Goal: Task Accomplishment & Management: Use online tool/utility

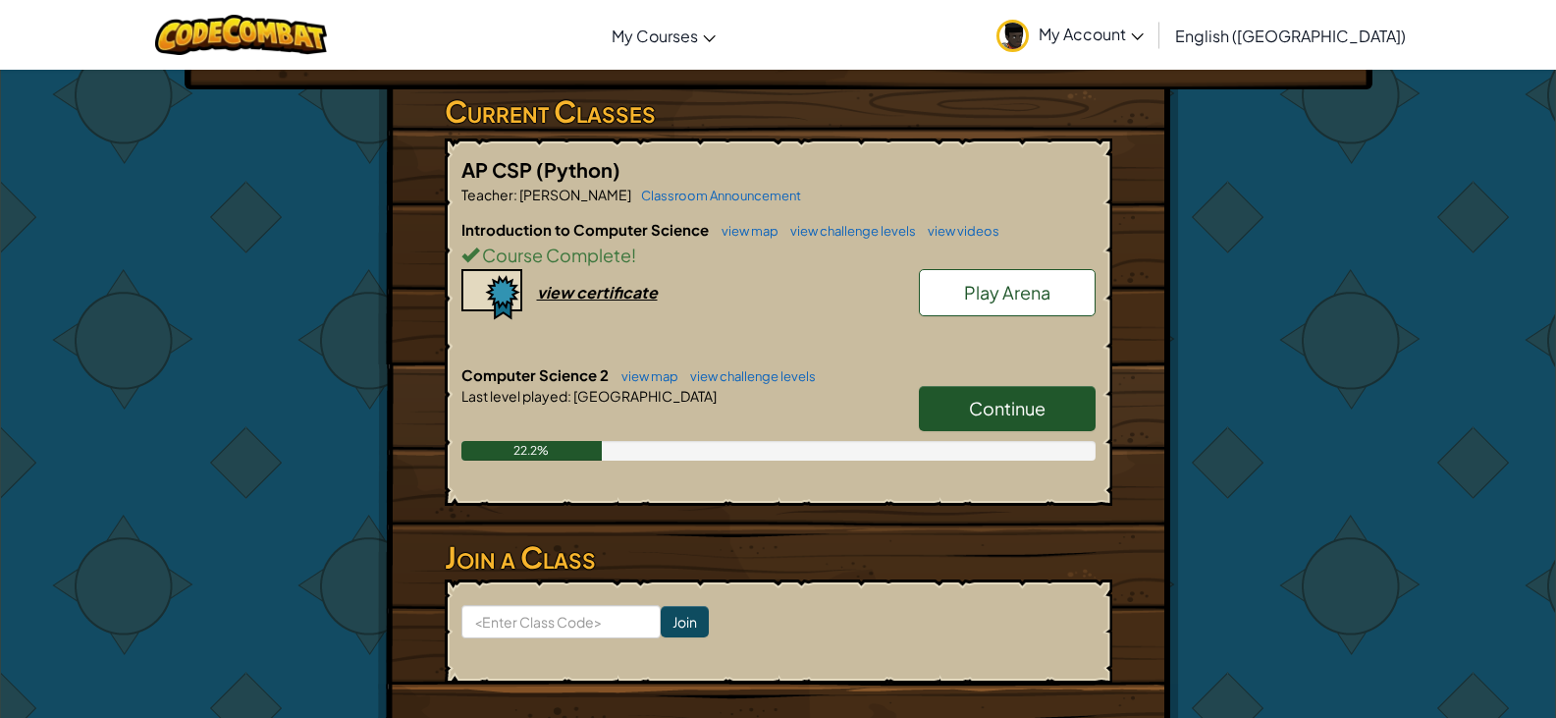
scroll to position [360, 0]
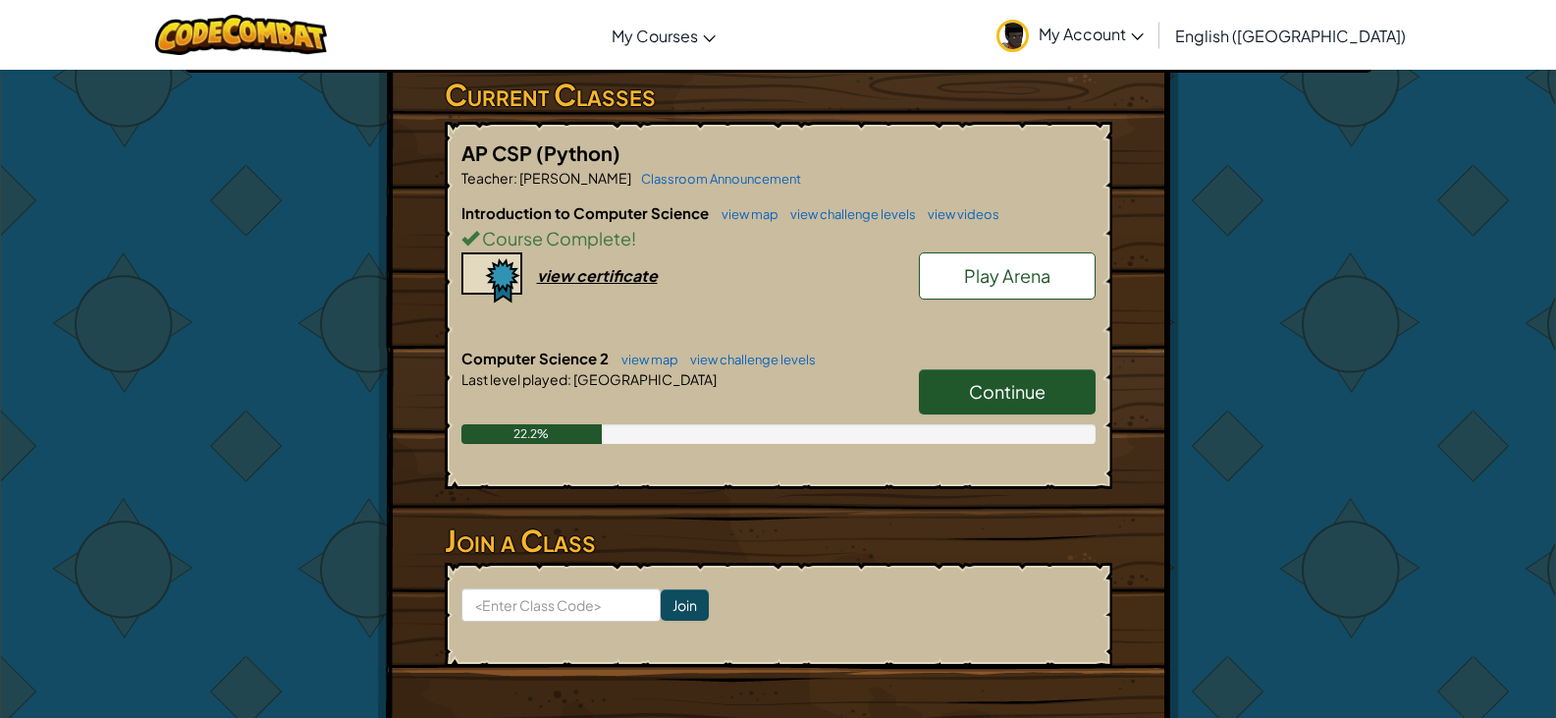
click at [1030, 380] on span "Continue" at bounding box center [1007, 391] width 77 height 23
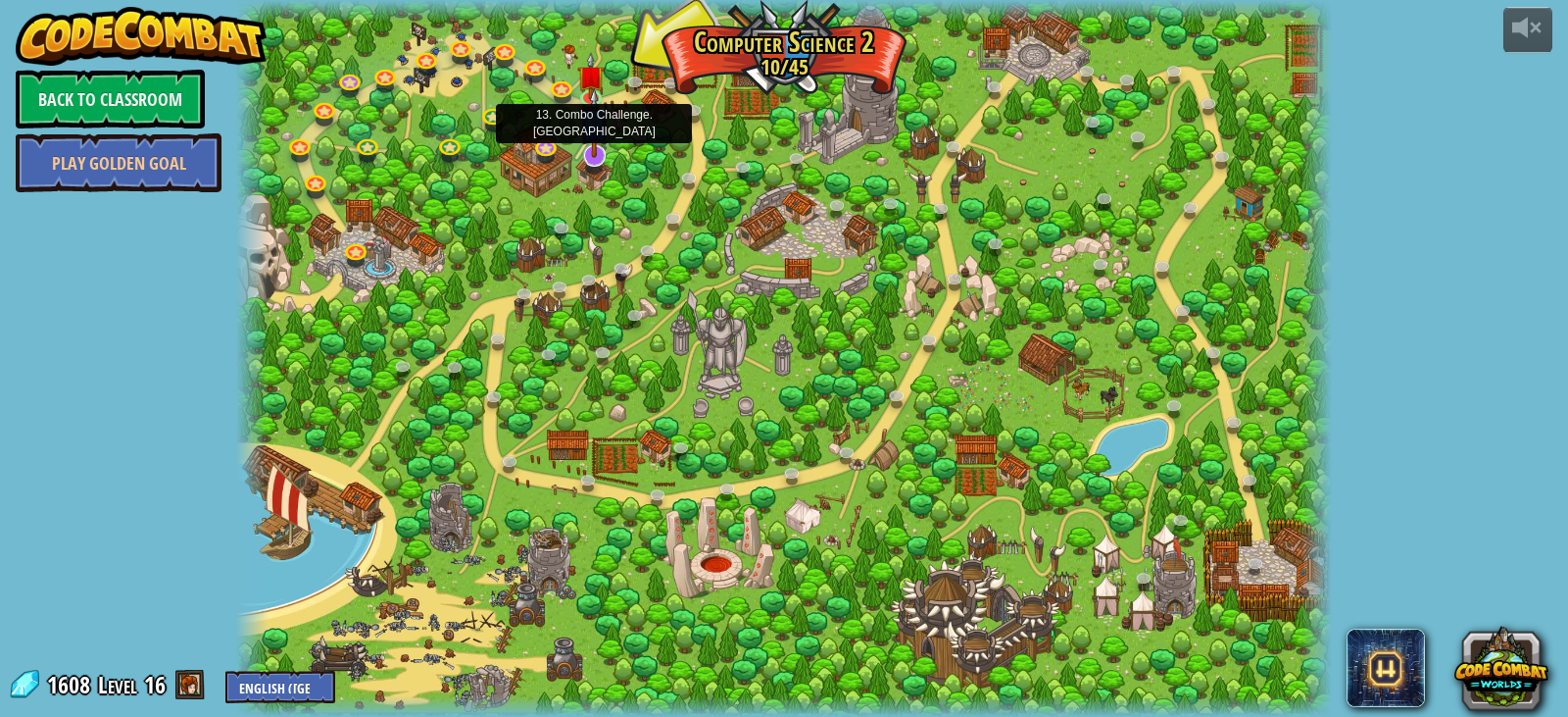
click at [590, 150] on img at bounding box center [594, 122] width 30 height 71
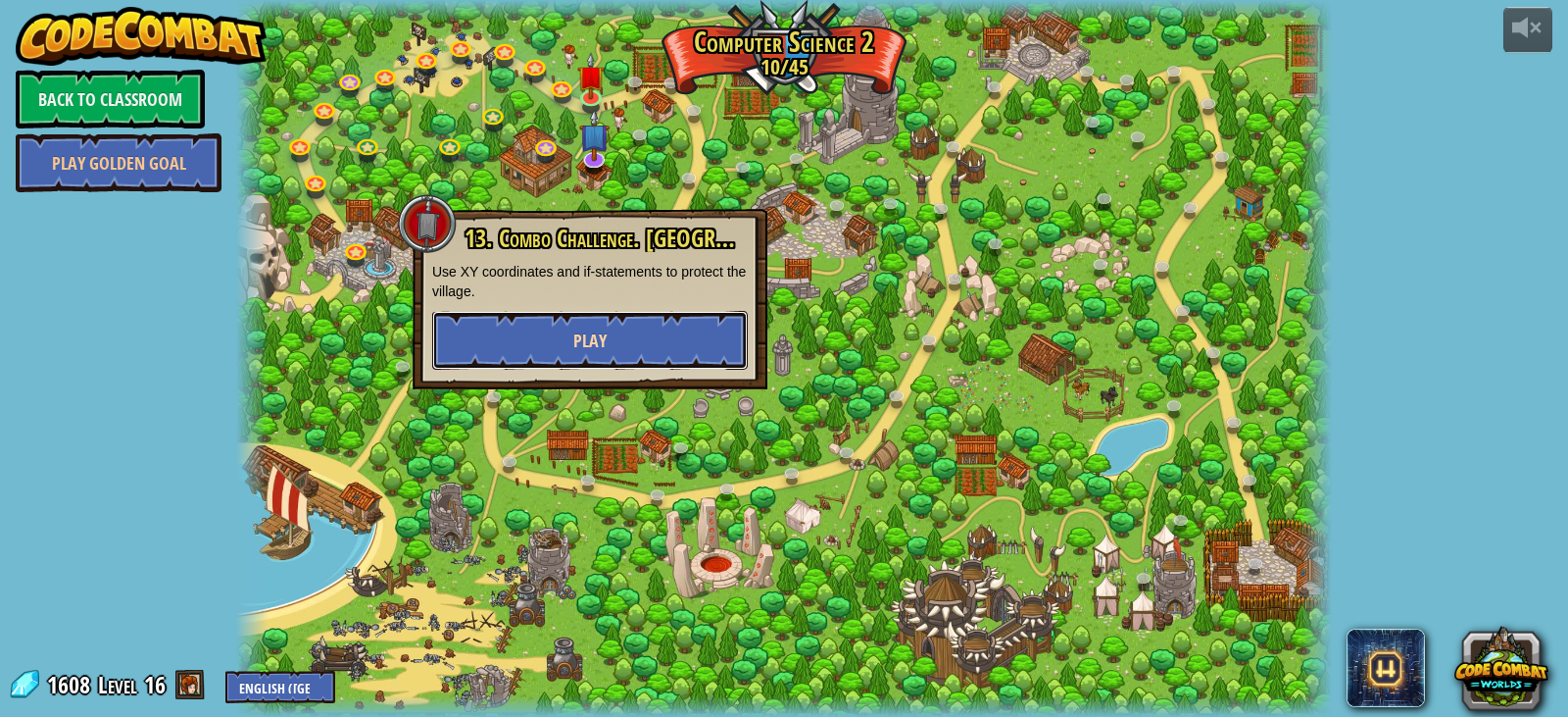
click at [644, 336] on button "Play" at bounding box center [590, 340] width 315 height 59
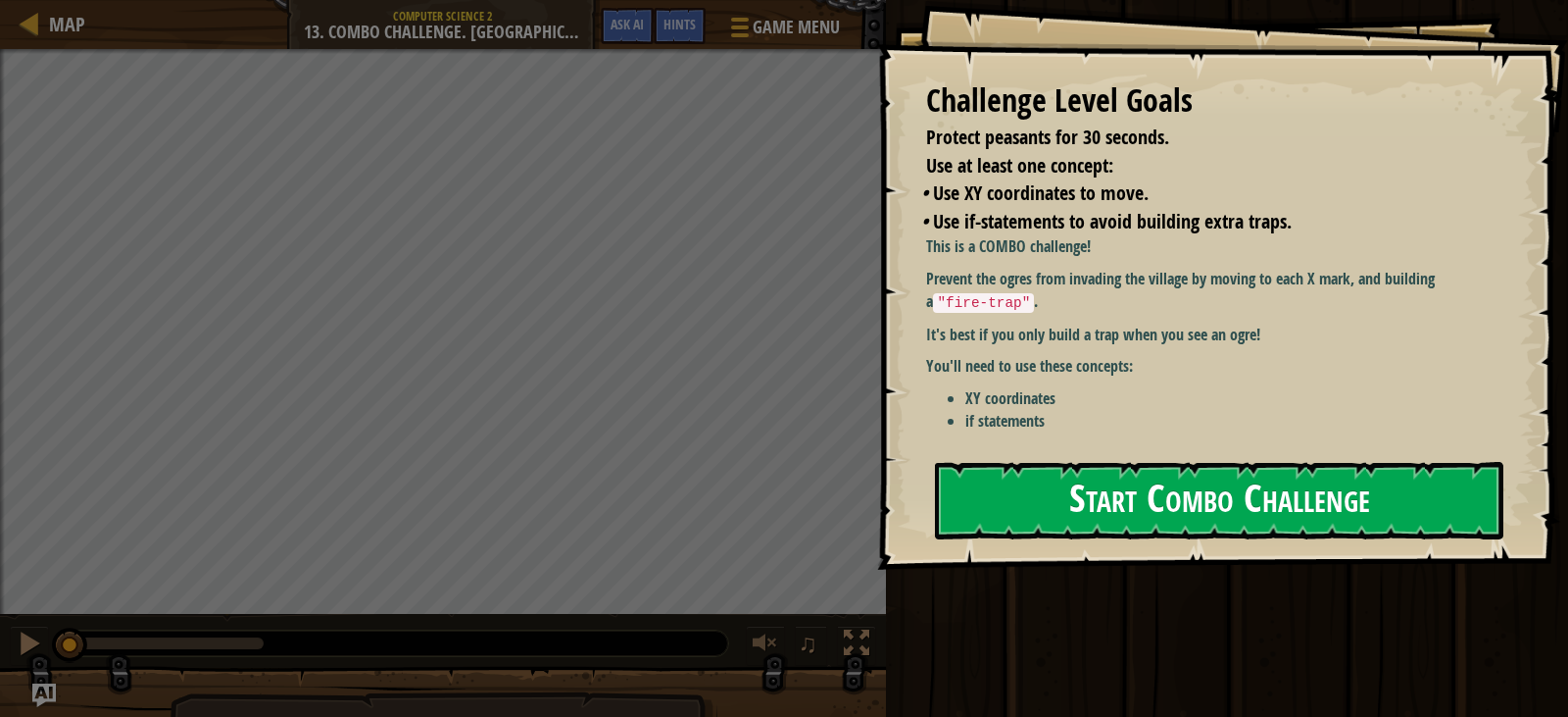
click at [1332, 431] on li "if statements" at bounding box center [1240, 420] width 549 height 23
click at [1328, 496] on button "Start Combo Challenge" at bounding box center [1220, 501] width 569 height 78
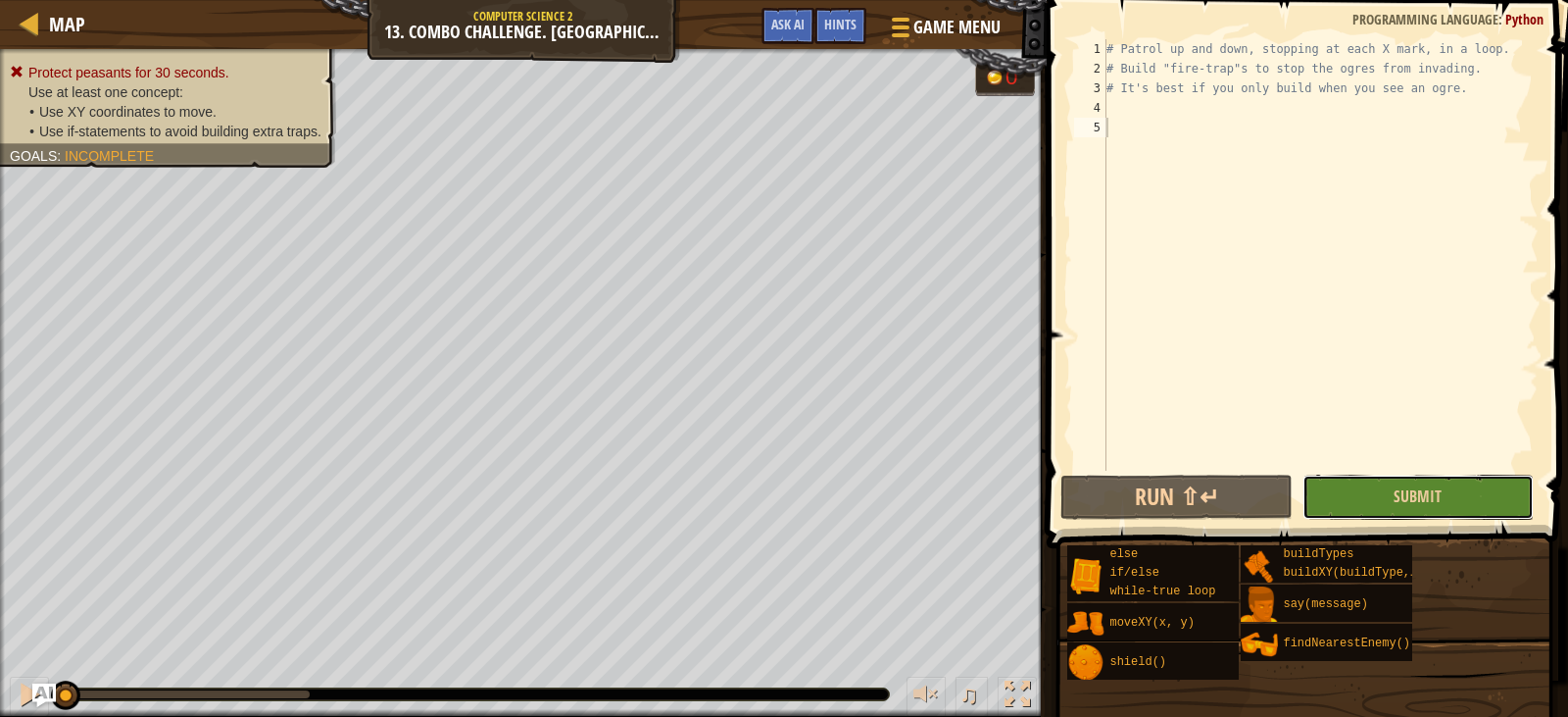
click at [1375, 487] on button "Submit" at bounding box center [1418, 496] width 232 height 45
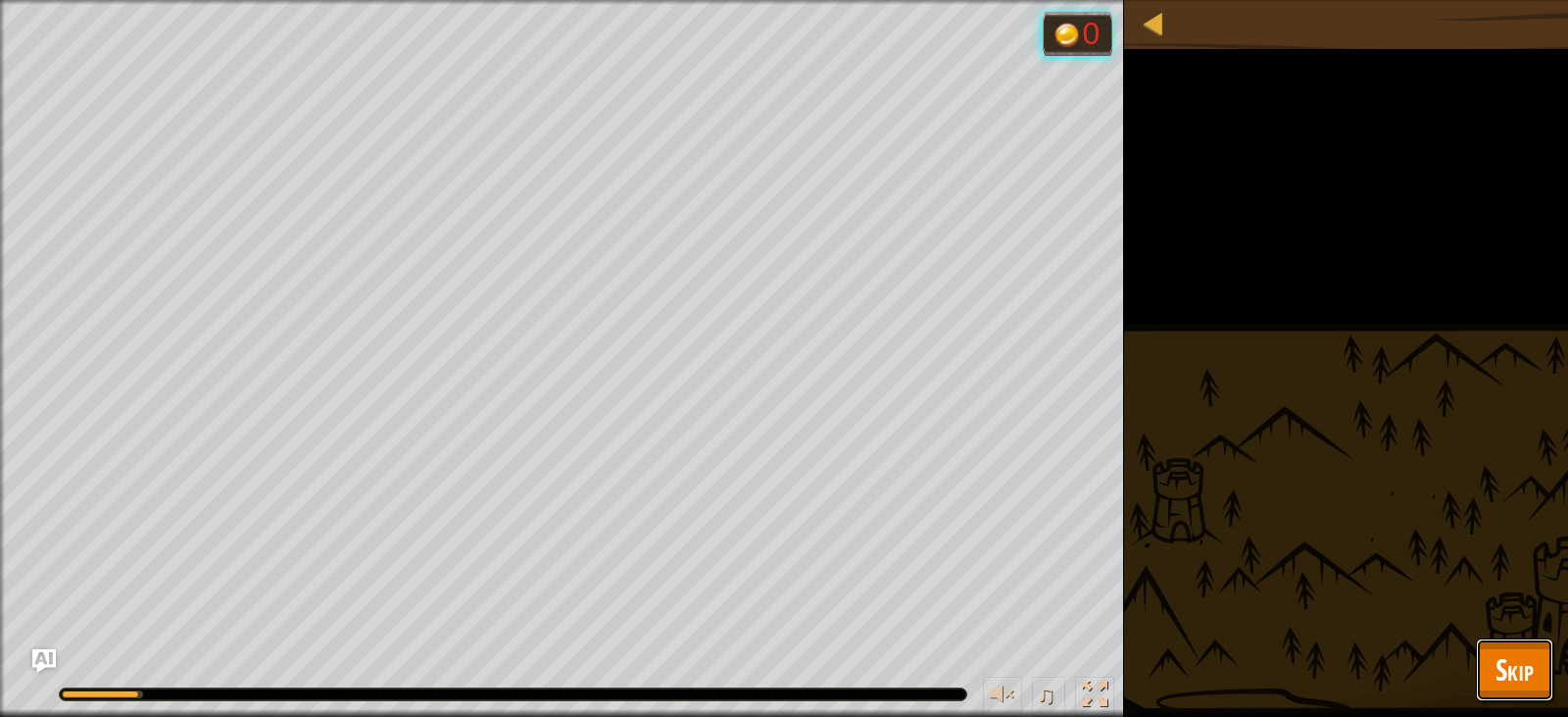
click at [1526, 678] on span "Skip" at bounding box center [1515, 669] width 38 height 40
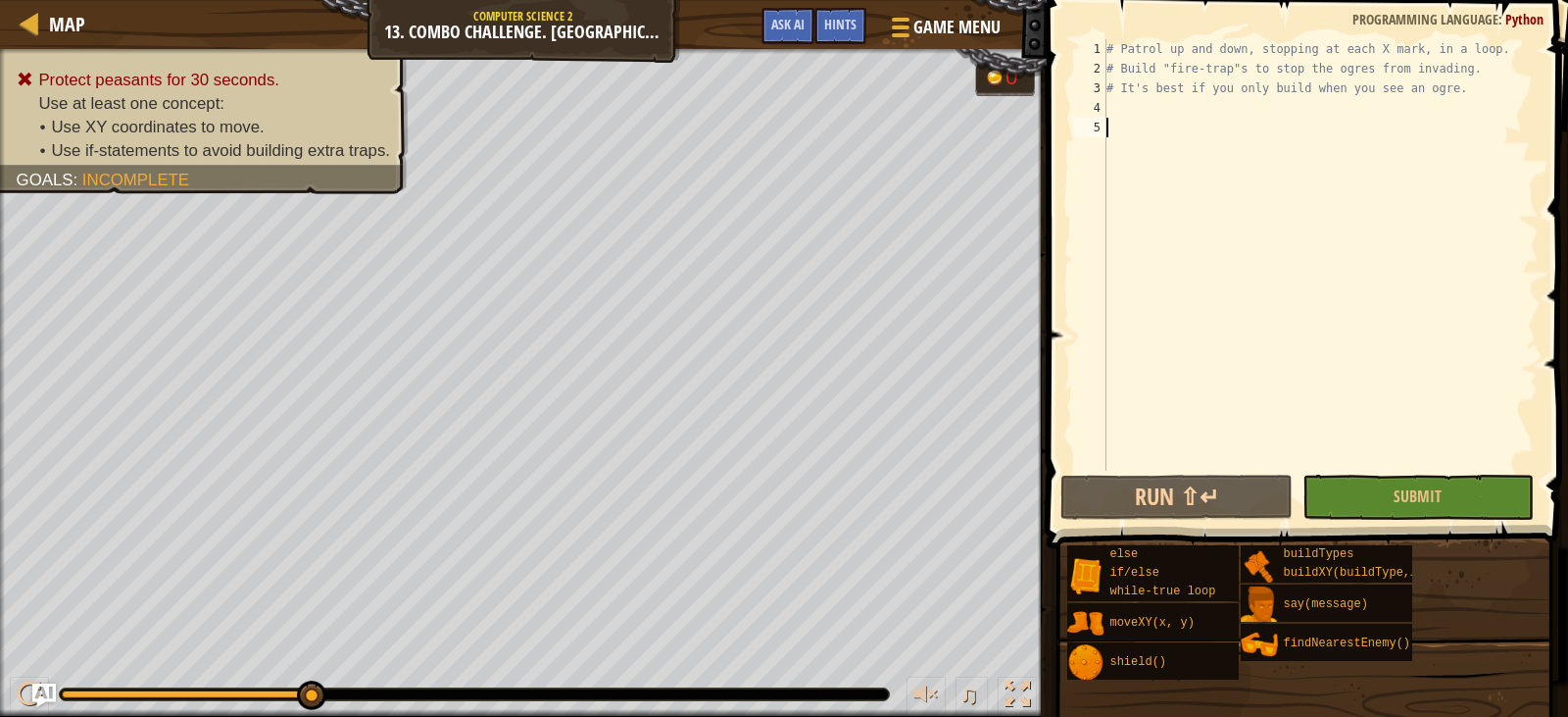
type textarea "wh"
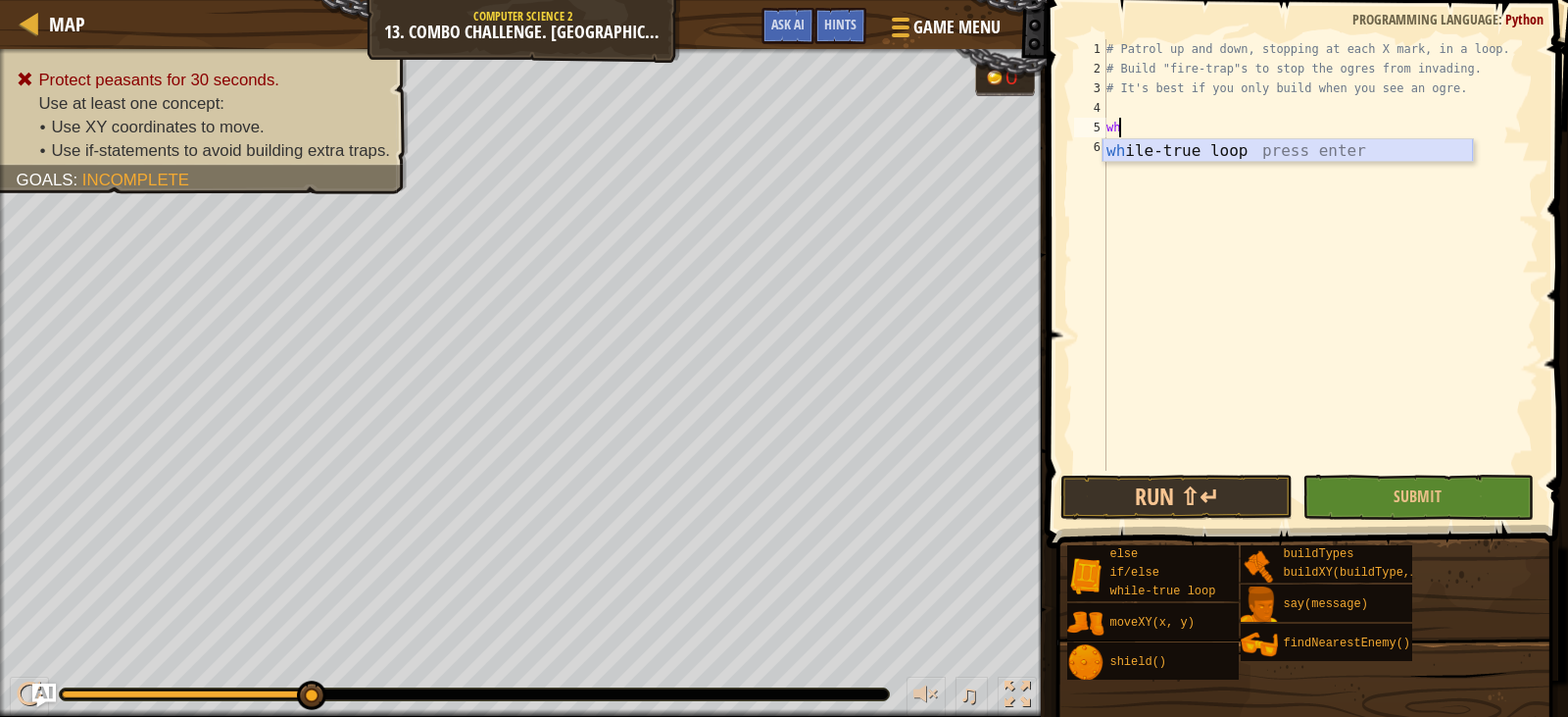
click at [1267, 150] on div "wh ile-true loop press enter" at bounding box center [1288, 174] width 370 height 71
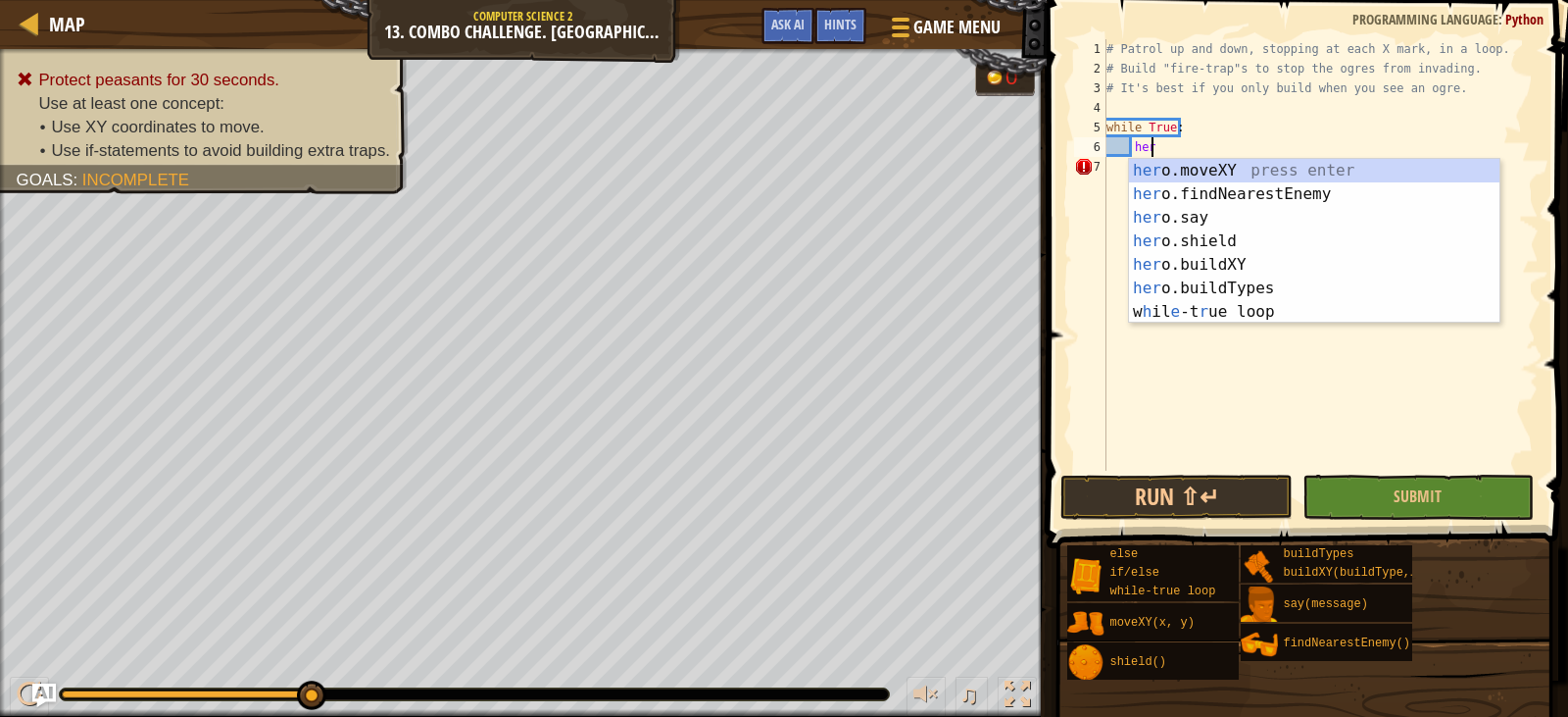
scroll to position [9, 3]
click at [1257, 170] on div "her o.moveXY press enter her o.findNearestEnemy press enter her o.say press ent…" at bounding box center [1313, 265] width 370 height 212
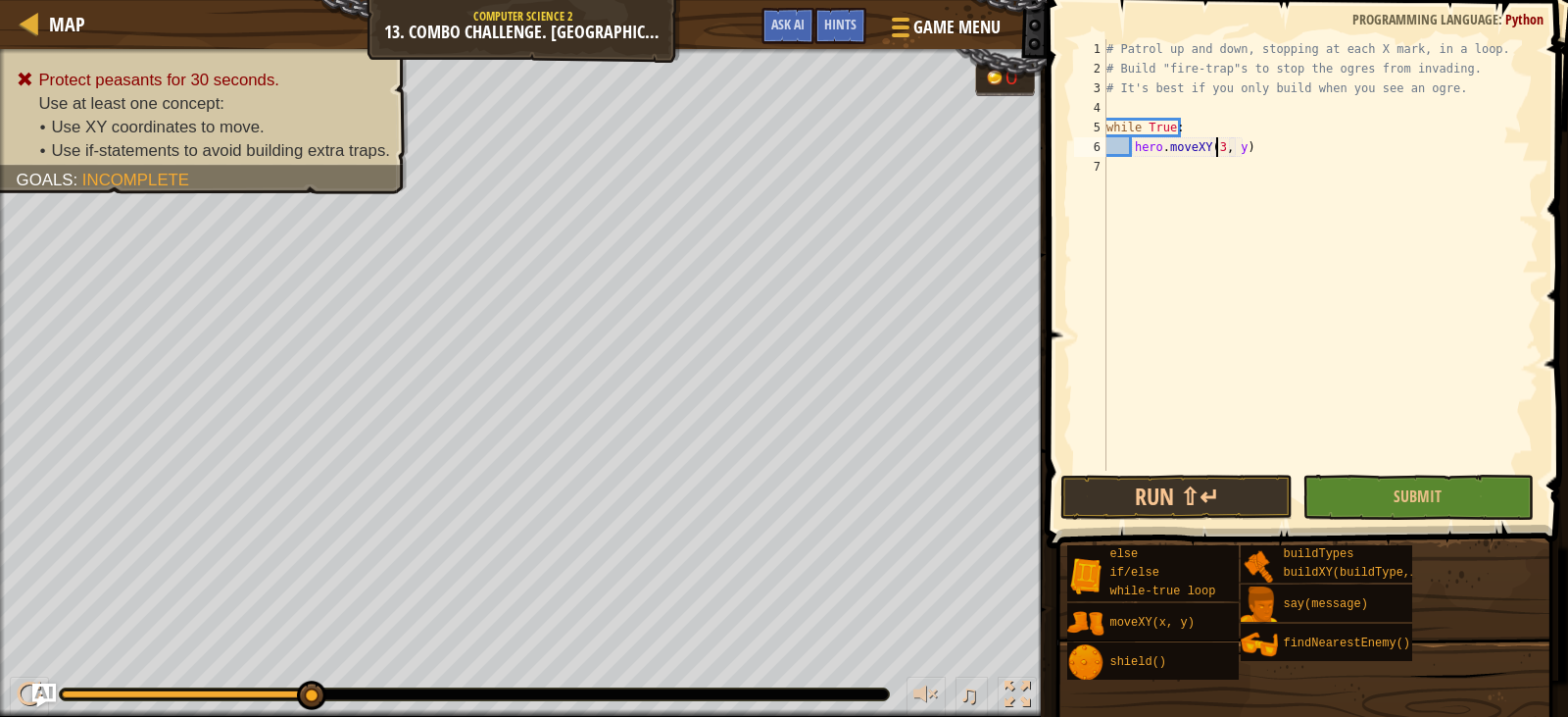
scroll to position [9, 10]
type textarea "hero.moveXY(32, 52)"
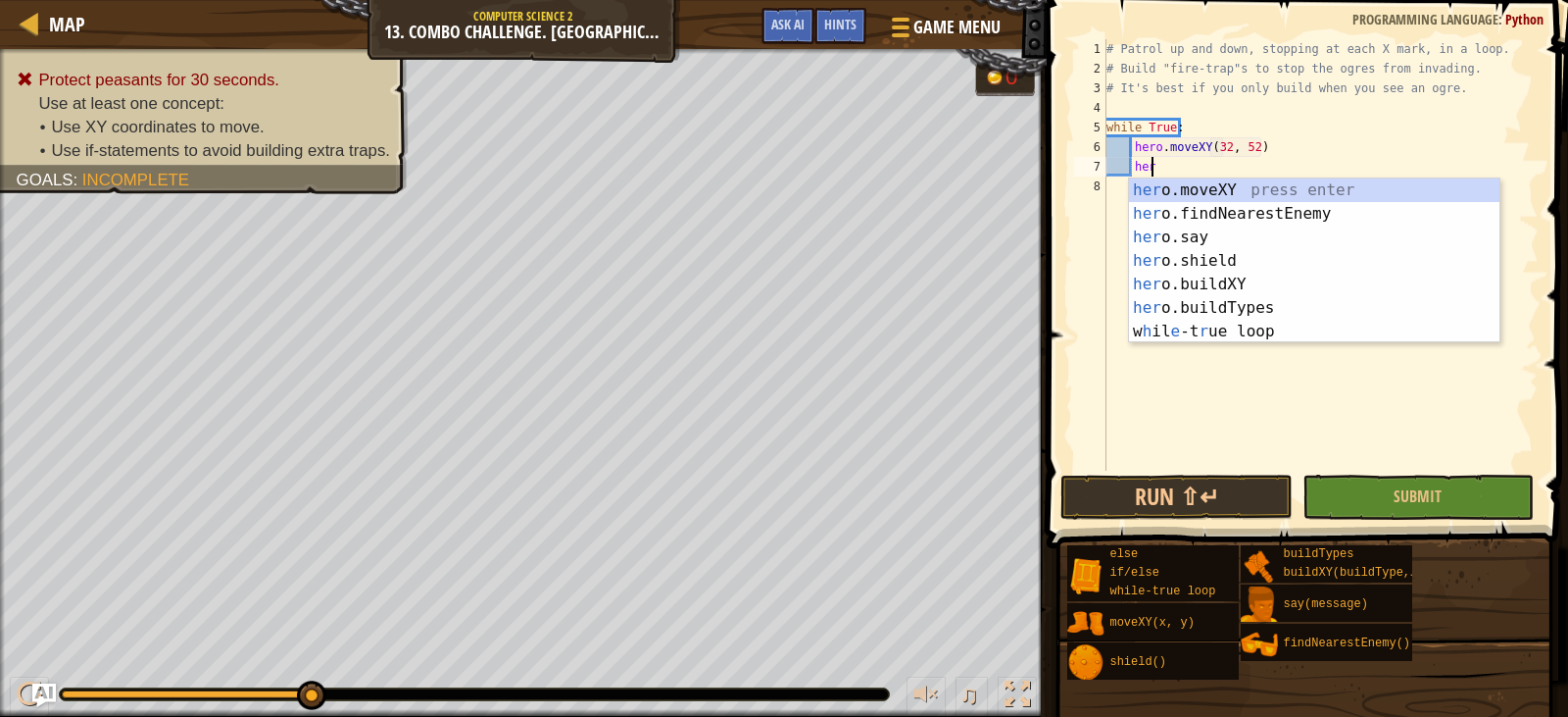
scroll to position [9, 3]
click at [1284, 186] on div "hero .moveXY press enter hero .findNearestEnemy press enter hero .say press ent…" at bounding box center [1313, 285] width 370 height 212
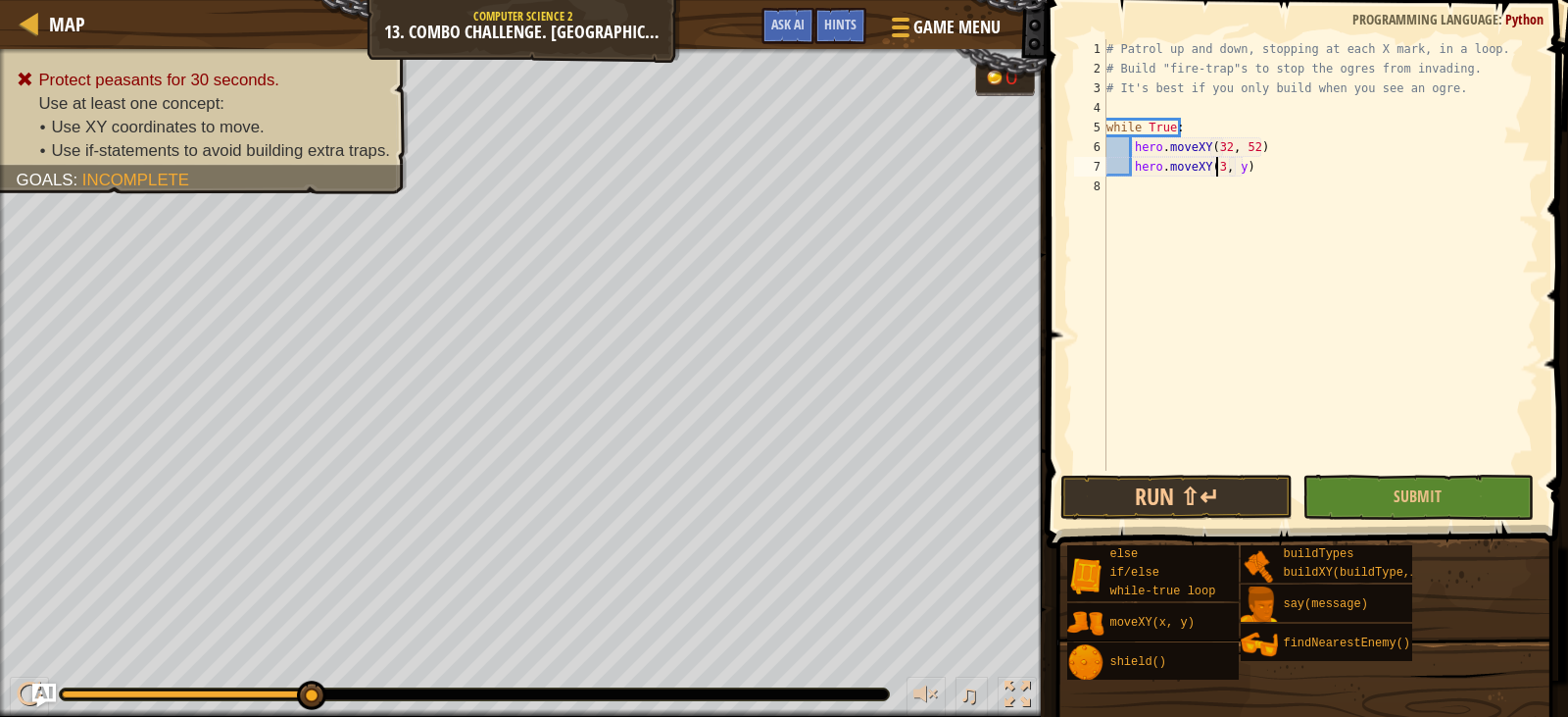
scroll to position [9, 10]
type textarea "hero.moveXY(32, 34)"
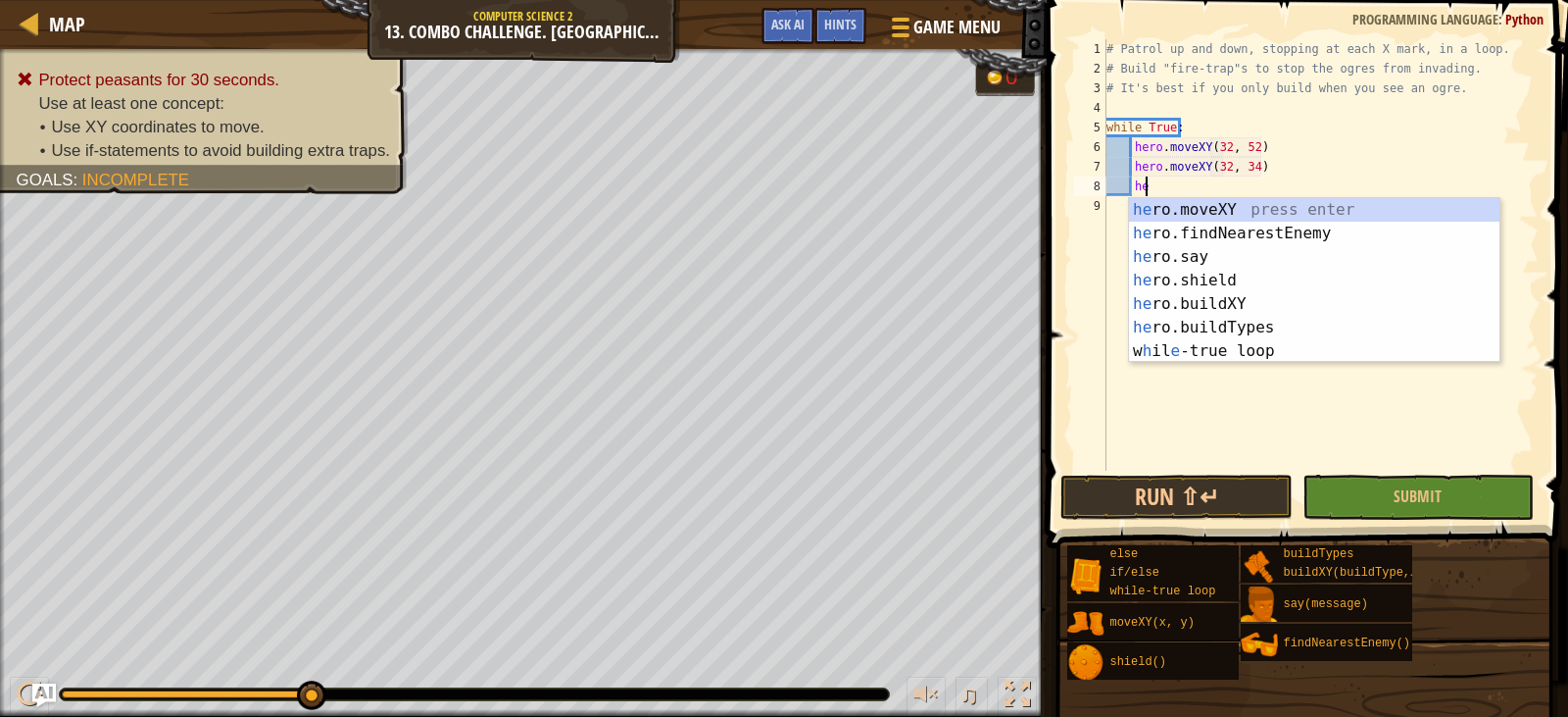
scroll to position [9, 3]
click at [1281, 212] on div "her o.moveXY press enter her o.findNearestEnemy press enter her o.say press ent…" at bounding box center [1313, 304] width 370 height 212
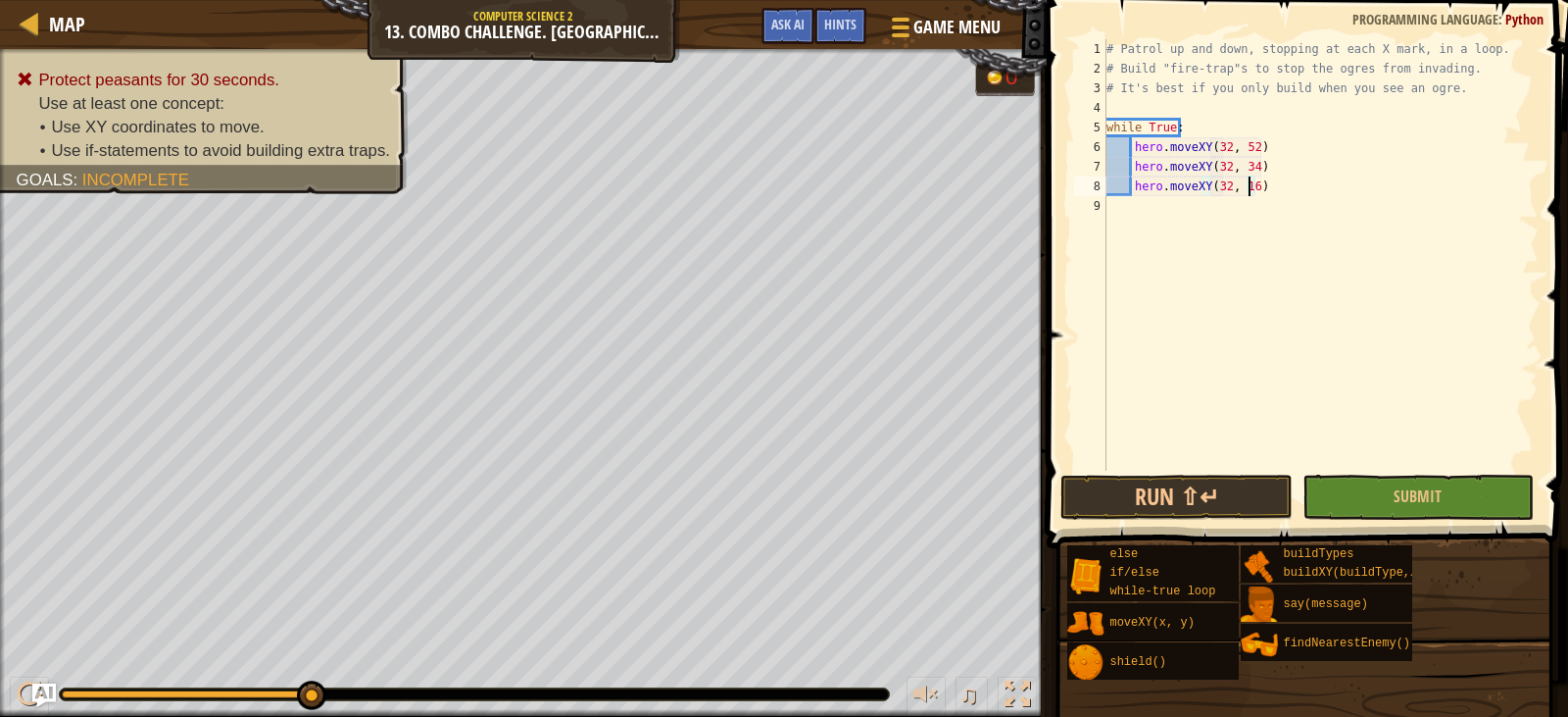
scroll to position [9, 12]
click at [1289, 142] on div "# Patrol up and down, stopping at each X mark, in a loop. # Build "fire-trap"s …" at bounding box center [1320, 274] width 436 height 470
type textarea "hero.moveXY(32, 52)"
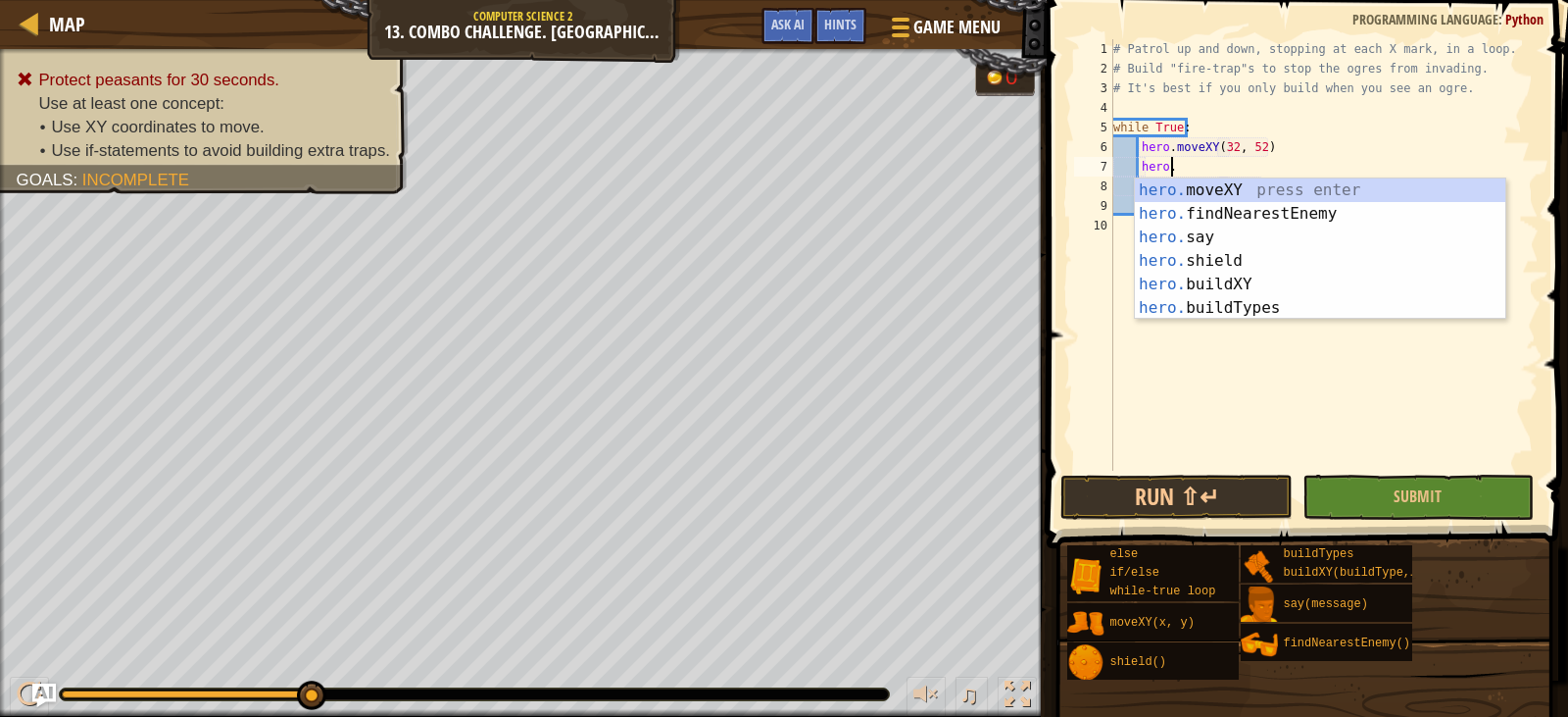
scroll to position [9, 5]
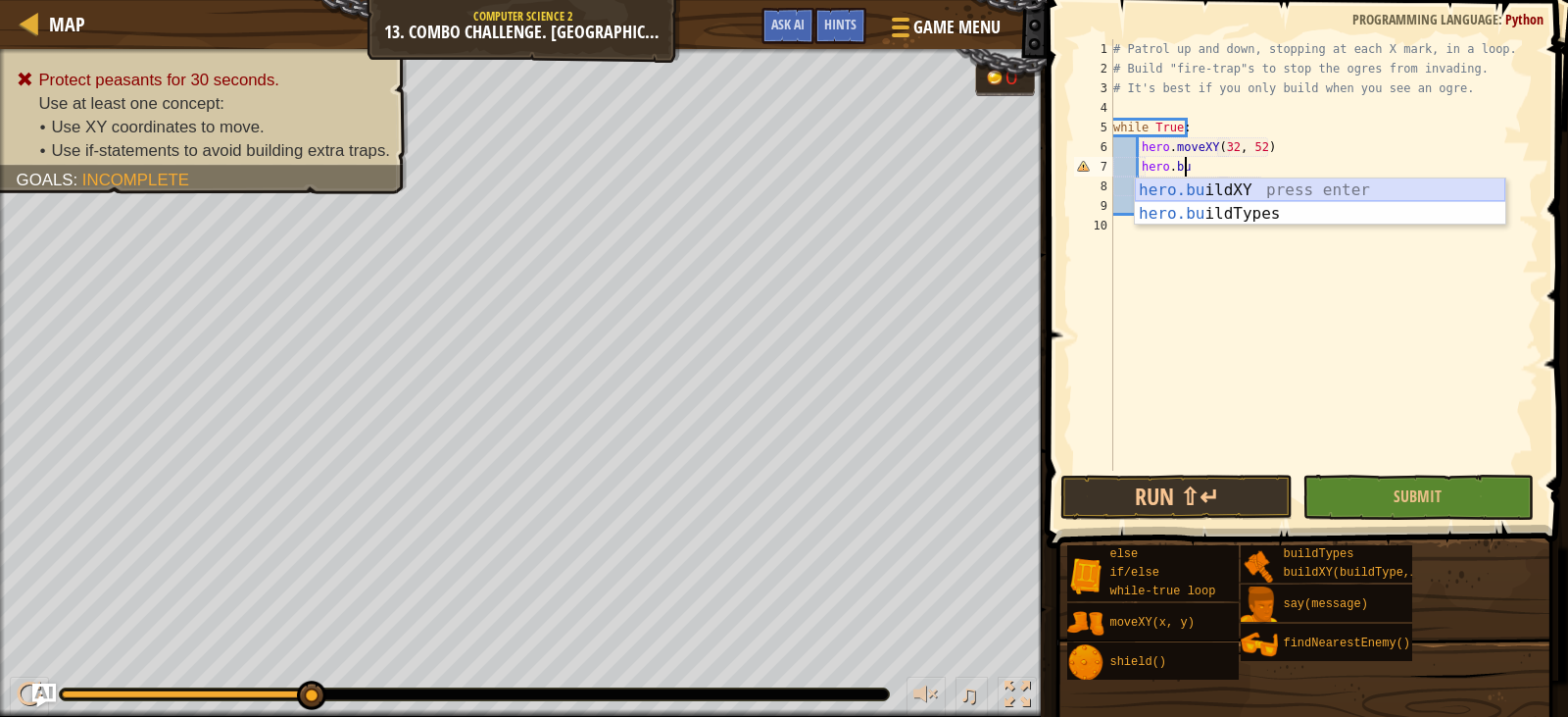
click at [1396, 189] on div "hero.bu ildXY press enter hero.bu ildTypes press enter" at bounding box center [1319, 226] width 370 height 94
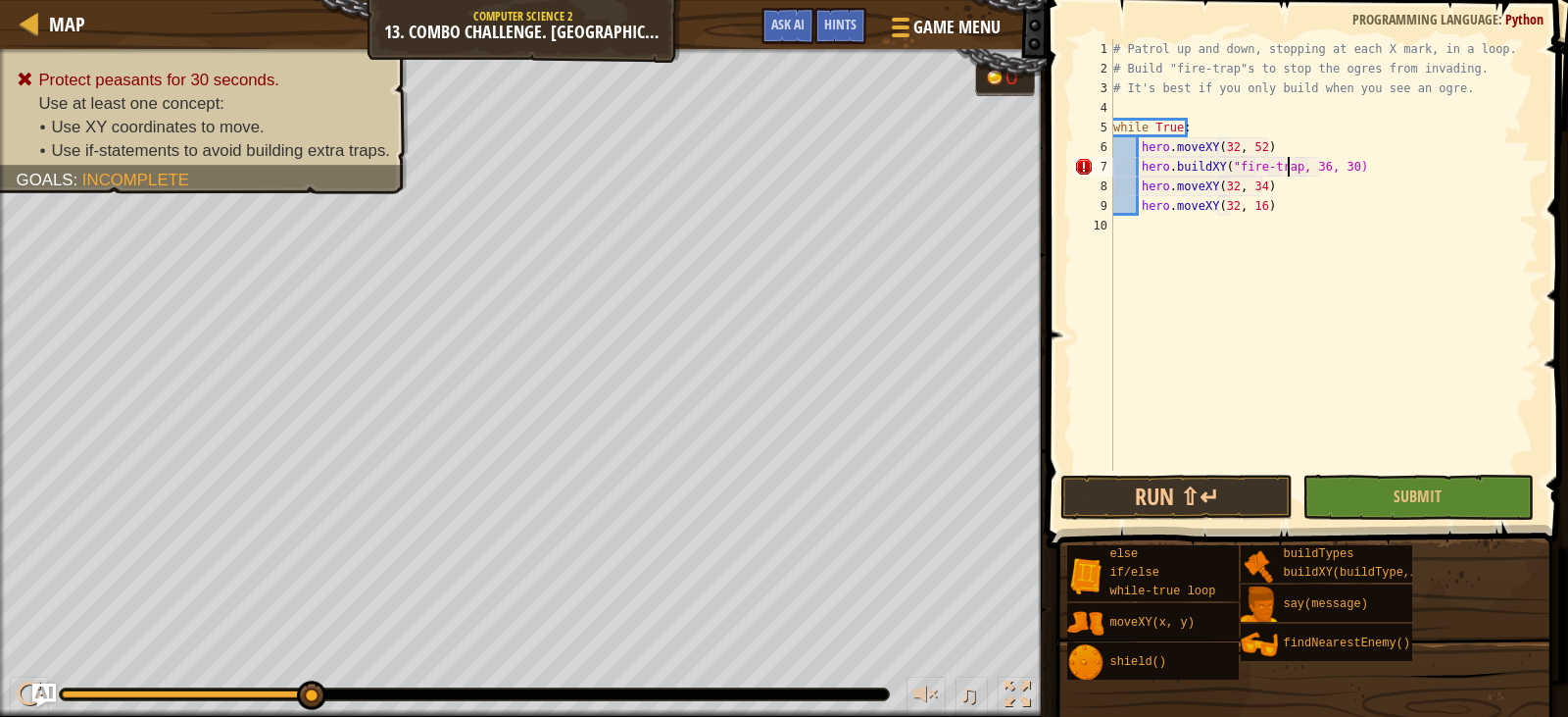
scroll to position [9, 16]
click at [1342, 169] on div "# Patrol up and down, stopping at each X mark, in a loop. # Build "fire-trap"s …" at bounding box center [1324, 274] width 430 height 470
click at [1302, 140] on div "# Patrol up and down, stopping at each X mark, in a loop. # Build "fire-trap"s …" at bounding box center [1324, 274] width 430 height 470
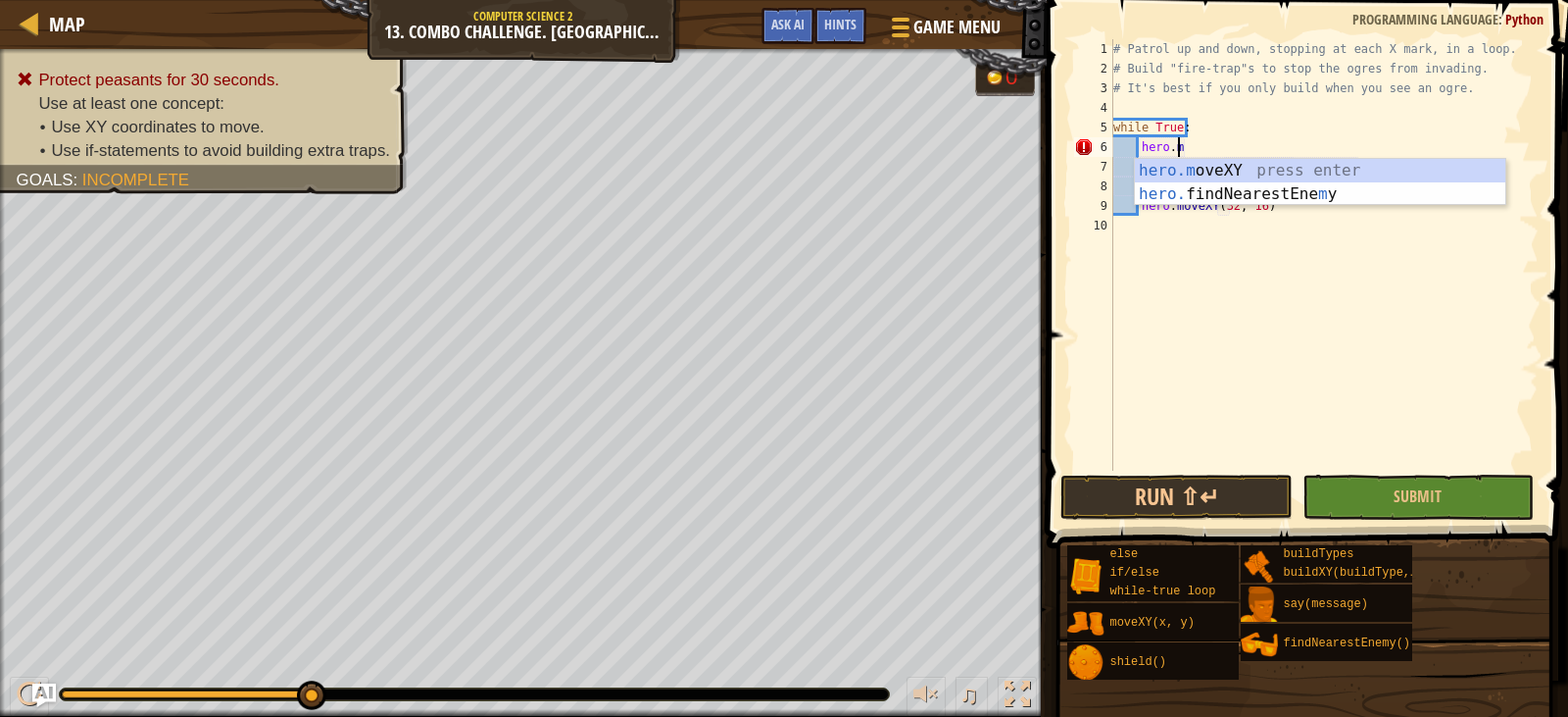
type textarea "h"
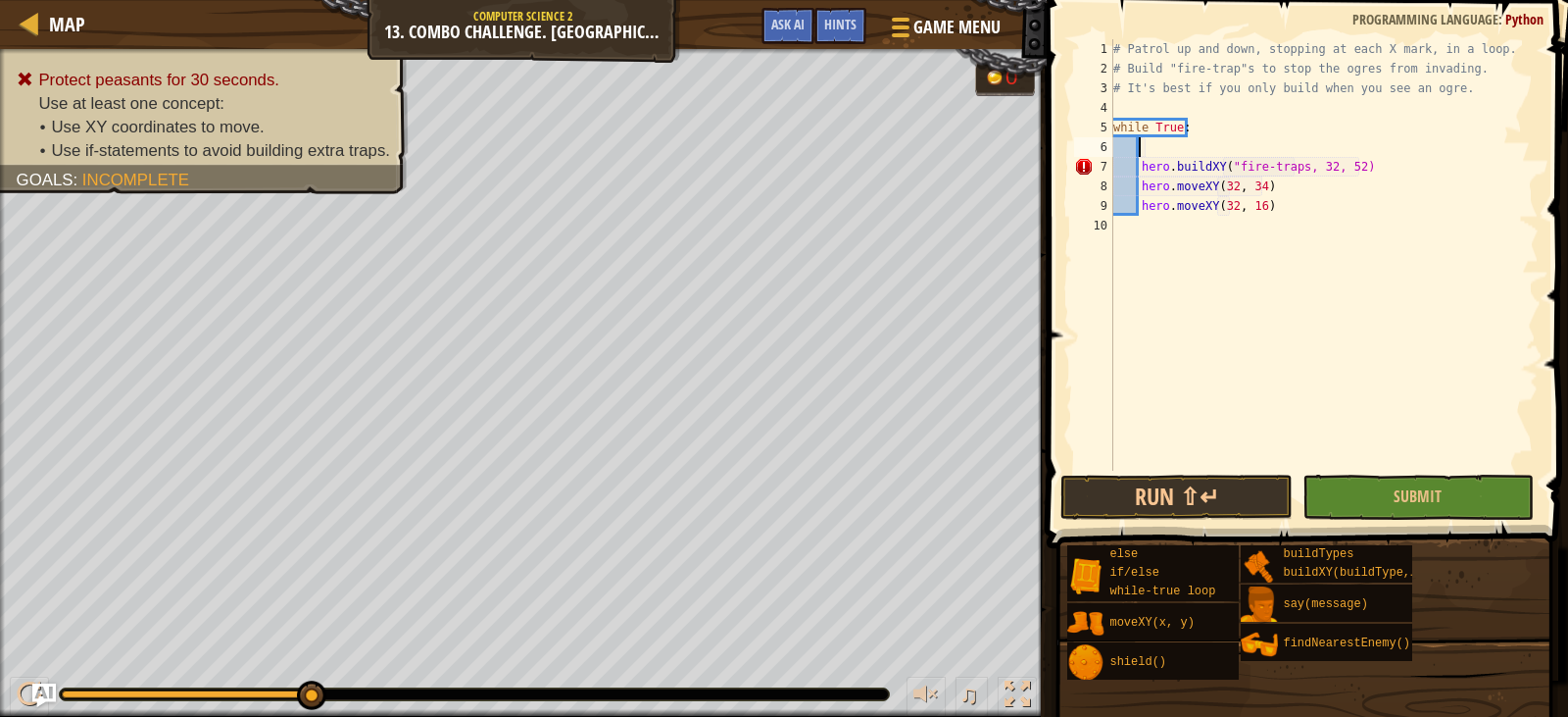
scroll to position [9, 0]
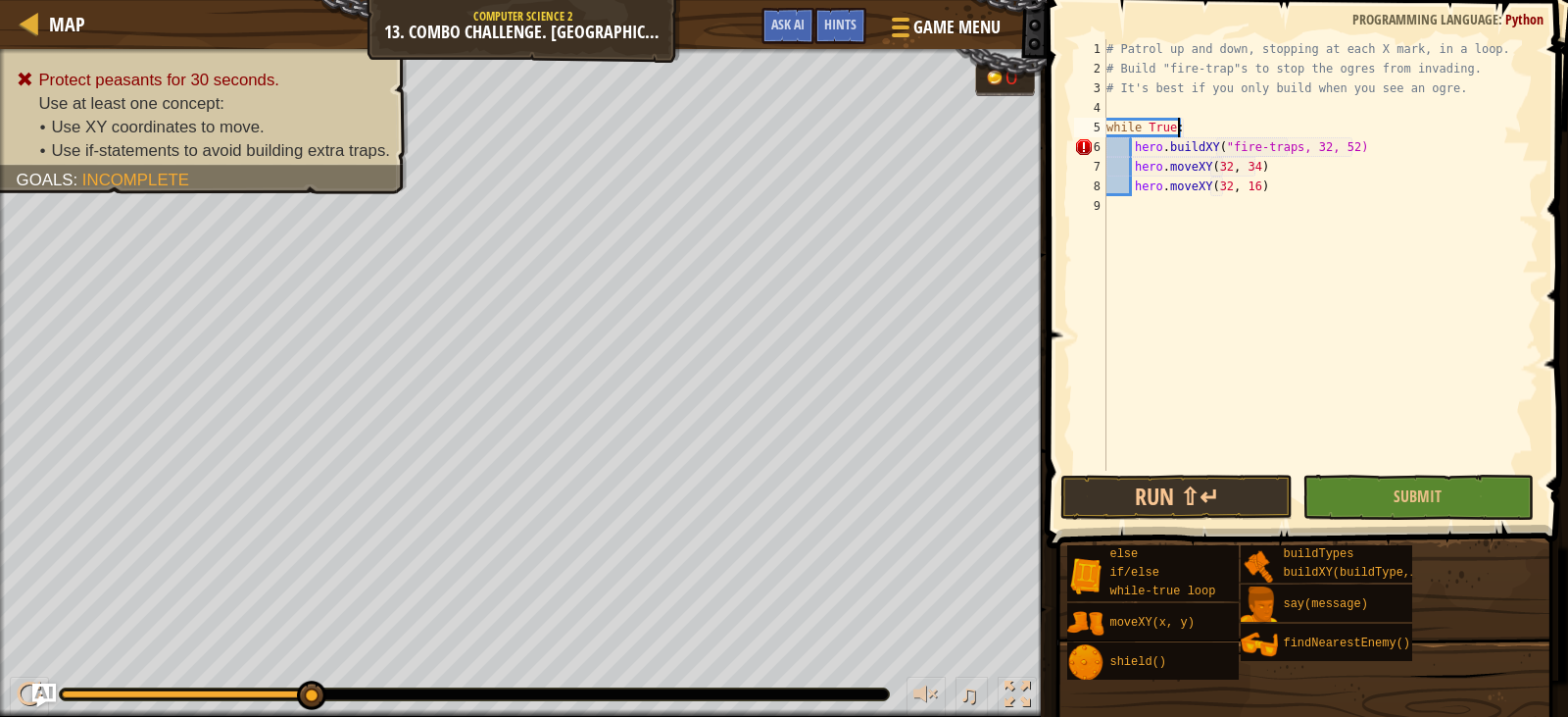
click at [1282, 168] on div "# Patrol up and down, stopping at each X mark, in a loop. # Build "fire-trap"s …" at bounding box center [1320, 274] width 436 height 470
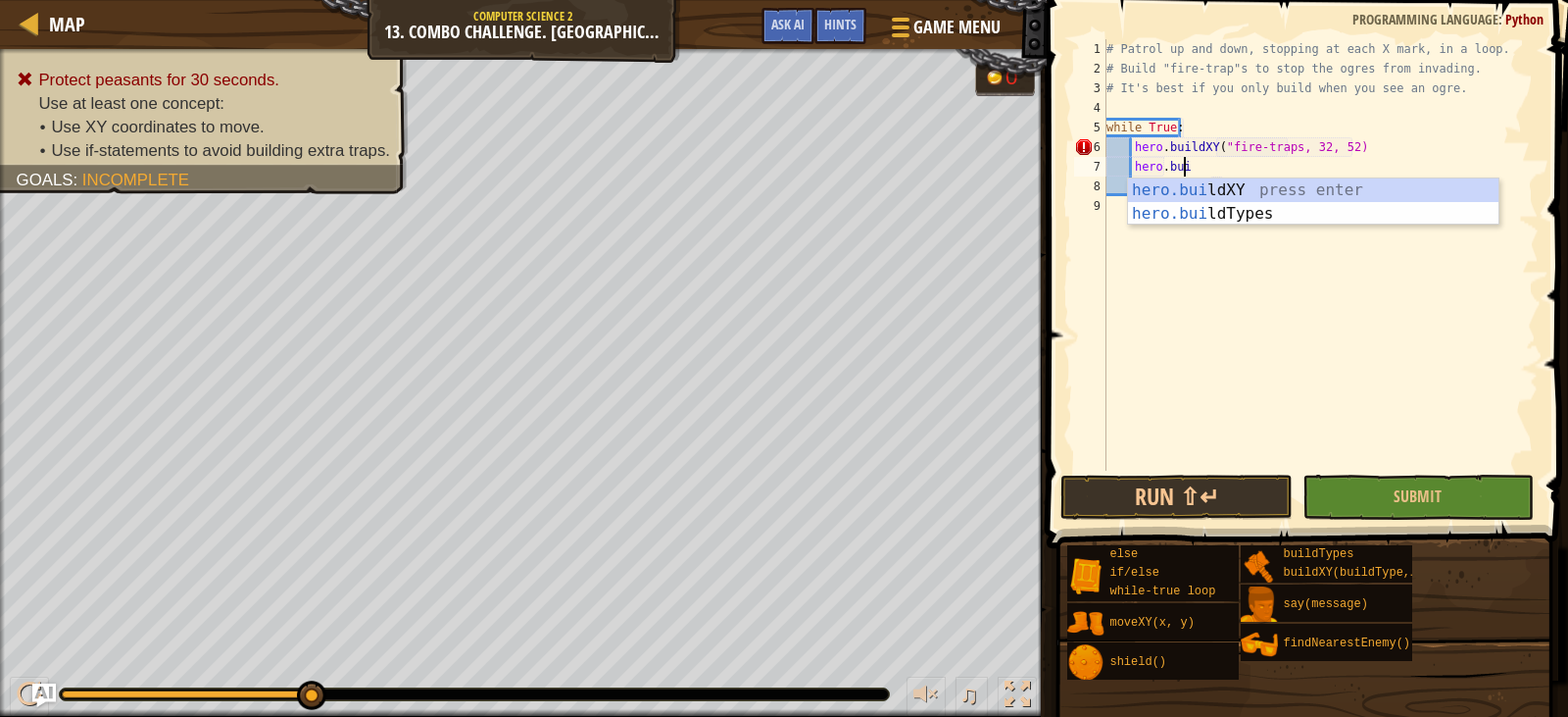
scroll to position [9, 6]
click at [1281, 191] on div "hero.[PERSON_NAME] ldXY press enter hero.[PERSON_NAME] ldTypes press enter" at bounding box center [1312, 226] width 370 height 94
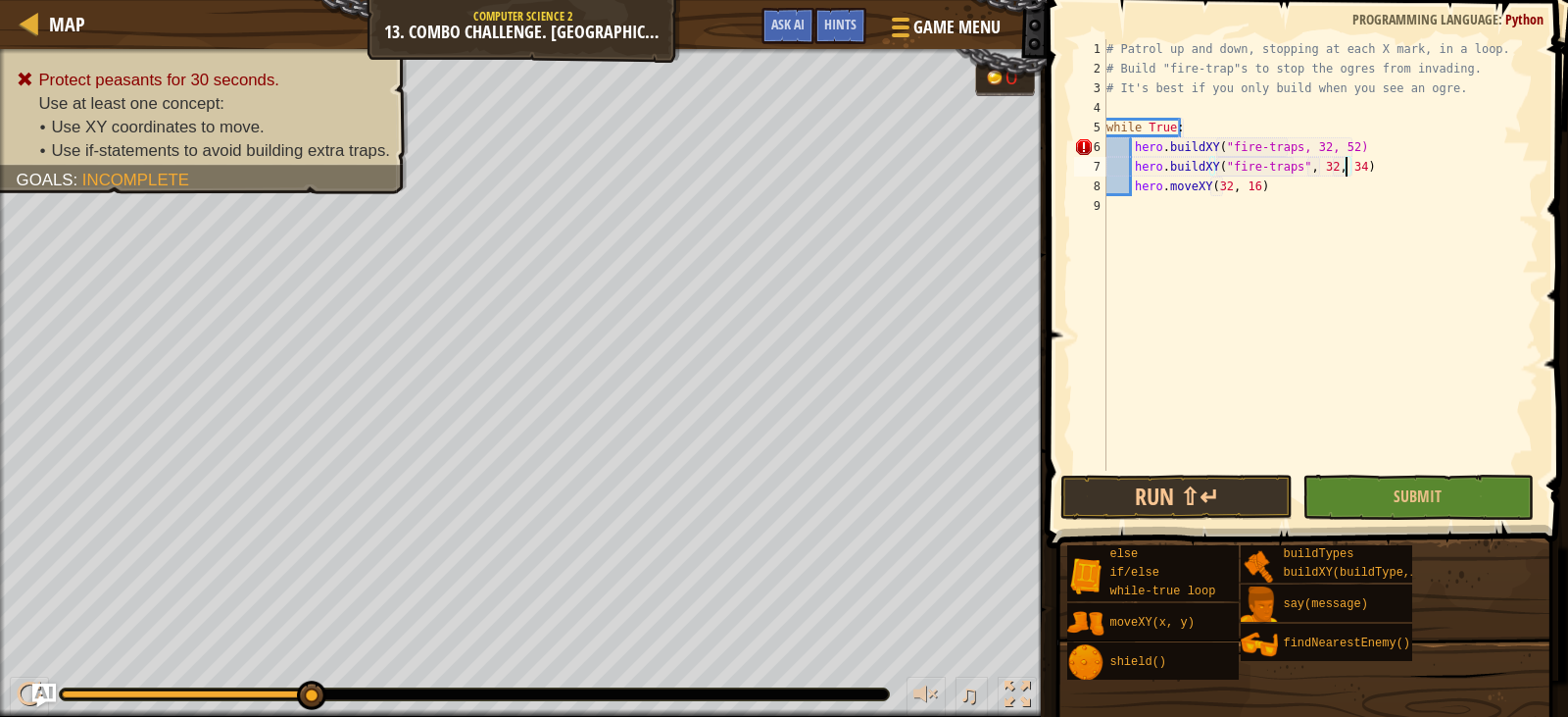
scroll to position [9, 20]
type textarea "hero.moveXY(32, 16)"
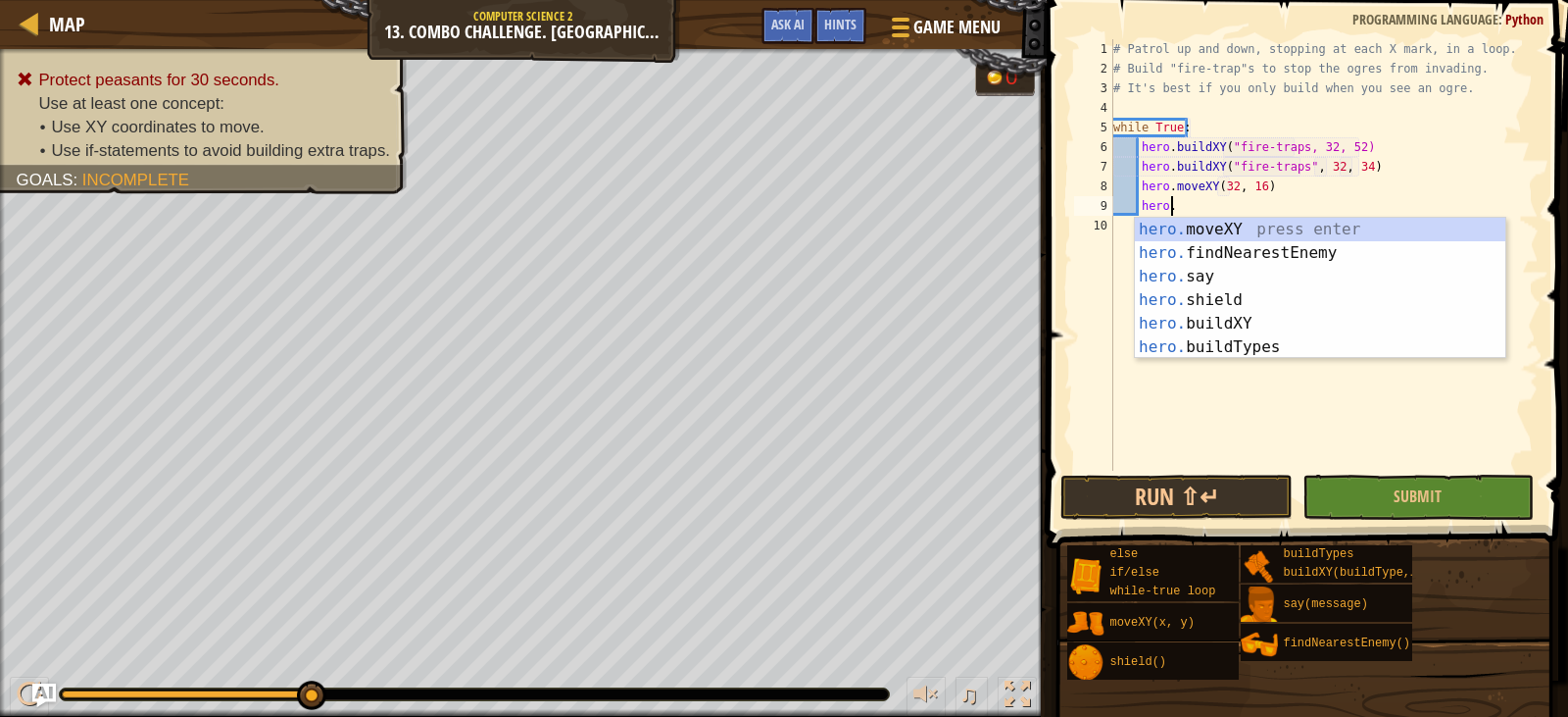
scroll to position [9, 5]
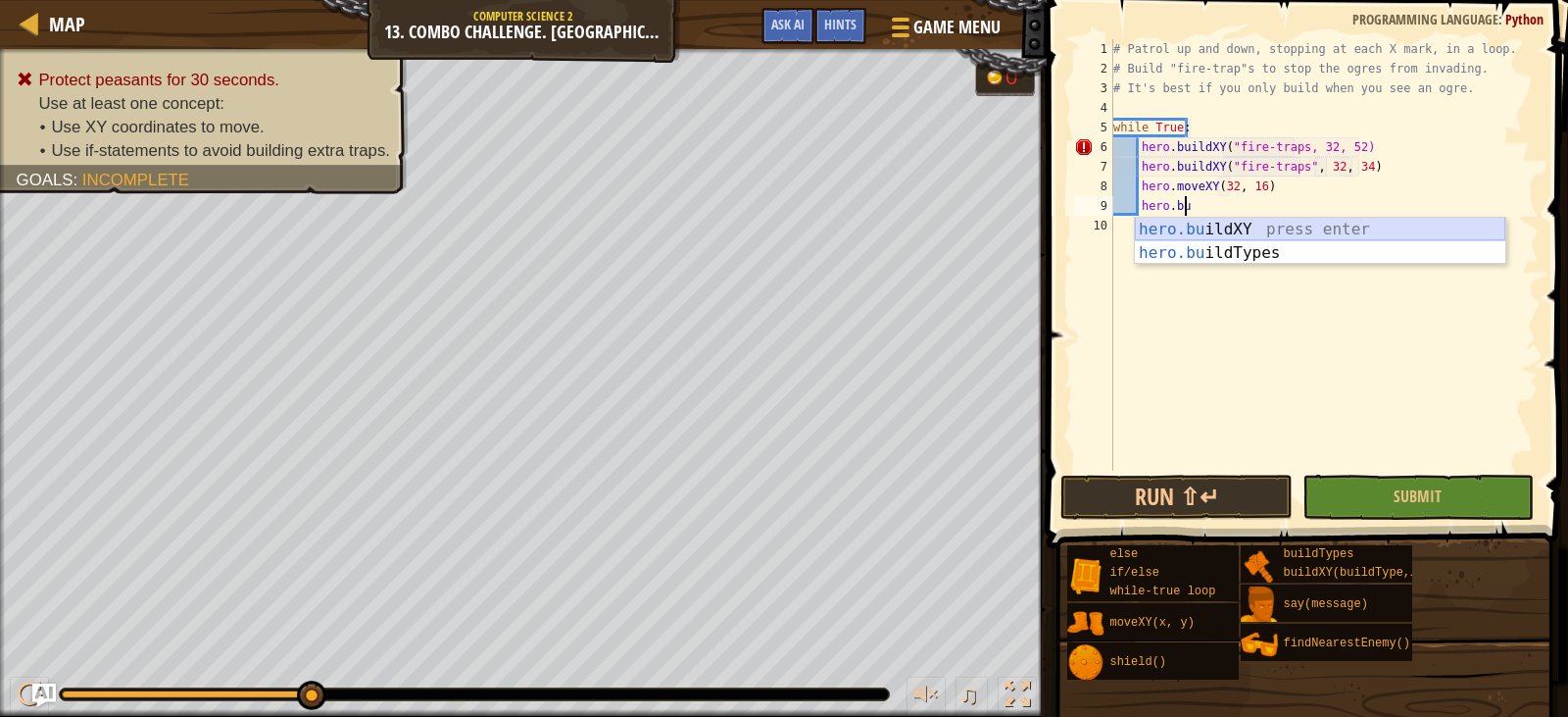
click at [1313, 231] on div "hero.bu ildXY press enter hero.bu ildTypes press enter" at bounding box center [1319, 265] width 370 height 94
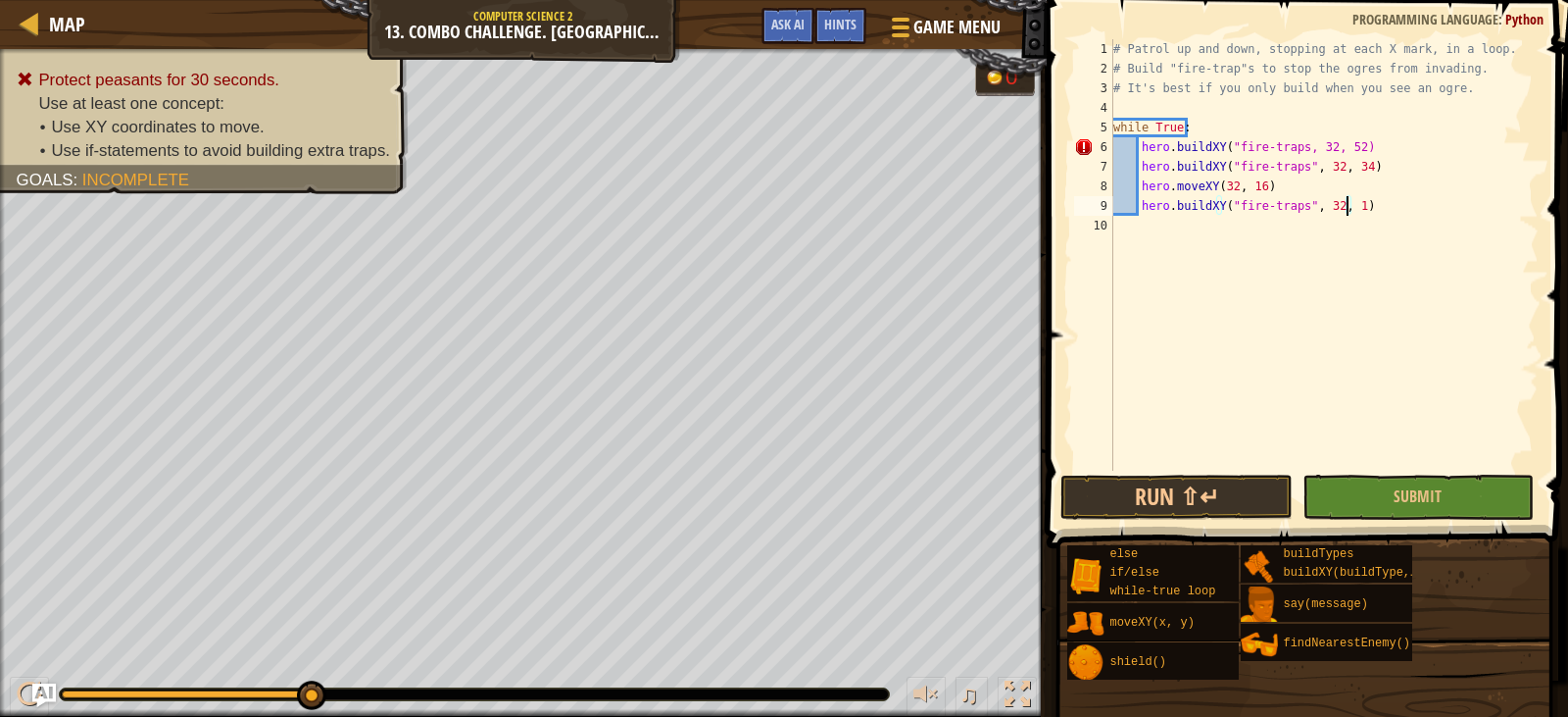
scroll to position [9, 20]
click at [1267, 187] on div "# Patrol up and down, stopping at each X mark, in a loop. # Build "fire-trap"s …" at bounding box center [1324, 274] width 430 height 470
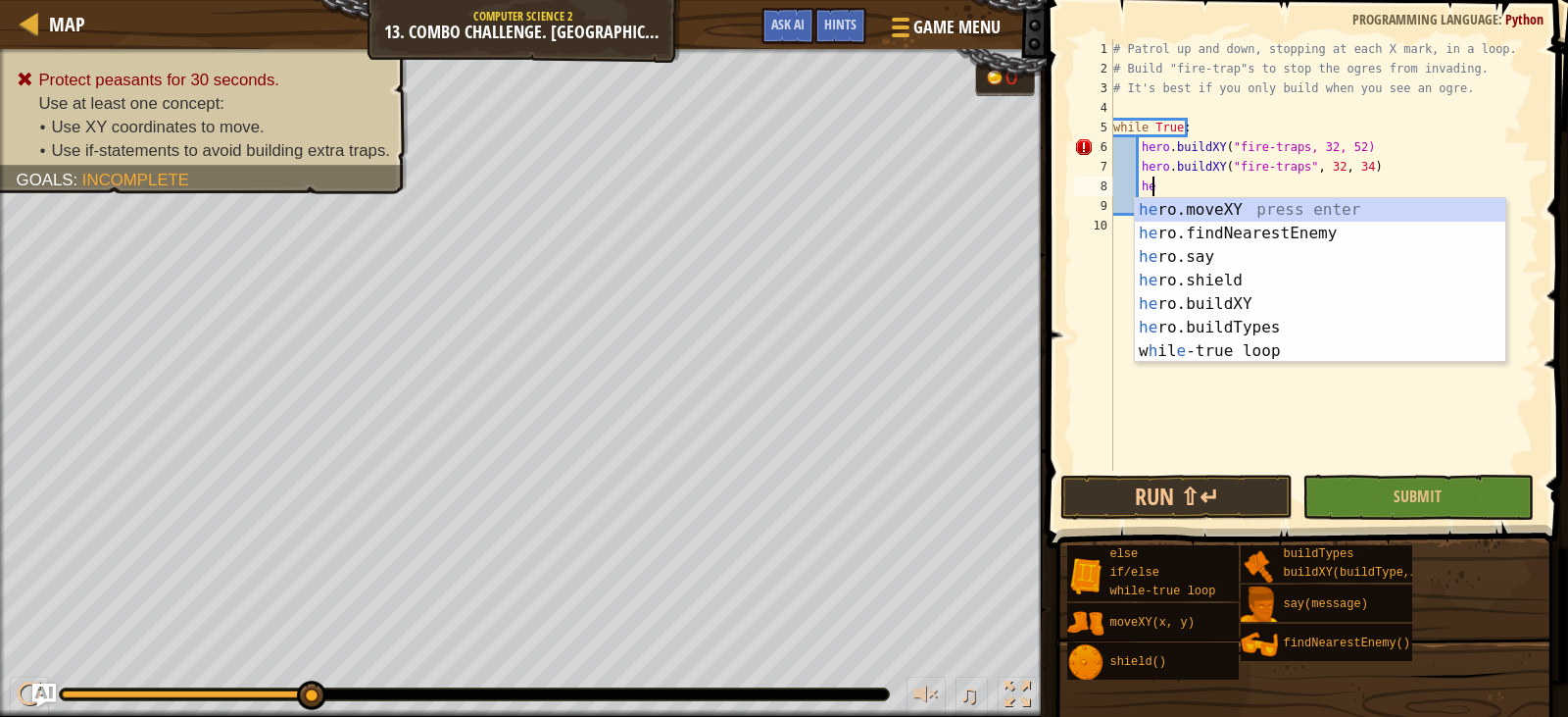
type textarea "h"
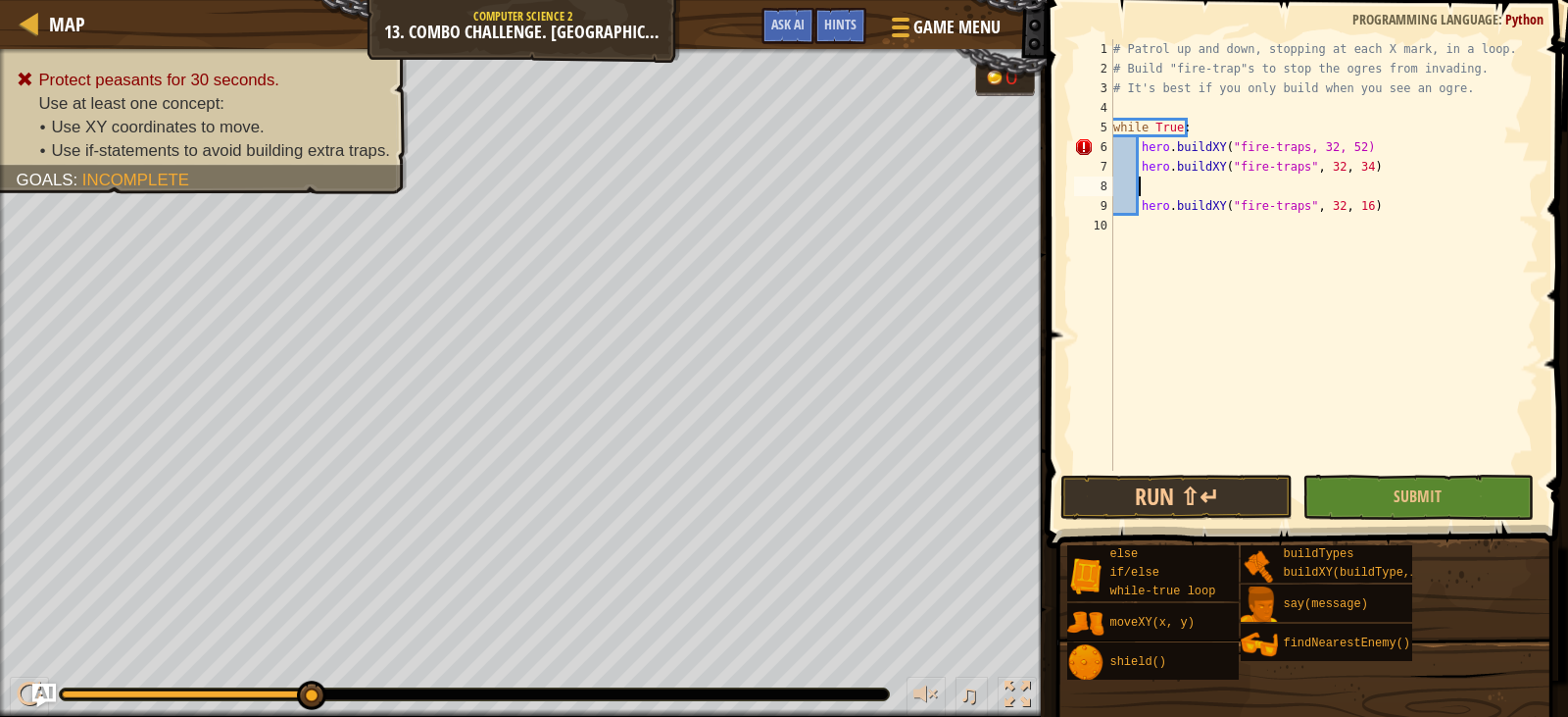
scroll to position [9, 0]
click at [1394, 493] on button "Submit" at bounding box center [1418, 496] width 232 height 45
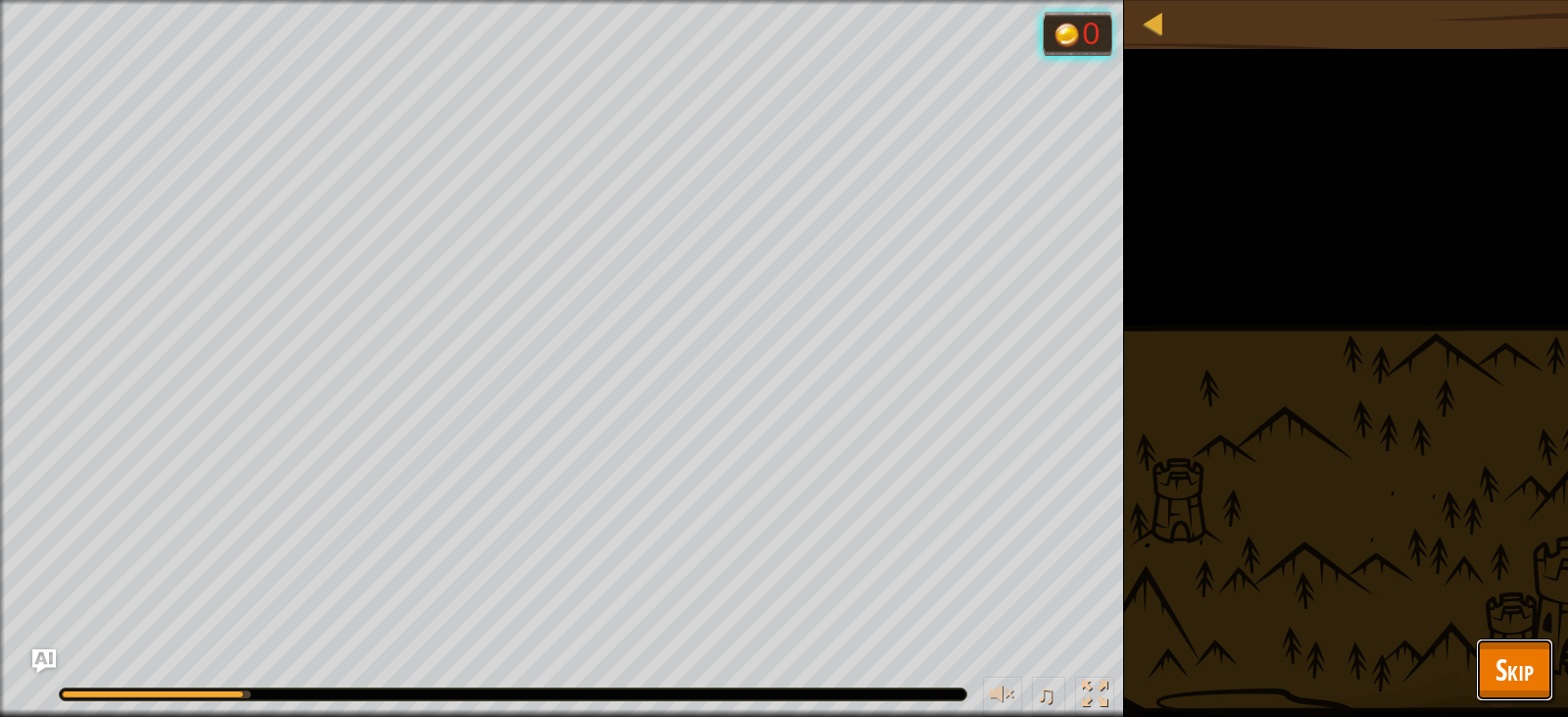
click at [1516, 677] on span "Skip" at bounding box center [1515, 669] width 38 height 40
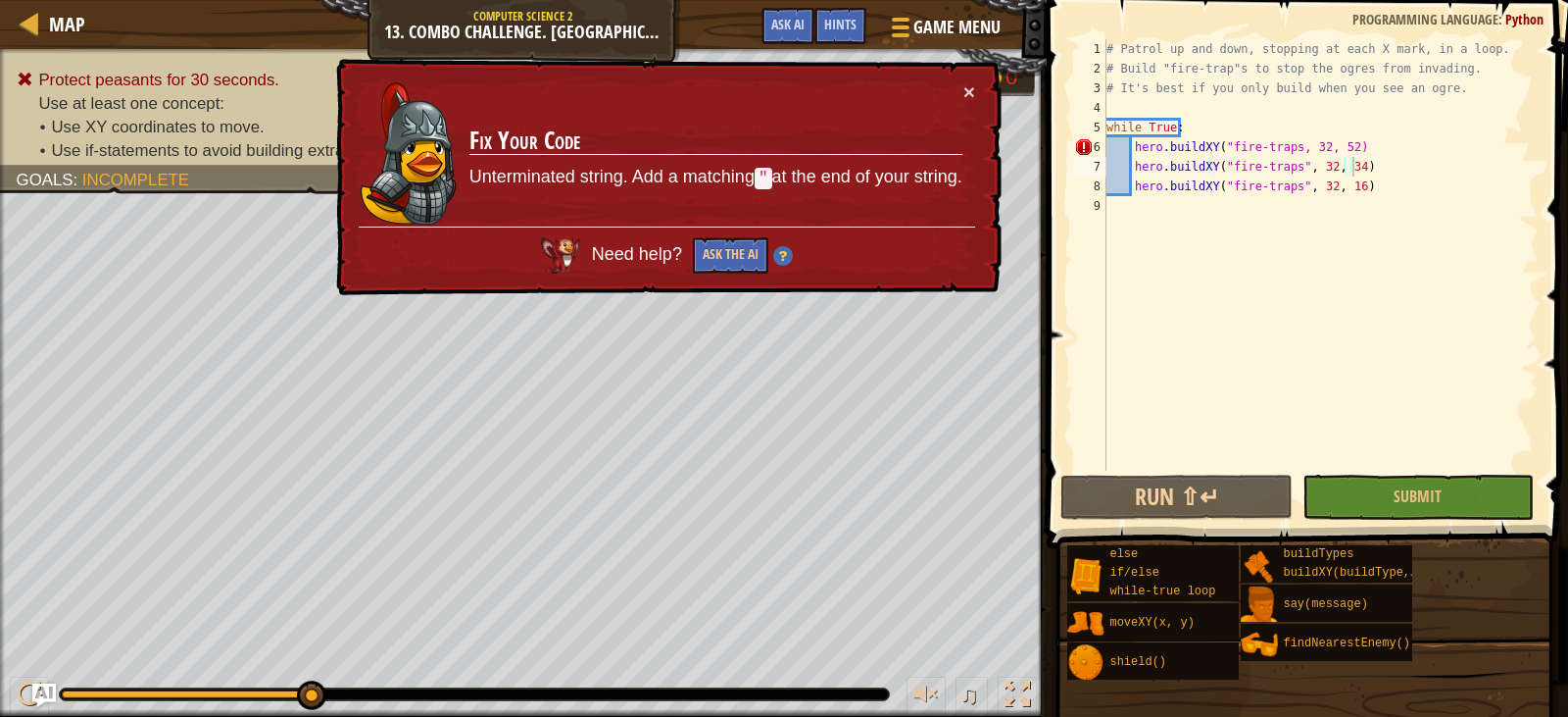
click at [1290, 146] on div "# Patrol up and down, stopping at each X mark, in a loop. # Build "fire-trap"s …" at bounding box center [1320, 274] width 436 height 470
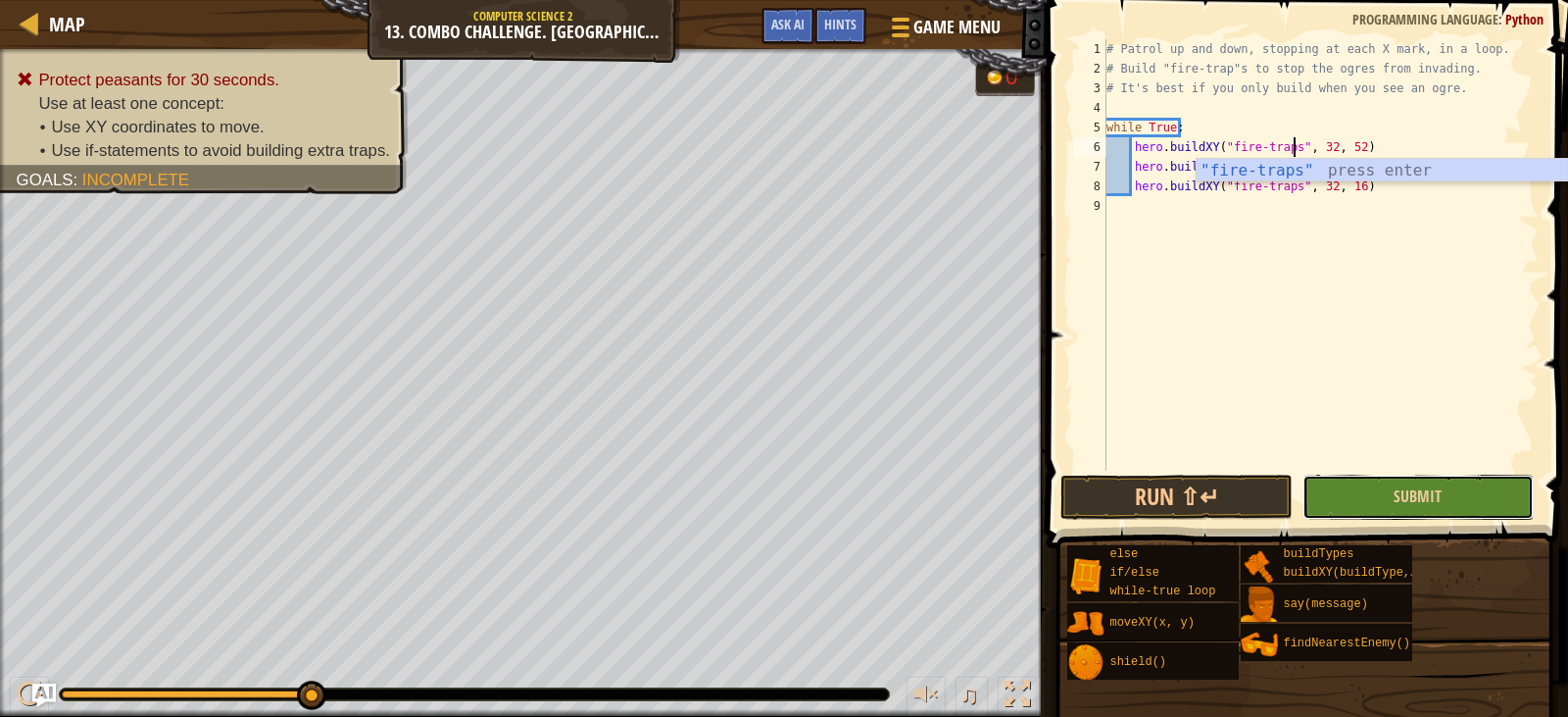
click at [1443, 478] on button "Submit" at bounding box center [1418, 496] width 232 height 45
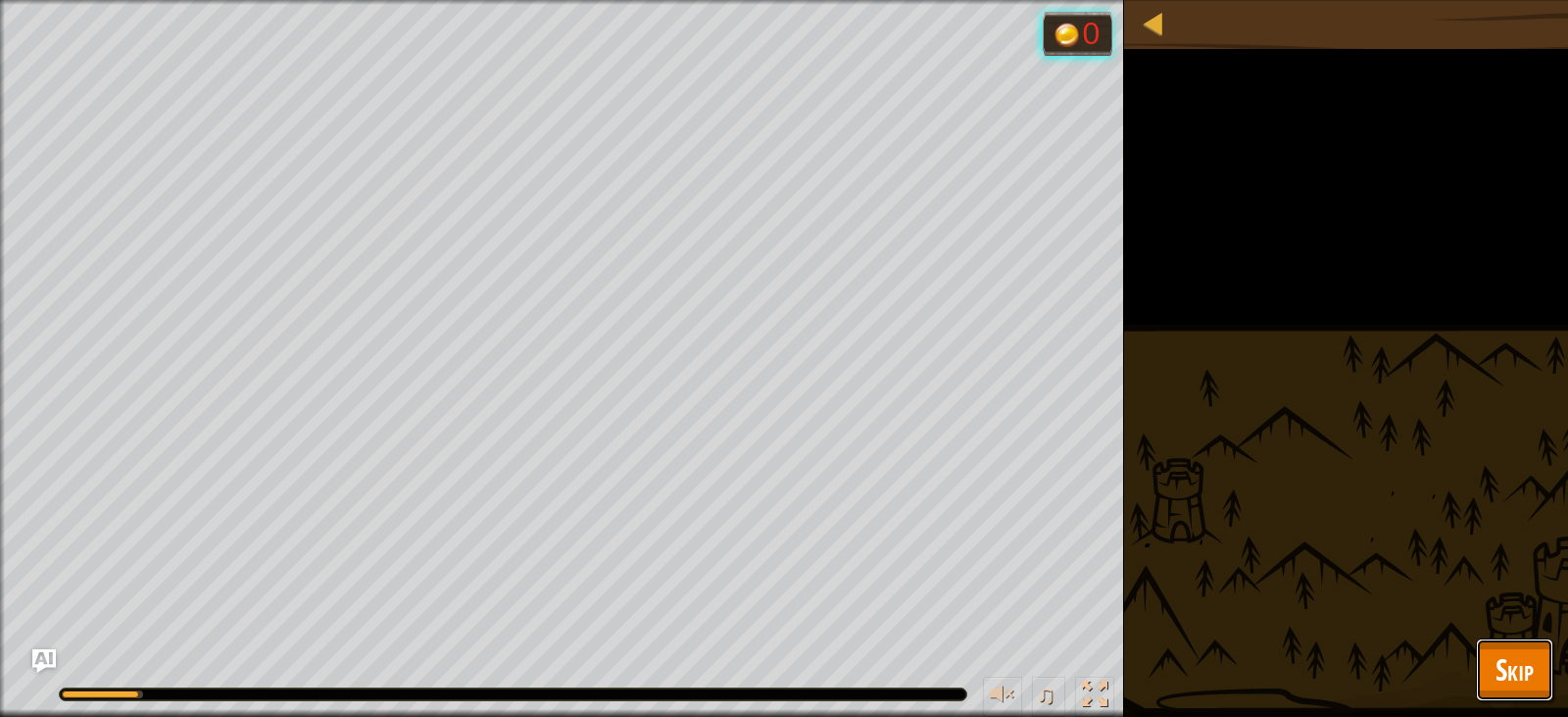
click at [1511, 660] on span "Skip" at bounding box center [1515, 669] width 38 height 40
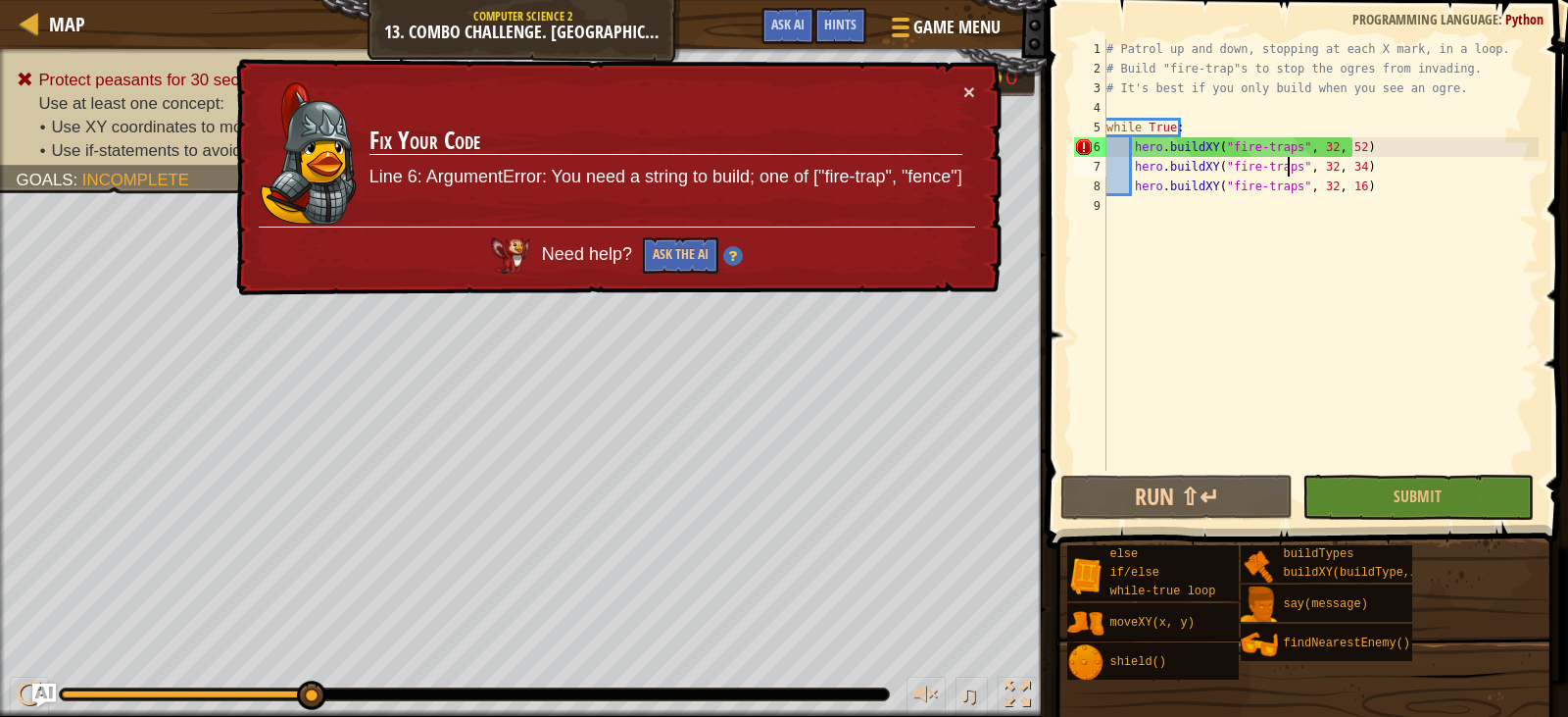
click at [1287, 157] on div "# Patrol up and down, stopping at each X mark, in a loop. # Build "fire-trap"s …" at bounding box center [1320, 274] width 436 height 470
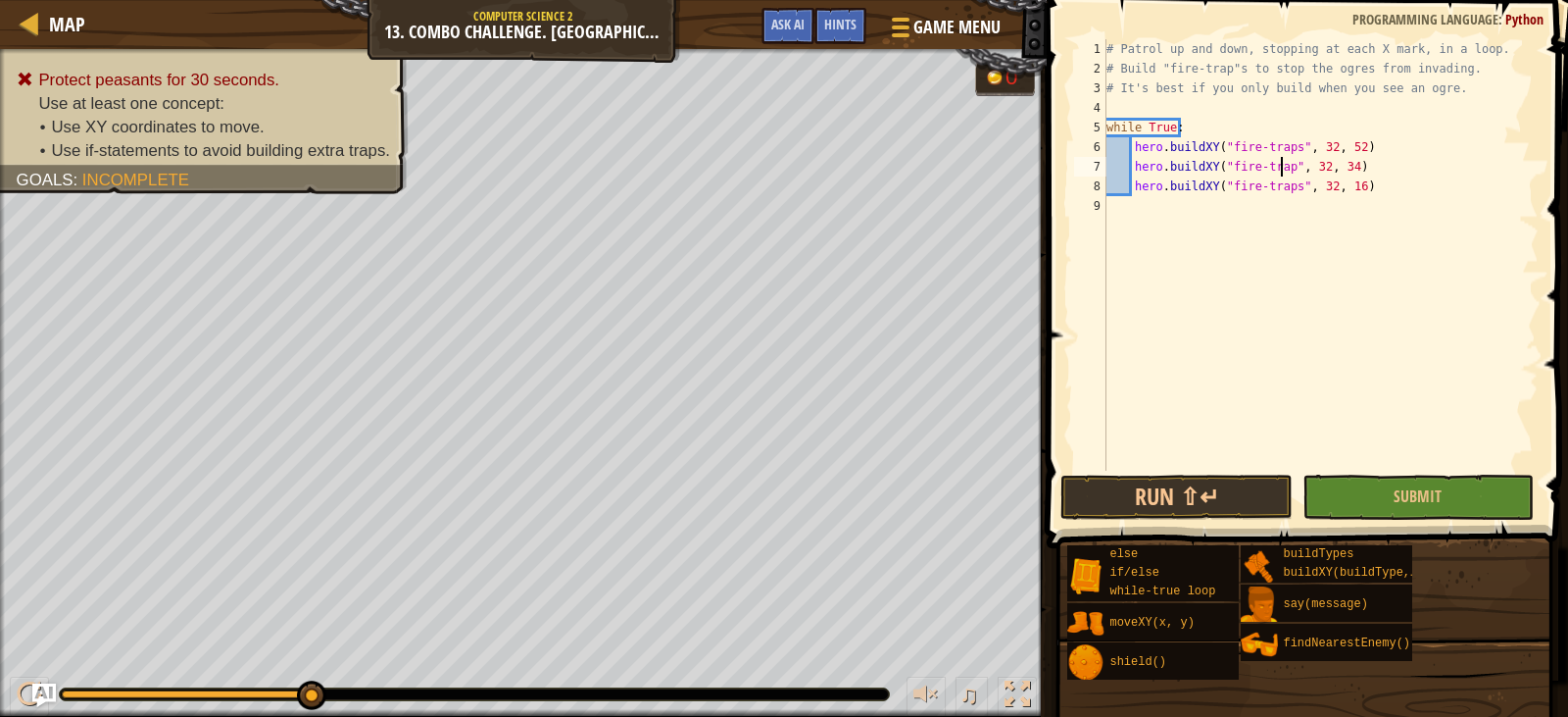
click at [1287, 189] on div "# Patrol up and down, stopping at each X mark, in a loop. # Build "fire-trap"s …" at bounding box center [1320, 274] width 436 height 470
click at [1288, 144] on div "# Patrol up and down, stopping at each X mark, in a loop. # Build "fire-trap"s …" at bounding box center [1320, 274] width 436 height 470
type textarea "hero.buildXY("fire-trap", 32, 52)"
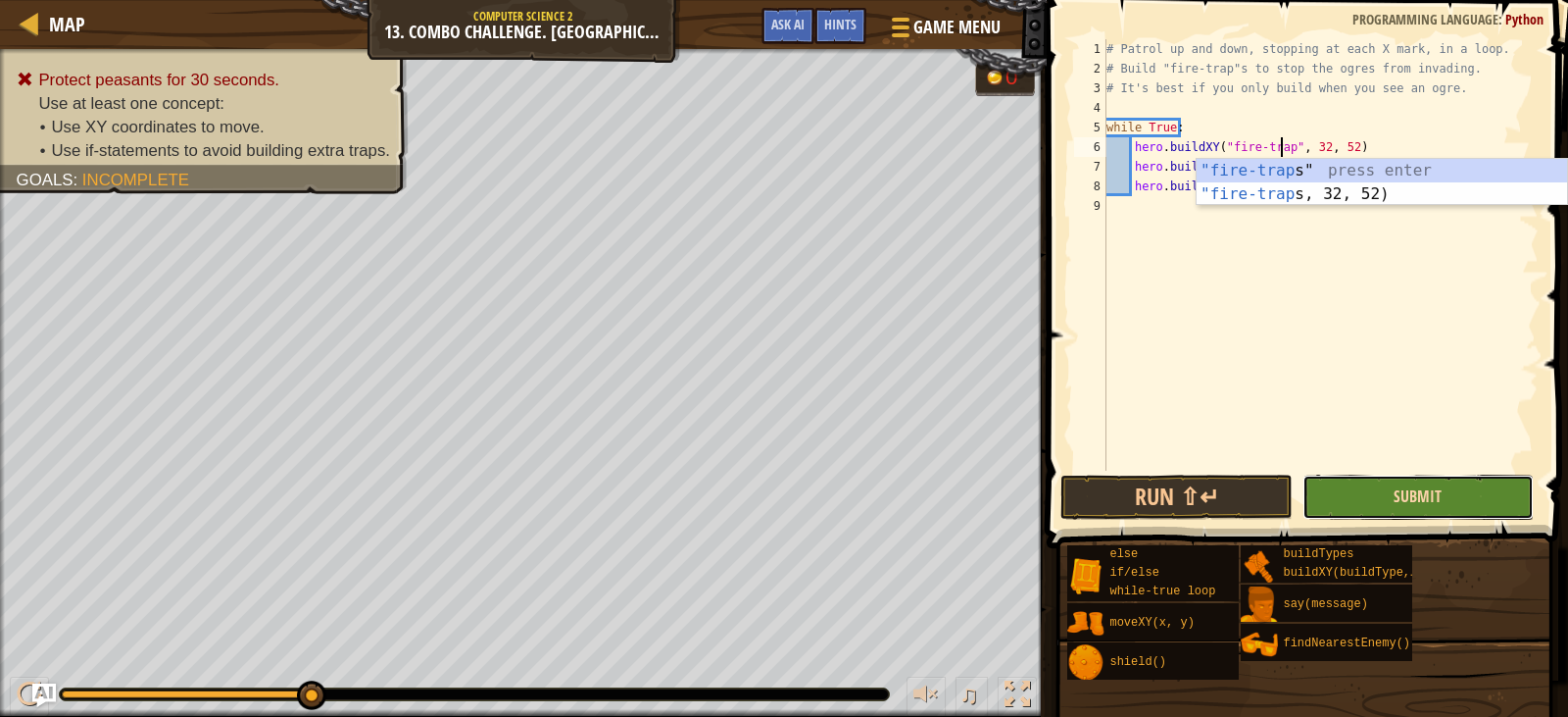
click at [1426, 486] on span "Submit" at bounding box center [1417, 496] width 48 height 22
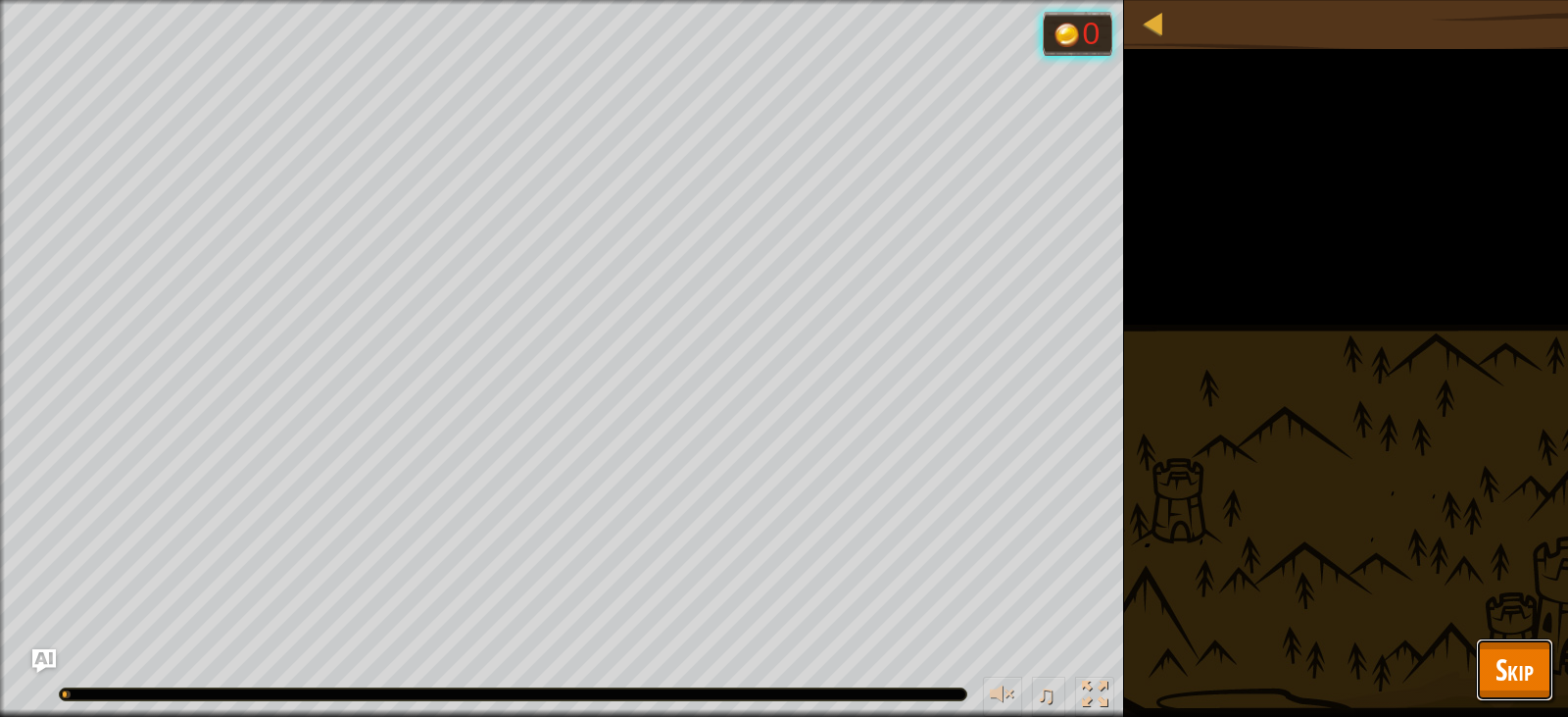
click at [1538, 679] on button "Skip" at bounding box center [1515, 669] width 78 height 63
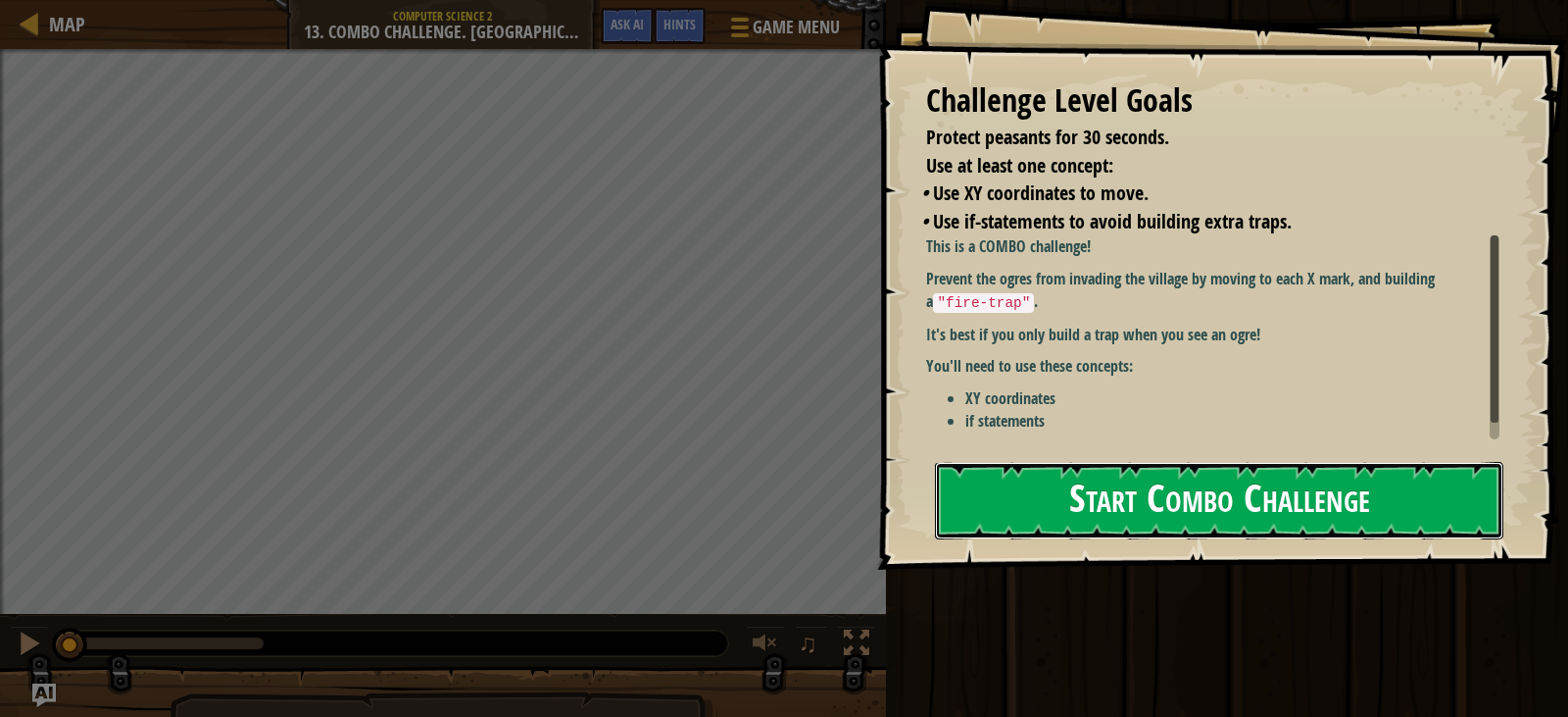
click at [1151, 518] on button "Start Combo Challenge" at bounding box center [1220, 501] width 569 height 78
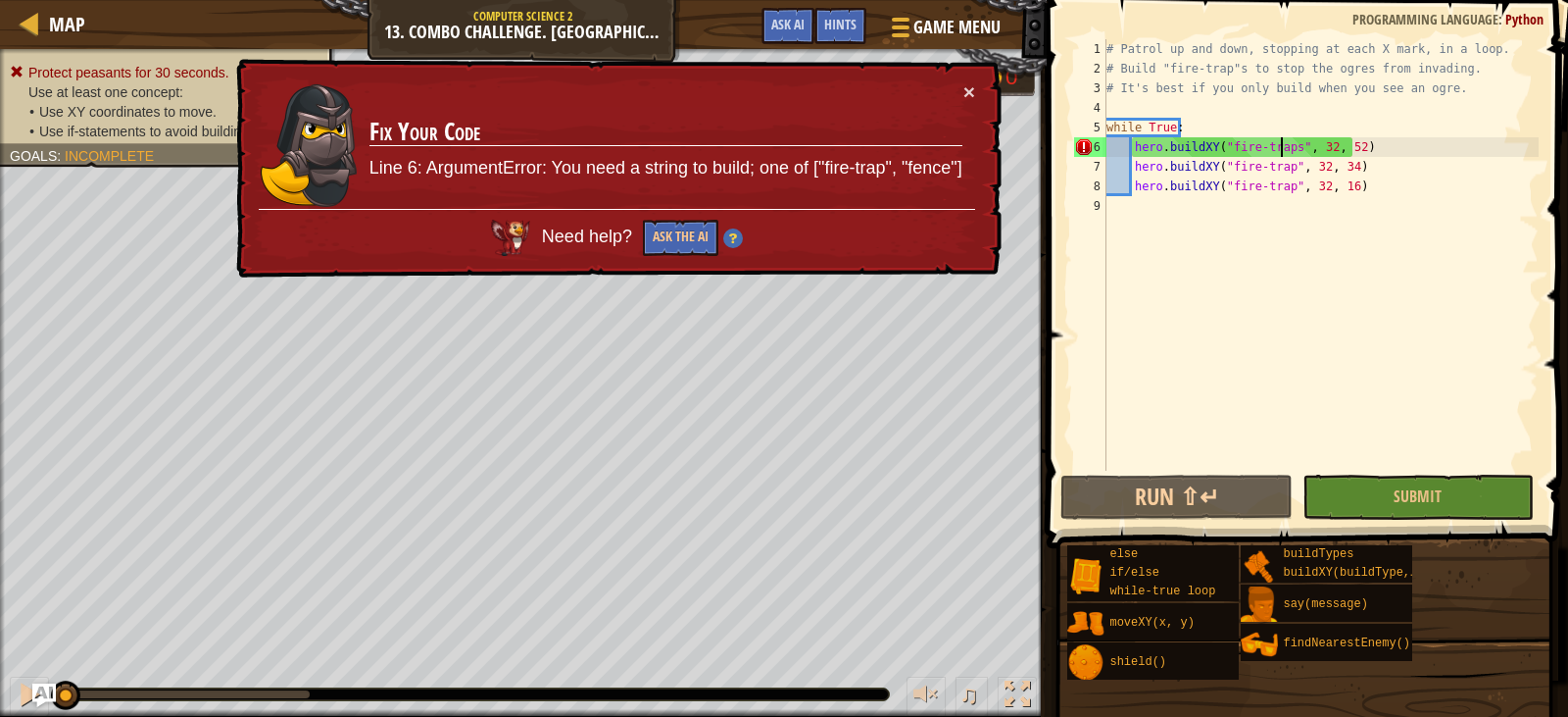
click at [1284, 145] on div "# Patrol up and down, stopping at each X mark, in a loop. # Build "fire-trap"s …" at bounding box center [1320, 274] width 436 height 470
type textarea "hero.buildXY("fire-trap", 32, 52)"
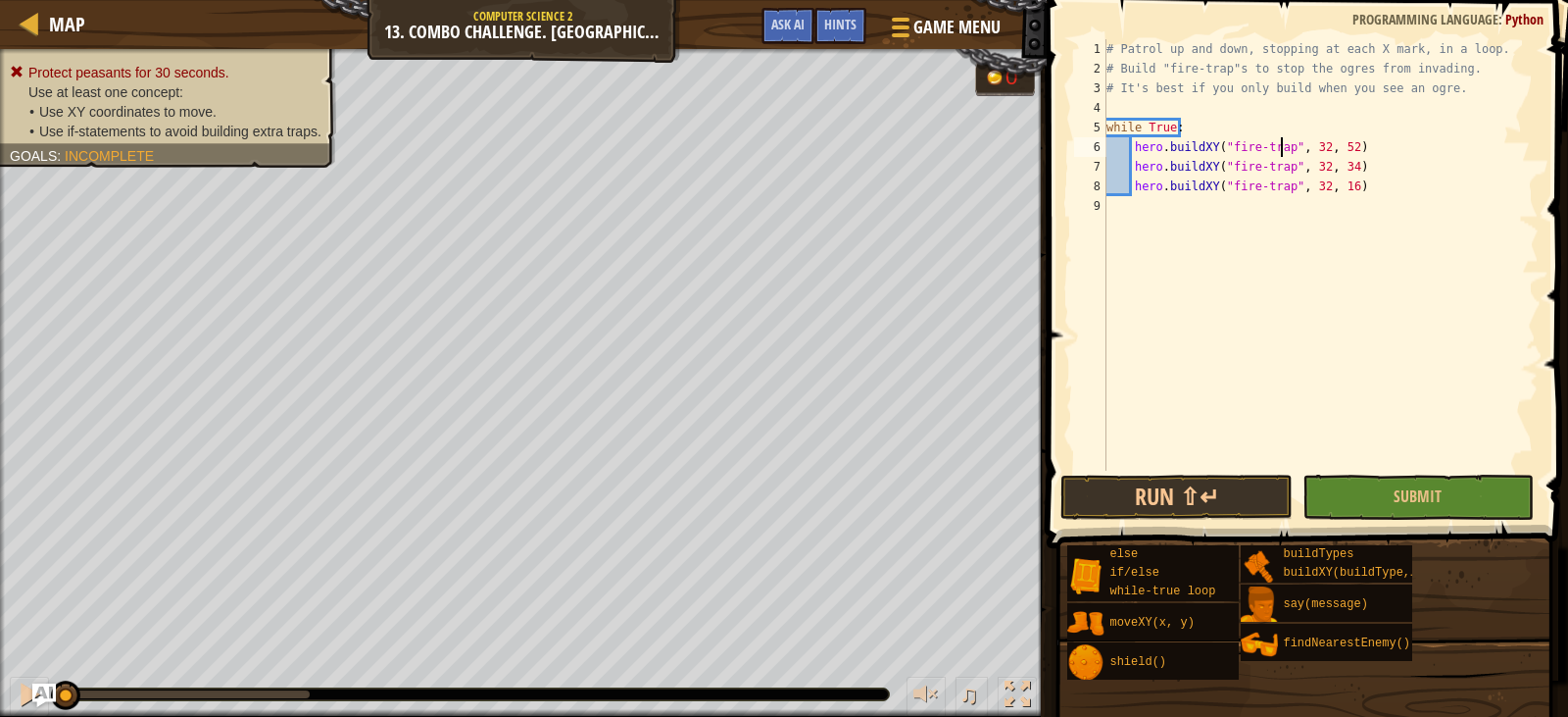
click at [1364, 225] on div "# Patrol up and down, stopping at each X mark, in a loop. # Build "fire-trap"s …" at bounding box center [1320, 274] width 436 height 470
click at [1378, 494] on button "Submit" at bounding box center [1418, 496] width 232 height 45
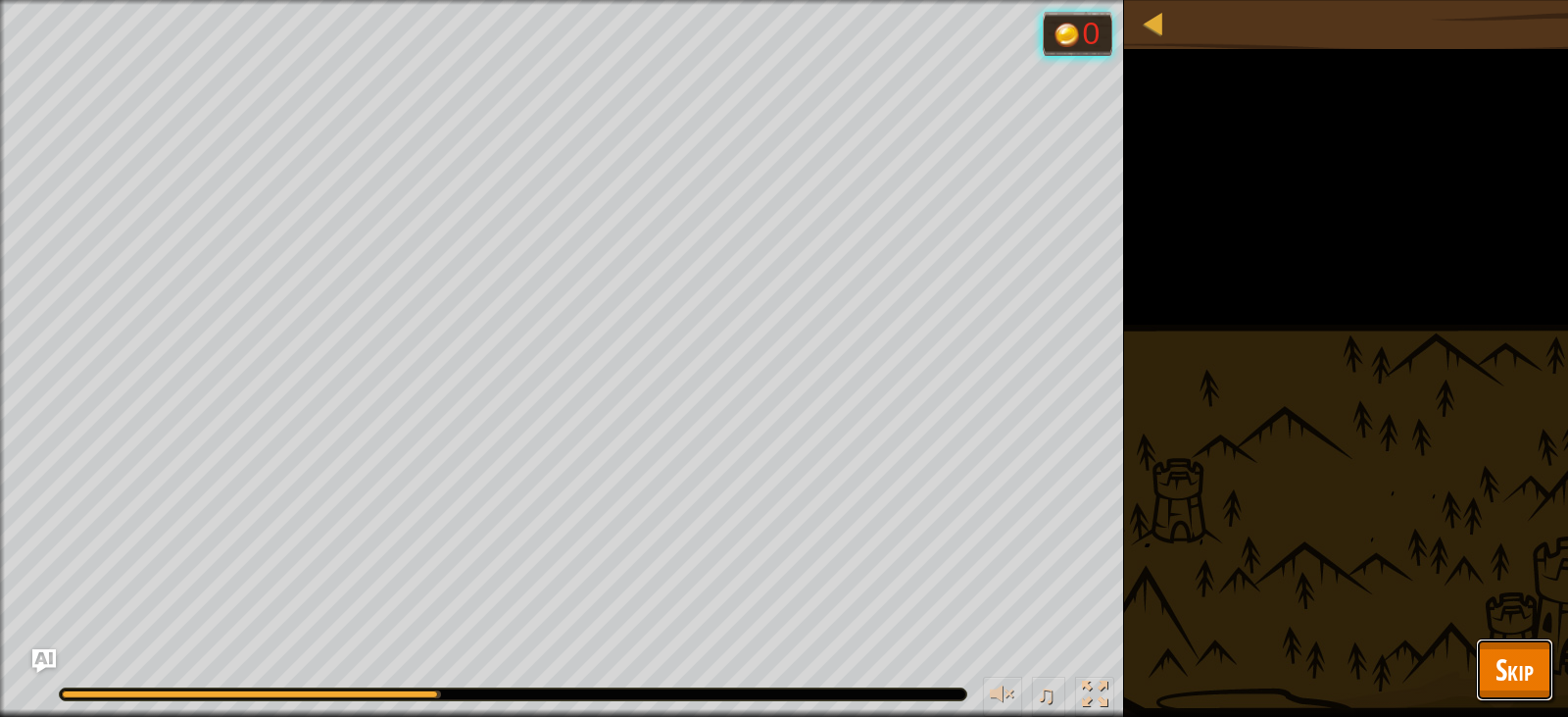
click at [1504, 660] on span "Skip" at bounding box center [1515, 669] width 38 height 40
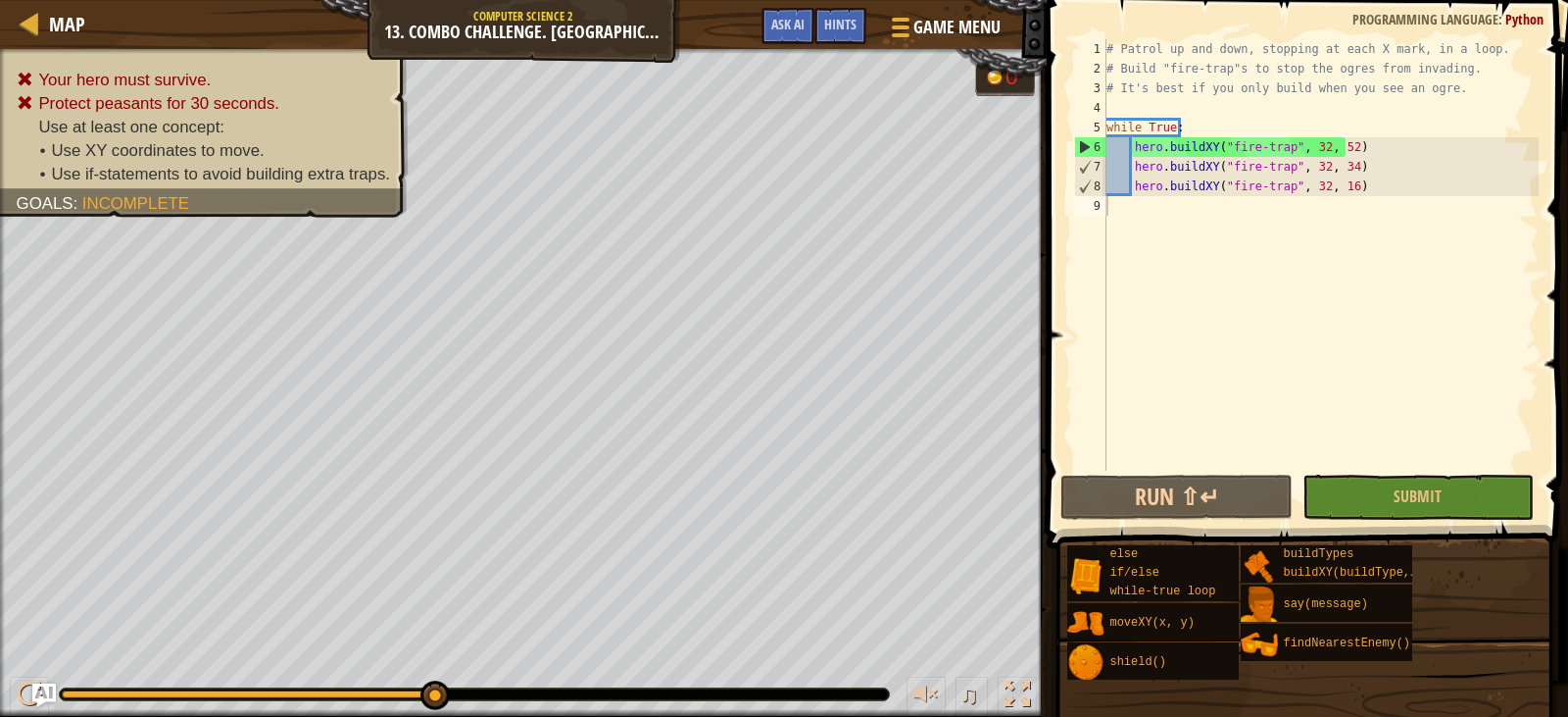
type textarea "hero.buildXY("fire-trap", 32, 52)"
click at [1132, 142] on div "# Patrol up and down, stopping at each X mark, in a loop. # Build "fire-trap"s …" at bounding box center [1320, 274] width 436 height 470
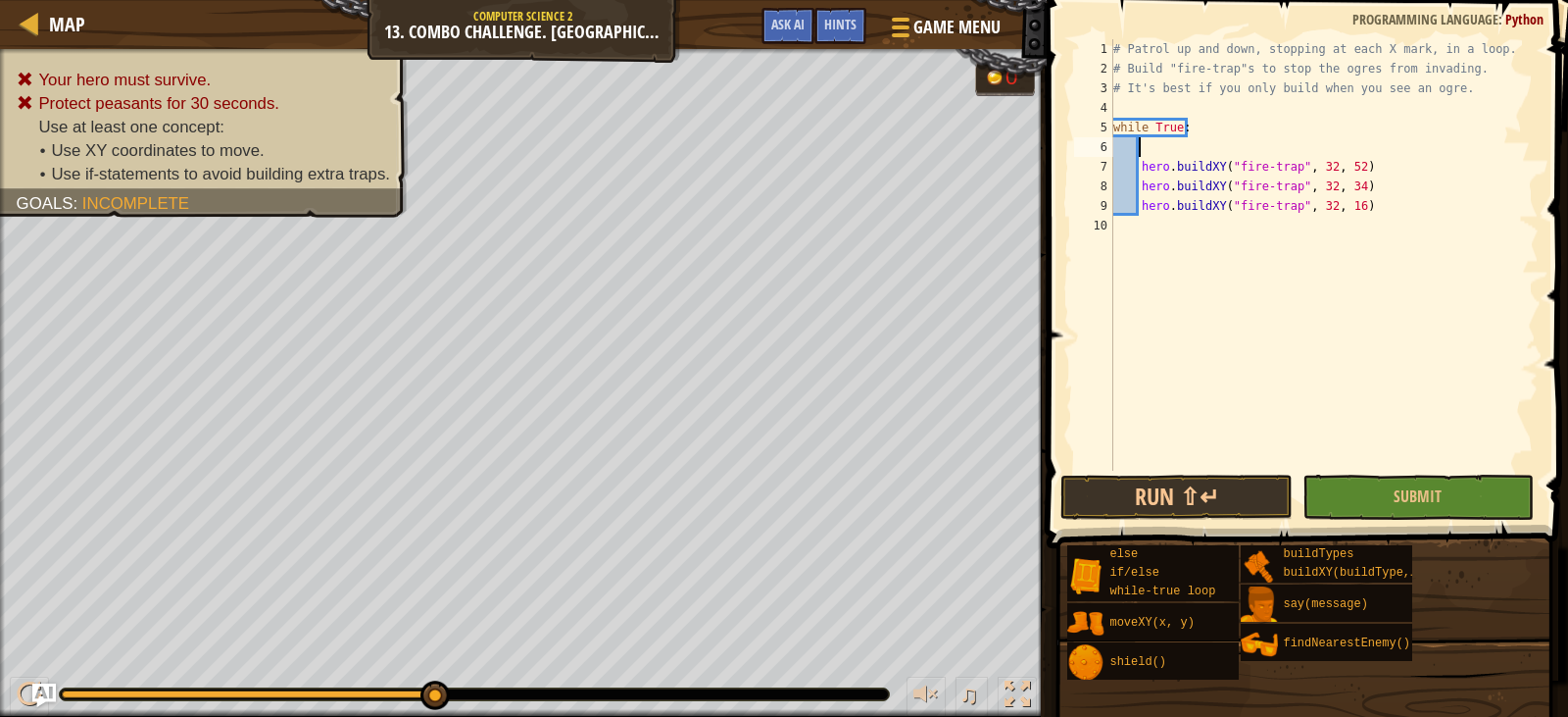
scroll to position [9, 2]
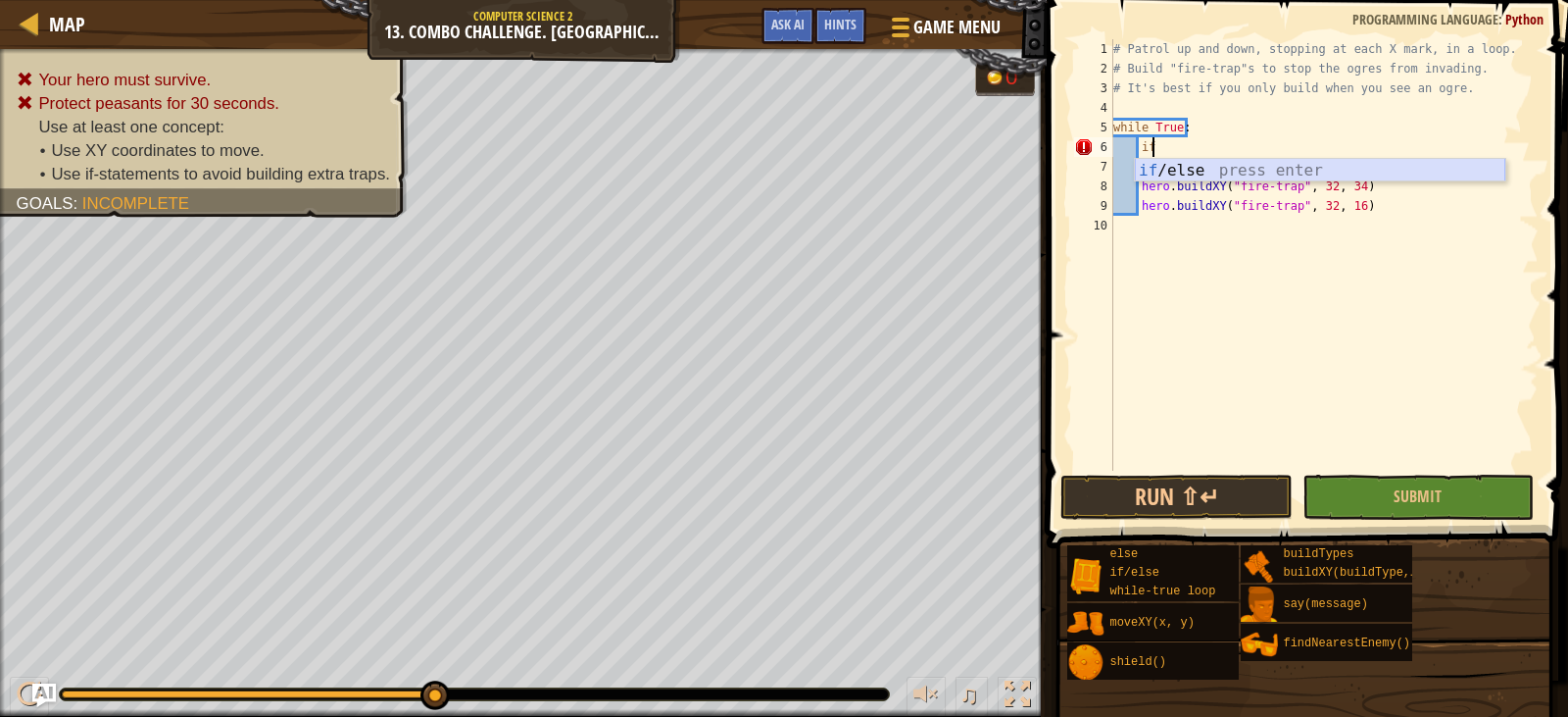
click at [1245, 170] on div "if /else press enter" at bounding box center [1319, 194] width 370 height 71
type textarea "if enemy:"
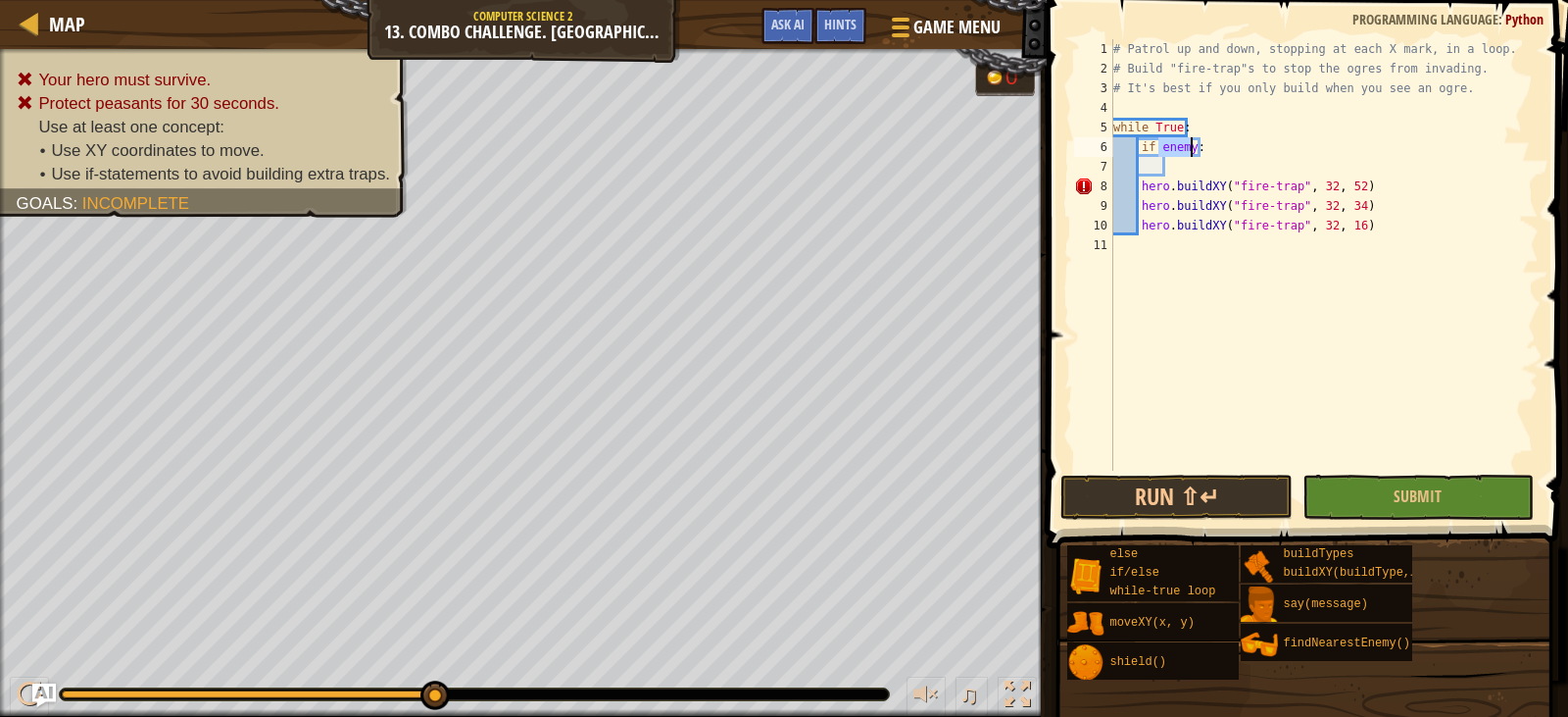
click at [1222, 169] on div "# Patrol up and down, stopping at each X mark, in a loop. # Build "fire-trap"s …" at bounding box center [1324, 274] width 430 height 470
click at [1137, 187] on div "# Patrol up and down, stopping at each X mark, in a loop. # Build "fire-trap"s …" at bounding box center [1324, 274] width 430 height 470
click at [1145, 186] on div "# Patrol up and down, stopping at each X mark, in a loop. # Build "fire-trap"s …" at bounding box center [1324, 274] width 430 height 470
click at [1137, 188] on div "# Patrol up and down, stopping at each X mark, in a loop. # Build "fire-trap"s …" at bounding box center [1324, 274] width 430 height 470
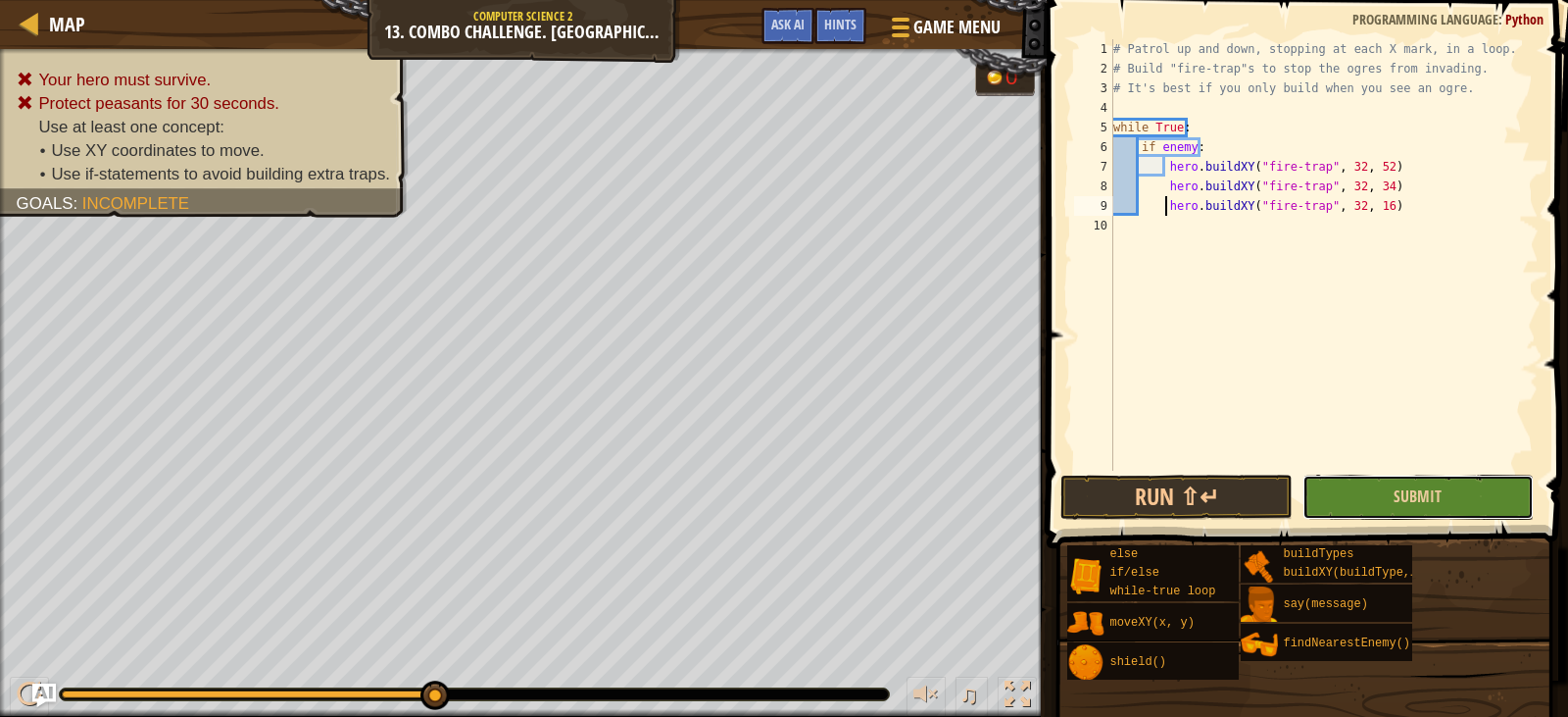
click at [1457, 492] on button "Submit" at bounding box center [1418, 496] width 232 height 45
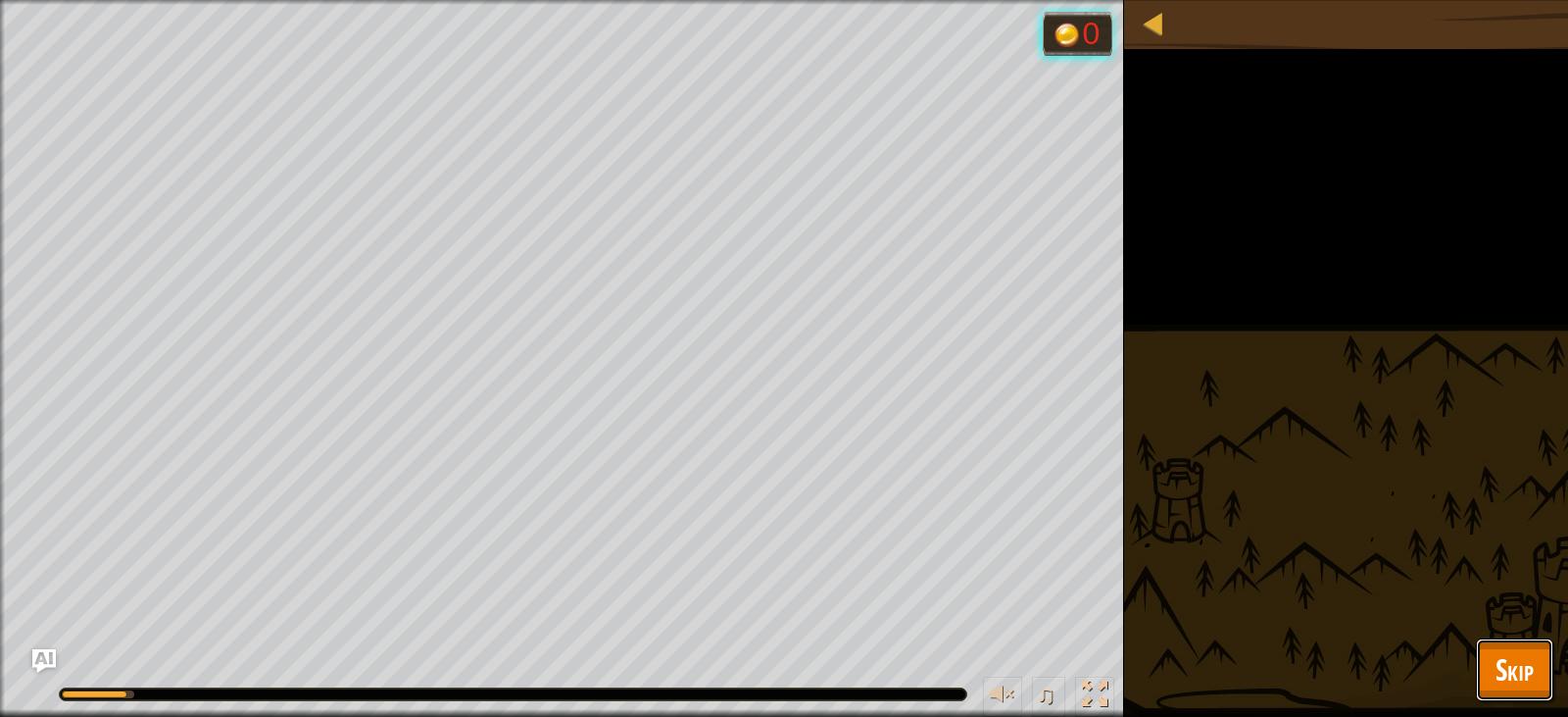
click at [1527, 667] on span "Skip" at bounding box center [1515, 669] width 38 height 40
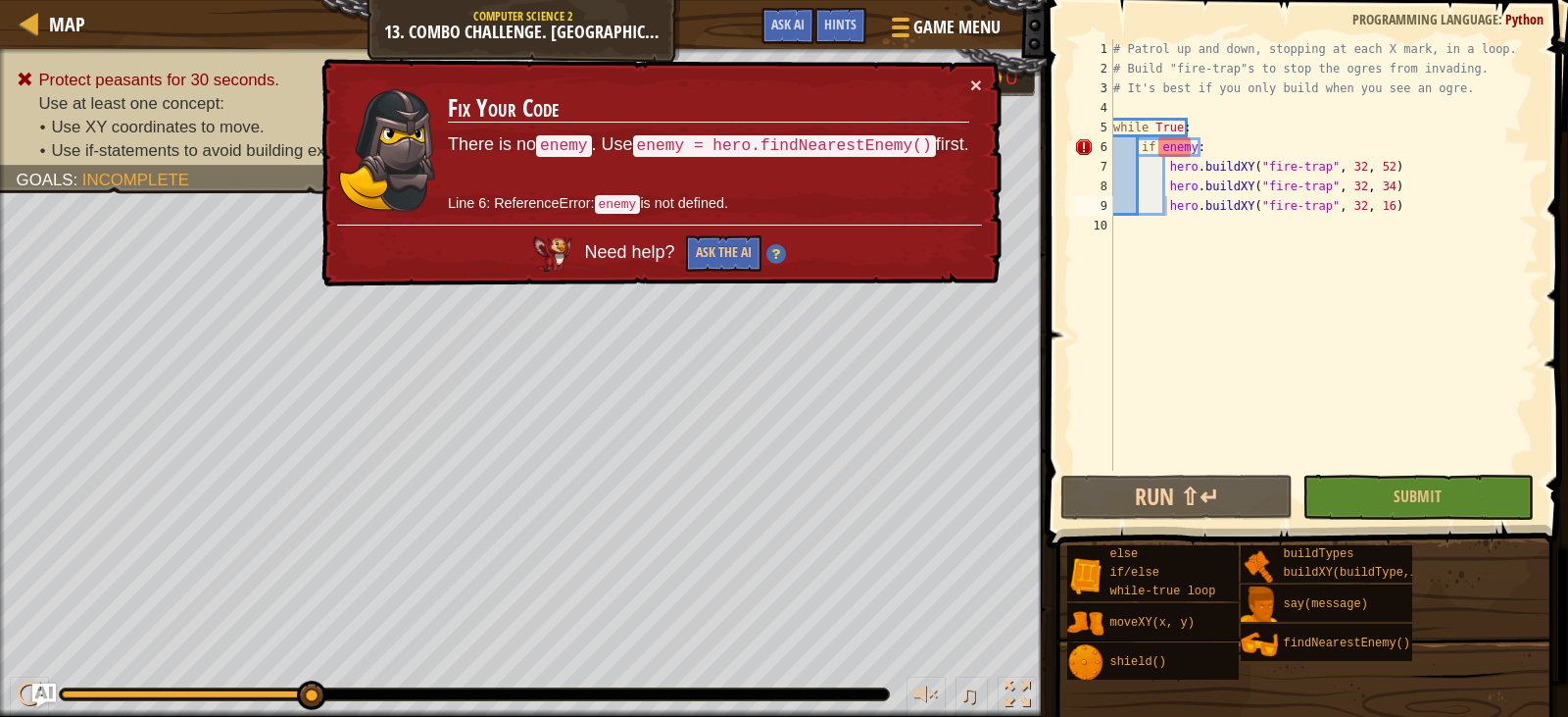
type textarea "while True:"
click at [1198, 123] on div "# Patrol up and down, stopping at each X mark, in a loop. # Build "fire-trap"s …" at bounding box center [1324, 274] width 429 height 470
click at [1207, 133] on div "# Patrol up and down, stopping at each X mark, in a loop. # Build "fire-trap"s …" at bounding box center [1324, 274] width 429 height 470
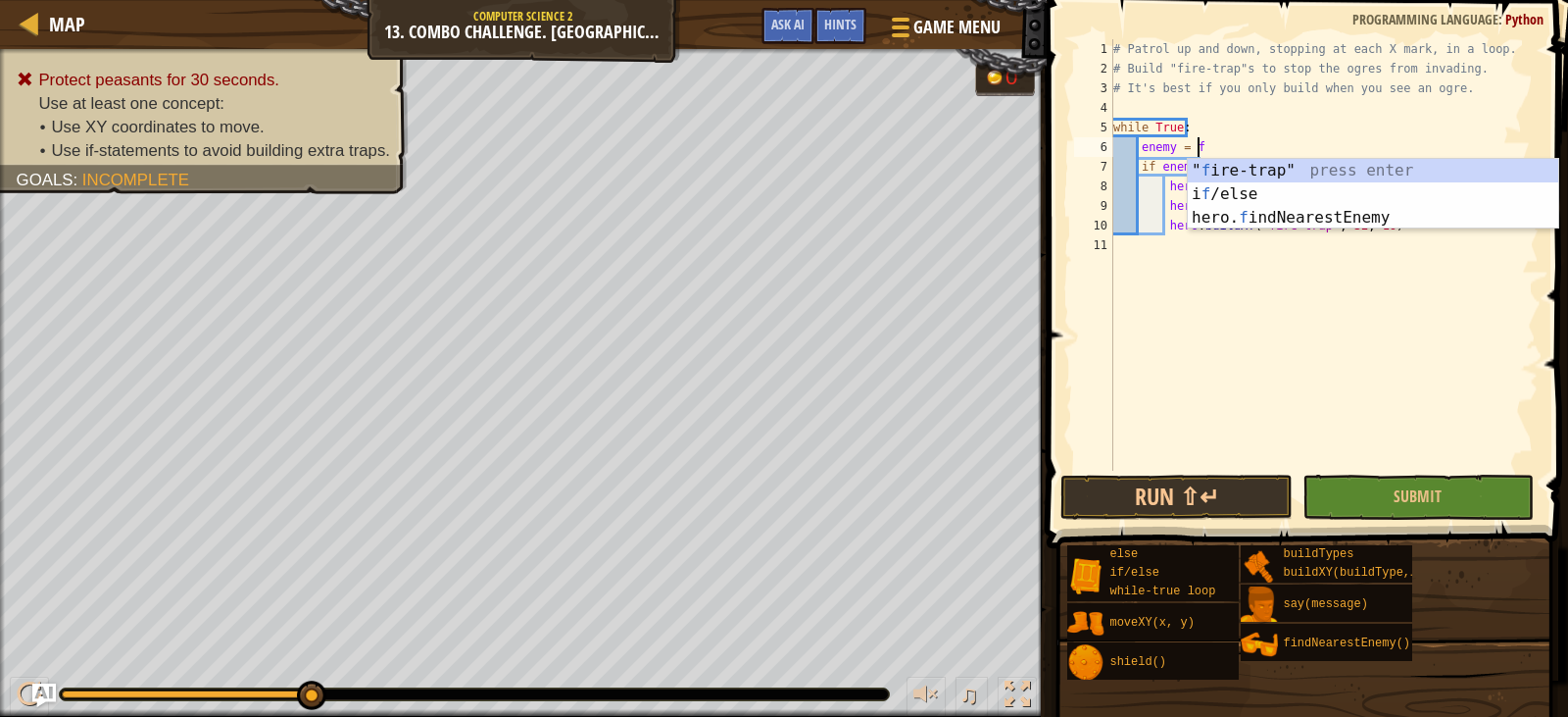
scroll to position [9, 7]
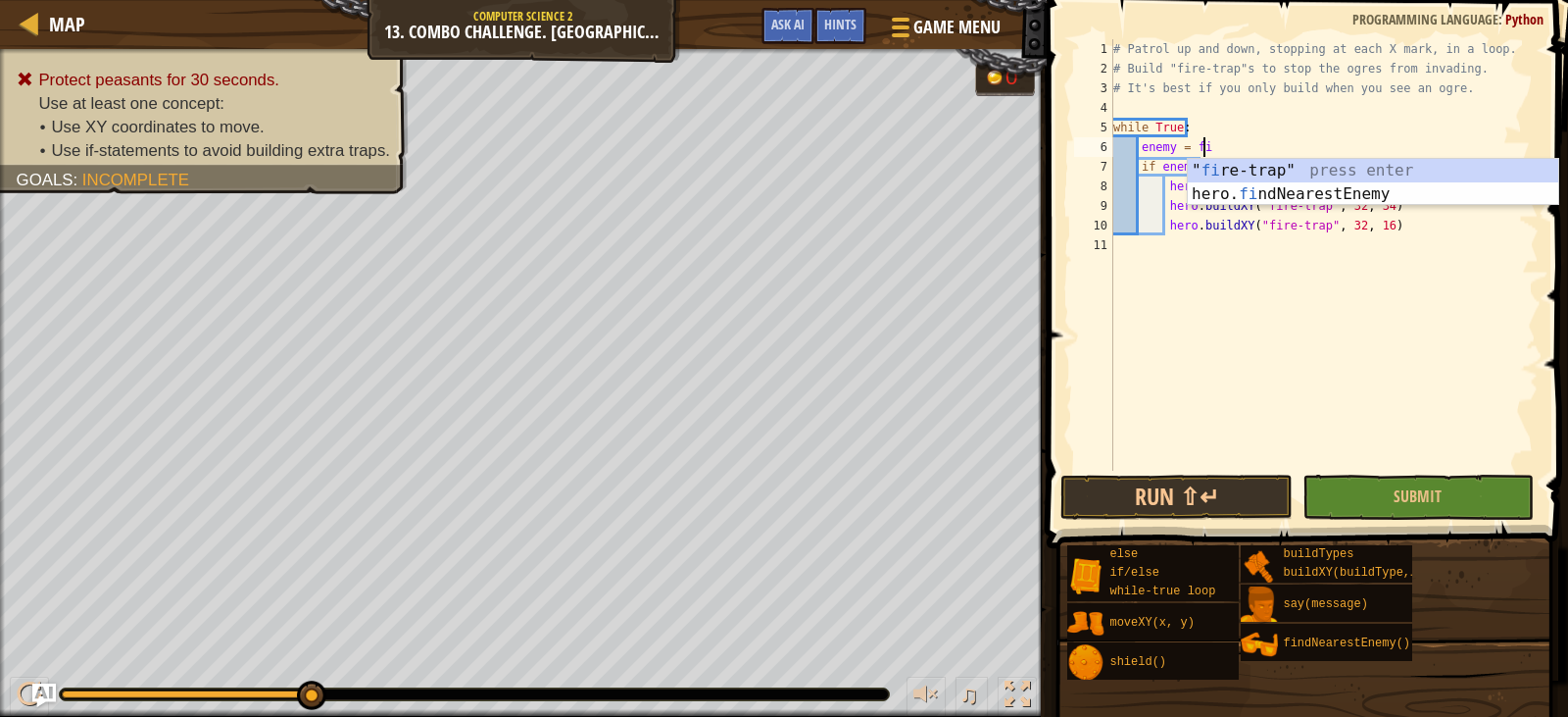
type textarea "enemy = fin"
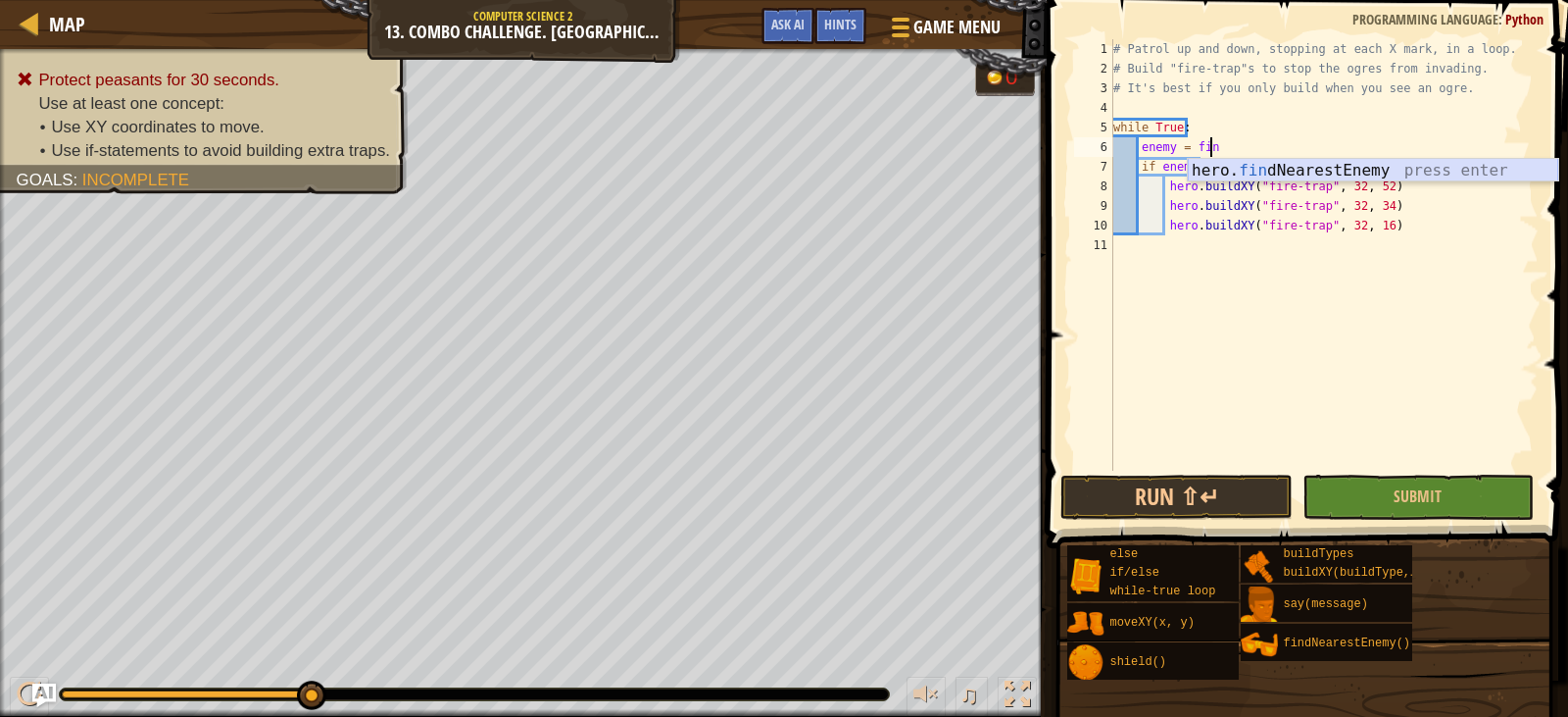
click at [1229, 167] on div "hero. fin dNearestEnemy press enter" at bounding box center [1372, 194] width 370 height 71
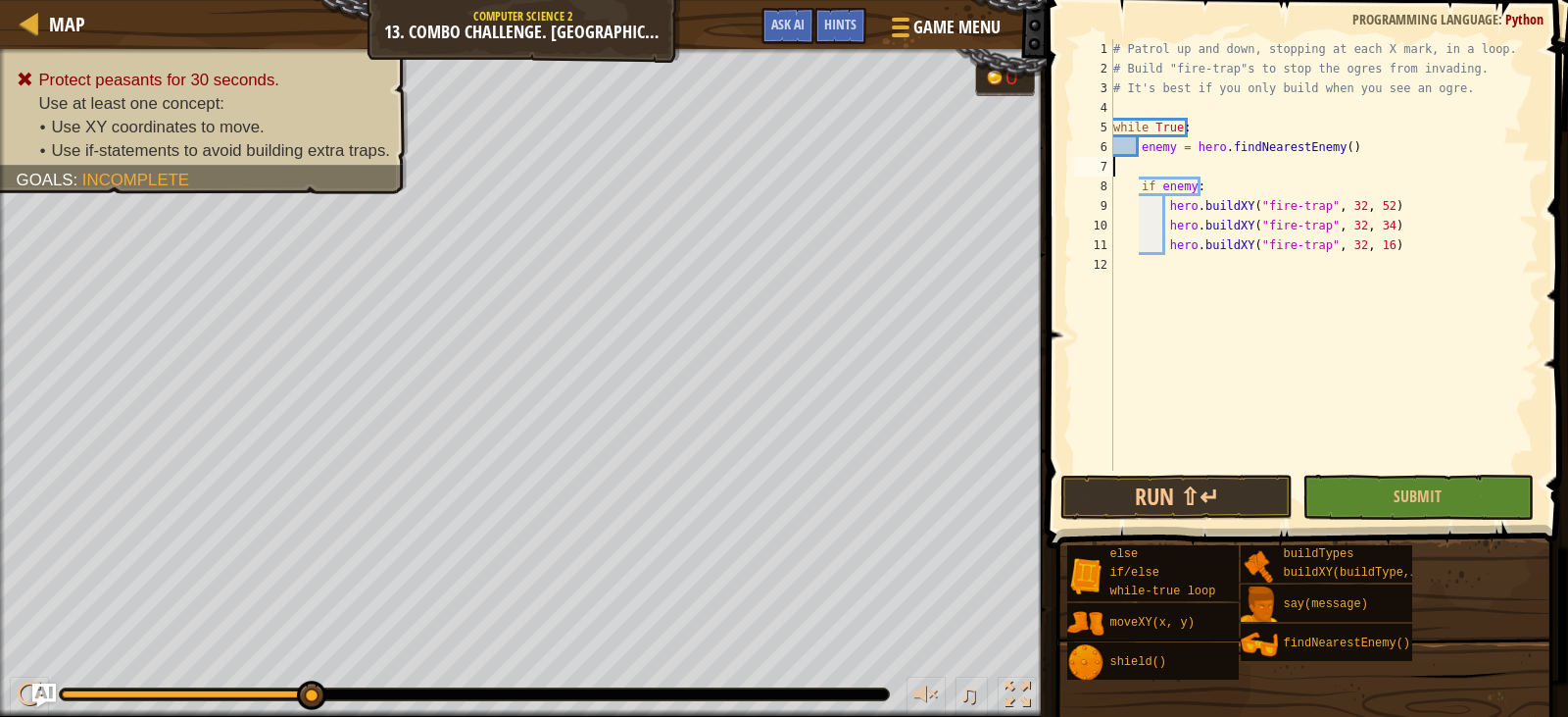
scroll to position [9, 0]
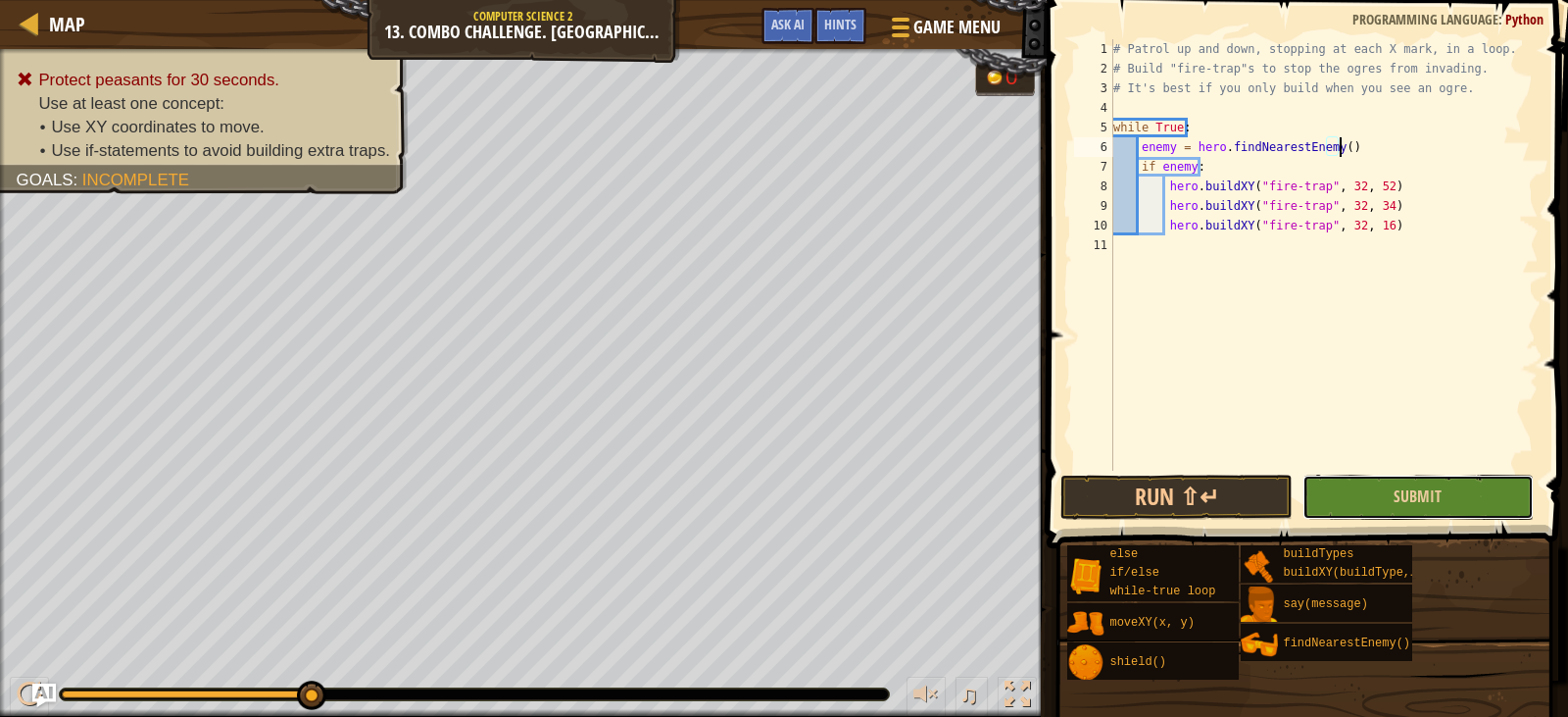
click at [1365, 496] on button "Submit" at bounding box center [1418, 496] width 232 height 45
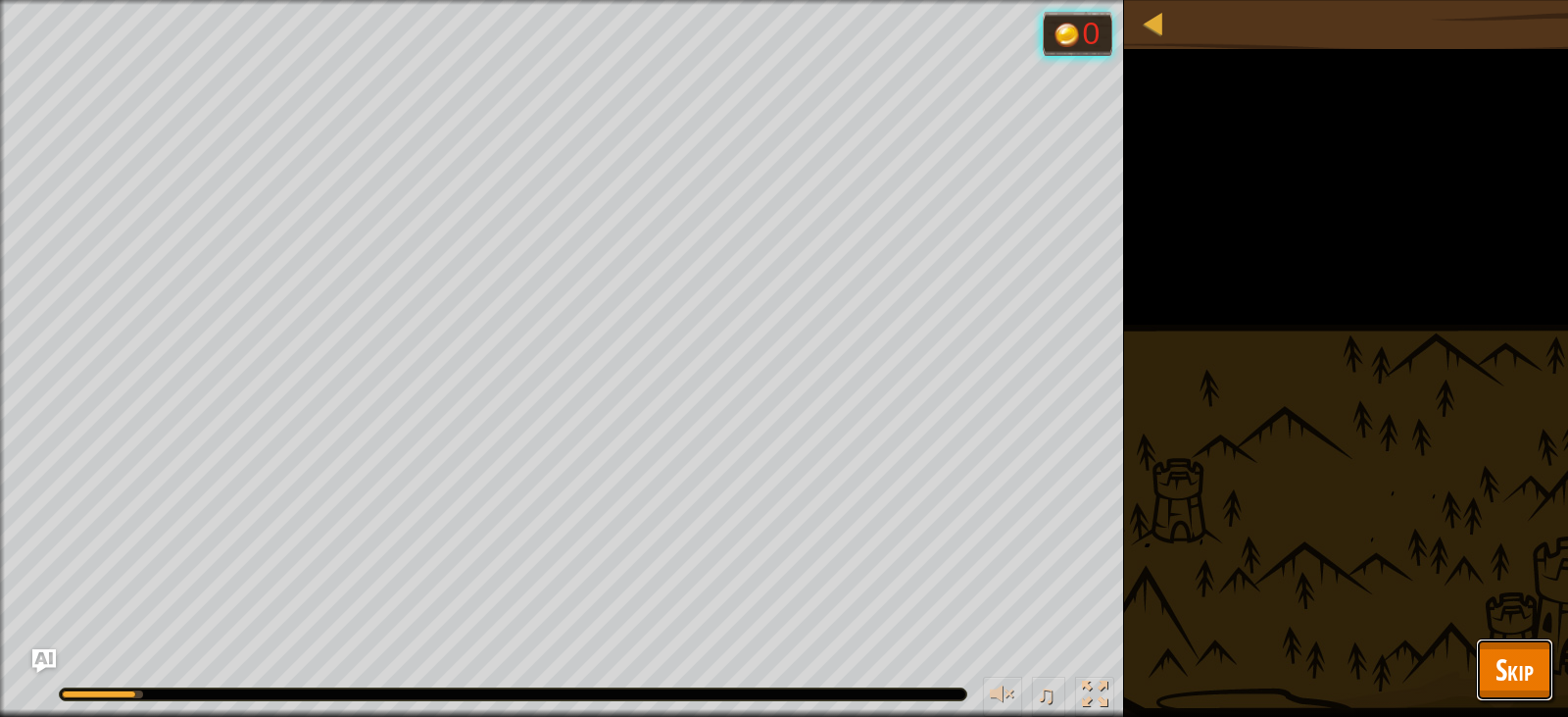
click at [1525, 669] on span "Skip" at bounding box center [1515, 669] width 38 height 40
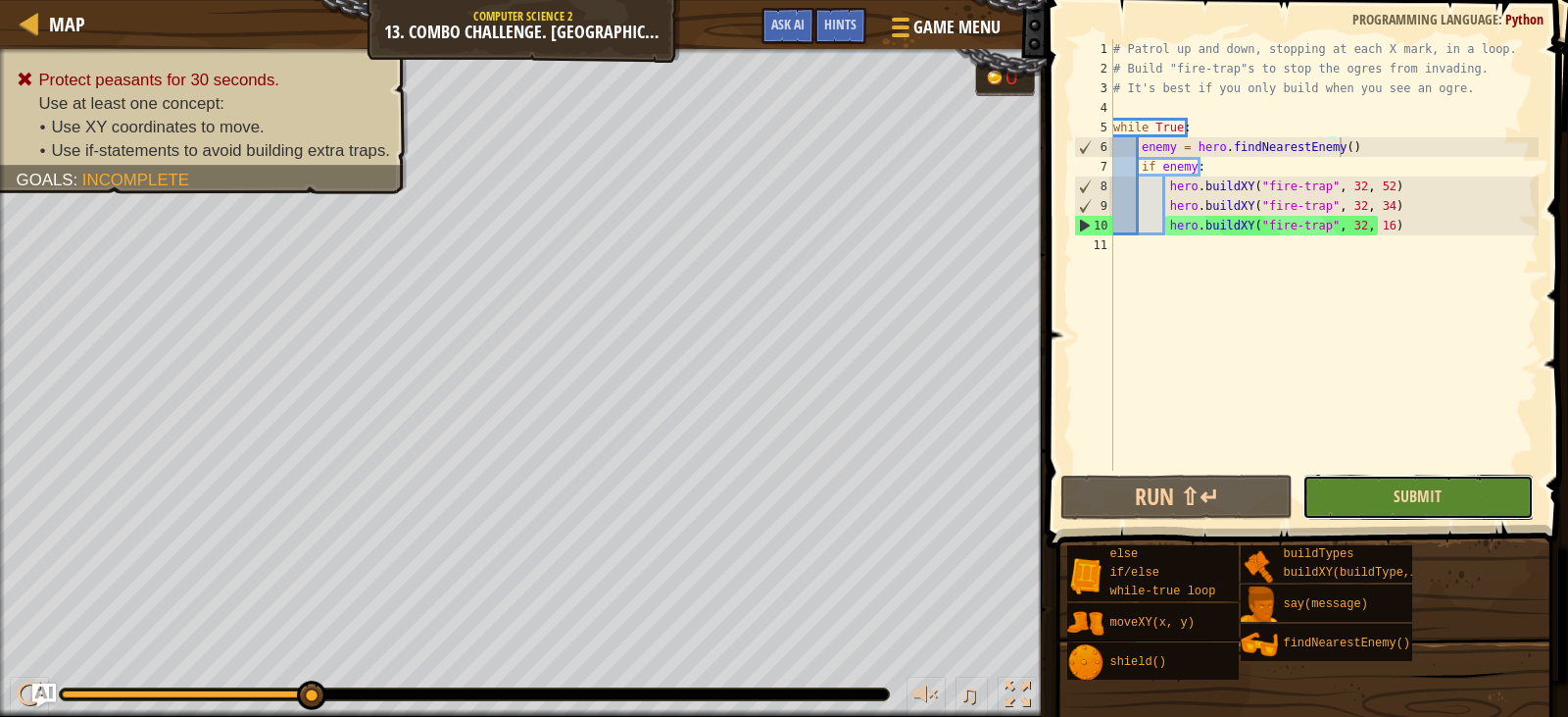
click at [1418, 503] on span "Submit" at bounding box center [1417, 496] width 48 height 22
click at [1373, 187] on div "# Patrol up and down, stopping at each X mark, in a loop. # Build "fire-trap"s …" at bounding box center [1324, 274] width 429 height 470
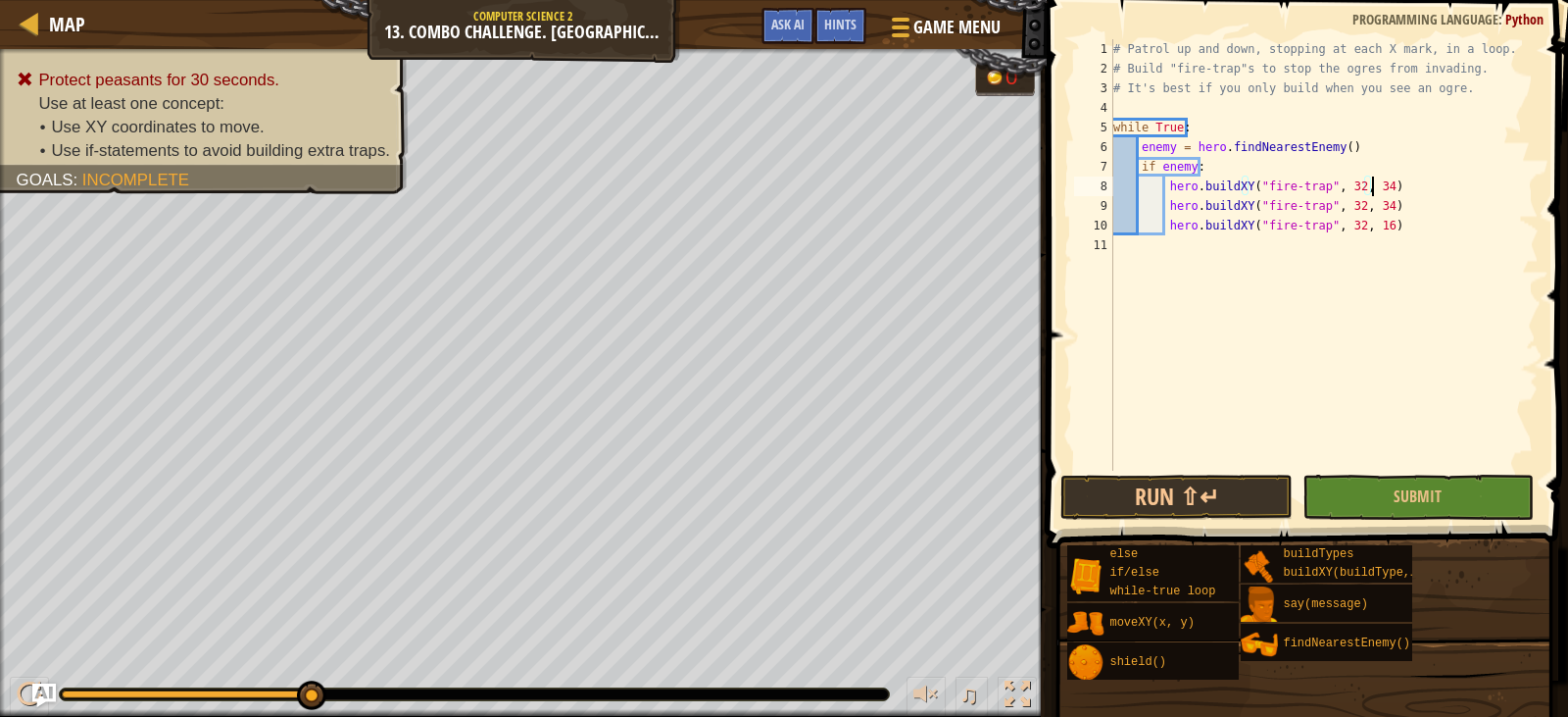
scroll to position [9, 22]
click at [1374, 208] on div "# Patrol up and down, stopping at each X mark, in a loop. # Build "fire-trap"s …" at bounding box center [1324, 274] width 429 height 470
click at [1376, 224] on div "# Patrol up and down, stopping at each X mark, in a loop. # Build "fire-trap"s …" at bounding box center [1324, 274] width 429 height 470
click at [1374, 221] on div "# Patrol up and down, stopping at each X mark, in a loop. # Build "fire-trap"s …" at bounding box center [1324, 274] width 429 height 470
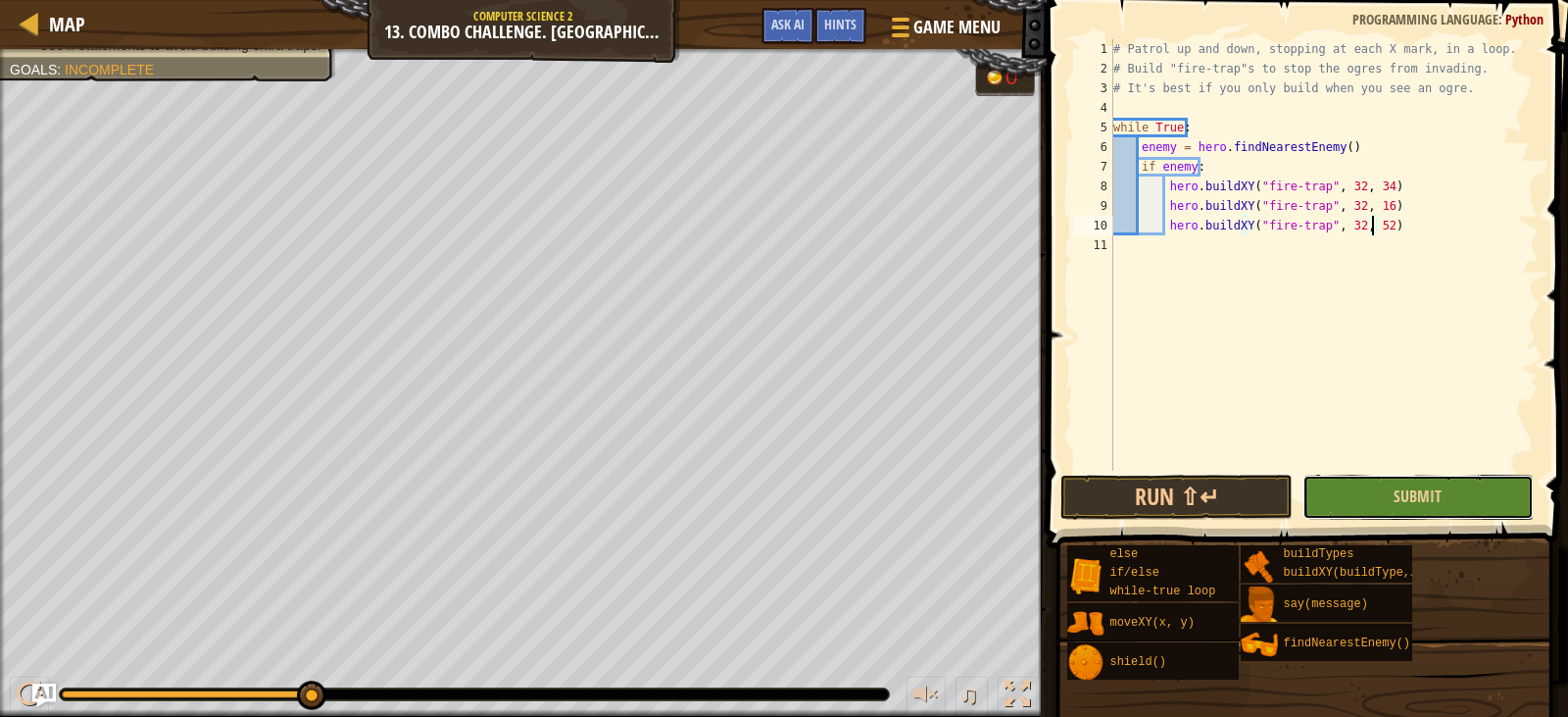
click at [1342, 494] on button "Submit" at bounding box center [1418, 496] width 232 height 45
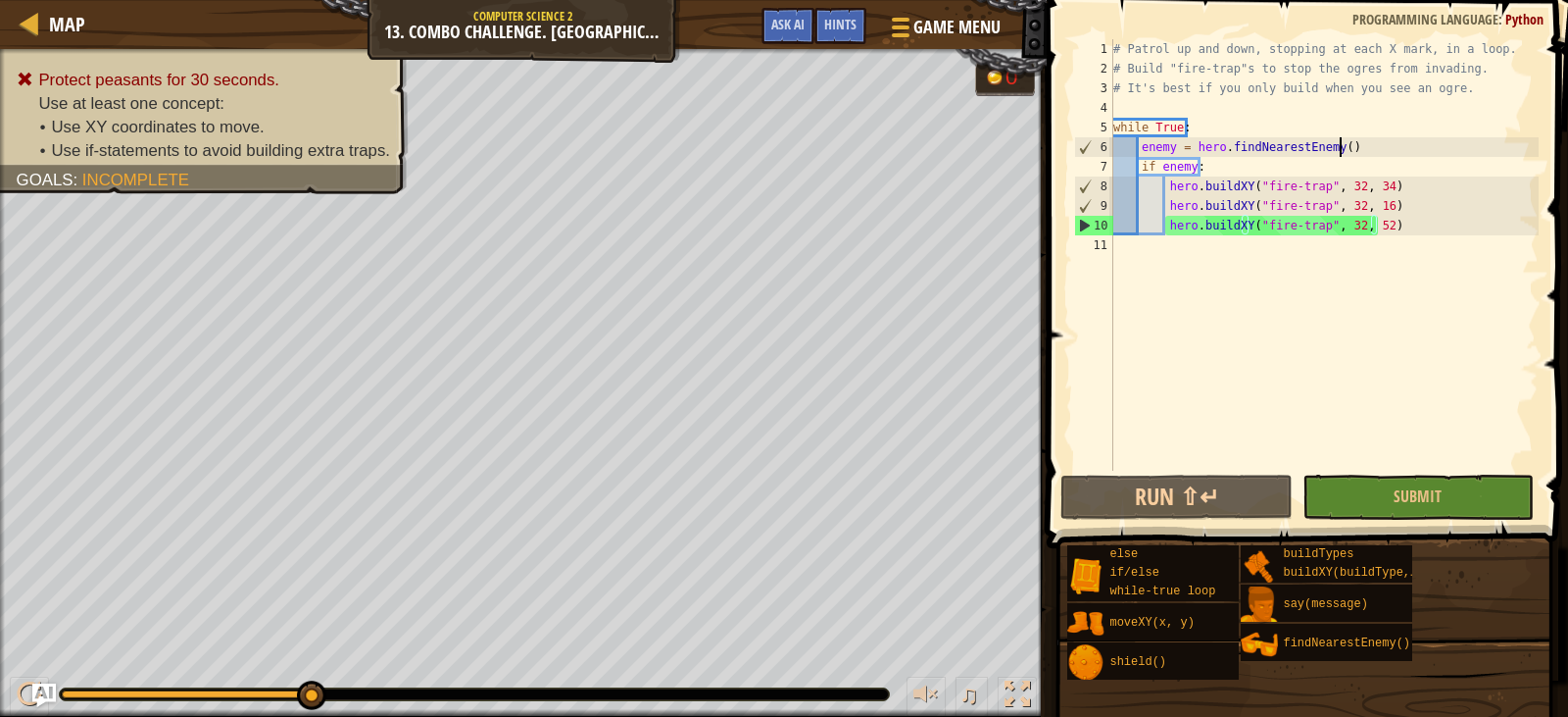
scroll to position [9, 18]
click at [1383, 148] on div "# Patrol up and down, stopping at each X mark, in a loop. # Build "fire-trap"s …" at bounding box center [1324, 274] width 429 height 470
click at [1225, 122] on div "# Patrol up and down, stopping at each X mark, in a loop. # Build "fire-trap"s …" at bounding box center [1324, 274] width 429 height 470
type textarea "while True:"
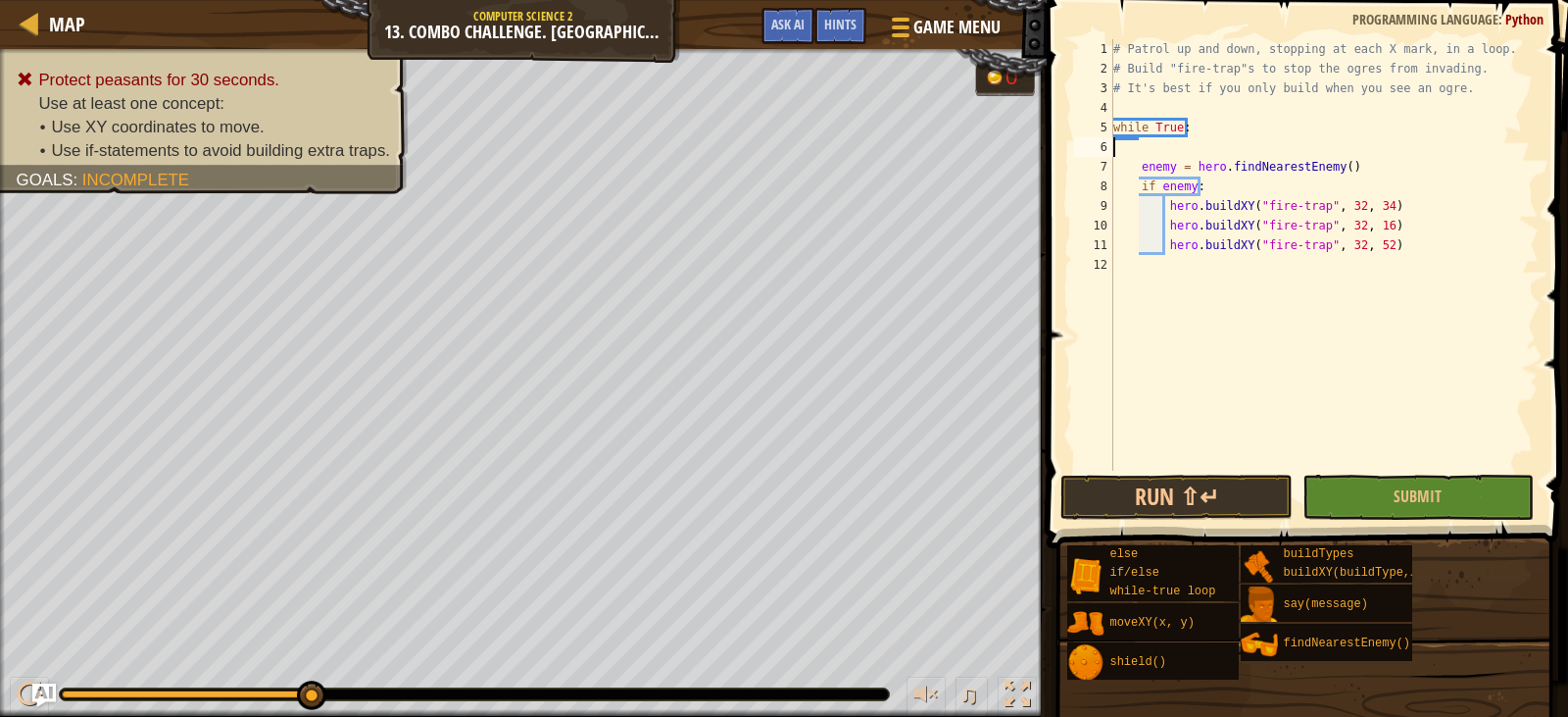
scroll to position [9, 0]
type textarea "while True:"
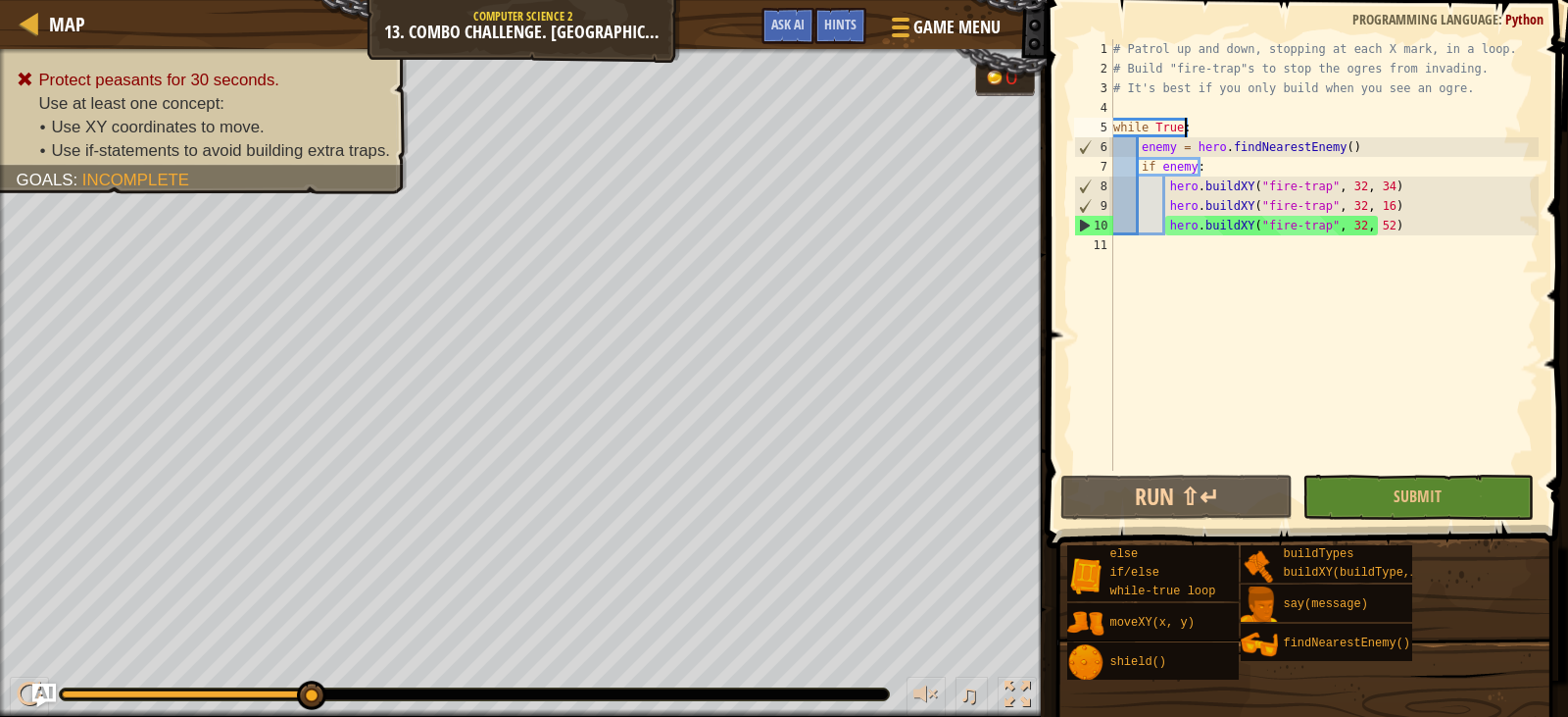
click at [1159, 101] on div "# Patrol up and down, stopping at each X mark, in a loop. # Build "fire-trap"s …" at bounding box center [1324, 274] width 429 height 470
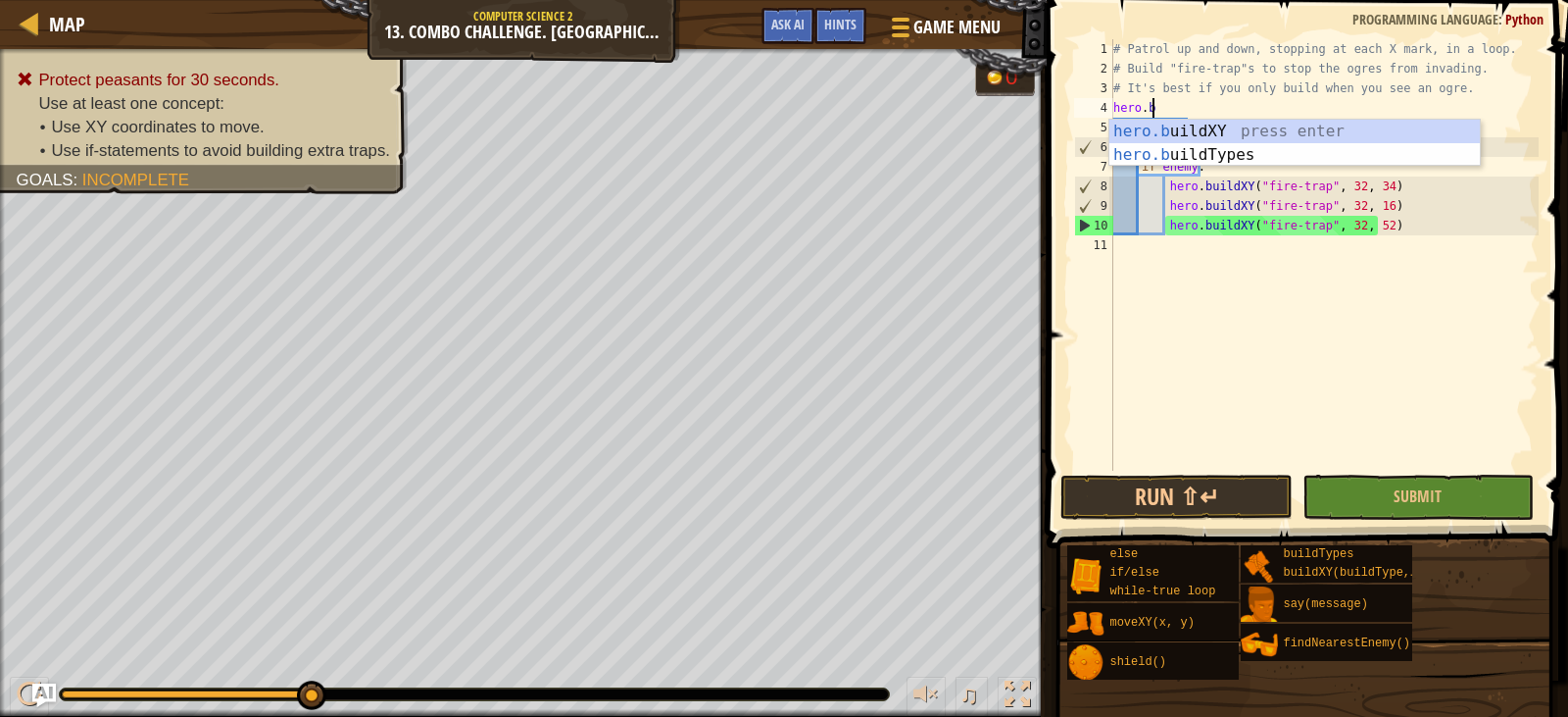
scroll to position [9, 3]
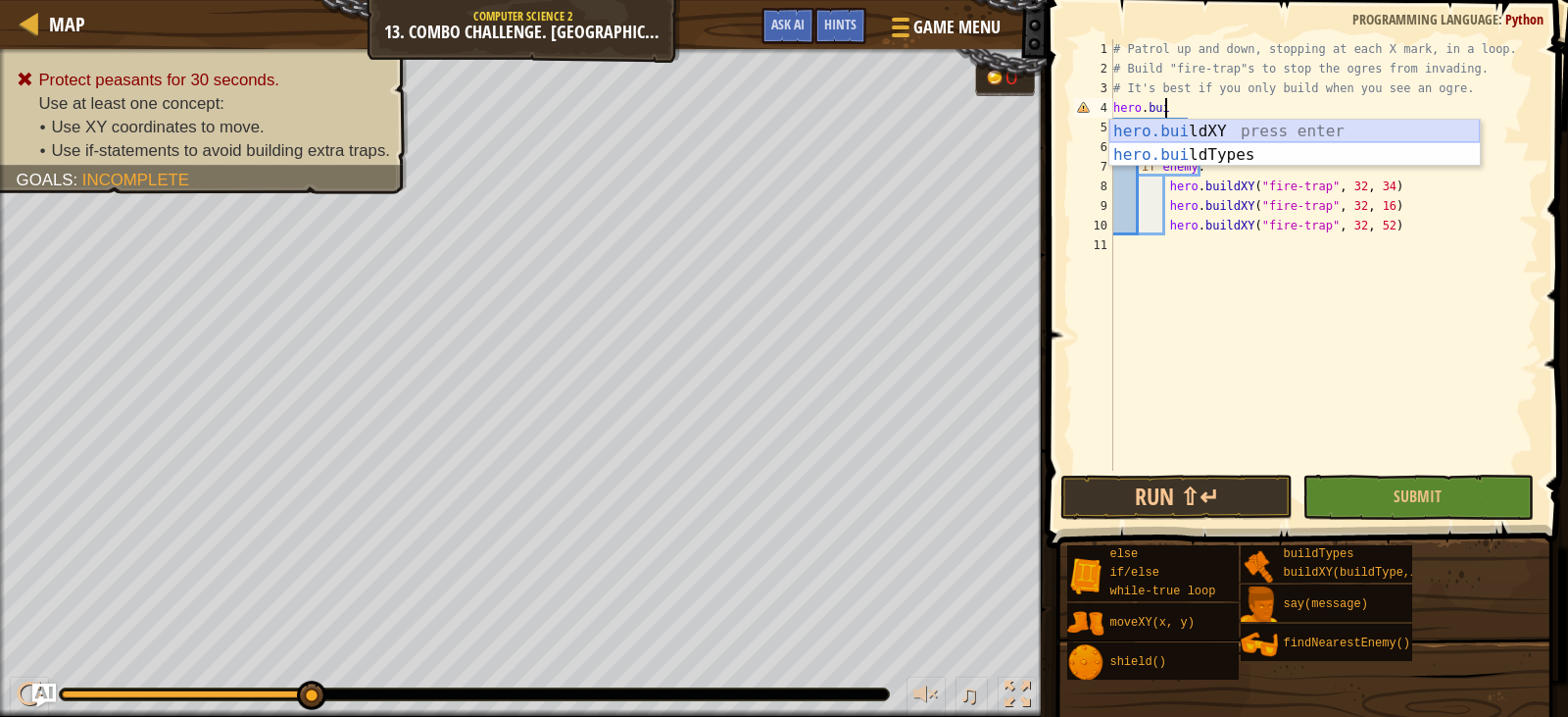
click at [1191, 129] on div "hero.[PERSON_NAME] ldXY press enter hero.[PERSON_NAME] ldTypes press enter" at bounding box center [1295, 167] width 370 height 94
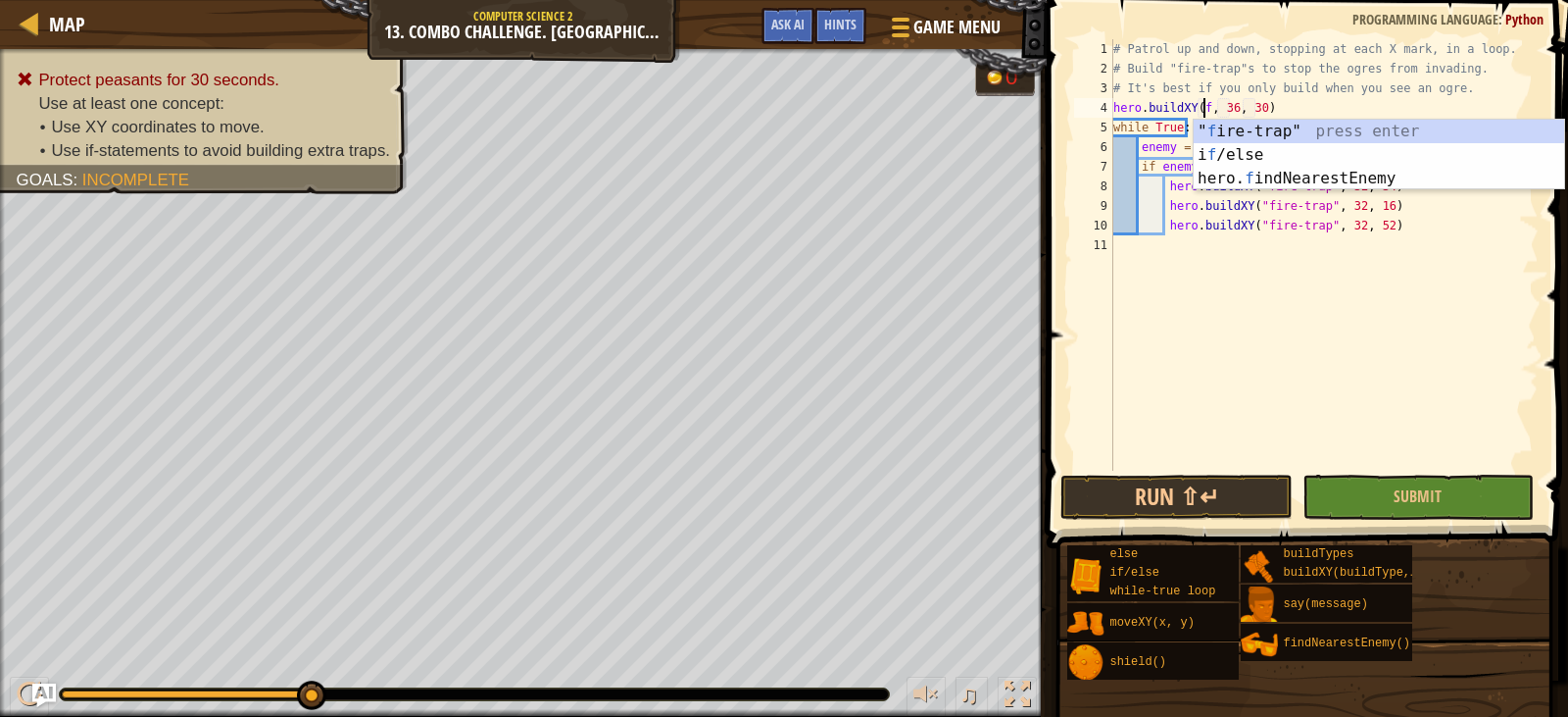
scroll to position [9, 8]
click at [1262, 133] on div "" f ire-trap" press enter i f /else press enter hero. f indNearestEnemy press e…" at bounding box center [1378, 179] width 370 height 118
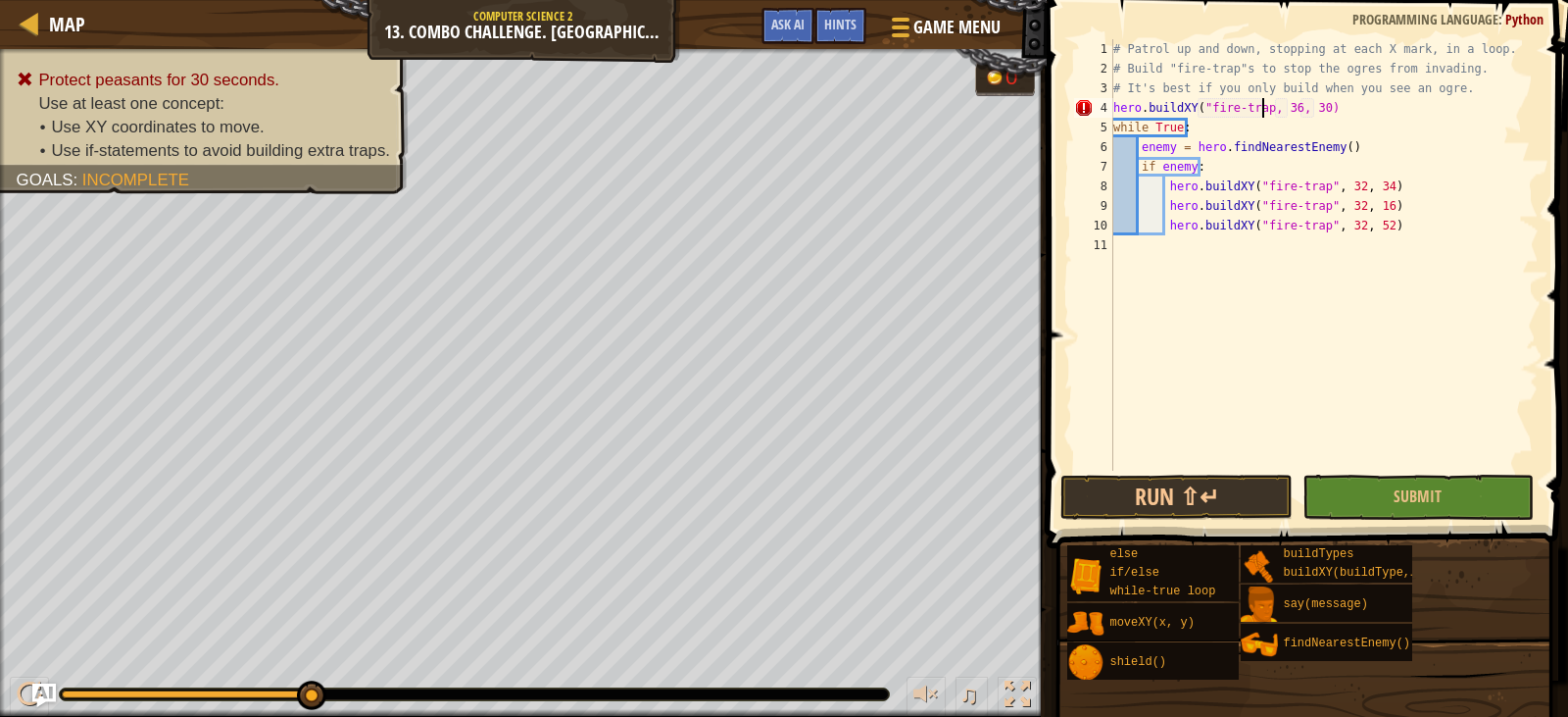
click at [1291, 107] on div "# Patrol up and down, stopping at each X mark, in a loop. # Build "fire-trap"s …" at bounding box center [1324, 274] width 429 height 470
type textarea "hero.buildXY("fire-trap, 32, 34)"
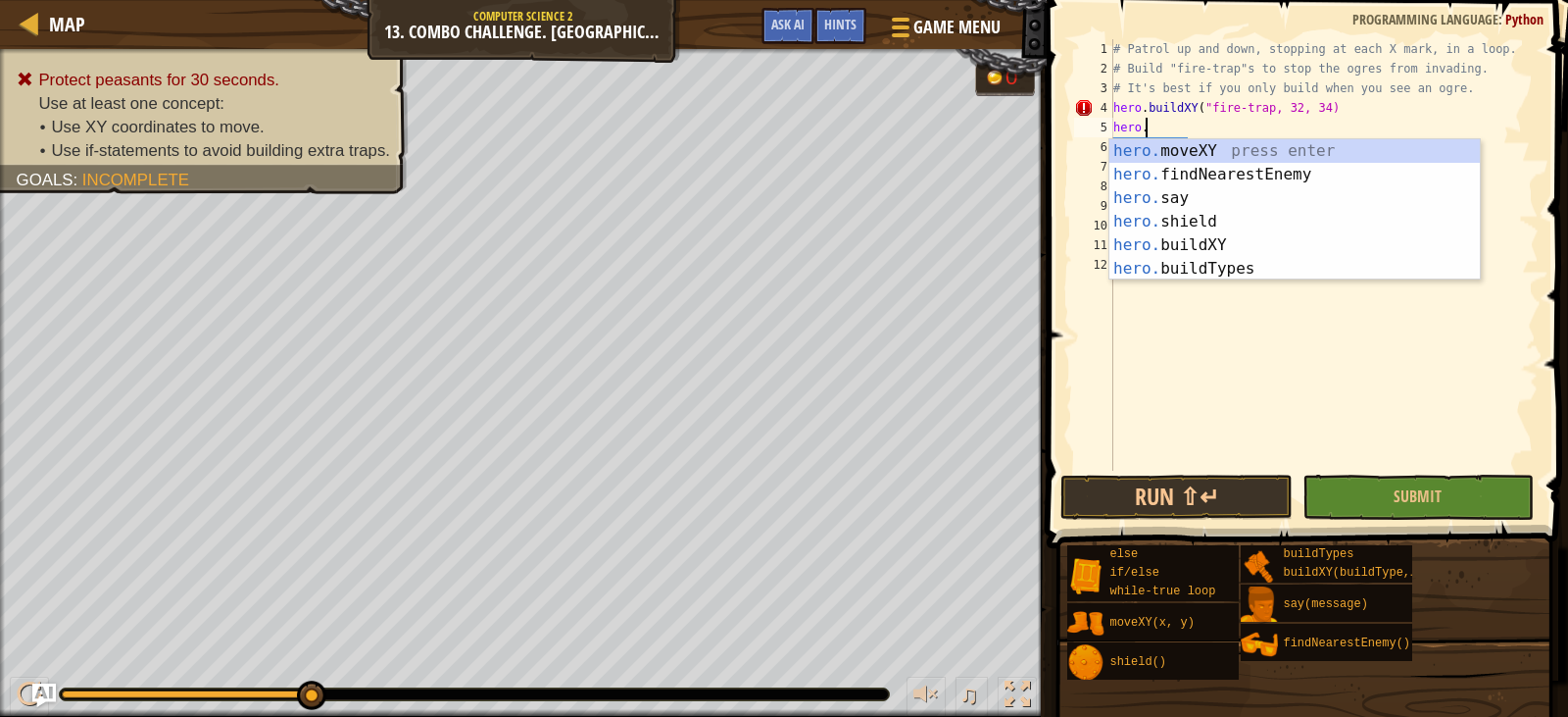
scroll to position [9, 2]
click at [1255, 239] on div "hero. moveXY press enter hero. findNearestEnemy press enter hero. say press ent…" at bounding box center [1295, 233] width 370 height 189
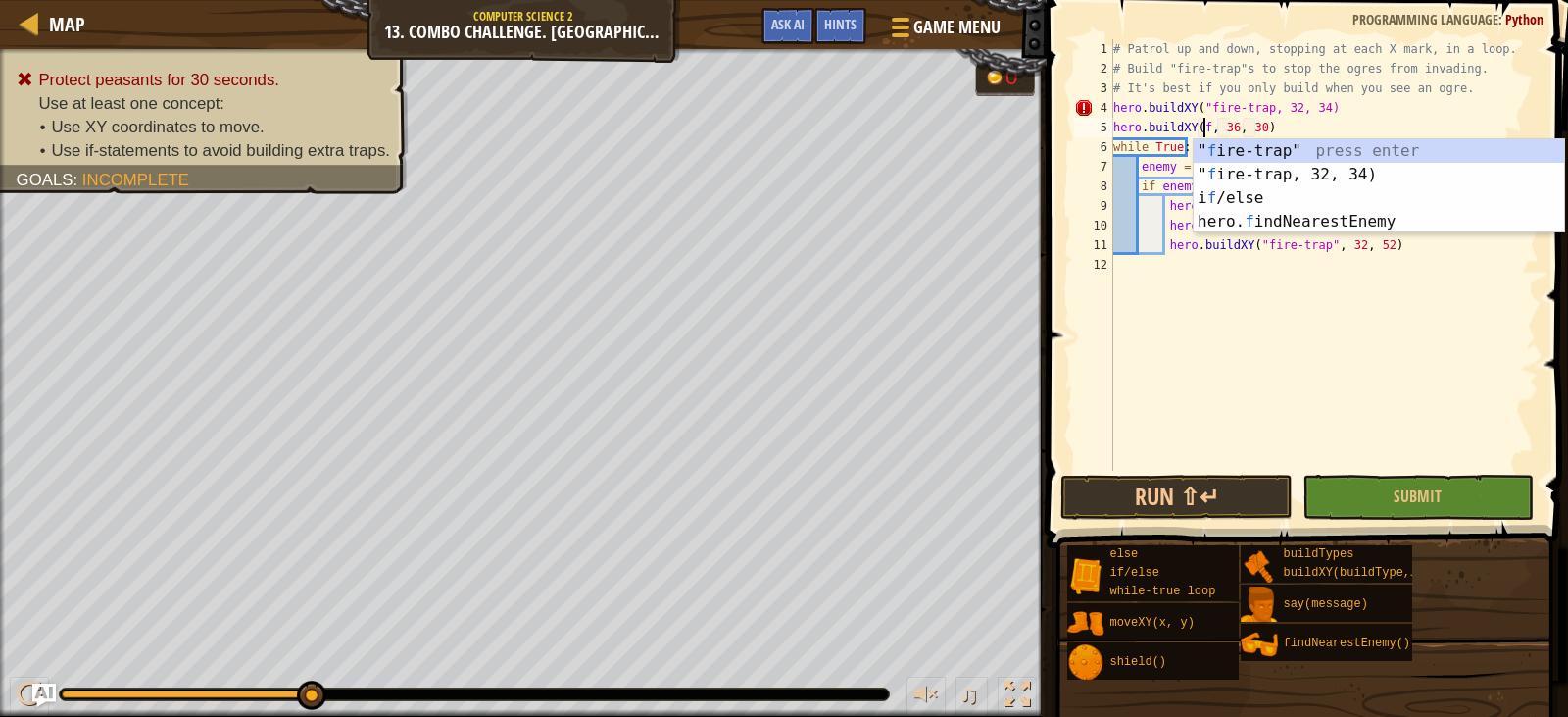
scroll to position [9, 8]
click at [1264, 146] on div "" f ire-trap" press enter " f ire-trap, 32, 34) press enter i f /else press ent…" at bounding box center [1378, 209] width 370 height 141
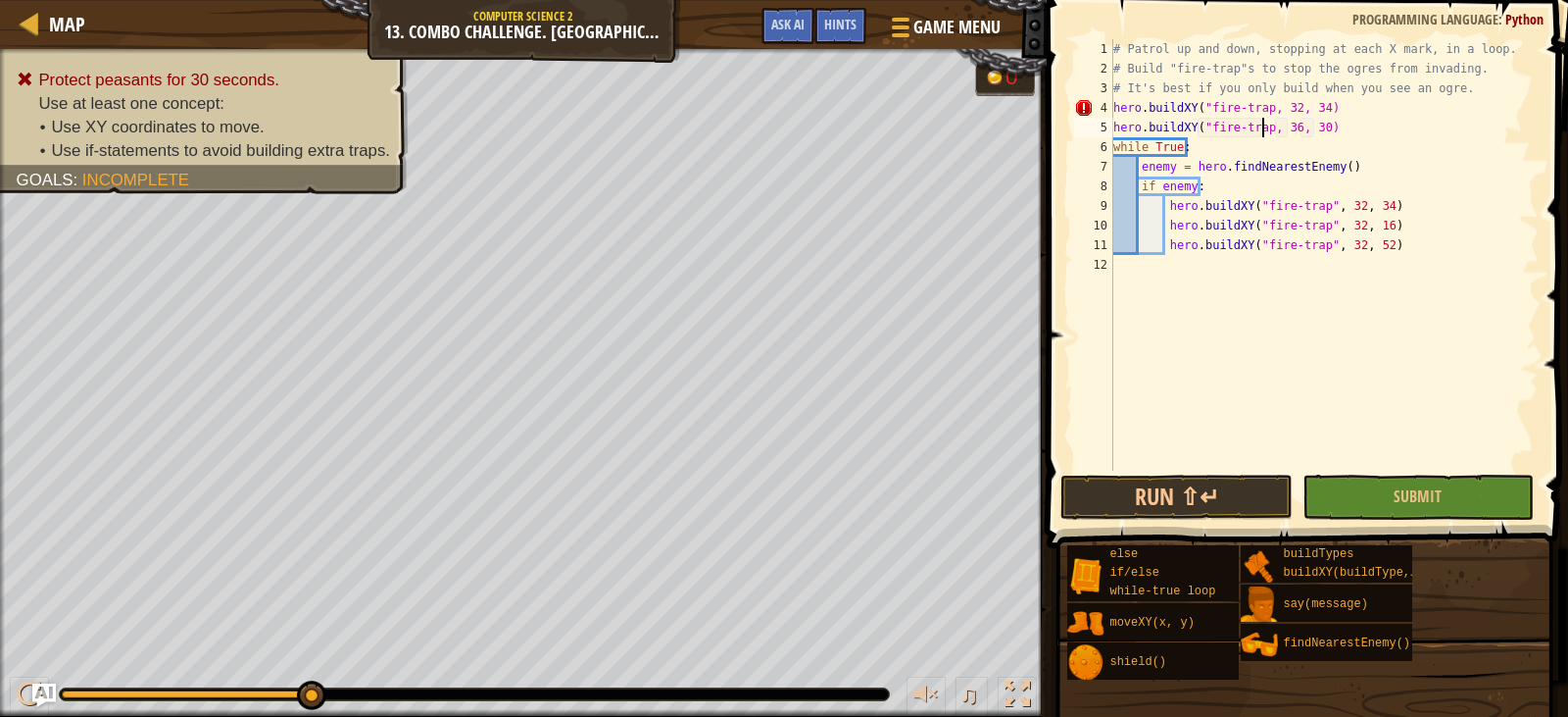
click at [1289, 128] on div "# Patrol up and down, stopping at each X mark, in a loop. # Build "fire-trap"s …" at bounding box center [1324, 274] width 429 height 470
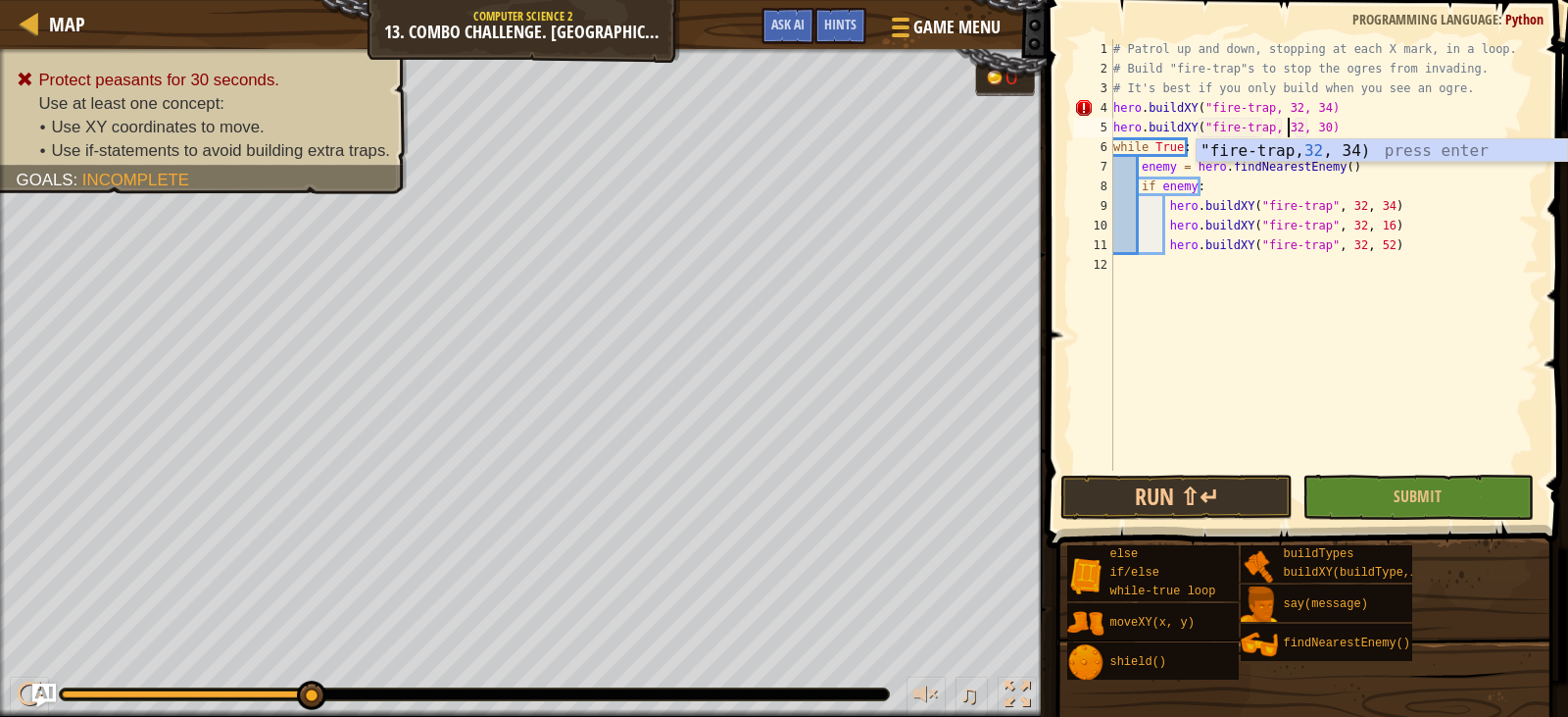
scroll to position [9, 15]
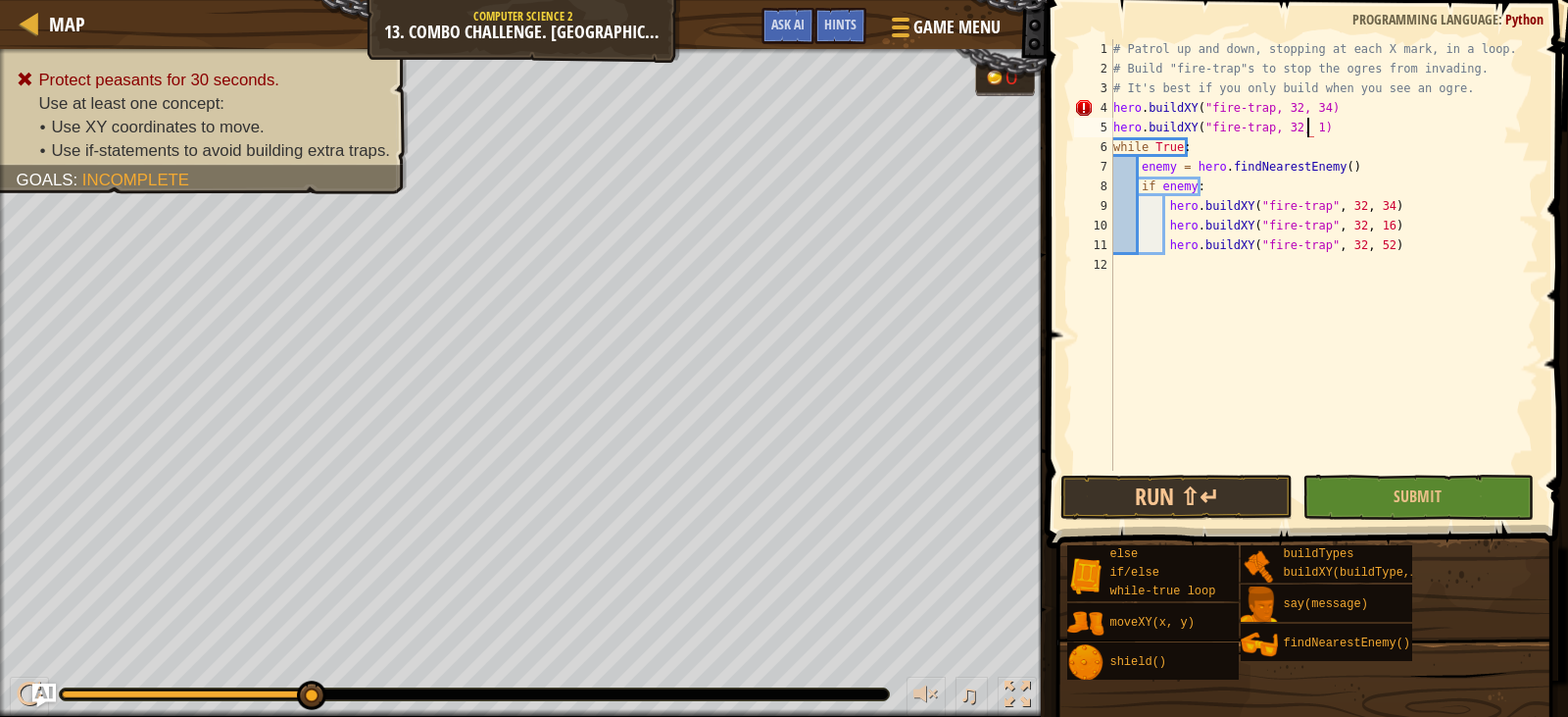
type textarea "hero.buildXY("fire-trap, 32, 16)"
click at [1335, 126] on div "# Patrol up and down, stopping at each X mark, in a loop. # Build "fire-trap"s …" at bounding box center [1324, 274] width 429 height 470
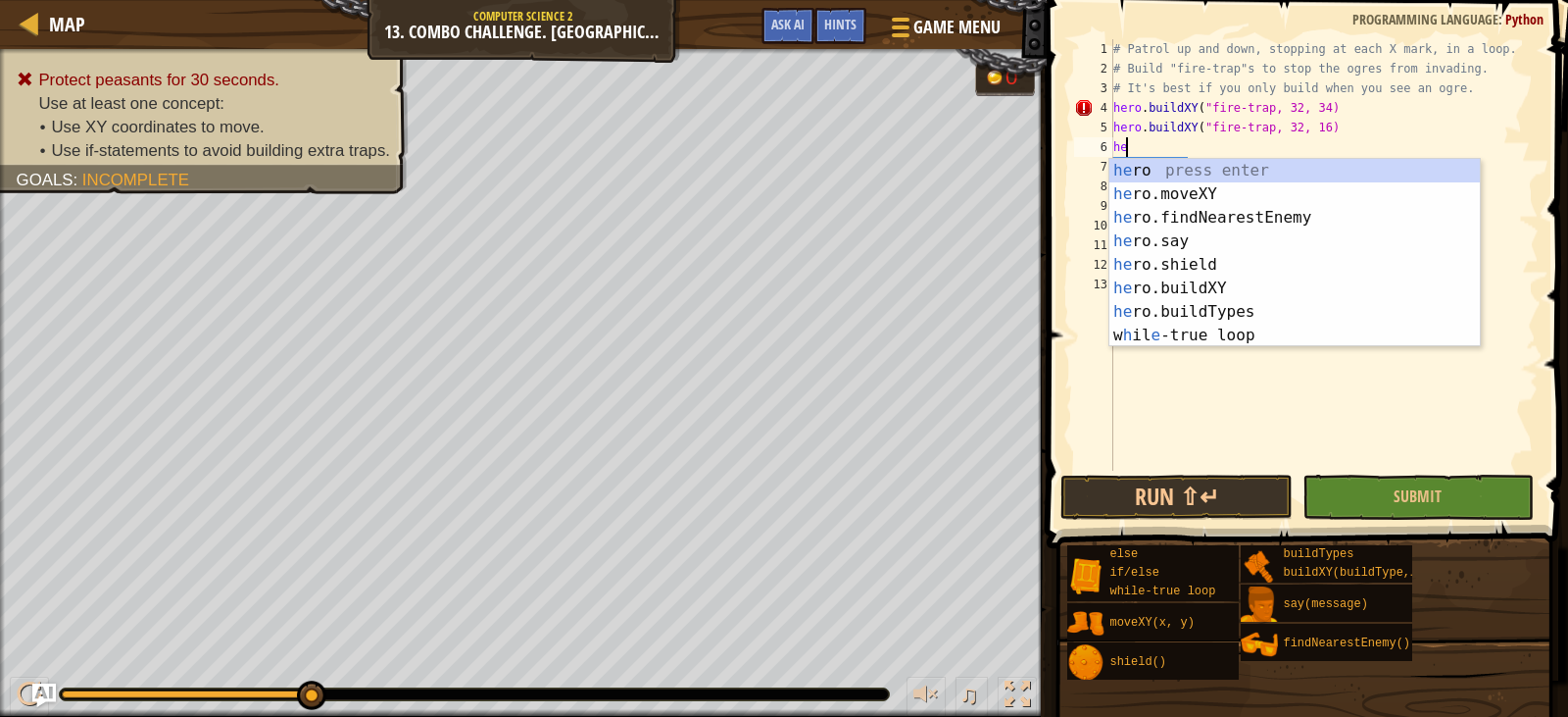
scroll to position [9, 1]
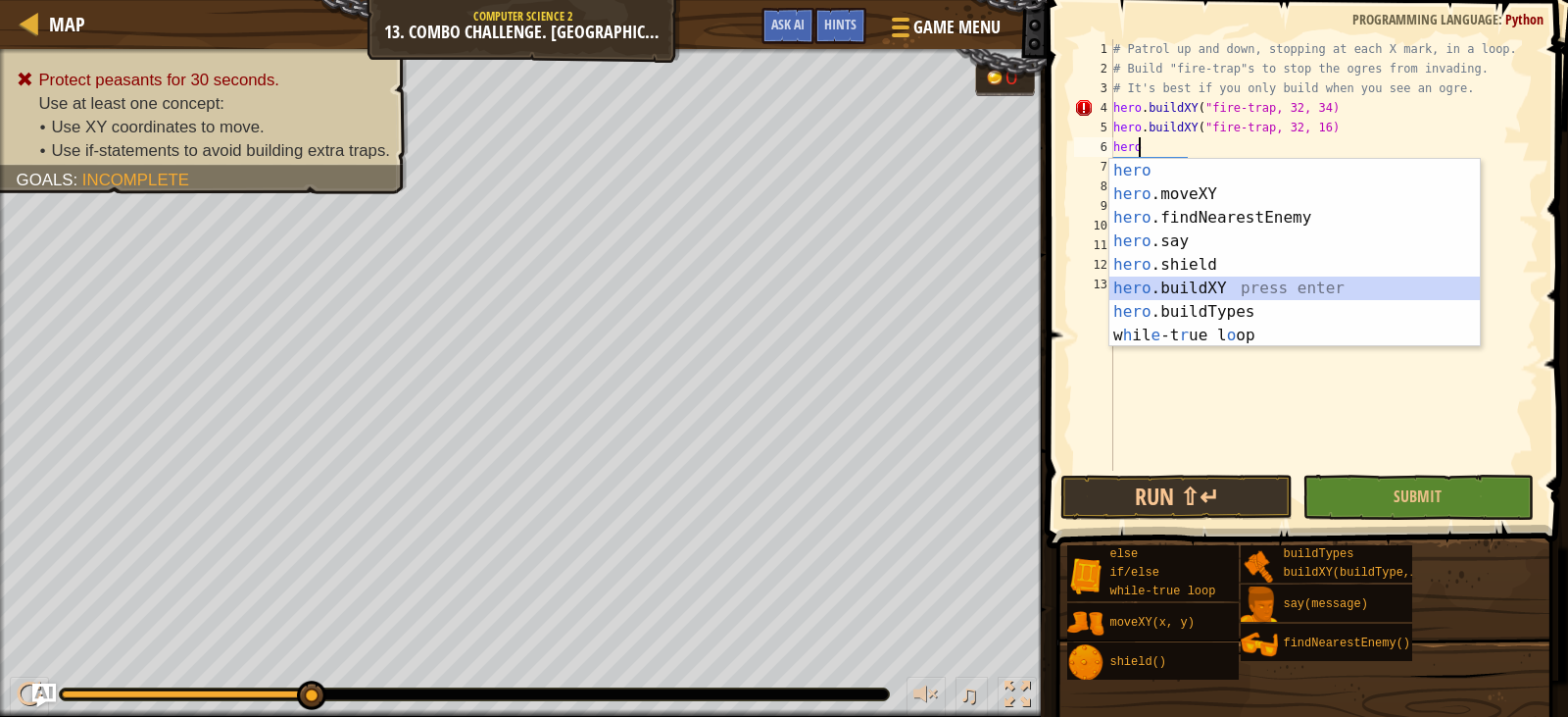
click at [1238, 278] on div "hero press enter hero .moveXY press enter hero .findNearestEnemy press enter he…" at bounding box center [1295, 277] width 370 height 236
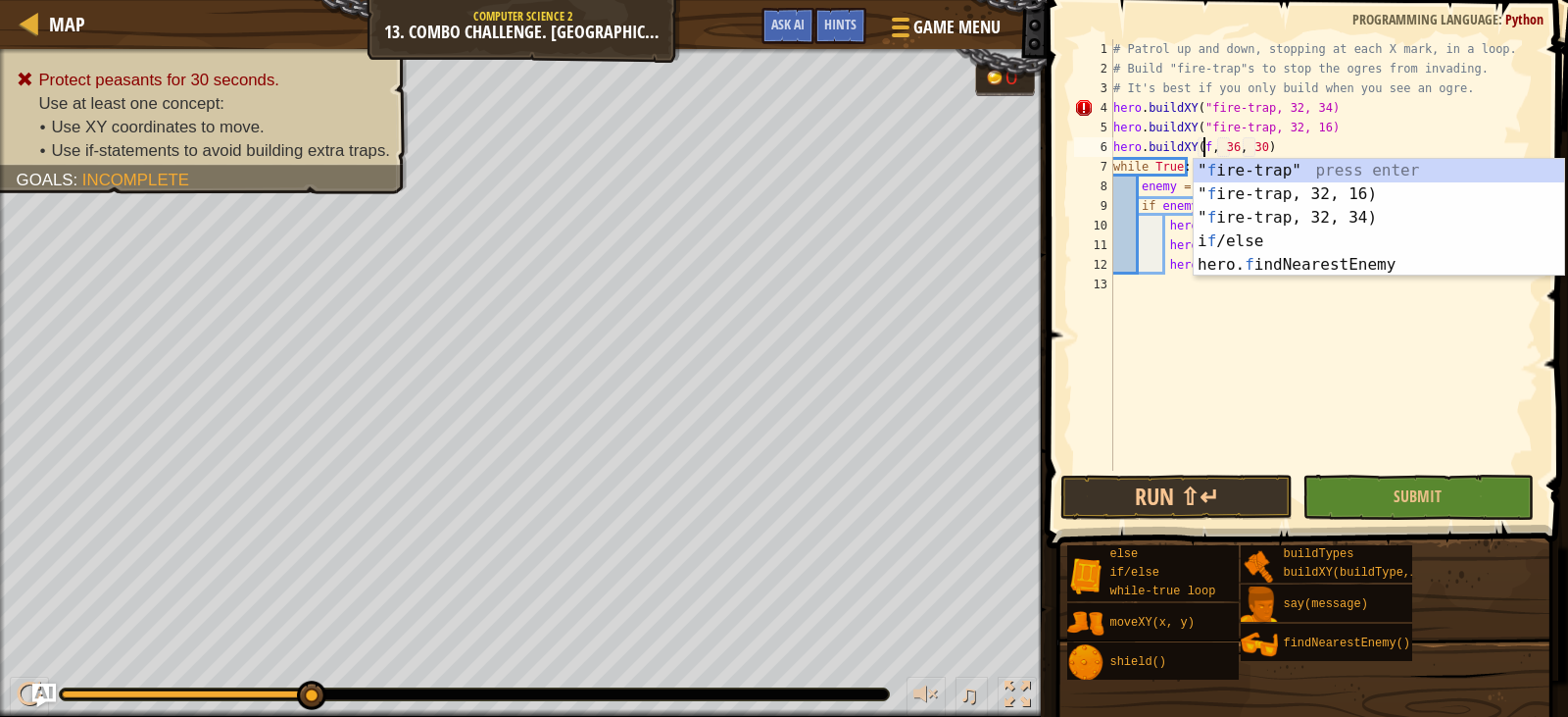
scroll to position [9, 8]
click at [1285, 172] on div "" f ire-trap" press enter " f ire-trap, 32, 16) press enter " f ire-trap, 32, 3…" at bounding box center [1378, 241] width 370 height 165
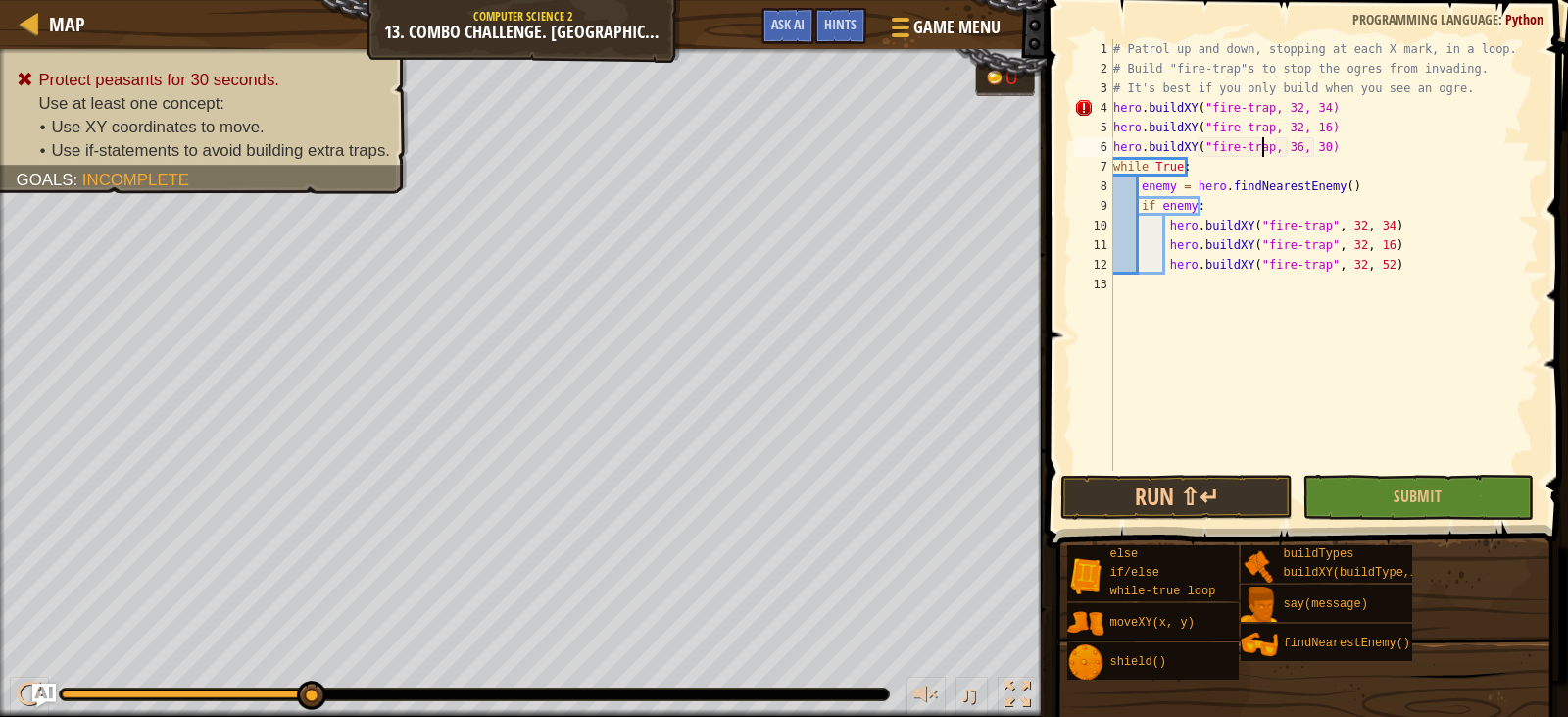
click at [1287, 143] on div "# Patrol up and down, stopping at each X mark, in a loop. # Build "fire-trap"s …" at bounding box center [1324, 274] width 429 height 470
click at [1407, 486] on span "Submit" at bounding box center [1417, 496] width 48 height 22
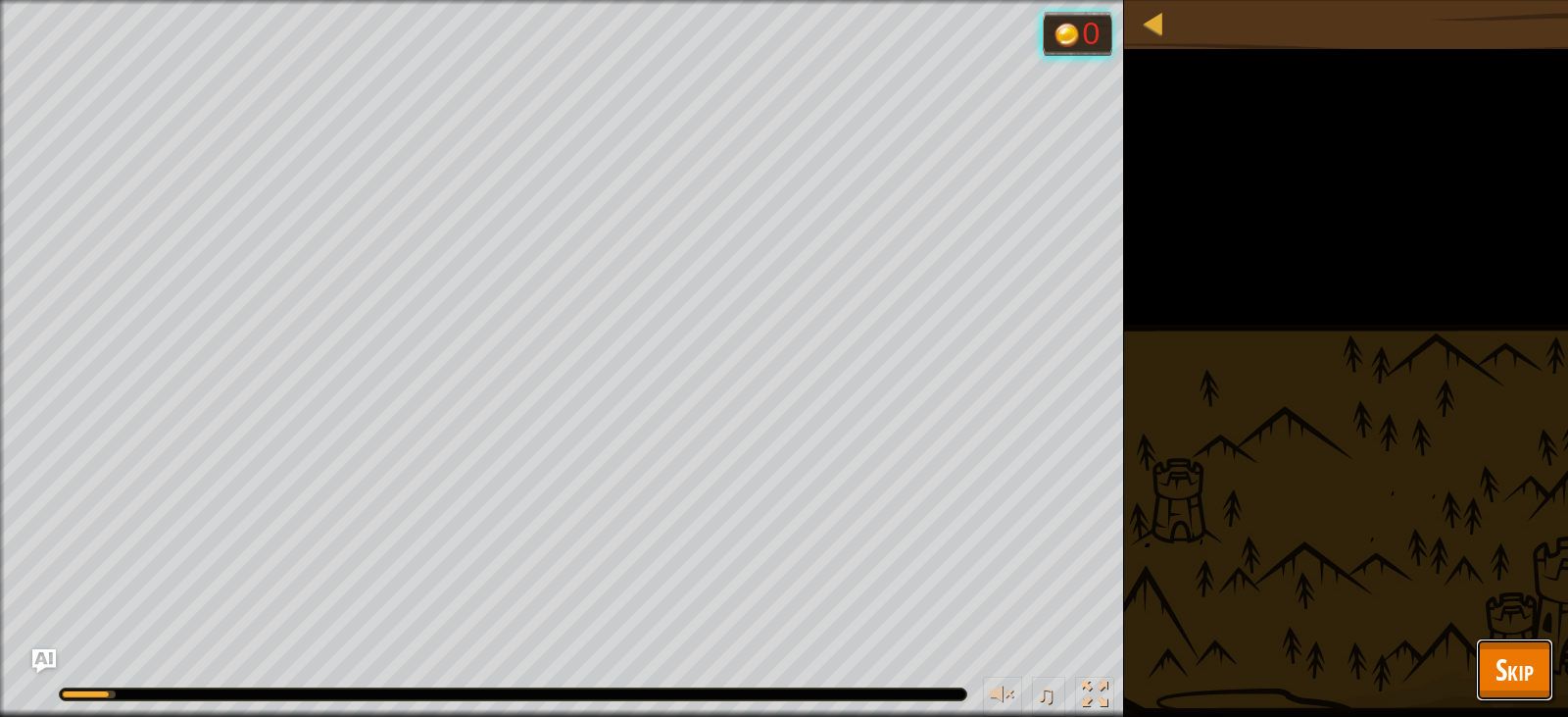
click at [1516, 676] on span "Skip" at bounding box center [1515, 669] width 38 height 40
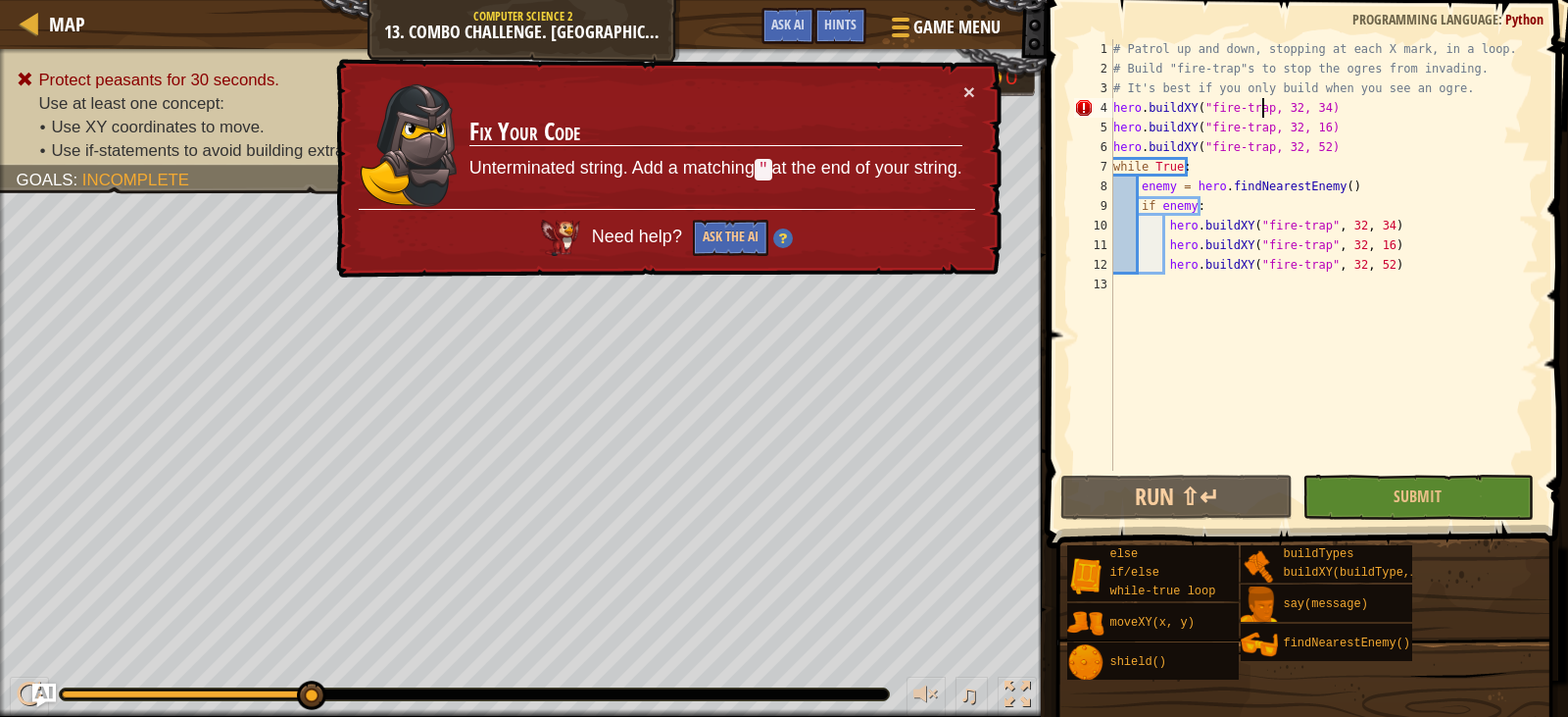
click at [1263, 110] on div "# Patrol up and down, stopping at each X mark, in a loop. # Build "fire-trap"s …" at bounding box center [1324, 274] width 429 height 470
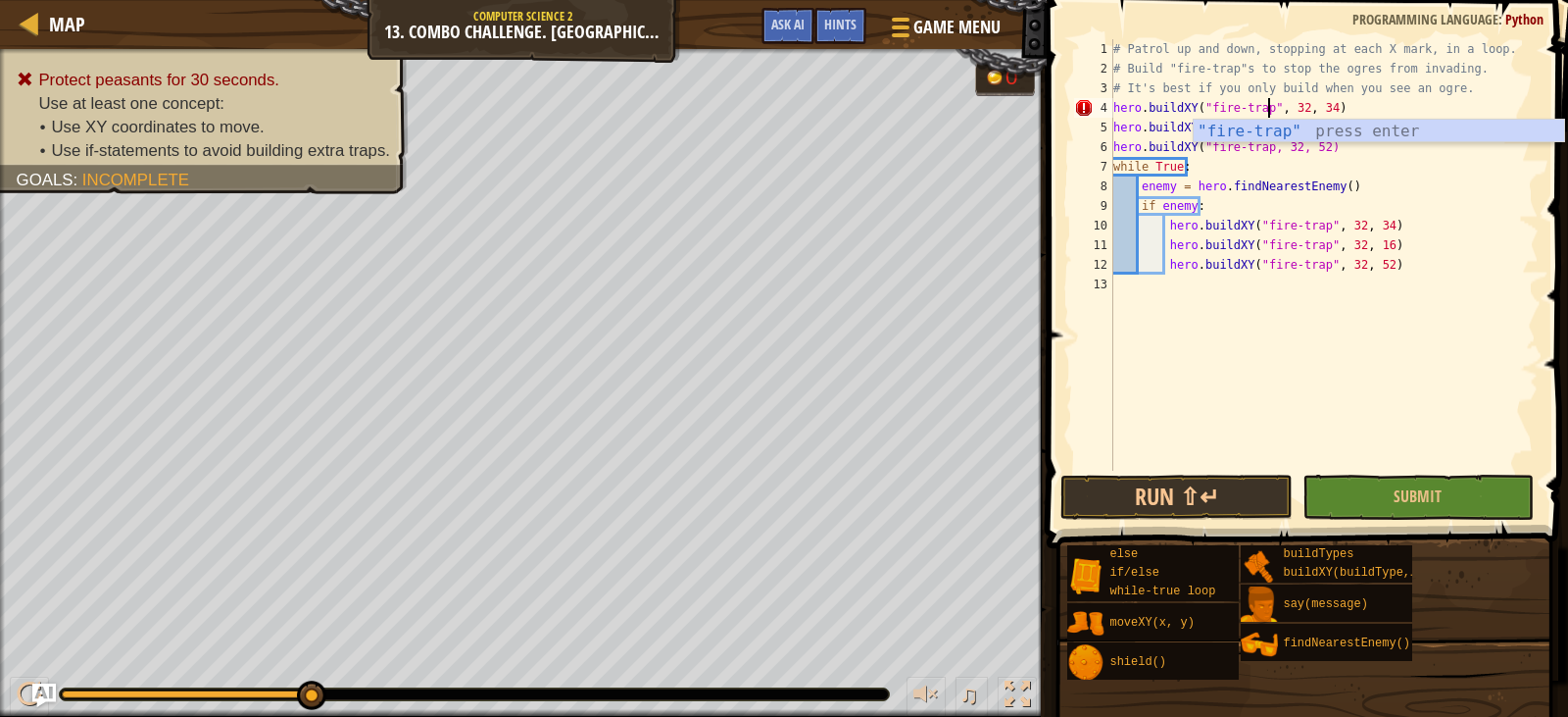
scroll to position [9, 14]
click at [1293, 125] on div ""fire-trap" press enter" at bounding box center [1378, 155] width 370 height 71
click at [1282, 173] on div "# Patrol up and down, stopping at each X mark, in a loop. # Build "fire-trap"s …" at bounding box center [1324, 274] width 429 height 470
click at [1262, 123] on div "# Patrol up and down, stopping at each X mark, in a loop. # Build "fire-trap"s …" at bounding box center [1324, 274] width 429 height 470
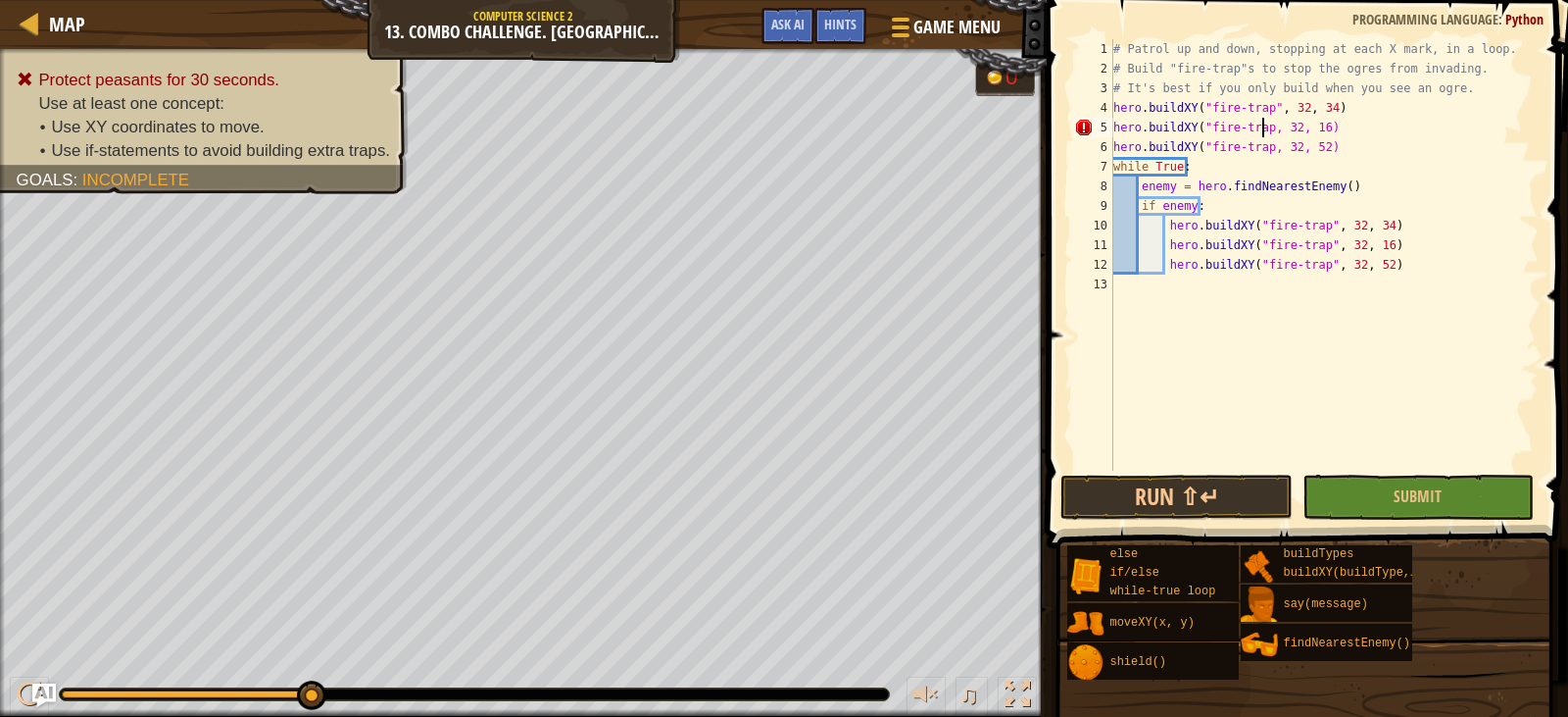
scroll to position [9, 14]
click at [1255, 170] on div "# Patrol up and down, stopping at each X mark, in a loop. # Build "fire-trap"s …" at bounding box center [1324, 274] width 429 height 470
click at [1264, 150] on div "# Patrol up and down, stopping at each X mark, in a loop. # Build "fire-trap"s …" at bounding box center [1324, 274] width 429 height 470
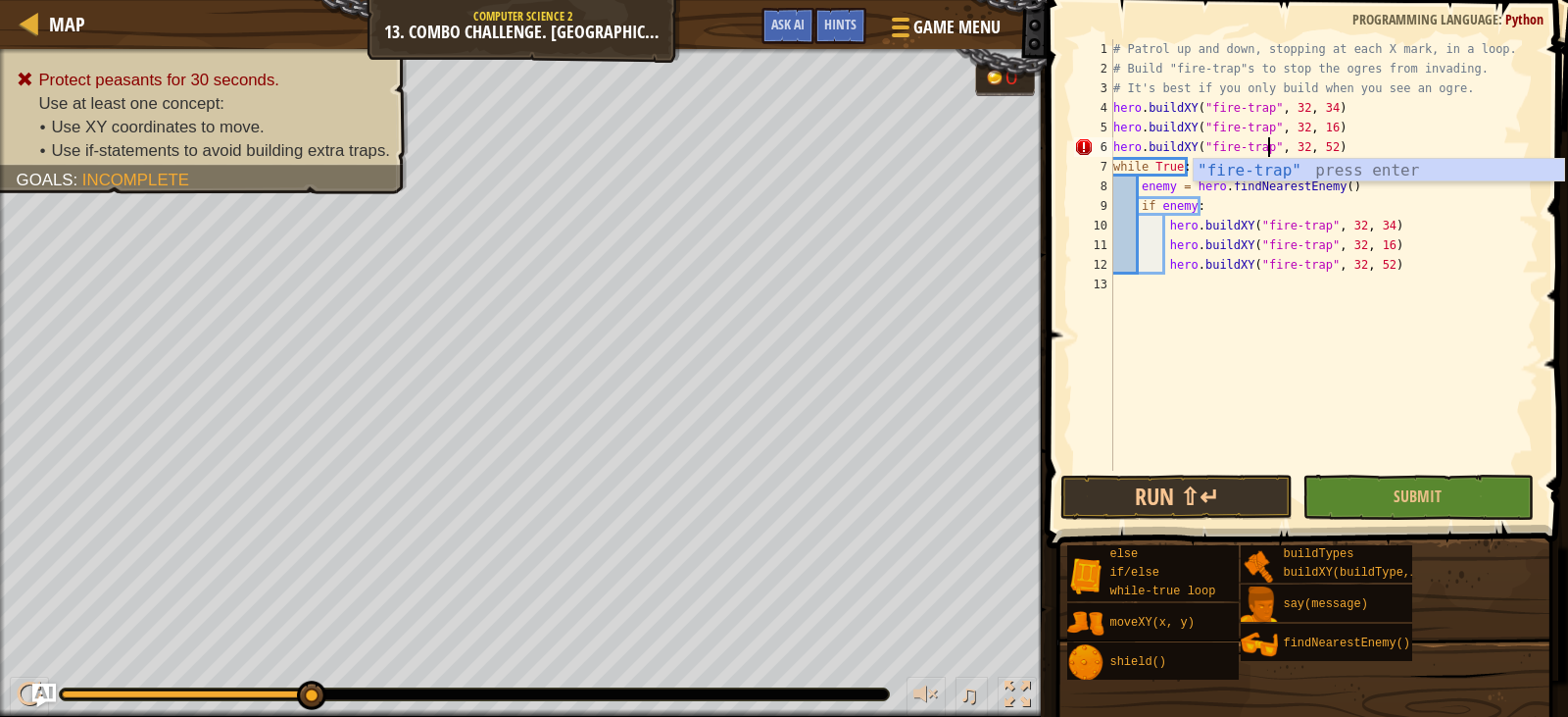
scroll to position [9, 14]
click at [1393, 496] on button "Submit" at bounding box center [1418, 496] width 232 height 45
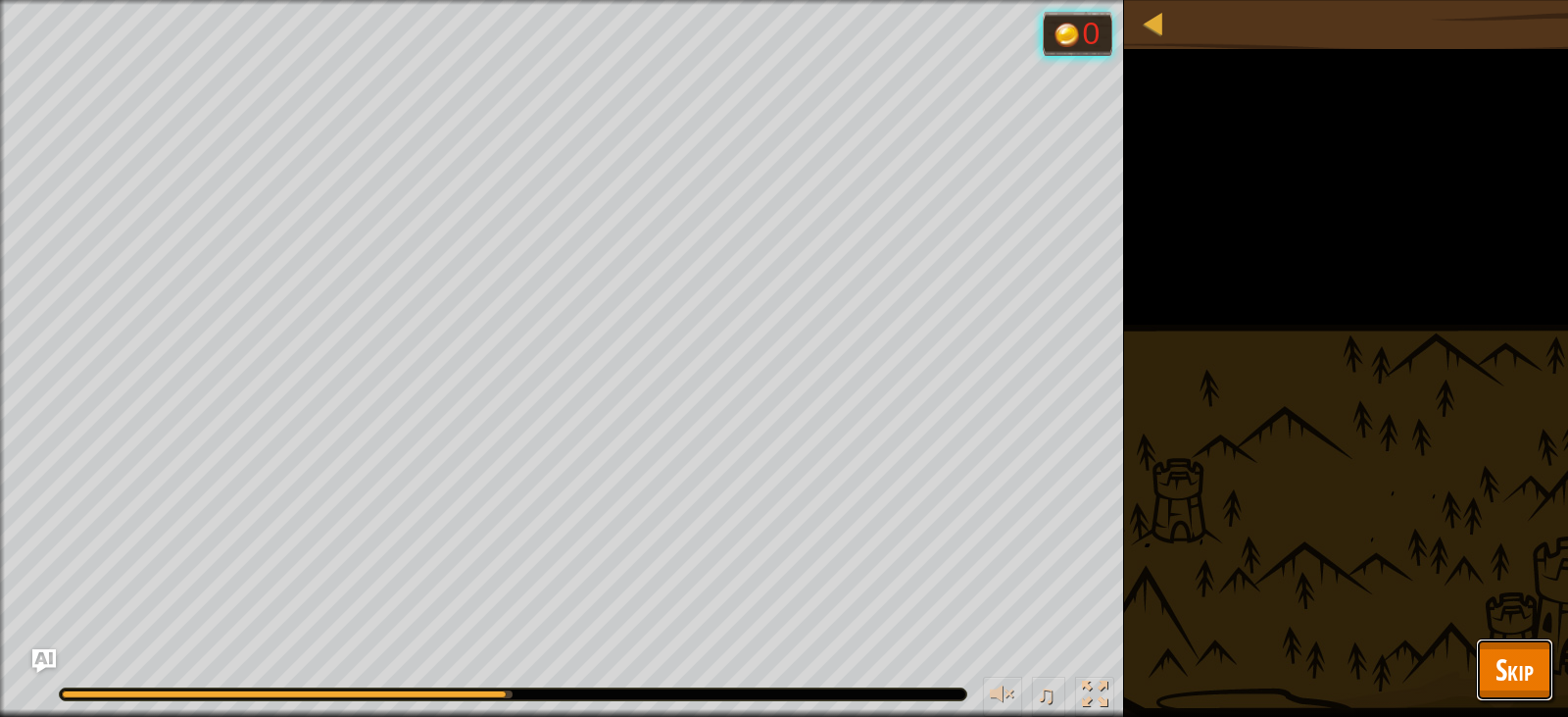
click at [1512, 647] on button "Skip" at bounding box center [1515, 669] width 78 height 63
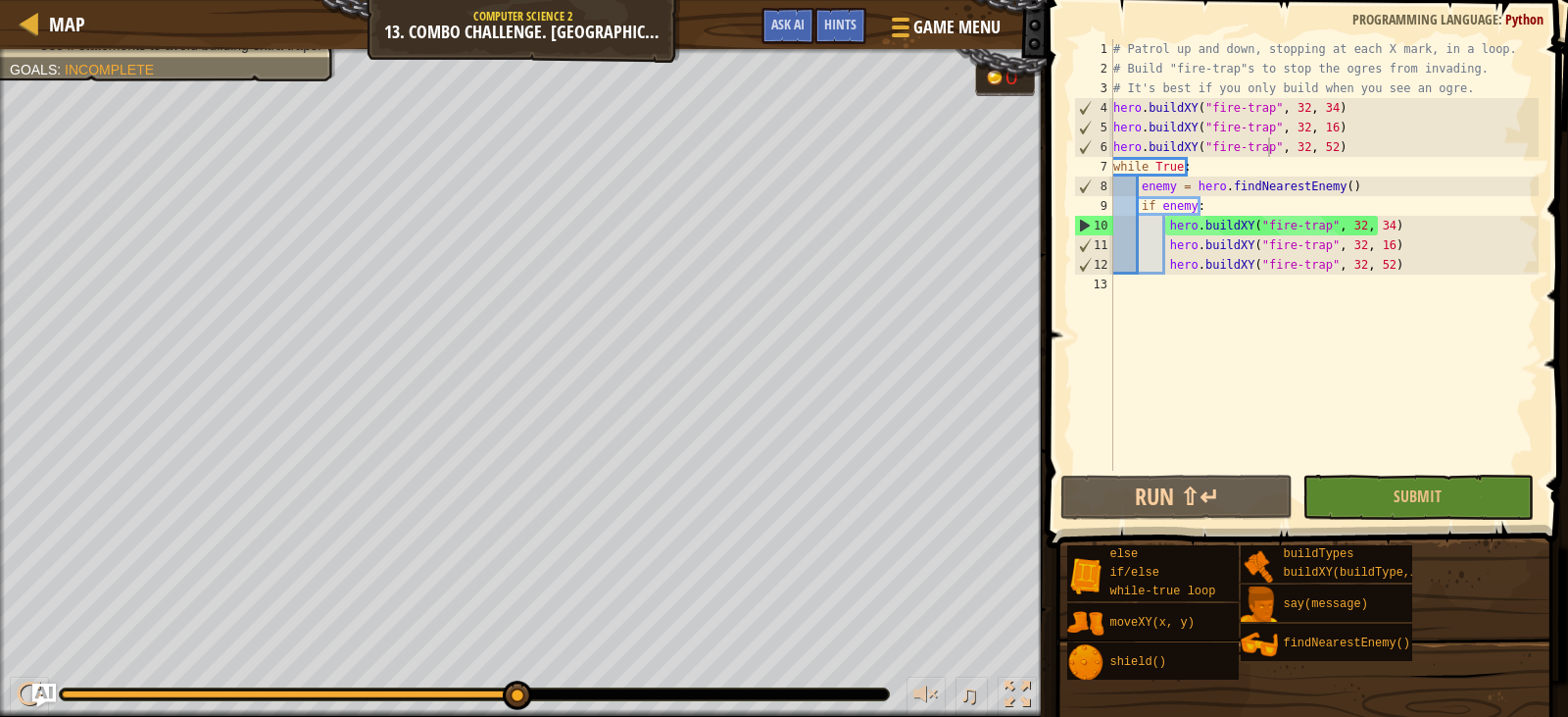
click at [1319, 109] on div "# Patrol up and down, stopping at each X mark, in a loop. # Build "fire-trap"s …" at bounding box center [1324, 274] width 429 height 470
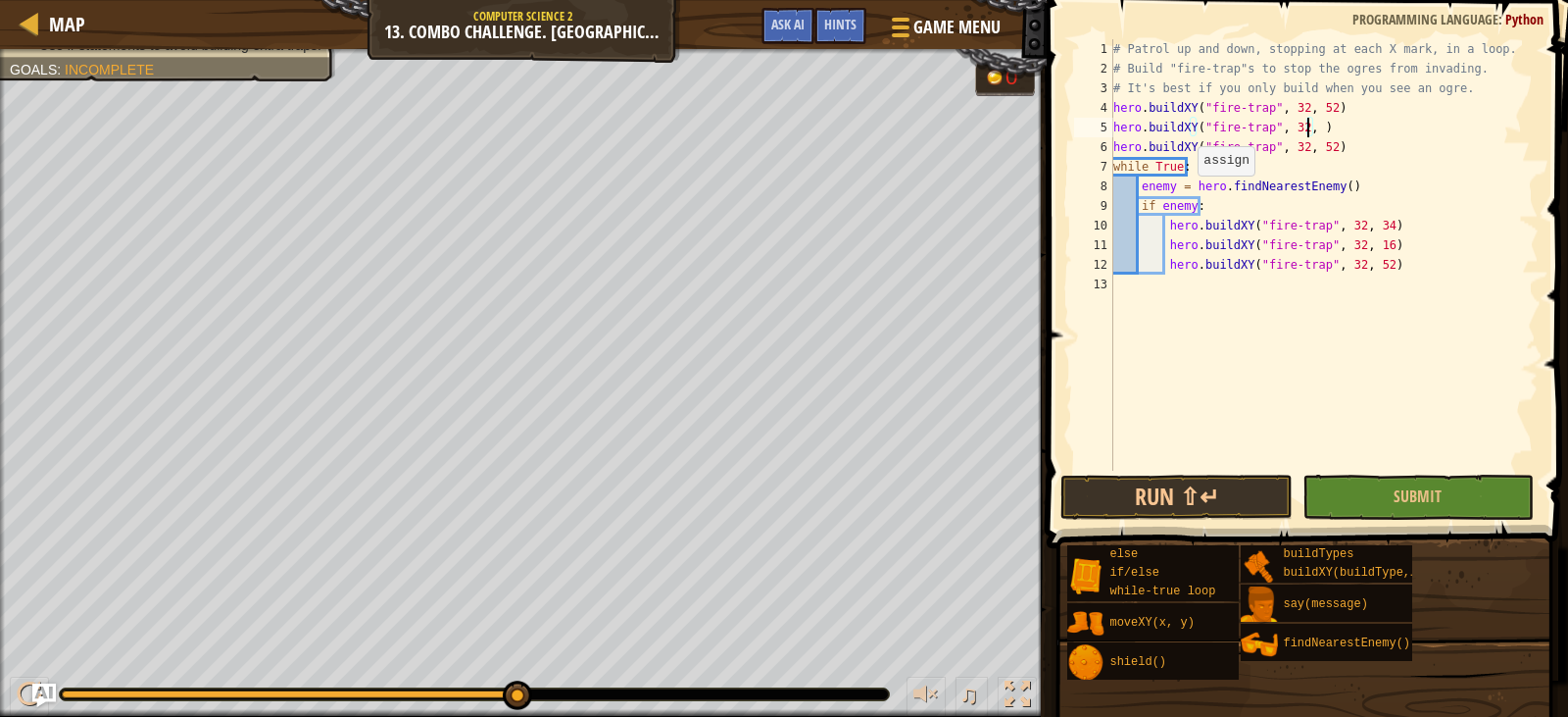
scroll to position [9, 17]
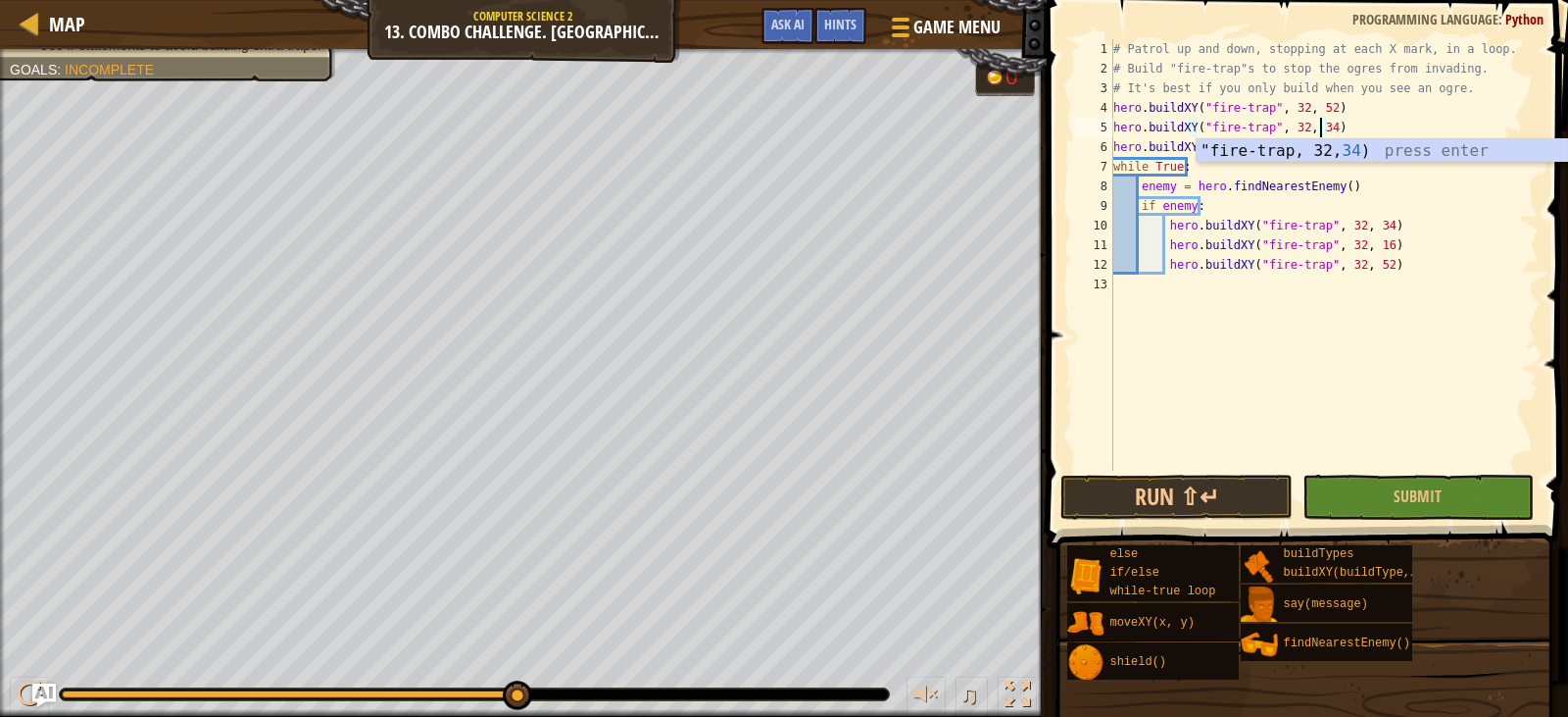
click at [1435, 177] on div "# Patrol up and down, stopping at each X mark, in a loop. # Build "fire-trap"s …" at bounding box center [1324, 274] width 429 height 470
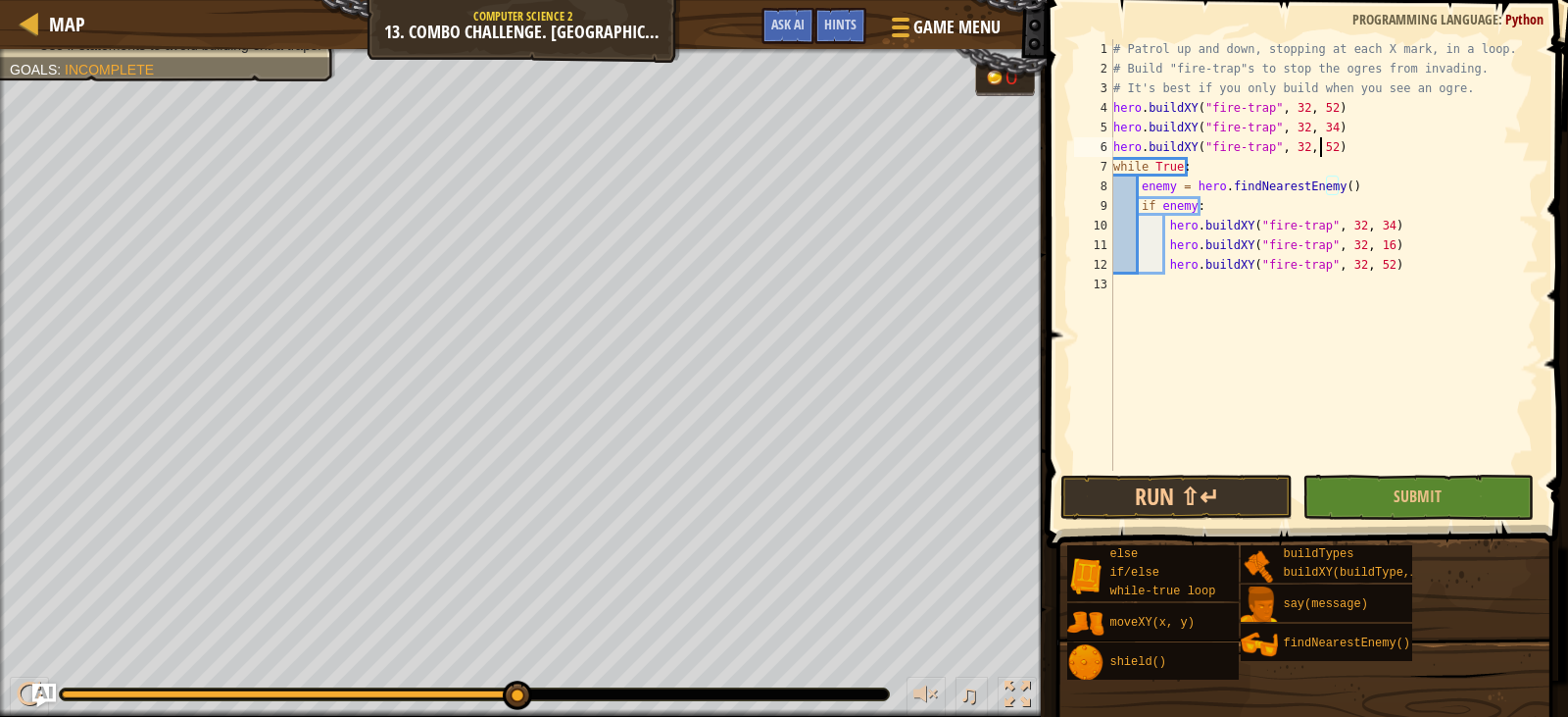
click at [1318, 149] on div "# Patrol up and down, stopping at each X mark, in a loop. # Build "fire-trap"s …" at bounding box center [1324, 274] width 429 height 470
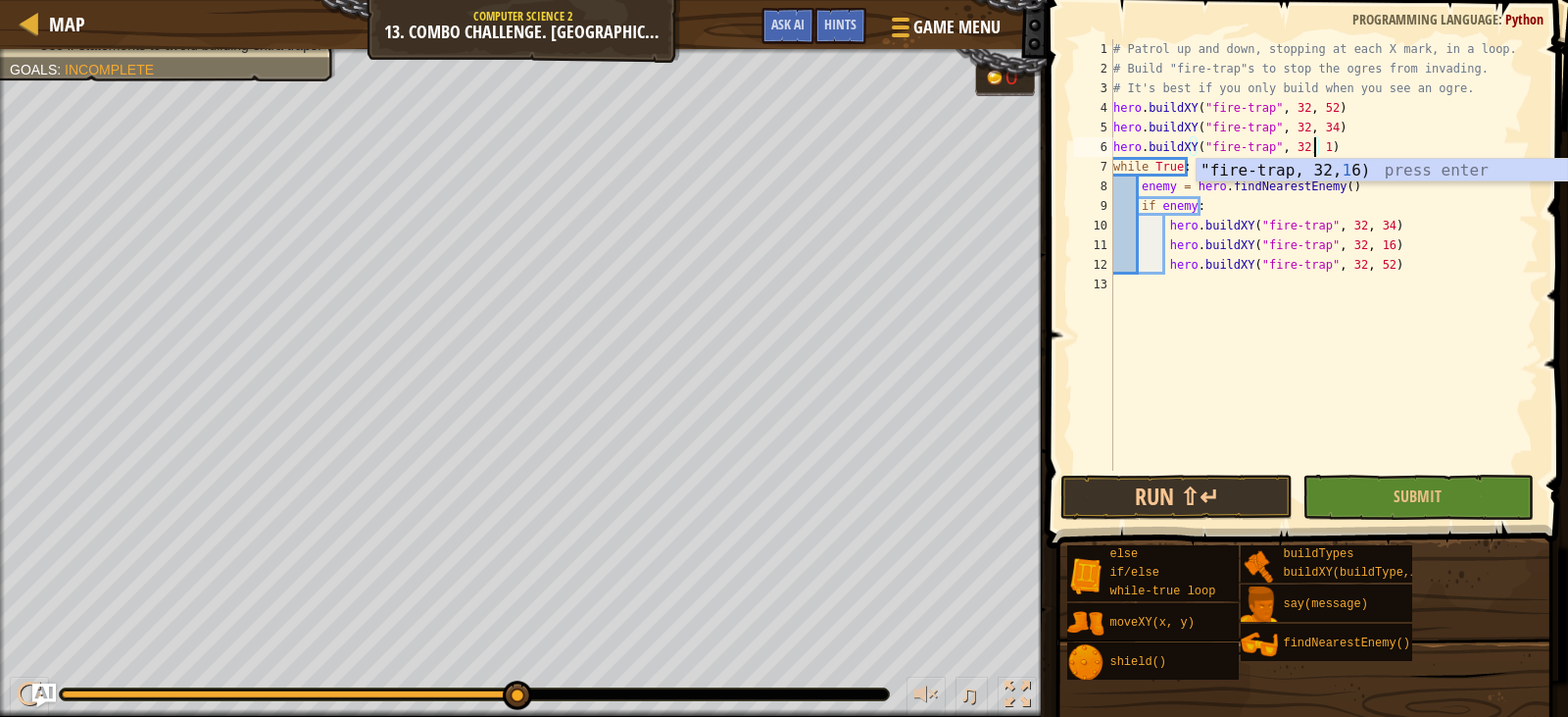
type textarea "hero.buildXY("fire-trap", 32, 16)"
click at [1411, 328] on div "# Patrol up and down, stopping at each X mark, in a loop. # Build "fire-trap"s …" at bounding box center [1324, 274] width 429 height 470
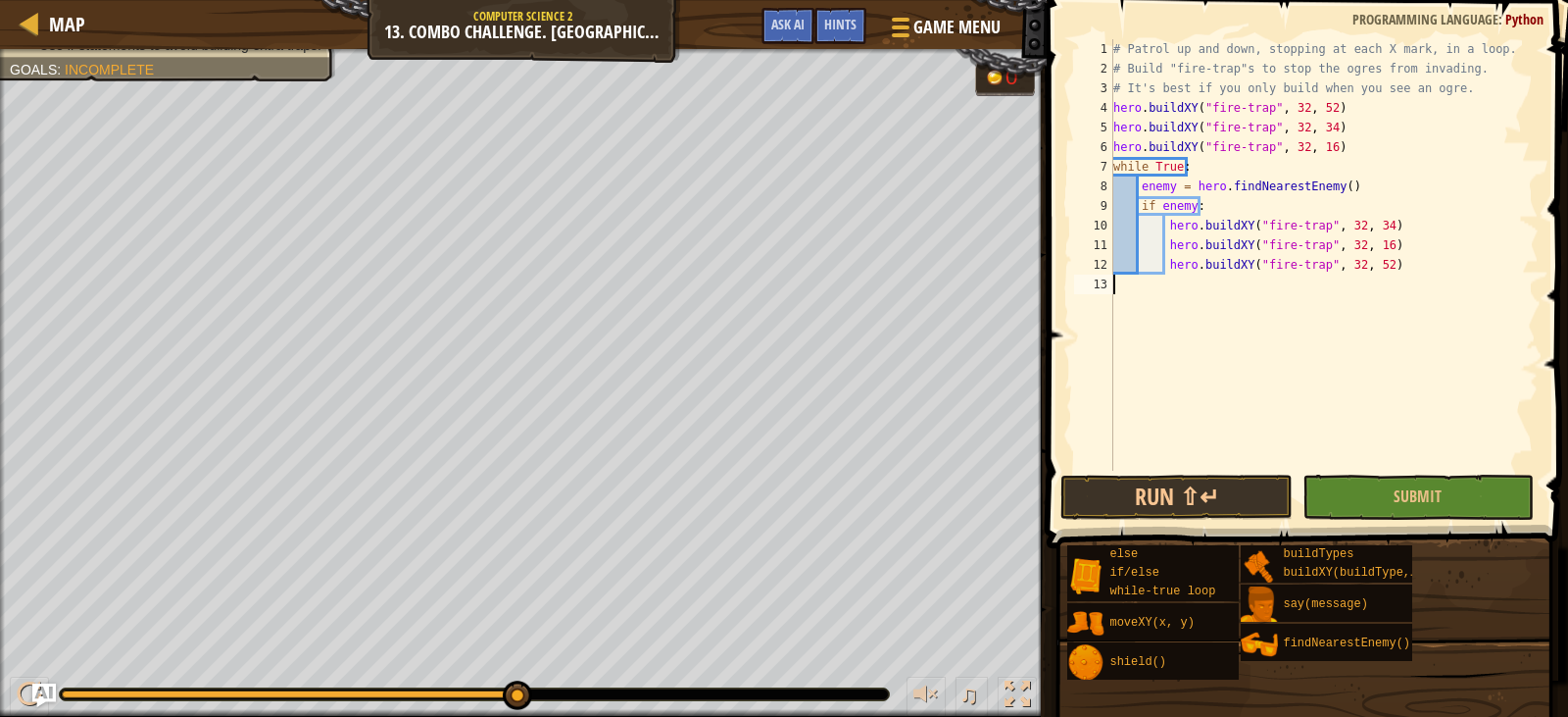
scroll to position [9, 0]
click at [1375, 227] on div "# Patrol up and down, stopping at each X mark, in a loop. # Build "fire-trap"s …" at bounding box center [1324, 274] width 429 height 470
click at [1374, 247] on div "# Patrol up and down, stopping at each X mark, in a loop. # Build "fire-trap"s …" at bounding box center [1324, 274] width 429 height 470
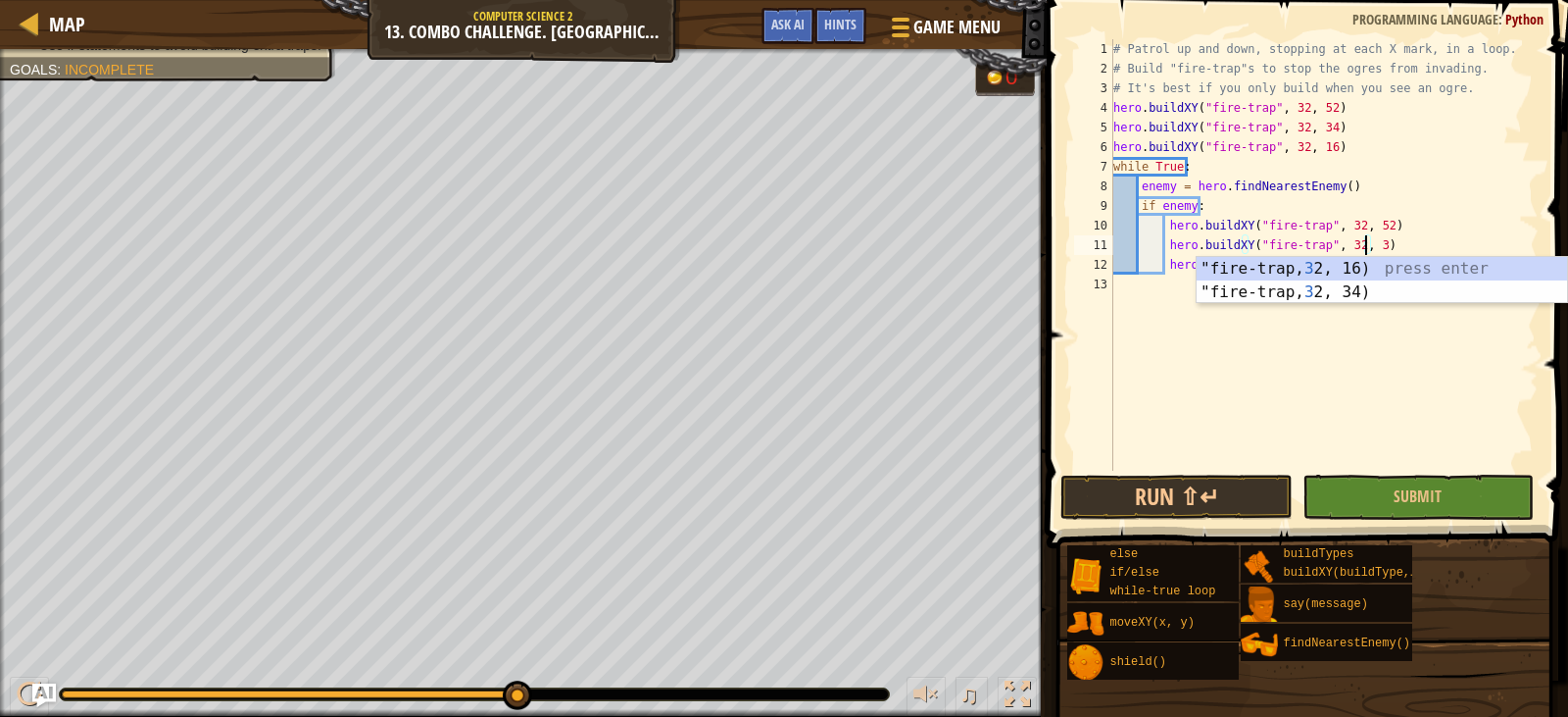
type textarea "hero.buildXY("fire-trap", 32, 34)"
click at [1383, 300] on div "# Patrol up and down, stopping at each X mark, in a loop. # Build "fire-trap"s …" at bounding box center [1324, 274] width 429 height 470
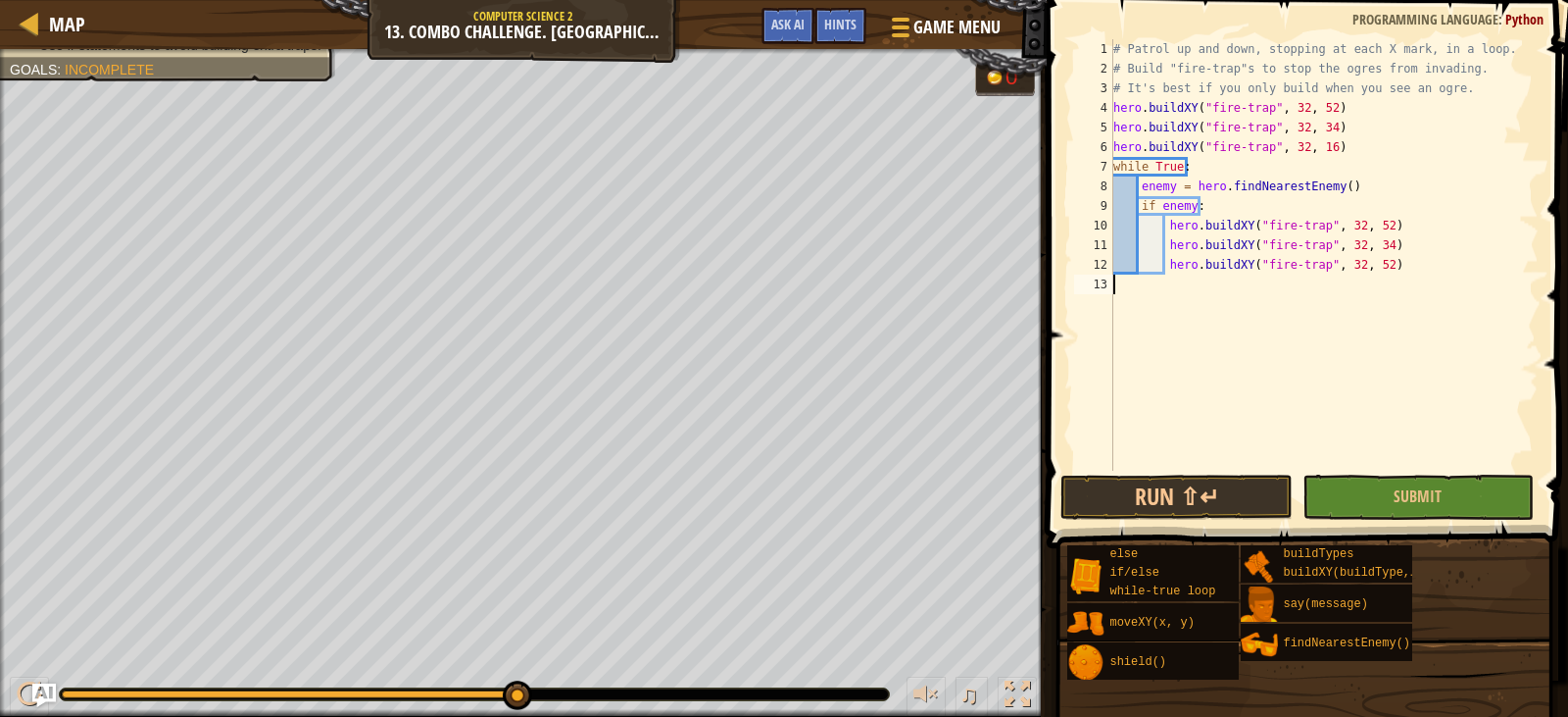
scroll to position [9, 0]
click at [1373, 261] on div "# Patrol up and down, stopping at each X mark, in a loop. # Build "fire-trap"s …" at bounding box center [1324, 274] width 429 height 470
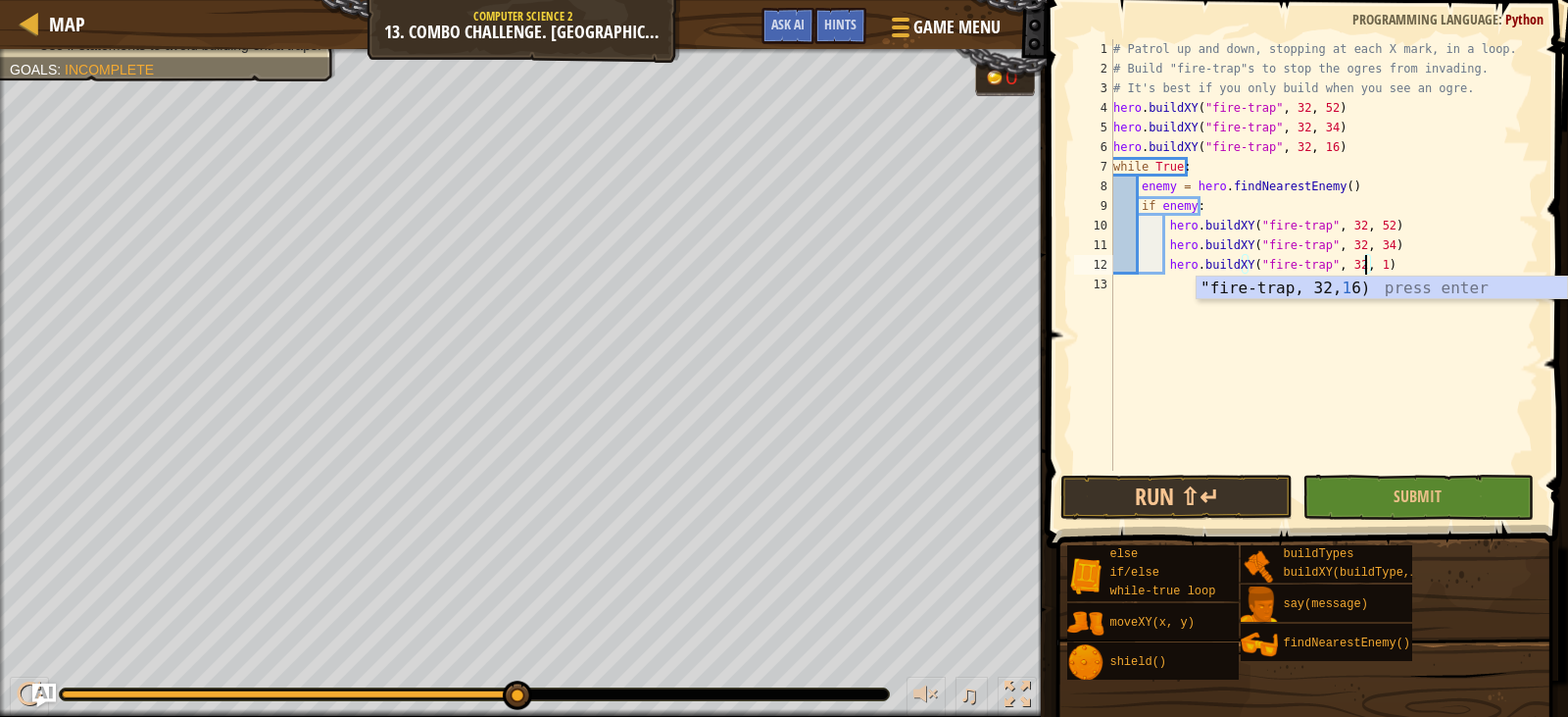
type textarea "hero.buildXY("fire-trap", 32, 16)"
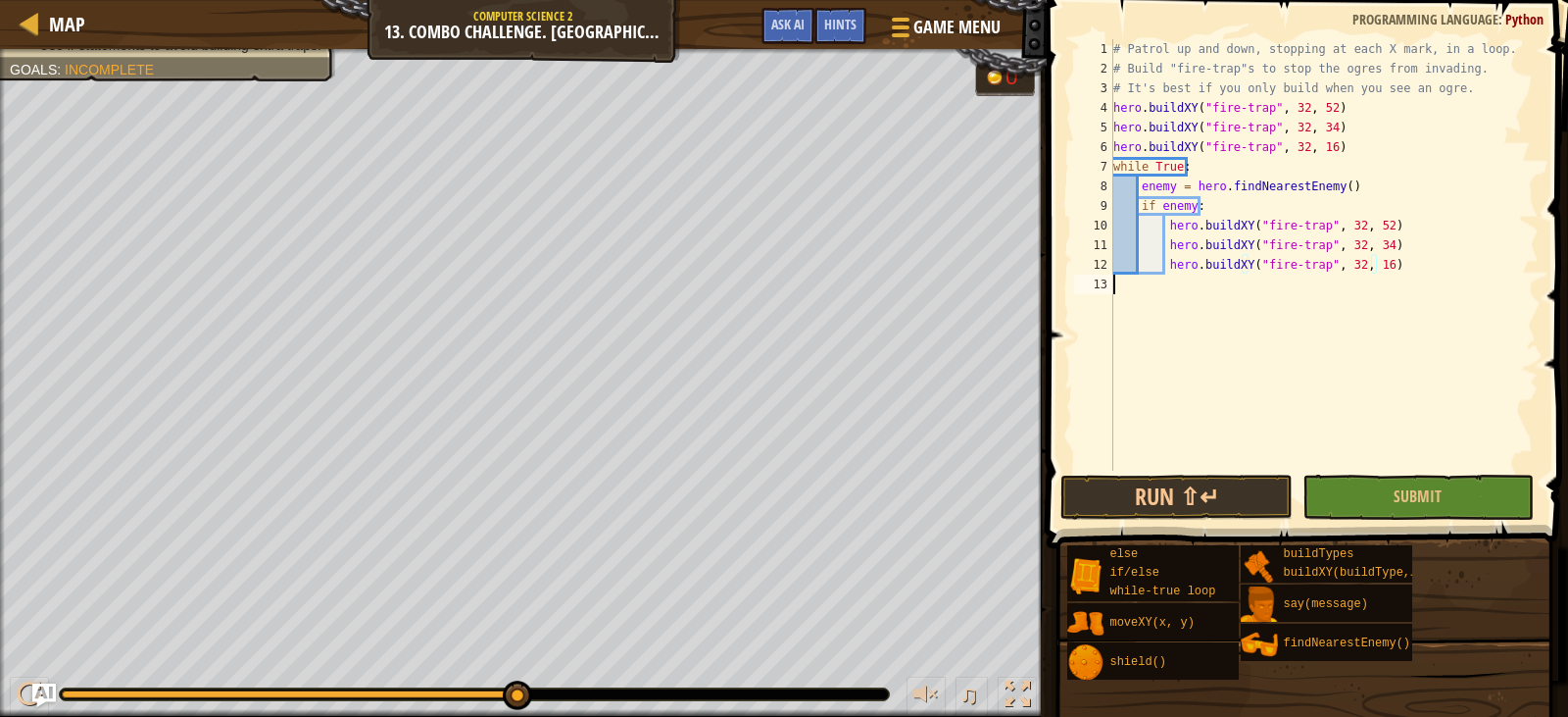
click at [1135, 312] on div "# Patrol up and down, stopping at each X mark, in a loop. # Build "fire-trap"s …" at bounding box center [1324, 274] width 429 height 470
click at [1428, 503] on span "Submit" at bounding box center [1417, 496] width 48 height 22
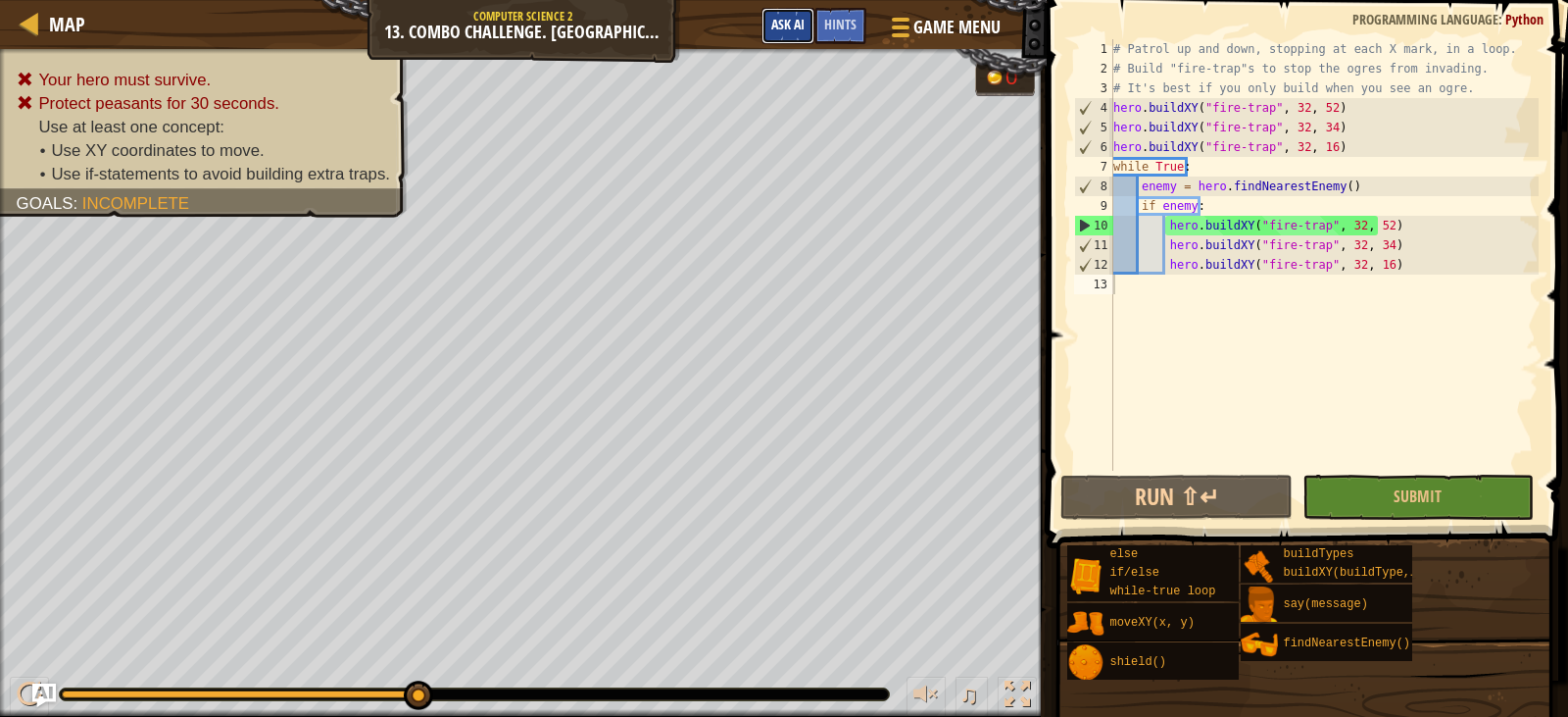
click at [789, 23] on span "Ask AI" at bounding box center [787, 24] width 33 height 19
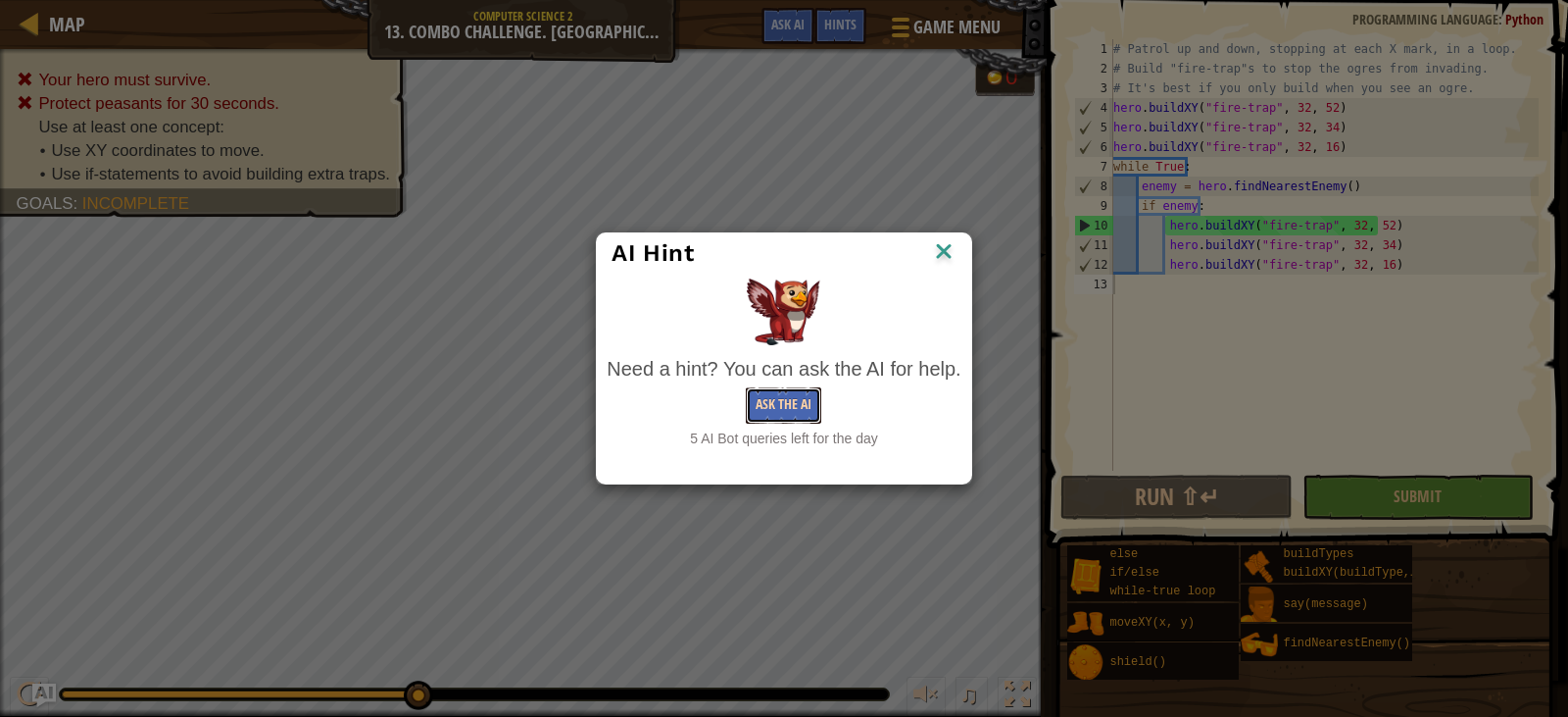
click at [805, 404] on button "Ask the AI" at bounding box center [784, 405] width 76 height 36
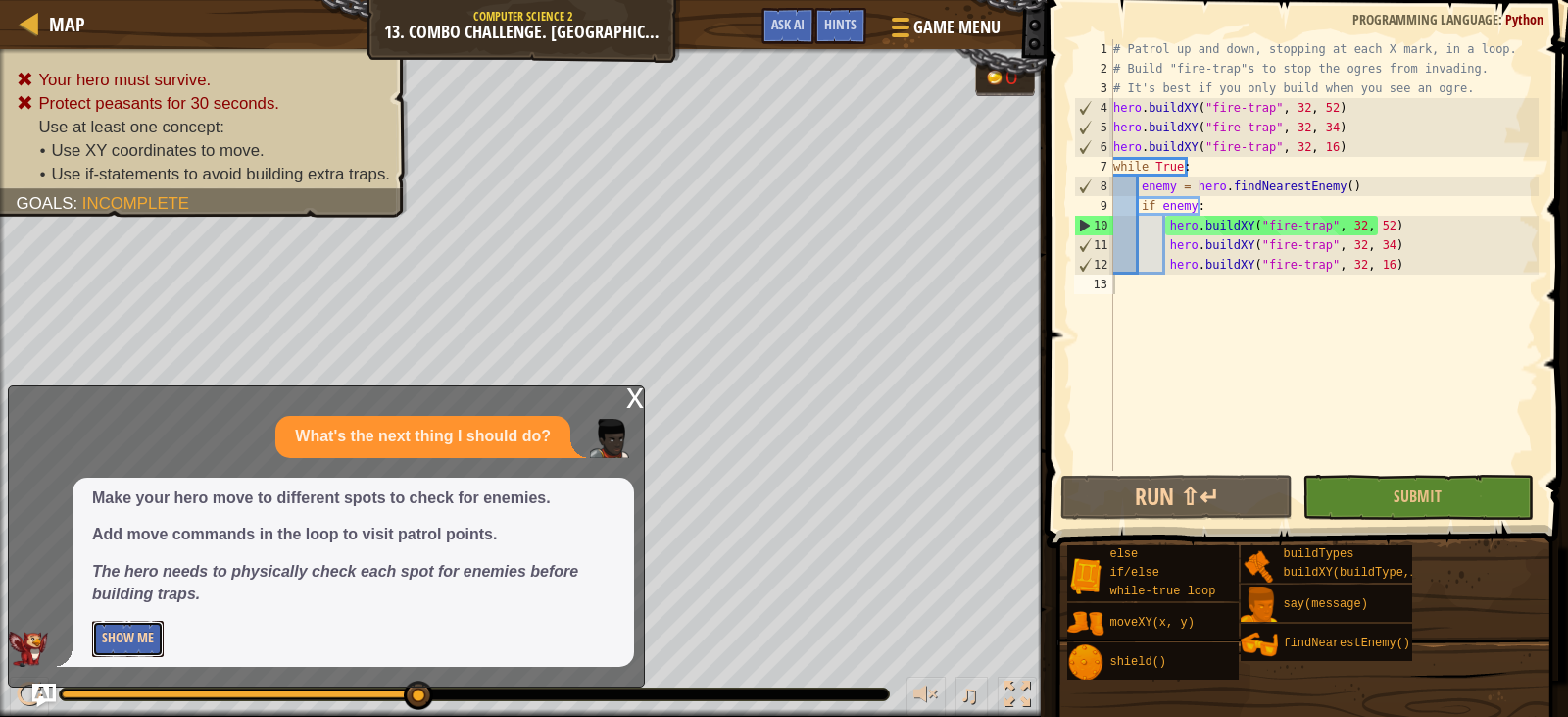
click at [146, 635] on button "Show Me" at bounding box center [128, 639] width 72 height 36
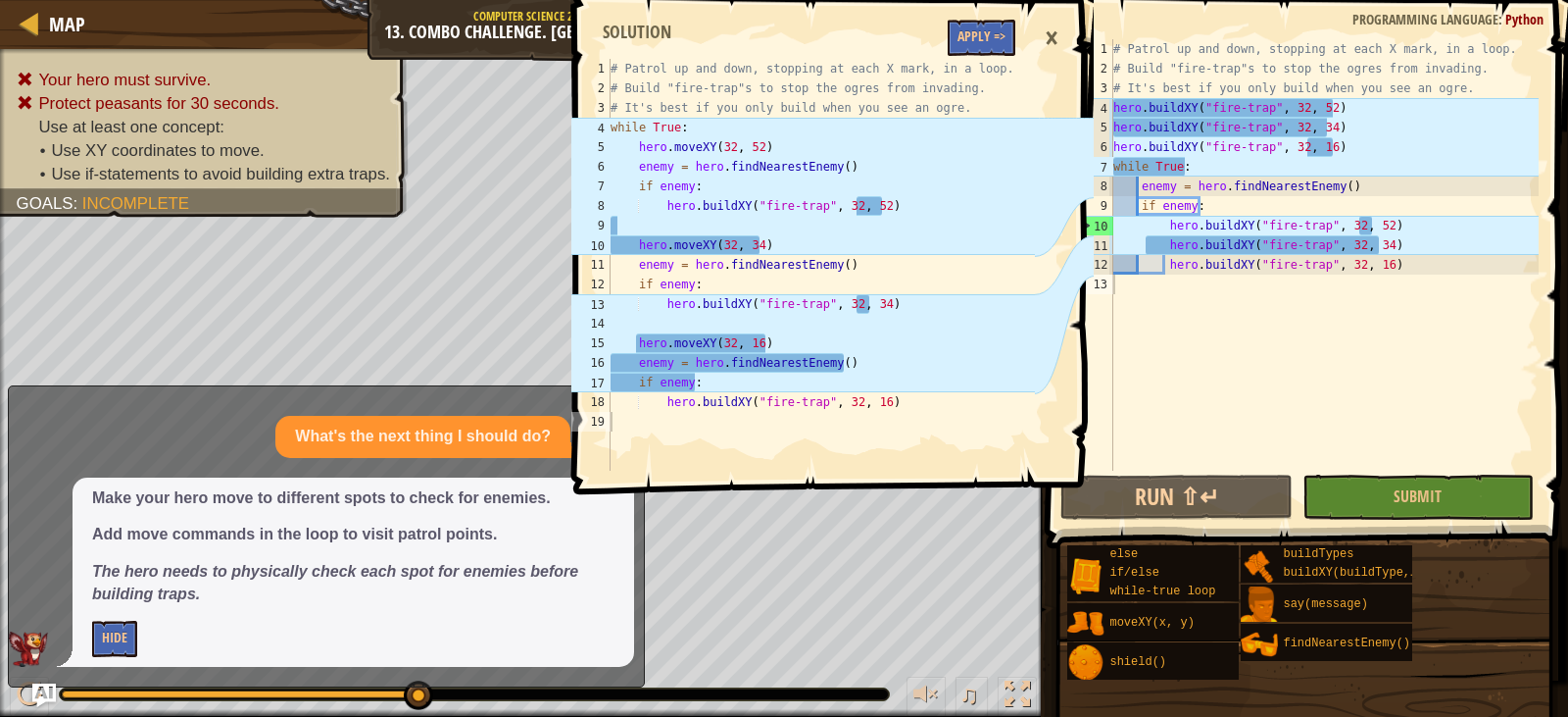
click at [1054, 36] on div "×" at bounding box center [1051, 38] width 33 height 45
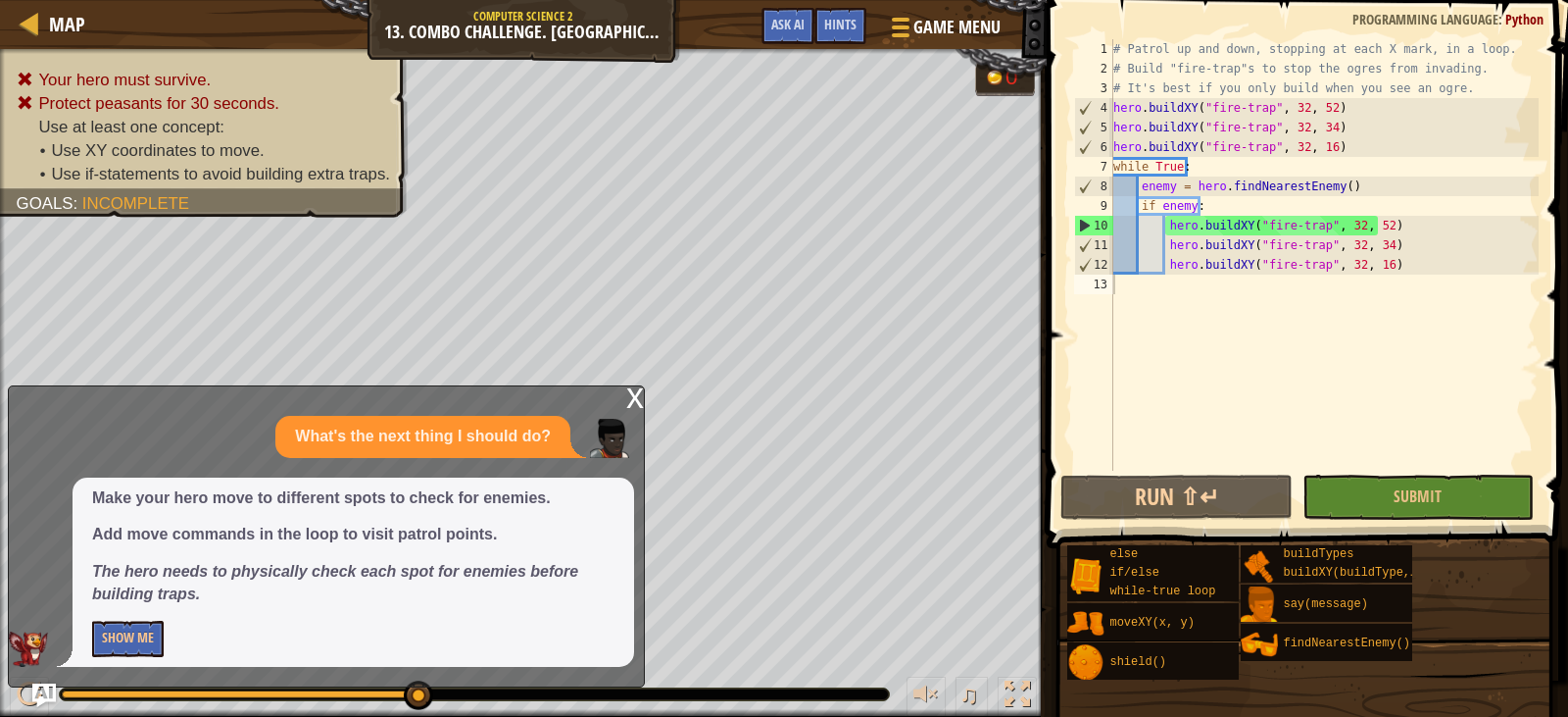
click at [1405, 257] on div "# Patrol up and down, stopping at each X mark, in a loop. # Build "fire-trap"s …" at bounding box center [1324, 274] width 429 height 470
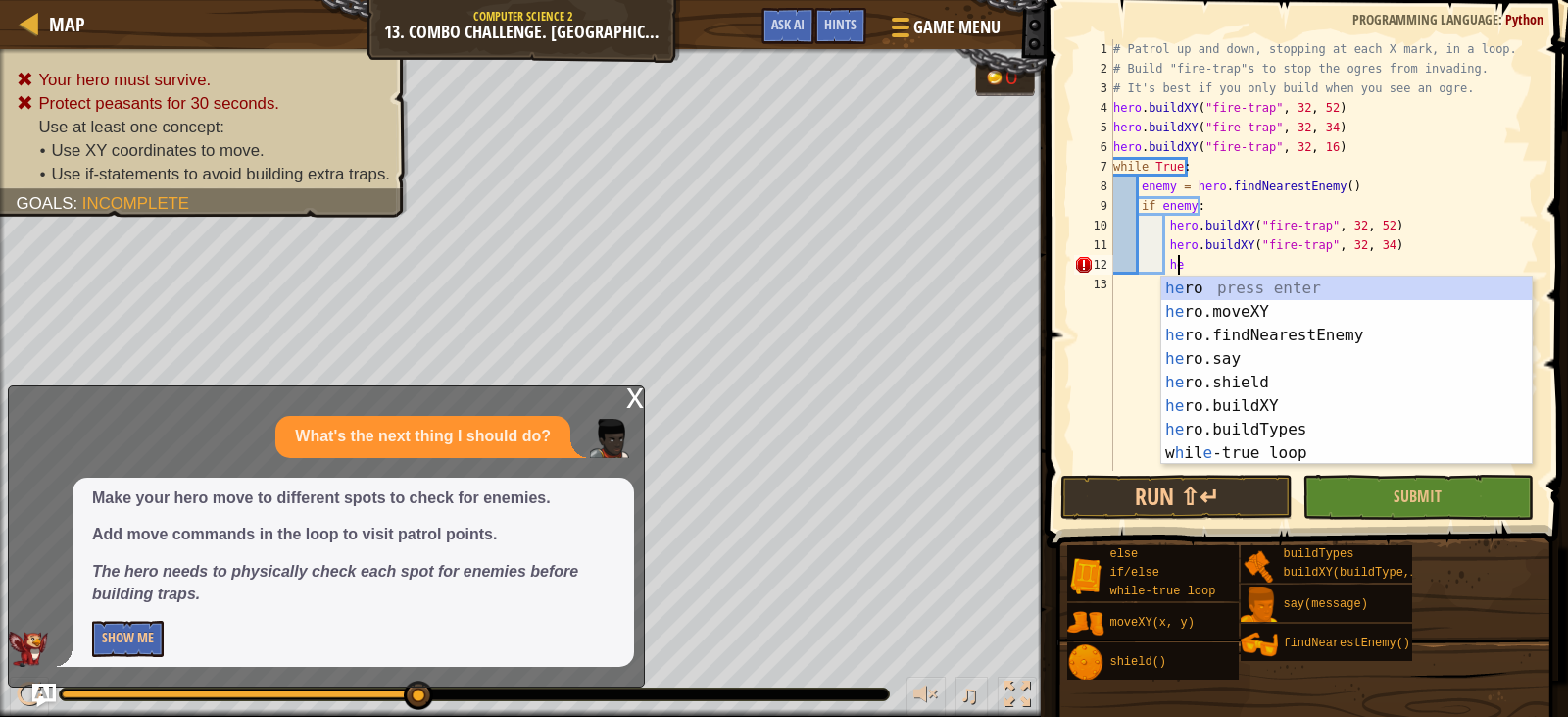
type textarea "h"
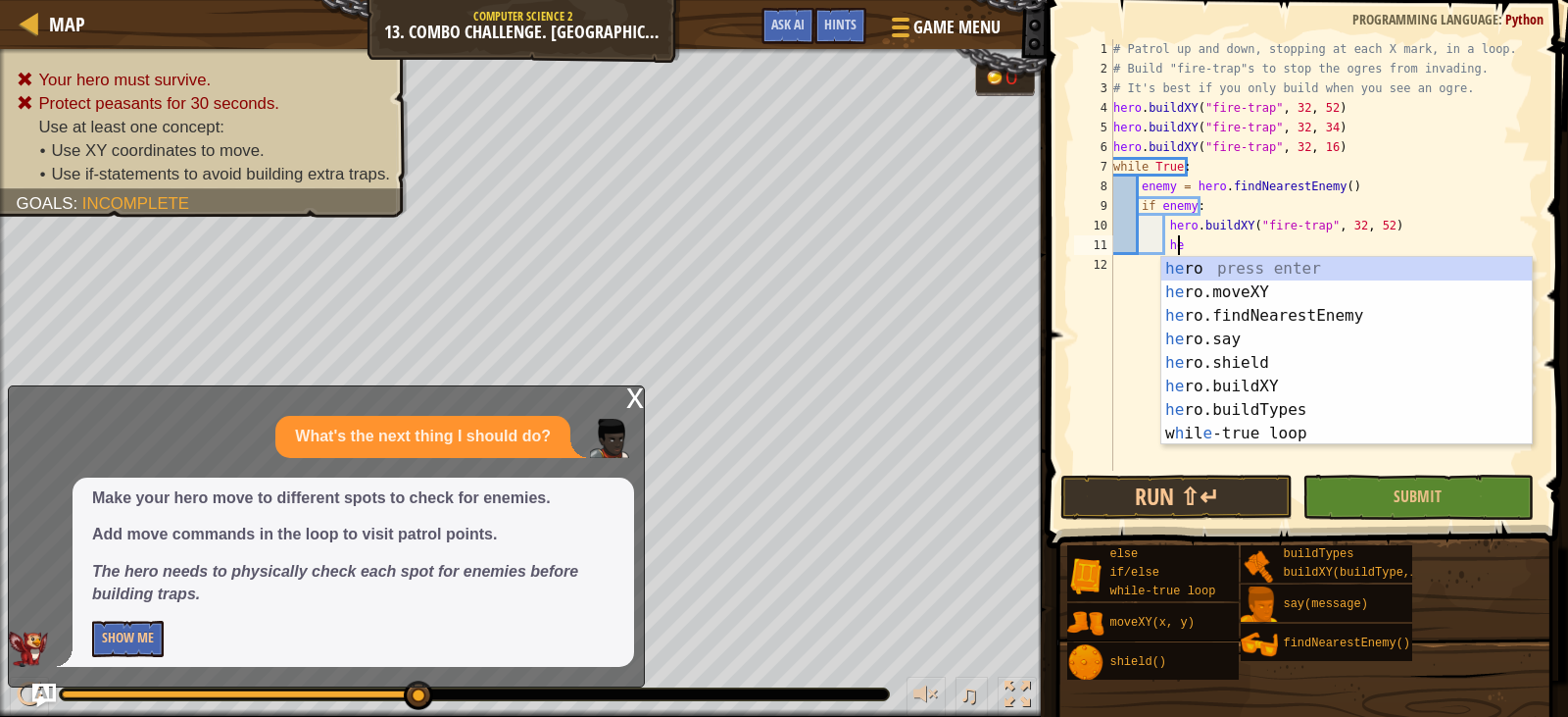
type textarea "h"
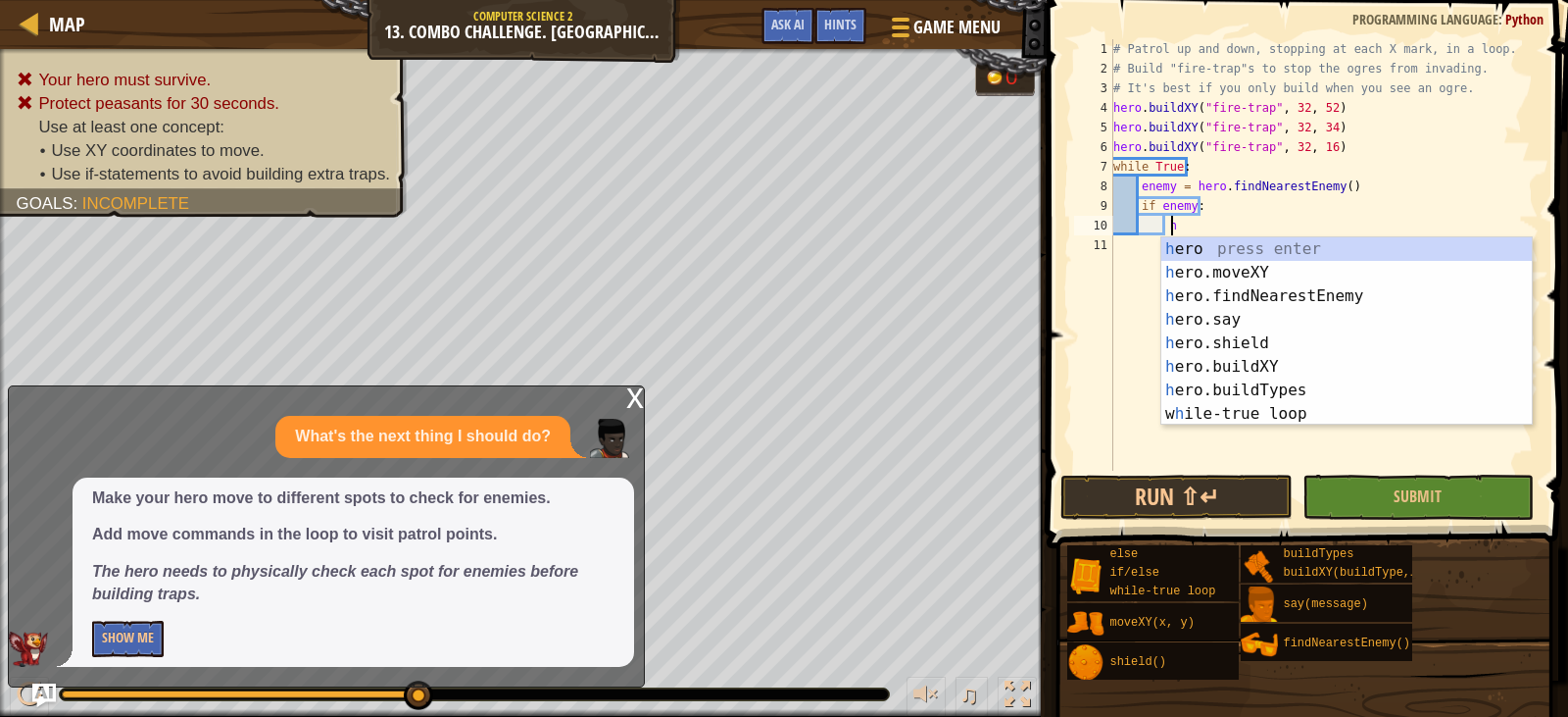
type textarea "h"
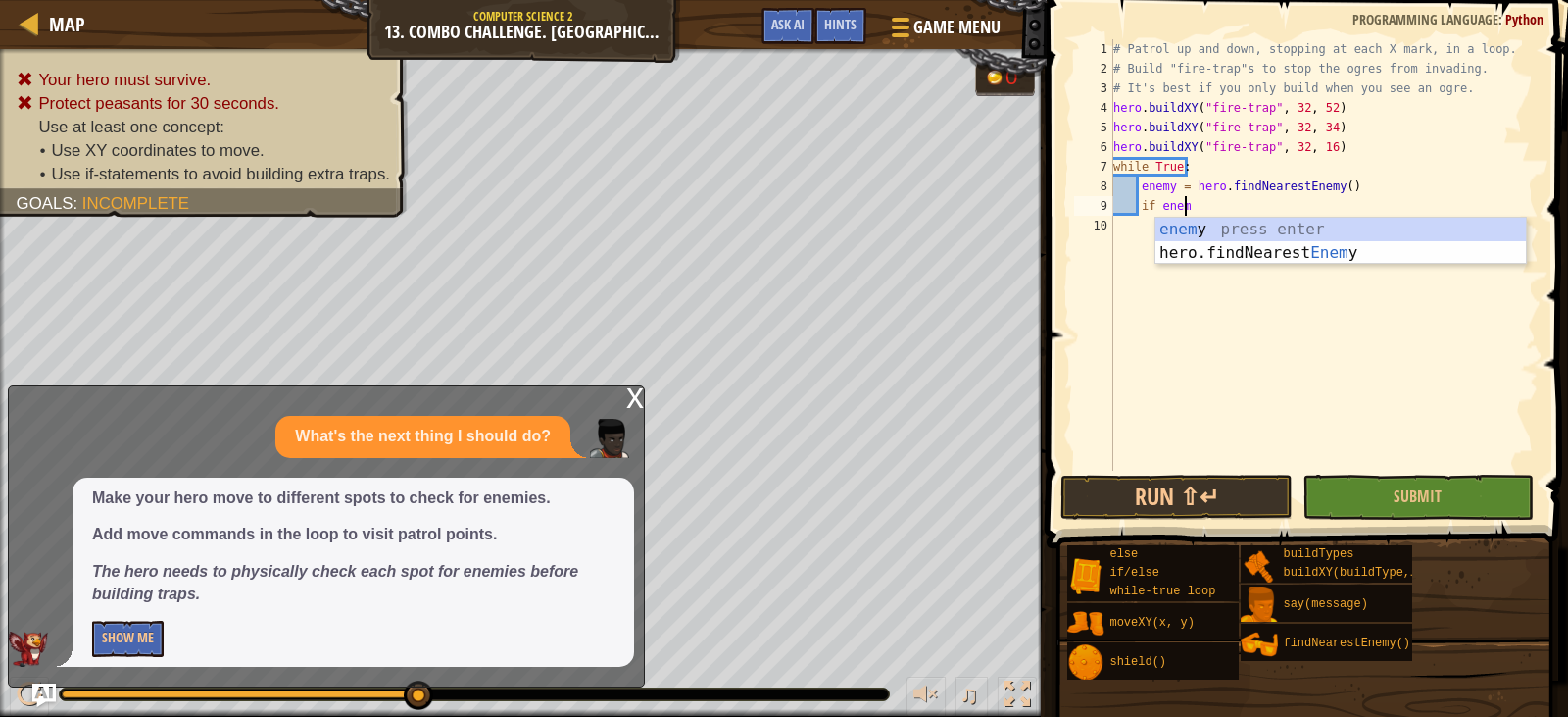
type textarea "i"
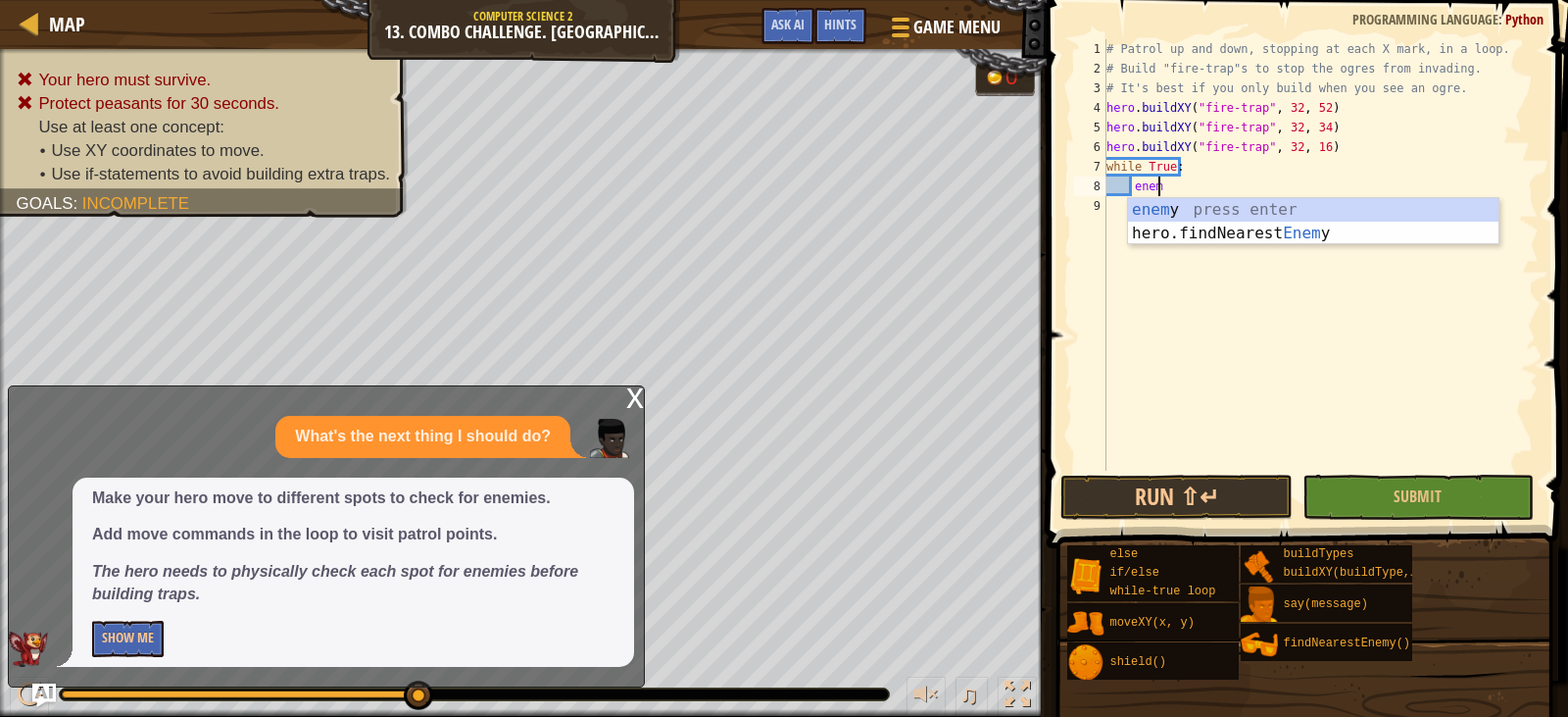
type textarea "e"
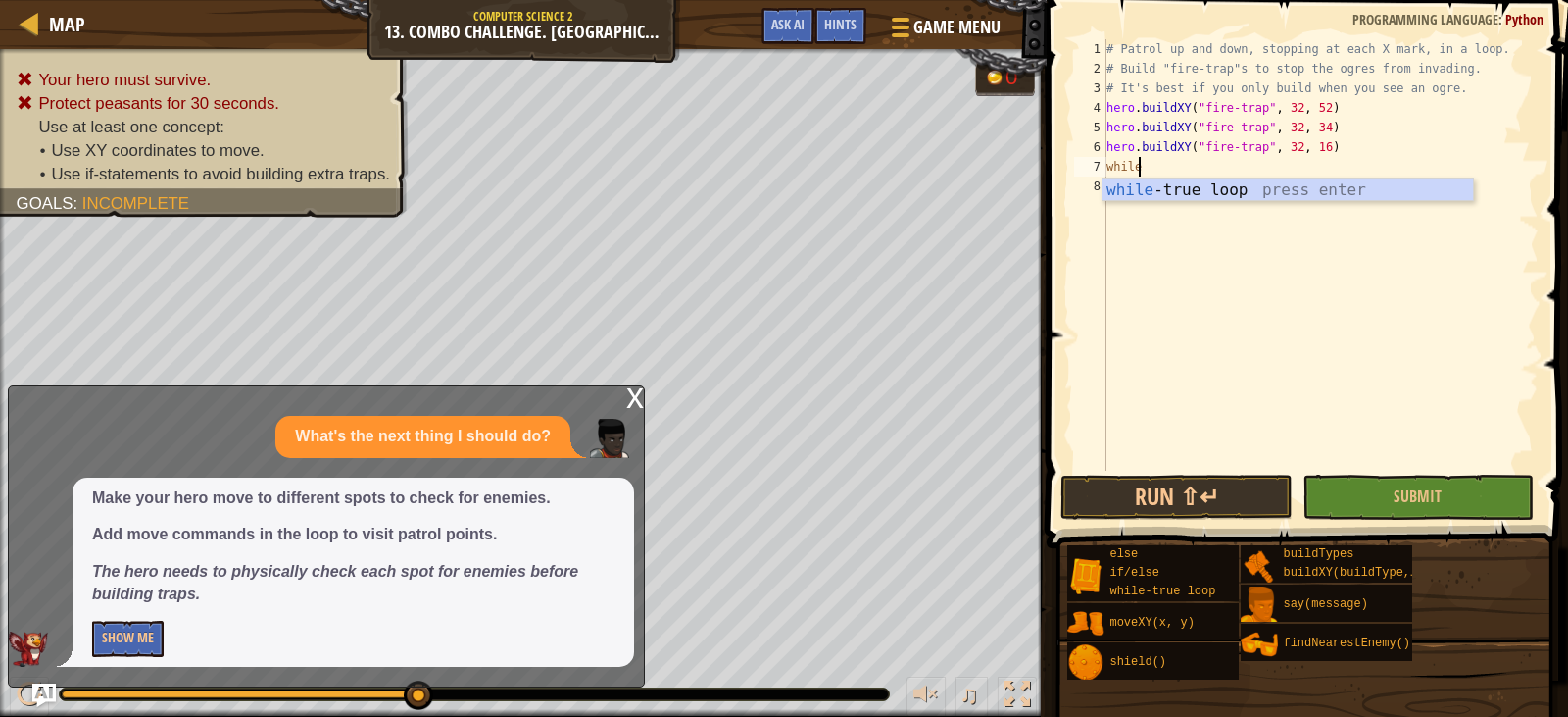
type textarea "w"
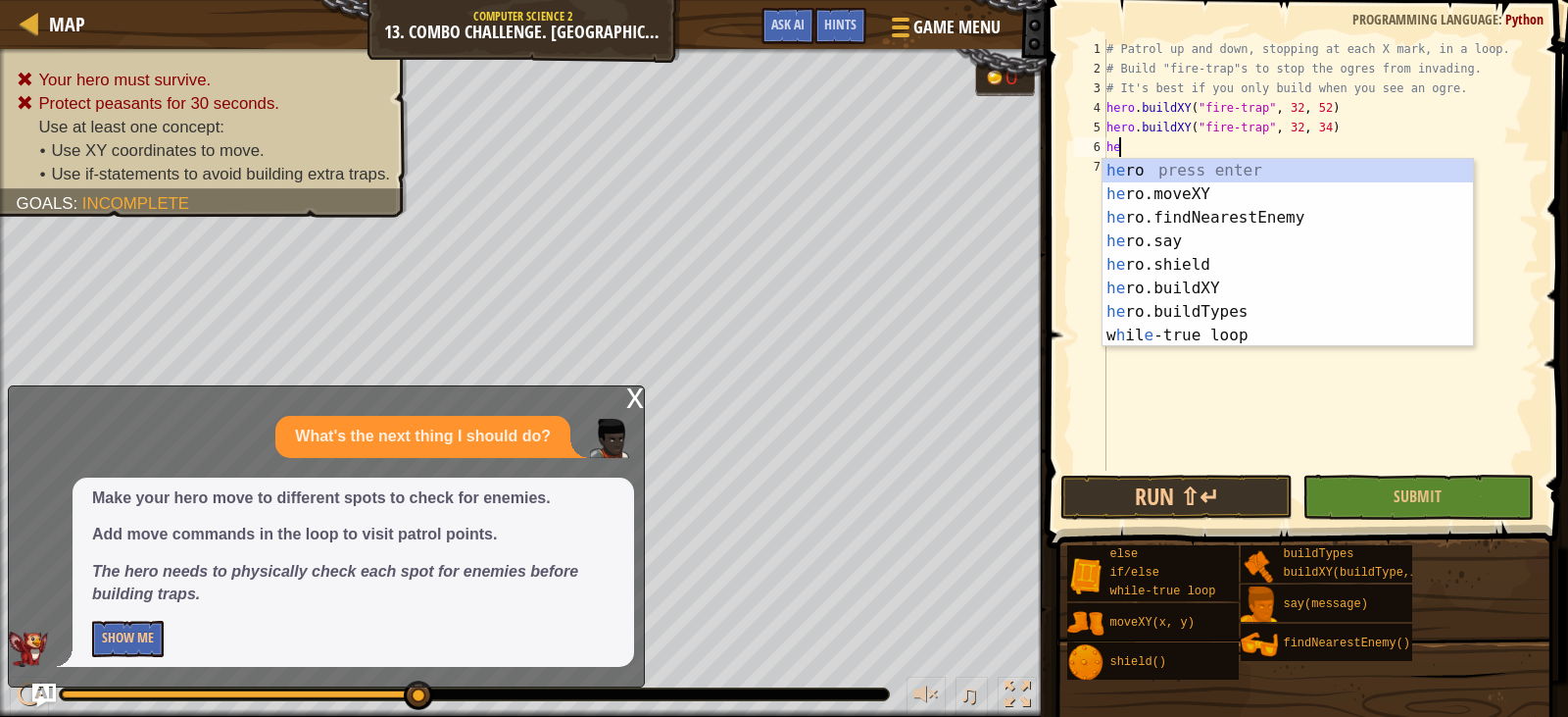
type textarea "h"
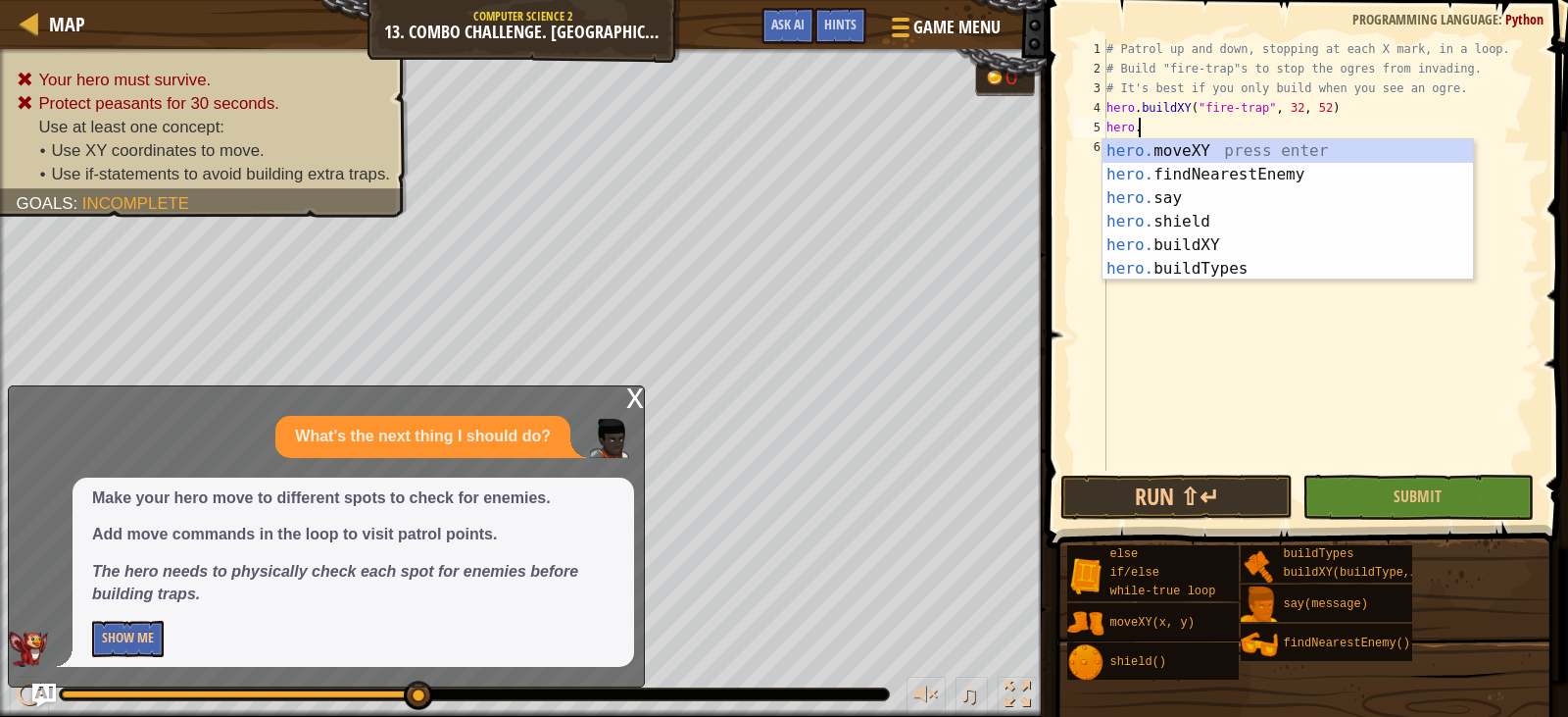
type textarea "h"
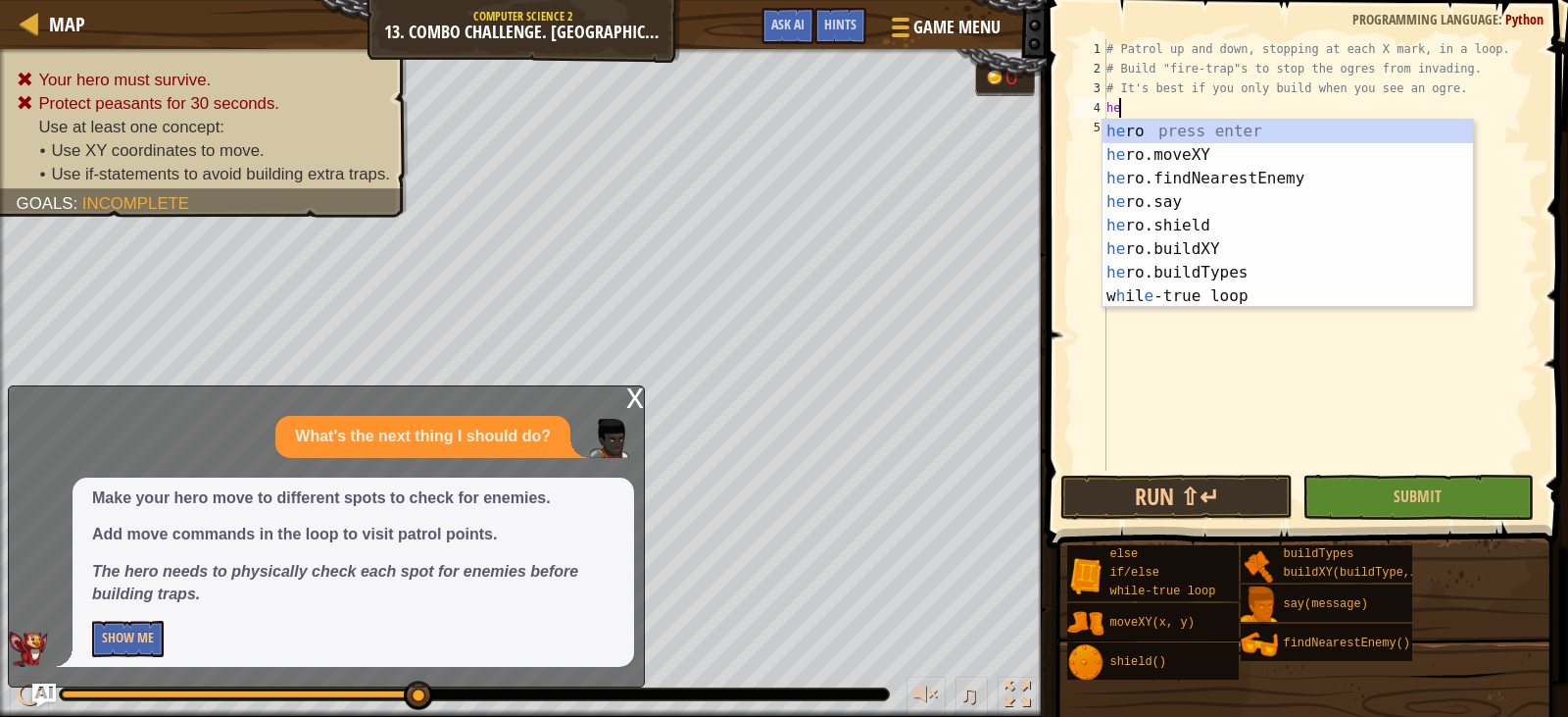
type textarea "h"
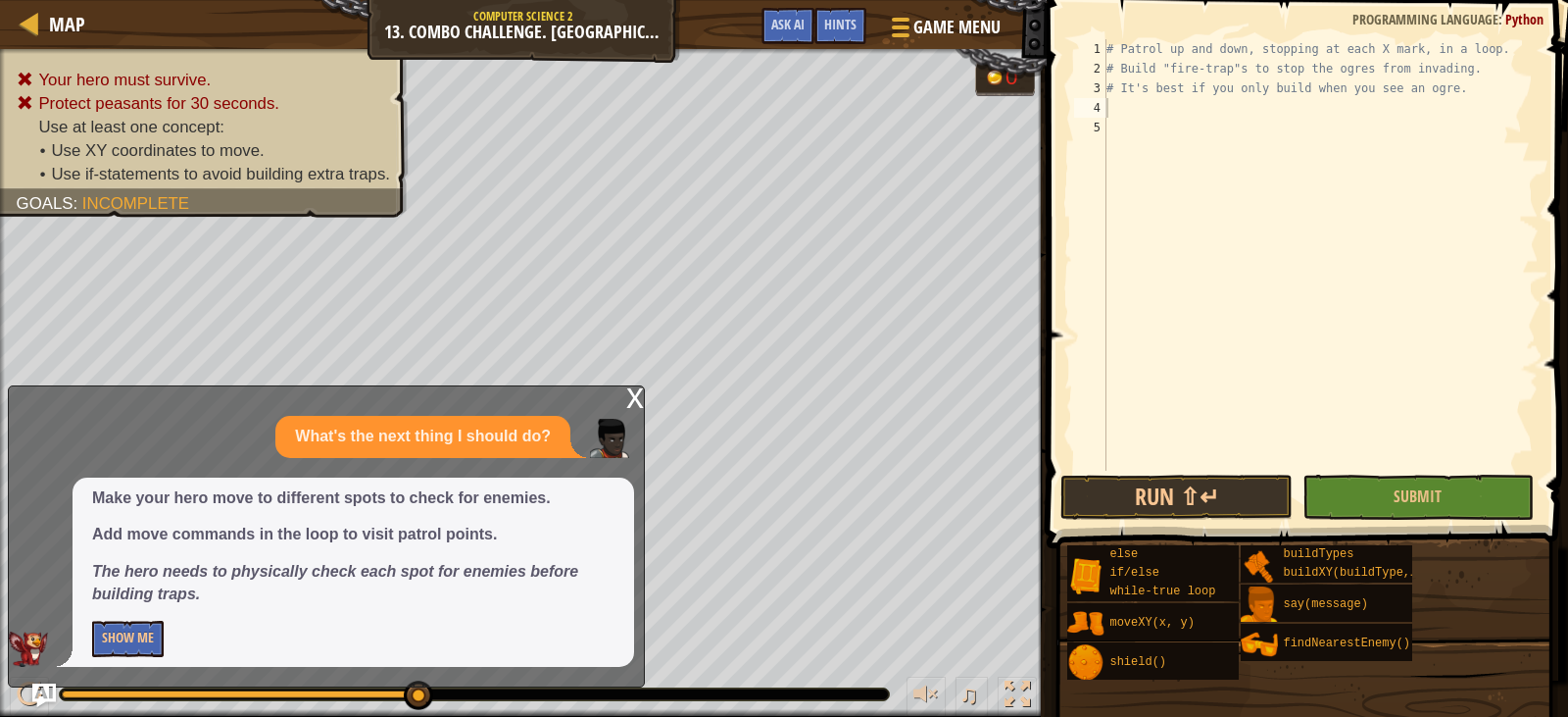
click at [633, 394] on div "x" at bounding box center [636, 396] width 18 height 20
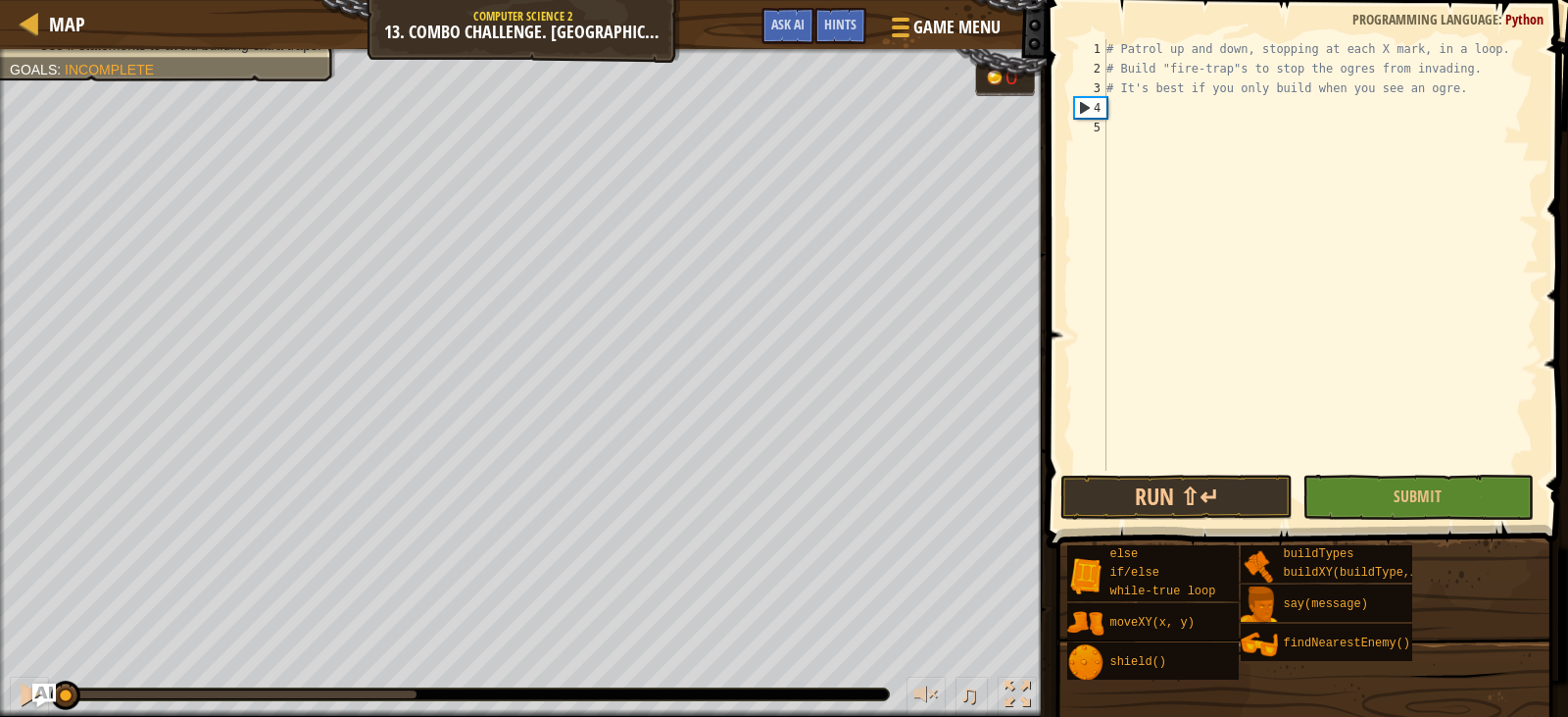
drag, startPoint x: 421, startPoint y: 697, endPoint x: 0, endPoint y: 744, distance: 423.6
click at [0, 25] on html "Map Computer Science 2 13. Combo Challenge. Middle Point Game Menu Done Hints A…" at bounding box center [784, 12] width 1568 height 25
click at [1152, 120] on div "# Patrol up and down, stopping at each X mark, in a loop. # Build "fire-trap"s …" at bounding box center [1320, 274] width 436 height 470
click at [1148, 108] on div "# Patrol up and down, stopping at each X mark, in a loop. # Build "fire-trap"s …" at bounding box center [1320, 274] width 436 height 470
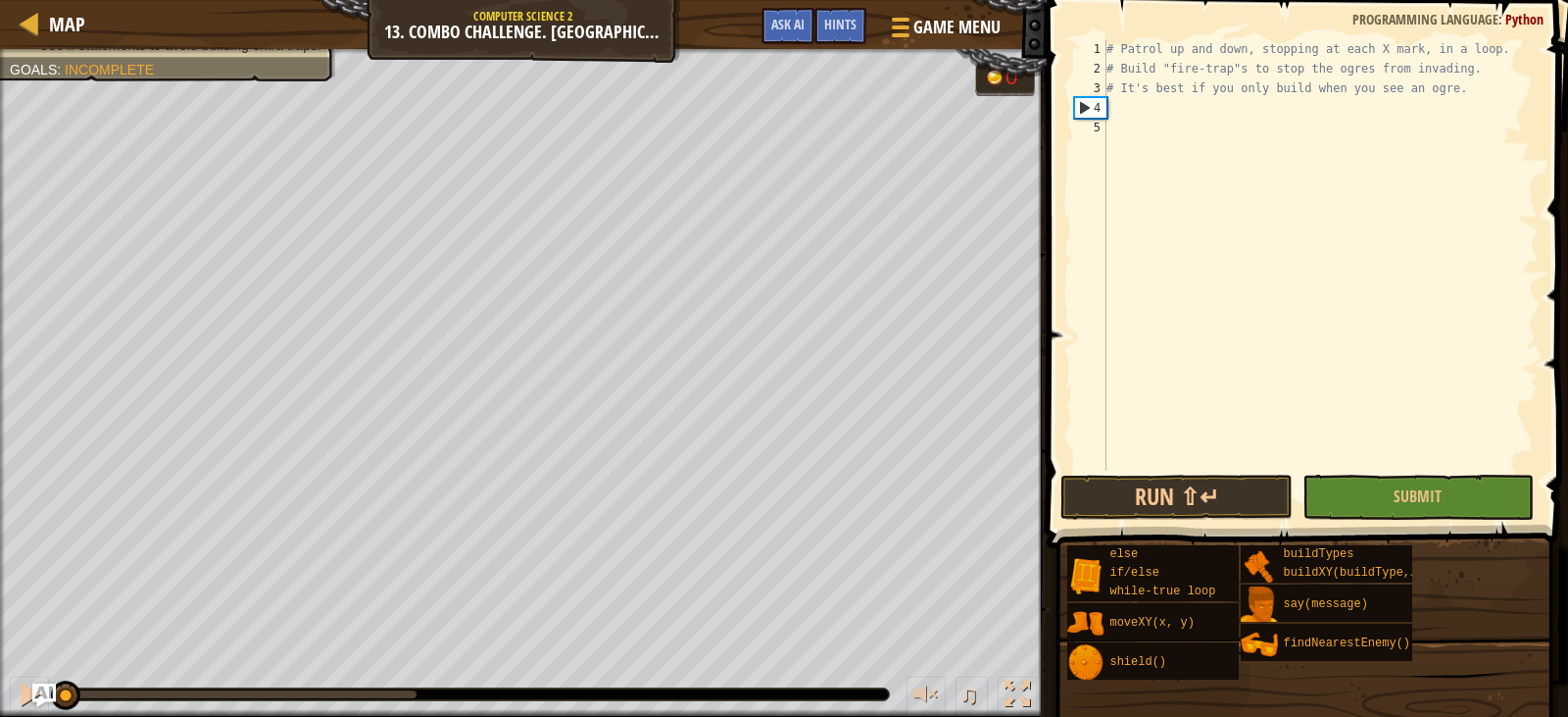
click at [1118, 102] on div "# Patrol up and down, stopping at each X mark, in a loop. # Build "fire-trap"s …" at bounding box center [1320, 274] width 436 height 470
click at [1145, 115] on div "# Patrol up and down, stopping at each X mark, in a loop. # Build "fire-trap"s …" at bounding box center [1320, 274] width 436 height 470
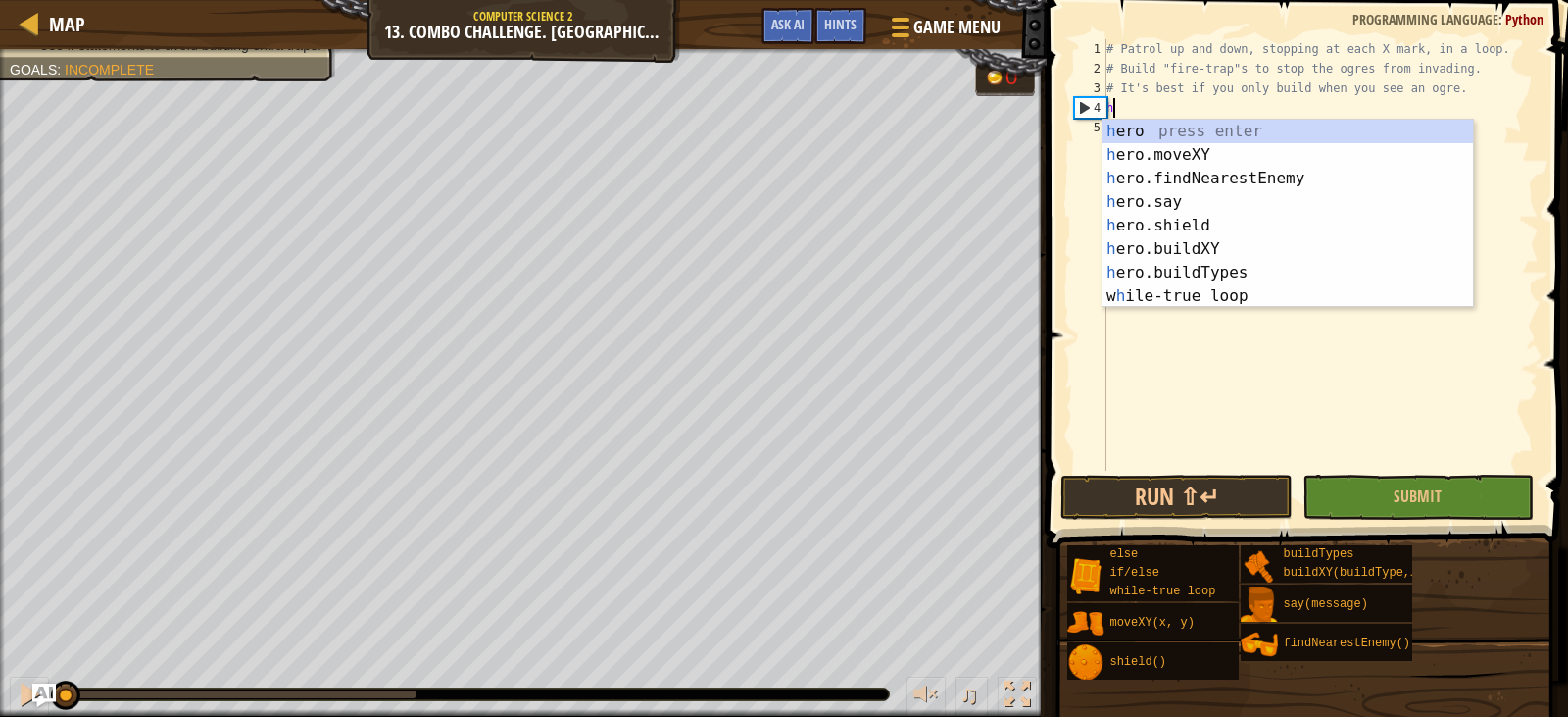
type textarea "hi"
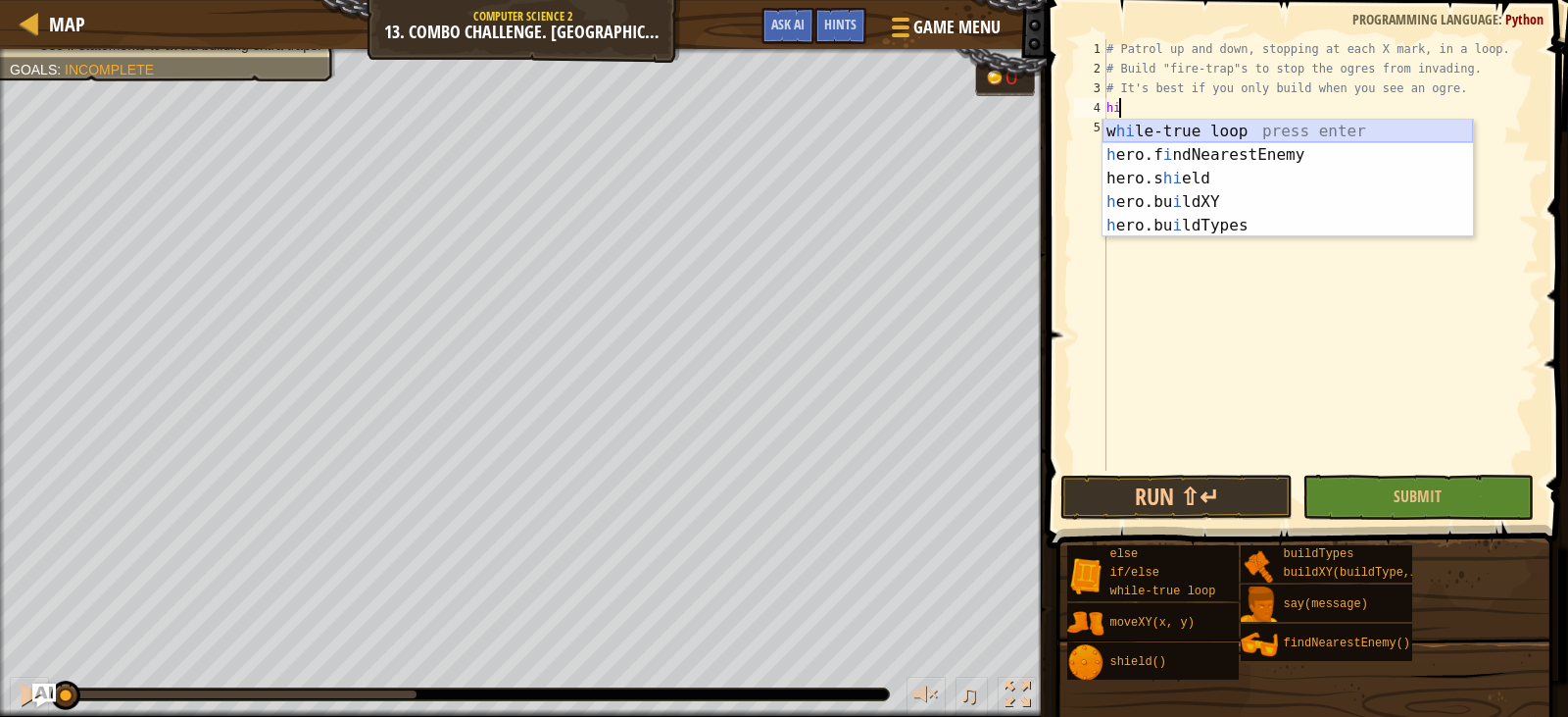
click at [1161, 134] on div "w hi le-true loop press enter h ero.f i ndNearestEnemy press enter hero.s hi el…" at bounding box center [1288, 202] width 370 height 165
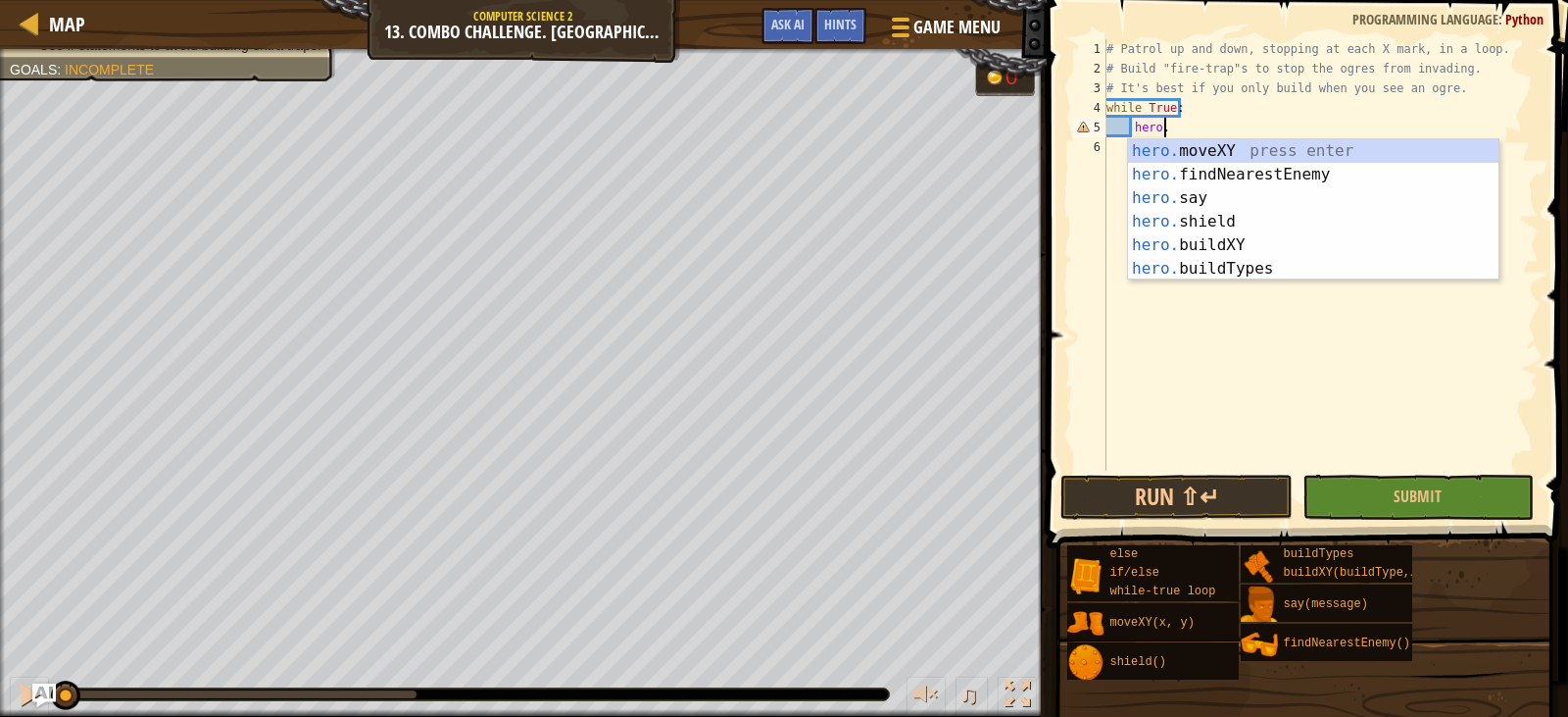
scroll to position [9, 4]
click at [1173, 147] on div "hero. moveXY press enter hero. findNearestEnemy press enter hero. say press ent…" at bounding box center [1312, 233] width 370 height 189
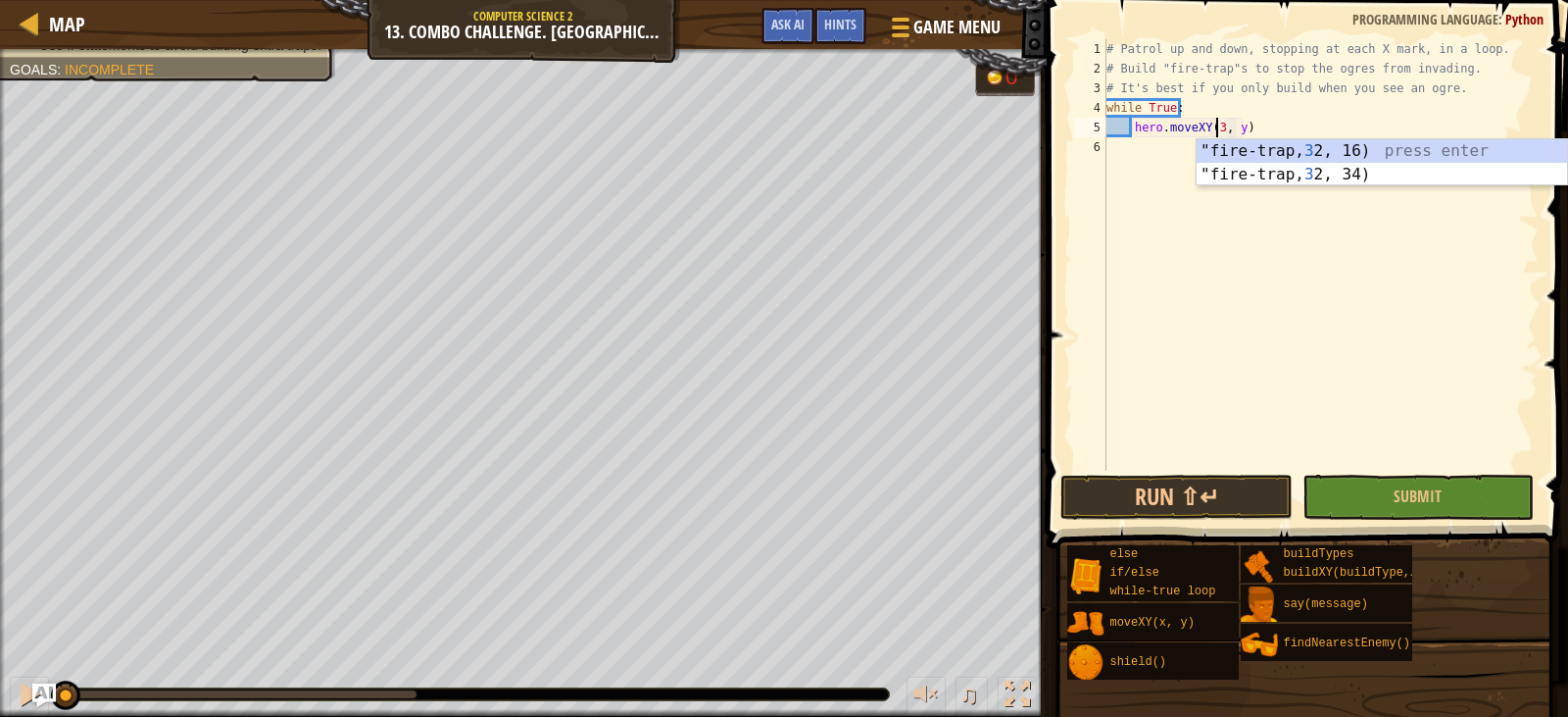
scroll to position [9, 10]
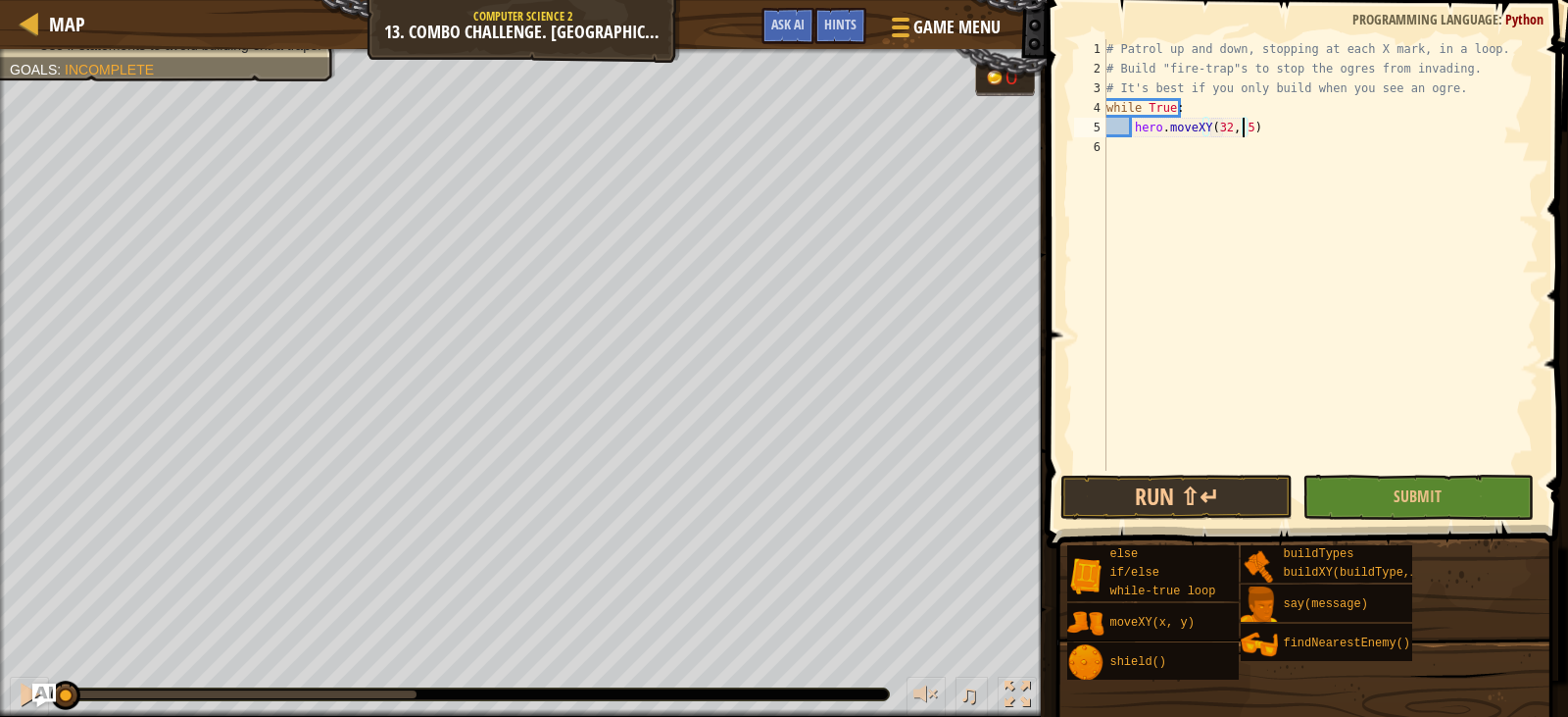
type textarea "hero.moveXY(32, 52)"
click at [1307, 123] on div "# Patrol up and down, stopping at each X mark, in a loop. # Build "fire-trap"s …" at bounding box center [1320, 274] width 436 height 470
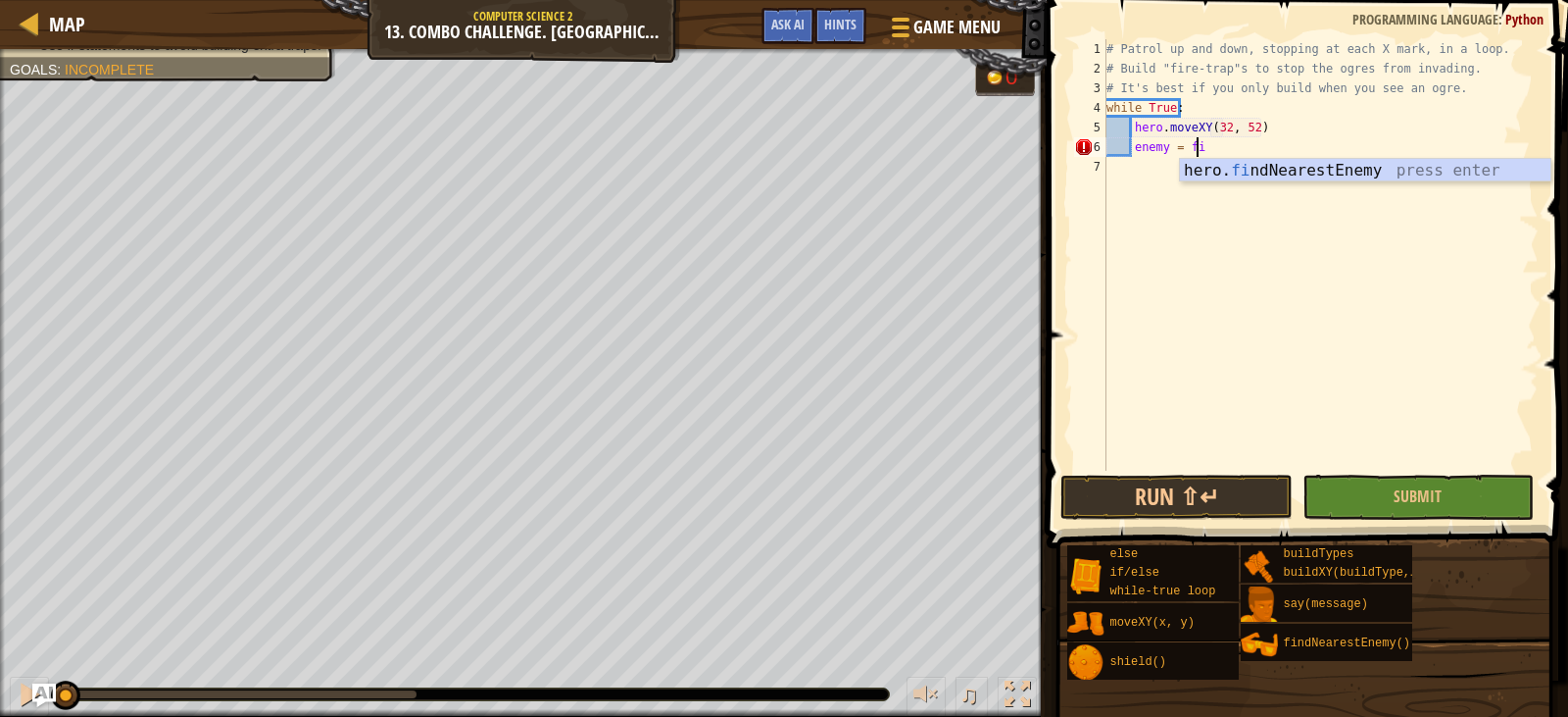
scroll to position [9, 7]
type textarea "enemy = fin"
click at [1249, 171] on div "hero. fin dNearestEnemy press enter" at bounding box center [1364, 194] width 370 height 71
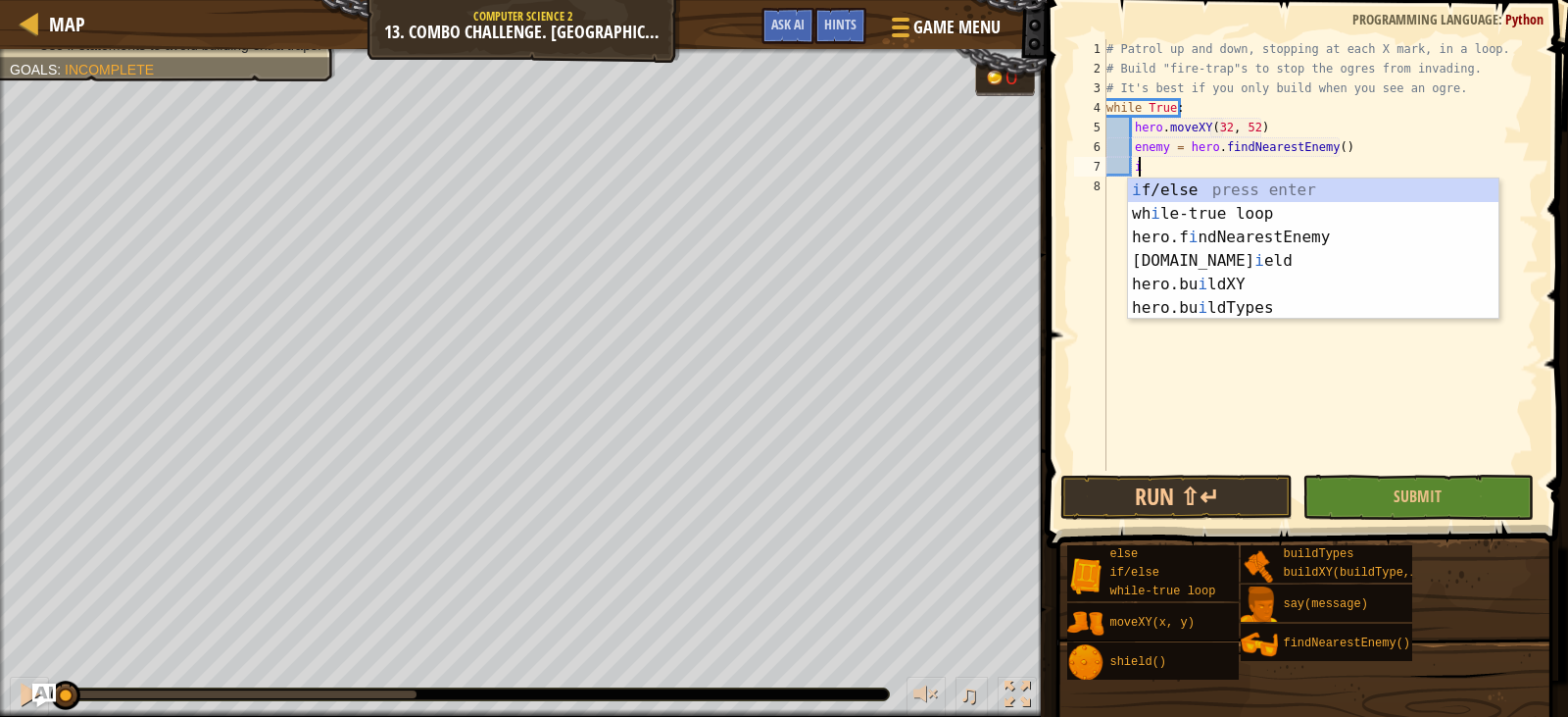
scroll to position [9, 2]
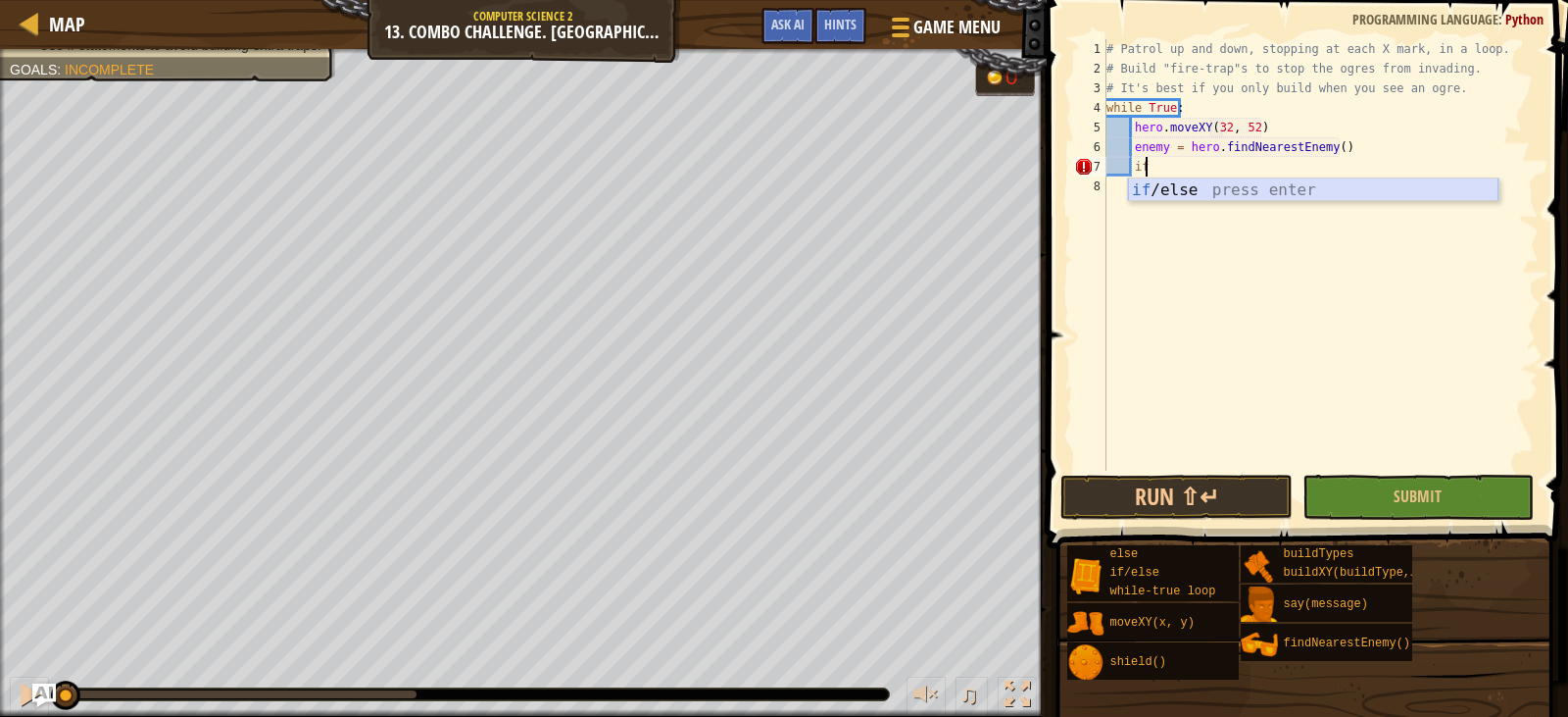
click at [1249, 0] on body "Map Computer Science 2 13. Combo Challenge. Middle Point Game Menu Done Hints A…" at bounding box center [784, 0] width 1568 height 0
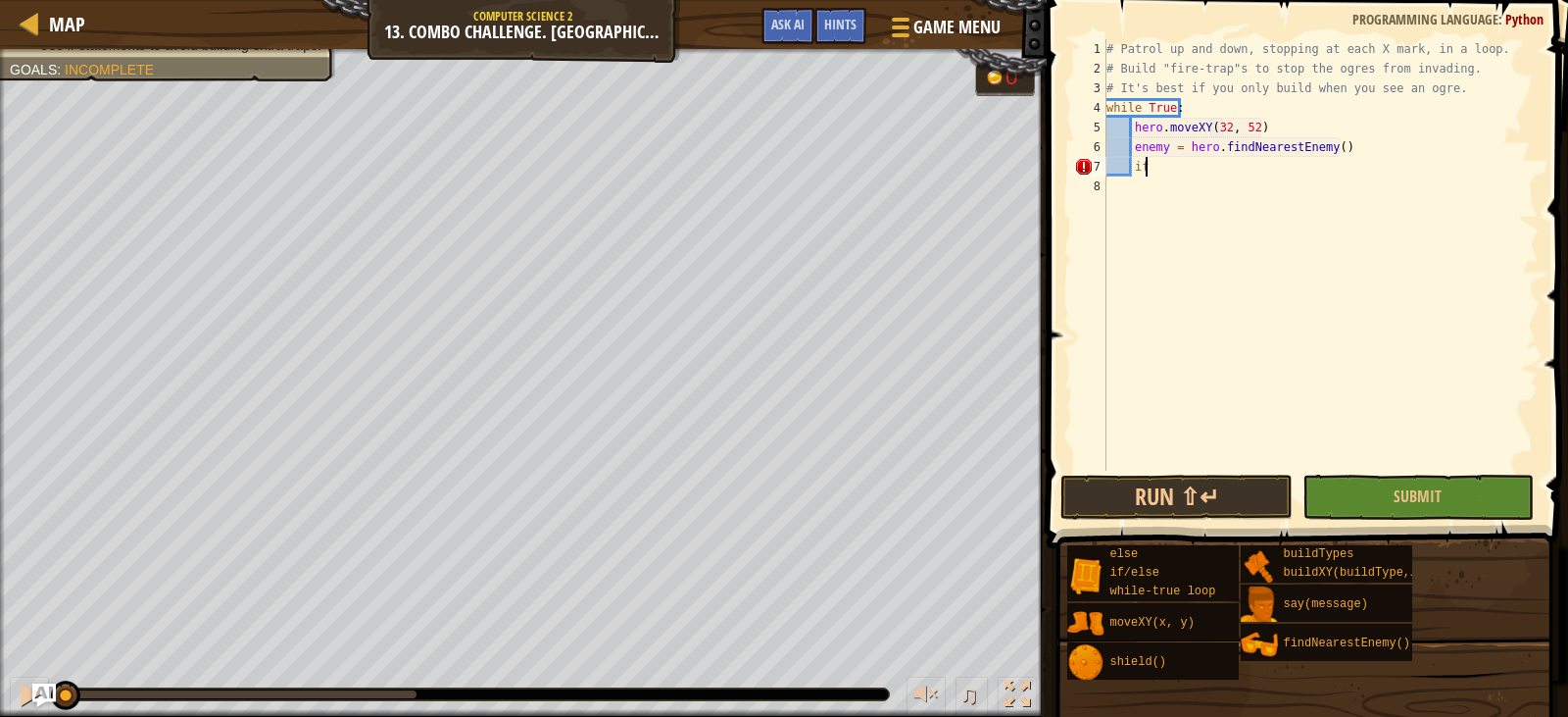
click at [1227, 170] on div "# Patrol up and down, stopping at each X mark, in a loop. # Build "fire-trap"s …" at bounding box center [1320, 274] width 436 height 470
type textarea "i"
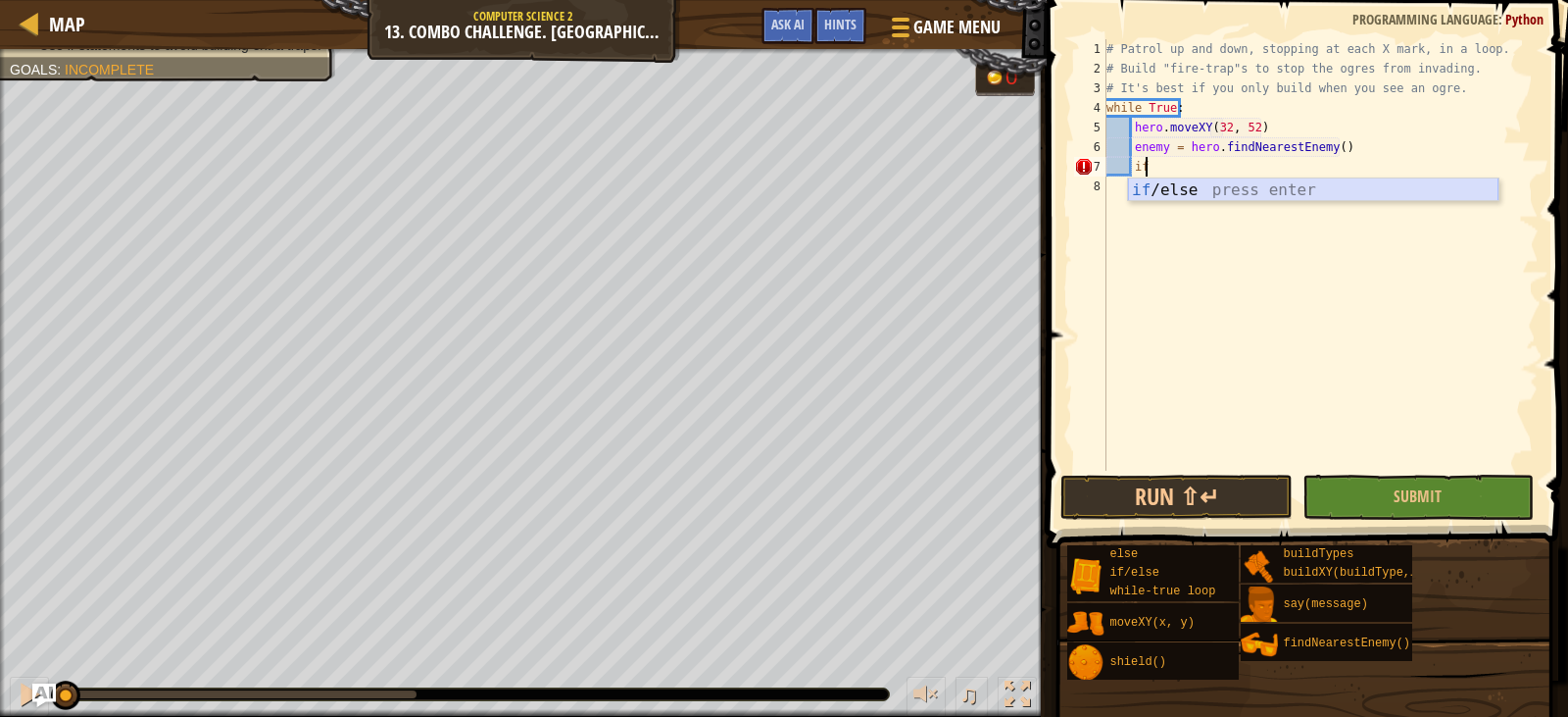
click at [1227, 197] on div "if /else press enter" at bounding box center [1312, 214] width 370 height 71
type textarea "if enemy:"
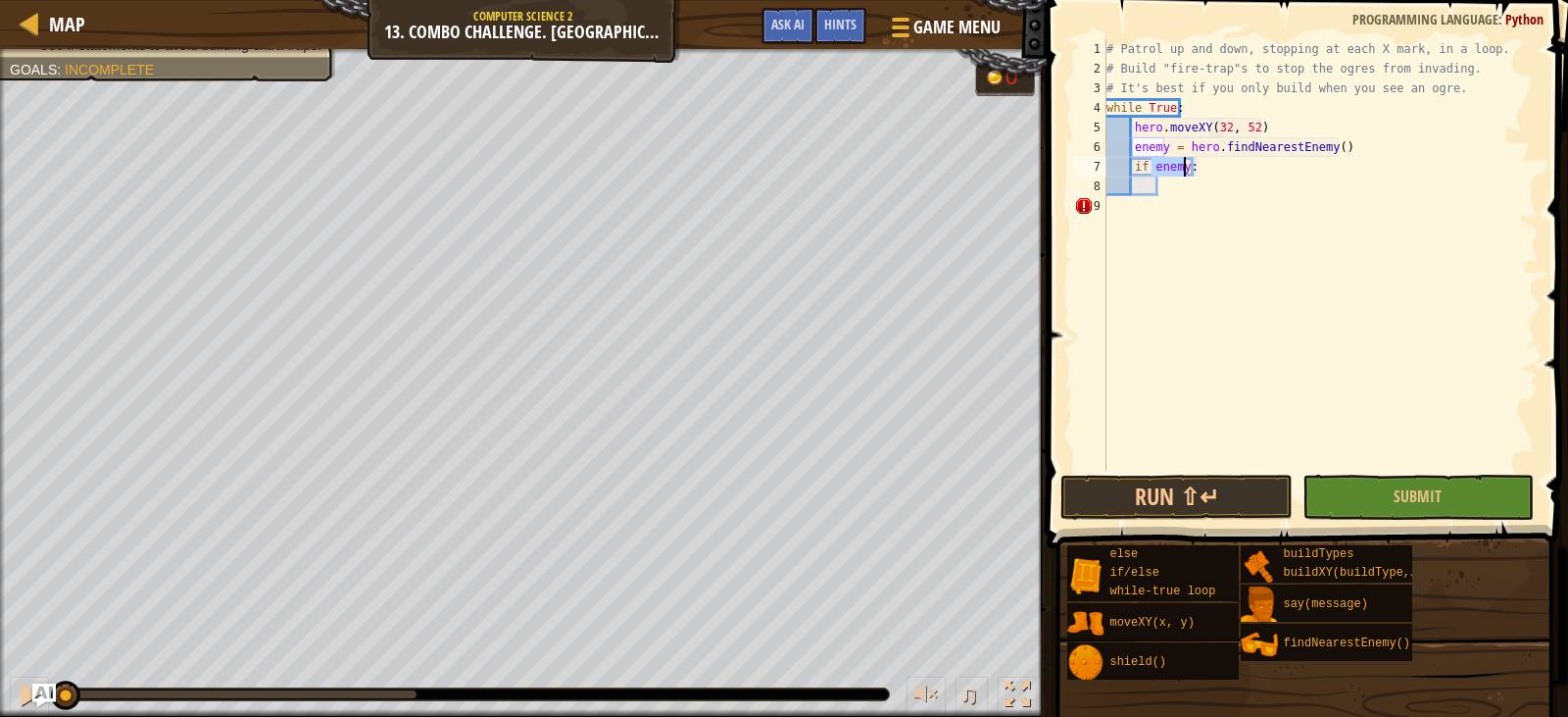
click at [1206, 195] on div "# Patrol up and down, stopping at each X mark, in a loop. # Build "fire-trap"s …" at bounding box center [1320, 274] width 436 height 470
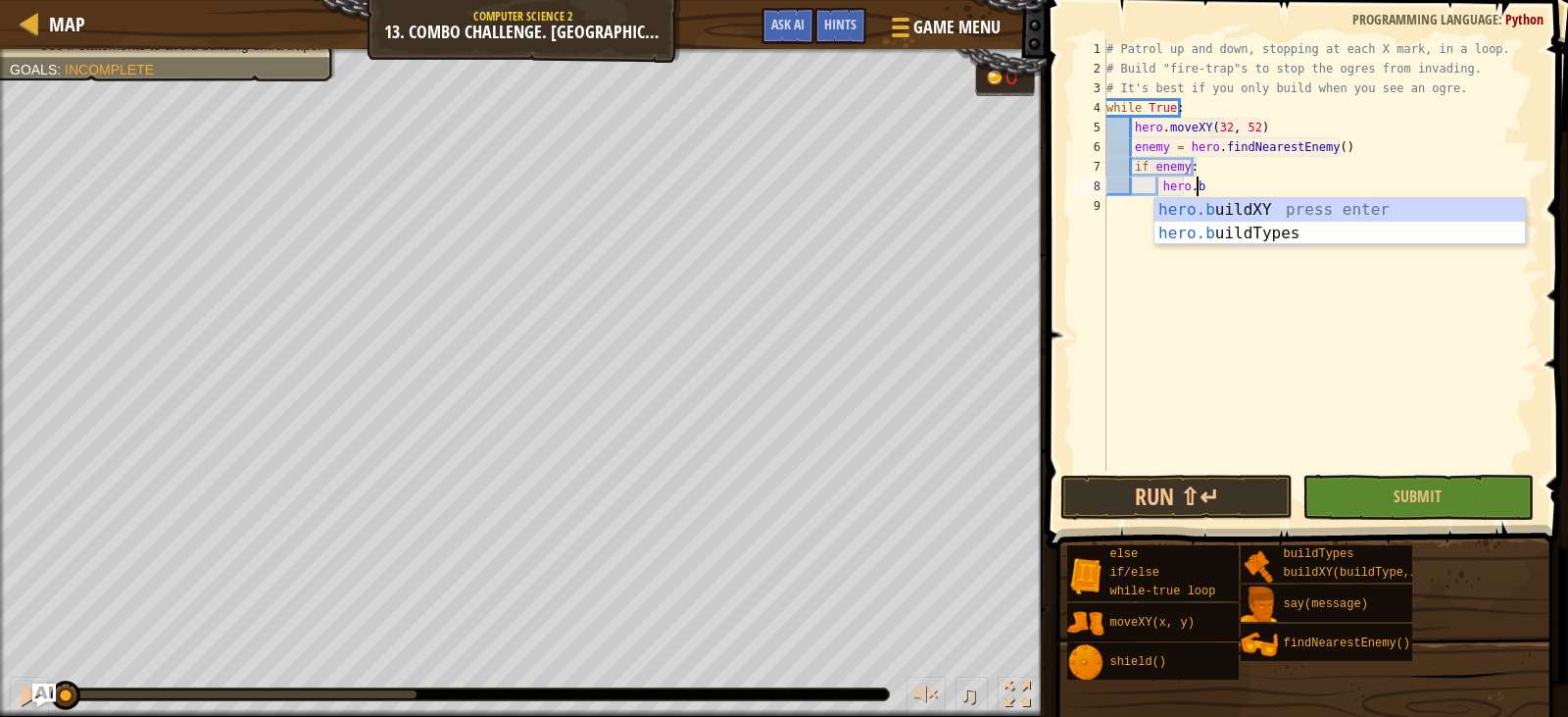
scroll to position [9, 7]
click at [1215, 207] on div "hero.b uildXY press enter hero.b uildTypes press enter" at bounding box center [1339, 245] width 370 height 94
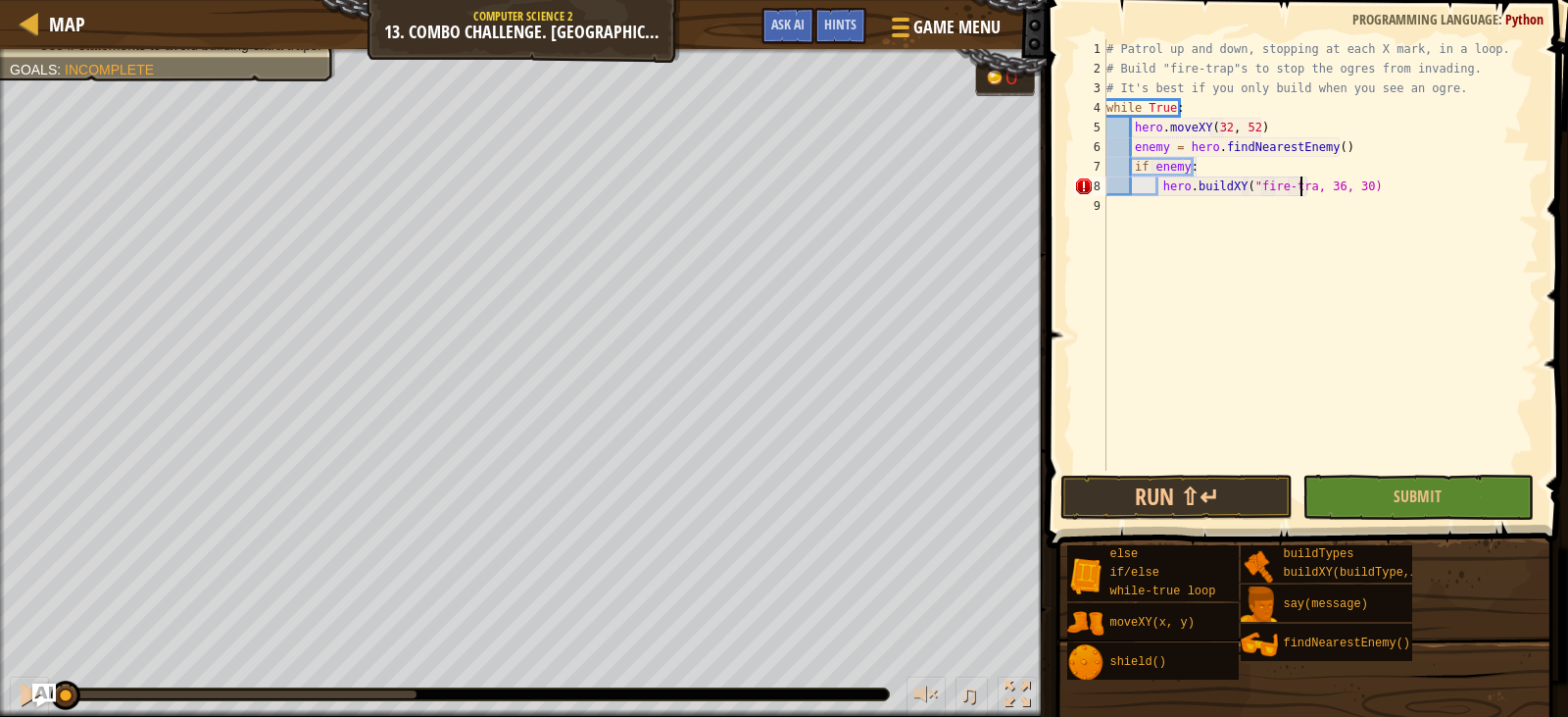
scroll to position [9, 18]
click at [1339, 186] on div "# Patrol up and down, stopping at each X mark, in a loop. # Build "fire-trap"s …" at bounding box center [1320, 274] width 436 height 470
type textarea "hero.buildXY("fire-trap", 32, 52)"
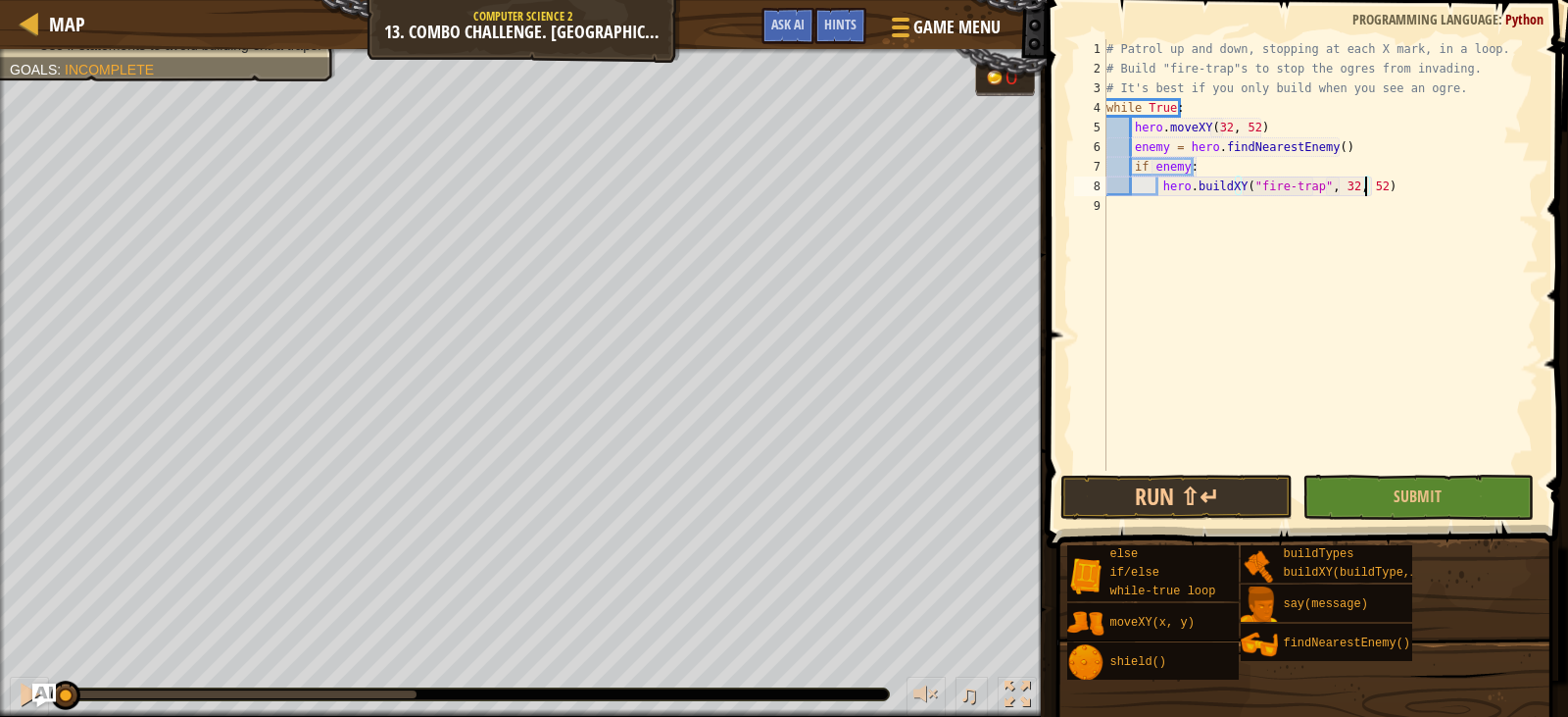
click at [1404, 186] on div "# Patrol up and down, stopping at each X mark, in a loop. # Build "fire-trap"s …" at bounding box center [1320, 274] width 436 height 470
type textarea "j"
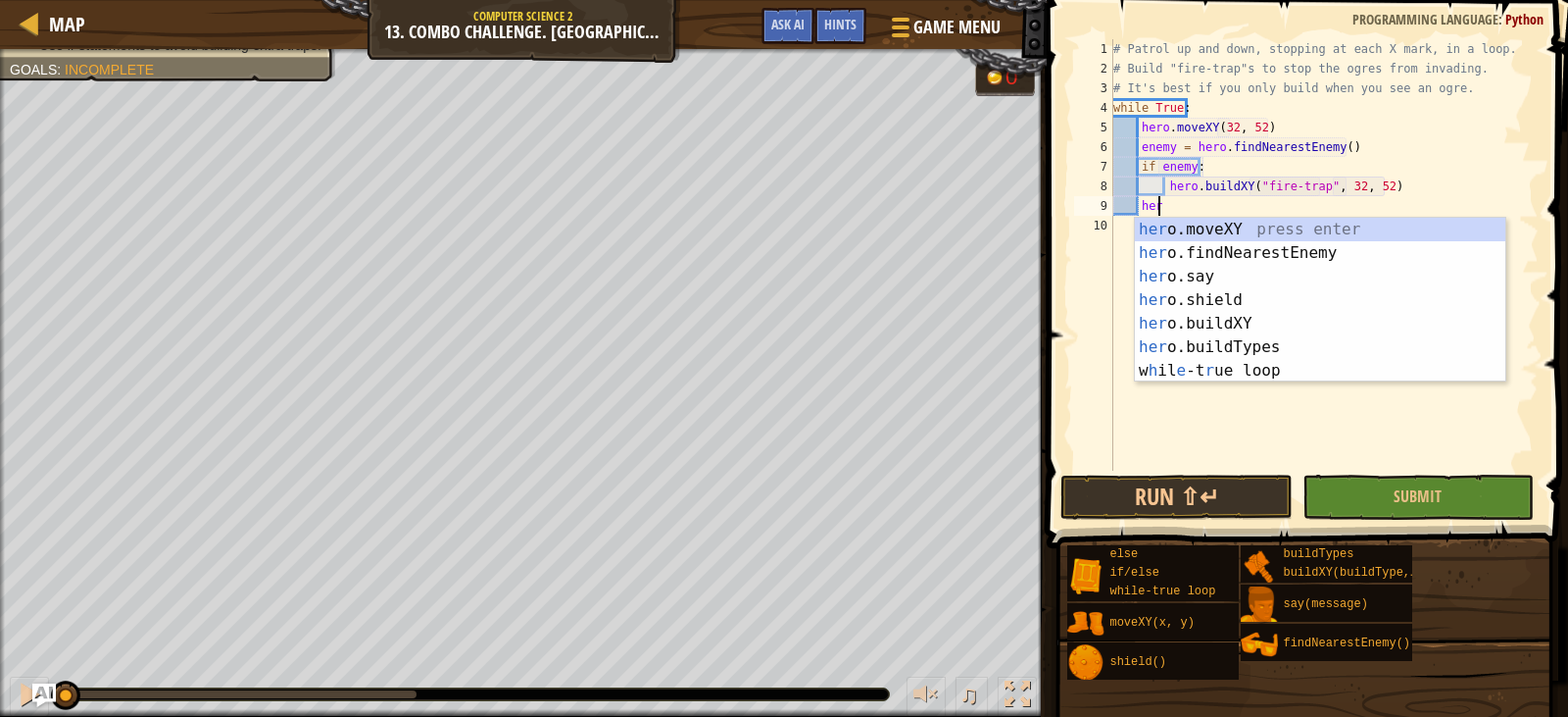
scroll to position [9, 3]
click at [1351, 231] on div "her o.moveXY press enter her o.findNearestEnemy press enter her o.say press ent…" at bounding box center [1319, 324] width 370 height 212
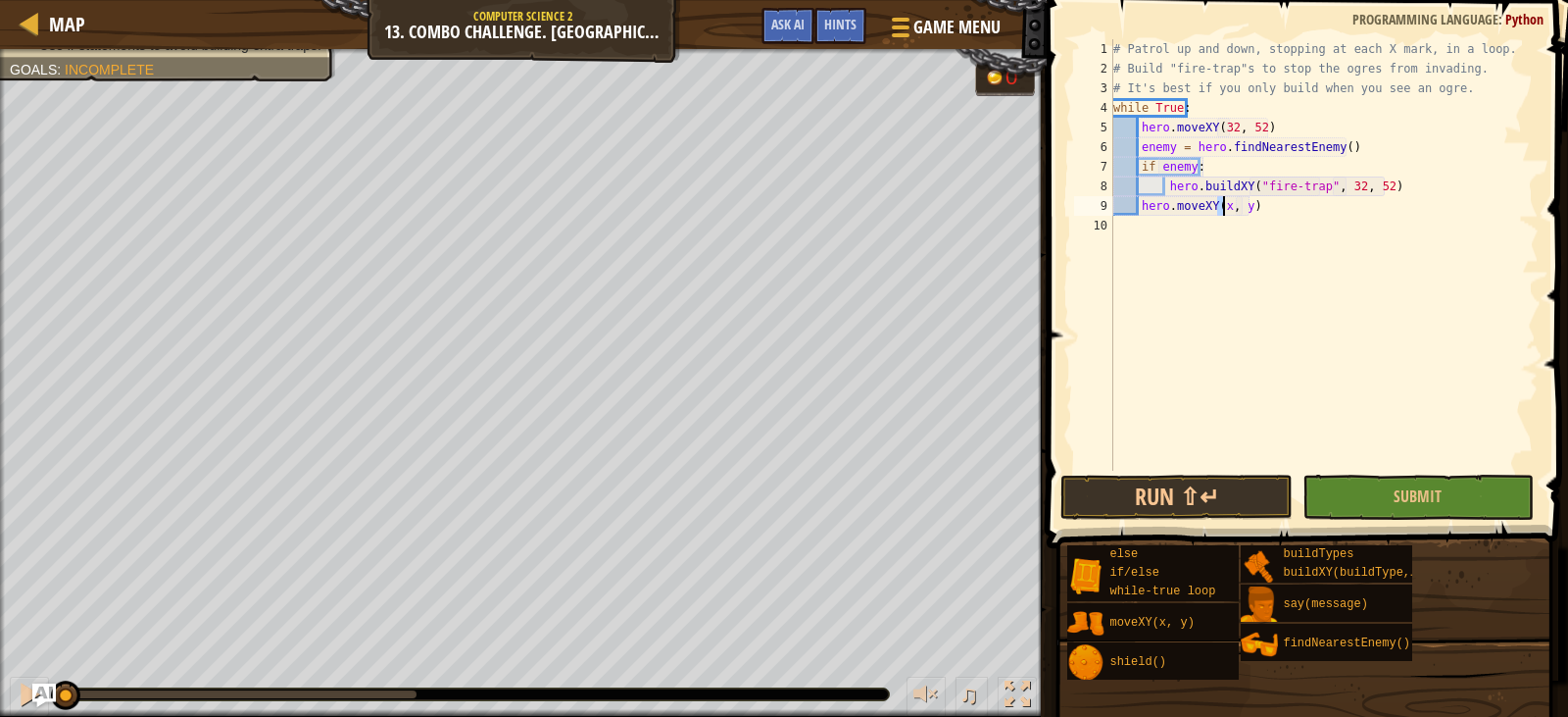
scroll to position [9, 10]
type textarea "hero.moveXY(32, 35)"
click at [1373, 212] on div "# Patrol up and down, stopping at each X mark, in a loop. # Build "fire-trap"s …" at bounding box center [1324, 274] width 430 height 470
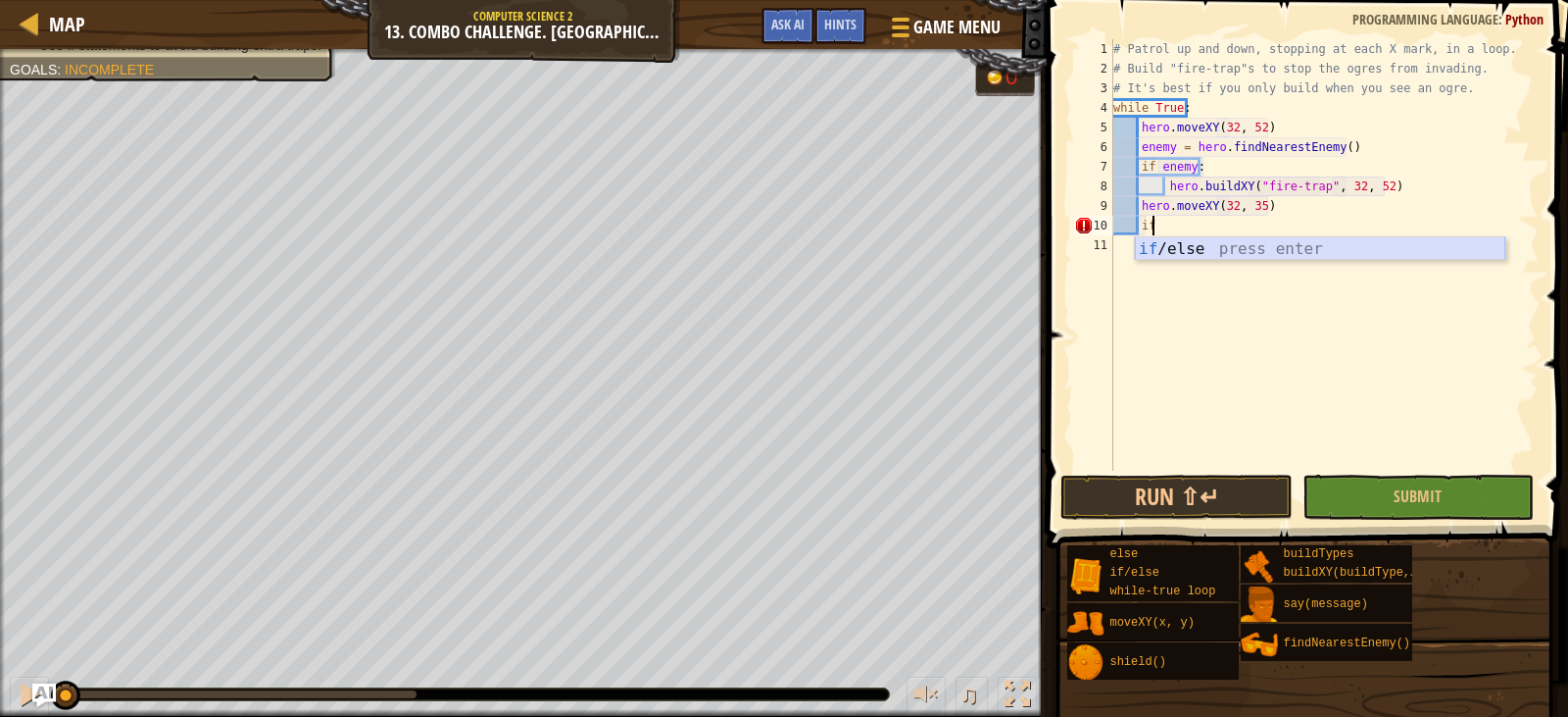
click at [1333, 247] on div "if /else press enter" at bounding box center [1319, 273] width 370 height 71
type textarea "if enemy:"
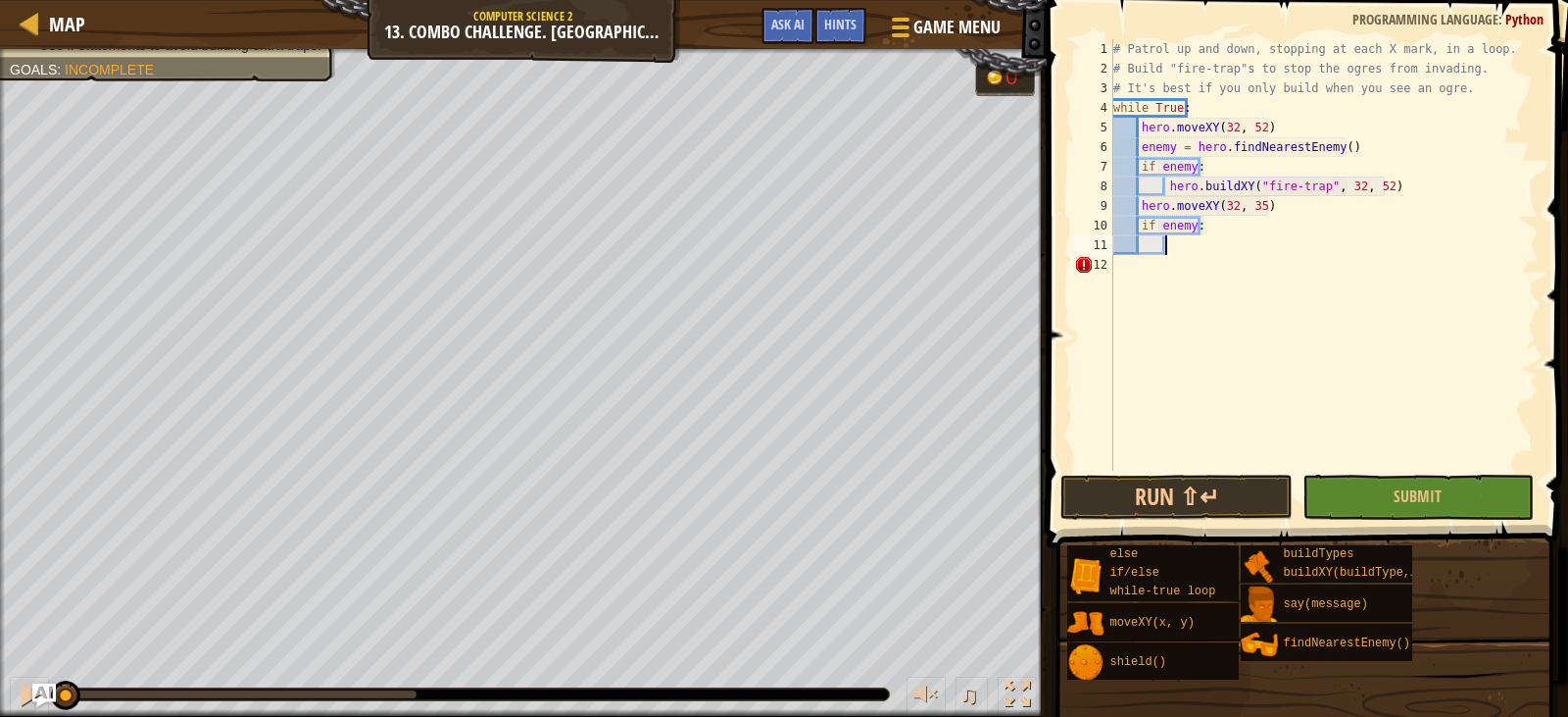
click at [1254, 253] on div "# Patrol up and down, stopping at each X mark, in a loop. # Build "fire-trap"s …" at bounding box center [1324, 274] width 430 height 470
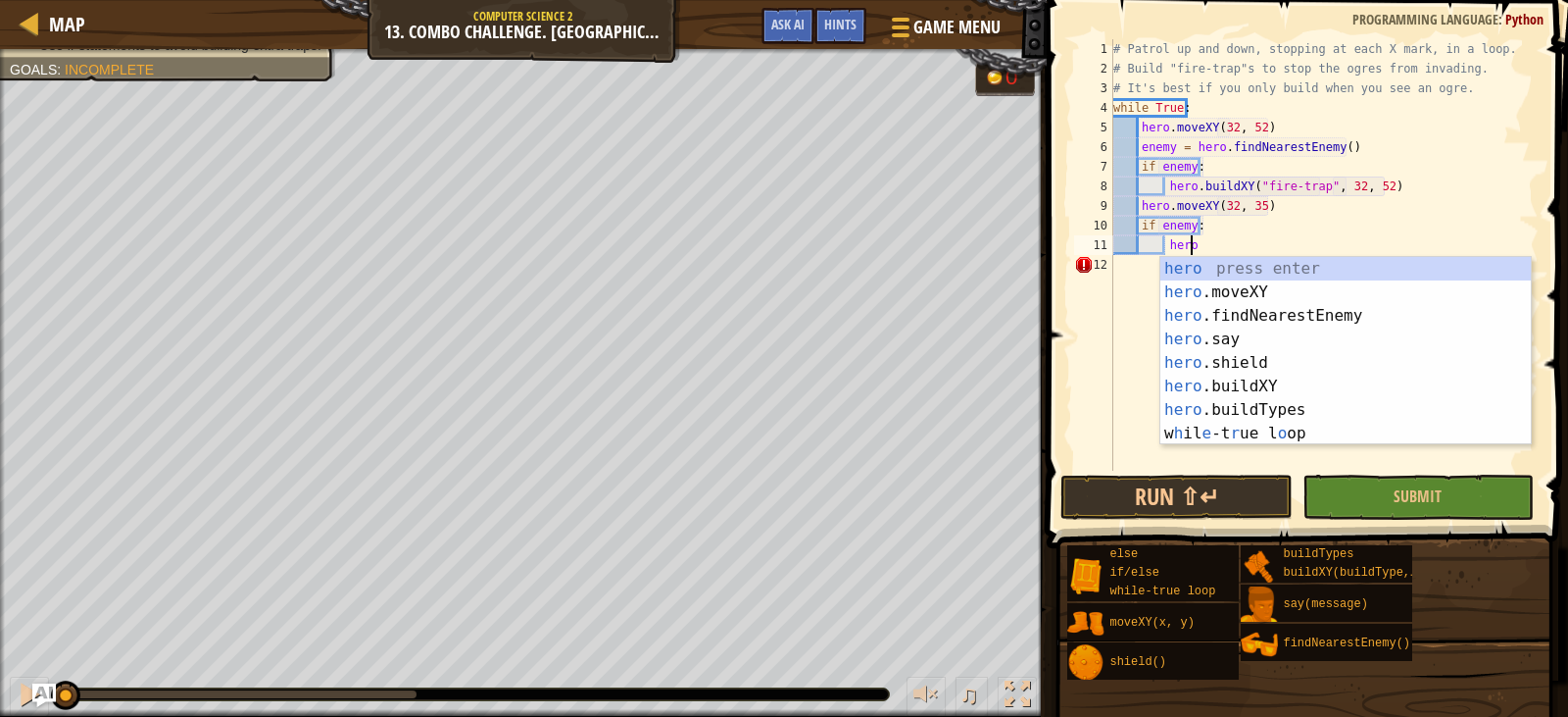
scroll to position [9, 6]
click at [1244, 380] on div "hero press enter hero .moveXY press enter hero .findNearestEnemy press enter he…" at bounding box center [1345, 374] width 370 height 236
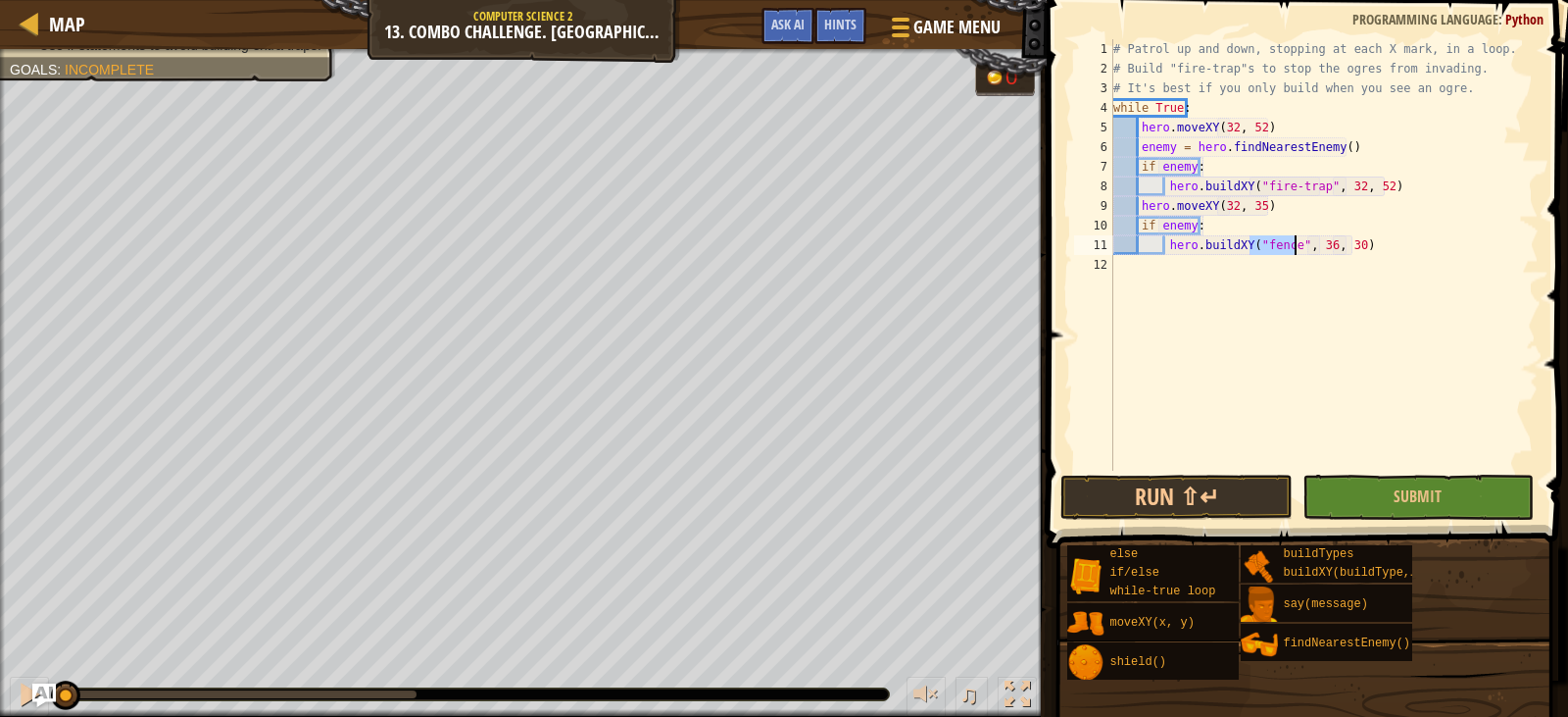
scroll to position [9, 13]
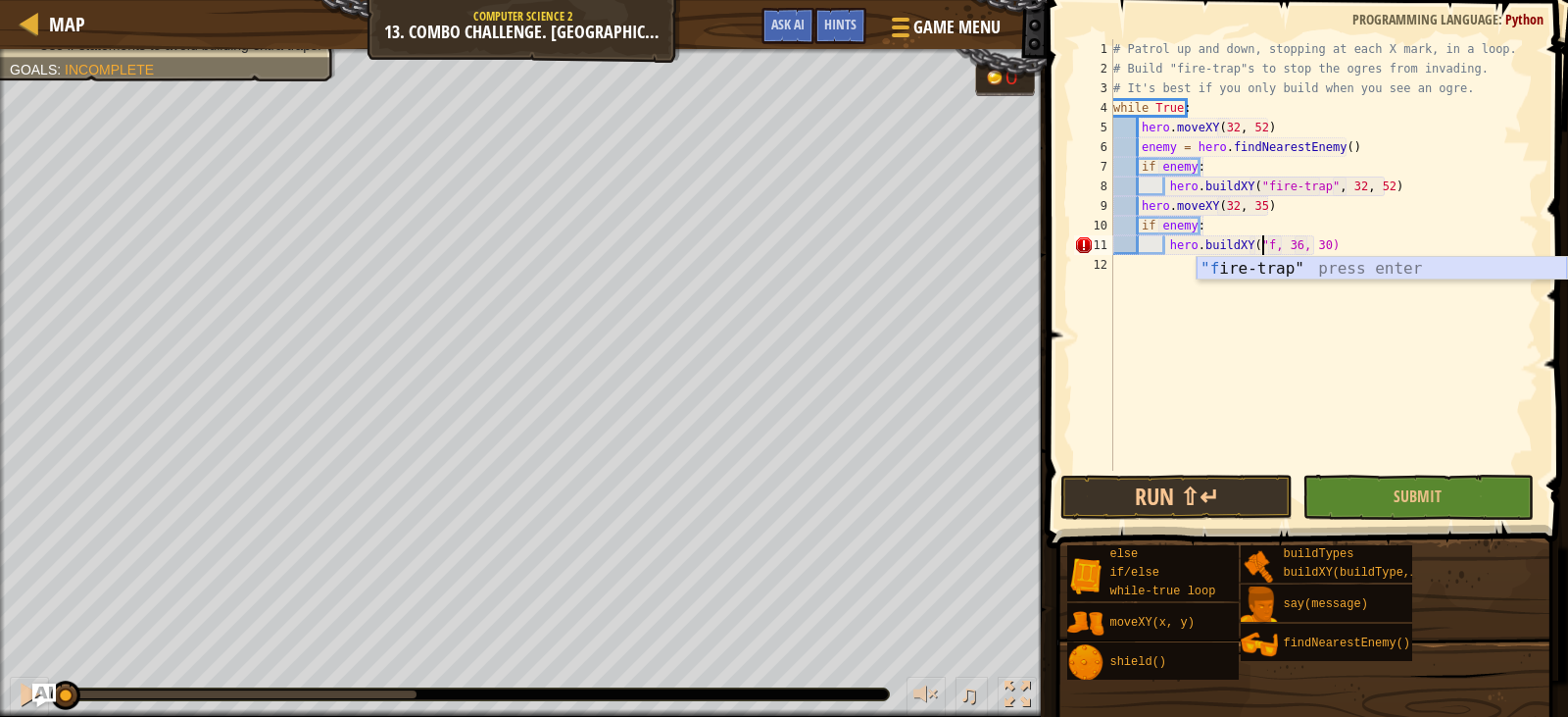
click at [1271, 272] on div ""f ire-trap" press enter" at bounding box center [1381, 292] width 370 height 71
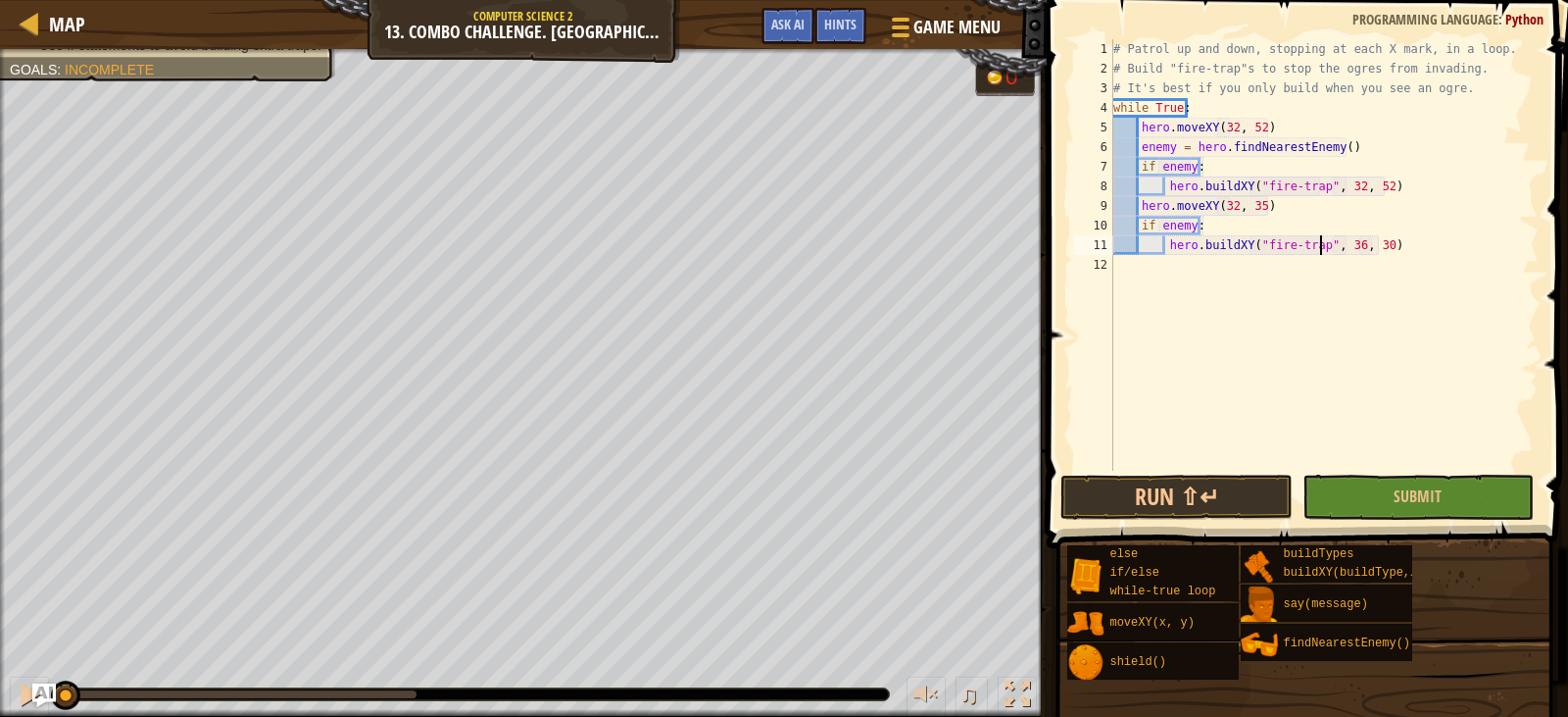
click at [1344, 247] on div "# Patrol up and down, stopping at each X mark, in a loop. # Build "fire-trap"s …" at bounding box center [1324, 274] width 430 height 470
type textarea "hero.buildXY("fire-trap", 32, 35)"
click at [1418, 238] on div "# Patrol up and down, stopping at each X mark, in a loop. # Build "fire-trap"s …" at bounding box center [1324, 274] width 430 height 470
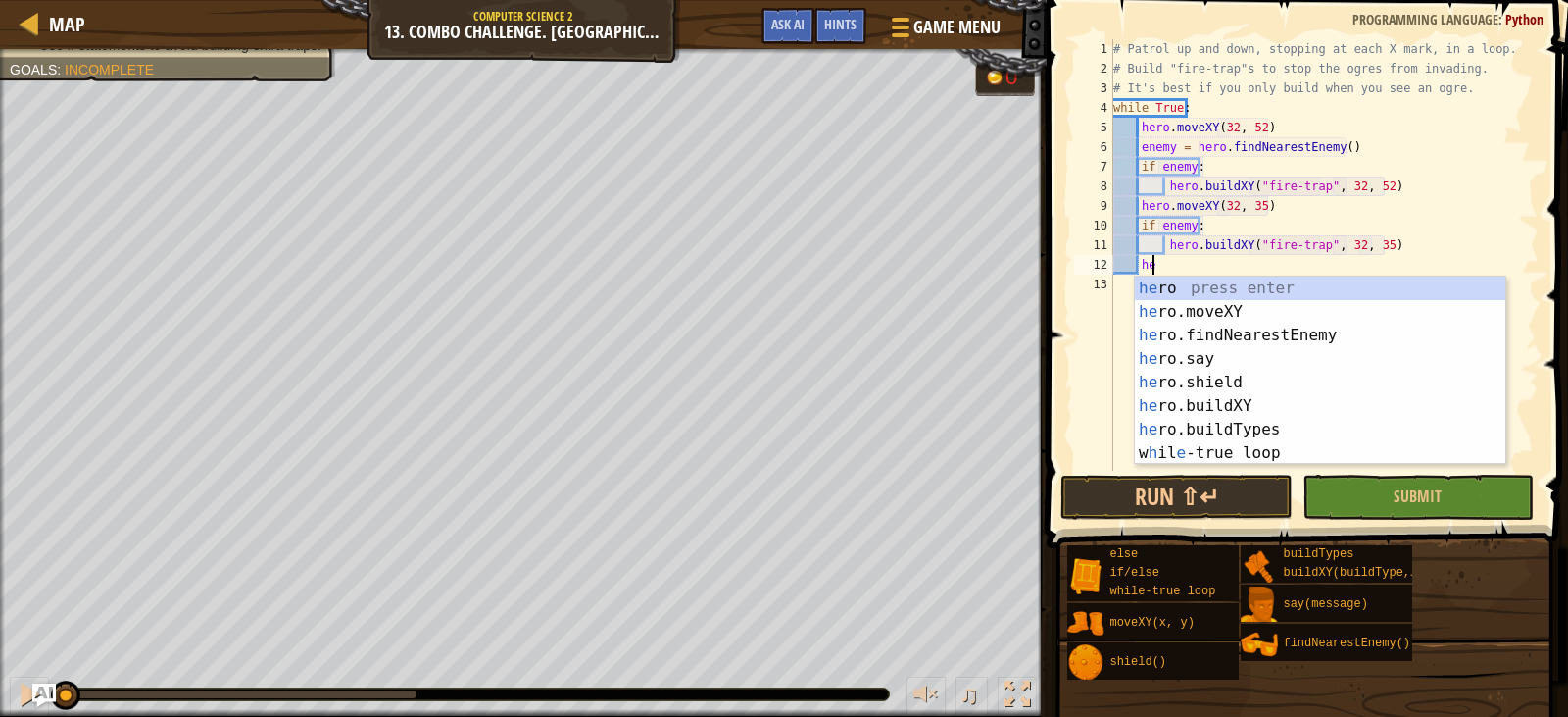
scroll to position [9, 3]
click at [1334, 305] on div "hero press enter hero .moveXY press enter hero .findNearestEnemy press enter he…" at bounding box center [1319, 394] width 370 height 236
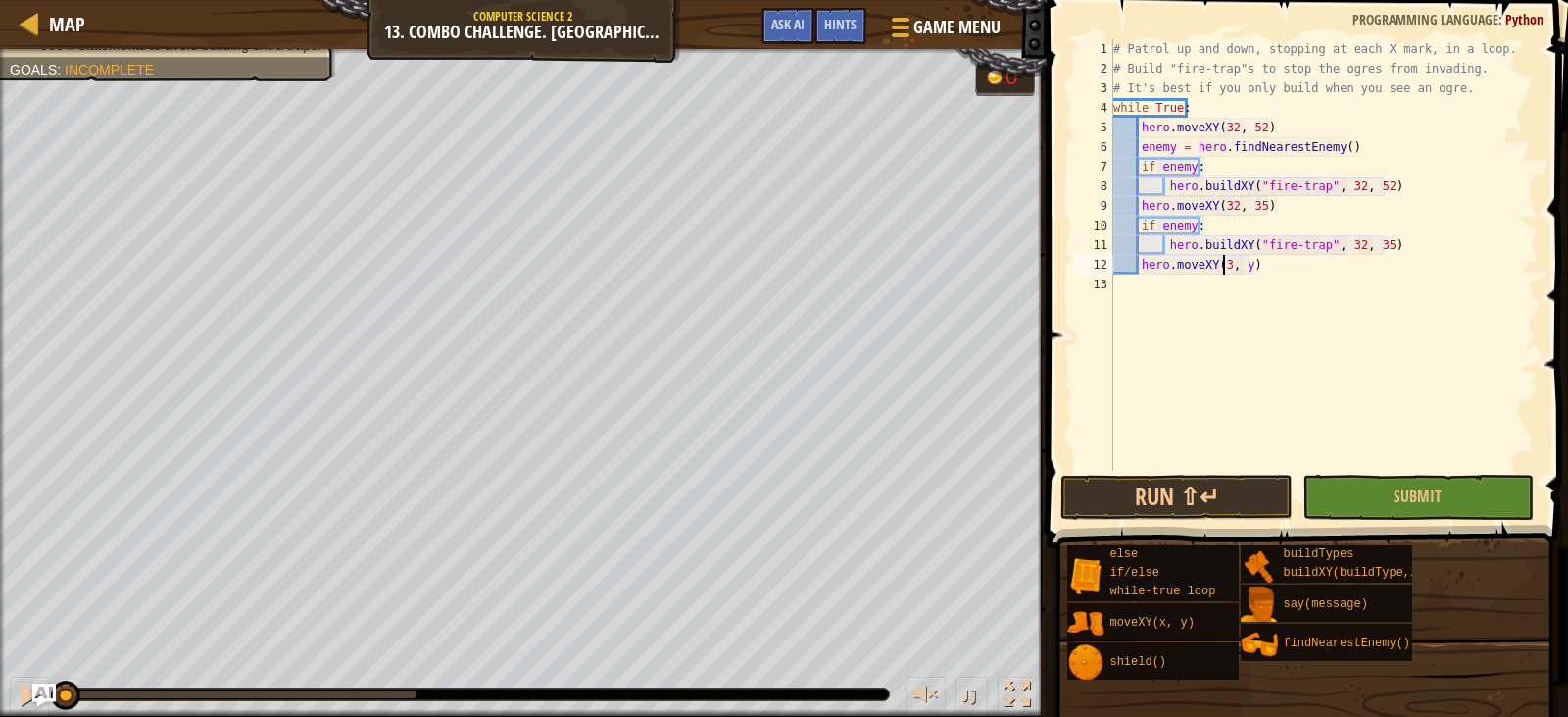
scroll to position [9, 10]
type textarea "hero.moveXY(32, 17)"
click at [1317, 271] on div "# Patrol up and down, stopping at each X mark, in a loop. # Build "fire-trap"s …" at bounding box center [1324, 274] width 430 height 470
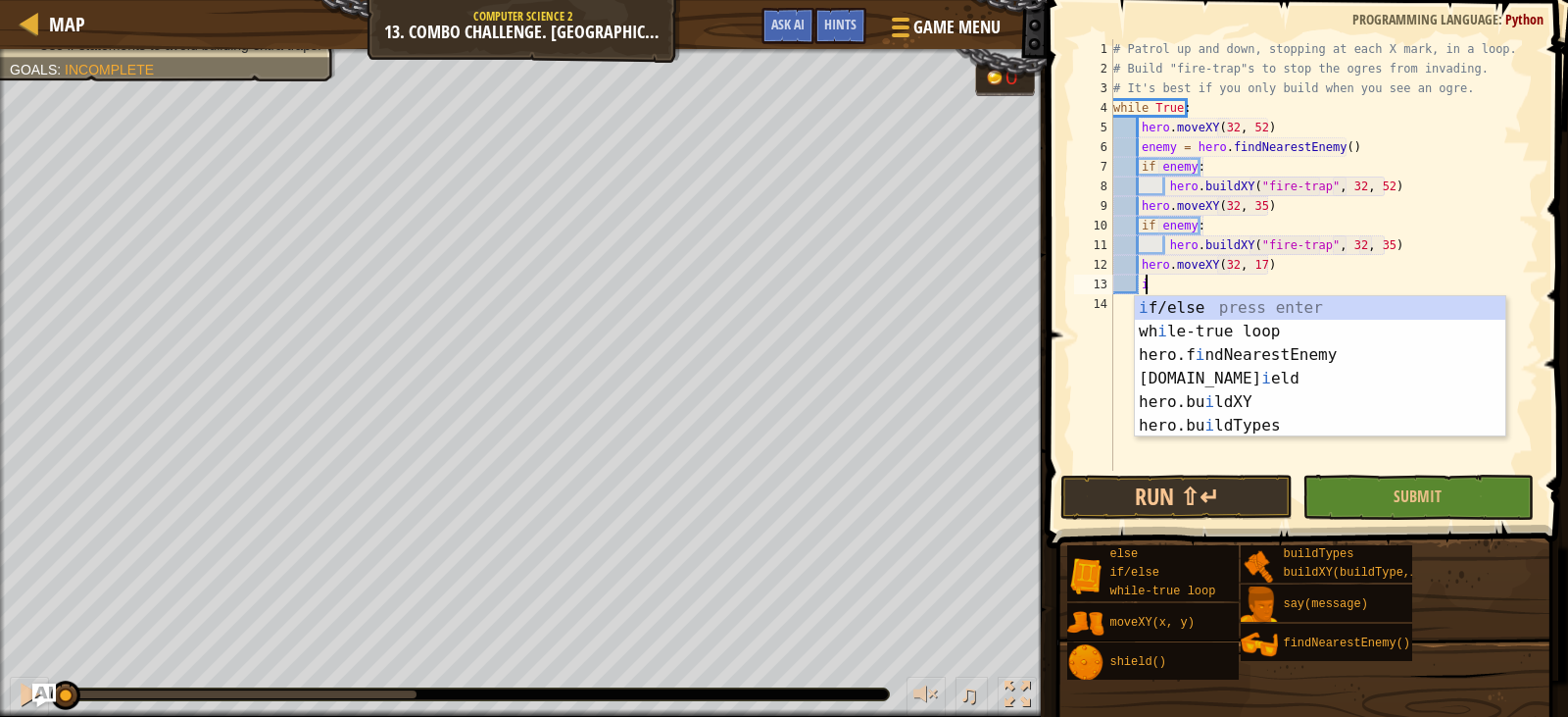
scroll to position [9, 2]
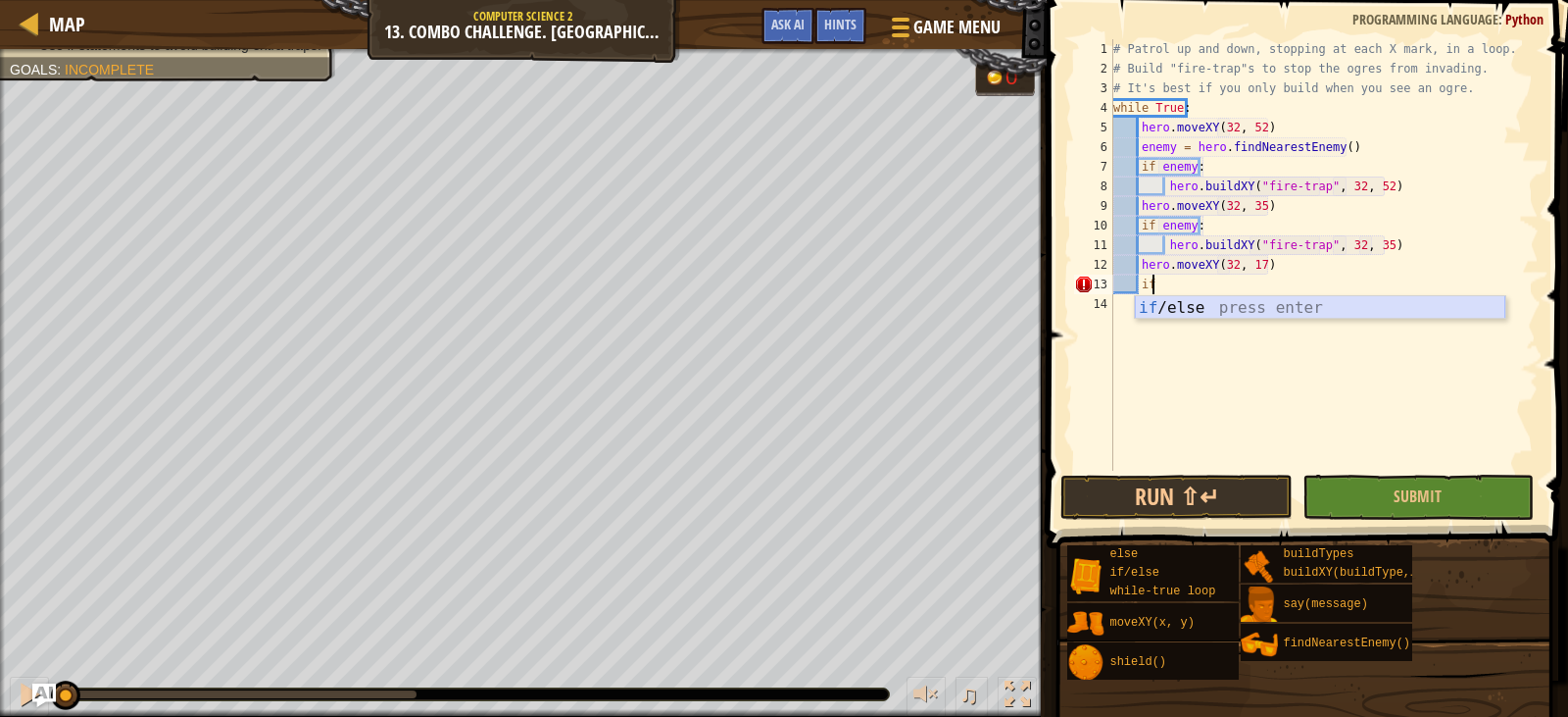
click at [1291, 304] on div "if /else press enter" at bounding box center [1319, 332] width 370 height 71
type textarea "if enemy:"
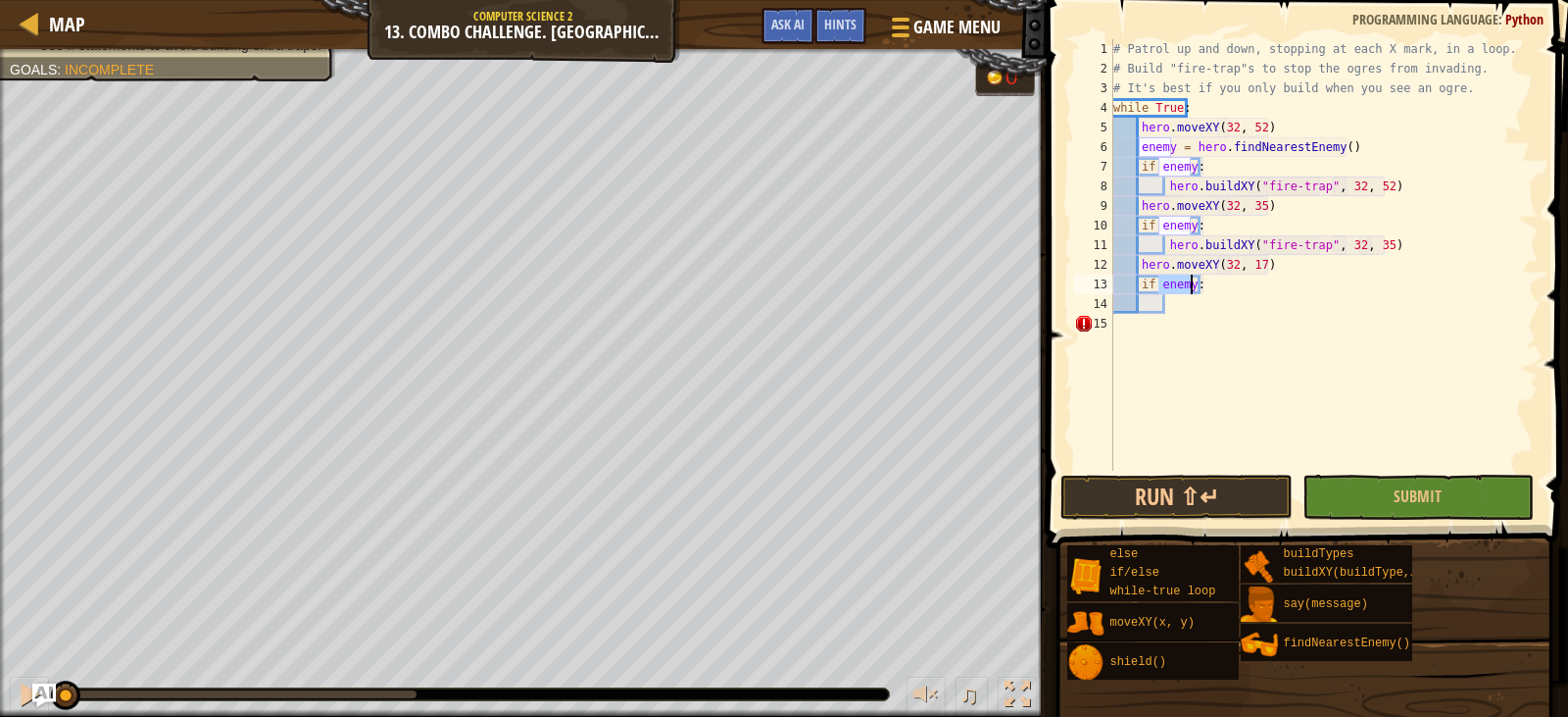
click at [1241, 310] on div "# Patrol up and down, stopping at each X mark, in a loop. # Build "fire-trap"s …" at bounding box center [1324, 274] width 430 height 470
type textarea "h"
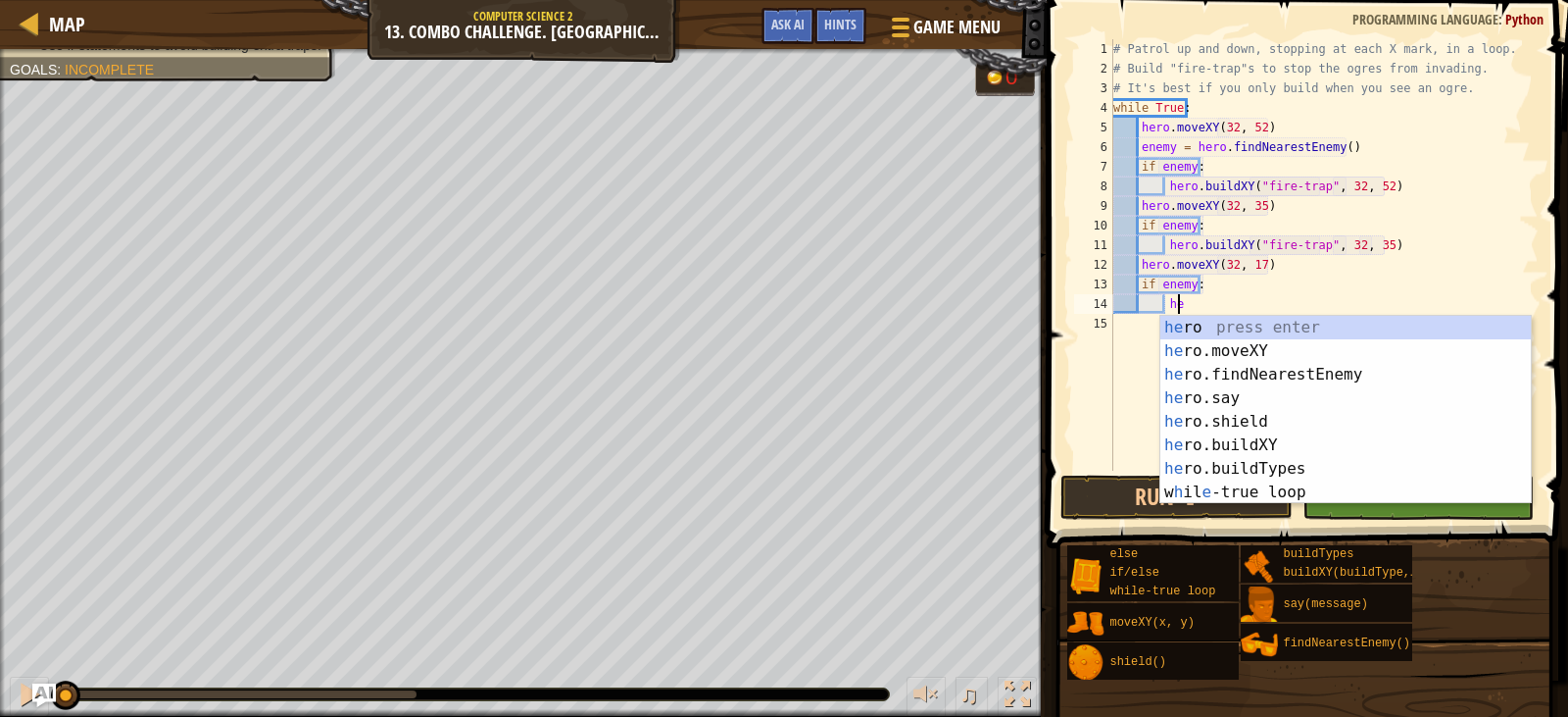
scroll to position [9, 5]
click at [1251, 448] on div "her o press enter her o.moveXY press enter her o.findNearestEnemy press enter h…" at bounding box center [1345, 433] width 370 height 236
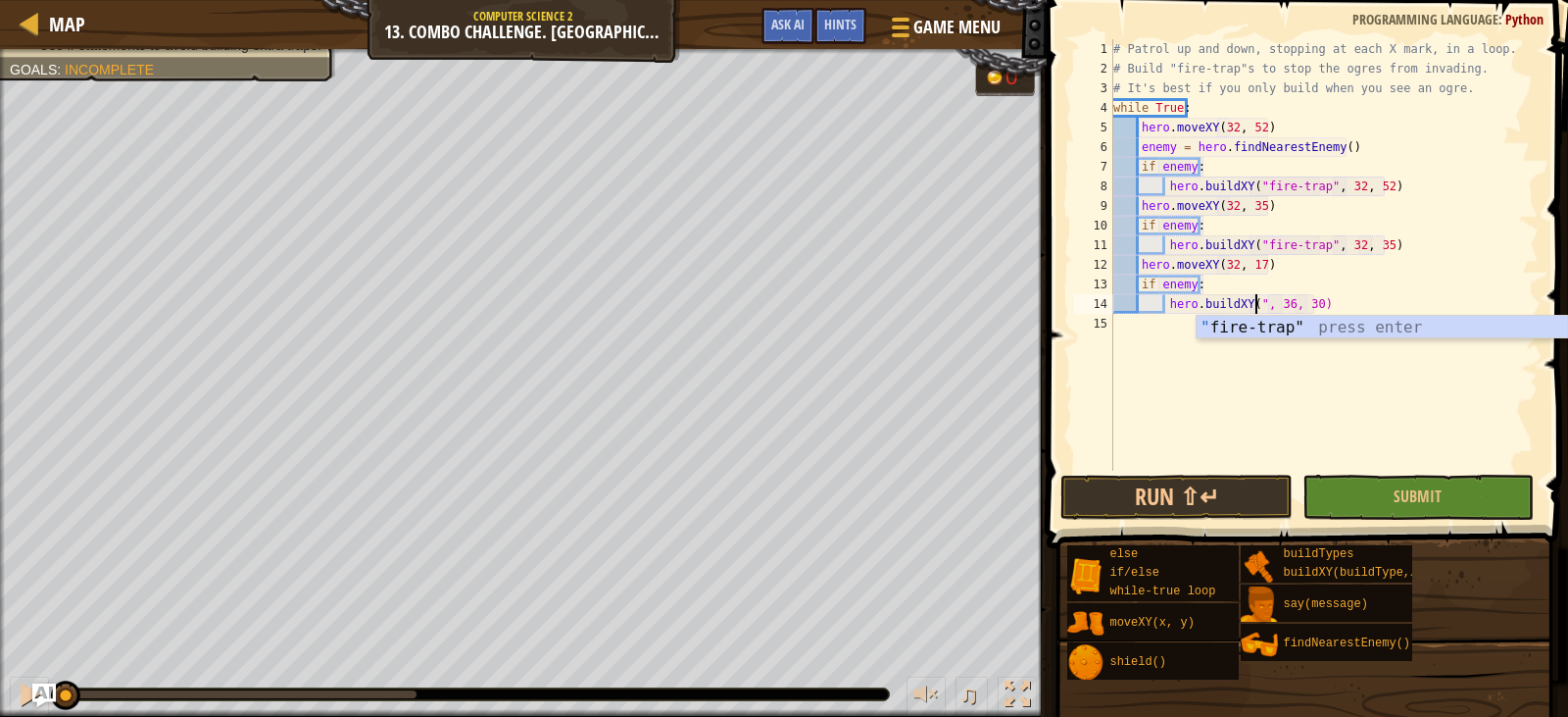
scroll to position [9, 13]
click at [1288, 329] on div "" fire-trap" press enter" at bounding box center [1381, 351] width 370 height 71
click at [1348, 305] on div "# Patrol up and down, stopping at each X mark, in a loop. # Build "fire-trap"s …" at bounding box center [1324, 274] width 430 height 470
click at [1374, 303] on div "# Patrol up and down, stopping at each X mark, in a loop. # Build "fire-trap"s …" at bounding box center [1324, 274] width 430 height 470
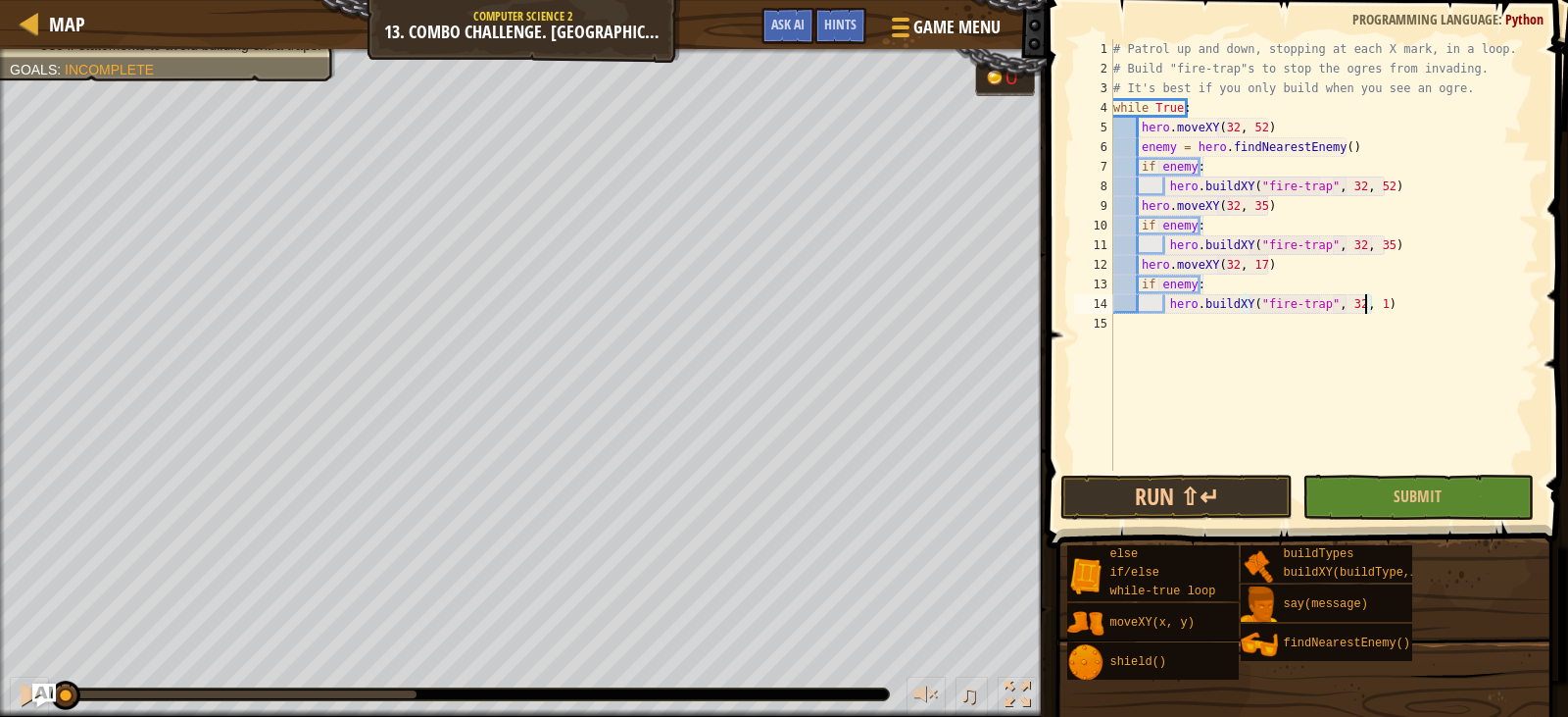
scroll to position [9, 22]
click at [1411, 496] on span "Submit" at bounding box center [1417, 496] width 48 height 22
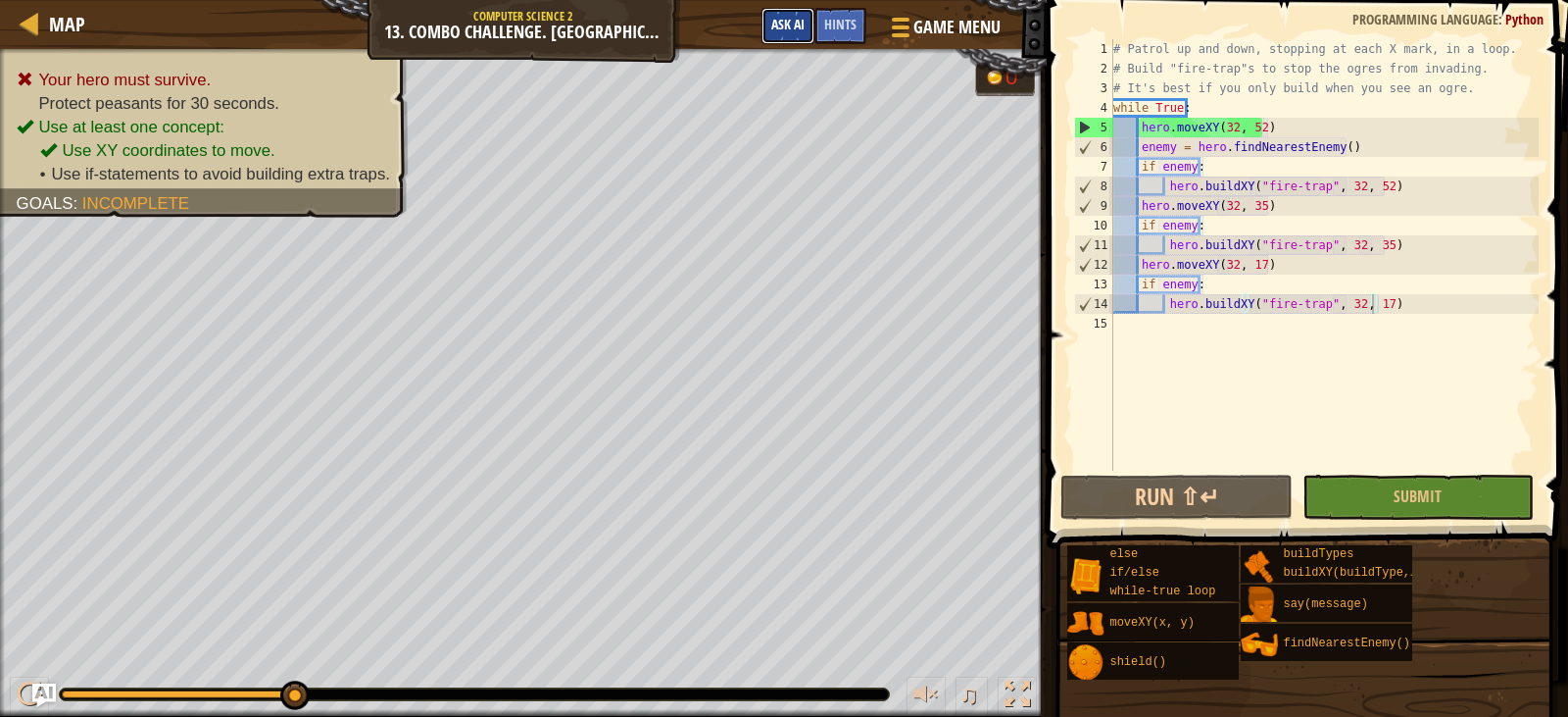
click at [789, 32] on span "Ask AI" at bounding box center [787, 24] width 33 height 19
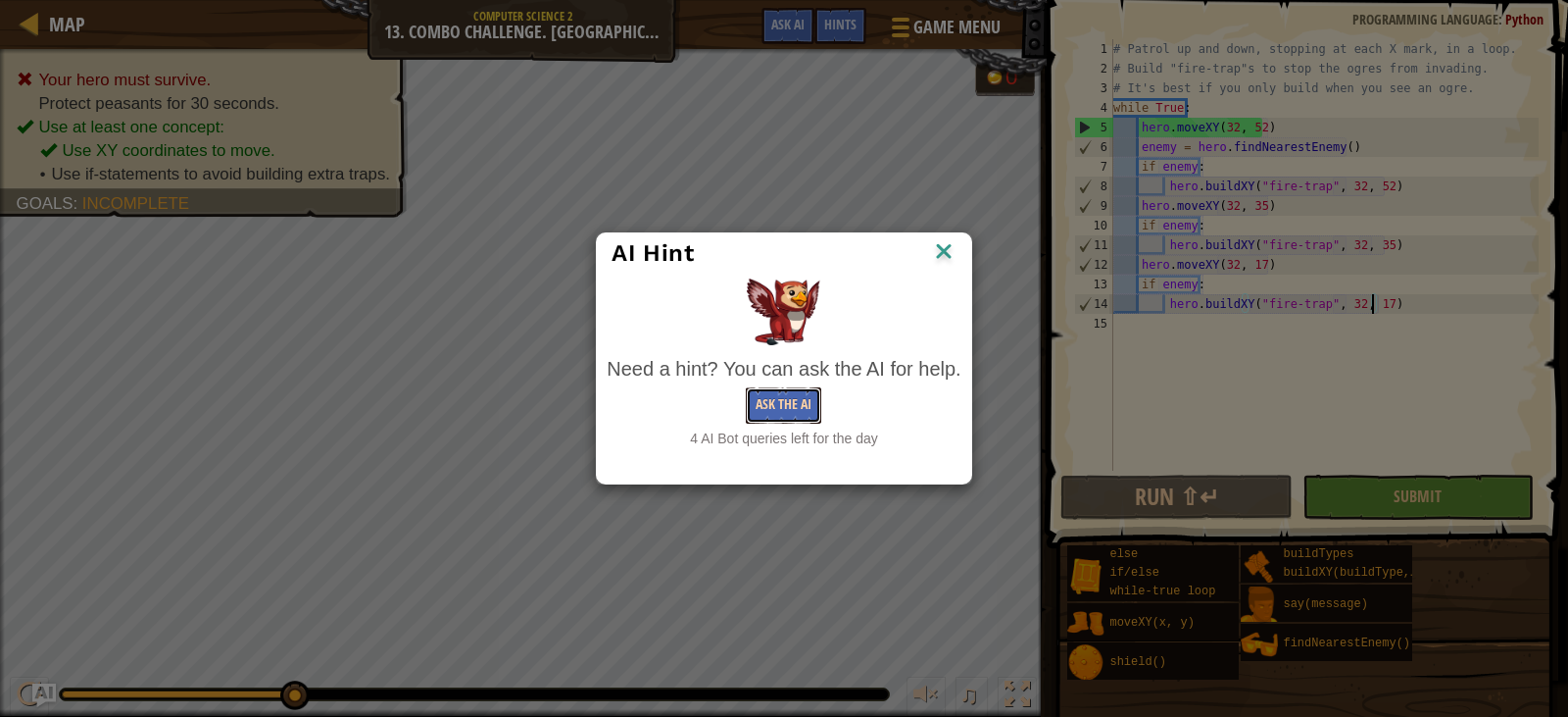
click at [781, 392] on button "Ask the AI" at bounding box center [784, 405] width 76 height 36
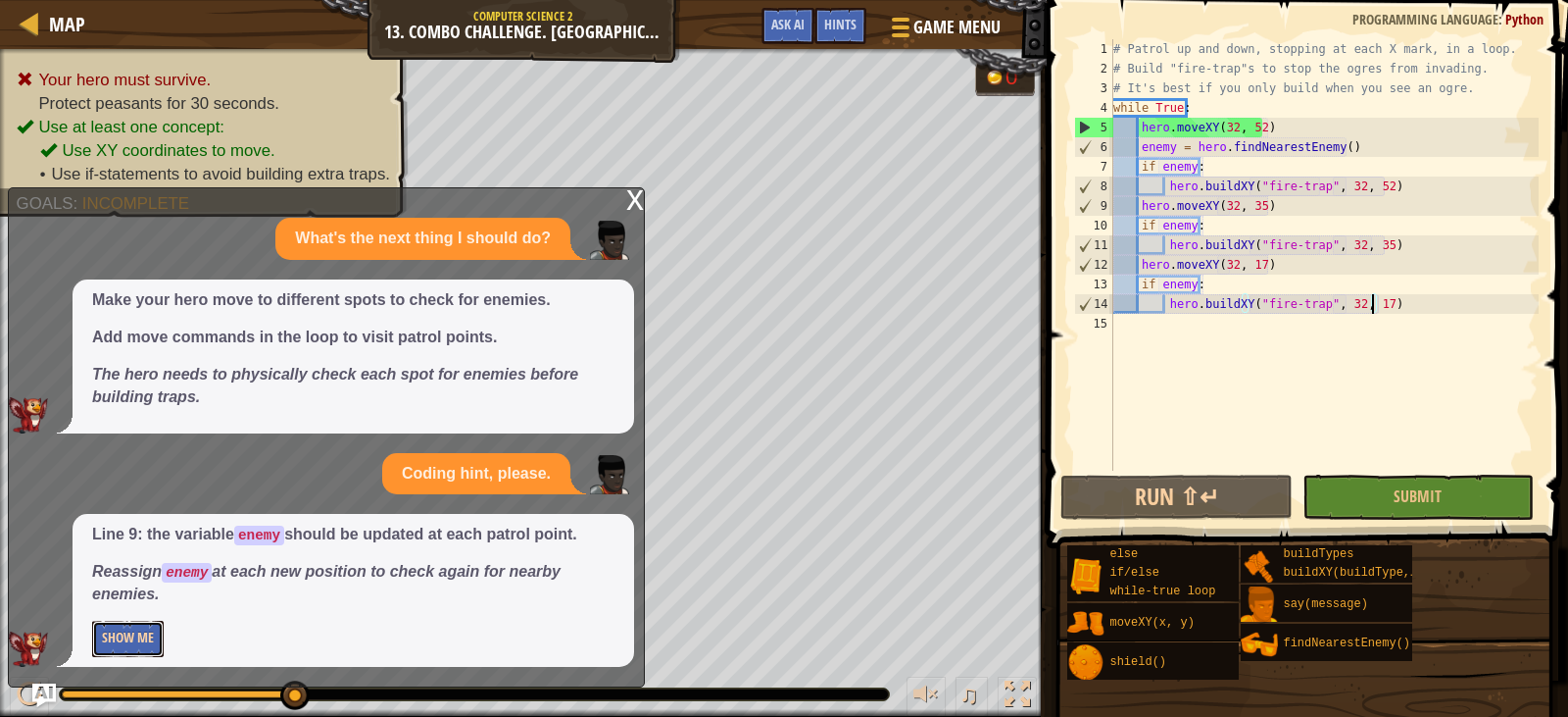
click at [147, 640] on button "Show Me" at bounding box center [128, 639] width 72 height 36
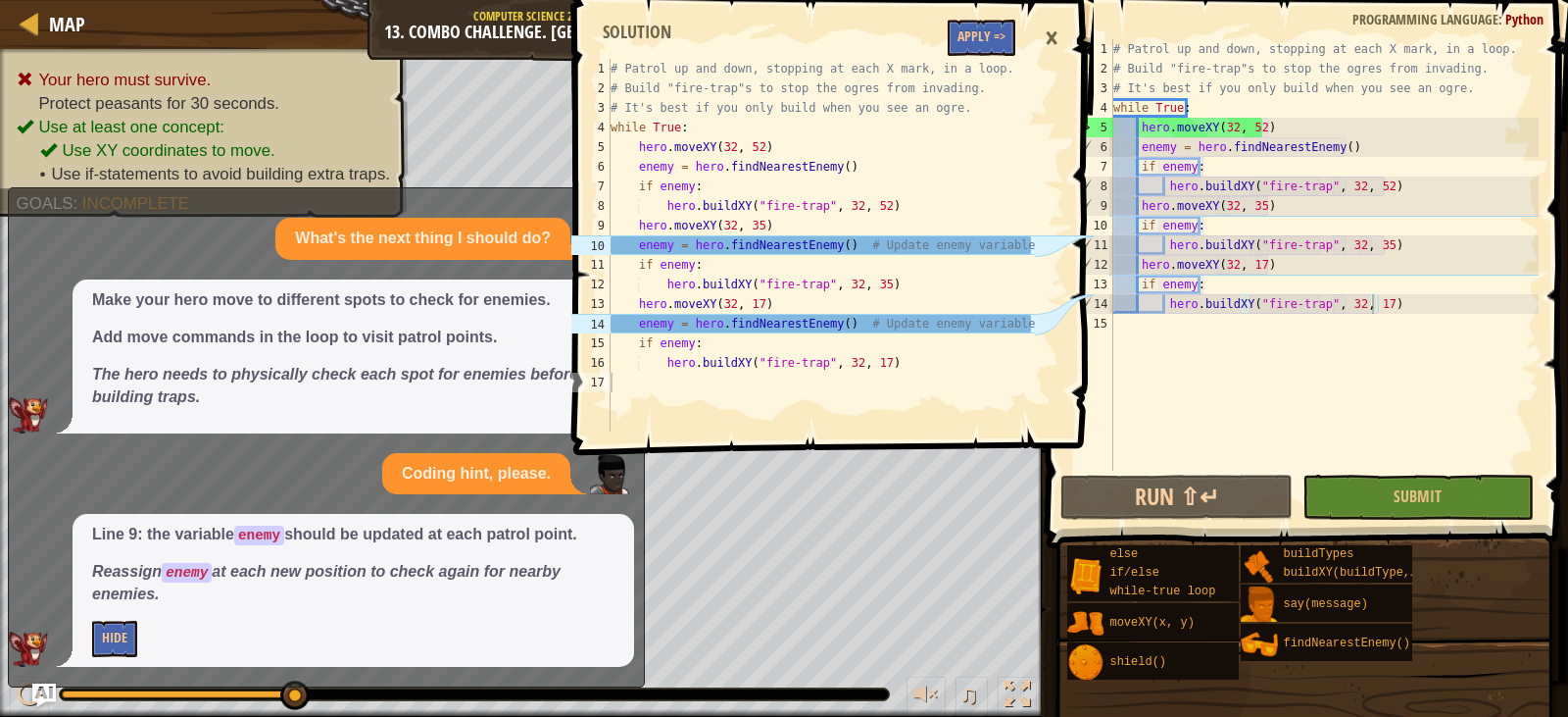
click at [1042, 40] on div "×" at bounding box center [1051, 38] width 33 height 45
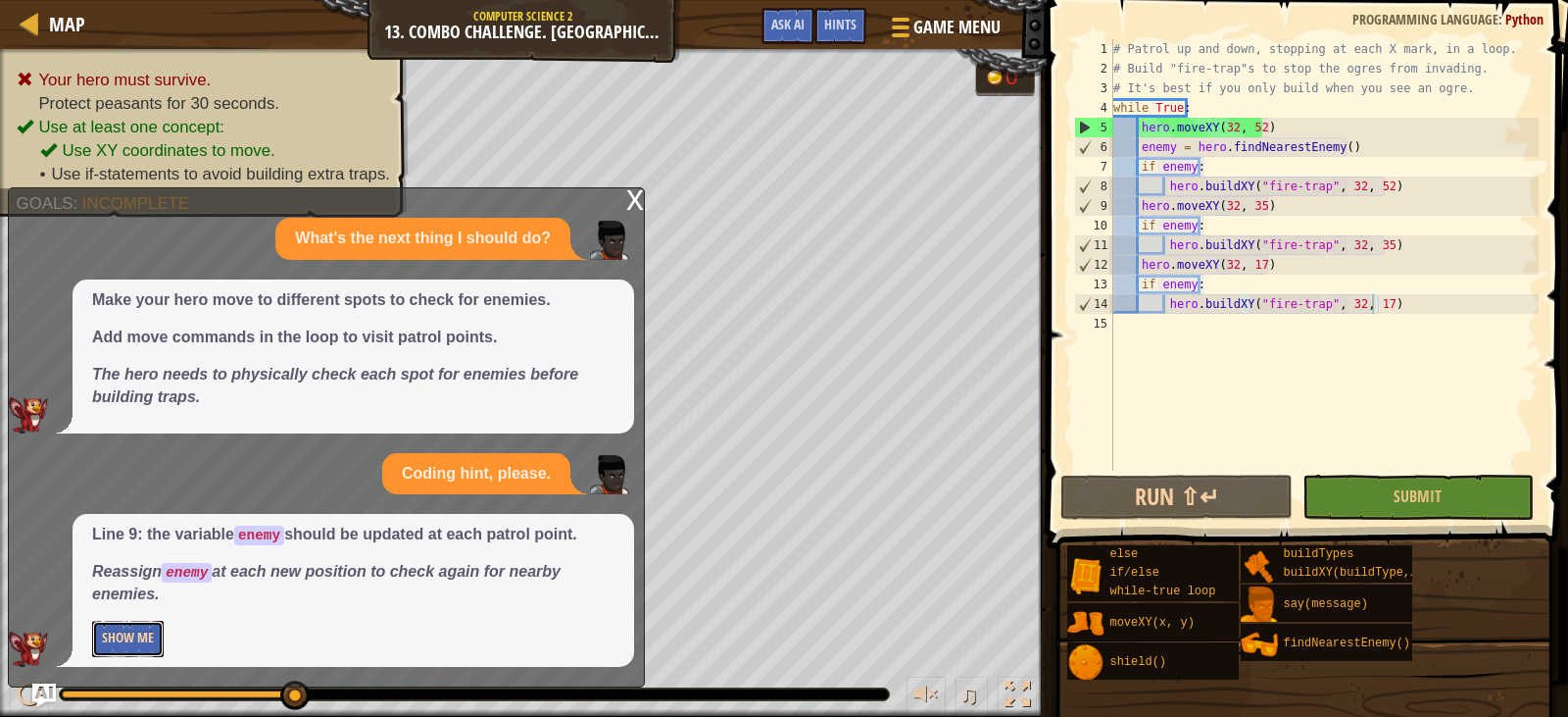
click at [158, 631] on button "Show Me" at bounding box center [128, 639] width 72 height 36
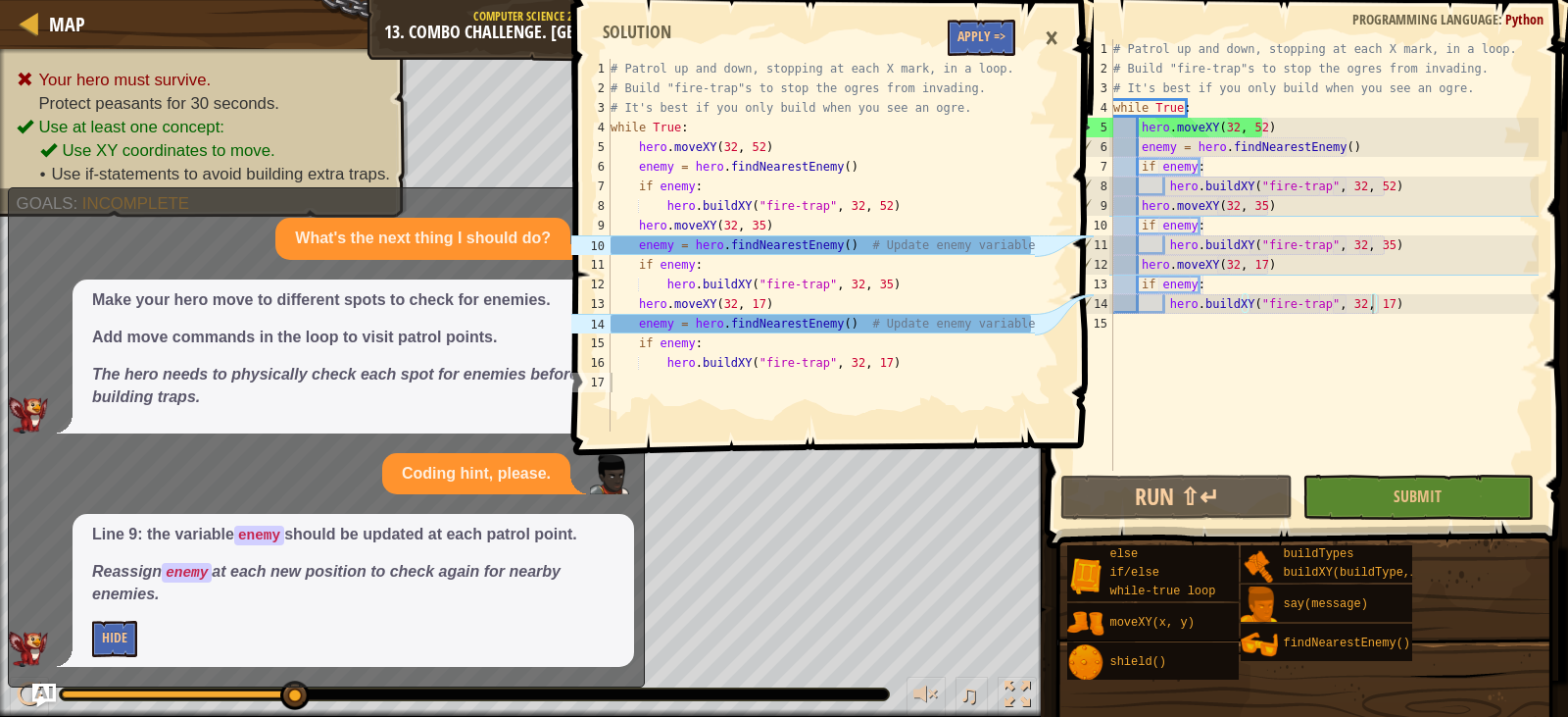
type textarea "hero.moveXY(32, 35)"
click at [1309, 208] on div "# Patrol up and down, stopping at each X mark, in a loop. # Build "fire-trap"s …" at bounding box center [1324, 274] width 429 height 470
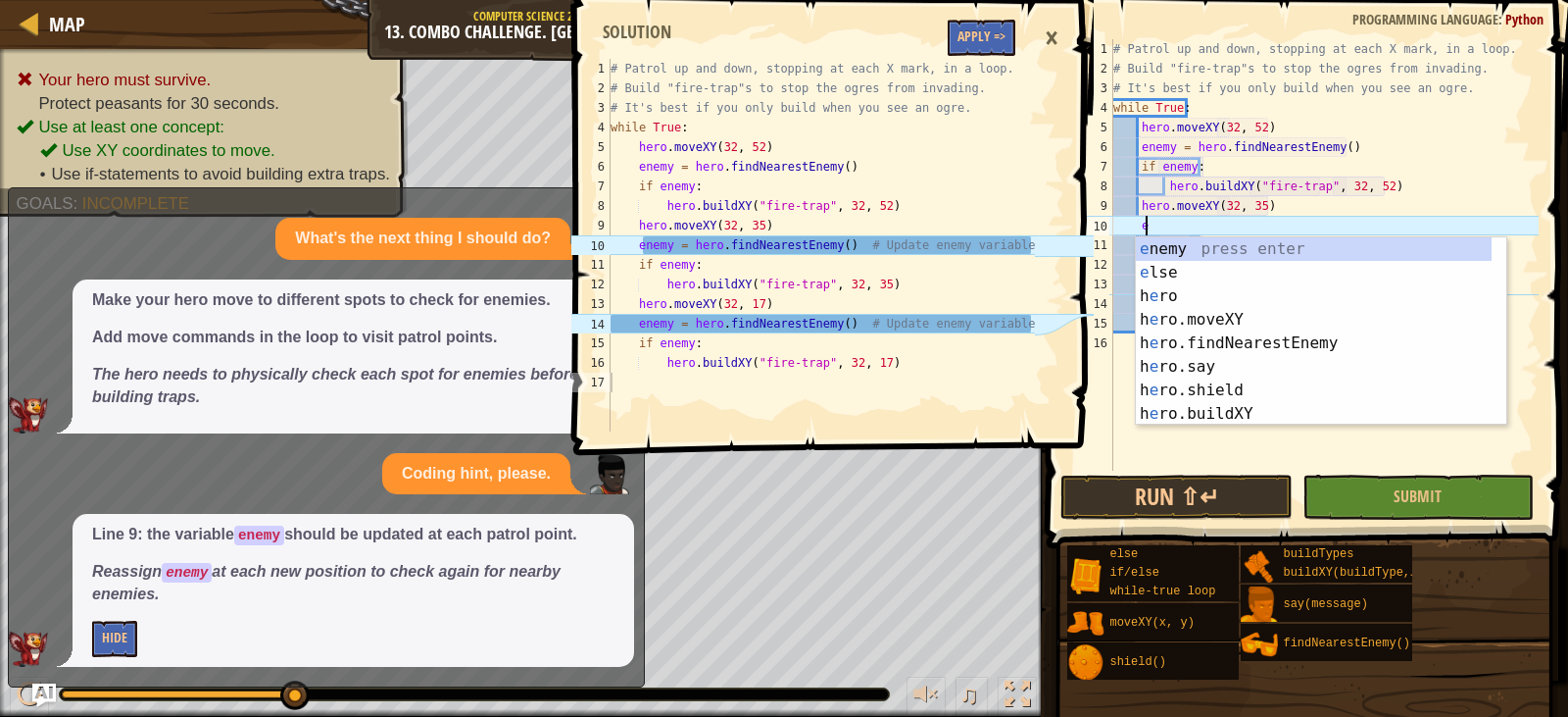
scroll to position [9, 2]
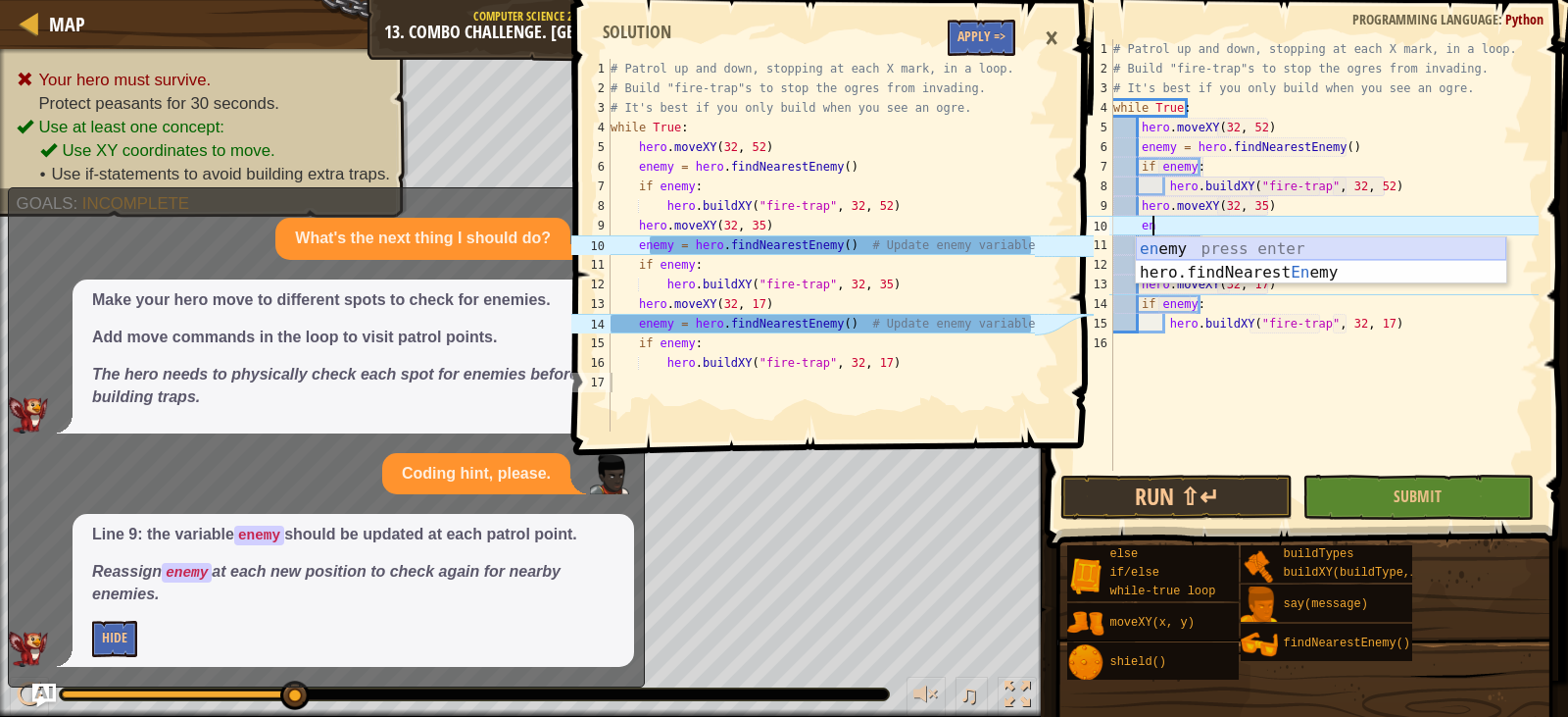
click at [1271, 246] on div "en emy press enter hero.findNearest En emy press enter" at bounding box center [1320, 285] width 370 height 94
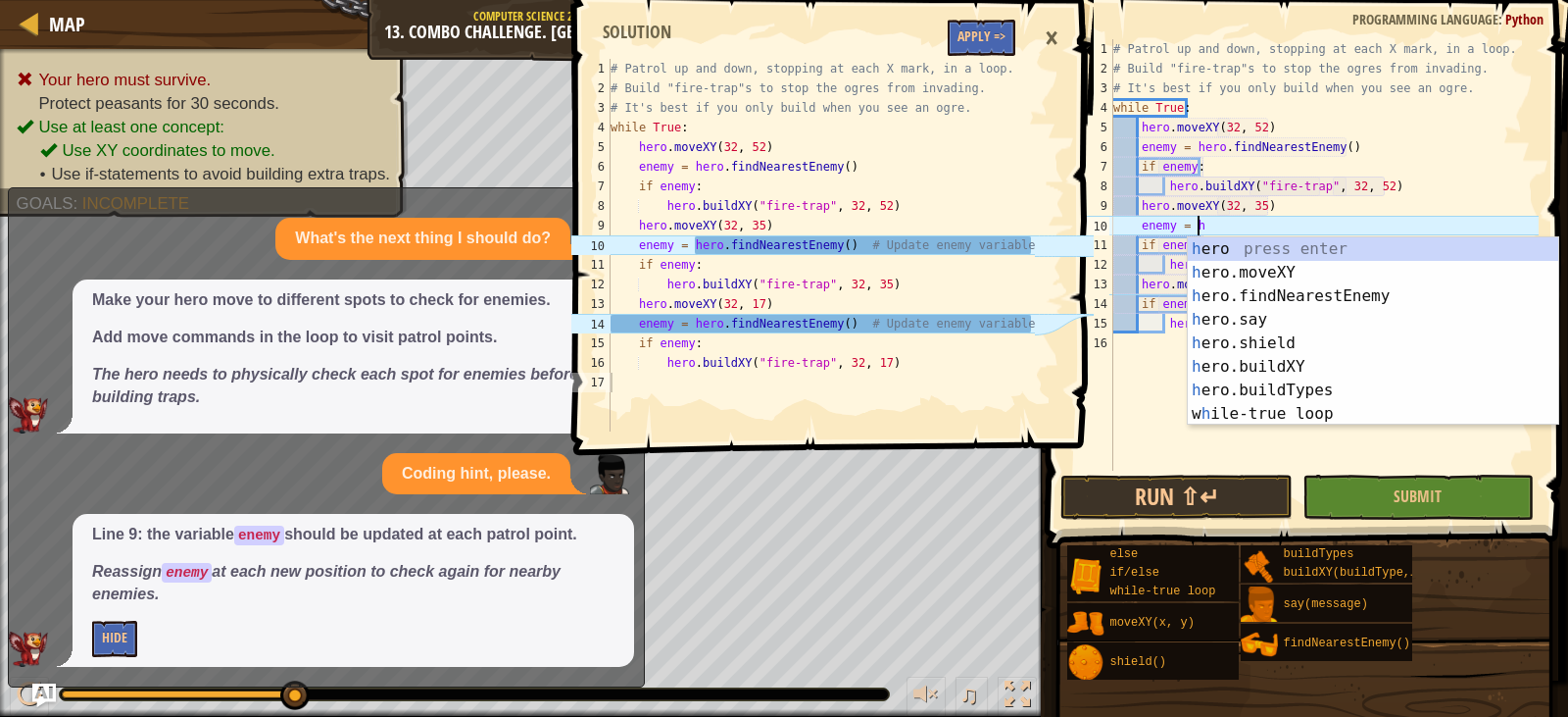
scroll to position [9, 7]
type textarea "enemy = her"
click at [1279, 292] on div "her o press enter her o.moveXY press enter her o.findNearestEnemy press enter h…" at bounding box center [1372, 356] width 370 height 236
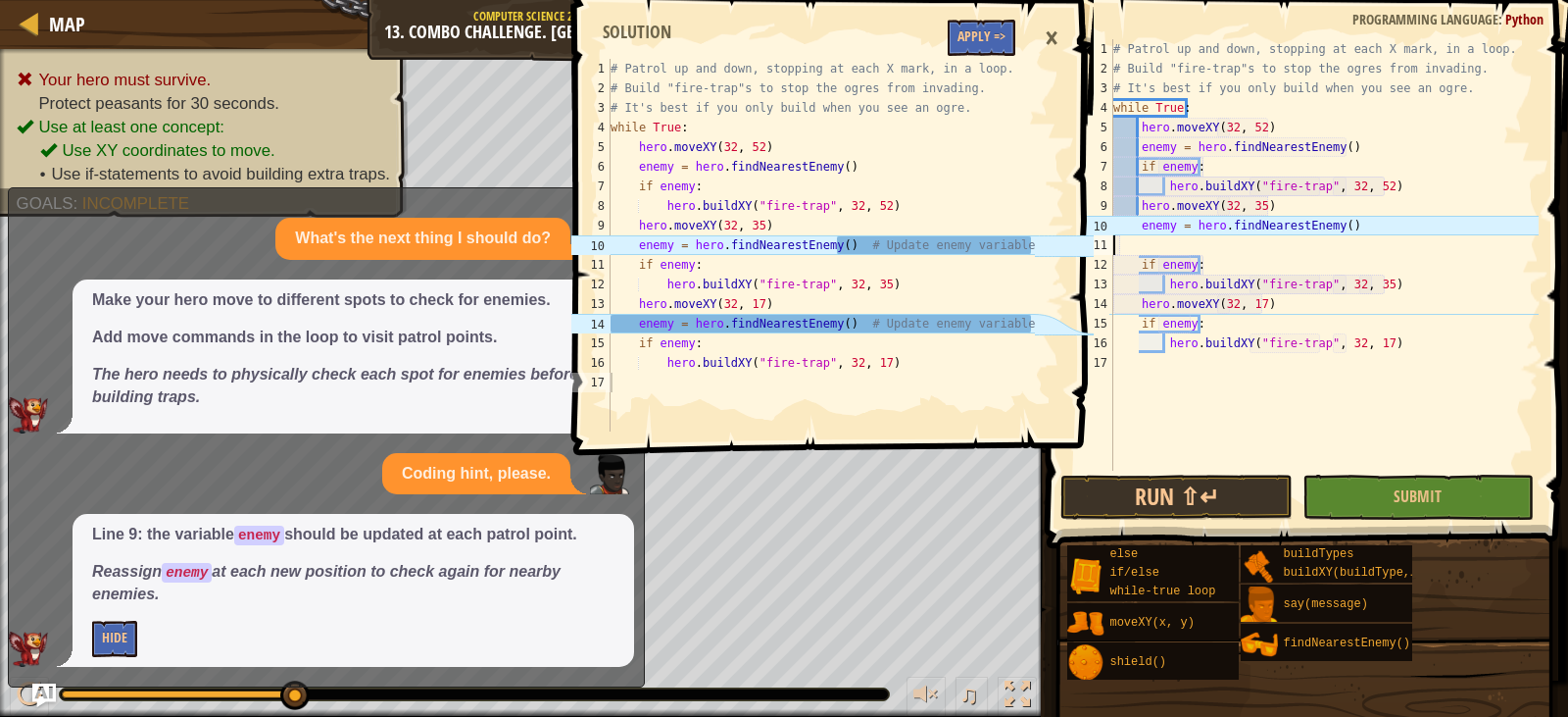
scroll to position [9, 0]
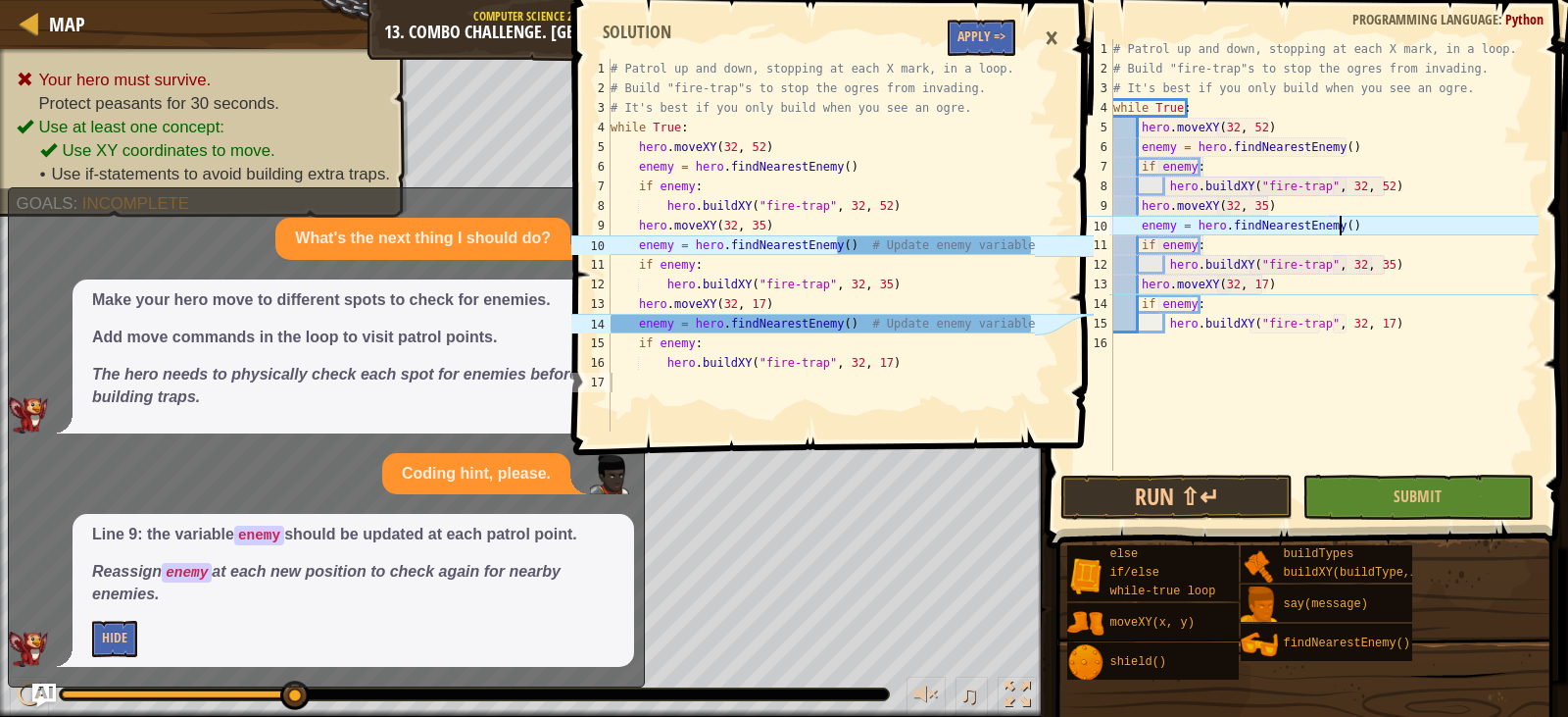
click at [1285, 286] on div "# Patrol up and down, stopping at each X mark, in a loop. # Build "fire-trap"s …" at bounding box center [1324, 274] width 429 height 470
type textarea "hero.moveXY(32, 17)"
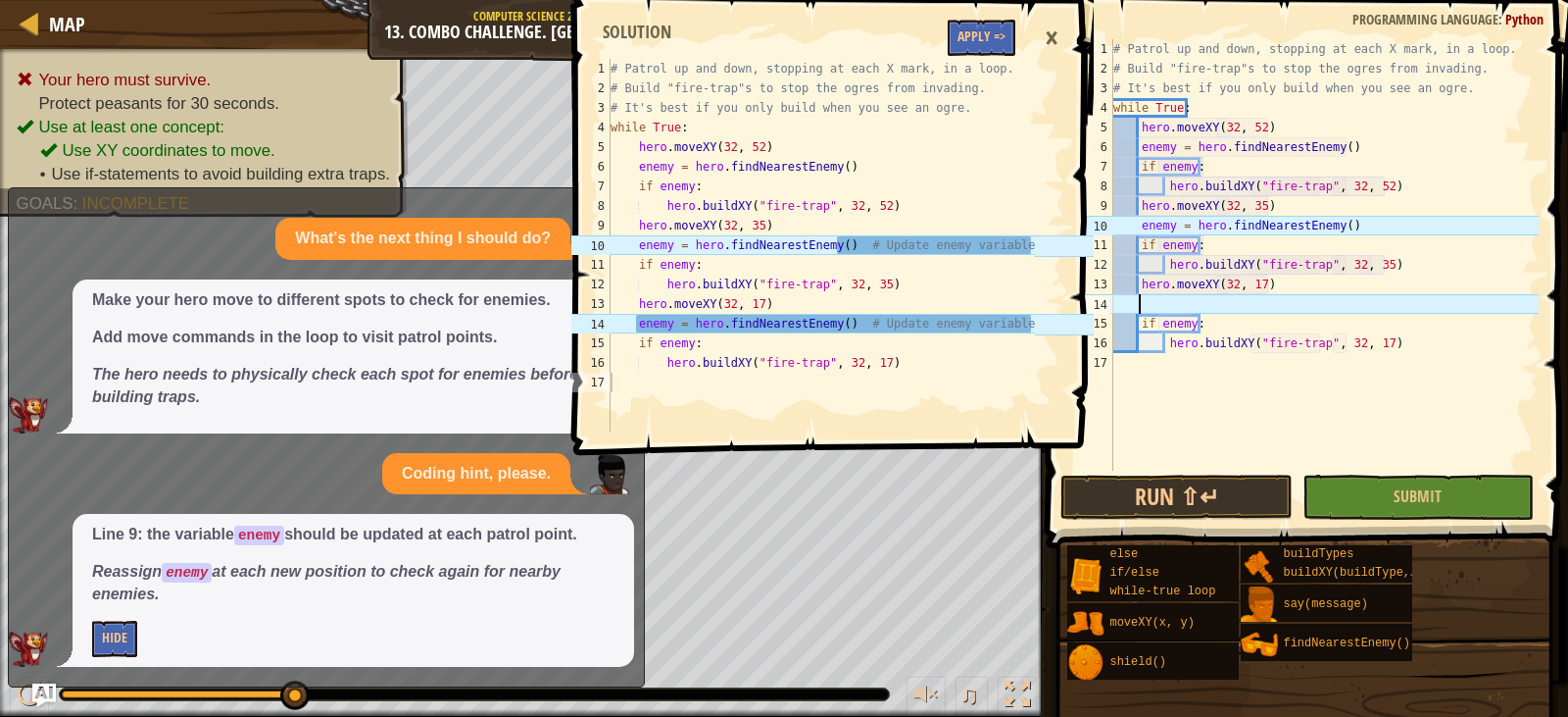
scroll to position [9, 2]
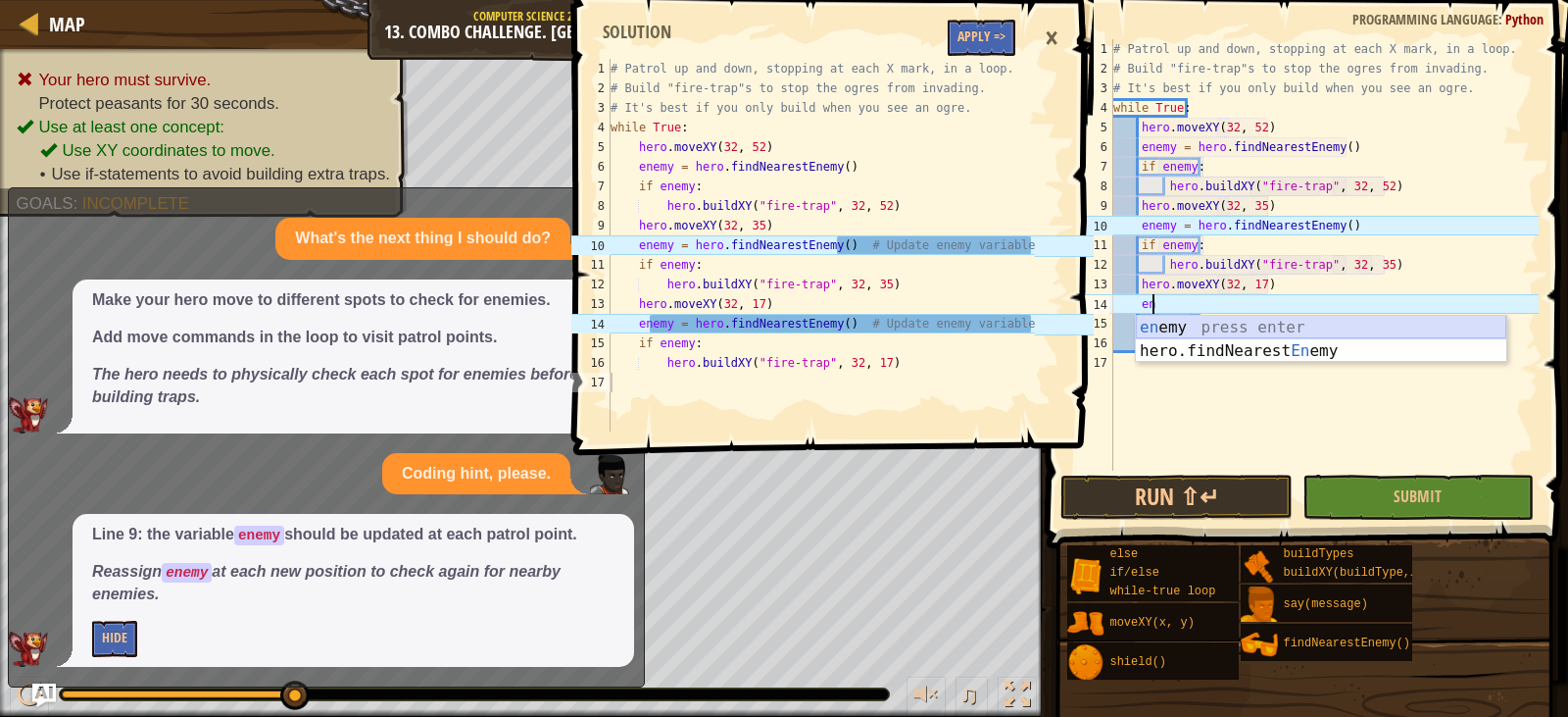
click at [1268, 329] on div "en emy press enter hero.findNearest En emy press enter" at bounding box center [1320, 362] width 370 height 94
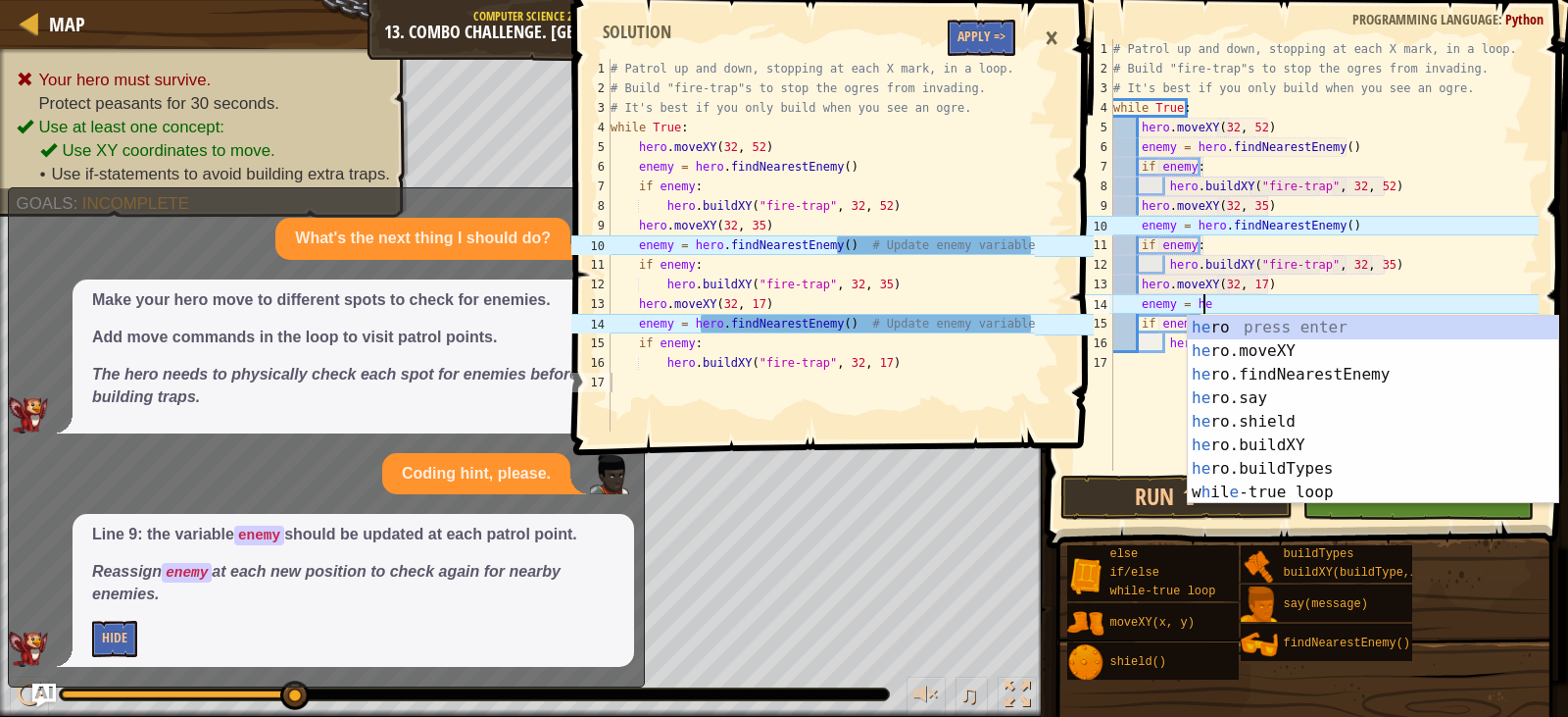
scroll to position [9, 7]
type textarea "enemy = her"
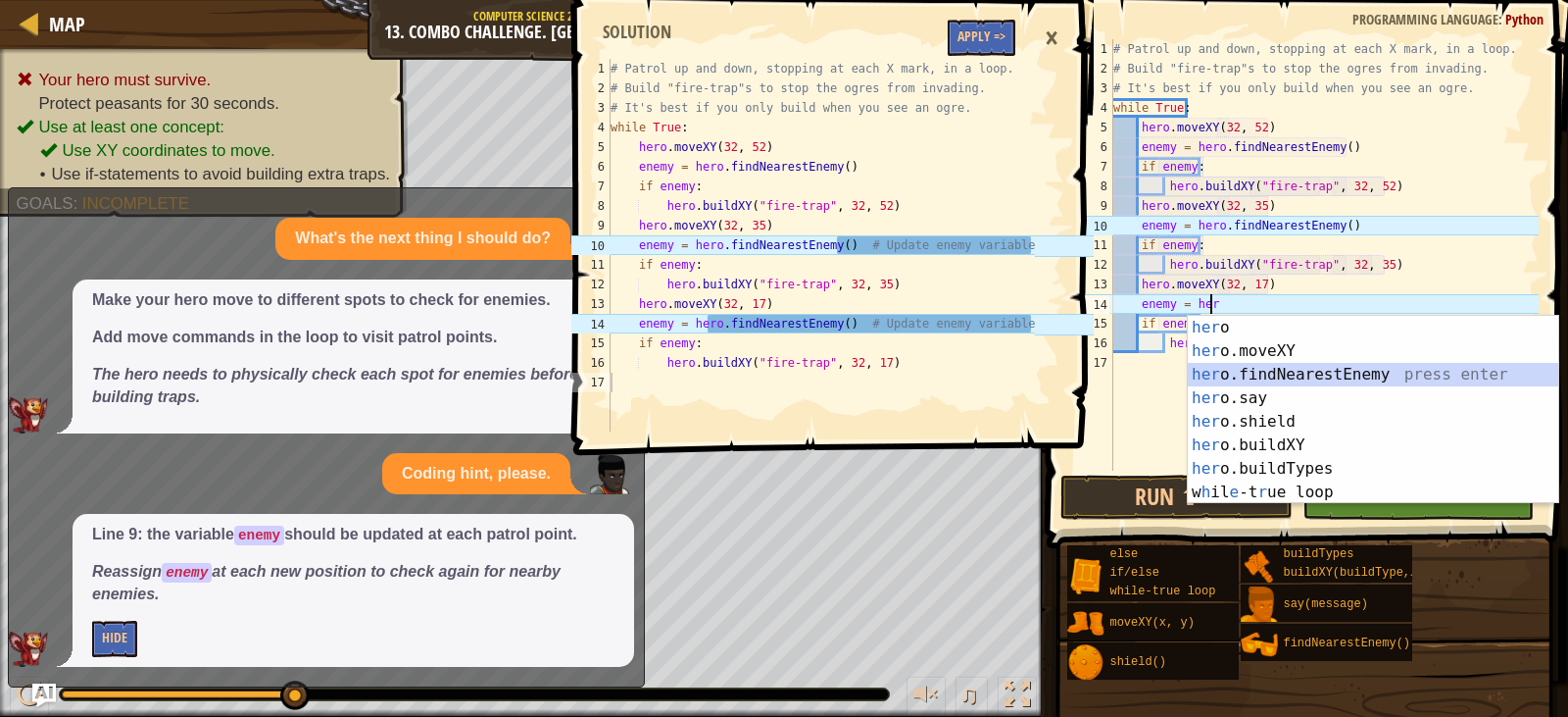
click at [1280, 375] on div "her o press enter her o.moveXY press enter her o.findNearestEnemy press enter h…" at bounding box center [1372, 433] width 370 height 236
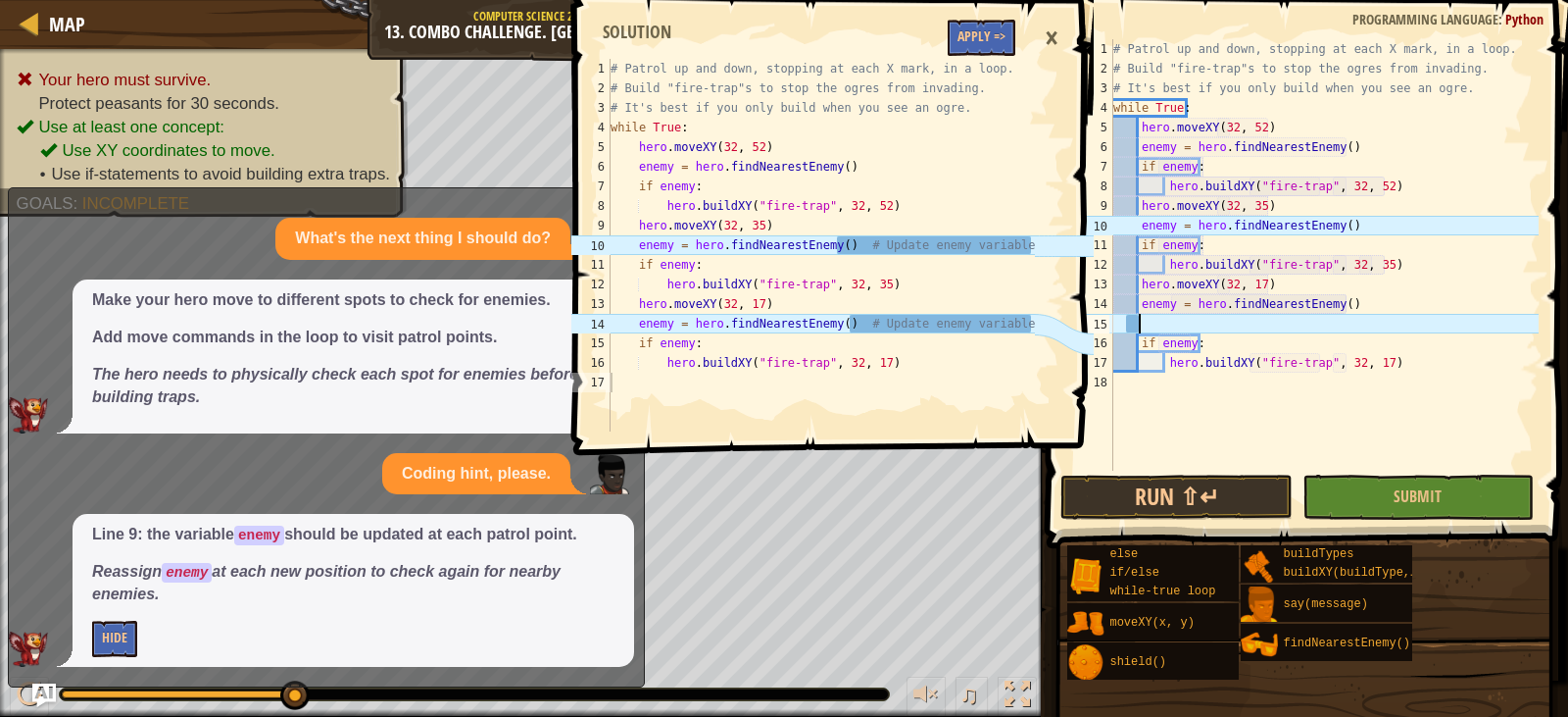
scroll to position [9, 0]
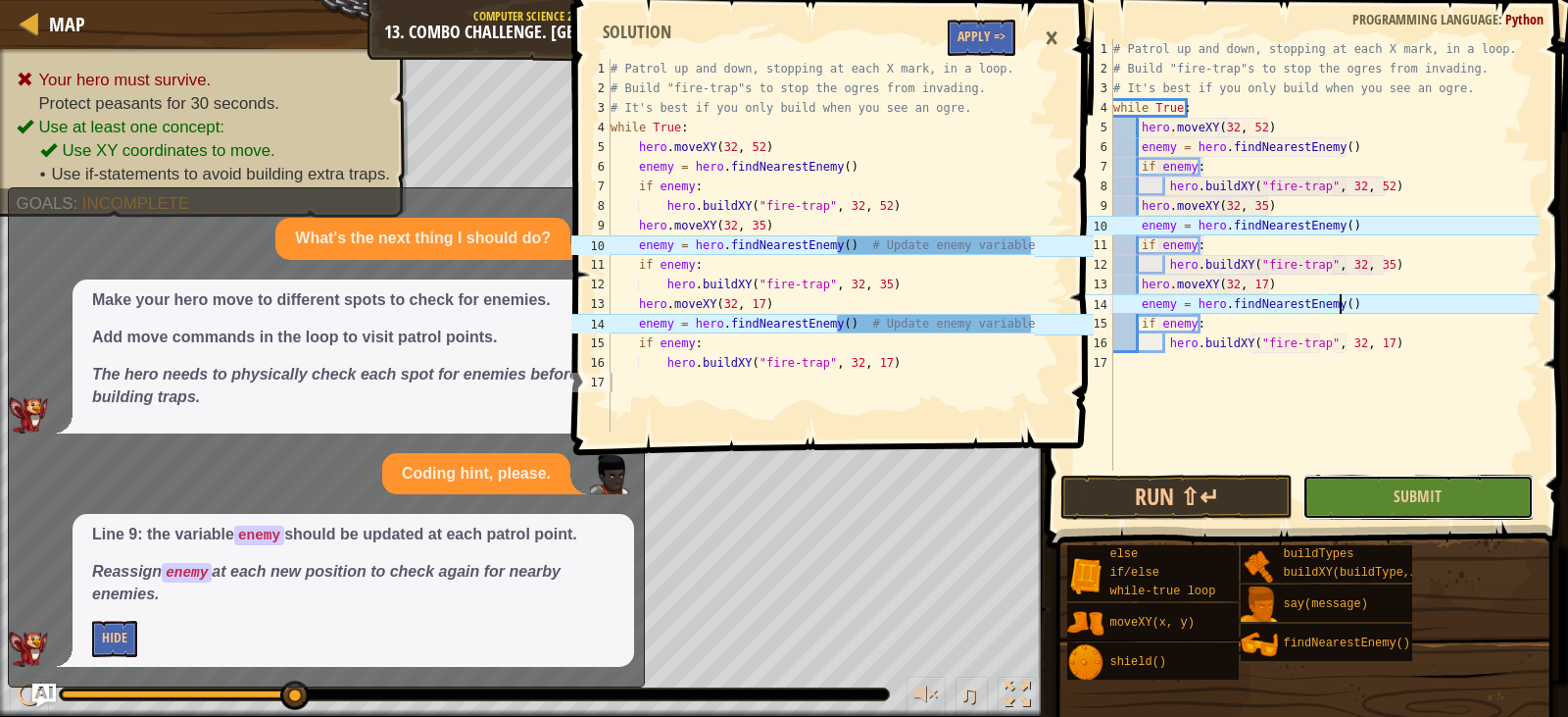
click at [1348, 494] on button "Submit" at bounding box center [1418, 496] width 232 height 45
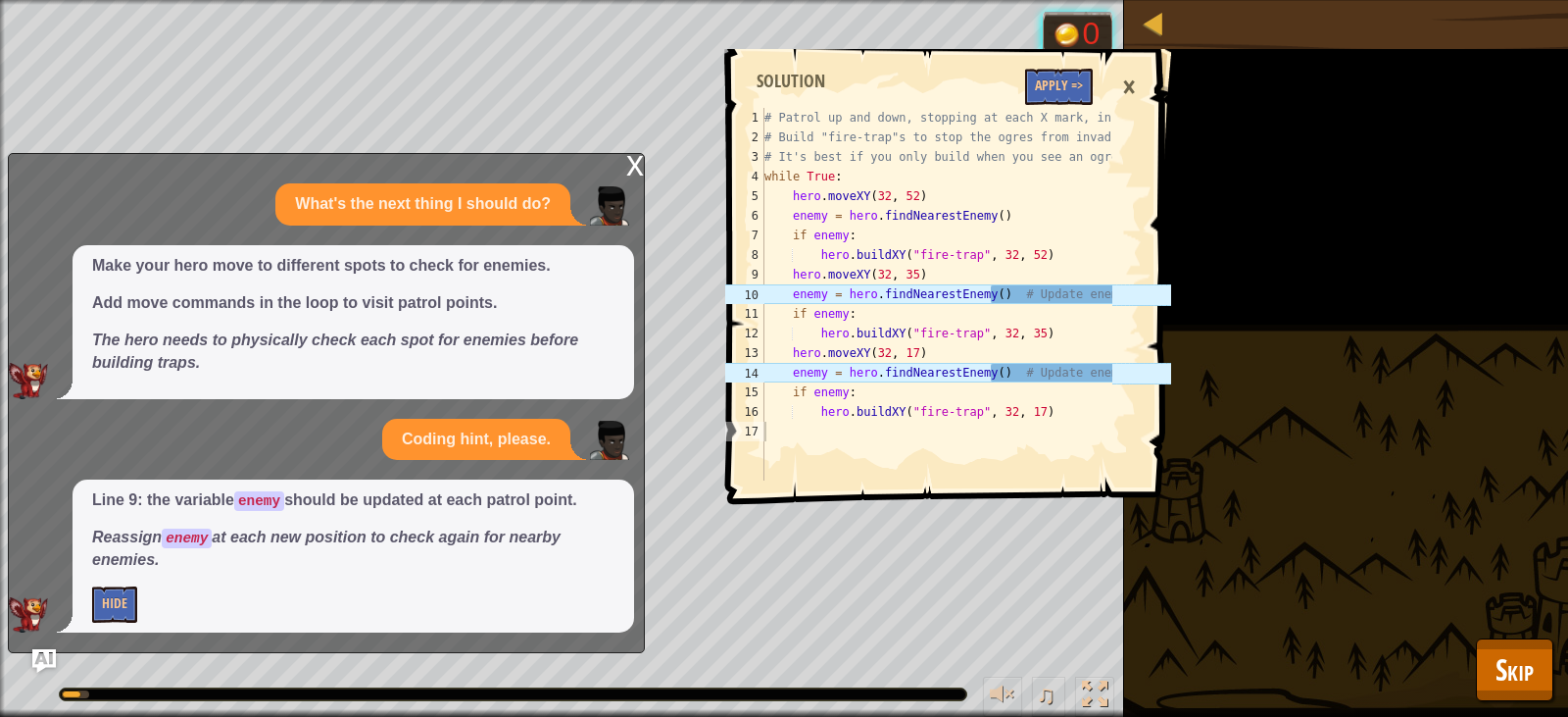
click at [1131, 81] on div "×" at bounding box center [1129, 87] width 33 height 45
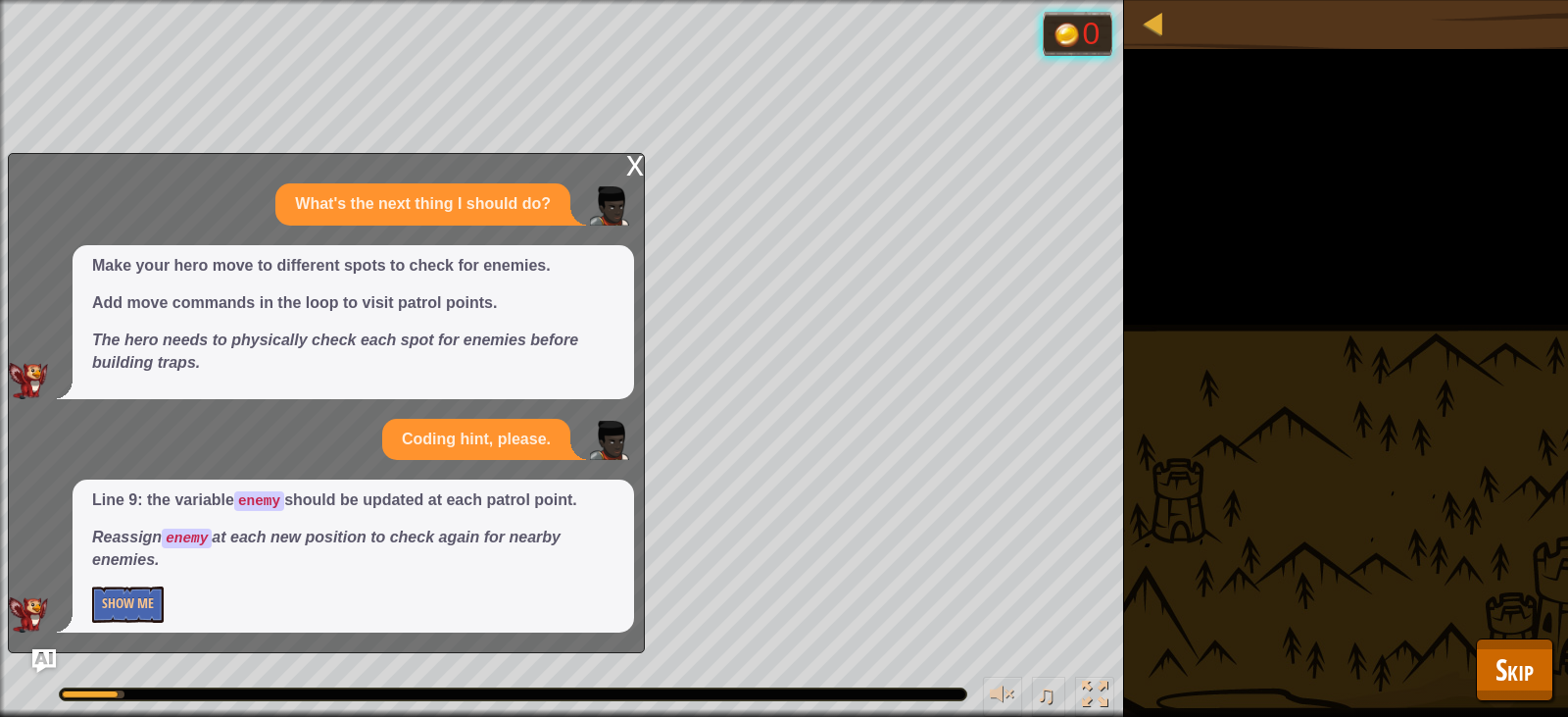
click at [637, 170] on div "x" at bounding box center [636, 164] width 18 height 20
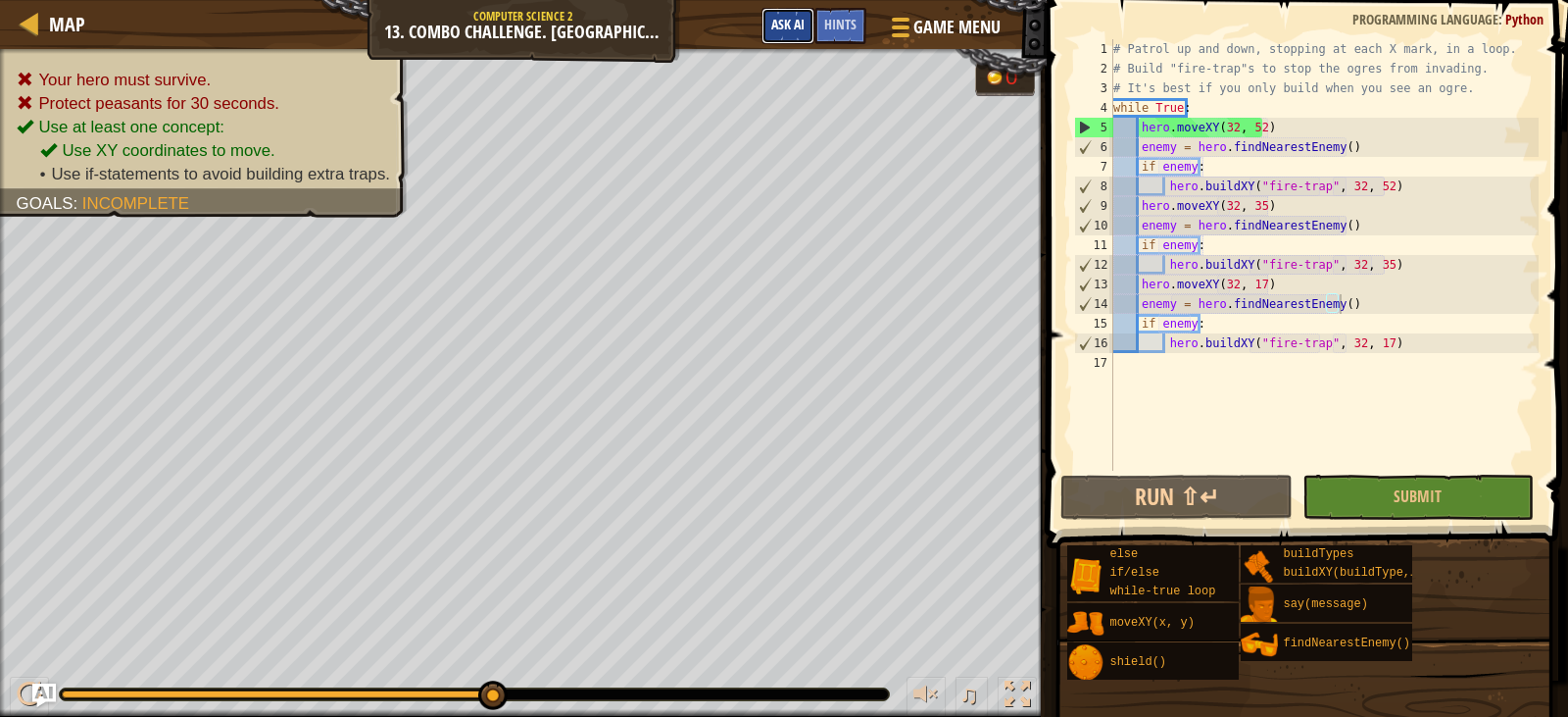
click at [795, 19] on span "Ask AI" at bounding box center [787, 24] width 33 height 19
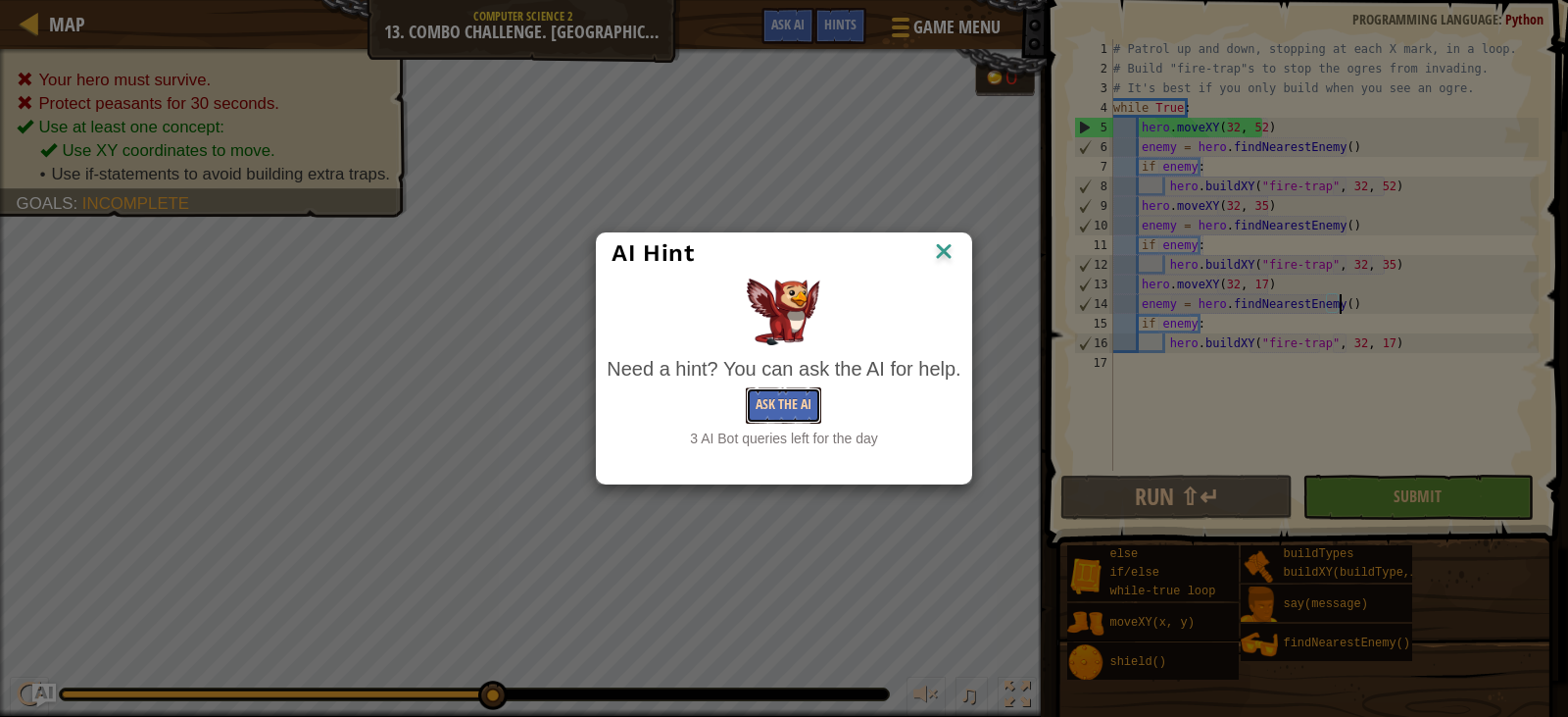
click at [783, 388] on button "Ask the AI" at bounding box center [784, 405] width 76 height 36
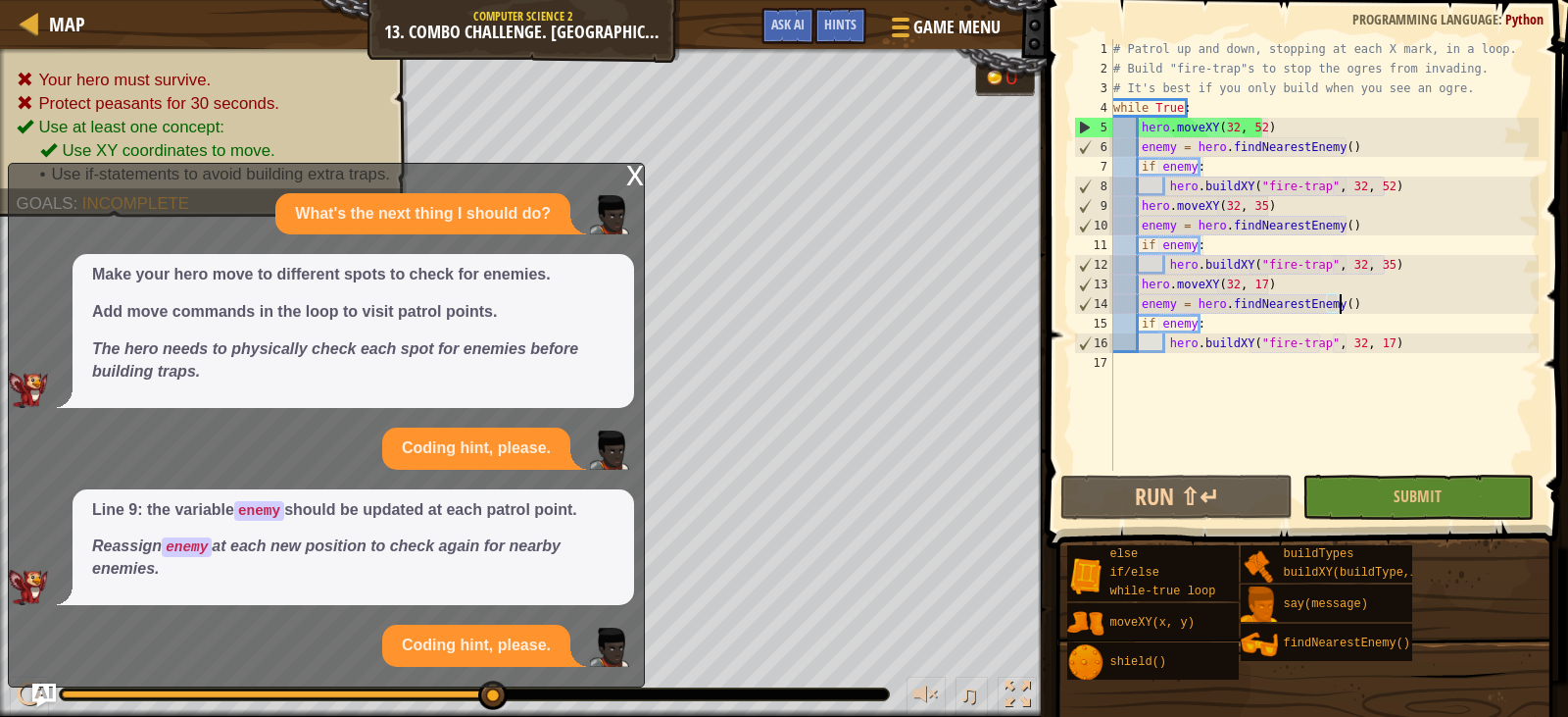
scroll to position [109, 0]
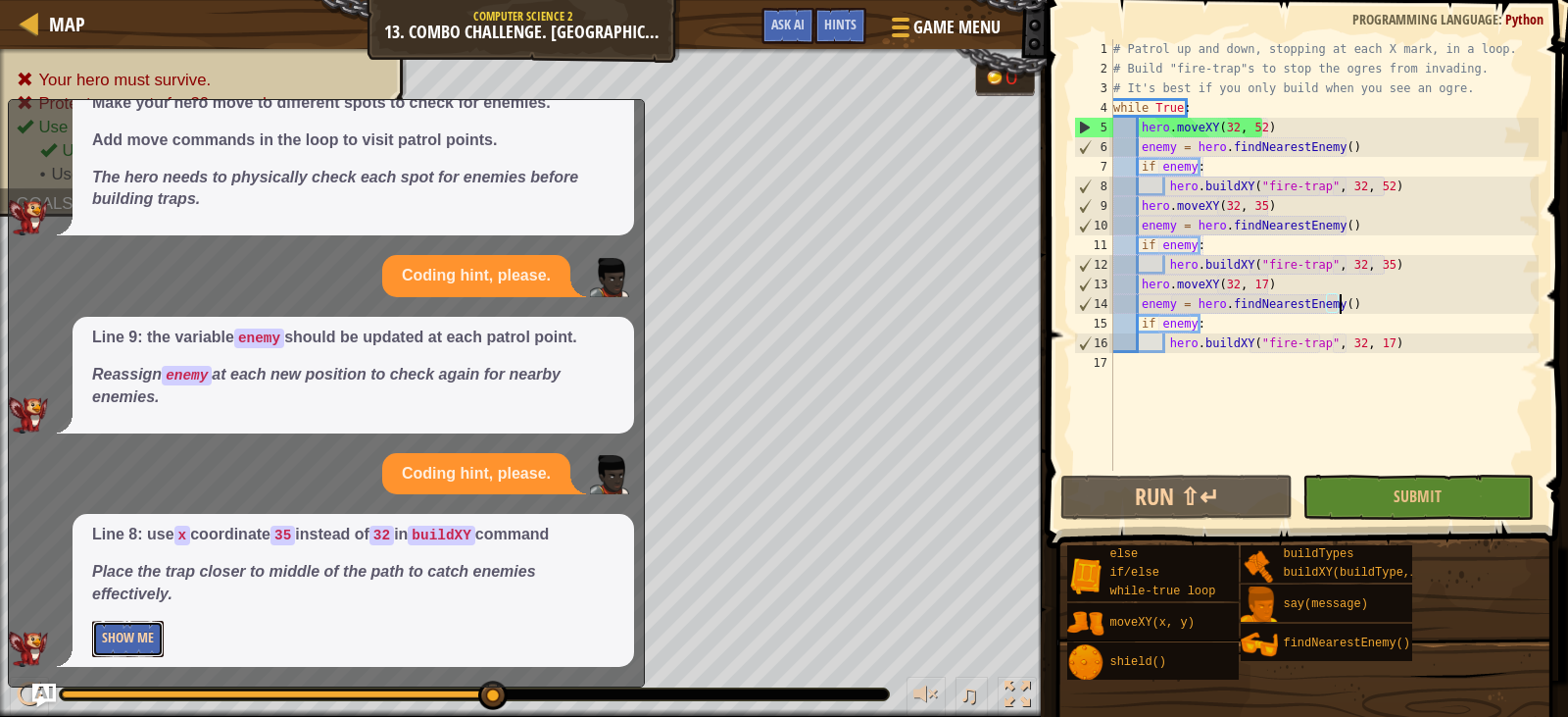
click at [149, 635] on button "Show Me" at bounding box center [128, 639] width 72 height 36
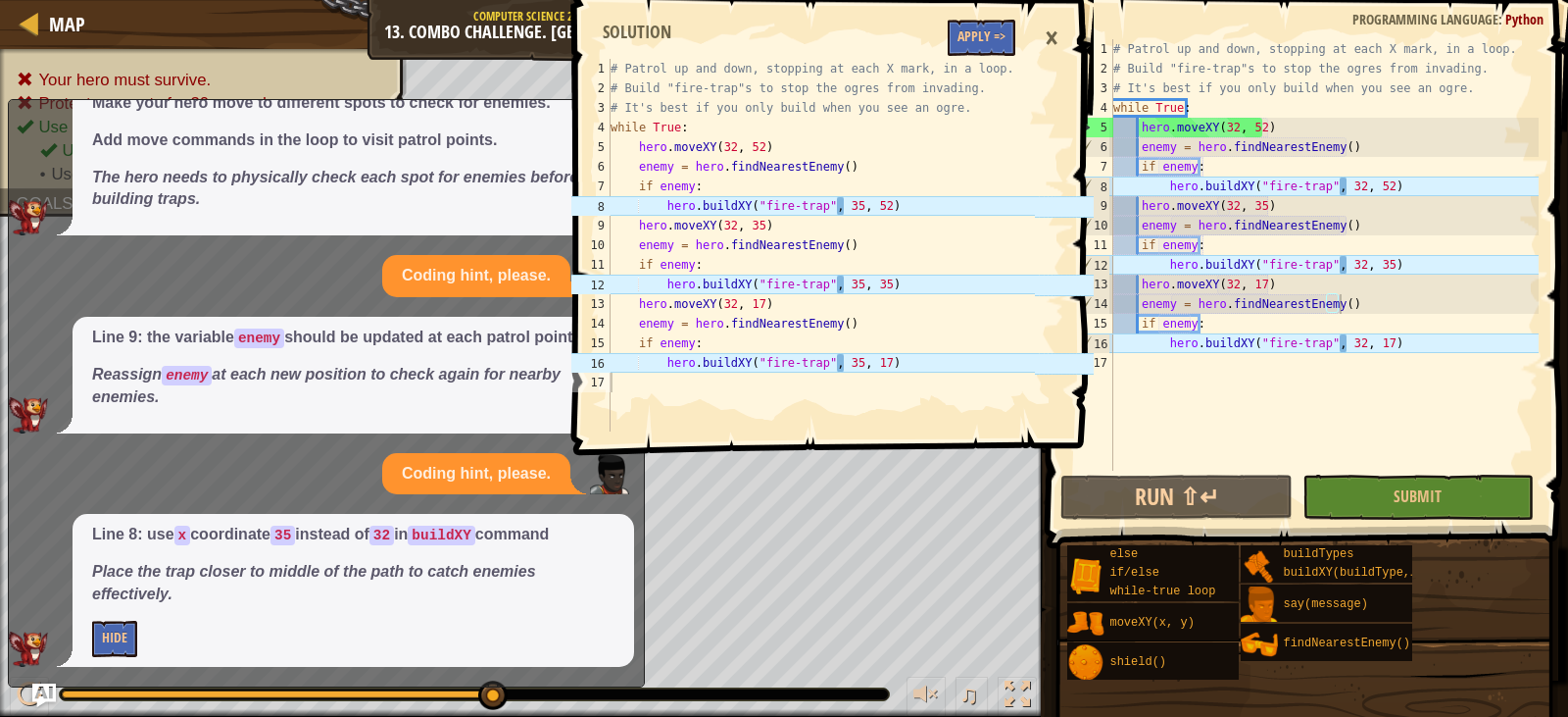
click at [1344, 191] on div "# Patrol up and down, stopping at each X mark, in a loop. # Build "fire-trap"s …" at bounding box center [1324, 274] width 429 height 470
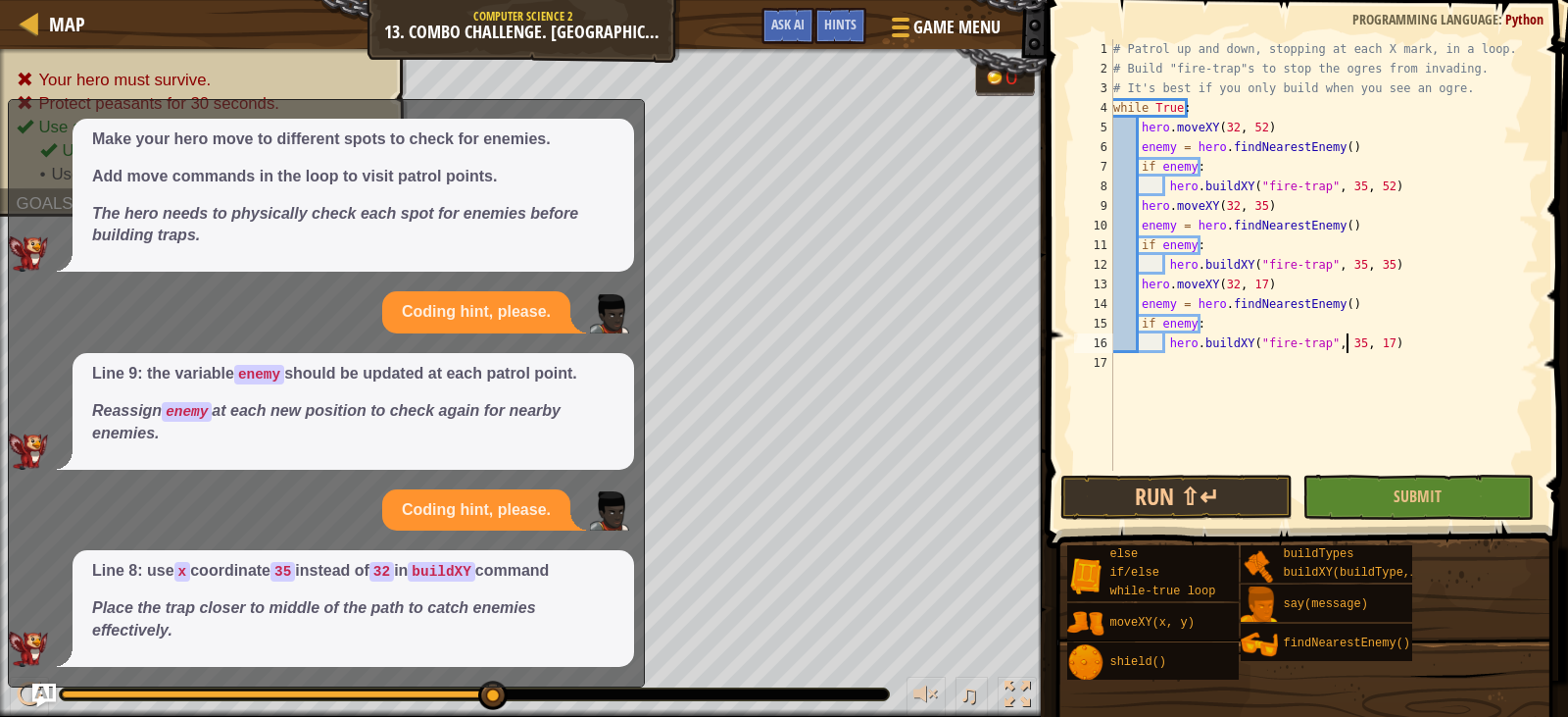
scroll to position [73, 0]
type textarea "hero.buildXY("fire-trap", 35, 17)"
click at [1383, 490] on button "Submit" at bounding box center [1418, 496] width 232 height 45
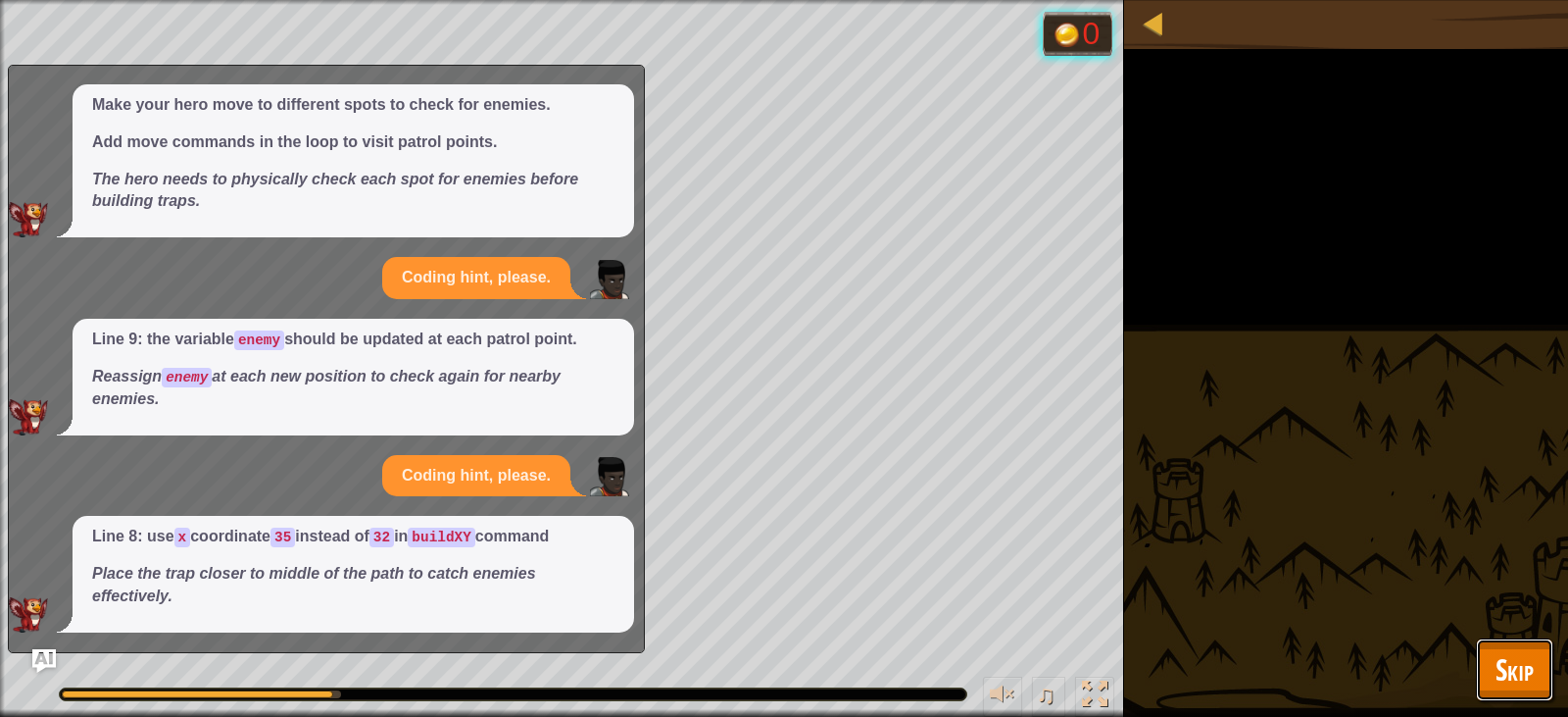
click at [1502, 662] on span "Skip" at bounding box center [1515, 669] width 38 height 40
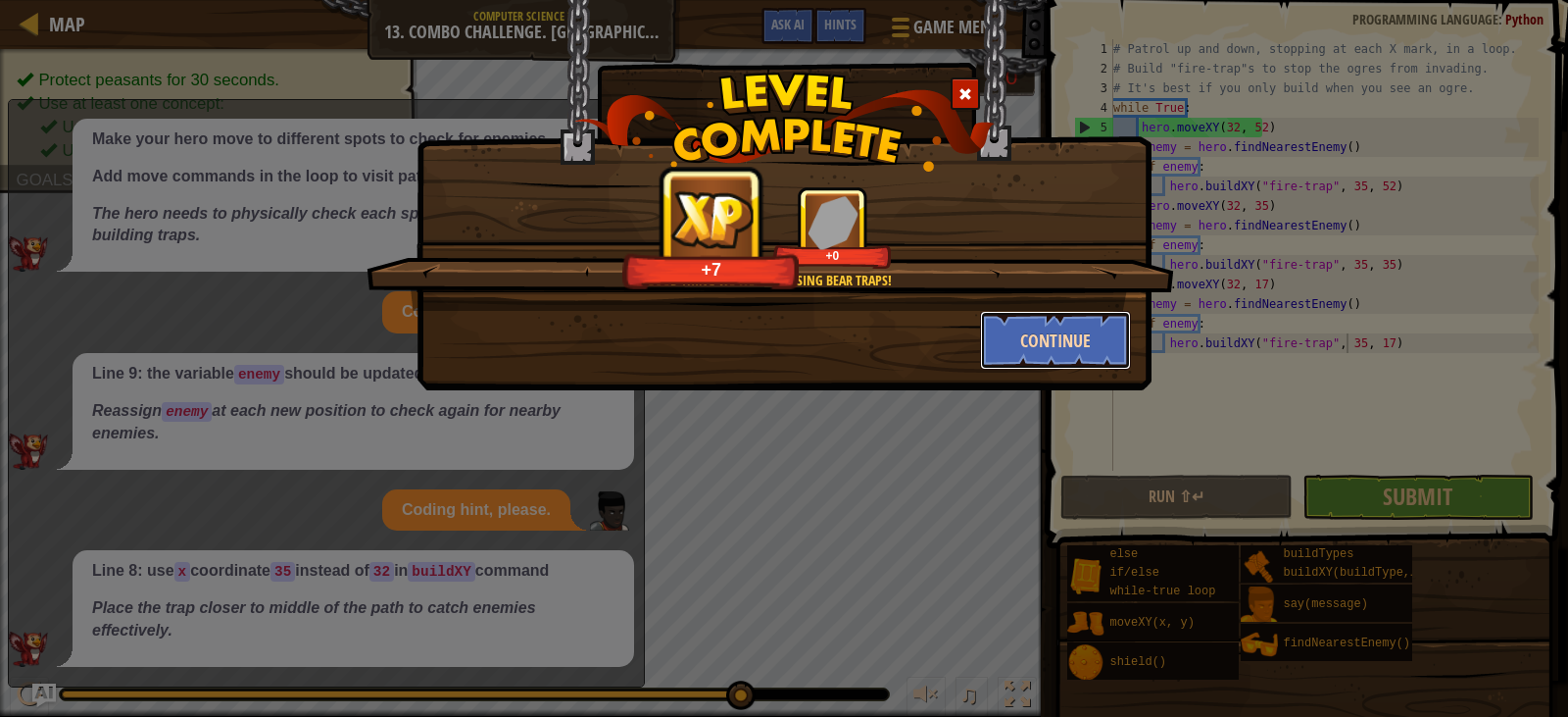
click at [1047, 334] on button "Continue" at bounding box center [1056, 340] width 152 height 59
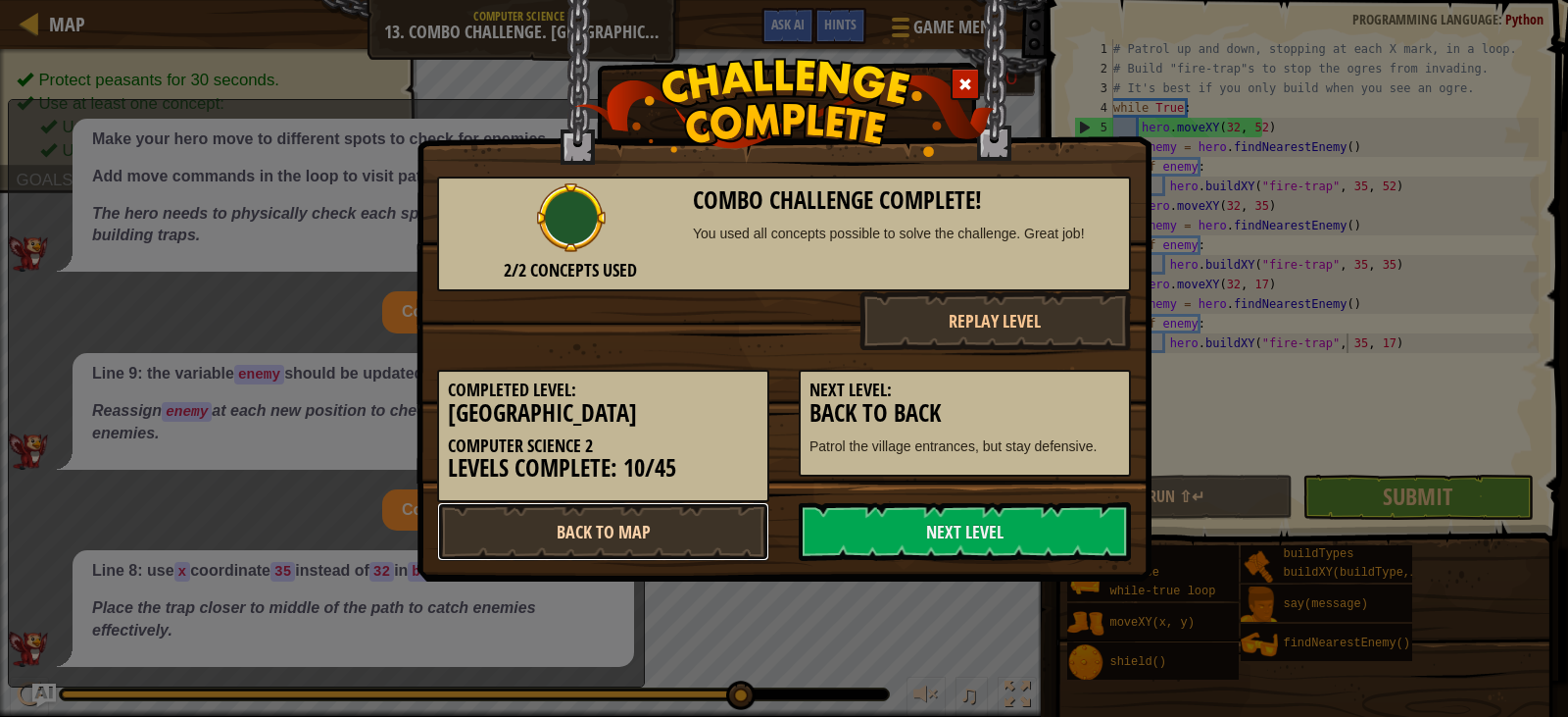
click at [612, 536] on link "Back to Map" at bounding box center [603, 531] width 332 height 59
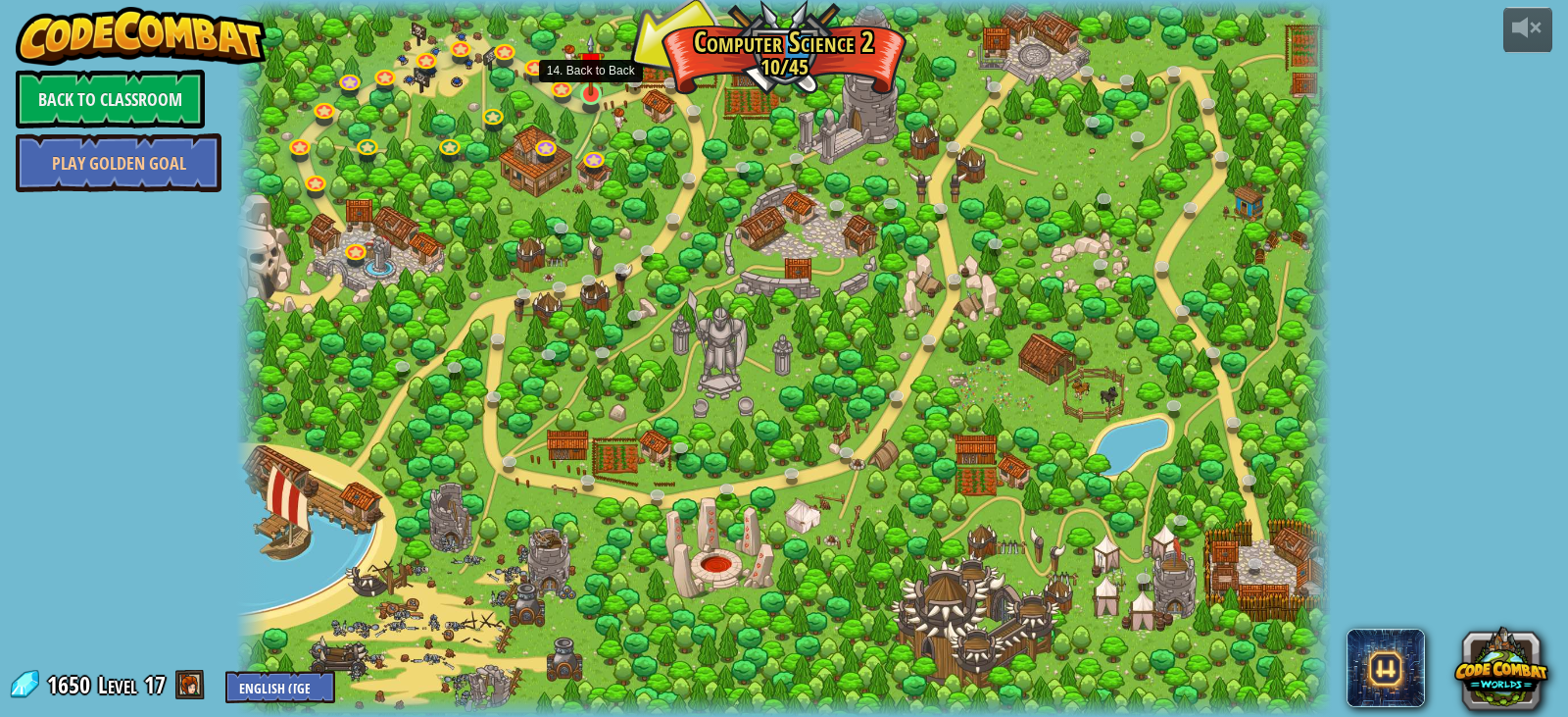
click at [591, 92] on img at bounding box center [590, 64] width 27 height 63
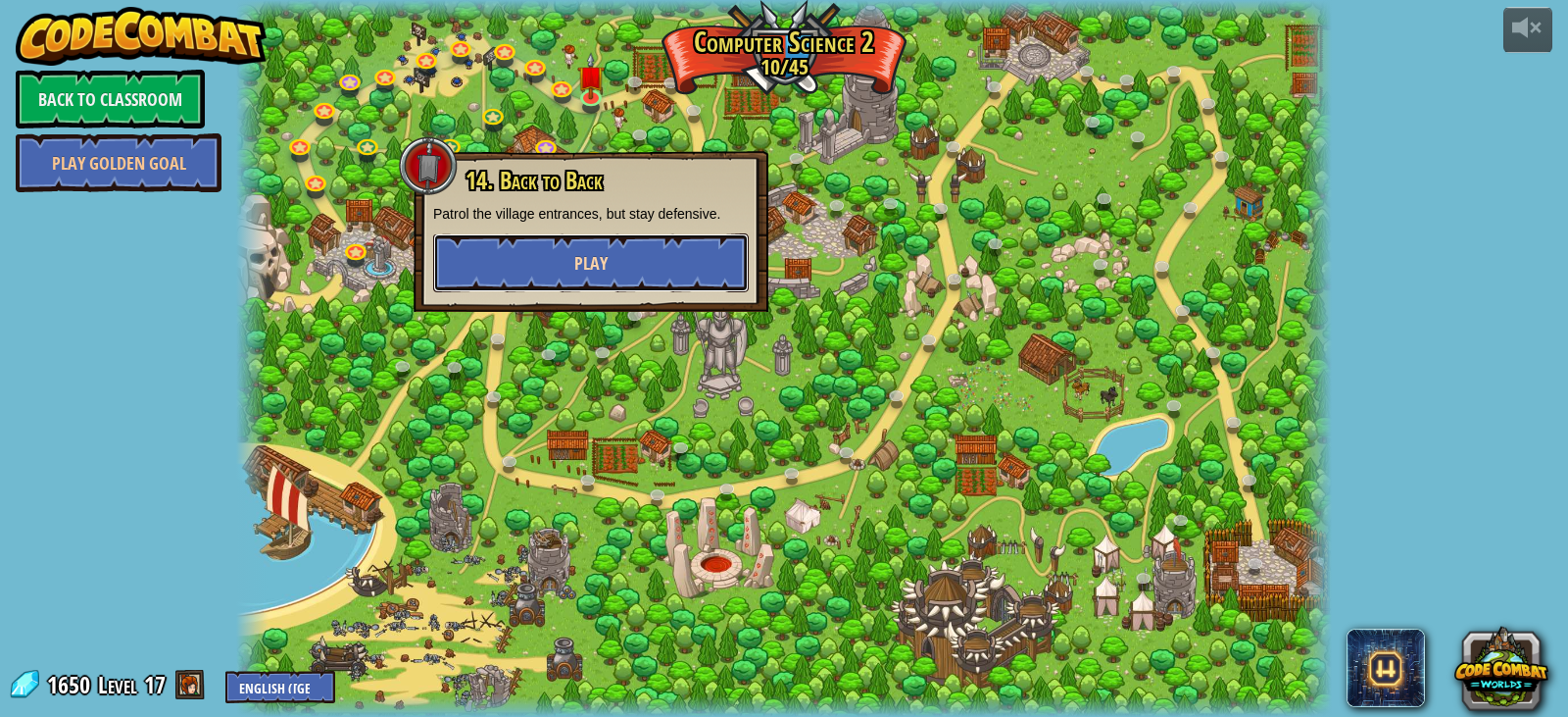
click at [615, 254] on button "Play" at bounding box center [591, 263] width 315 height 59
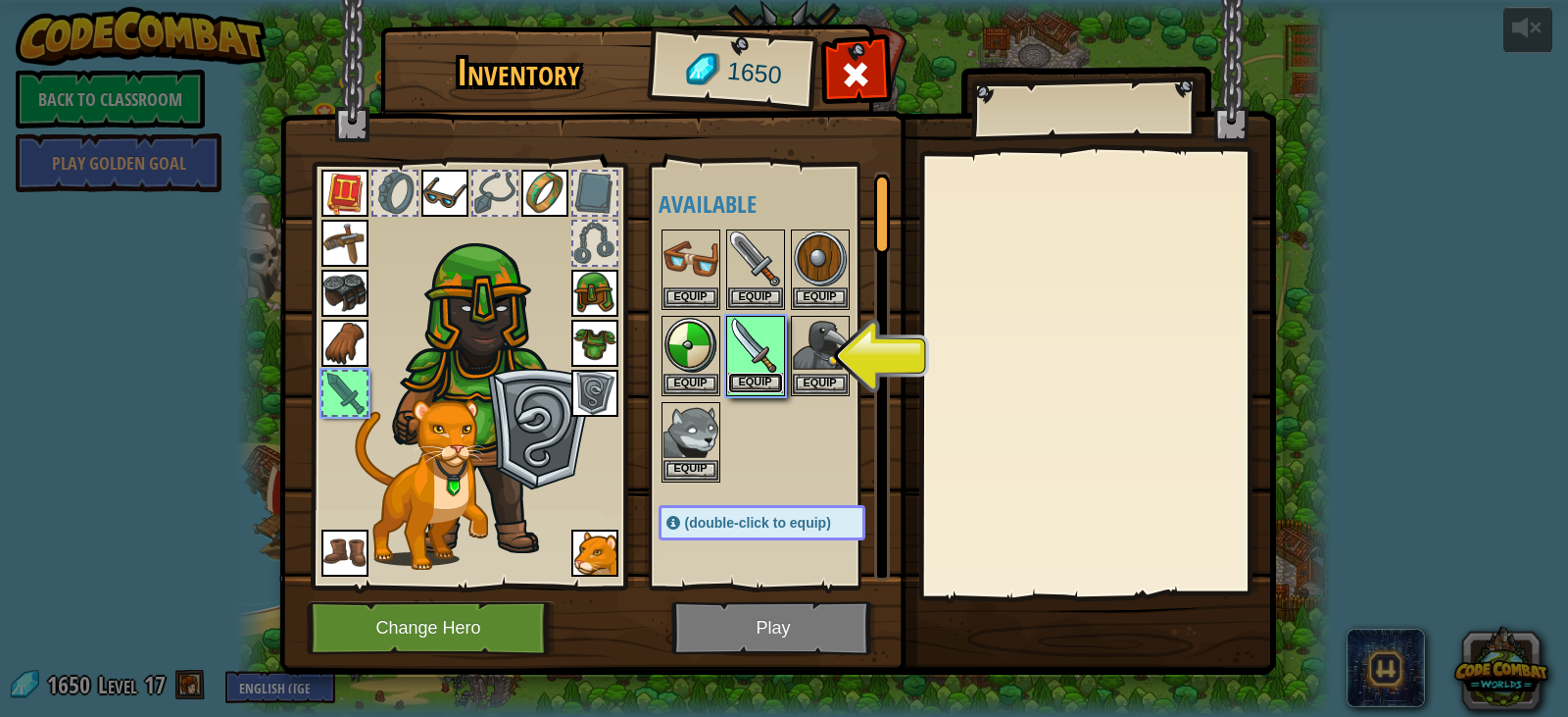
click at [750, 382] on button "Equip" at bounding box center [756, 382] width 55 height 21
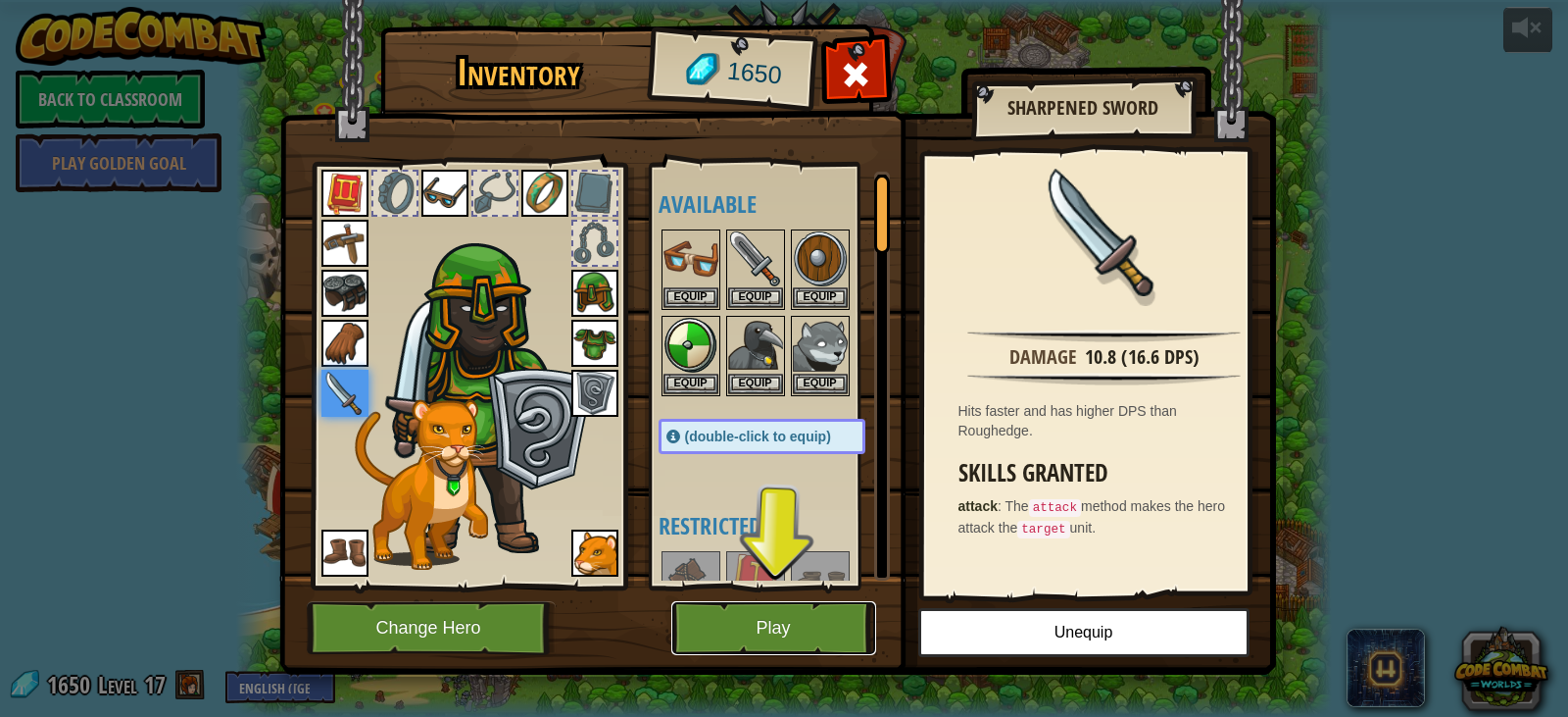
click at [787, 613] on button "Play" at bounding box center [774, 628] width 205 height 54
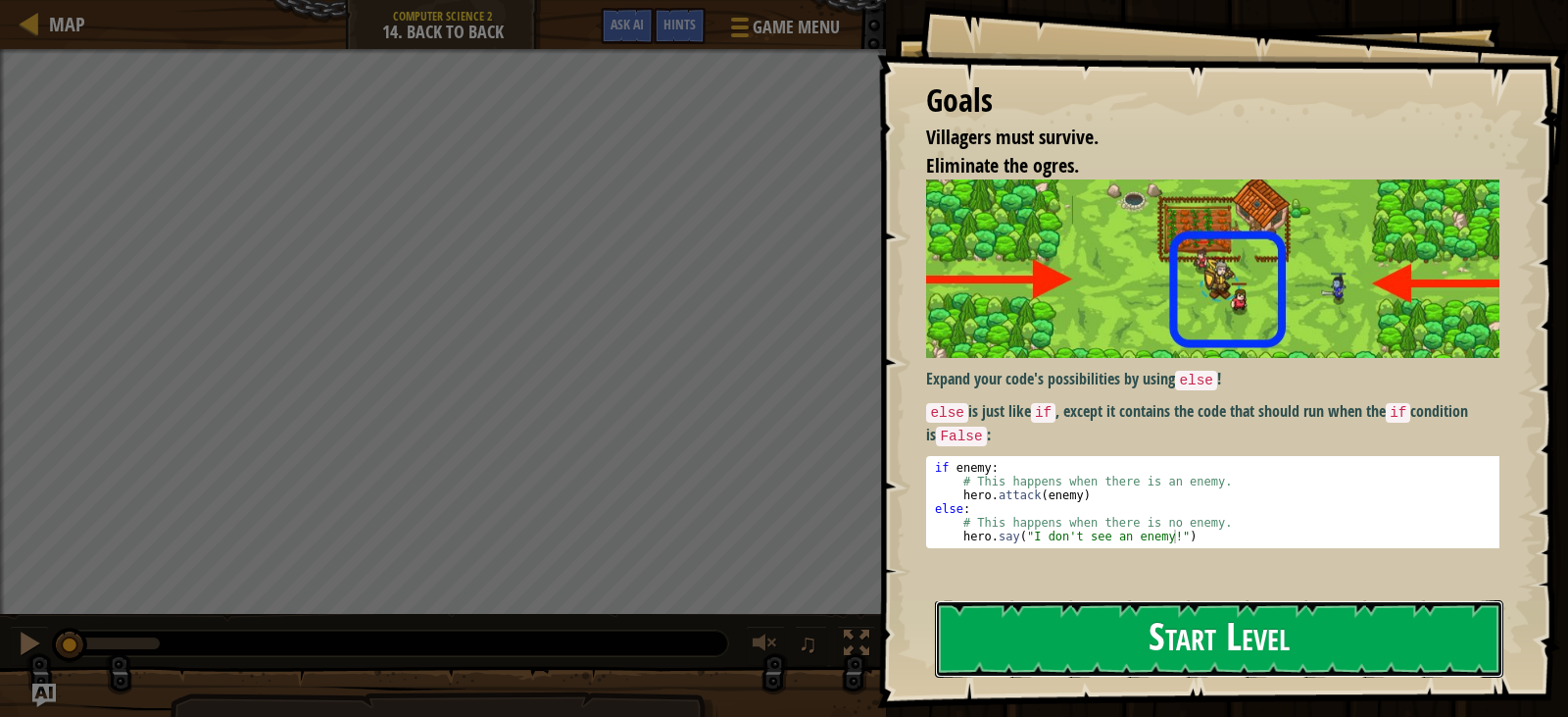
click at [1142, 628] on button "Start Level" at bounding box center [1220, 639] width 569 height 78
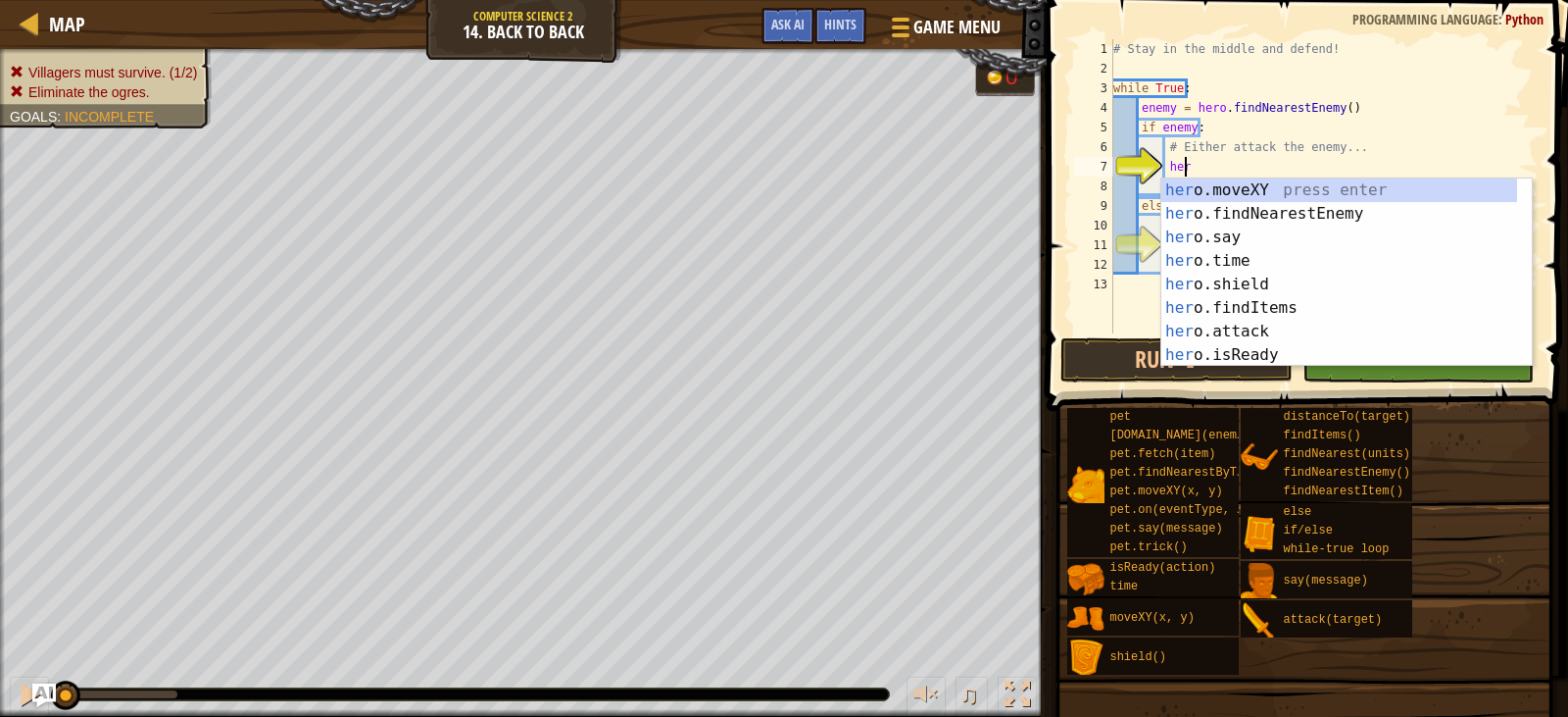
scroll to position [9, 6]
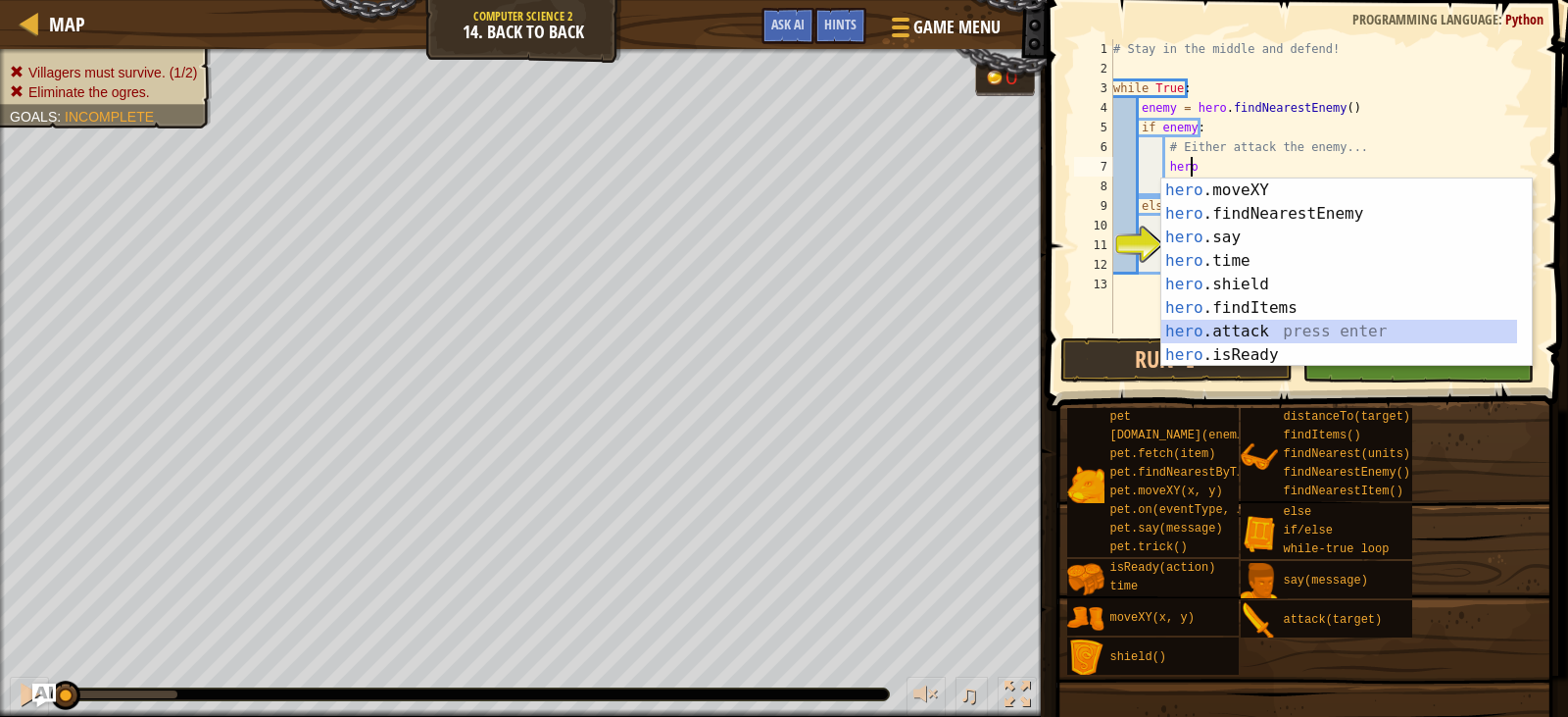
click at [1296, 329] on div "hero .moveXY press enter hero .findNearestEnemy press enter hero .say press ent…" at bounding box center [1339, 297] width 355 height 236
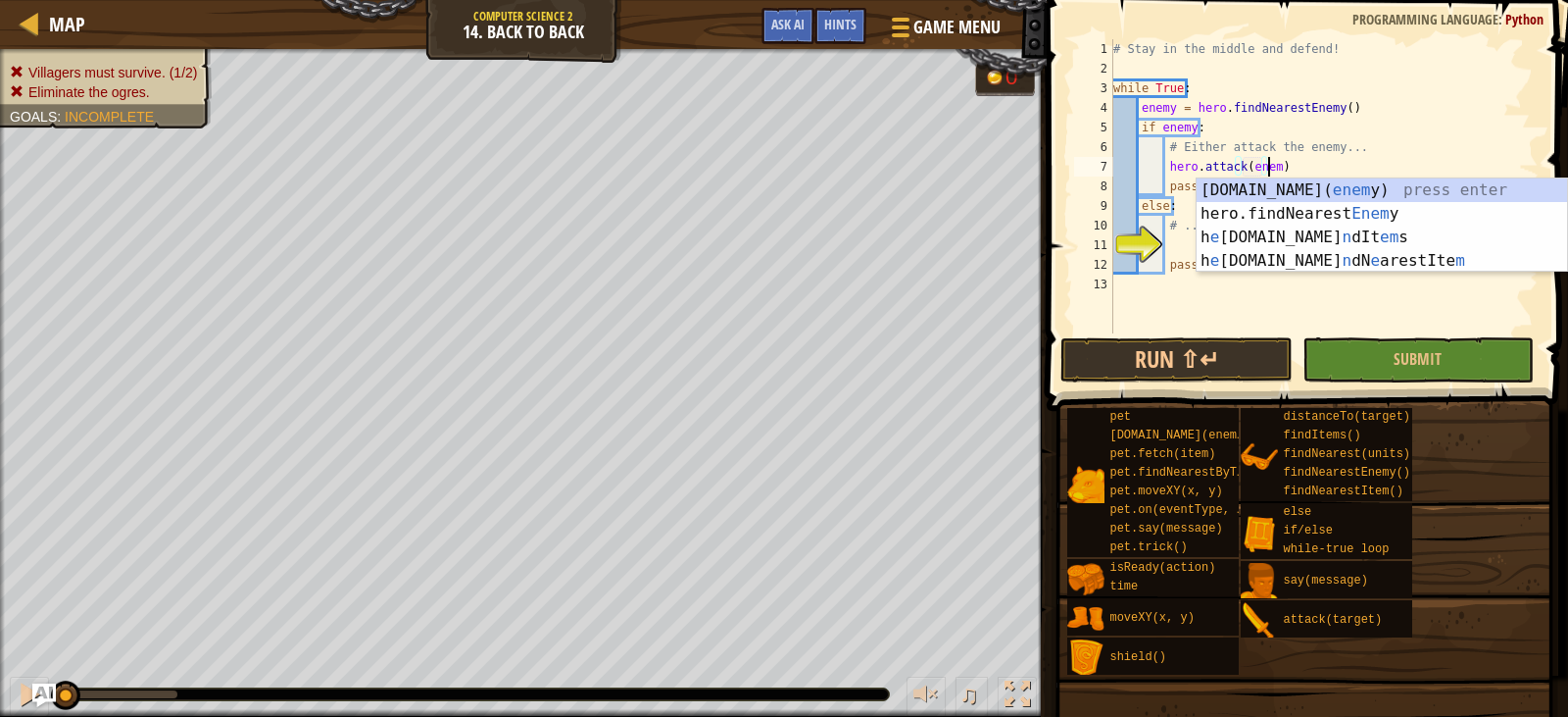
scroll to position [9, 13]
type textarea "hero.attack(enemy)"
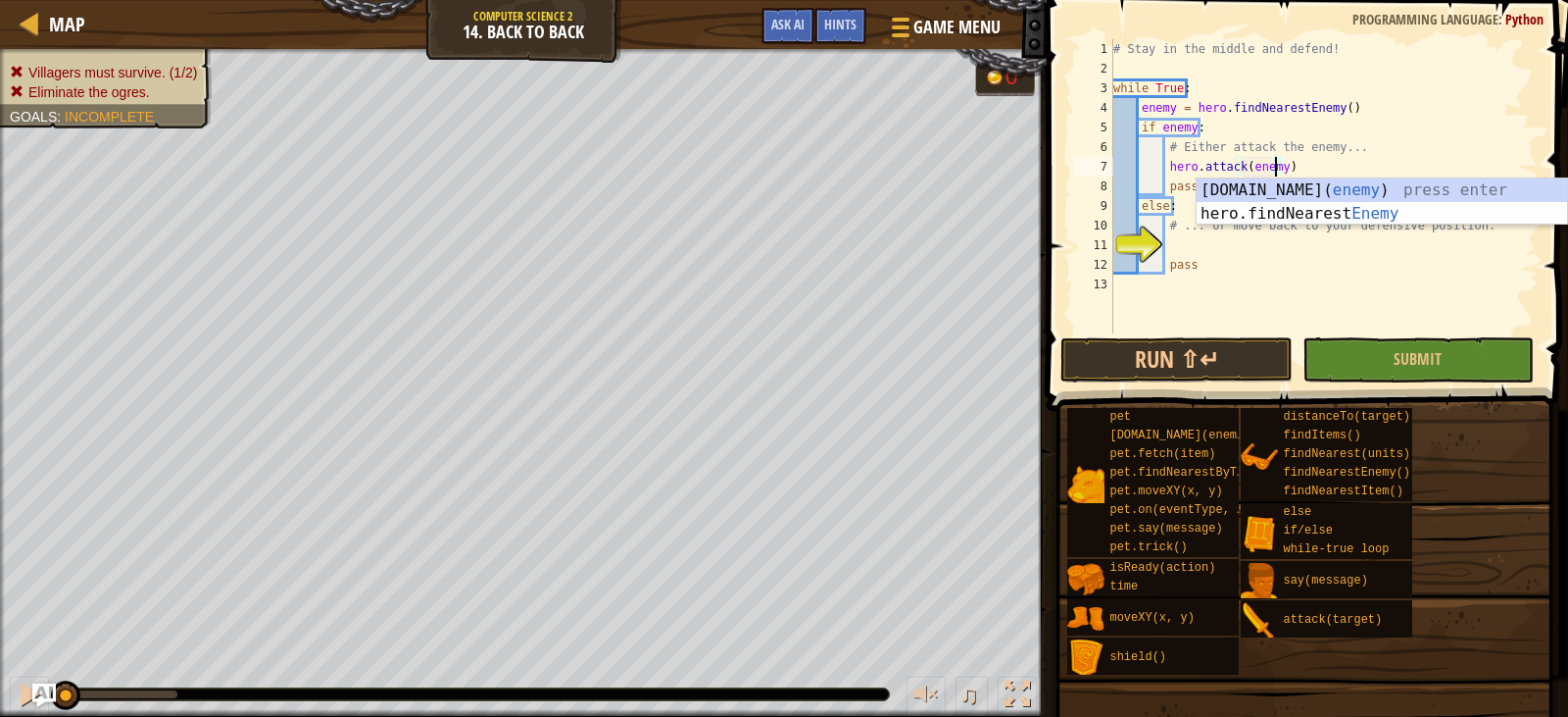
click at [1348, 166] on div "# Stay in the middle and defend! while True : enemy = hero . findNearestEnemy (…" at bounding box center [1324, 206] width 429 height 334
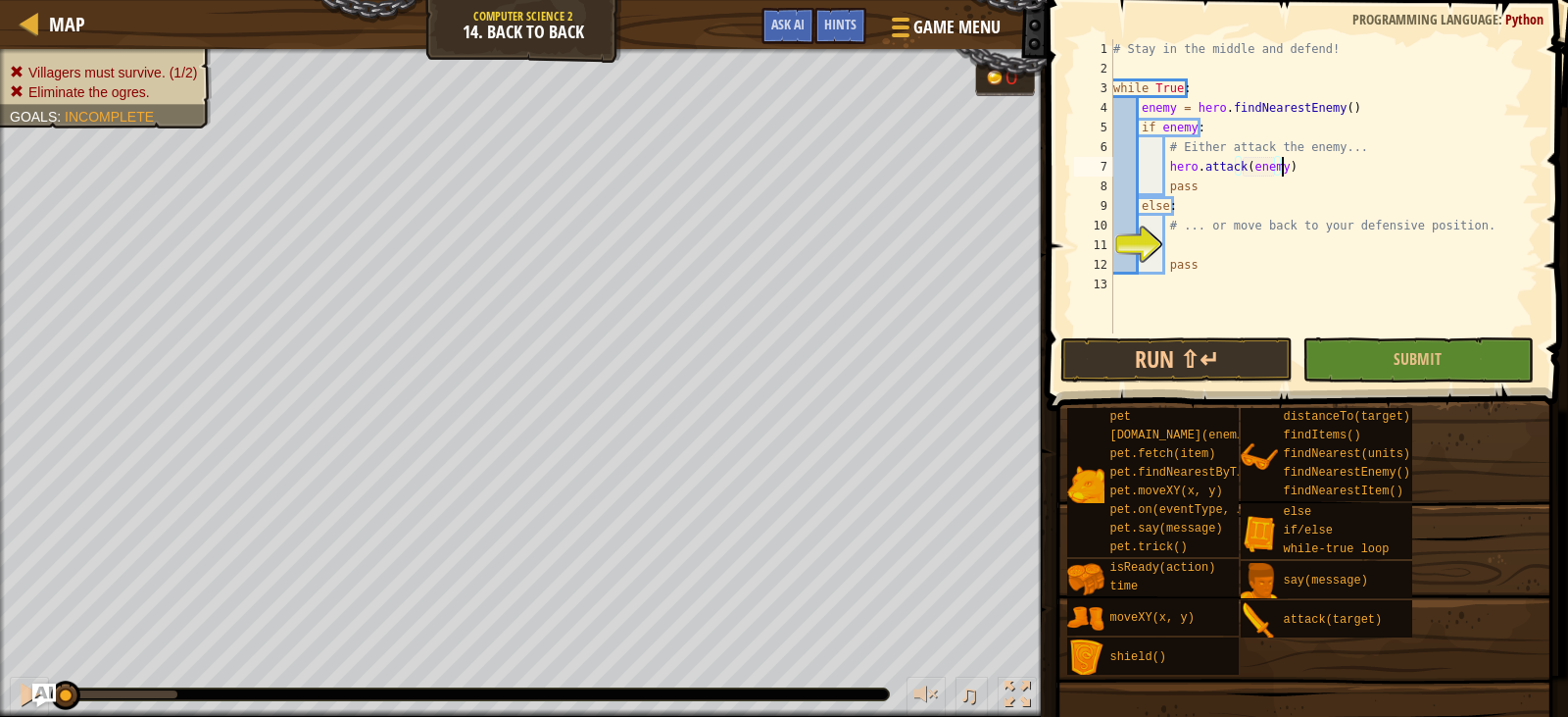
click at [1201, 247] on div "# Stay in the middle and defend! while True : enemy = hero . findNearestEnemy (…" at bounding box center [1324, 206] width 429 height 334
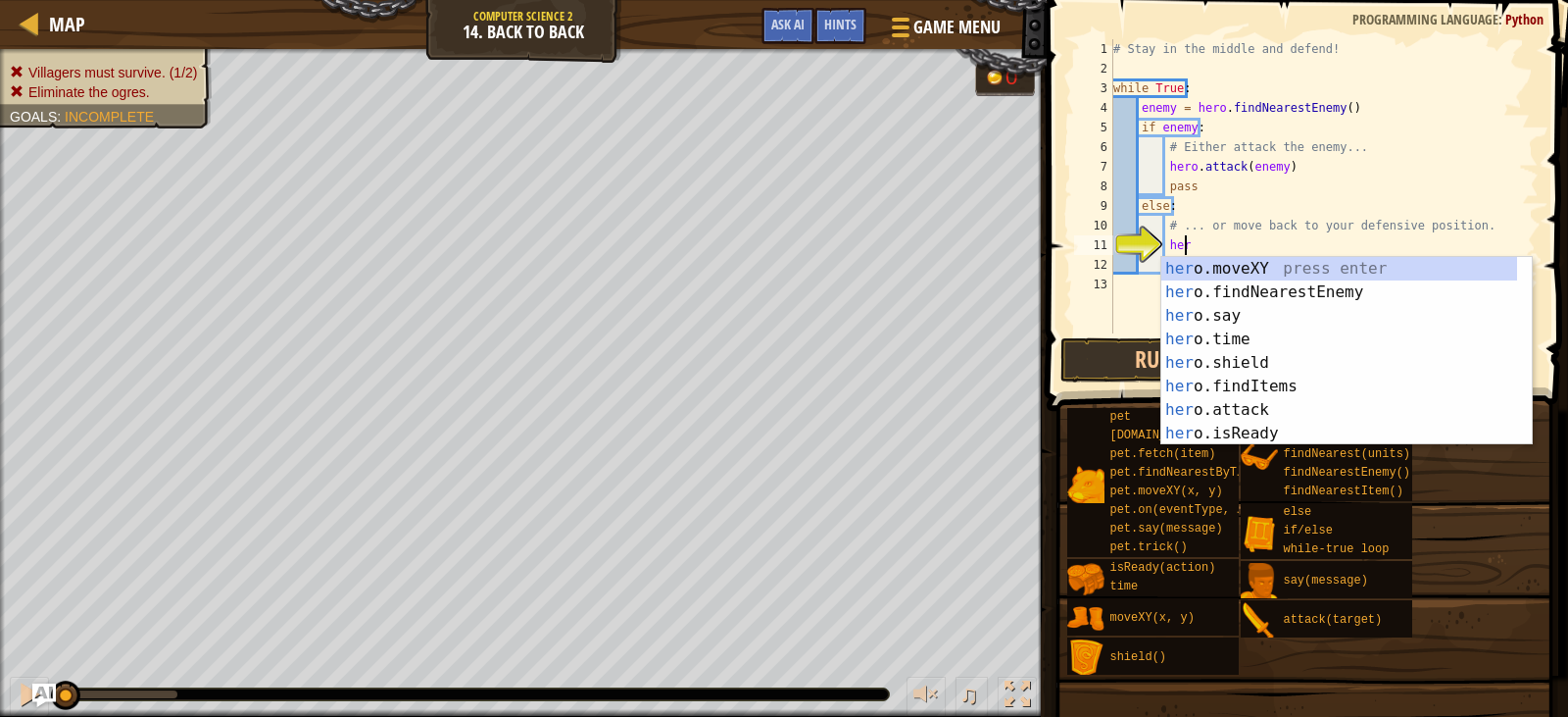
scroll to position [9, 6]
click at [1215, 269] on div "hero .moveXY press enter hero .findNearestEnemy press enter hero .say press ent…" at bounding box center [1339, 374] width 355 height 236
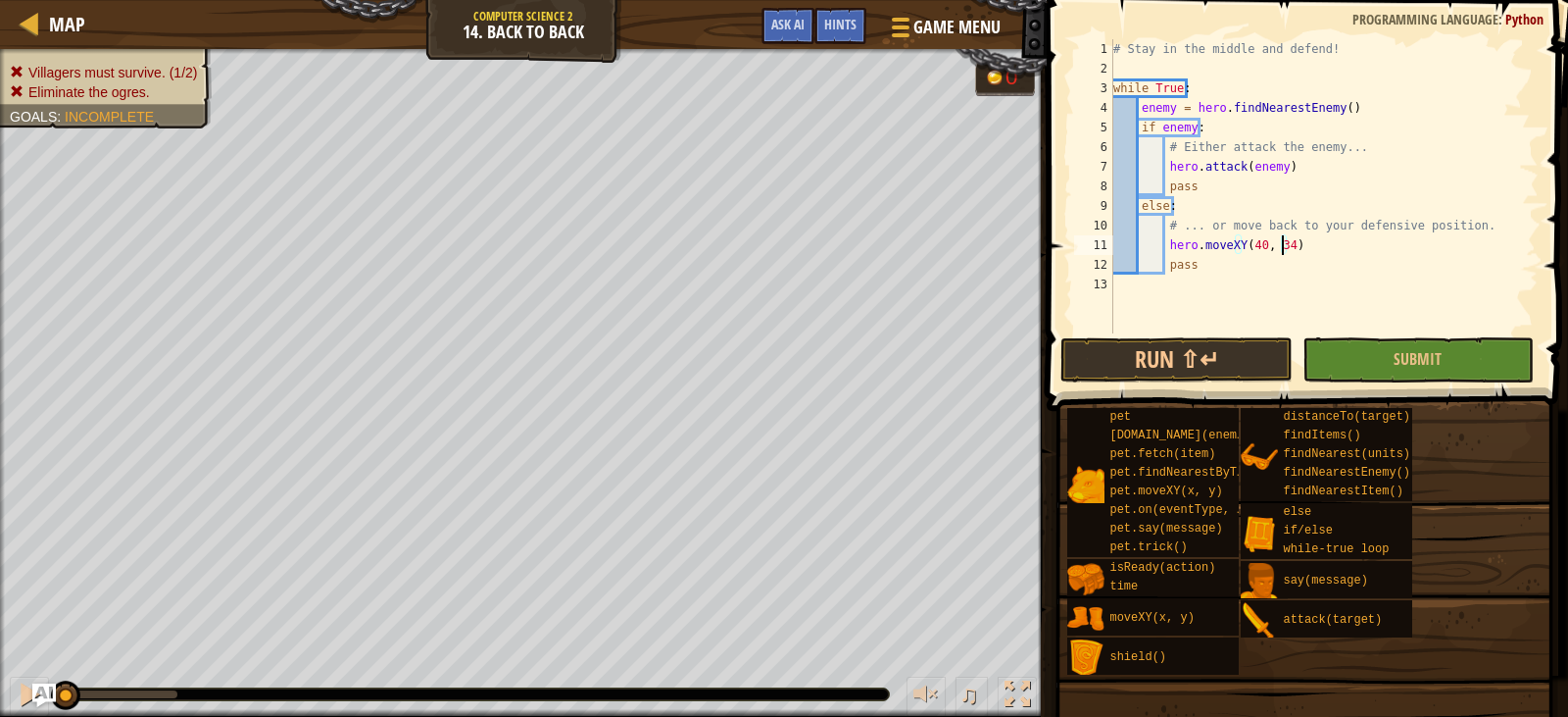
scroll to position [9, 14]
type textarea "hero.moveXY(40, 34)"
click at [1351, 375] on button "Submit" at bounding box center [1418, 359] width 232 height 45
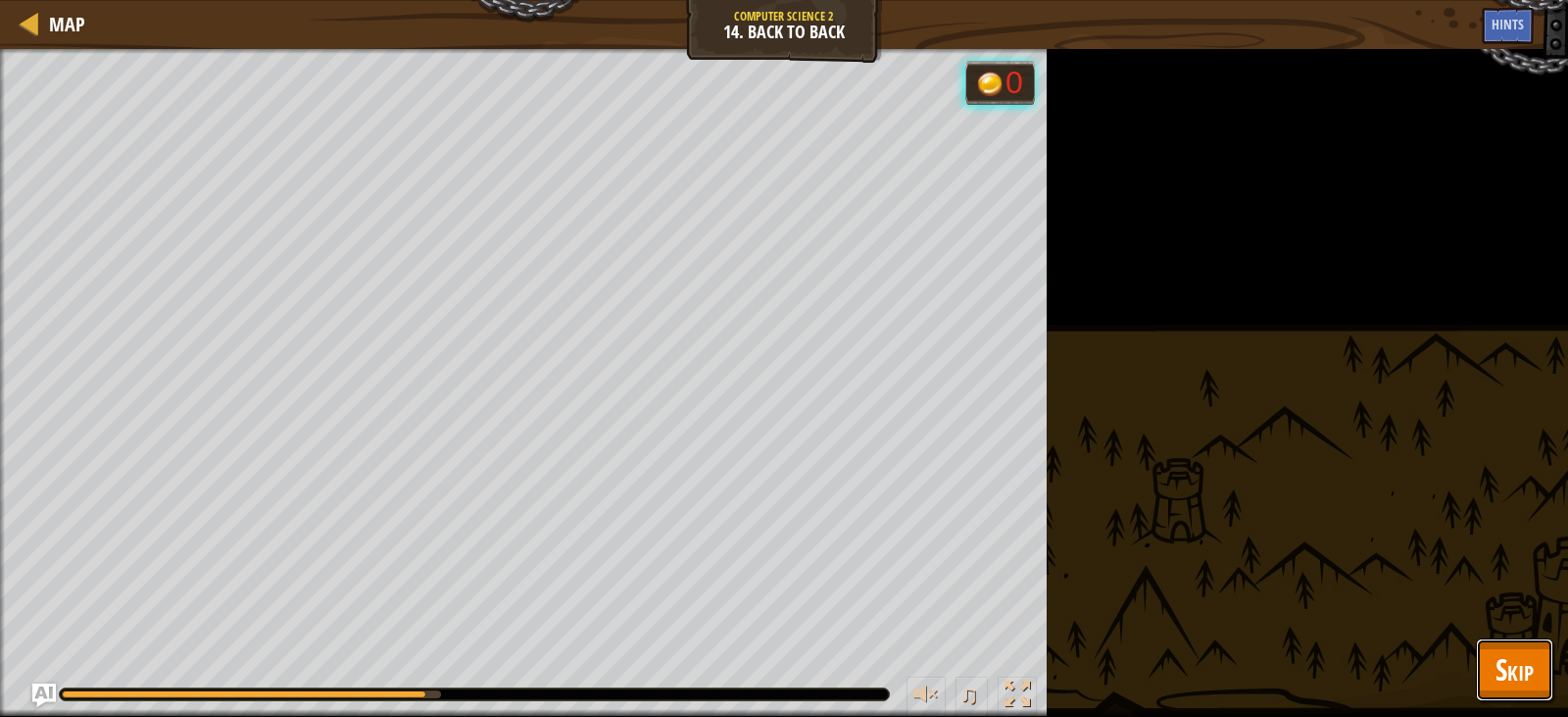
click at [1493, 664] on button "Skip" at bounding box center [1515, 669] width 78 height 63
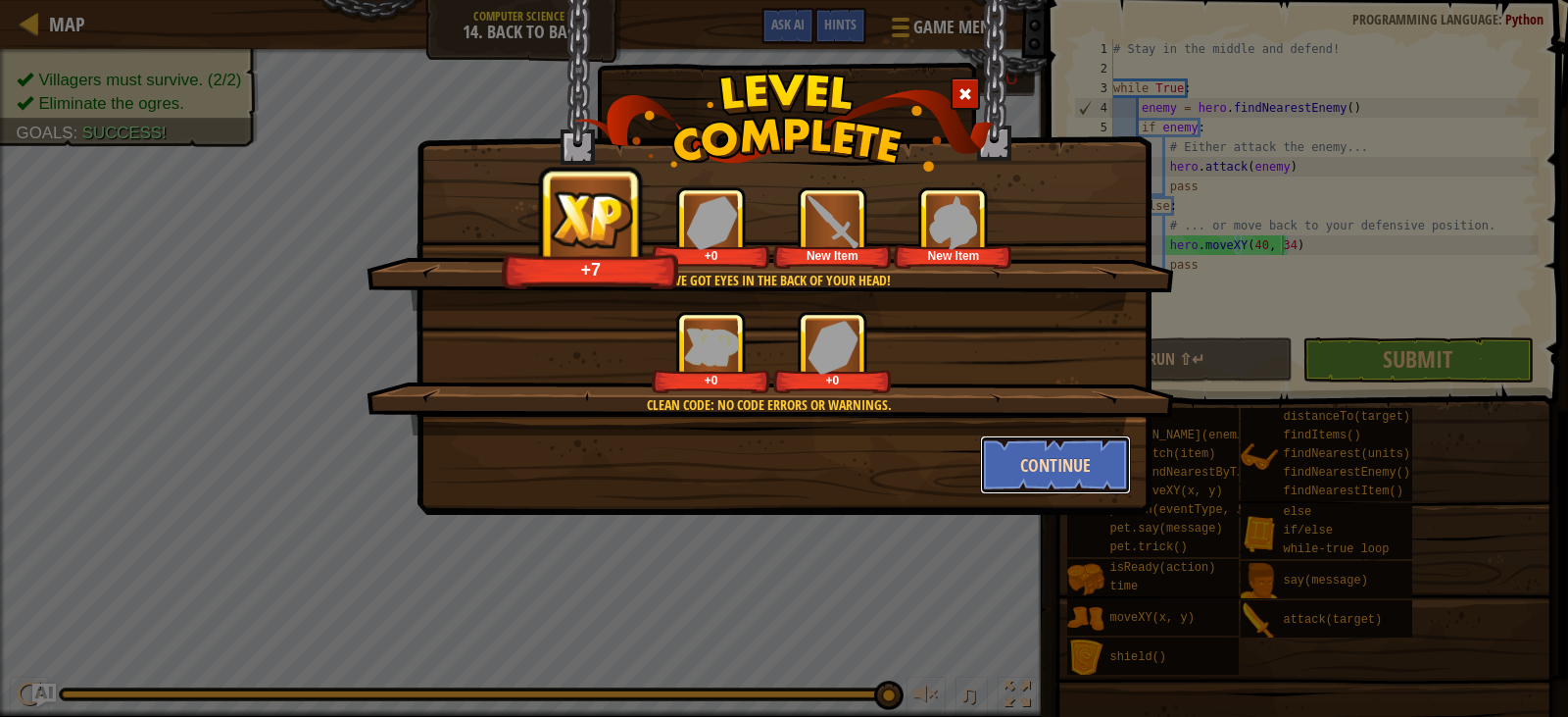
click at [1023, 470] on button "Continue" at bounding box center [1056, 464] width 152 height 59
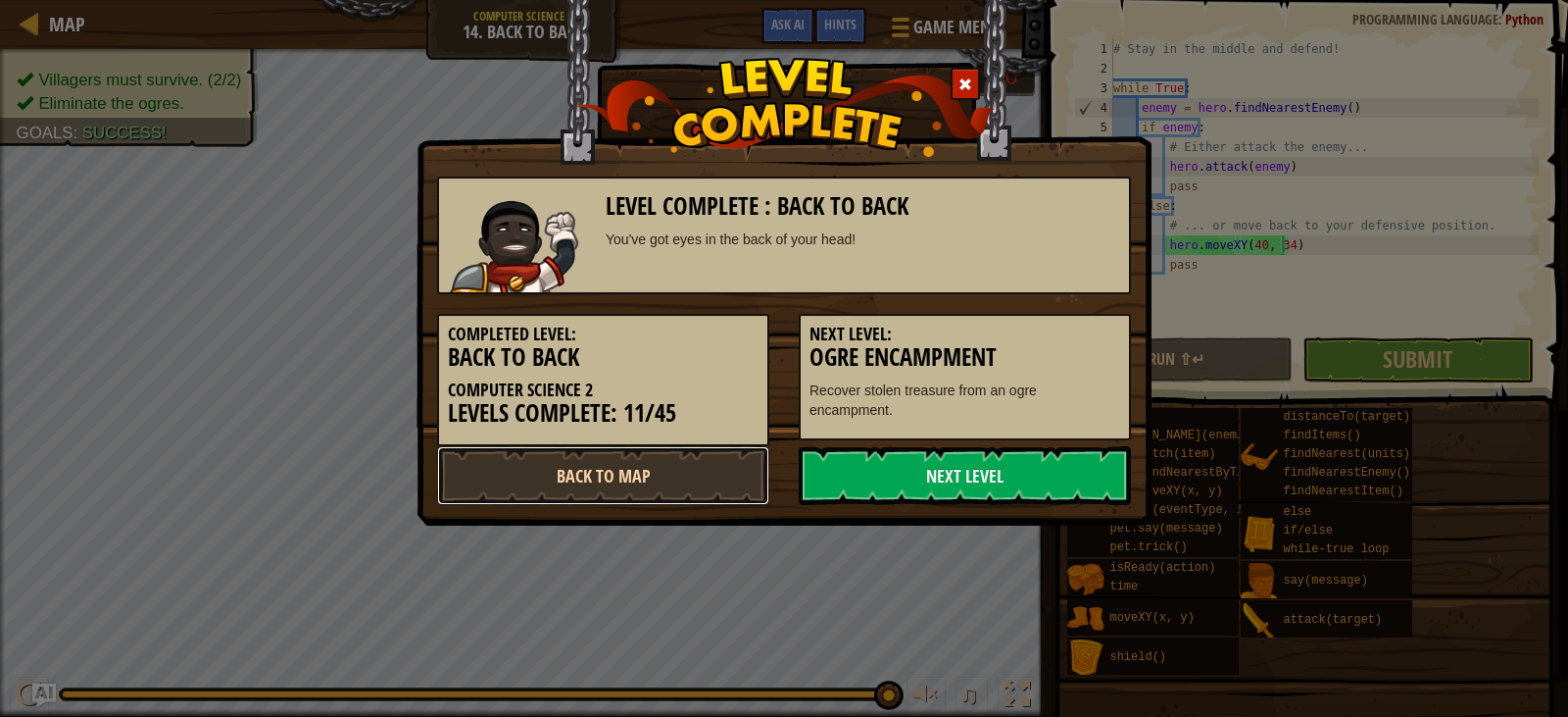
click at [699, 472] on link "Back to Map" at bounding box center [603, 475] width 332 height 59
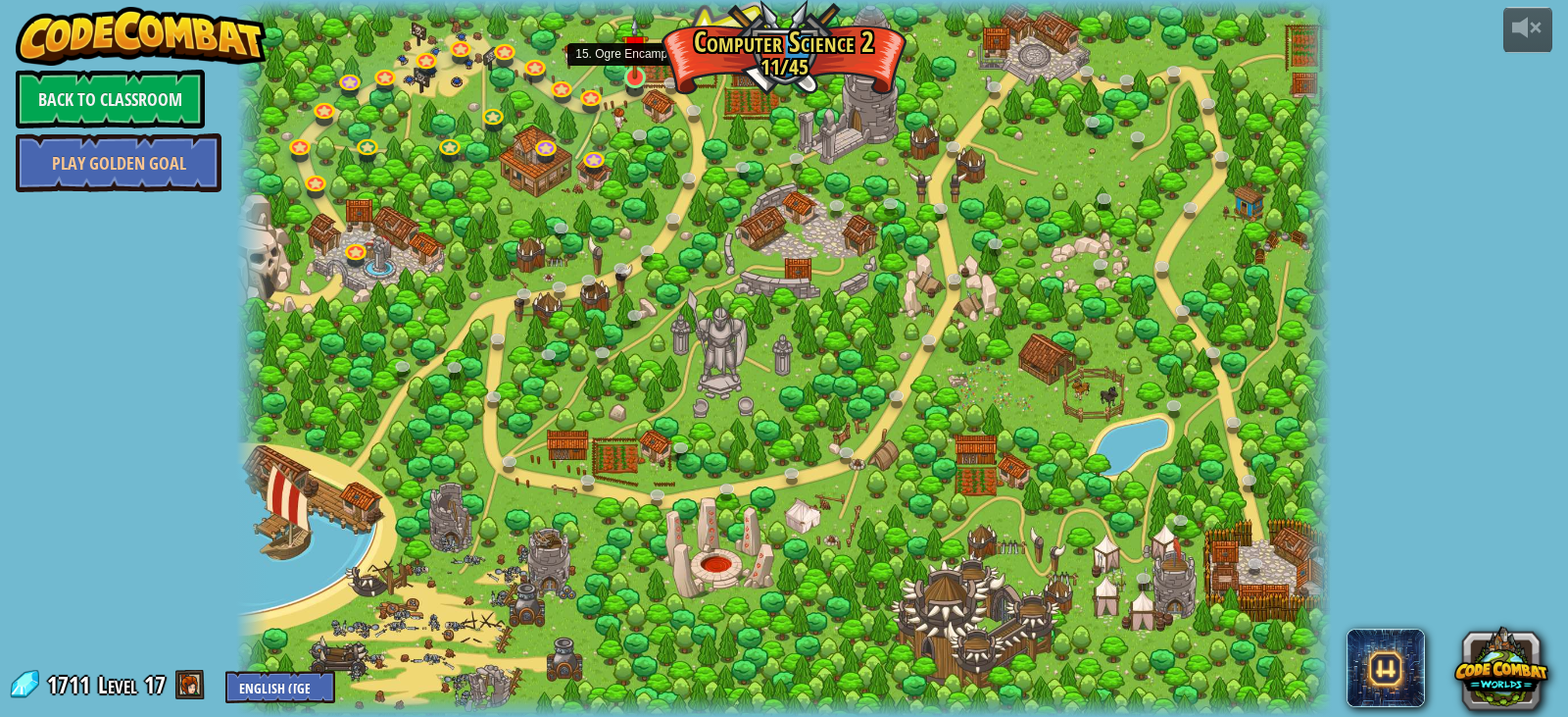
click at [638, 75] on img at bounding box center [635, 48] width 27 height 63
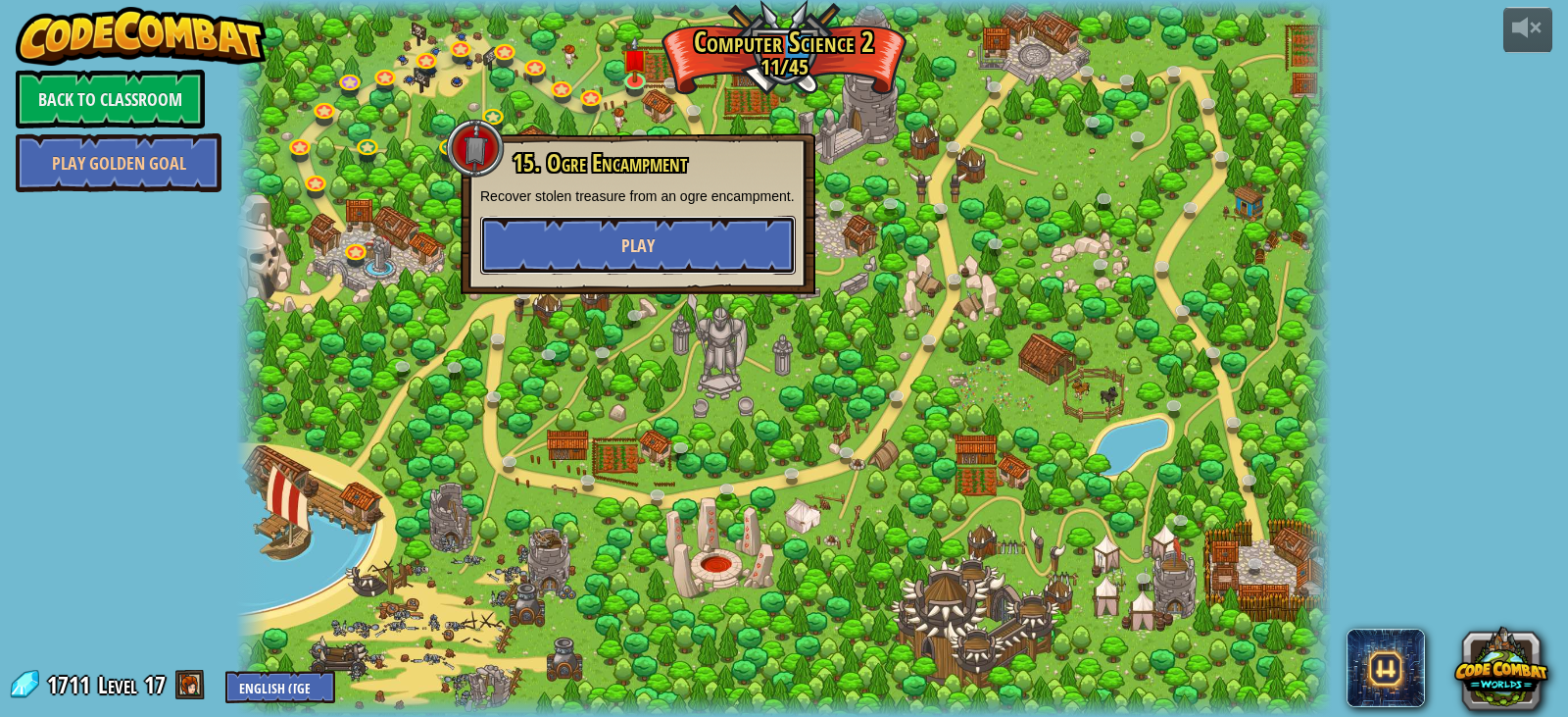
click at [642, 236] on span "Play" at bounding box center [638, 246] width 33 height 25
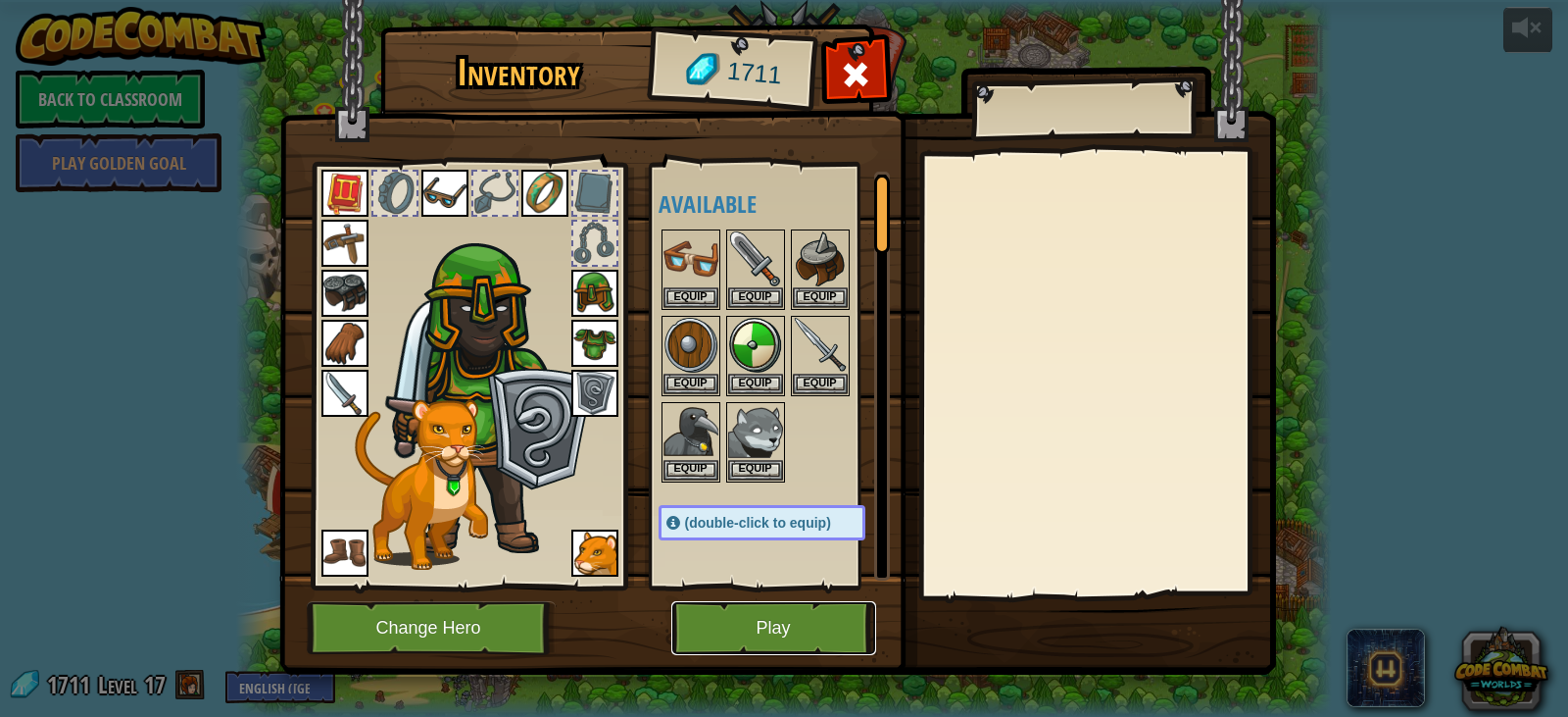
click at [788, 635] on button "Play" at bounding box center [774, 628] width 205 height 54
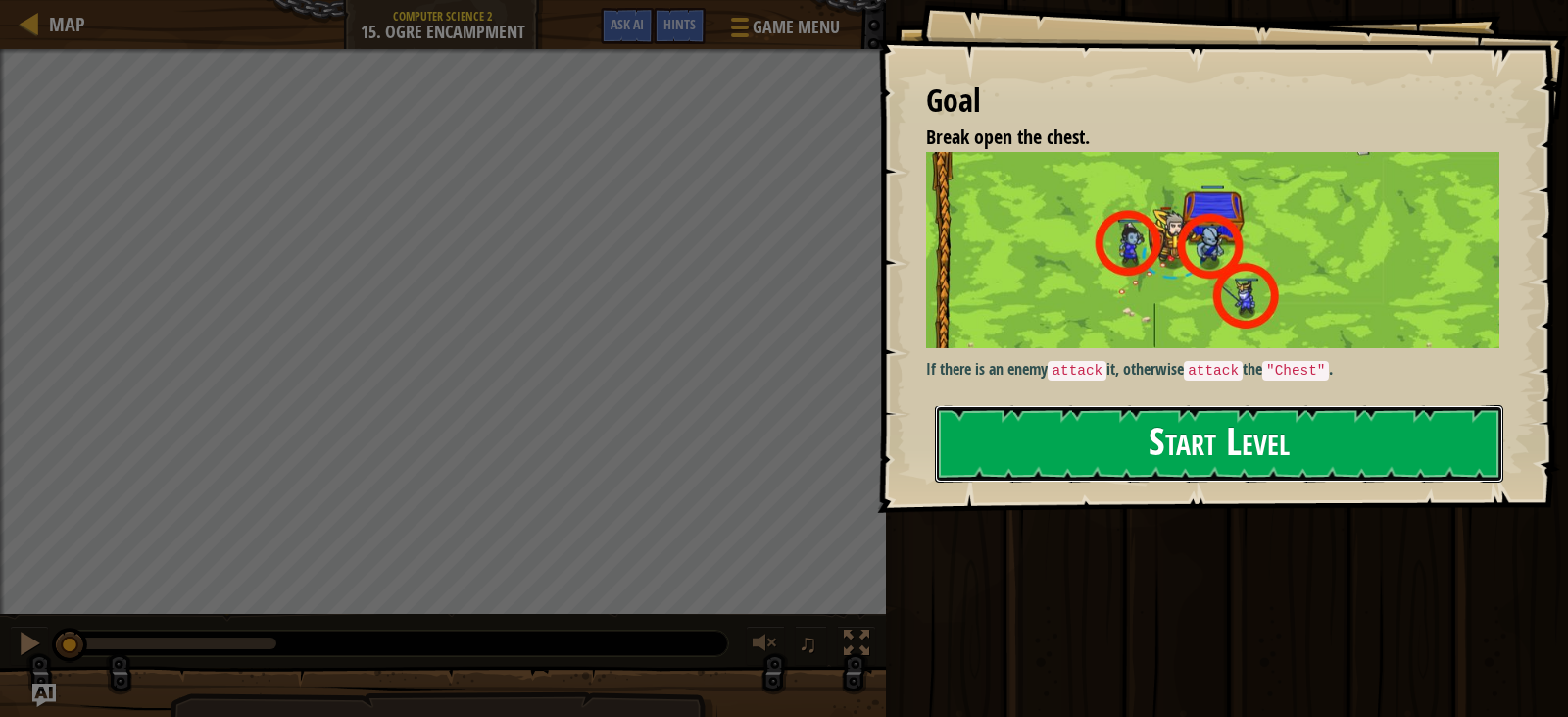
click at [1247, 444] on button "Start Level" at bounding box center [1220, 444] width 569 height 78
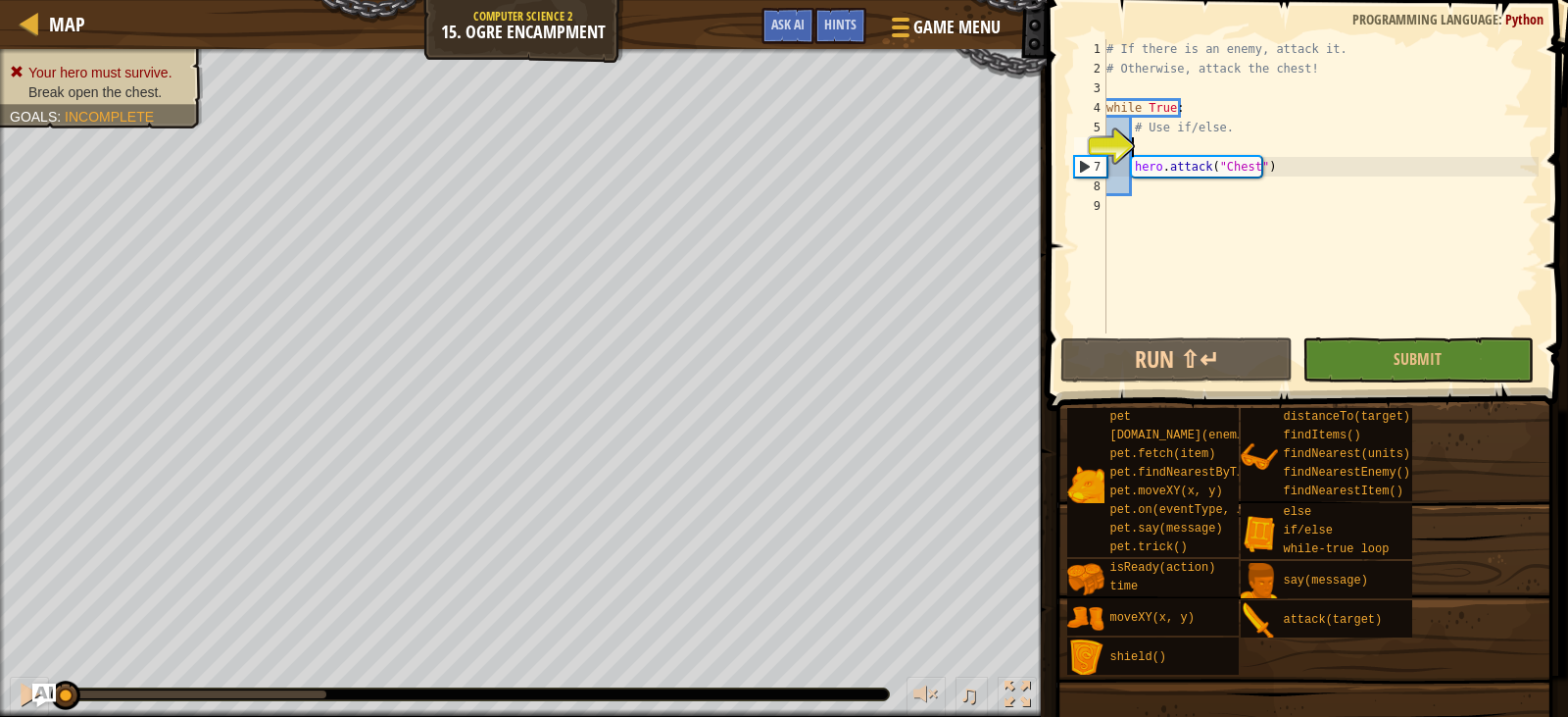
scroll to position [9, 2]
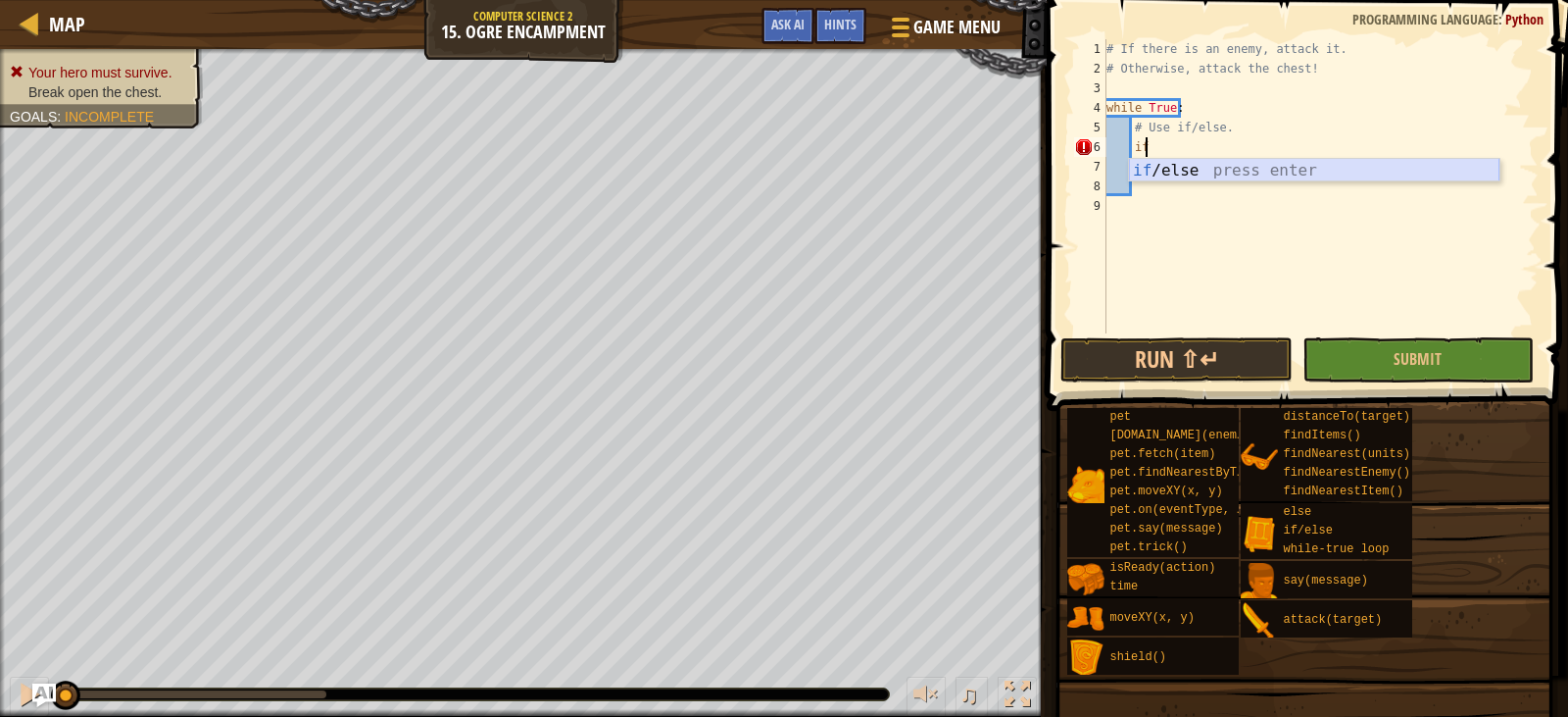
click at [1192, 166] on div "if /else press enter" at bounding box center [1313, 194] width 370 height 71
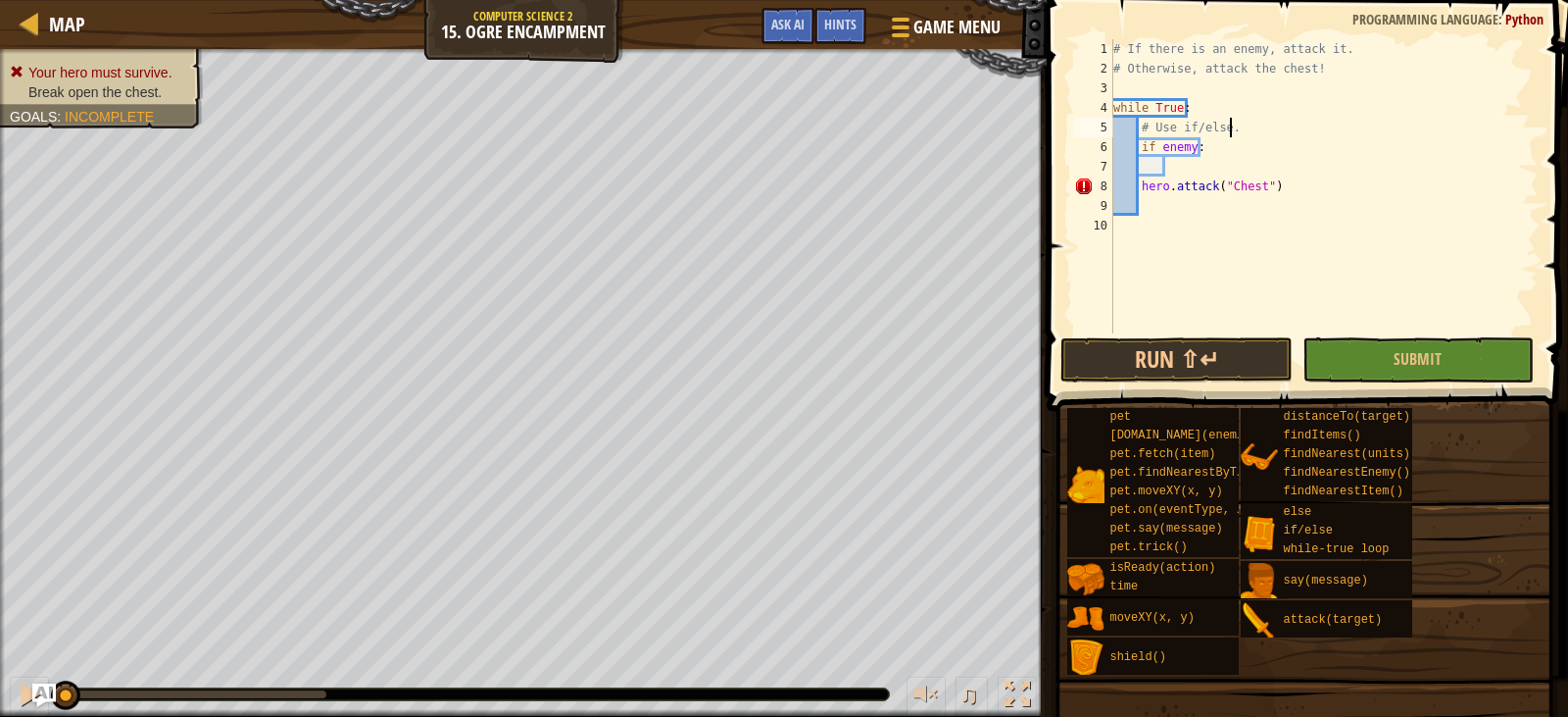
click at [1248, 118] on div "# If there is an enemy, attack it. # Otherwise, attack the chest! while True : …" at bounding box center [1324, 206] width 430 height 334
type textarea "# Use if/else."
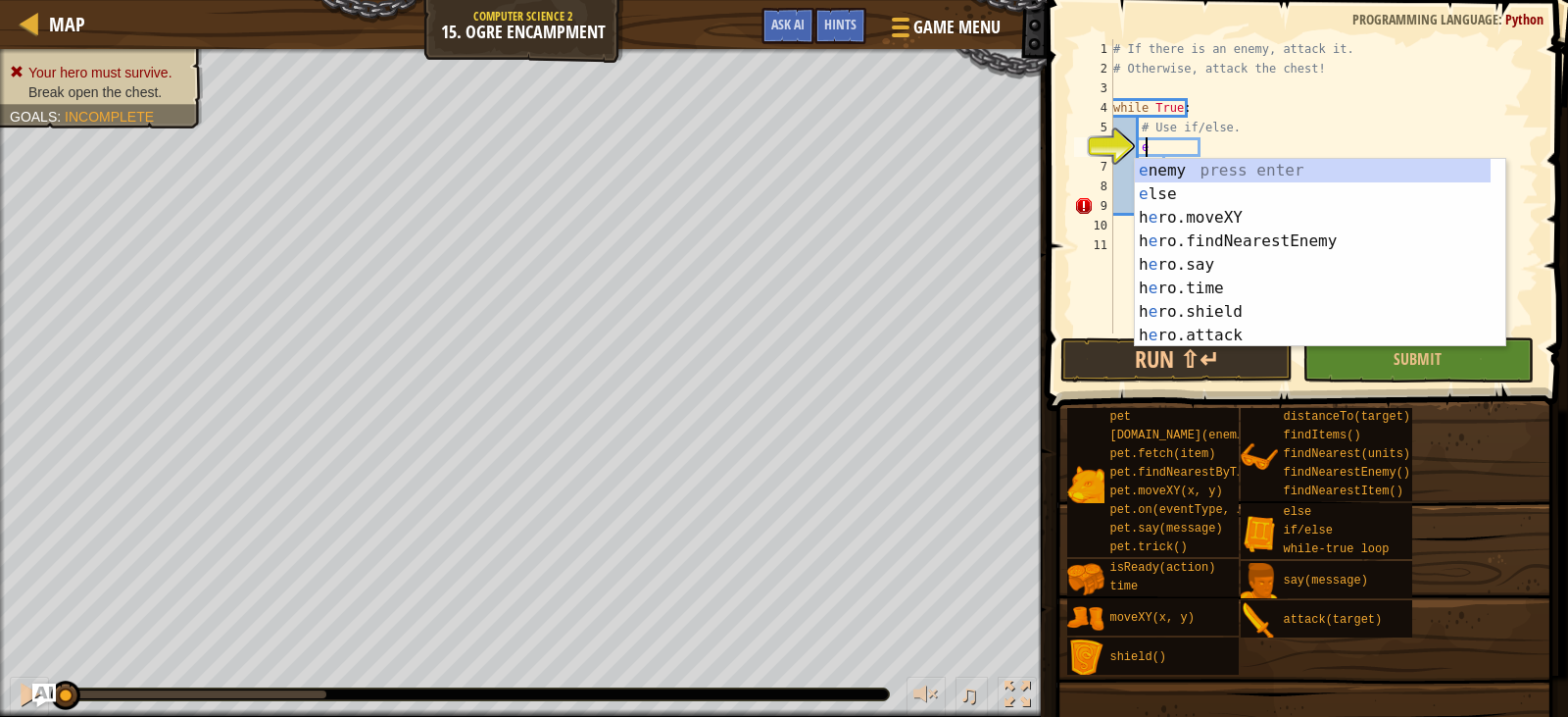
scroll to position [9, 3]
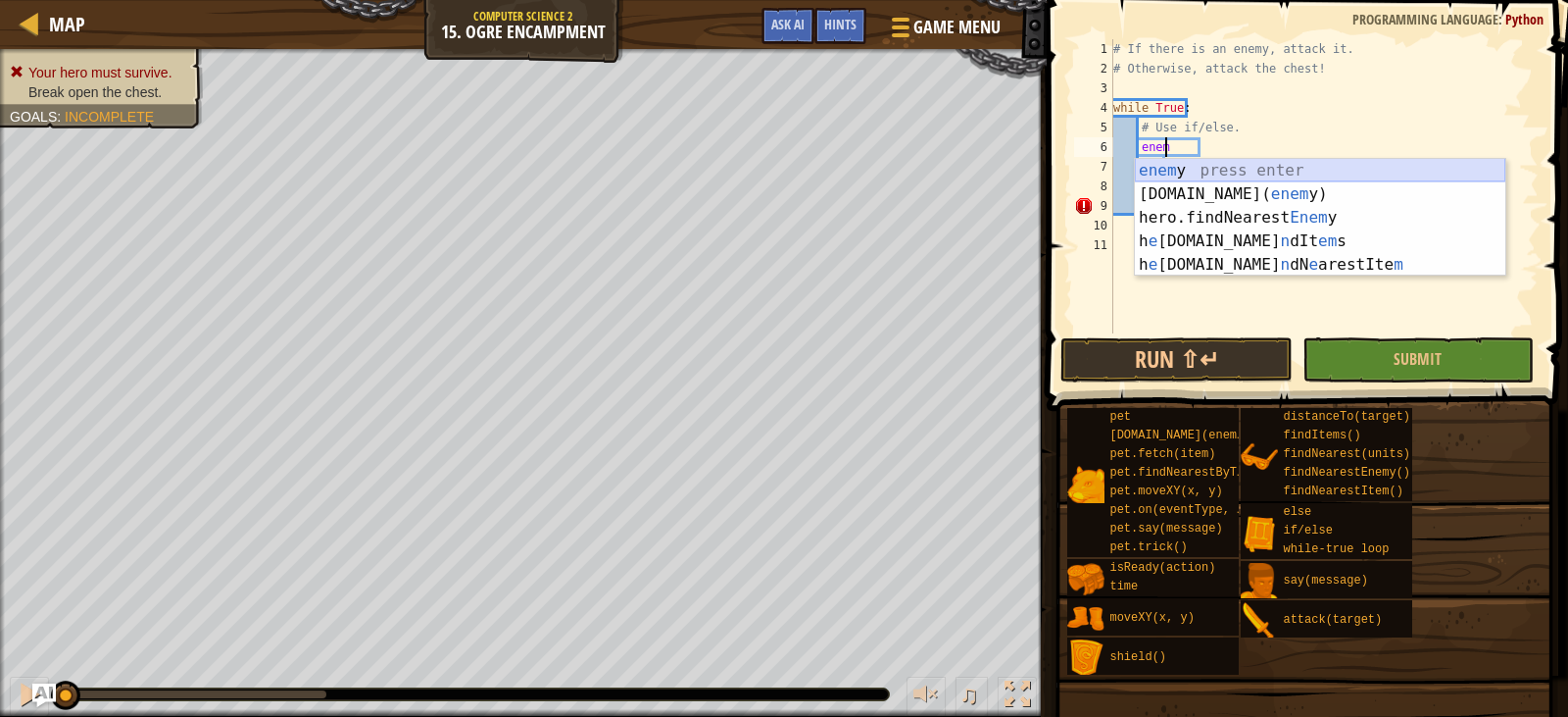
click at [1221, 162] on div "enem y press enter [DOMAIN_NAME]( enem y) press enter hero.findNearest Enem y p…" at bounding box center [1319, 241] width 370 height 165
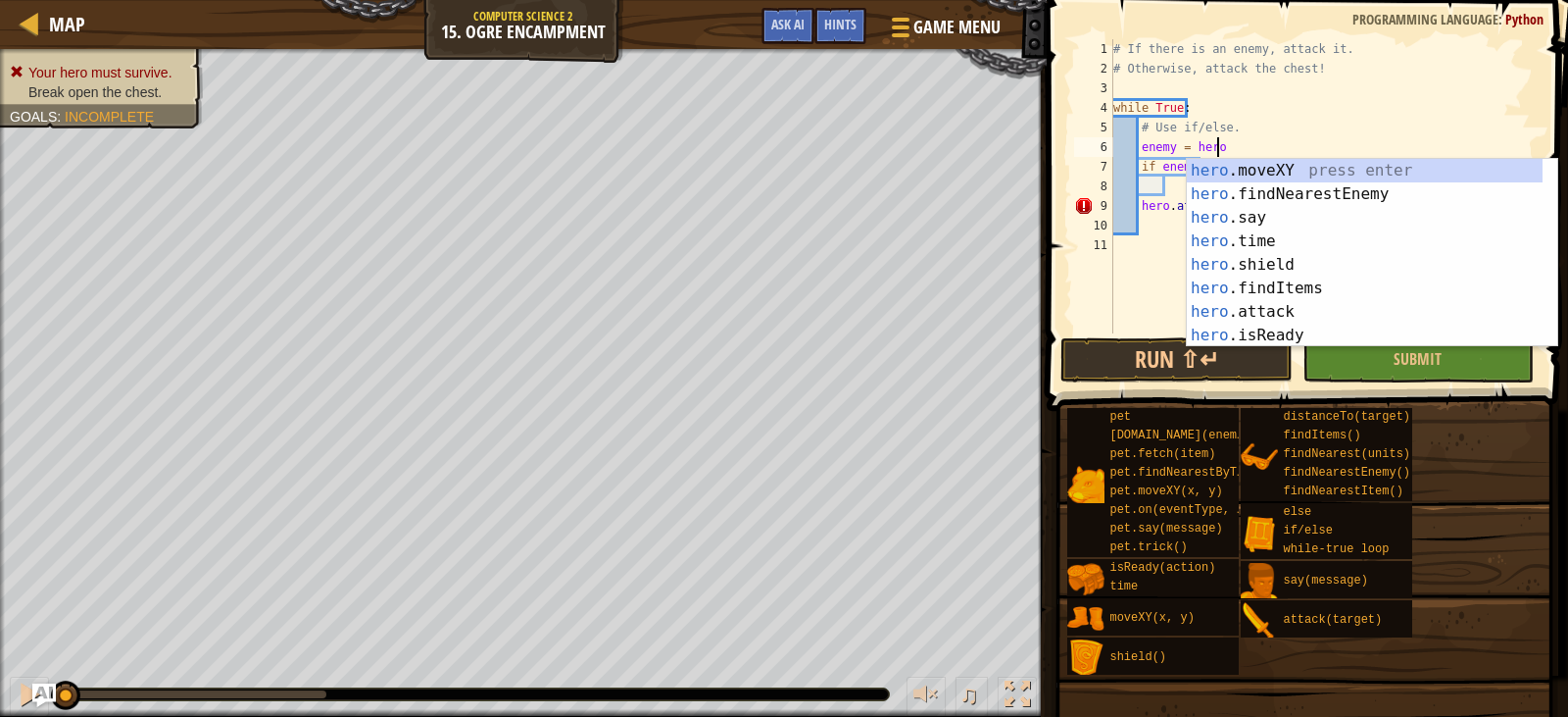
scroll to position [9, 8]
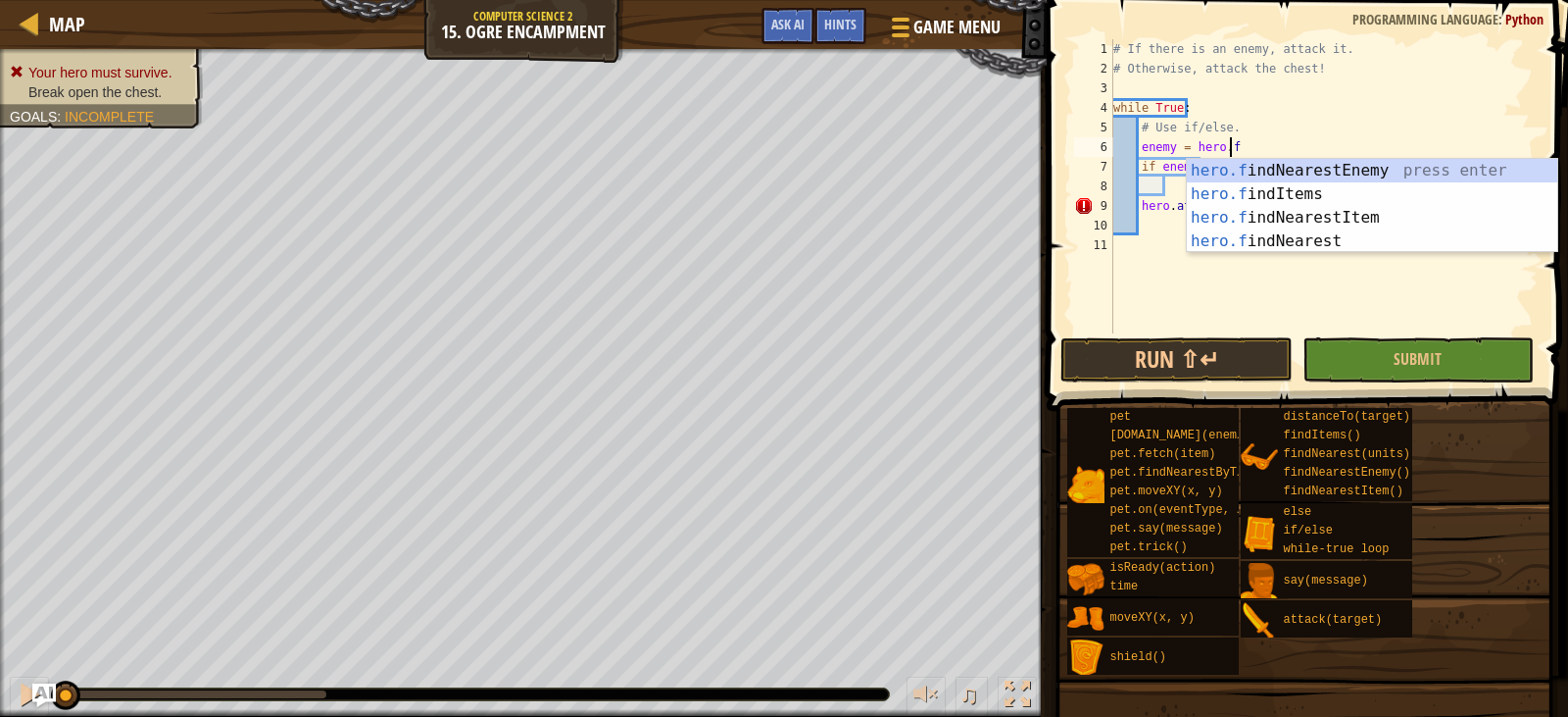
type textarea "enemy = [DOMAIN_NAME]"
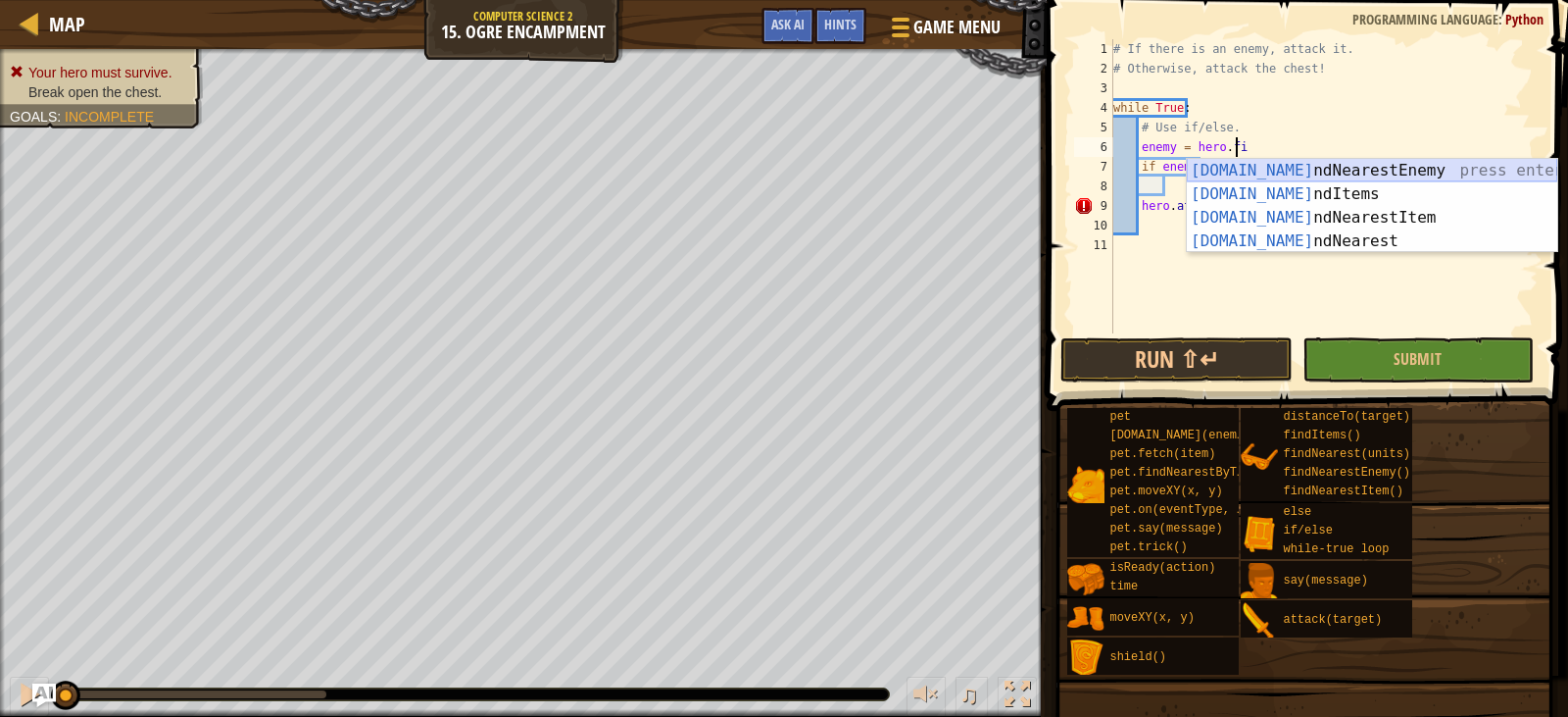
click at [1247, 175] on div "[DOMAIN_NAME] ndNearestEnemy press enter [DOMAIN_NAME] ndItems press enter [DOM…" at bounding box center [1371, 229] width 370 height 141
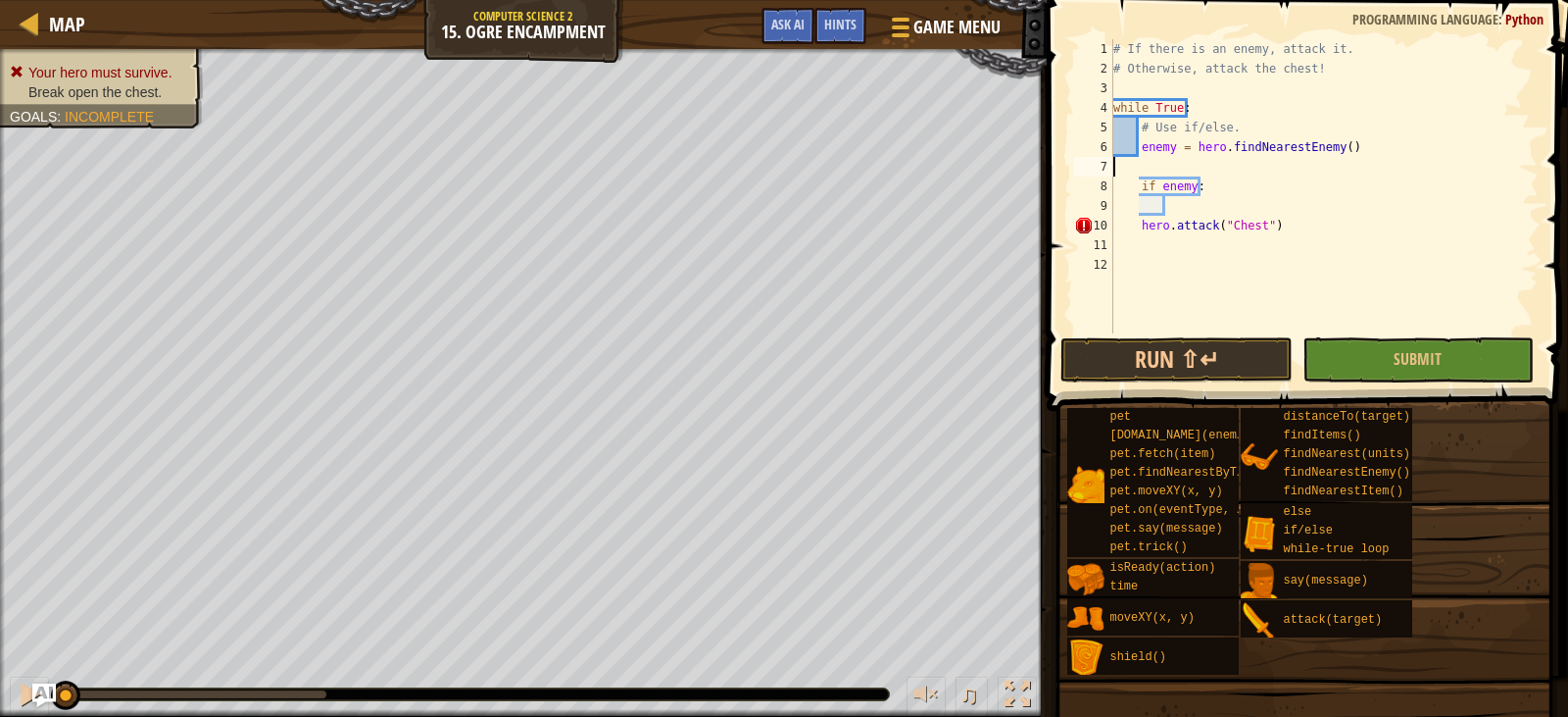
scroll to position [9, 0]
type textarea "enemy = hero.findNearestEnemy()"
click at [1214, 189] on div "# If there is an enemy, attack it. # Otherwise, attack the chest! while True : …" at bounding box center [1324, 206] width 430 height 334
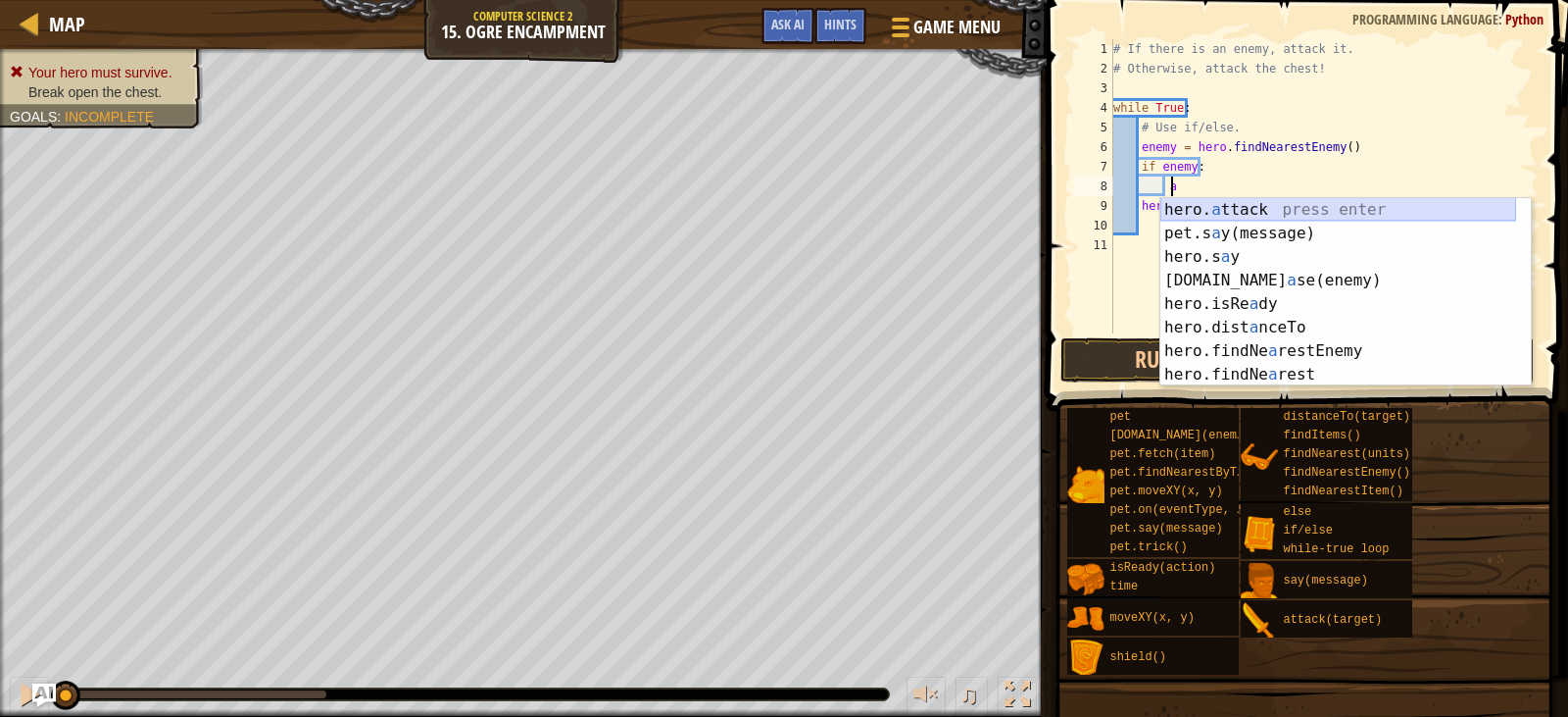
click at [1219, 209] on div "hero. a ttack press enter pet.s a y(message) press enter hero.s a y press enter…" at bounding box center [1338, 316] width 355 height 236
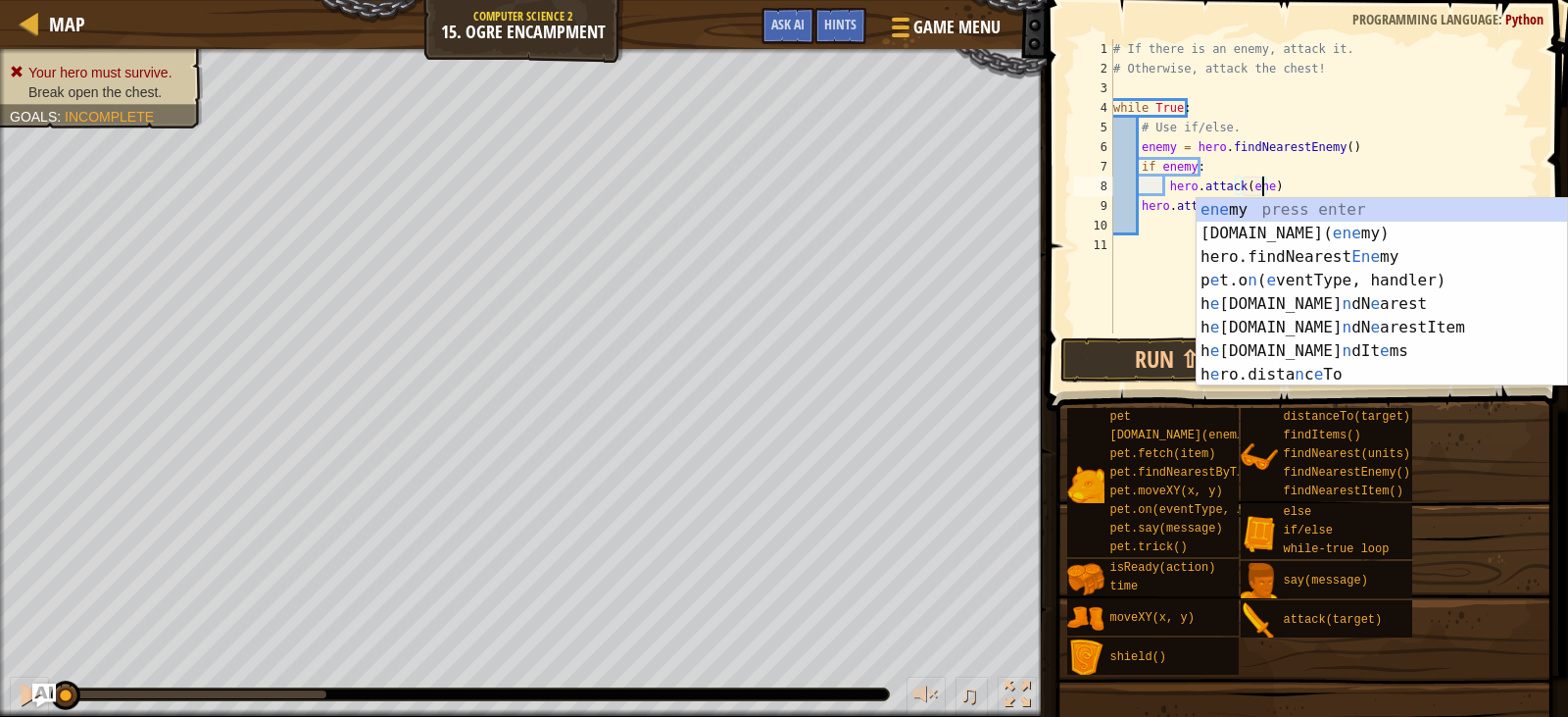
scroll to position [9, 13]
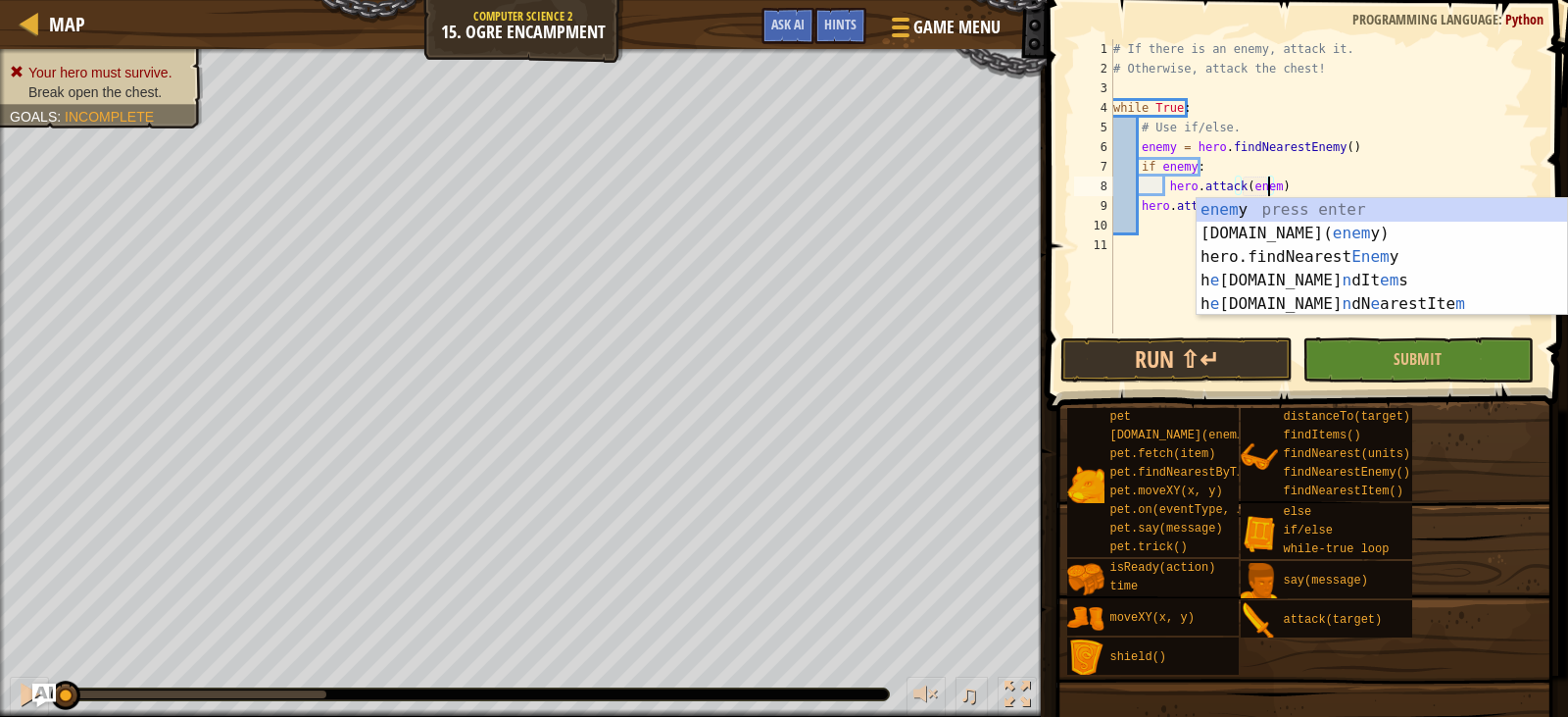
type textarea "hero.attack(enemy)"
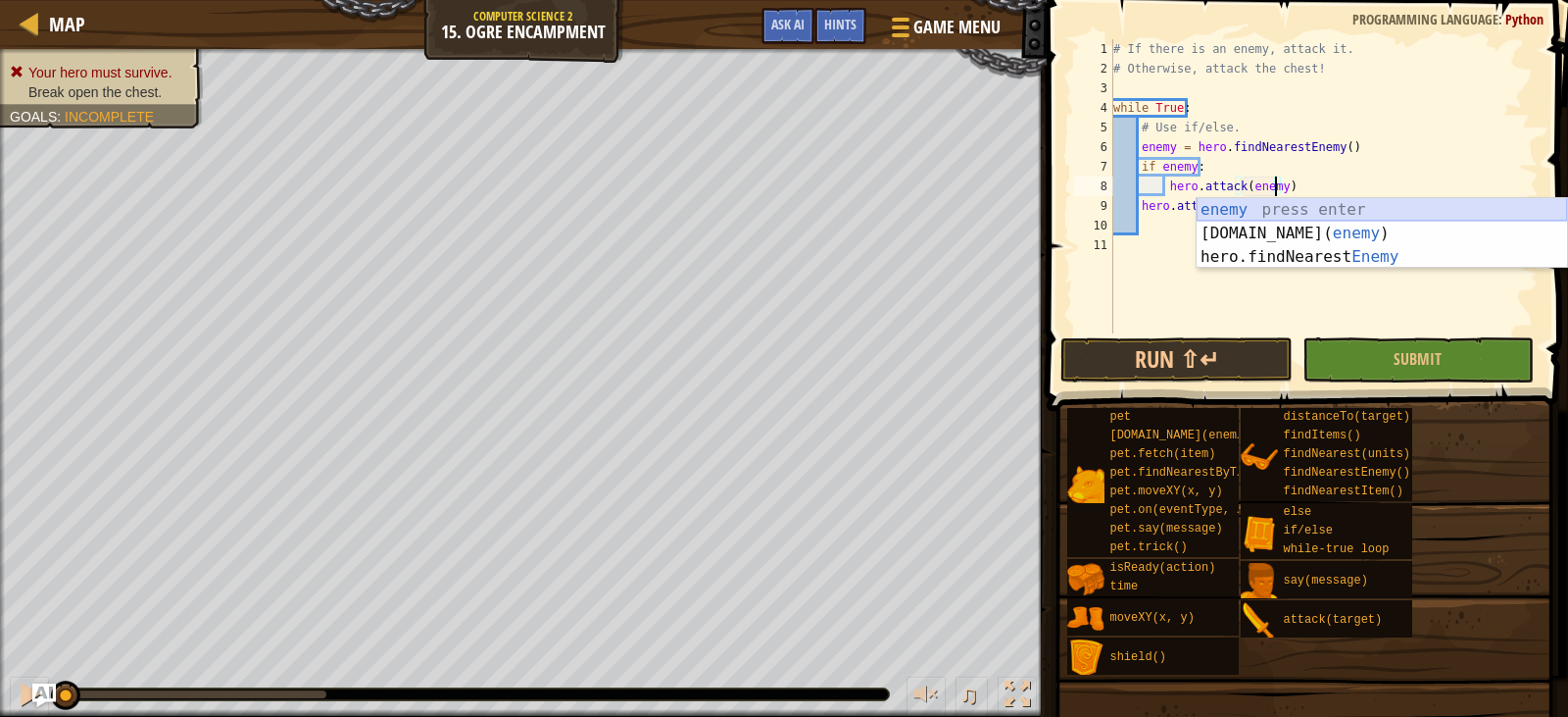
click at [1232, 208] on div "enemy press enter [DOMAIN_NAME]( enemy ) press enter hero.findNearest Enemy pre…" at bounding box center [1381, 257] width 370 height 118
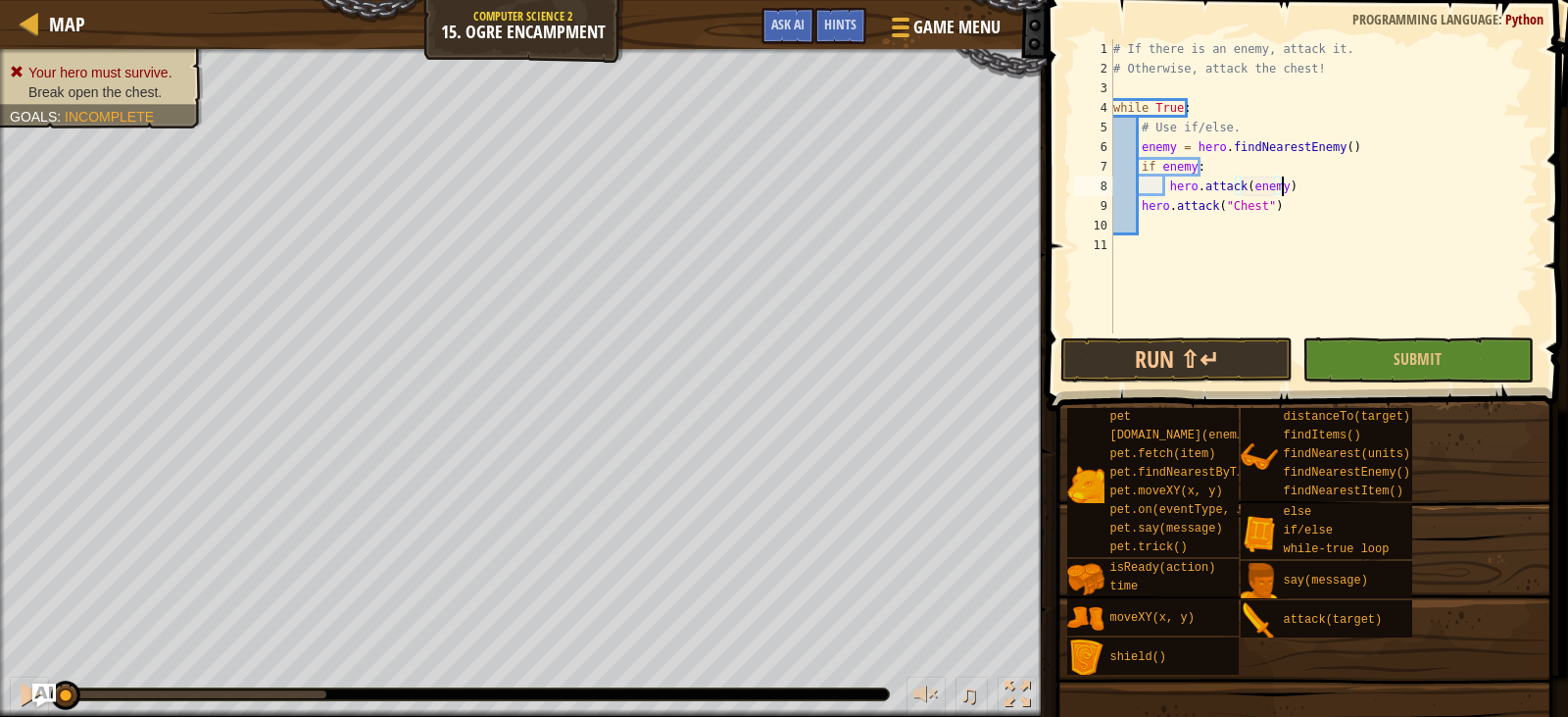
click at [1305, 189] on div "# If there is an enemy, attack it. # Otherwise, attack the chest! while True : …" at bounding box center [1324, 206] width 430 height 334
type textarea "el"
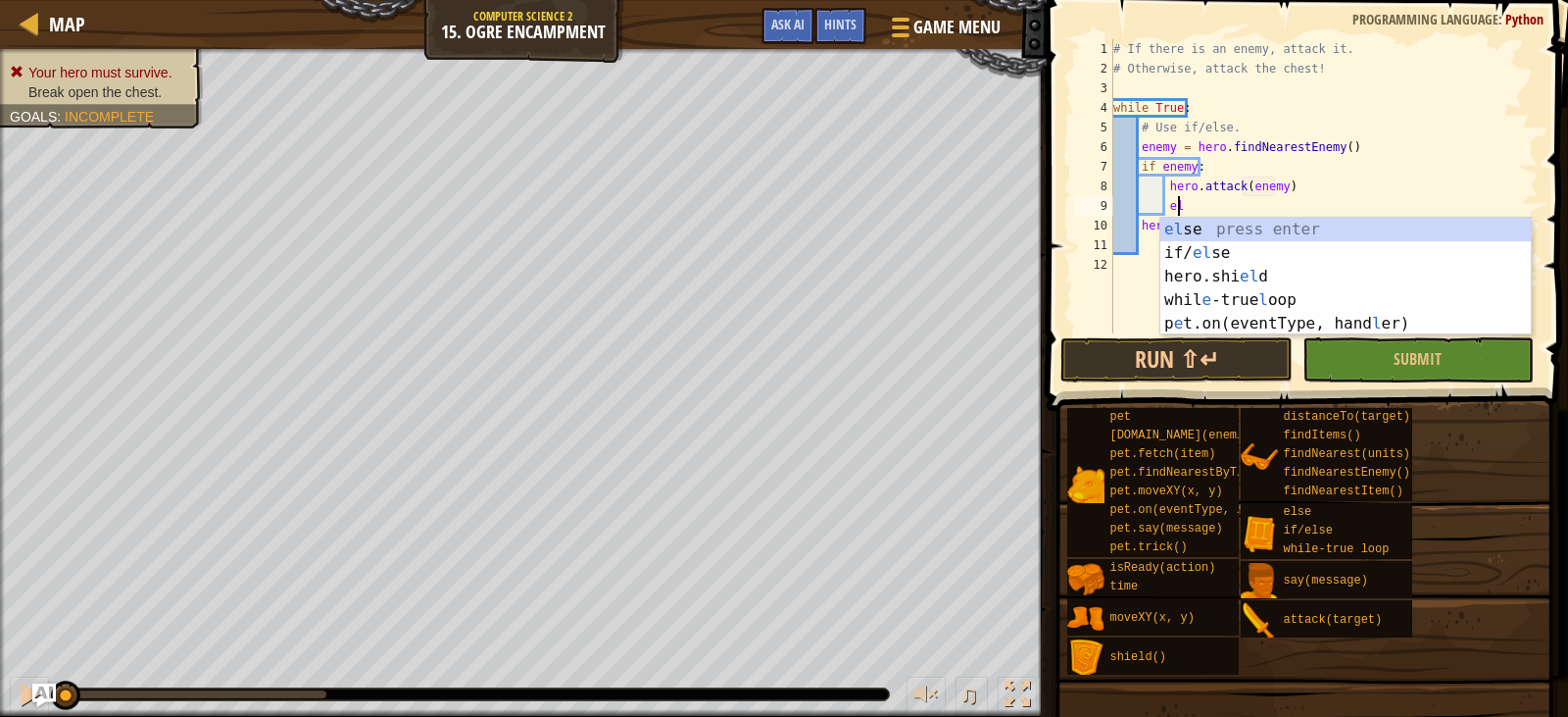
scroll to position [9, 5]
click at [1303, 232] on div "el se press enter if/ el se press enter hero.shi el d press enter whil e -true …" at bounding box center [1345, 300] width 370 height 165
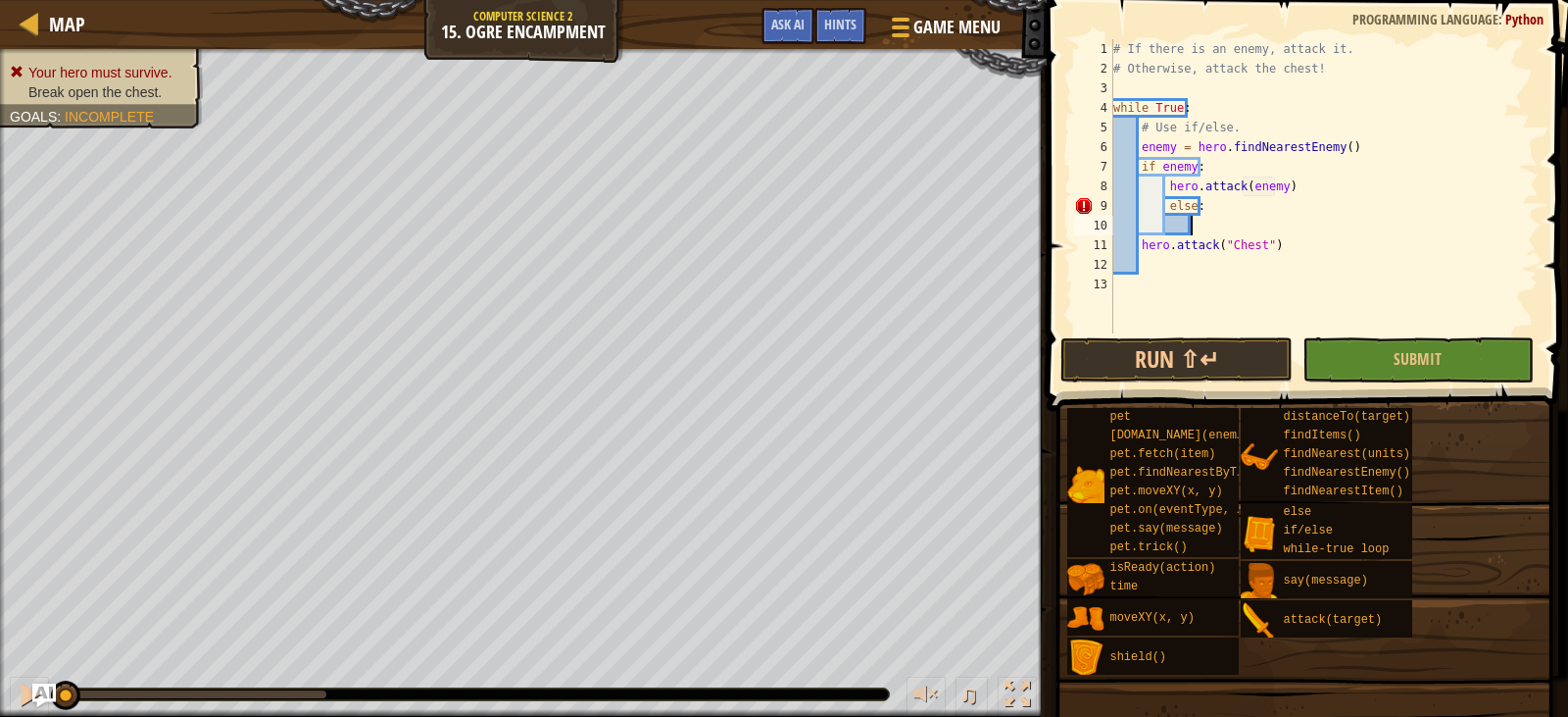
click at [1138, 244] on div "# If there is an enemy, attack it. # Otherwise, attack the chest! while True : …" at bounding box center [1324, 206] width 430 height 334
click at [1351, 227] on div "# If there is an enemy, attack it. # Otherwise, attack the chest! while True : …" at bounding box center [1324, 206] width 430 height 334
click at [1384, 365] on button "Submit" at bounding box center [1418, 359] width 232 height 45
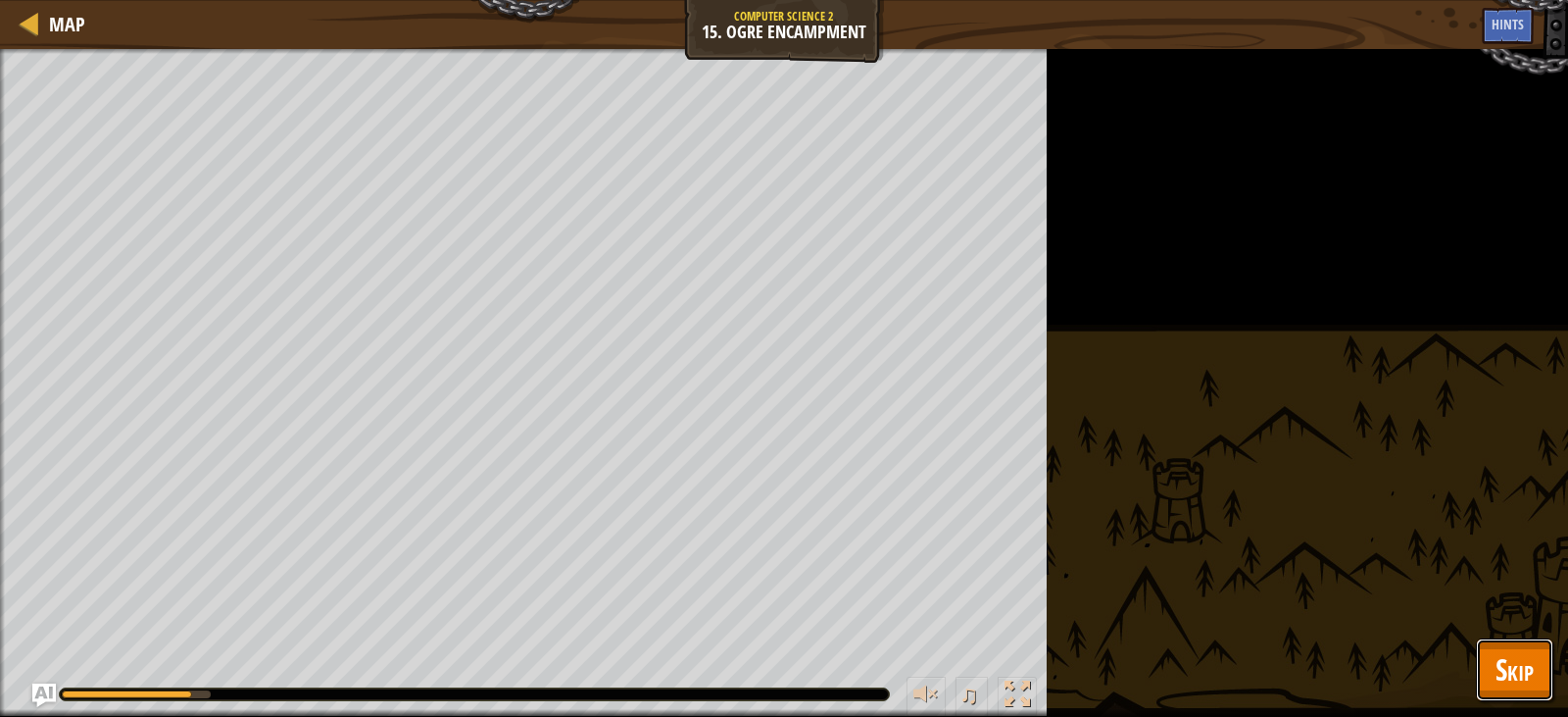
click at [1528, 669] on span "Skip" at bounding box center [1515, 669] width 38 height 40
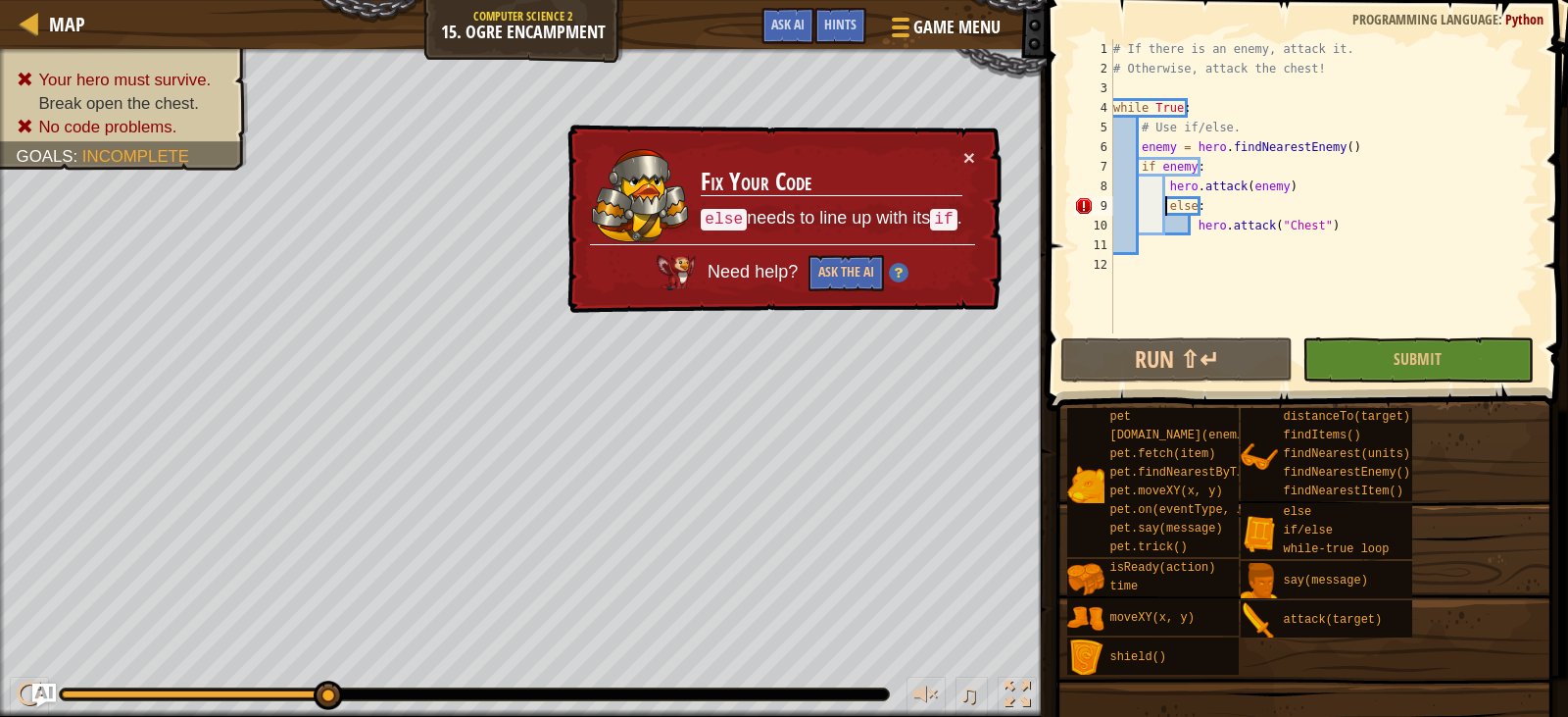
click at [1164, 206] on div "# If there is an enemy, attack it. # Otherwise, attack the chest! while True : …" at bounding box center [1324, 206] width 429 height 334
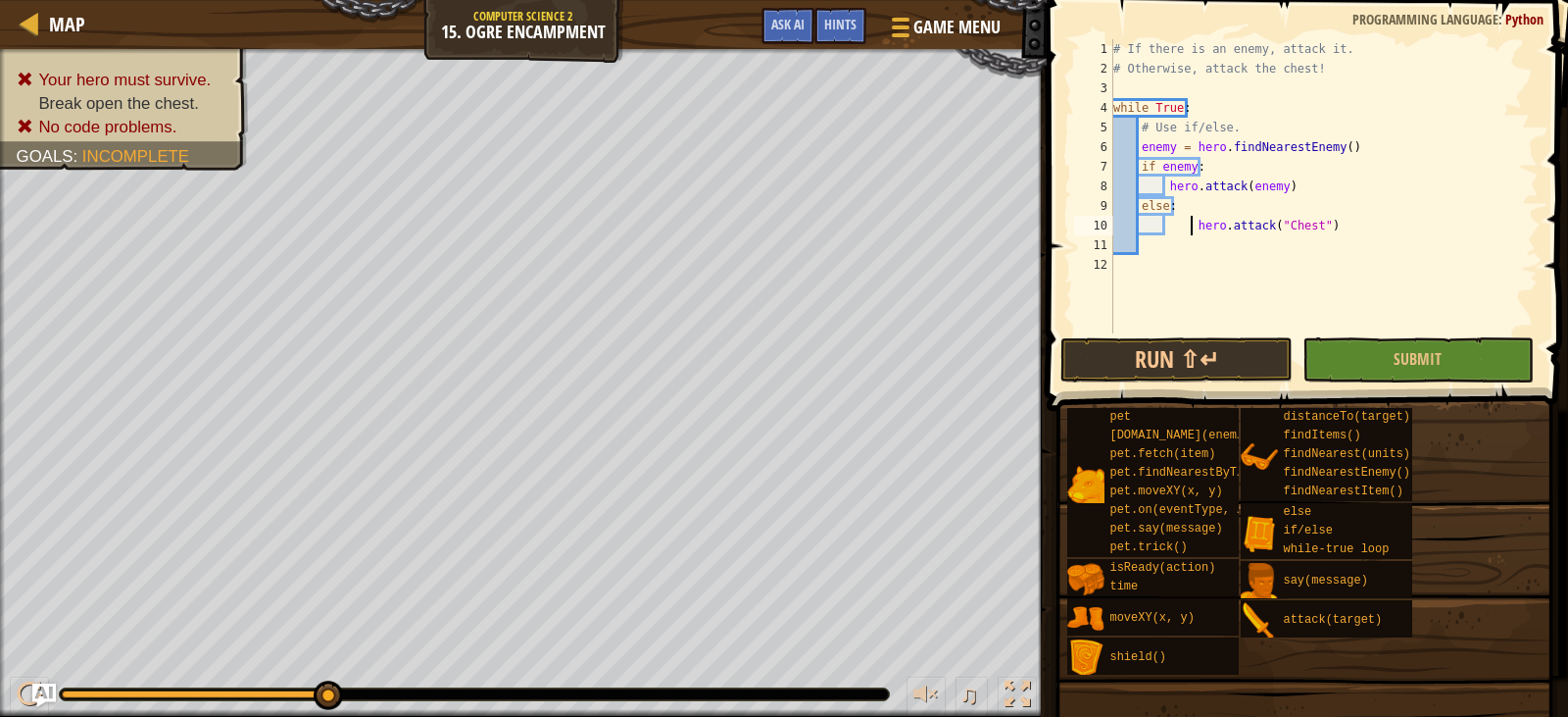
click at [1193, 224] on div "# If there is an enemy, attack it. # Otherwise, attack the chest! while True : …" at bounding box center [1324, 206] width 429 height 334
type textarea "hero.attack("Chest")"
click at [1328, 351] on button "Submit" at bounding box center [1418, 359] width 232 height 45
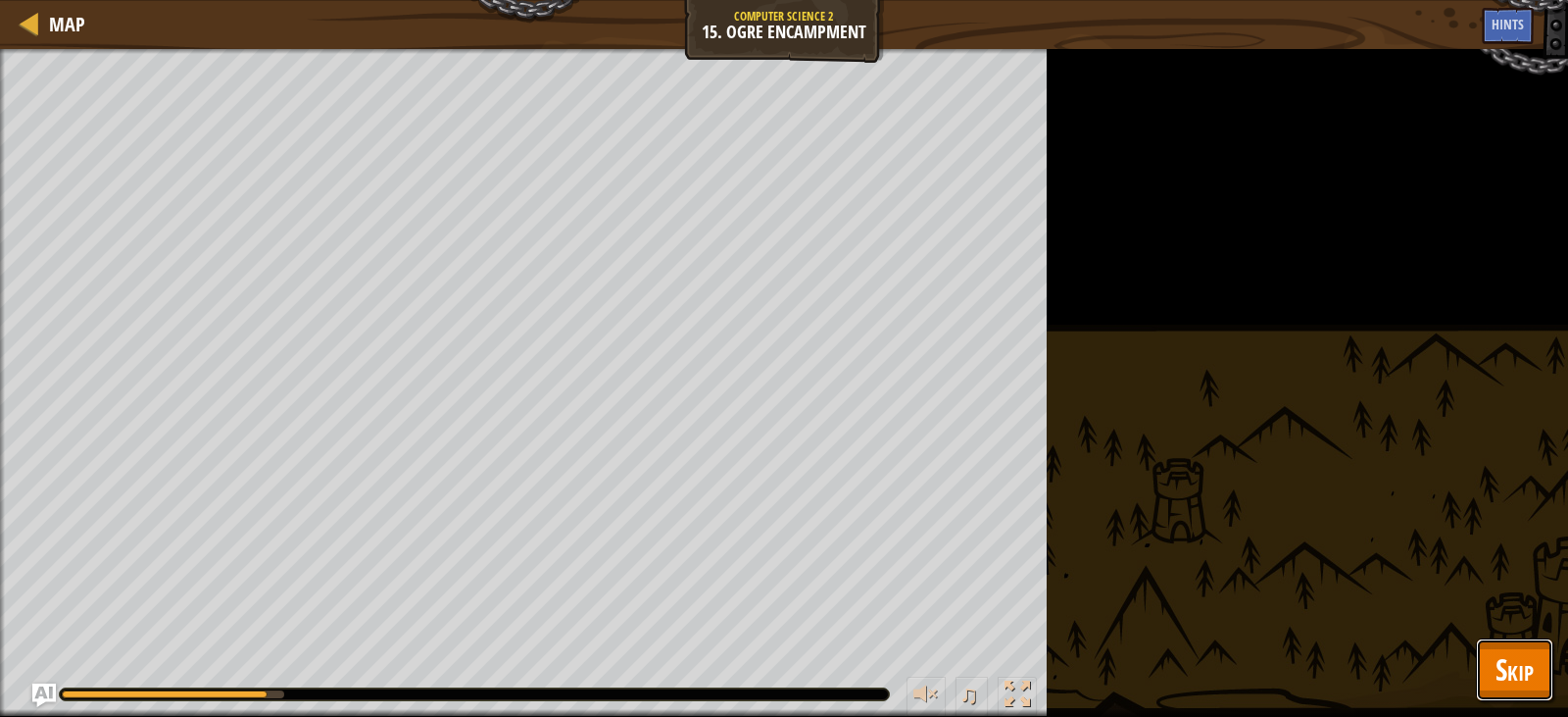
click at [1494, 682] on button "Skip" at bounding box center [1515, 669] width 78 height 63
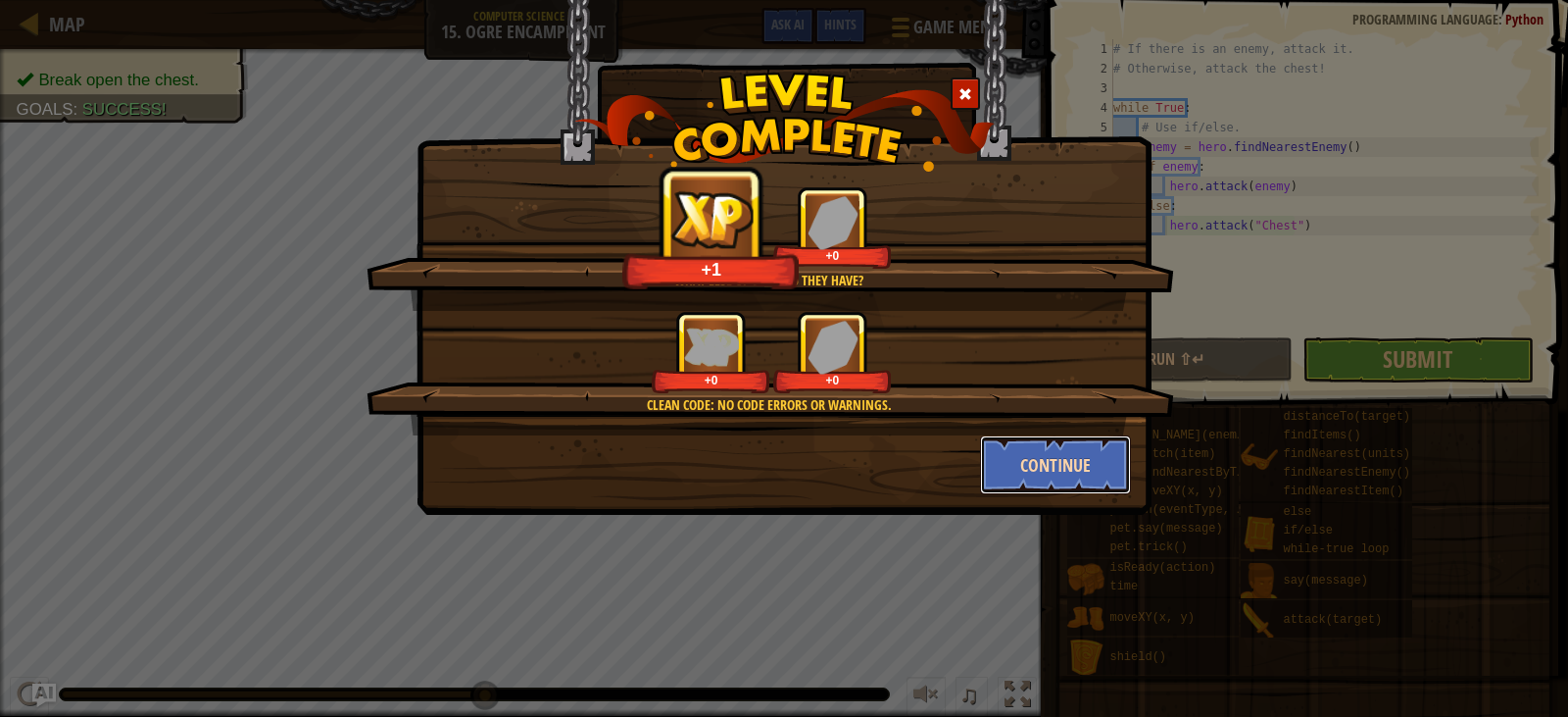
click at [1069, 455] on button "Continue" at bounding box center [1056, 464] width 152 height 59
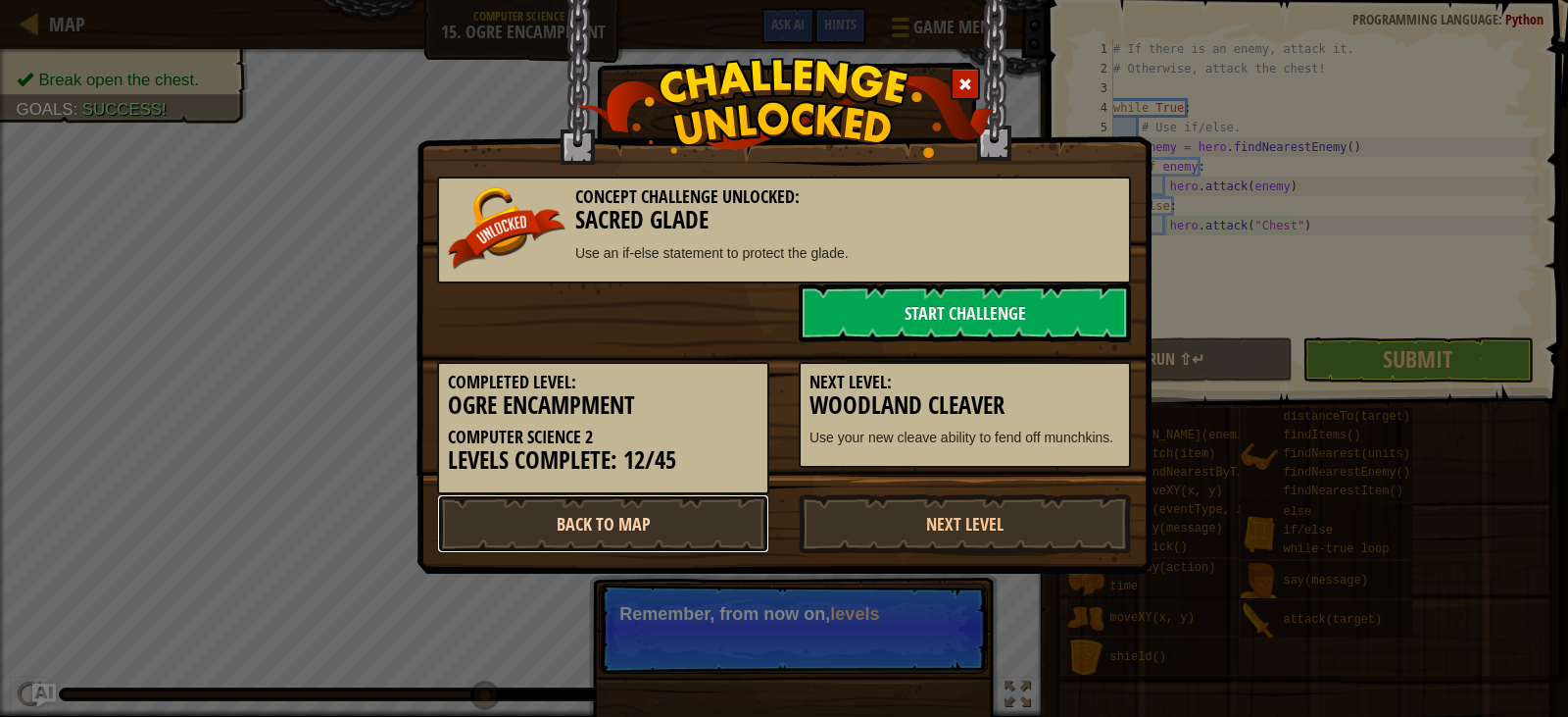
click at [658, 511] on link "Back to Map" at bounding box center [603, 523] width 332 height 59
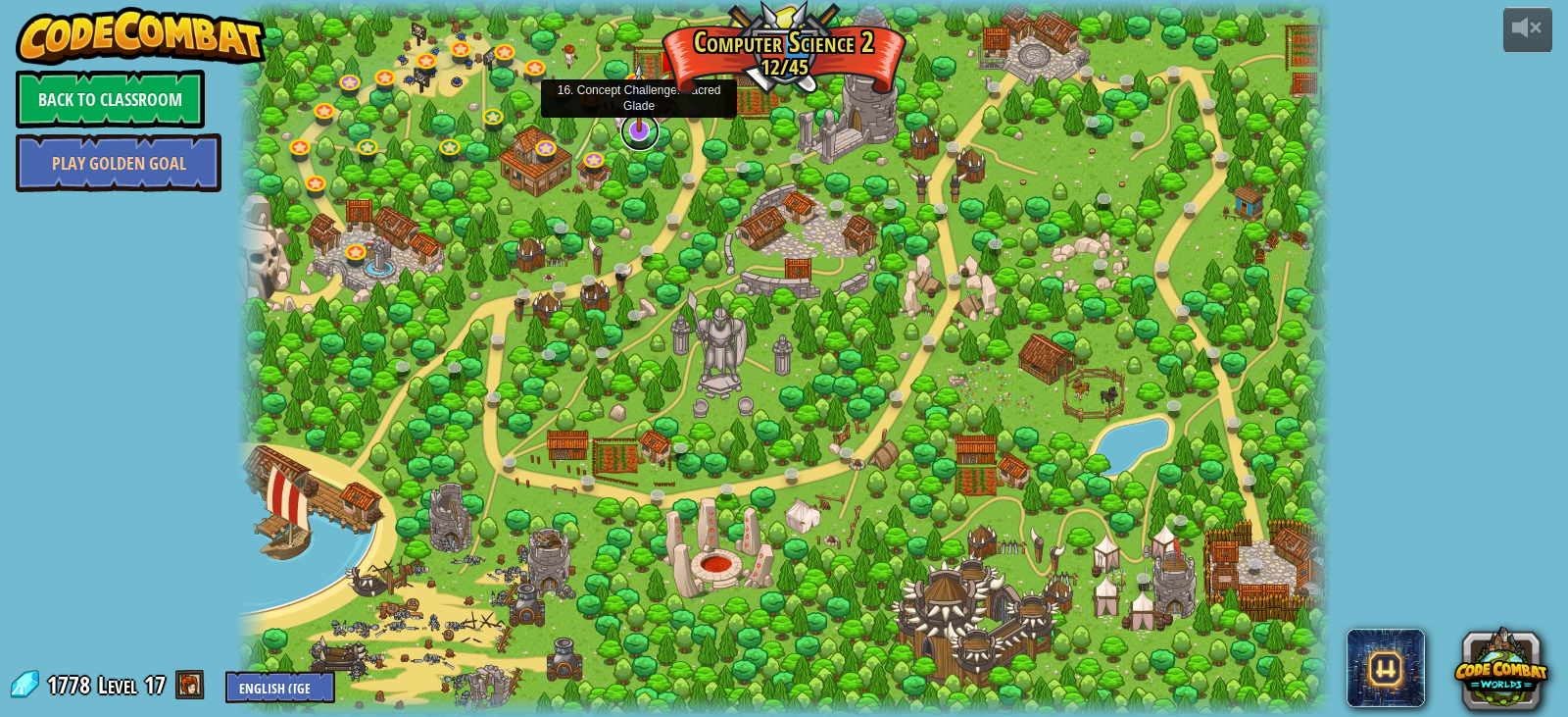
click at [640, 136] on link at bounding box center [640, 131] width 39 height 39
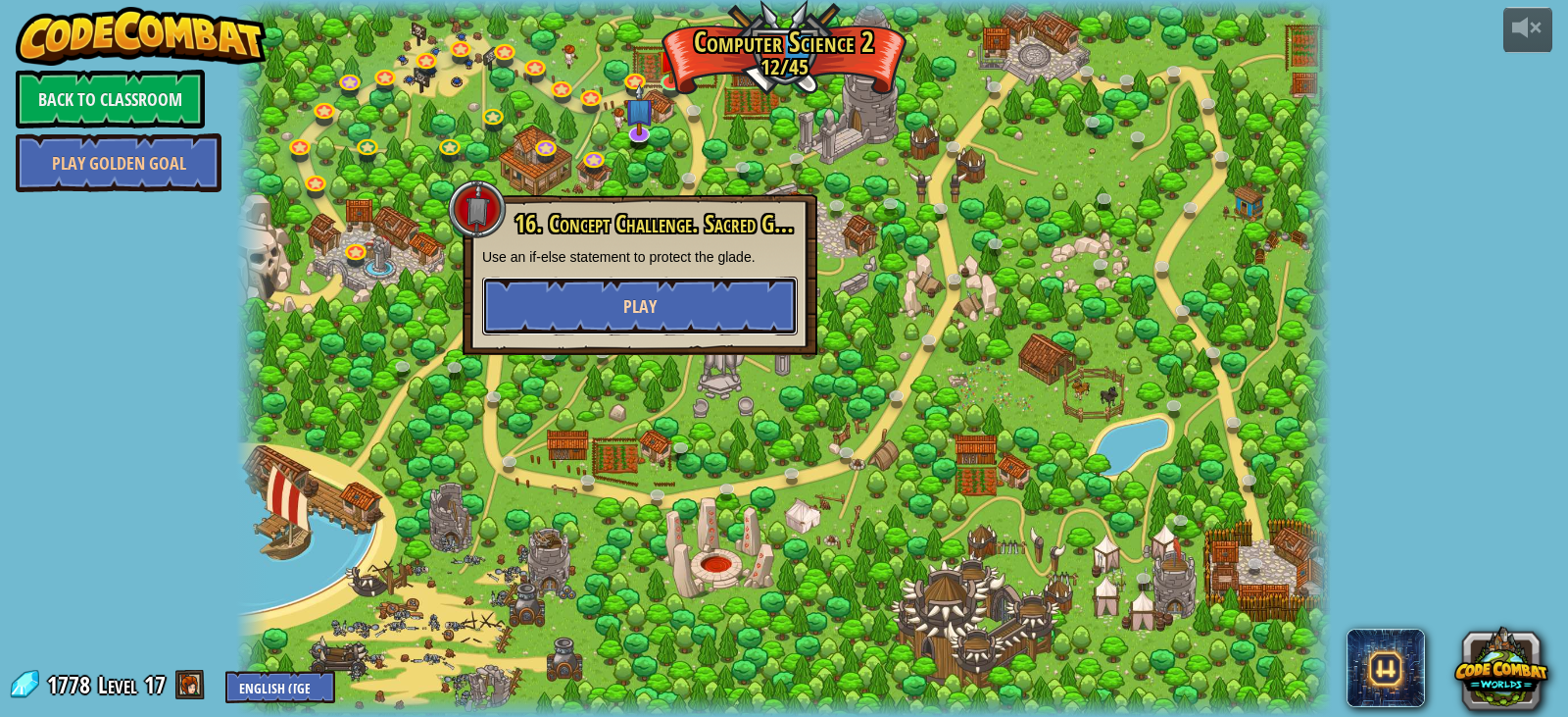
click at [661, 304] on button "Play" at bounding box center [640, 306] width 315 height 59
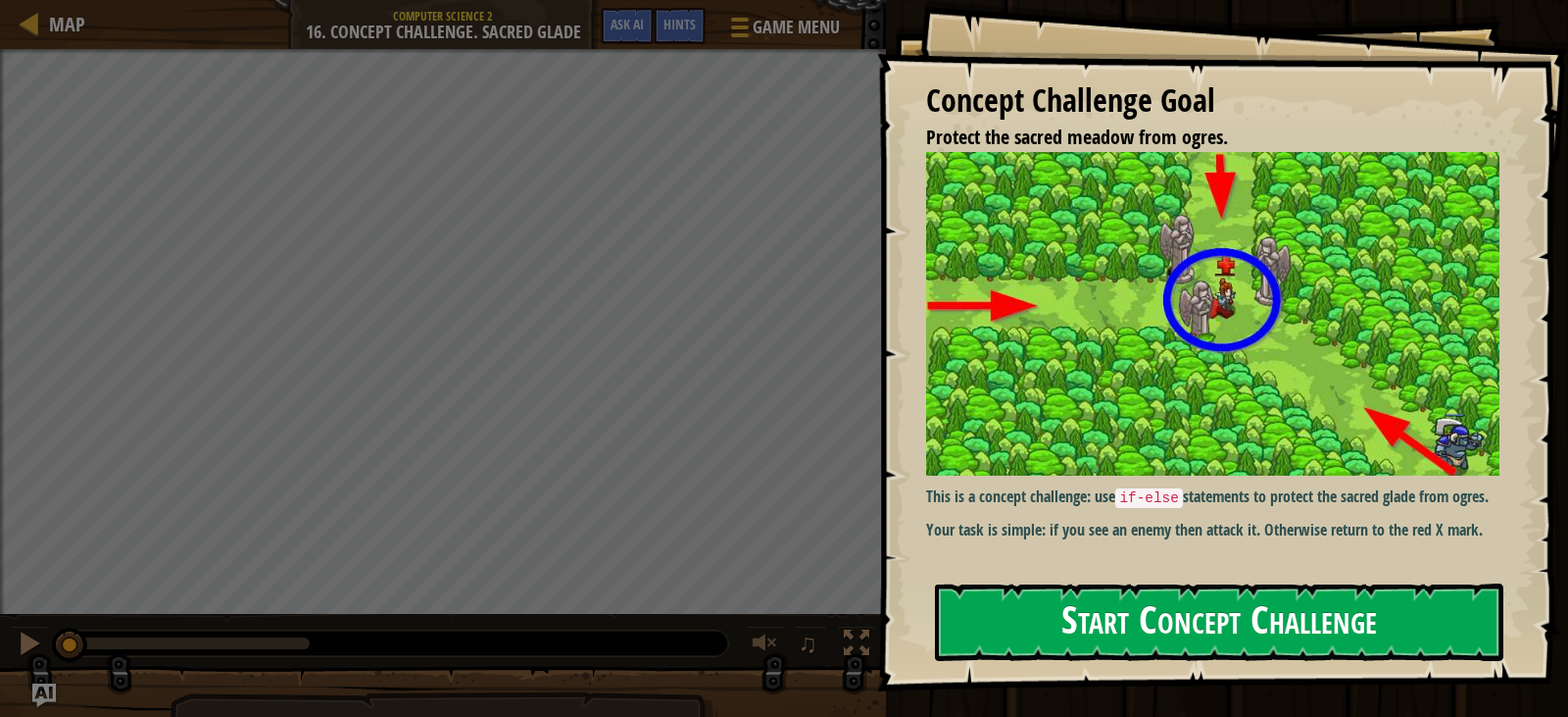
click at [1138, 334] on div "Concept Challenge Goal Protect the sacred meadow from ogres. This is a concept …" at bounding box center [1223, 346] width 691 height 691
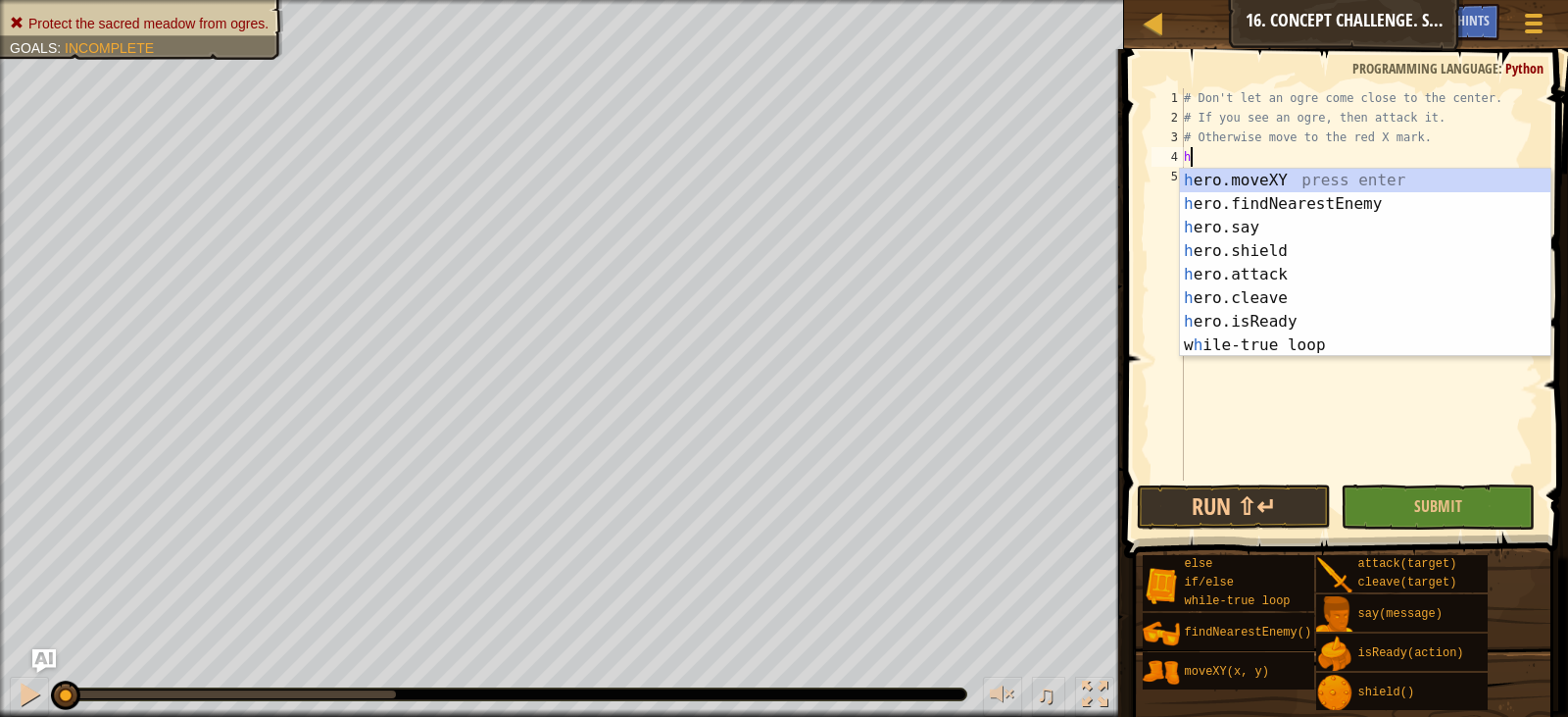
scroll to position [9, 0]
type textarea "h"
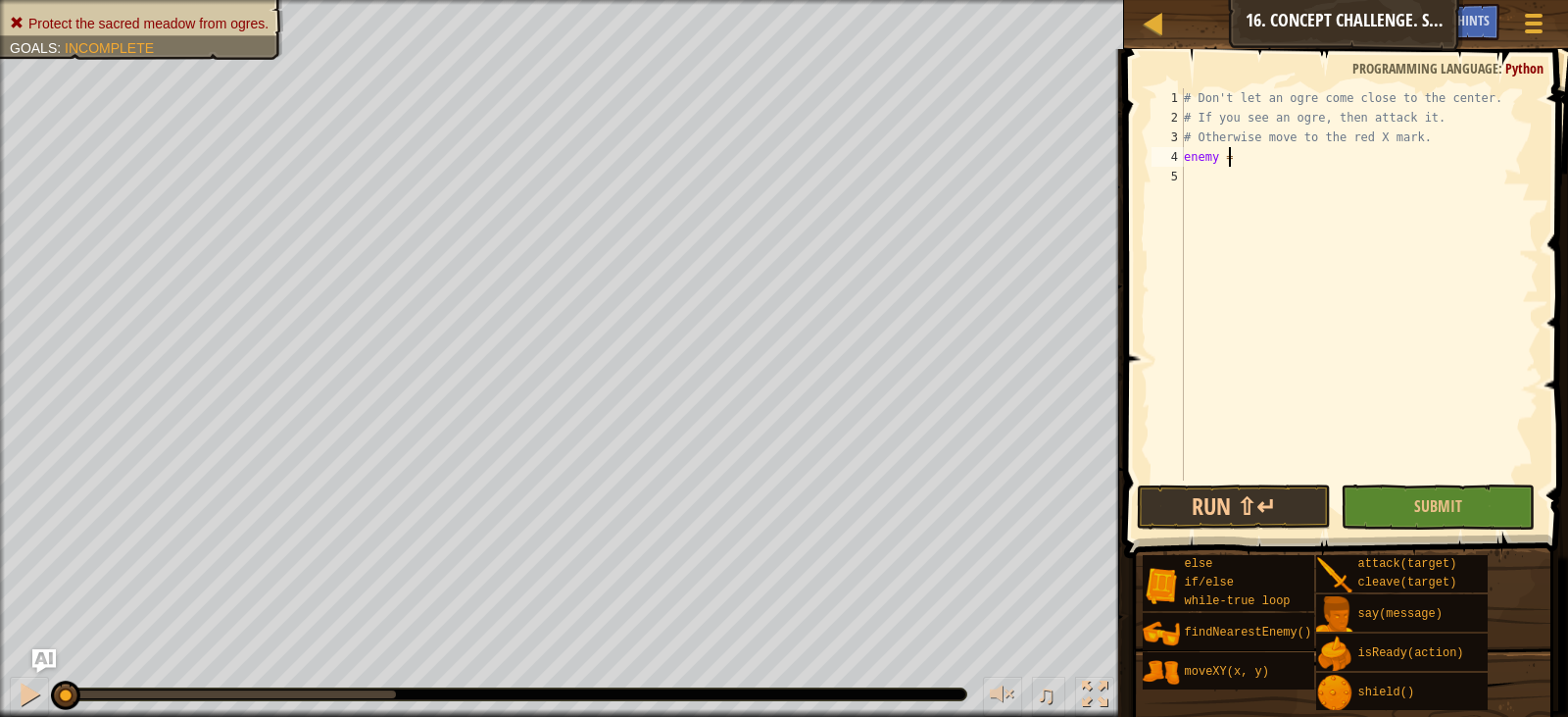
scroll to position [9, 2]
type textarea "enemy = fi"
click at [1353, 182] on div "hero. fi ndNearestEnemy press enter" at bounding box center [1381, 204] width 370 height 71
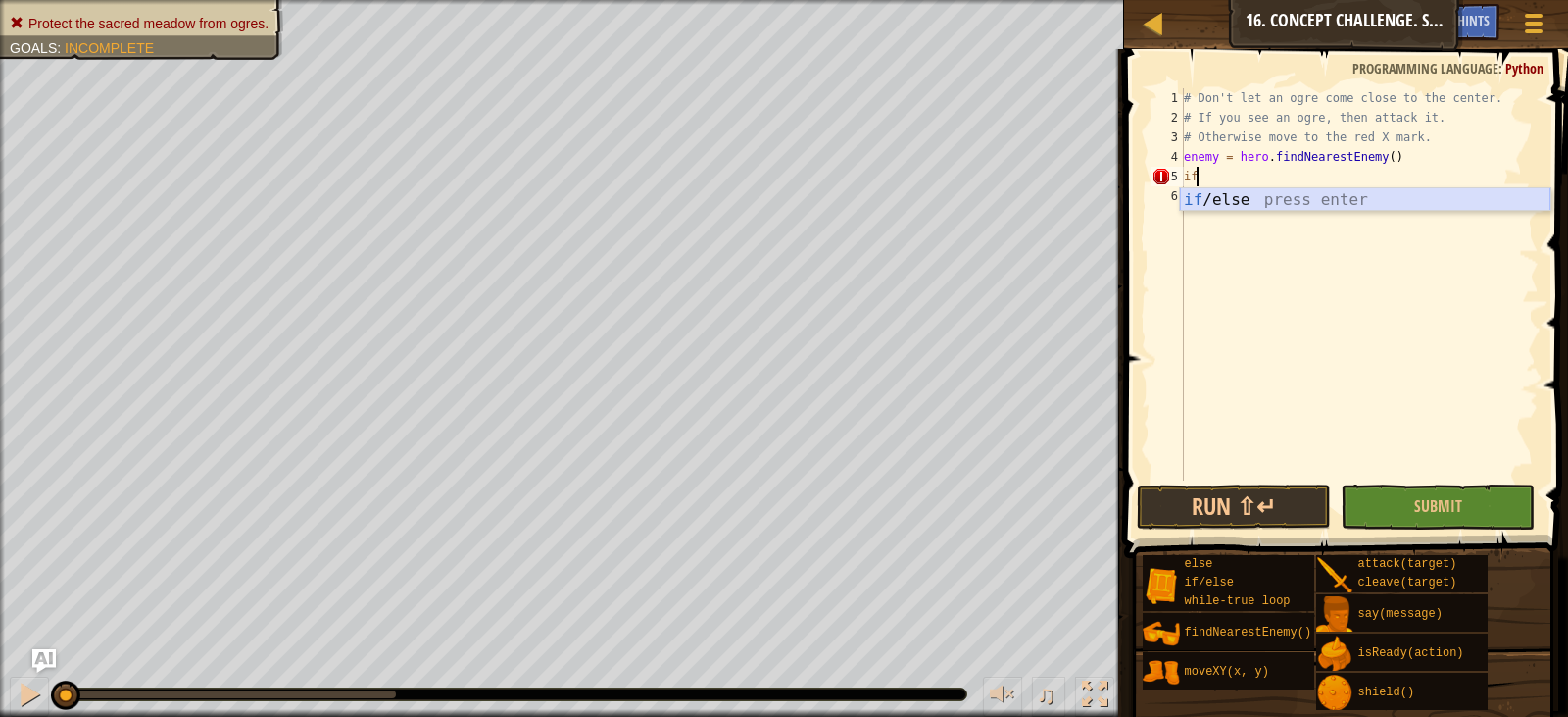
click at [1344, 202] on div "if /else press enter" at bounding box center [1364, 224] width 370 height 71
type textarea "if enemy:"
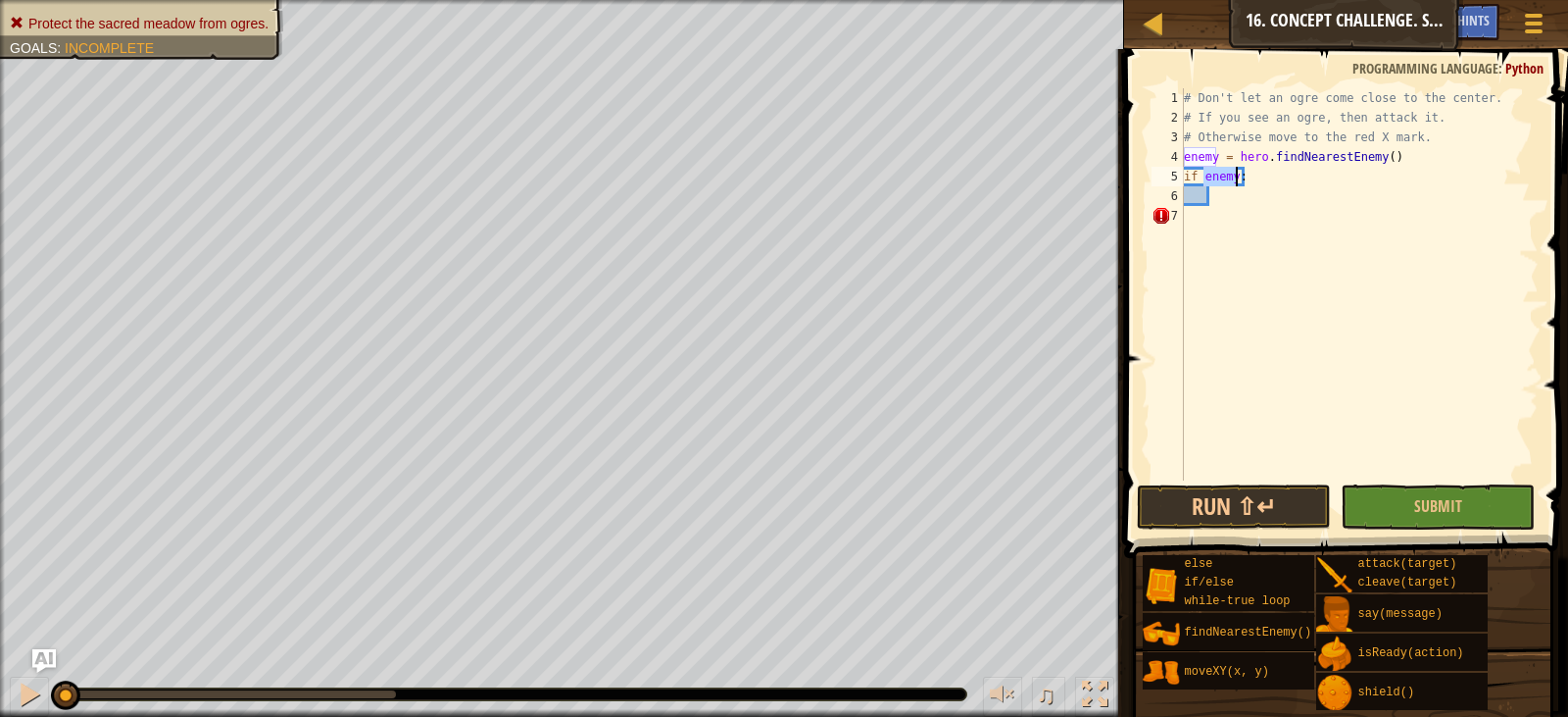
click at [1310, 204] on div "# Don't let an ogre come close to the center. # If you see an ogre, then attack…" at bounding box center [1358, 304] width 358 height 431
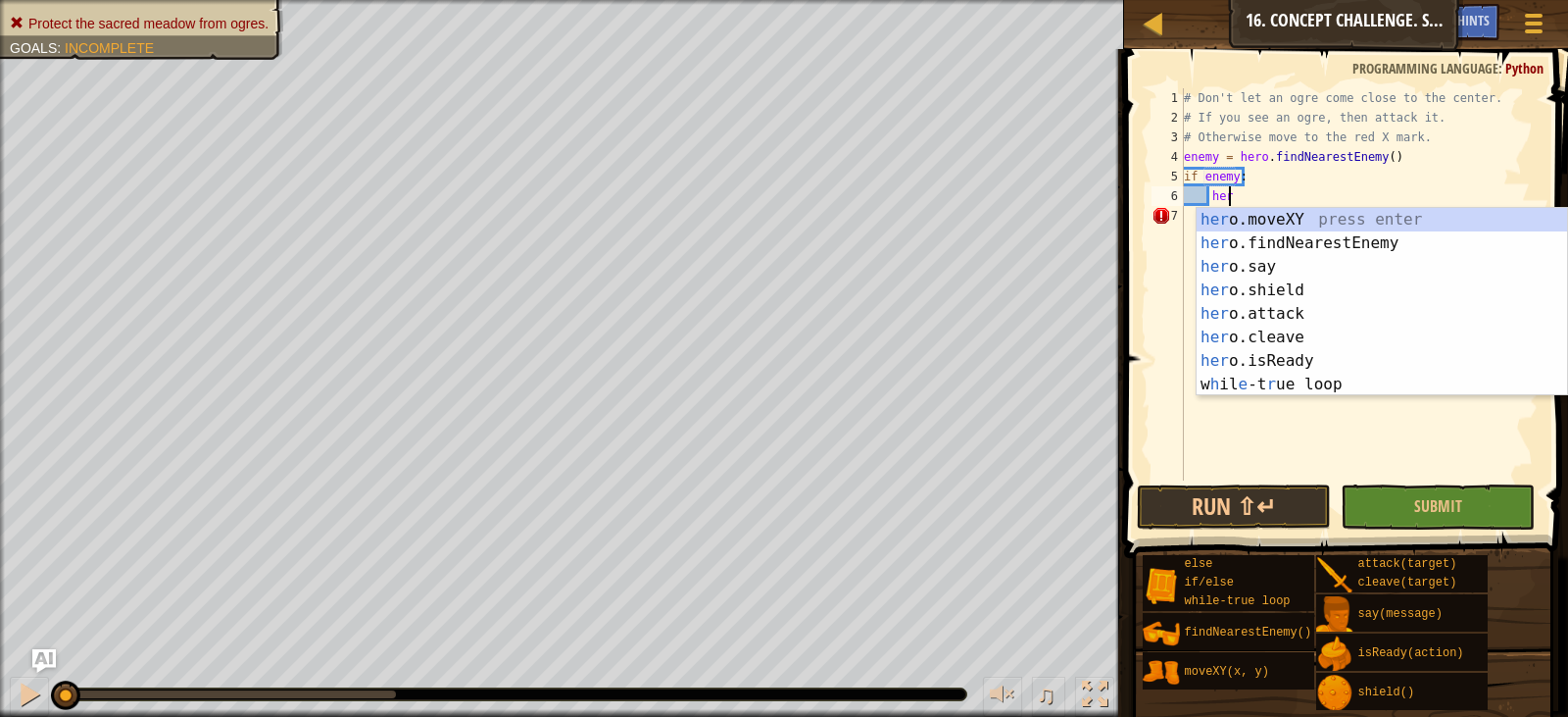
scroll to position [9, 3]
click at [1299, 307] on div "hero .moveXY press enter hero .findNearestEnemy press enter hero .say press ent…" at bounding box center [1381, 326] width 370 height 236
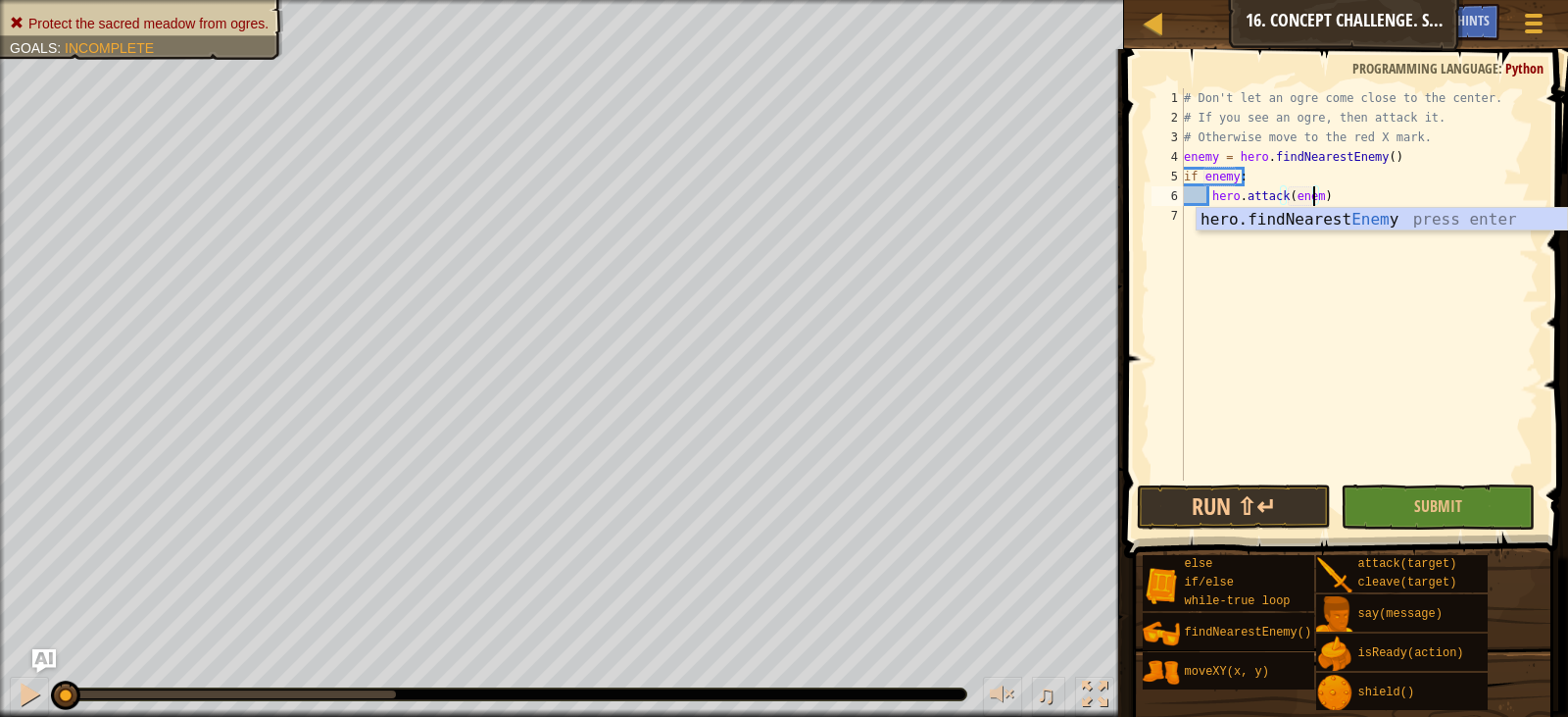
type textarea "hero.attack(enemy)"
click at [1413, 197] on div "# Don't let an ogre come close to the center. # If you see an ogre, then attack…" at bounding box center [1358, 304] width 358 height 431
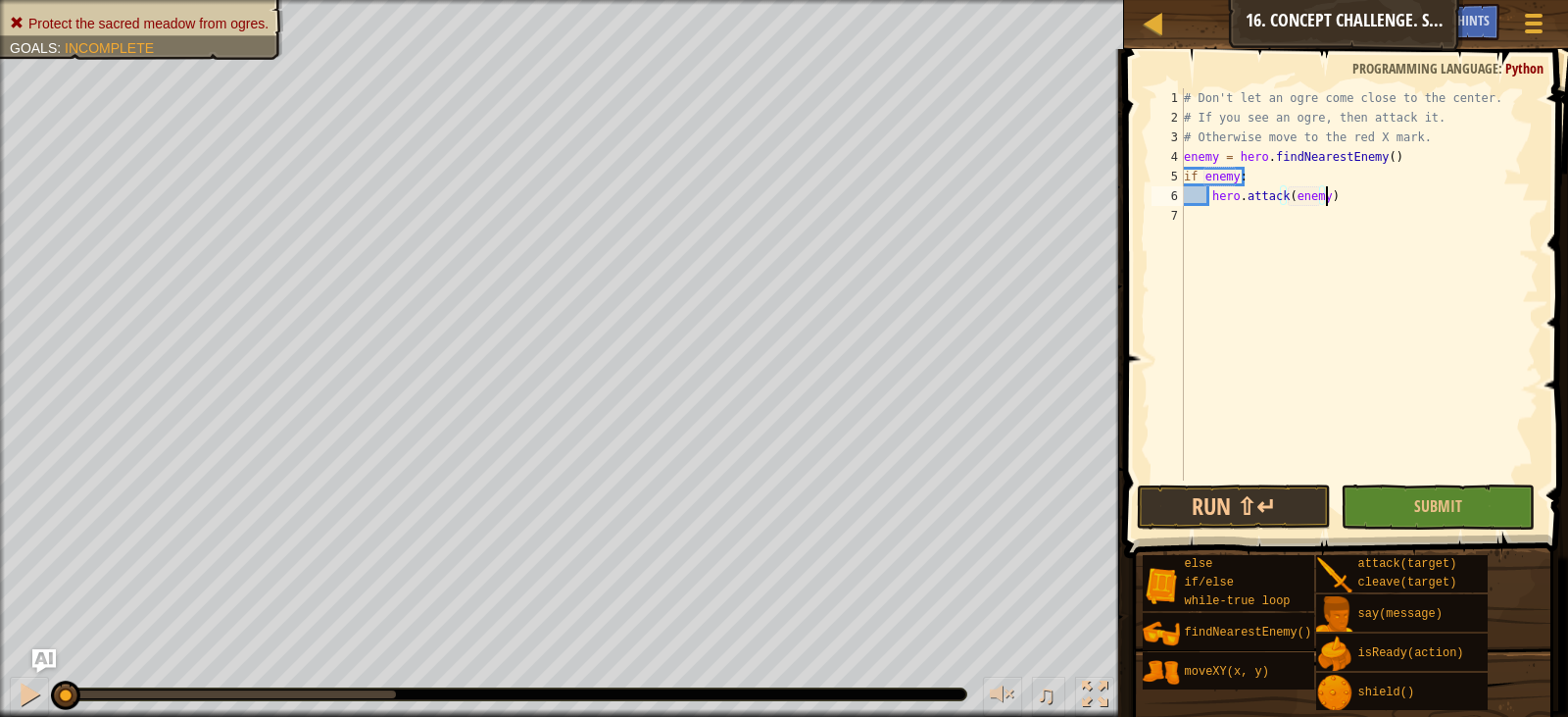
scroll to position [9, 1]
type textarea "e"
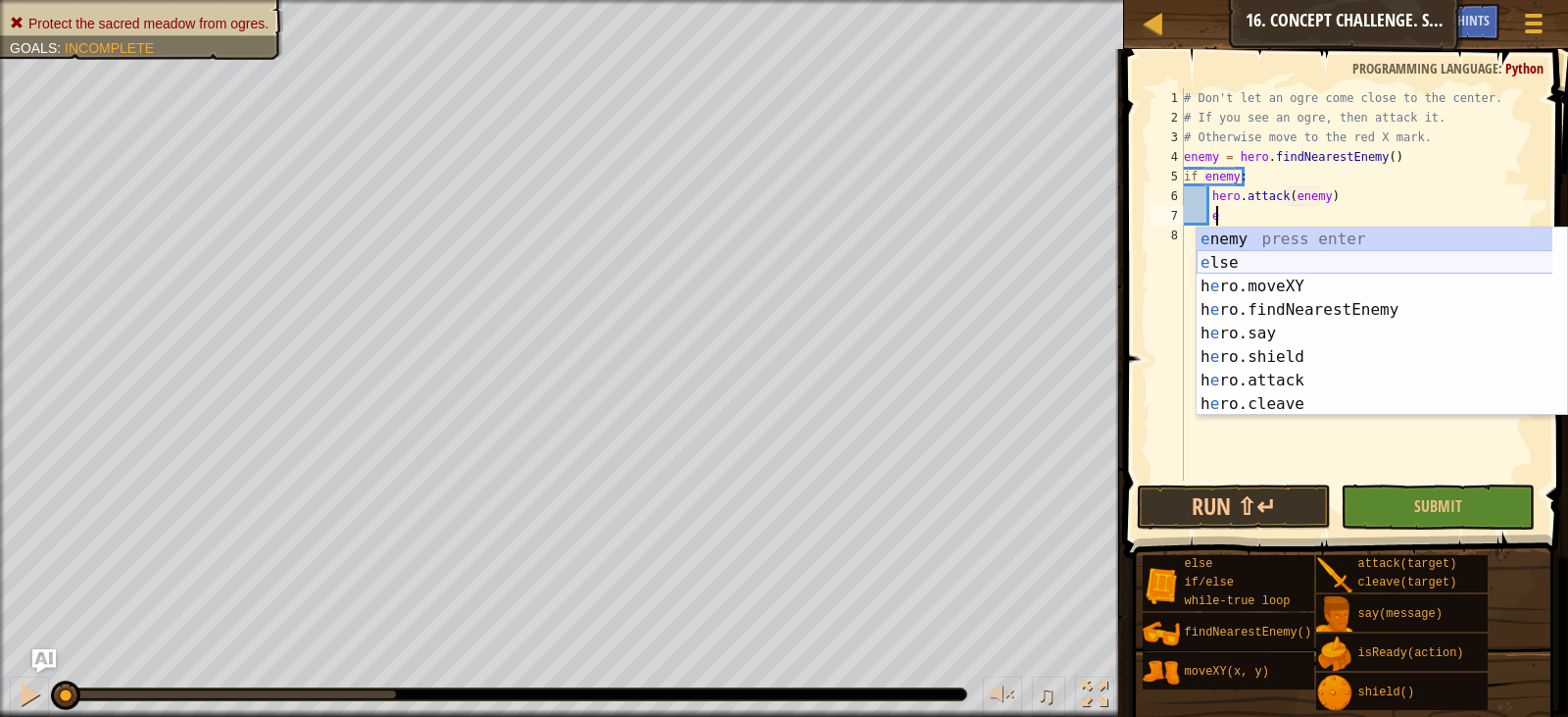
click at [1357, 264] on div "e nemy press enter e lse press enter h e ro.moveXY press enter h e ro.findNeare…" at bounding box center [1381, 346] width 370 height 236
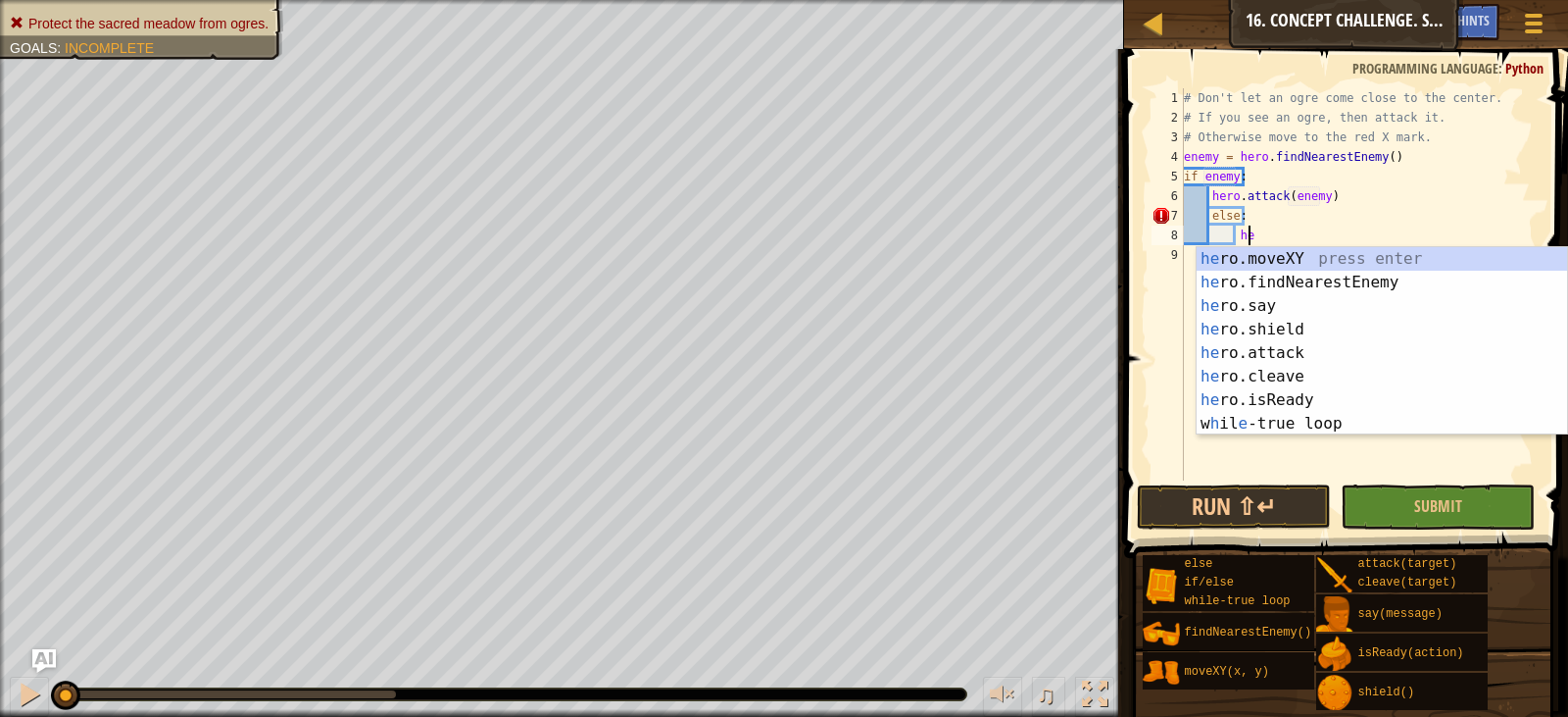
scroll to position [9, 5]
click at [1341, 250] on div "her o.moveXY press enter her o.findNearestEnemy press enter her o.say press ent…" at bounding box center [1381, 364] width 370 height 236
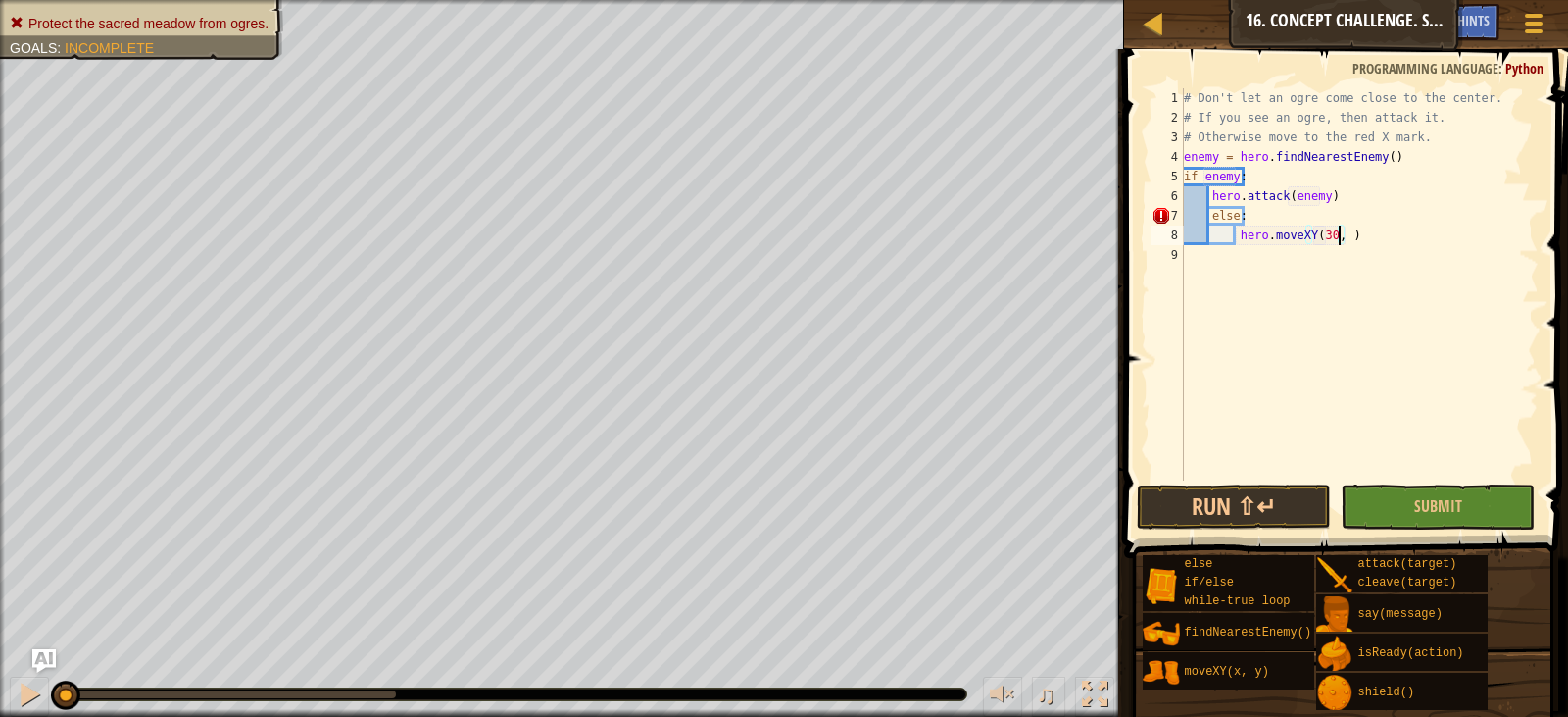
scroll to position [9, 13]
click at [1411, 505] on button "Submit" at bounding box center [1437, 506] width 194 height 45
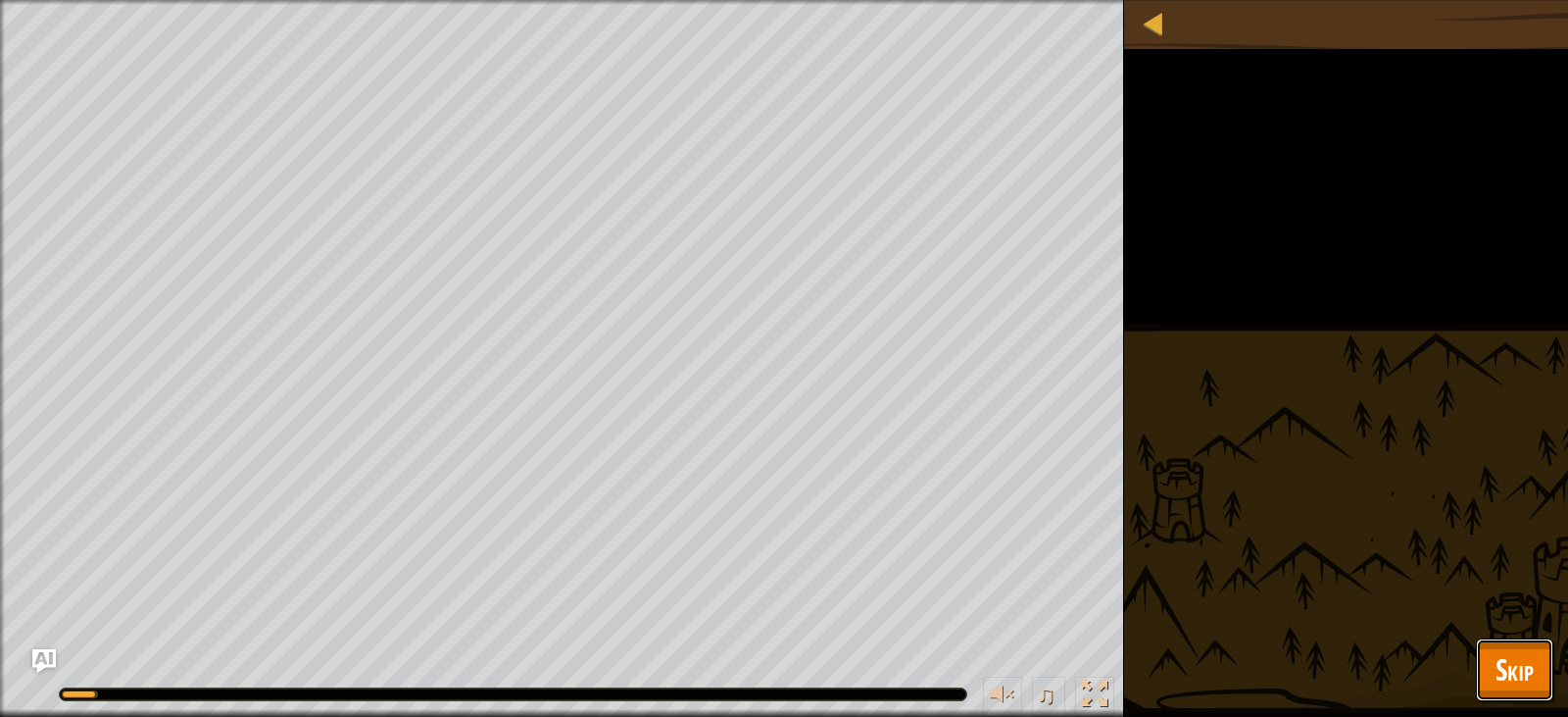
click at [1509, 680] on span "Skip" at bounding box center [1515, 669] width 38 height 40
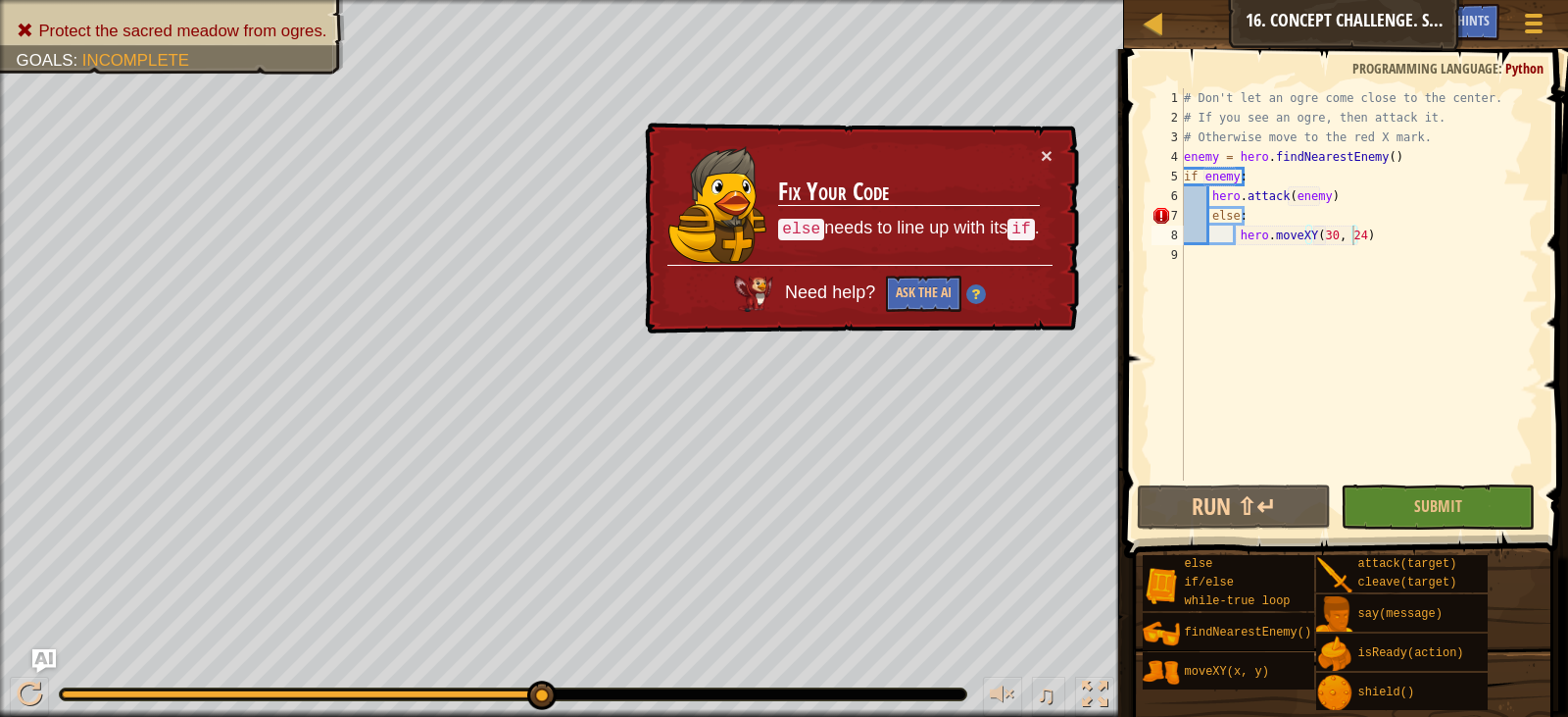
click at [1204, 214] on div "# Don't let an ogre come close to the center. # If you see an ogre, then attack…" at bounding box center [1358, 304] width 358 height 431
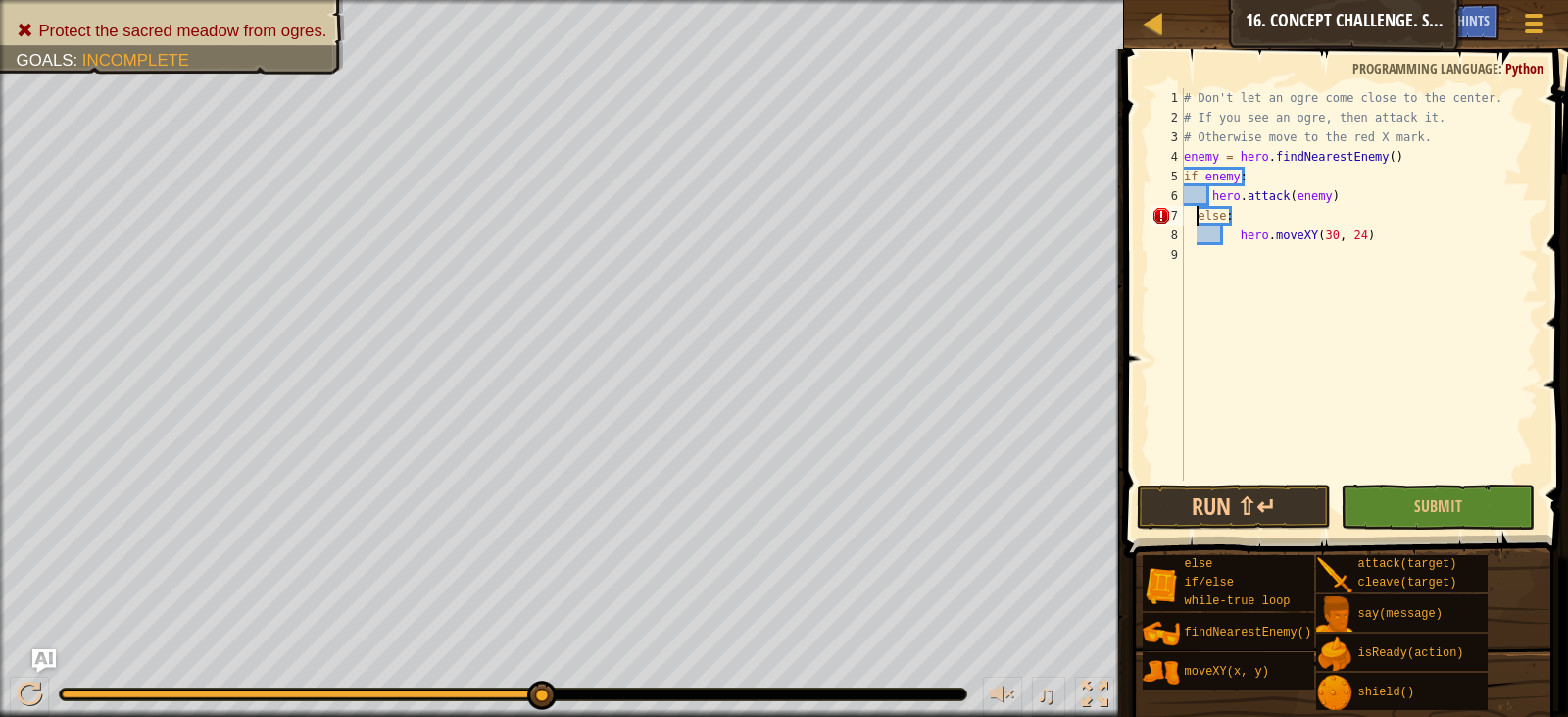
scroll to position [9, 2]
click at [1241, 242] on div "# Don't let an ogre come close to the center. # If you see an ogre, then attack…" at bounding box center [1358, 304] width 358 height 431
click at [1385, 497] on button "Submit" at bounding box center [1437, 506] width 194 height 45
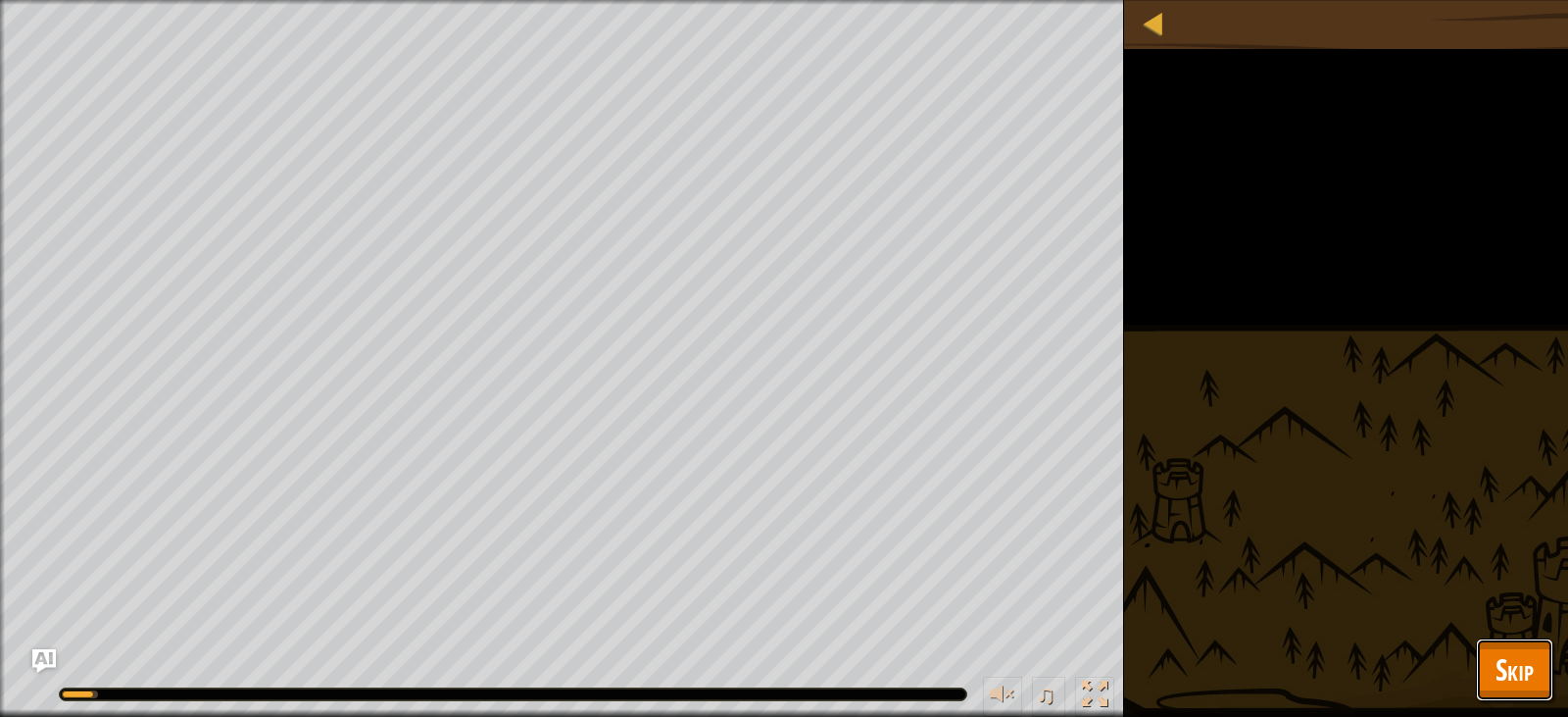
click at [1528, 658] on span "Skip" at bounding box center [1515, 669] width 38 height 40
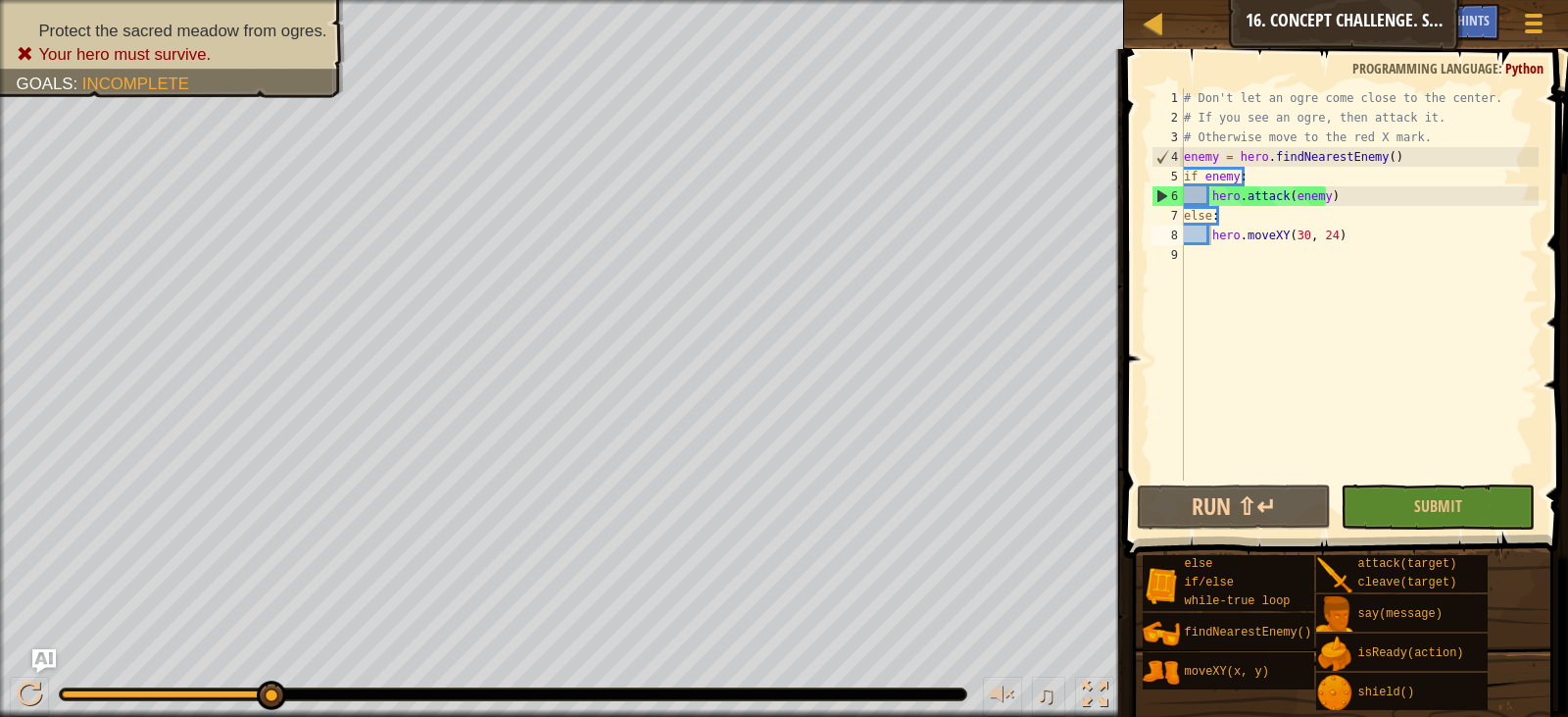
type textarea "hero.attack(enemy)"
click at [1331, 195] on div "# Don't let an ogre come close to the center. # If you see an ogre, then attack…" at bounding box center [1358, 304] width 358 height 431
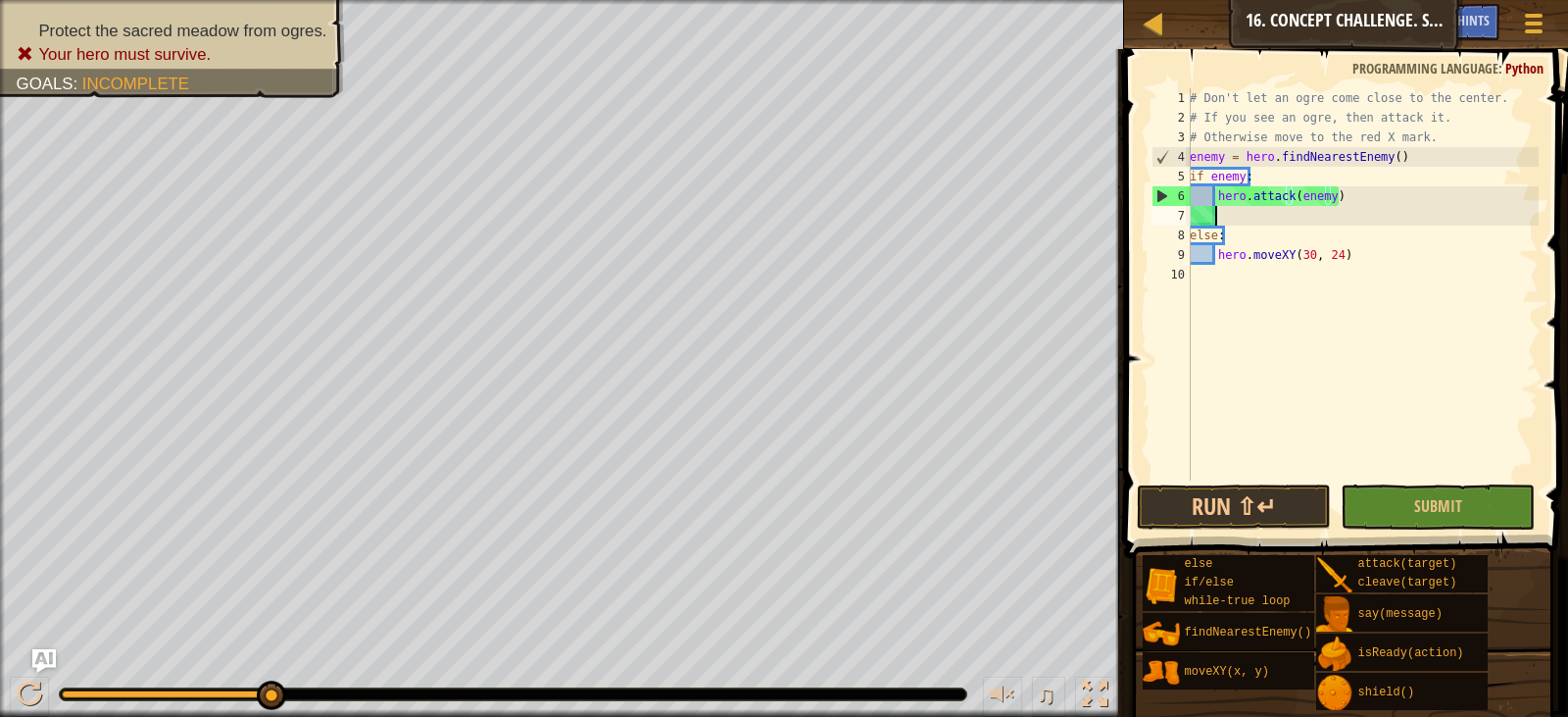
scroll to position [9, 1]
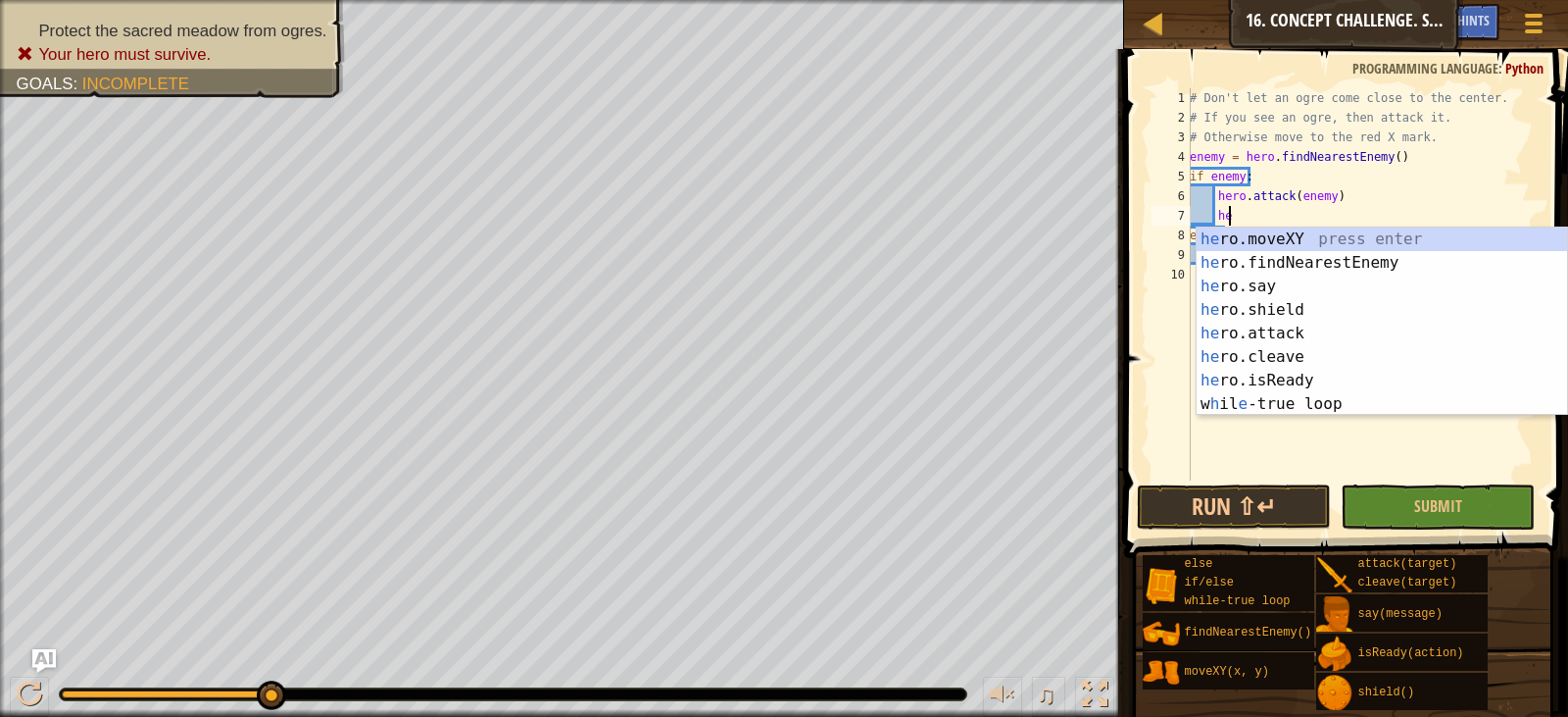
type textarea "h"
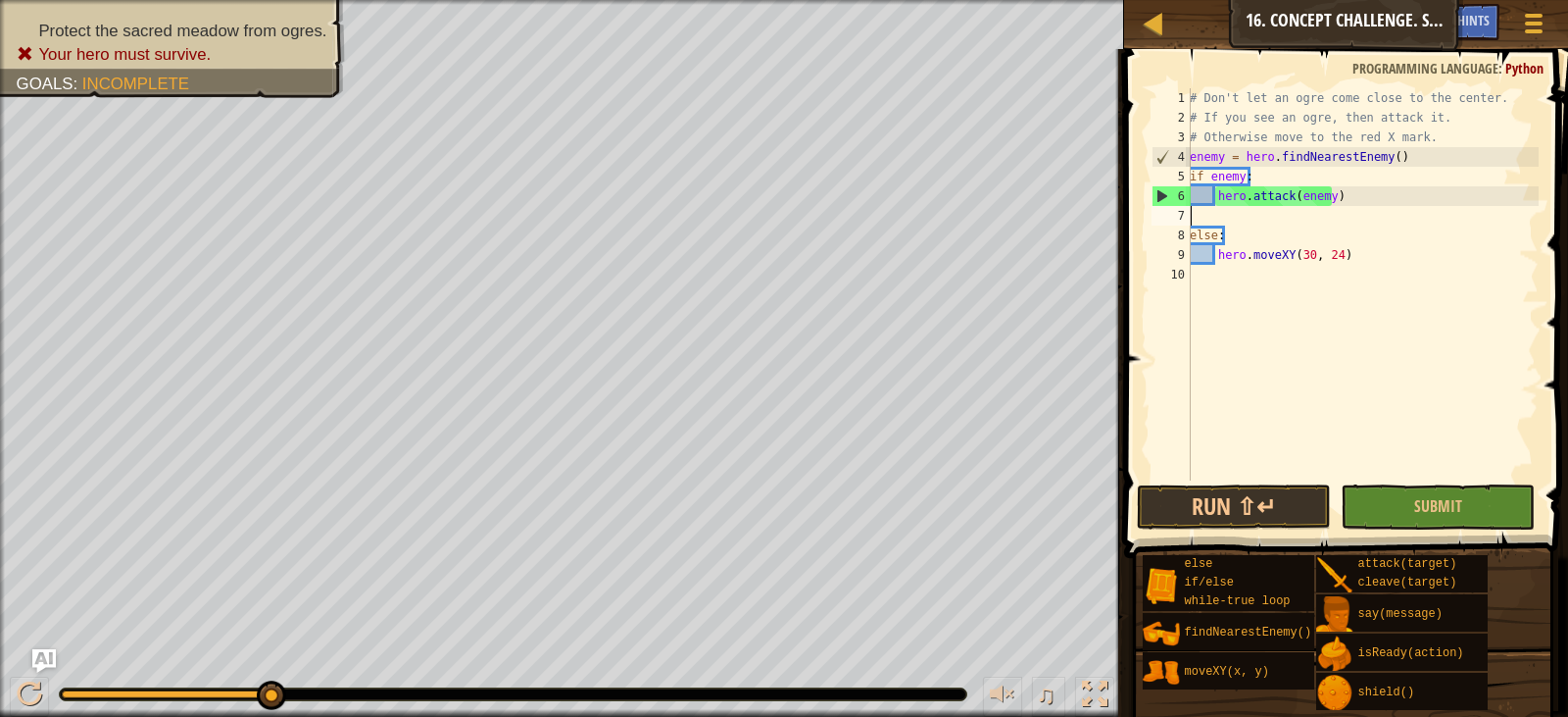
scroll to position [9, 0]
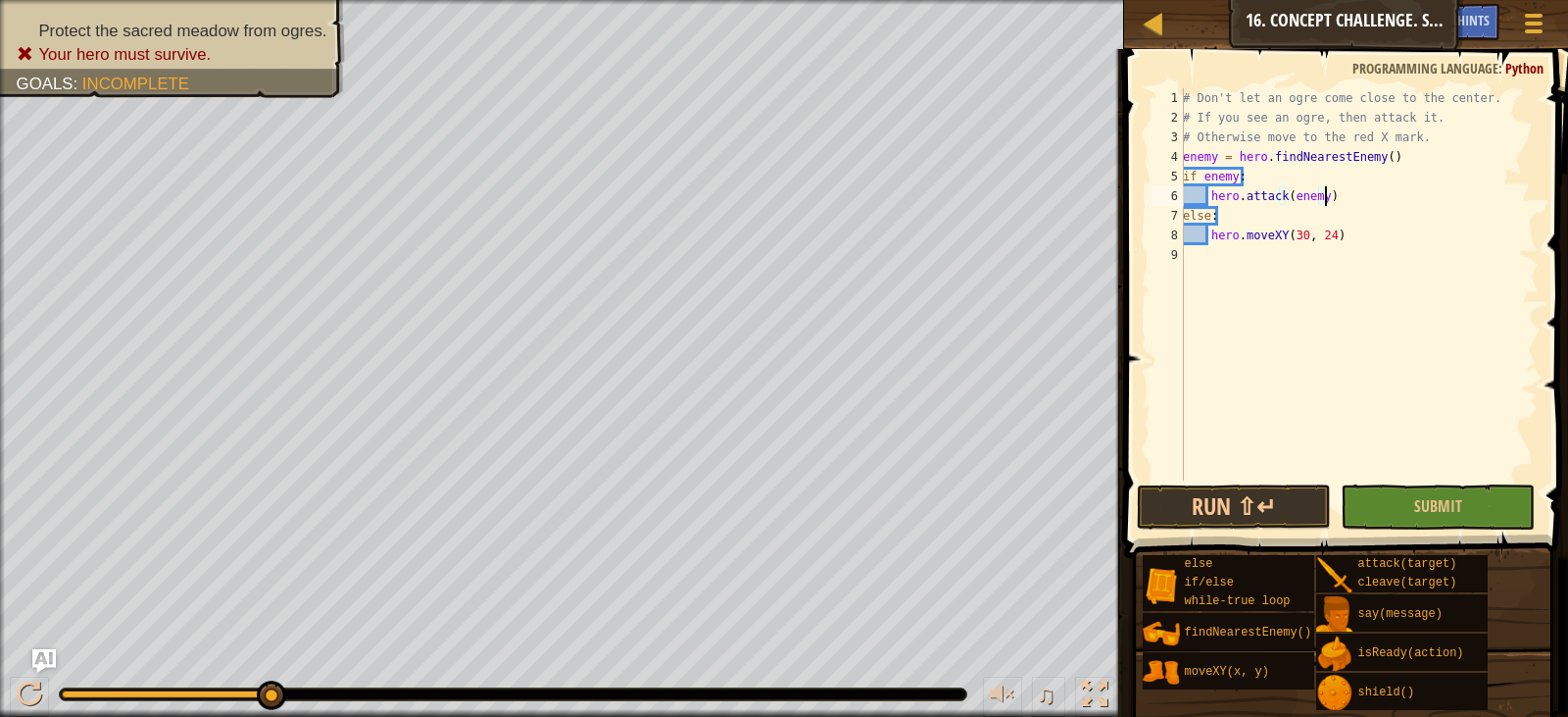
click at [1400, 155] on div "# Don't let an ogre come close to the center. # If you see an ogre, then attack…" at bounding box center [1358, 304] width 359 height 431
click at [1419, 131] on div "# Don't let an ogre come close to the center. # If you see an ogre, then attack…" at bounding box center [1358, 304] width 359 height 431
type textarea "# Otherwise move to the red X mark."
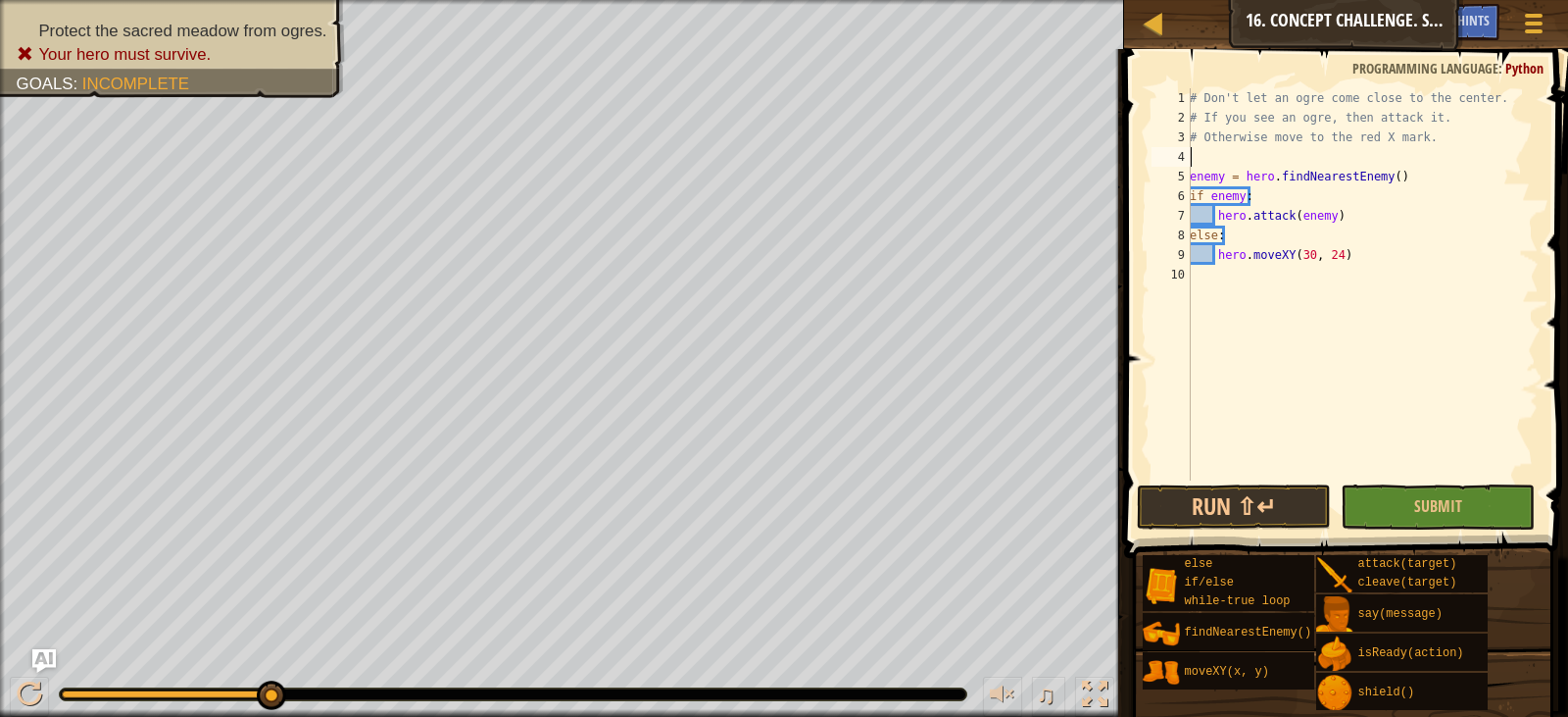
type textarea "w"
click at [1382, 179] on div "w hile-true loop press enter" at bounding box center [1370, 204] width 370 height 71
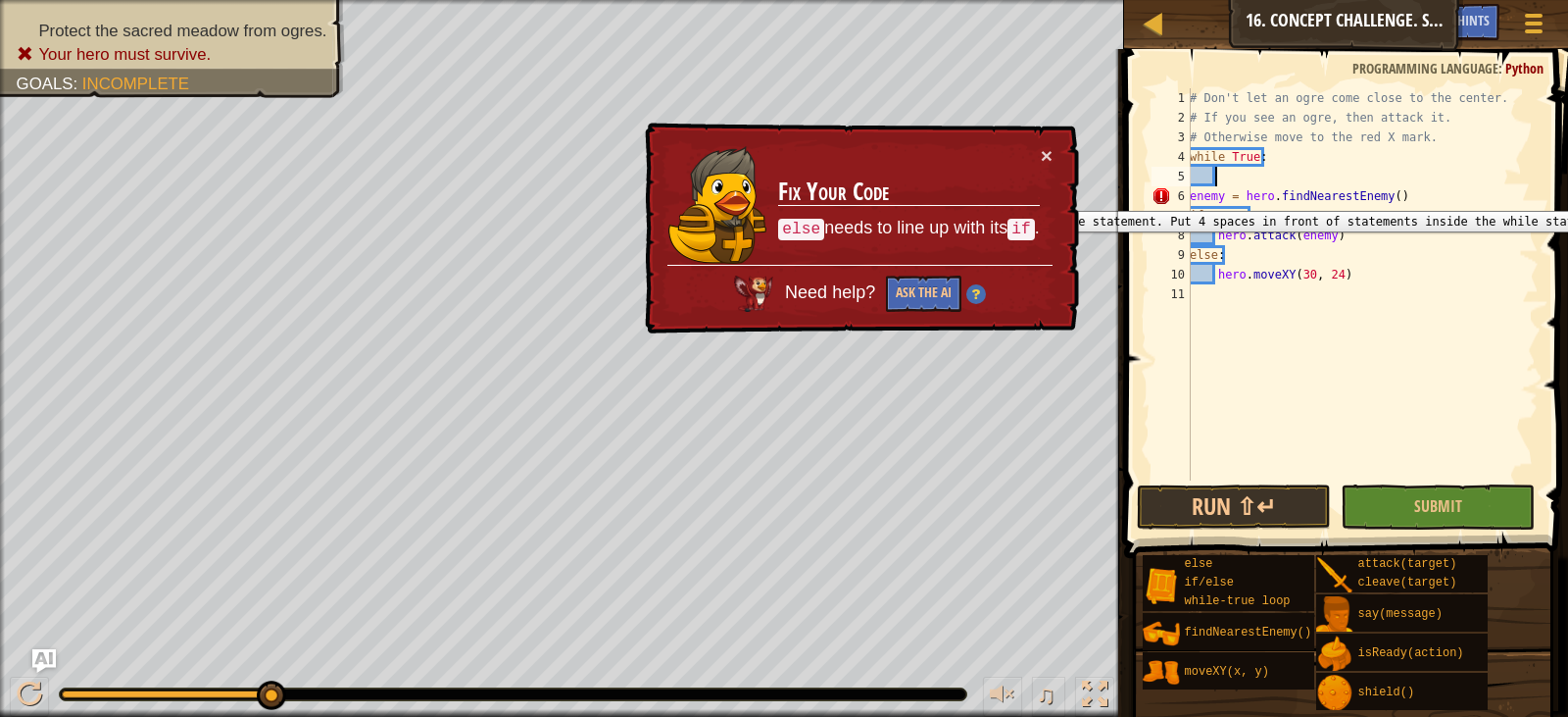
click at [1189, 196] on div "6" at bounding box center [1171, 197] width 39 height 20
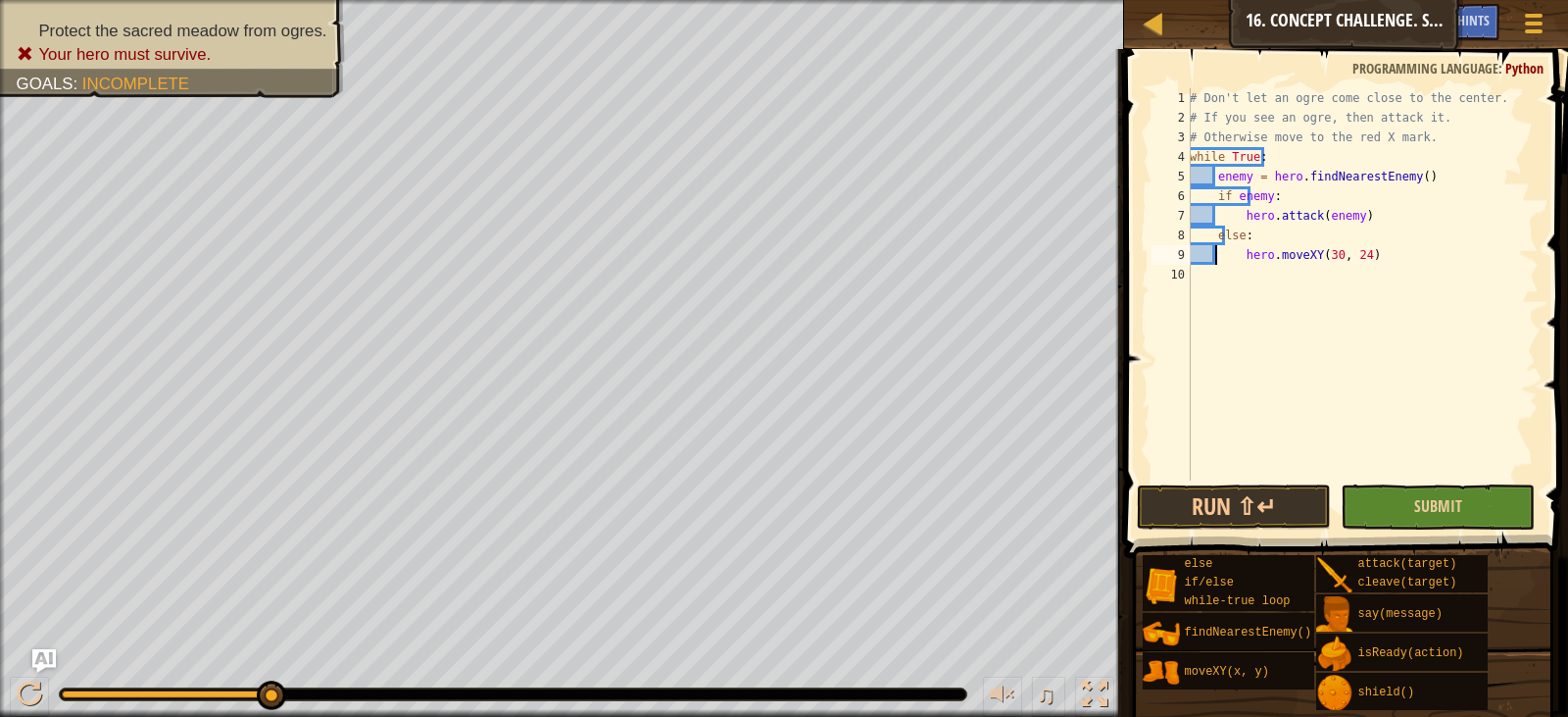
type textarea "hero.moveXY(30, 24)"
click at [1395, 495] on button "Submit" at bounding box center [1437, 506] width 194 height 45
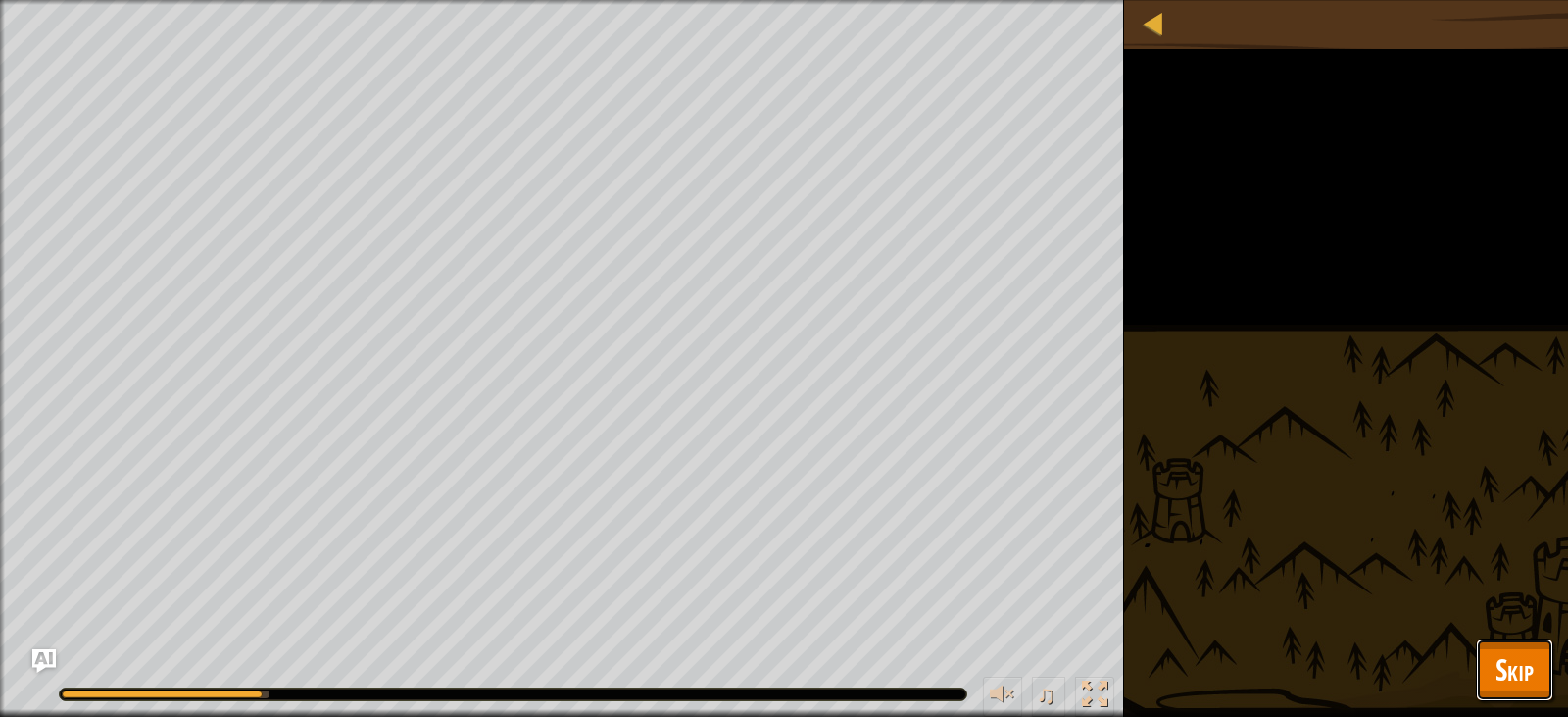
click at [1522, 670] on span "Skip" at bounding box center [1515, 669] width 38 height 40
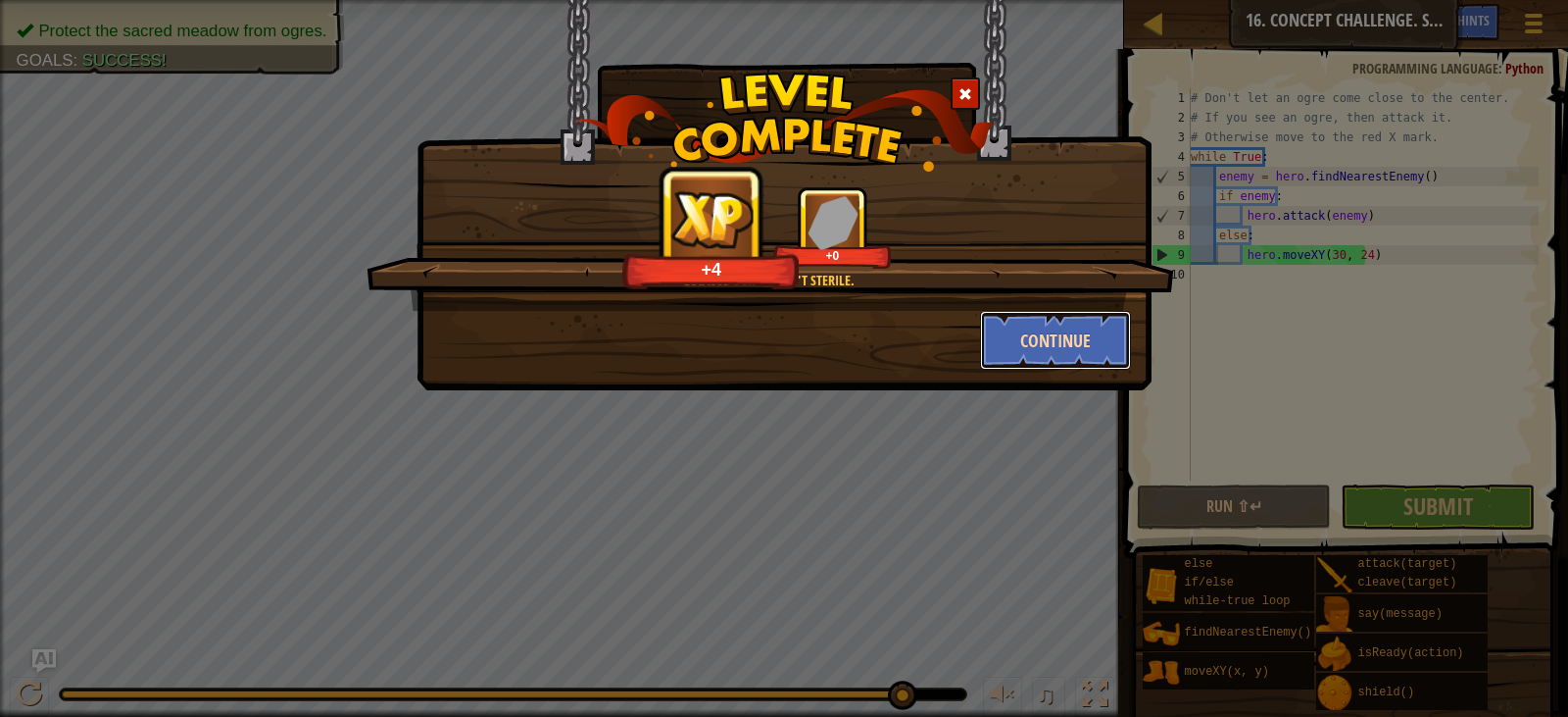
click at [1034, 347] on button "Continue" at bounding box center [1056, 340] width 152 height 59
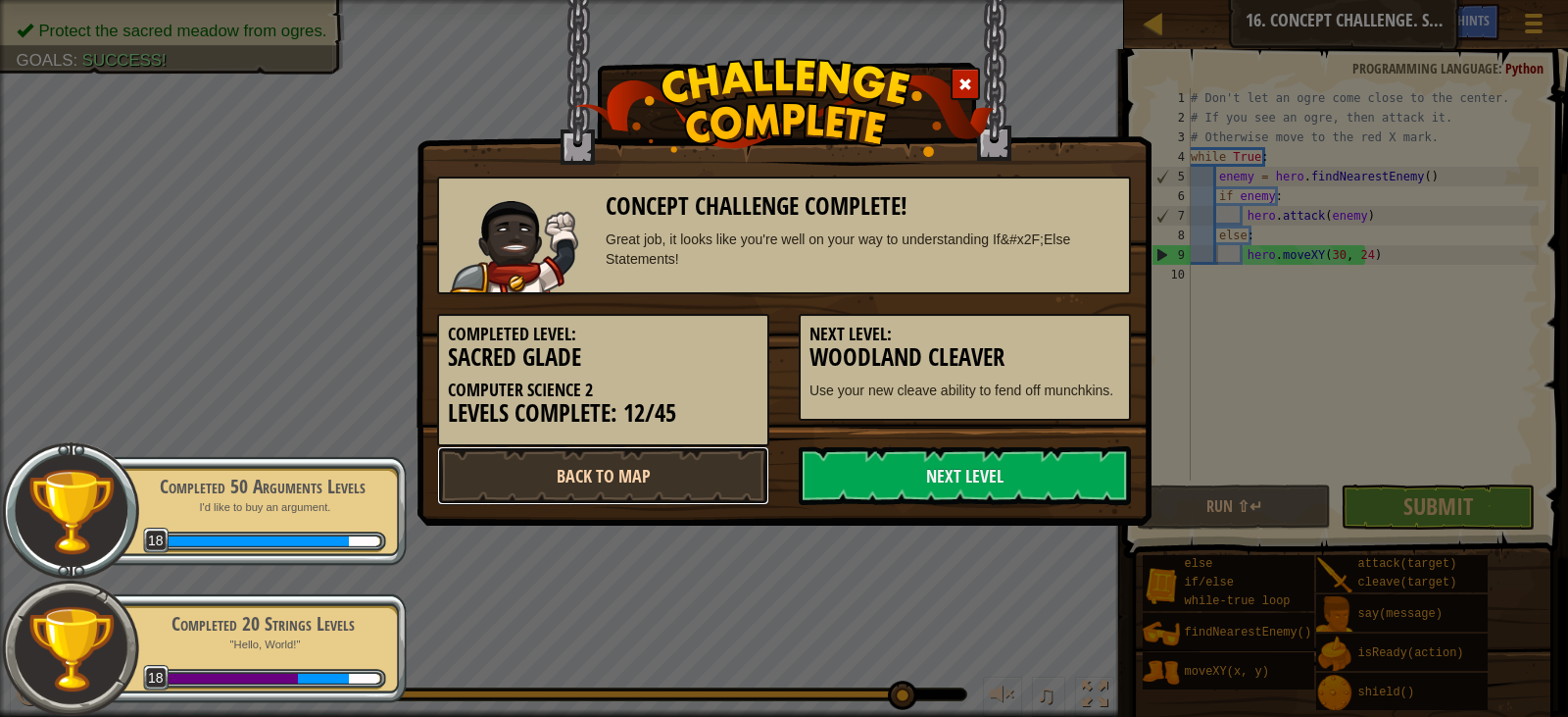
click at [673, 466] on link "Back to Map" at bounding box center [603, 475] width 332 height 59
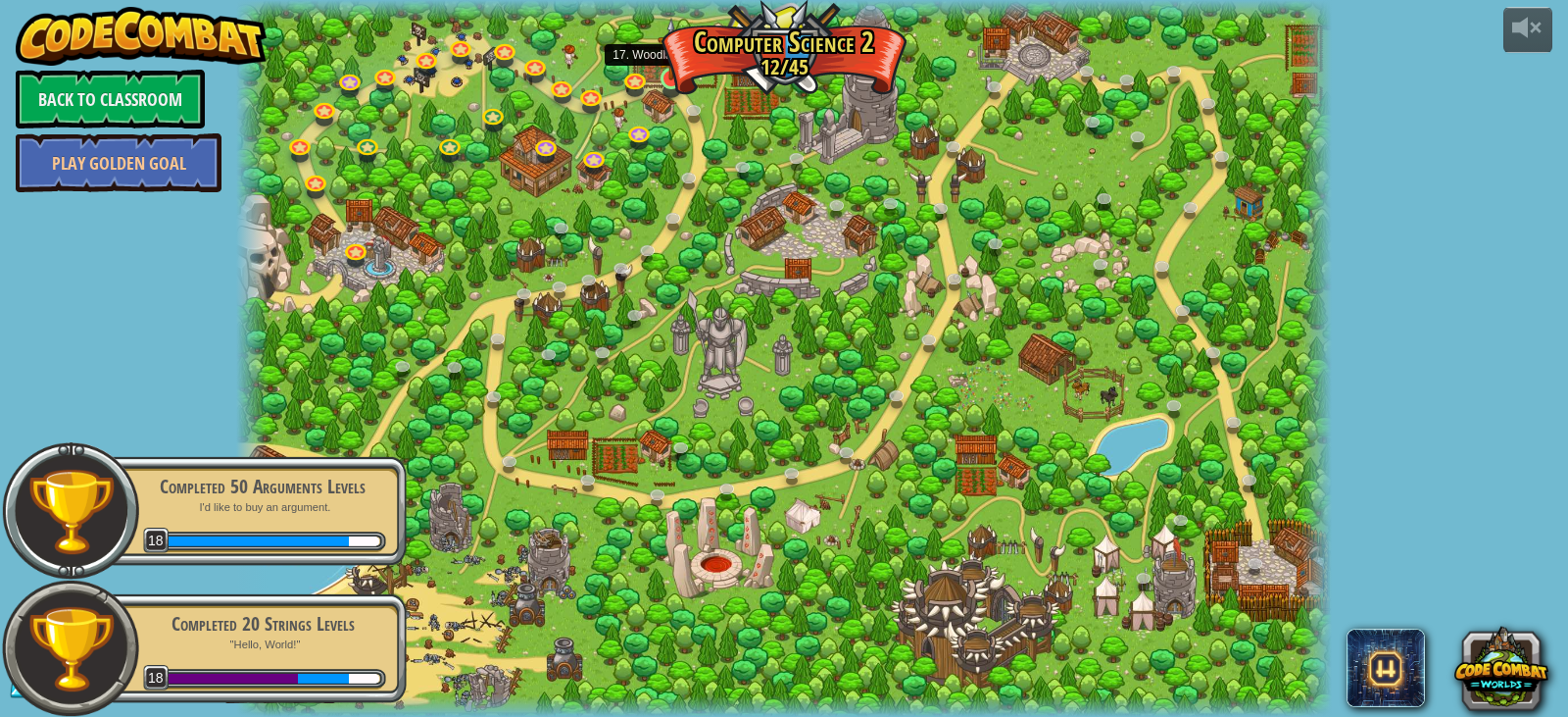
click at [675, 72] on img at bounding box center [671, 49] width 27 height 63
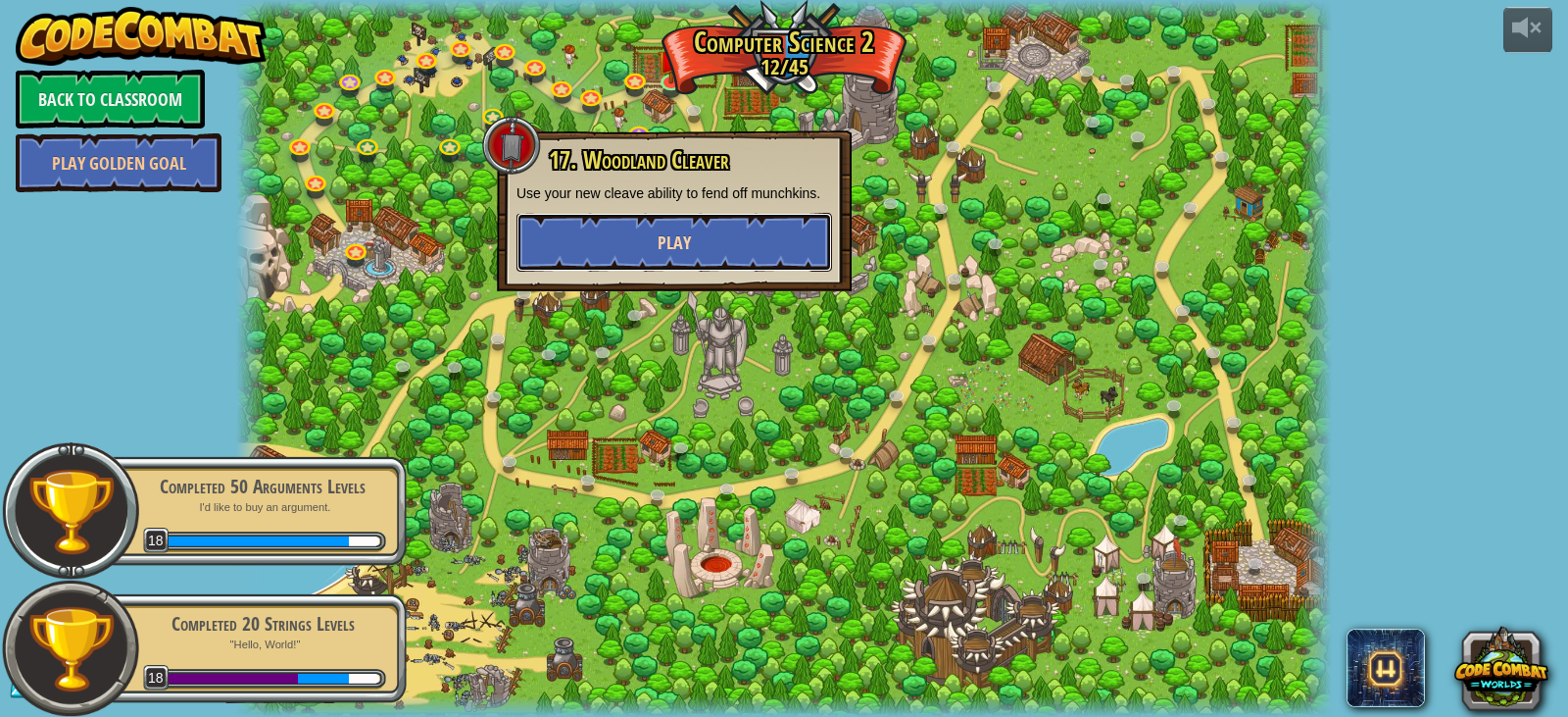
click at [659, 249] on span "Play" at bounding box center [674, 243] width 33 height 25
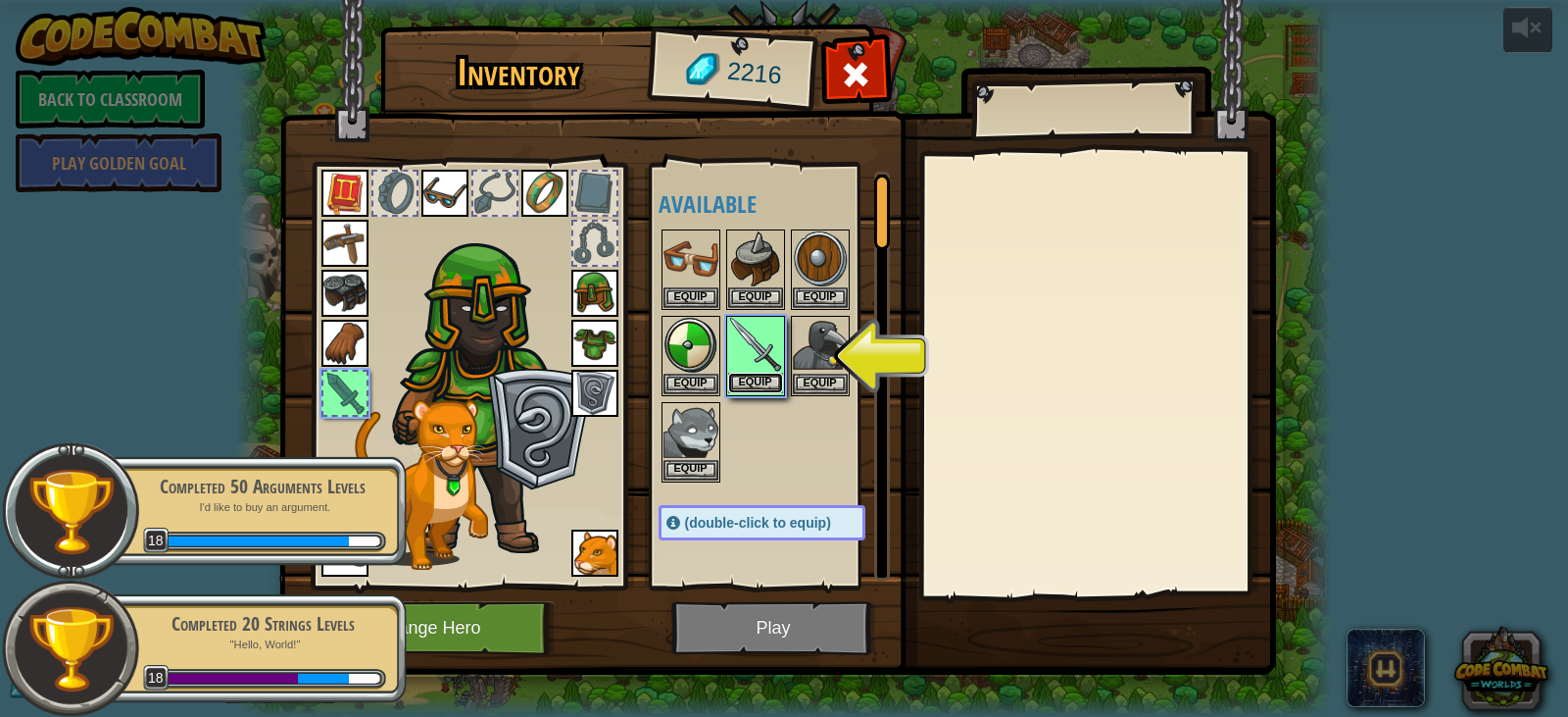
click at [754, 375] on button "Equip" at bounding box center [756, 382] width 55 height 21
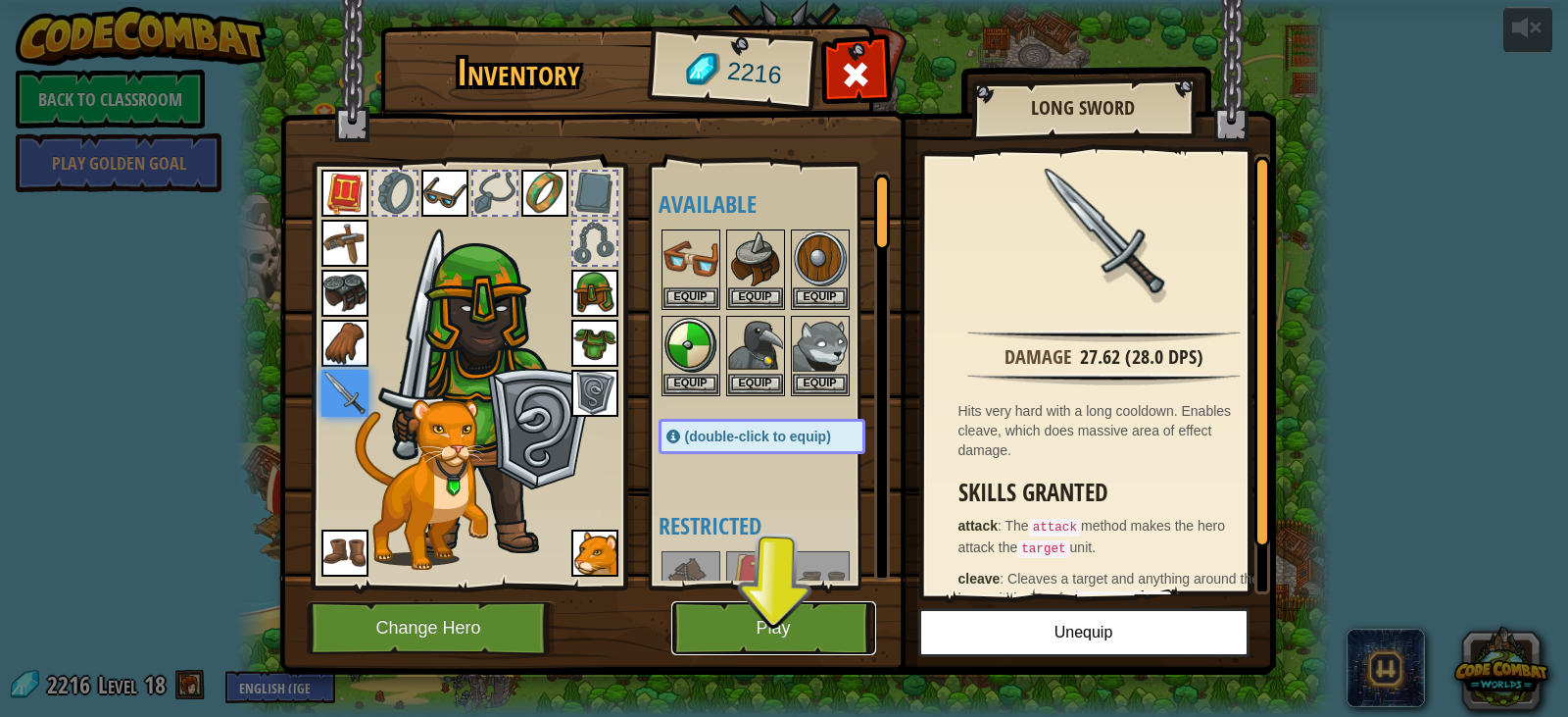
click at [767, 635] on button "Play" at bounding box center [774, 628] width 205 height 54
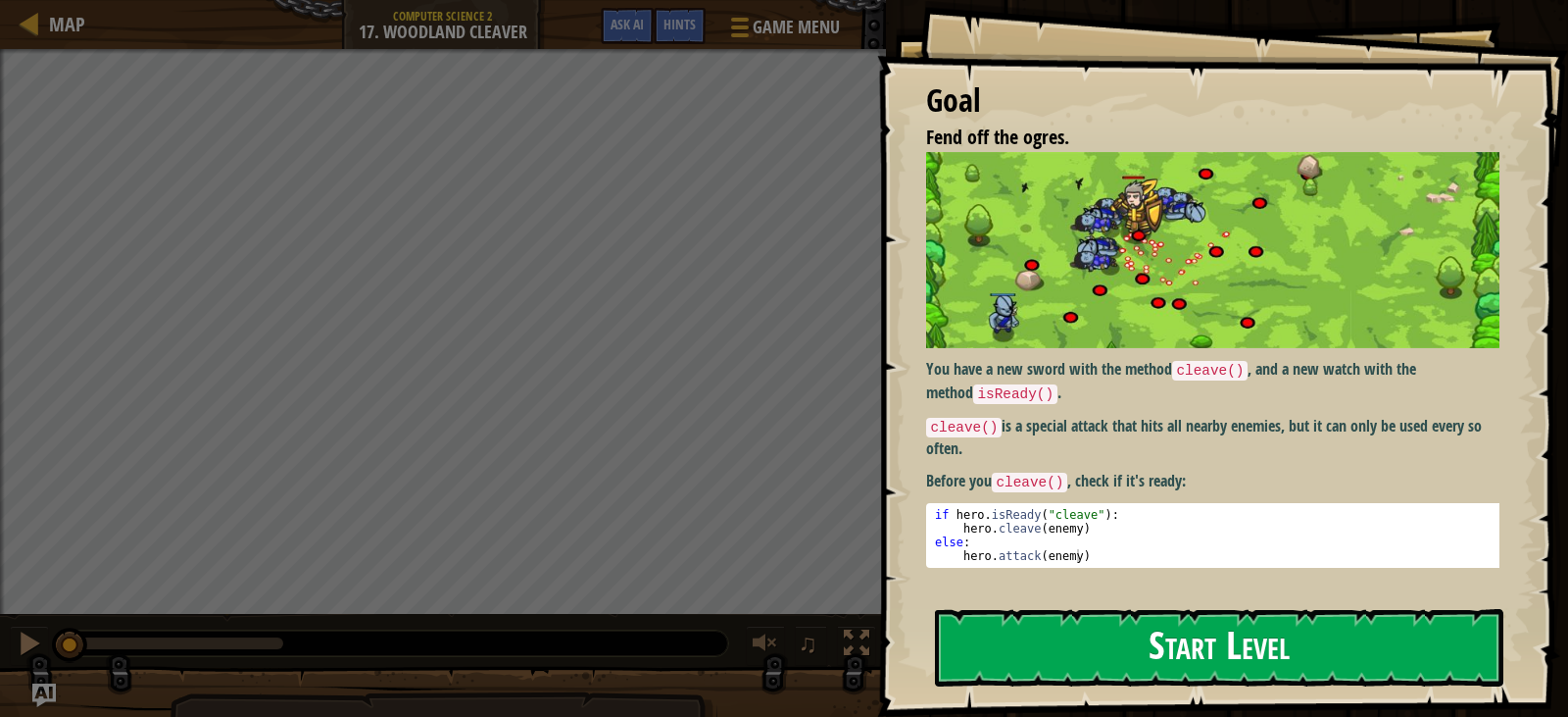
click at [1075, 624] on button "Start Level" at bounding box center [1220, 648] width 569 height 78
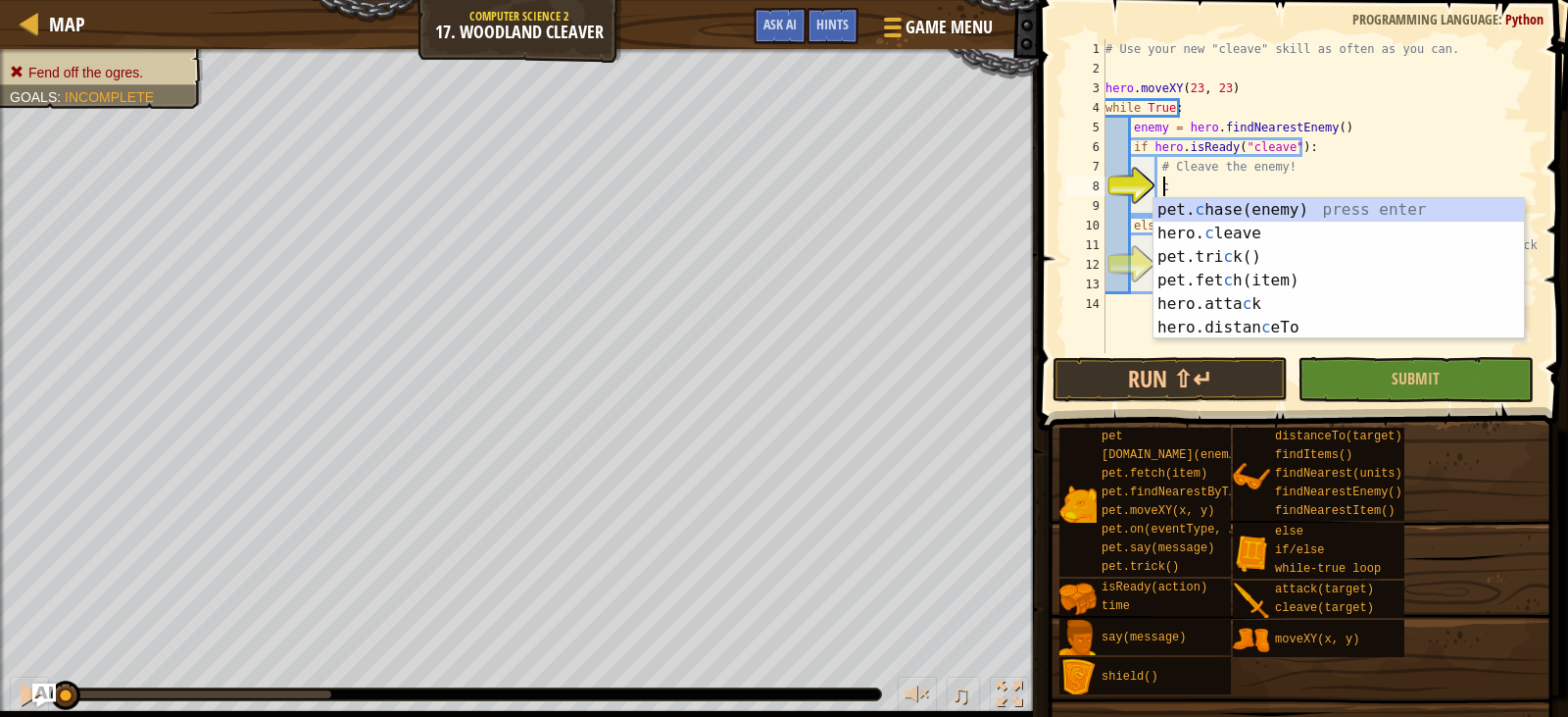
scroll to position [9, 4]
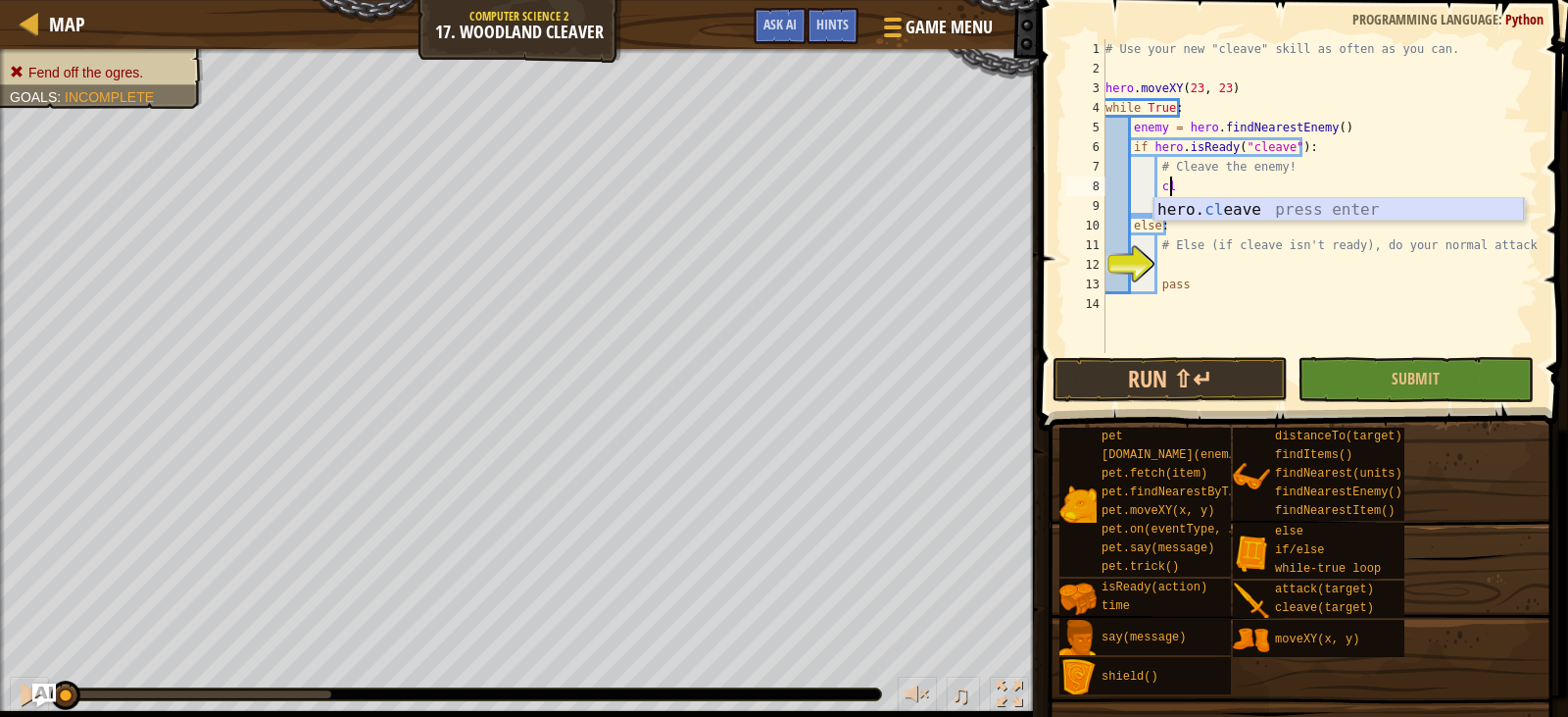
click at [1351, 211] on div "hero. cl eave press enter" at bounding box center [1338, 233] width 370 height 71
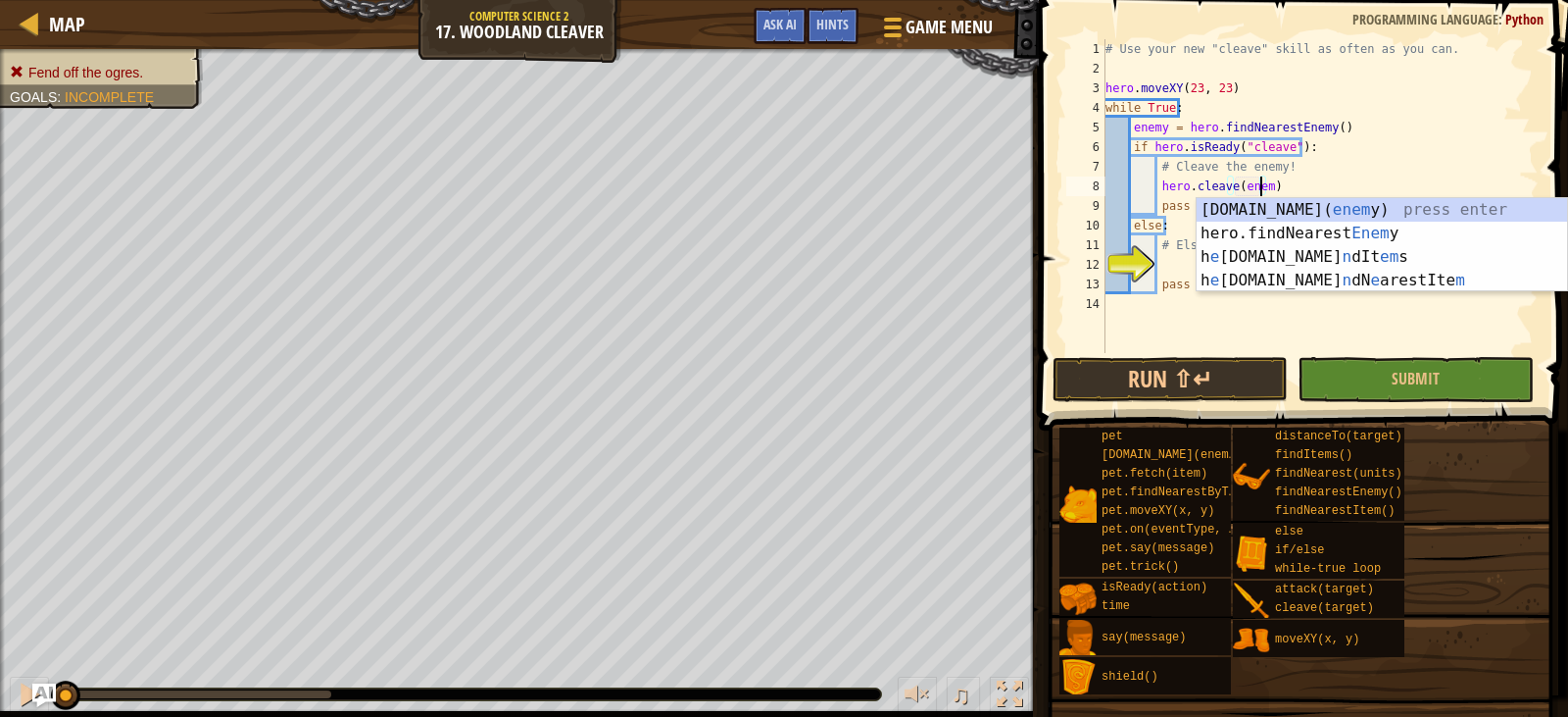
type textarea "hero.cleave(enemy)"
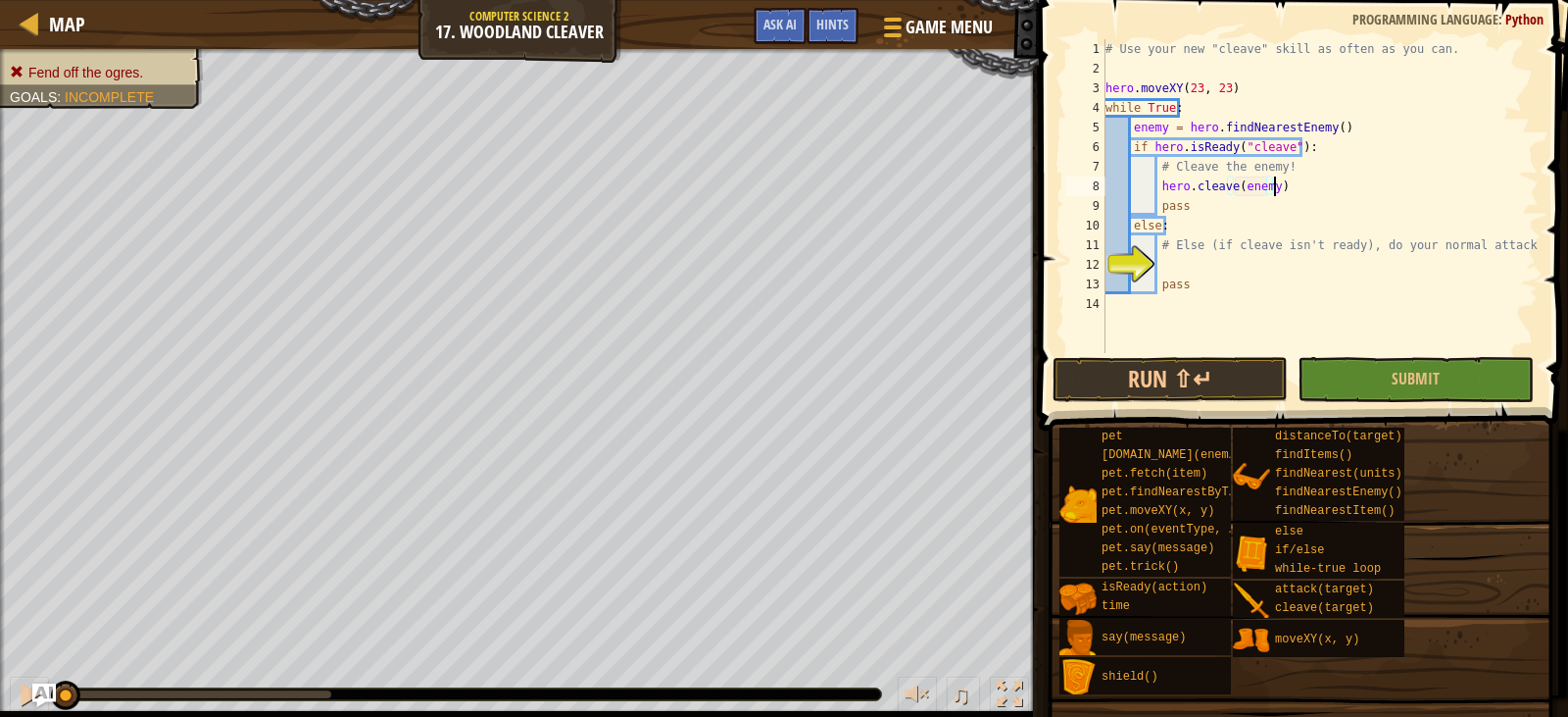
click at [1334, 186] on div "# Use your new "cleave" skill as often as you can. hero . moveXY ( 23 , 23 ) wh…" at bounding box center [1320, 216] width 437 height 354
click at [1189, 264] on div "# Use your new "cleave" skill as often as you can. hero . moveXY ( 23 , 23 ) wh…" at bounding box center [1320, 216] width 437 height 354
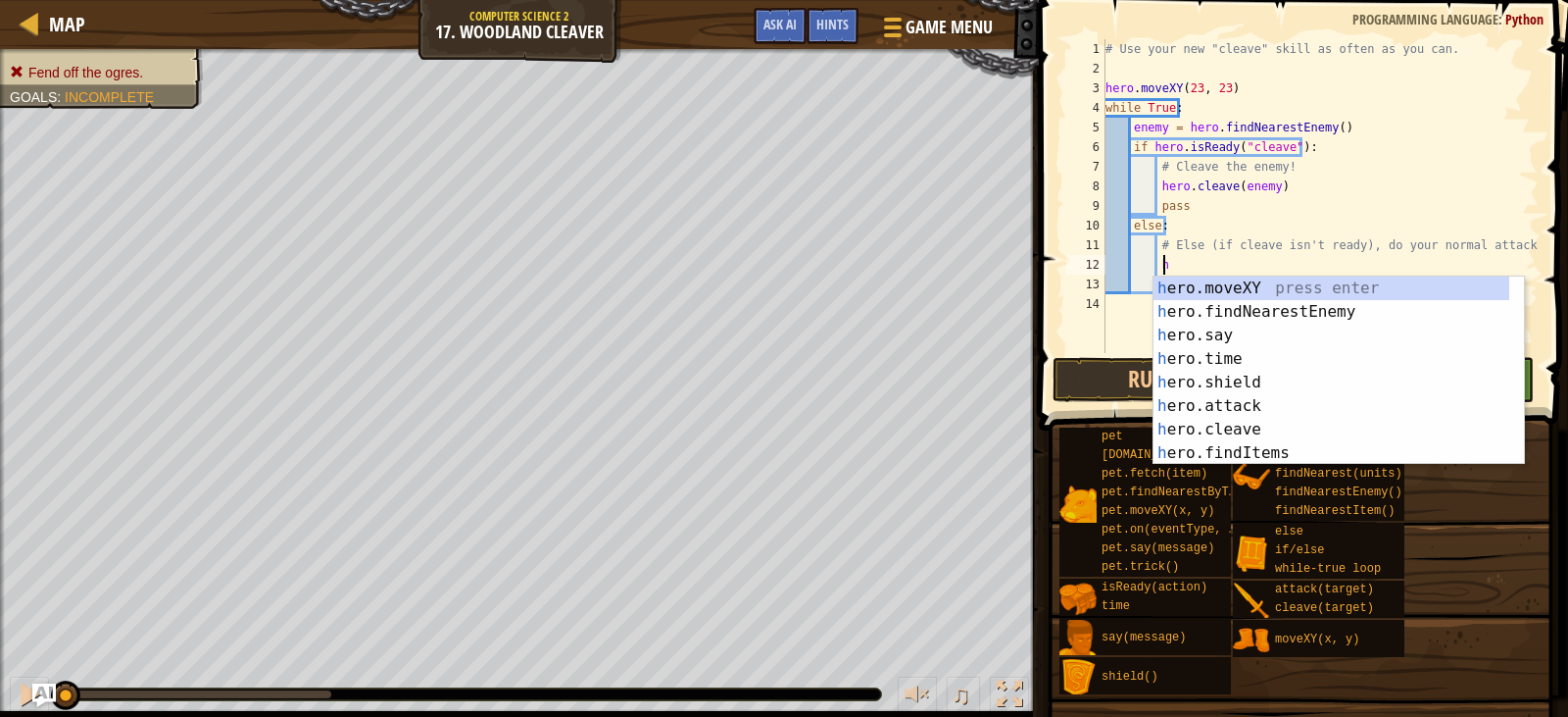
scroll to position [9, 4]
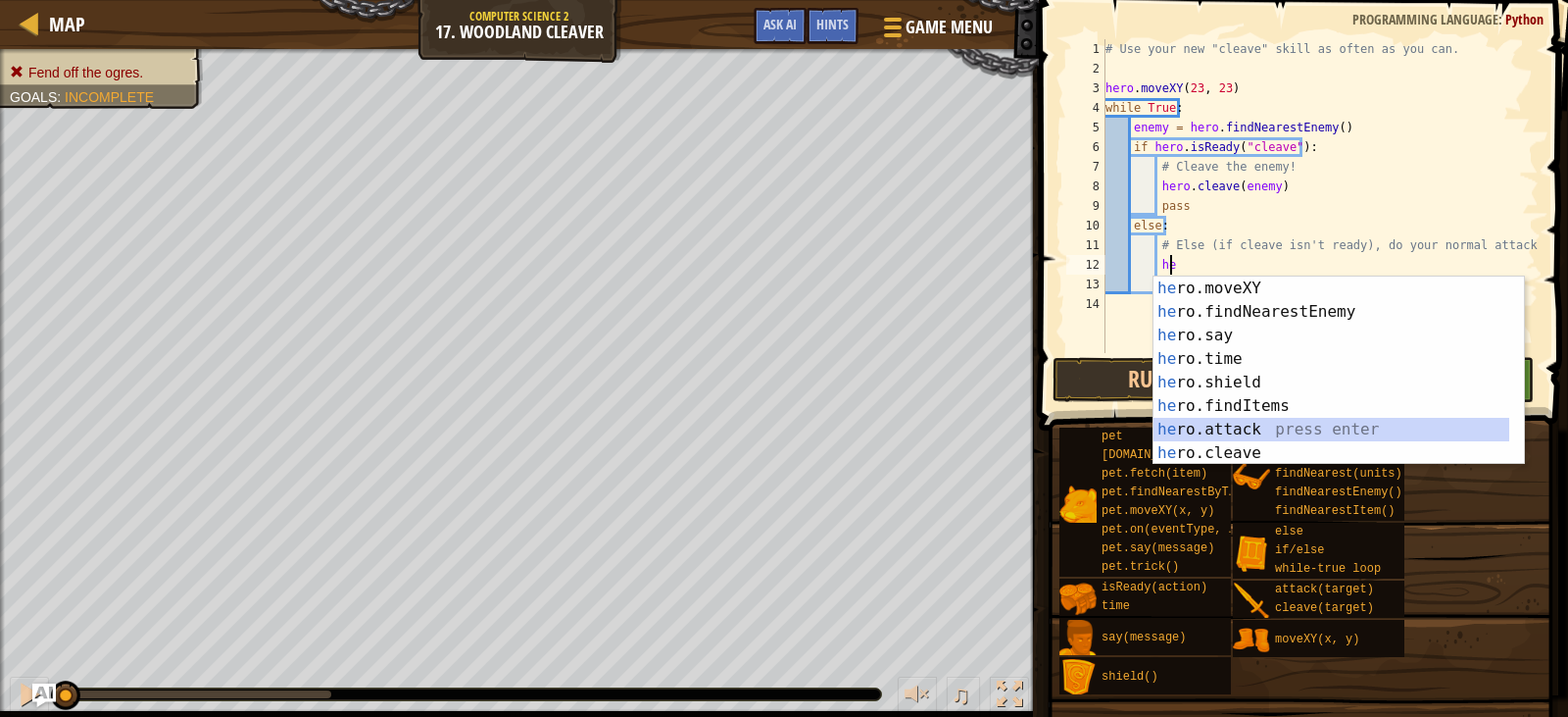
click at [1207, 429] on div "he ro.moveXY press enter he ro.findNearestEnemy press enter he ro.say press ent…" at bounding box center [1331, 394] width 355 height 236
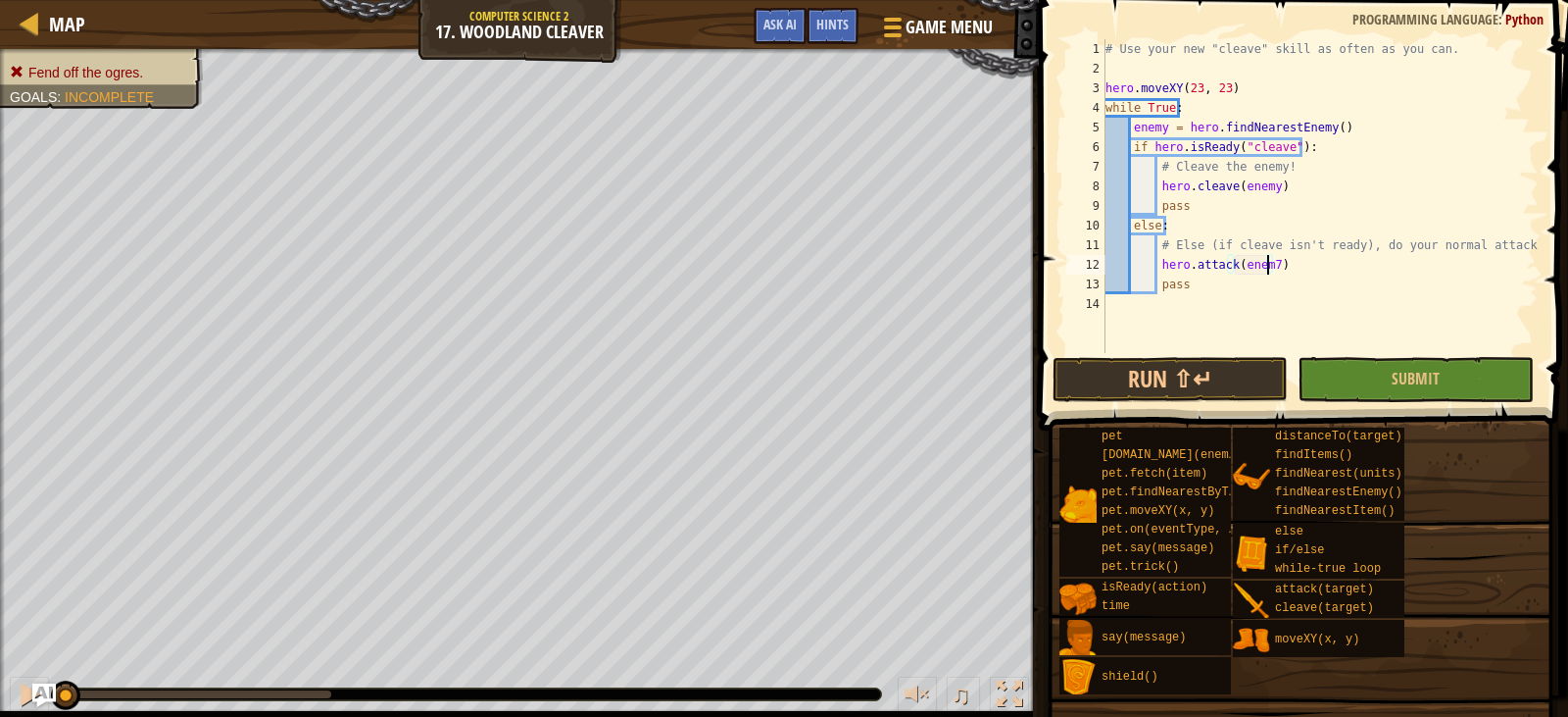
scroll to position [9, 13]
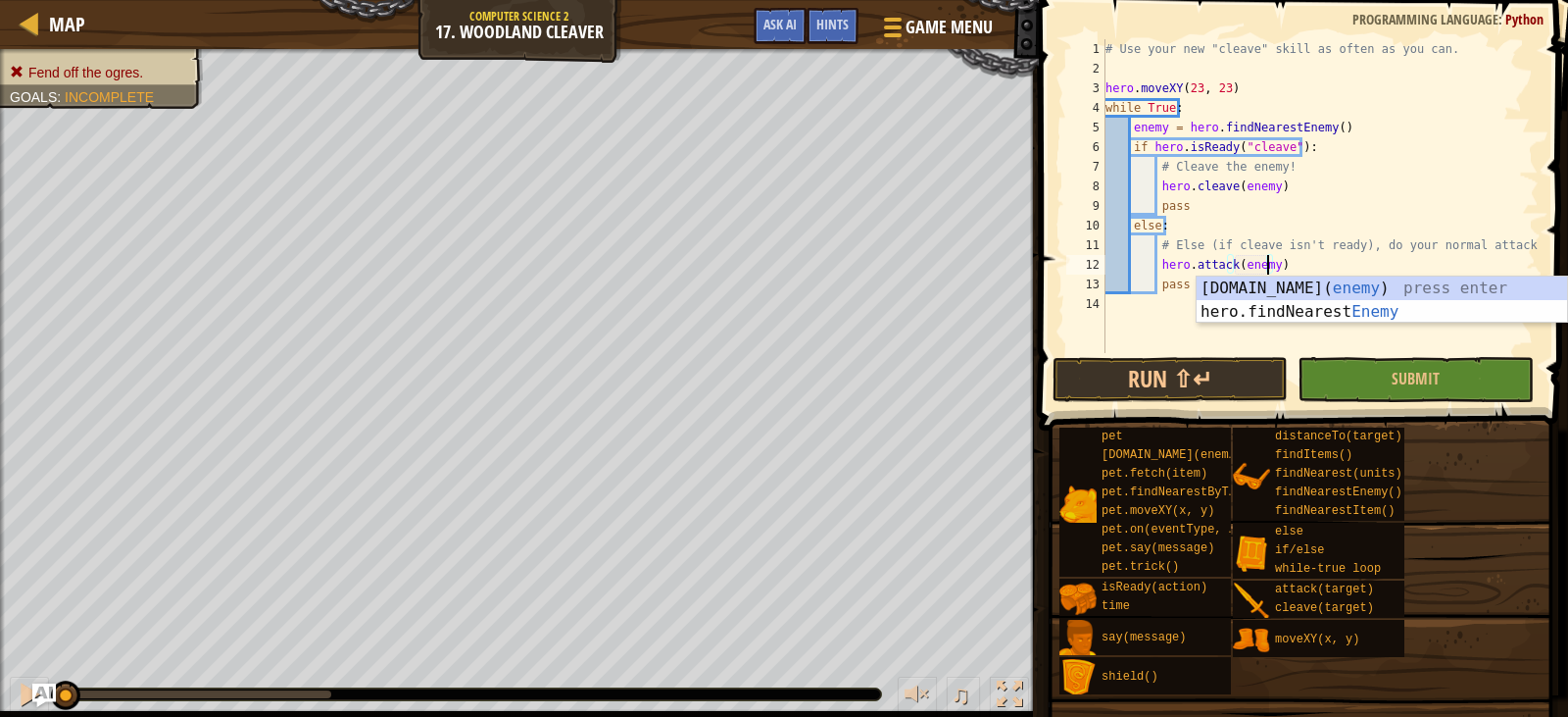
click at [1328, 262] on div "# Use your new "cleave" skill as often as you can. hero . moveXY ( 23 , 23 ) wh…" at bounding box center [1320, 216] width 437 height 354
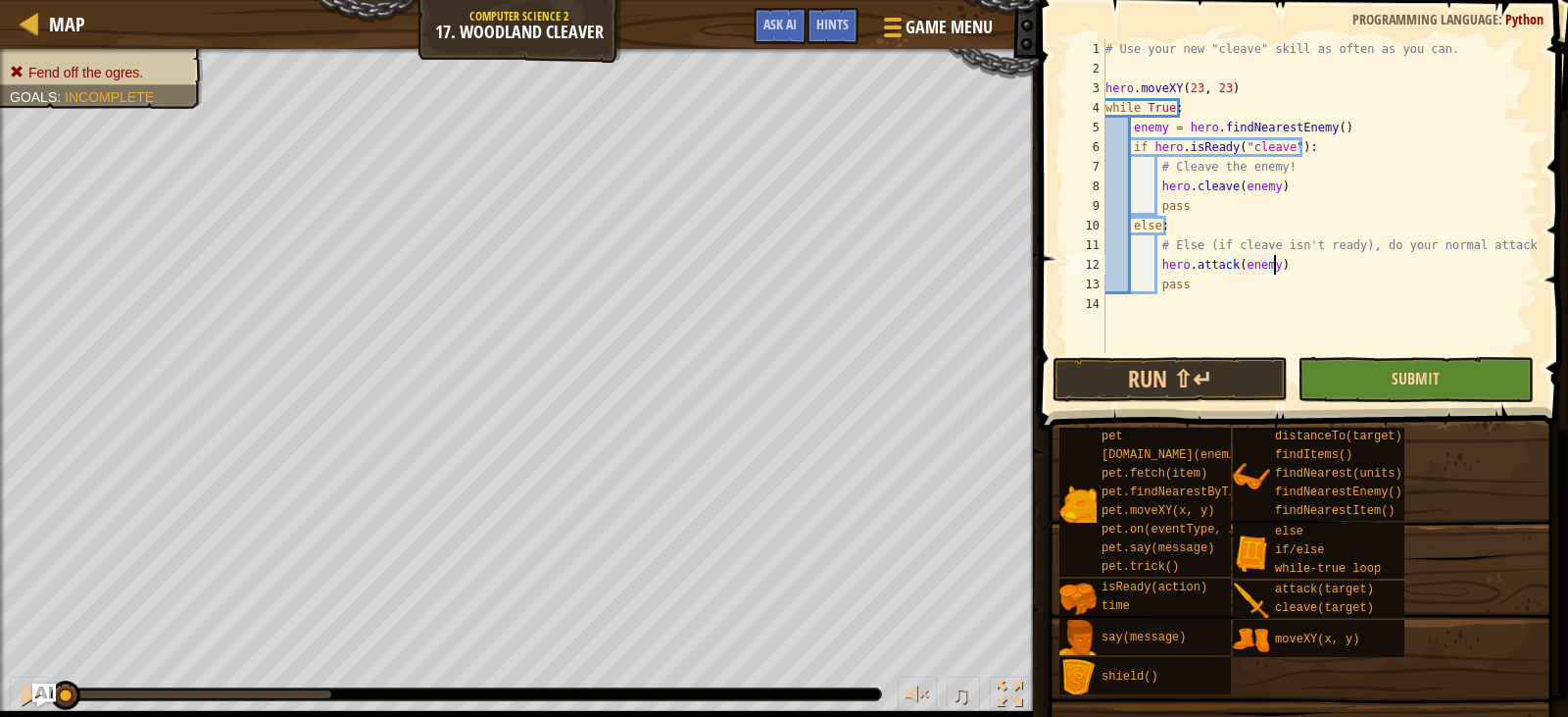
type textarea "hero.attack(enemy)"
click at [1403, 384] on span "Submit" at bounding box center [1415, 378] width 48 height 22
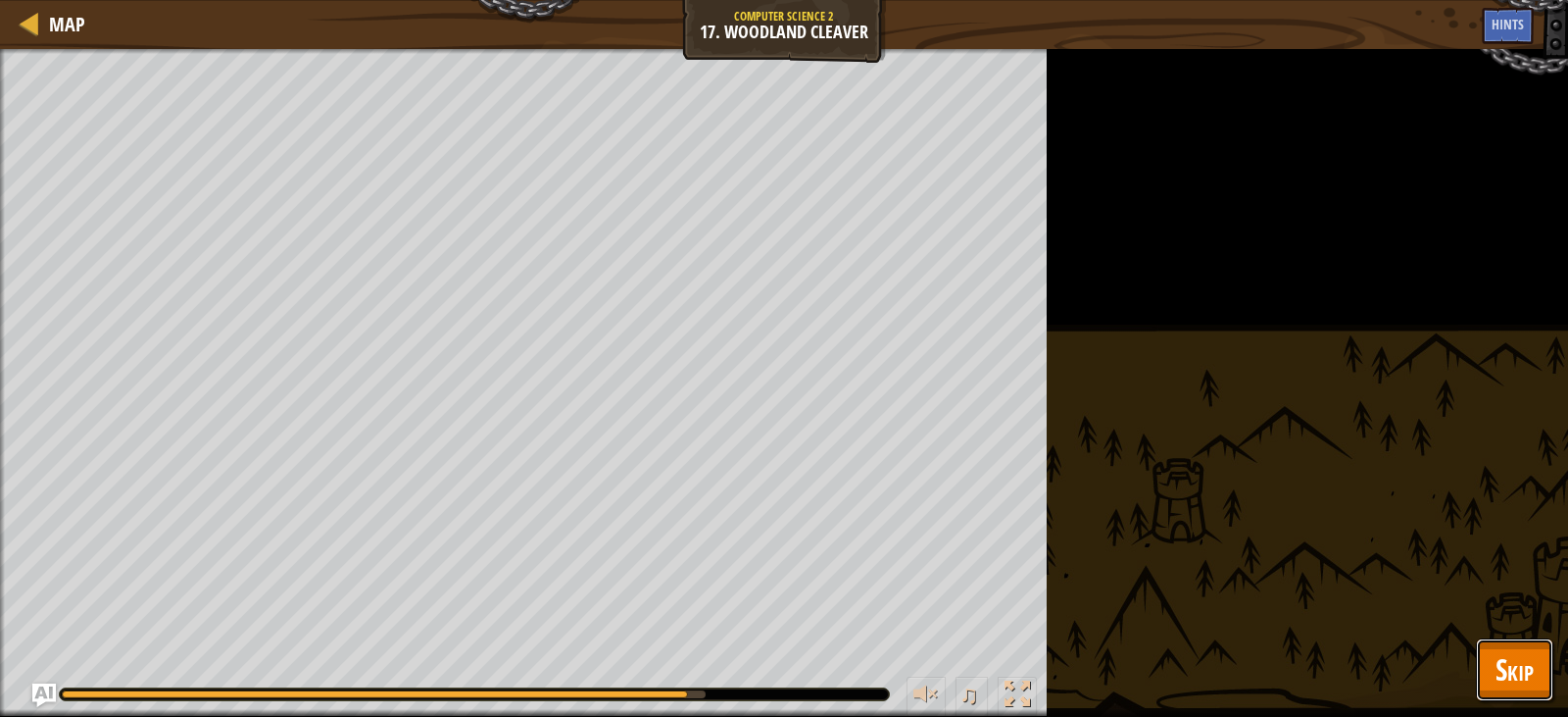
click at [1521, 649] on span "Skip" at bounding box center [1515, 669] width 38 height 40
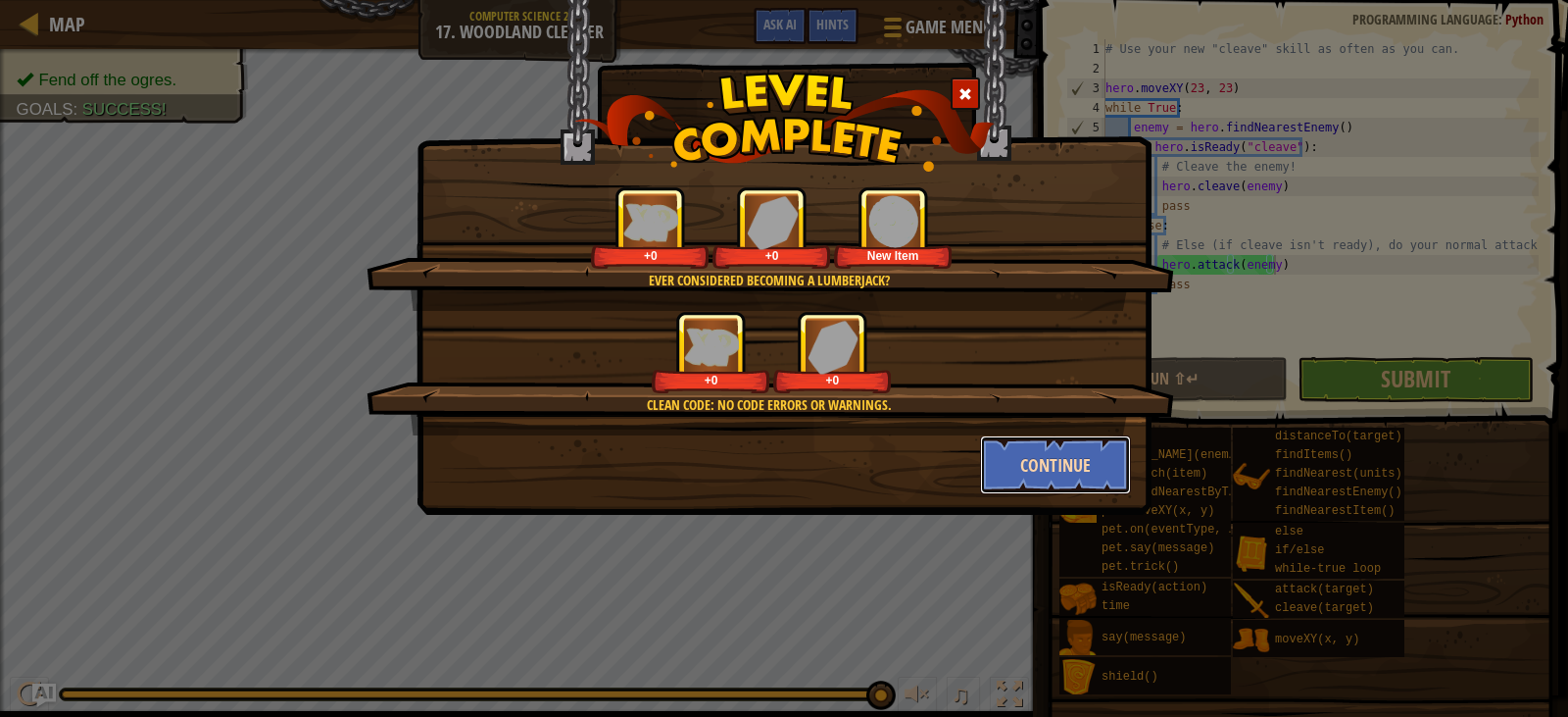
click at [1063, 470] on button "Continue" at bounding box center [1056, 464] width 152 height 59
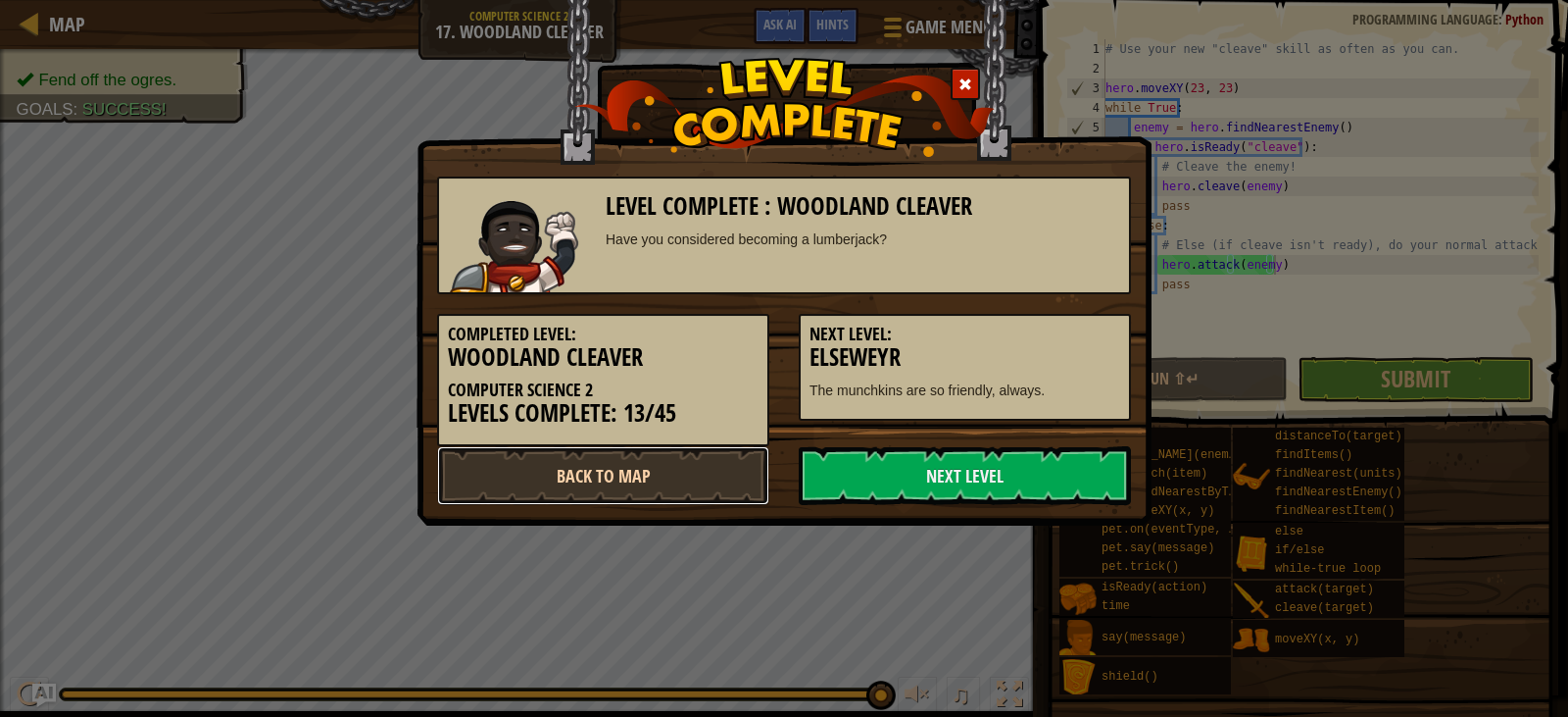
drag, startPoint x: 1063, startPoint y: 470, endPoint x: 652, endPoint y: 465, distance: 411.0
click at [652, 465] on link "Back to Map" at bounding box center [603, 475] width 332 height 59
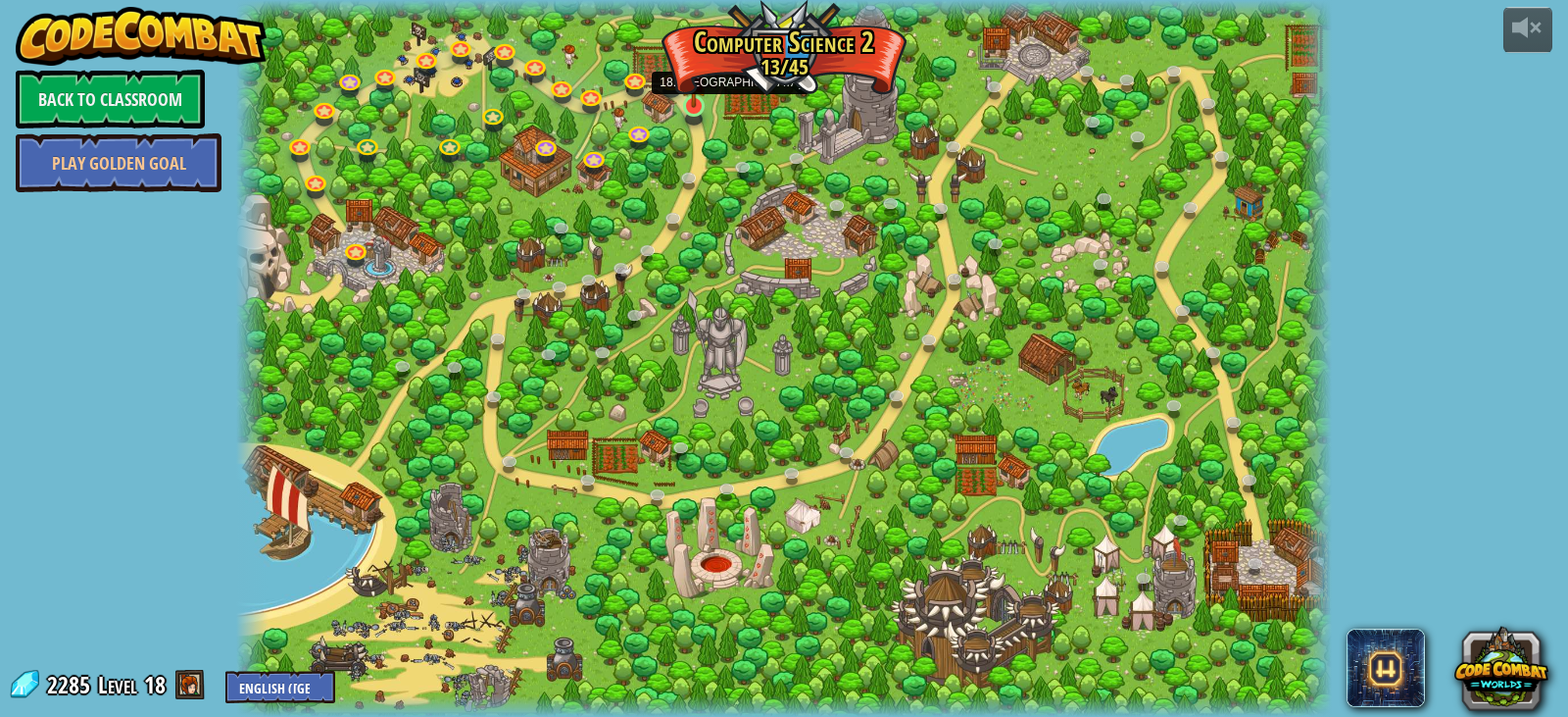
click at [692, 105] on img at bounding box center [694, 76] width 27 height 63
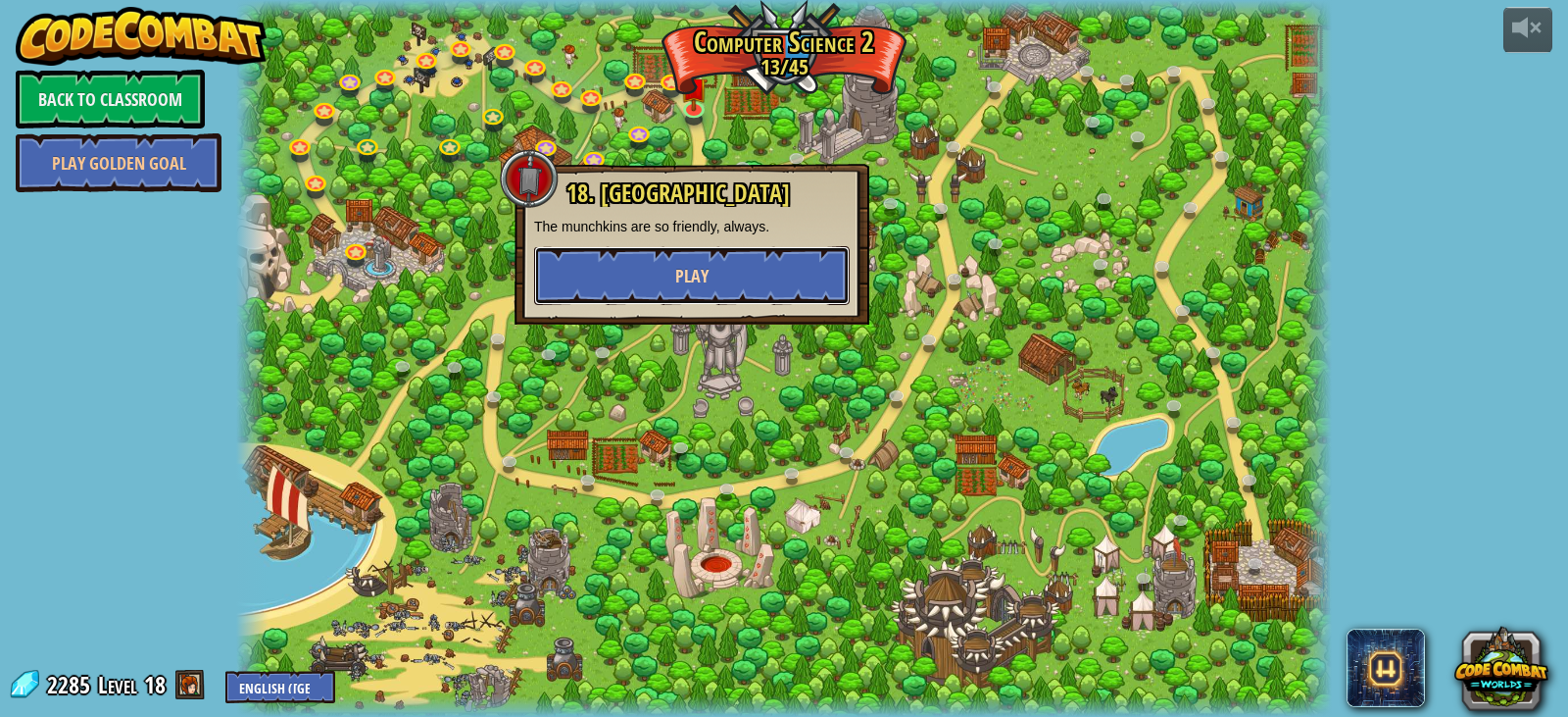
click at [674, 285] on button "Play" at bounding box center [692, 275] width 315 height 59
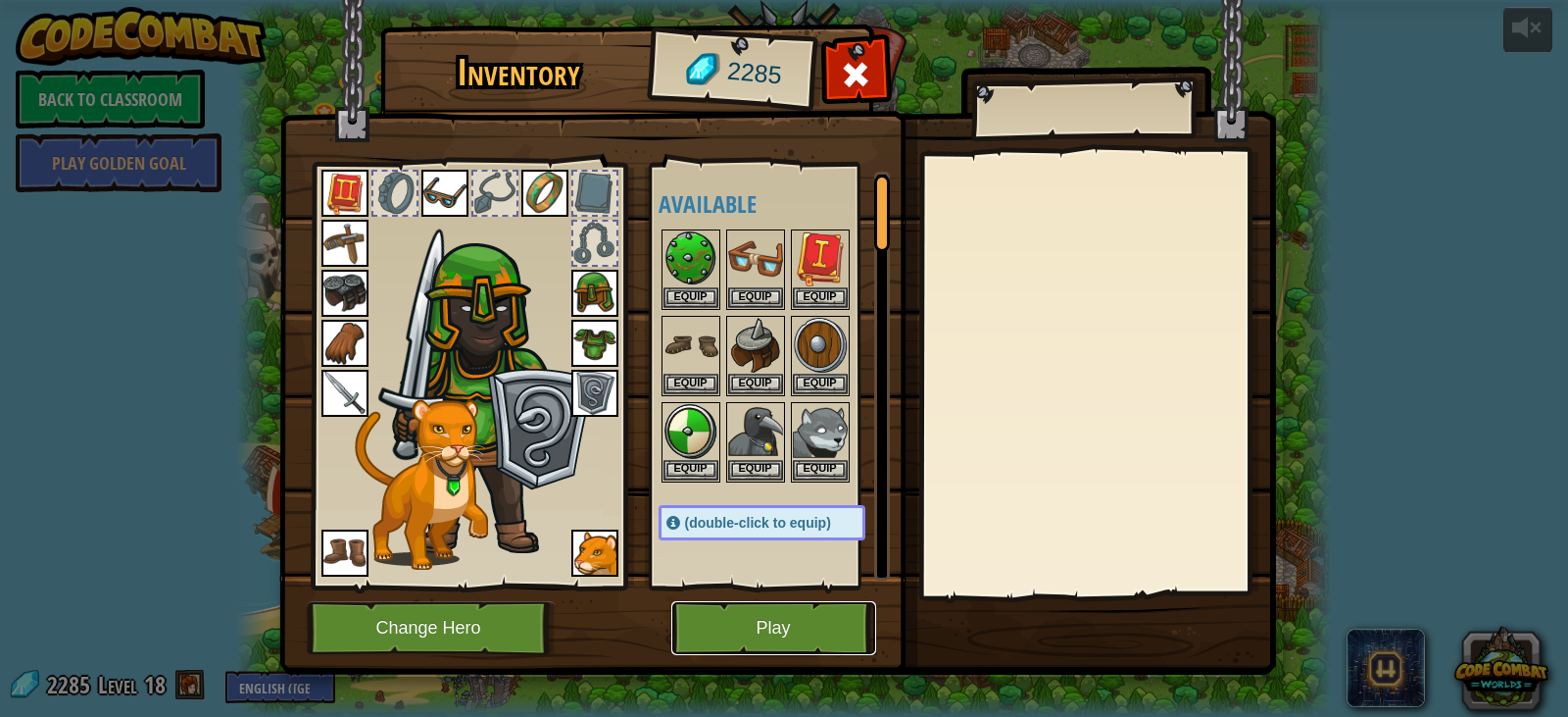
click at [754, 619] on button "Play" at bounding box center [774, 628] width 205 height 54
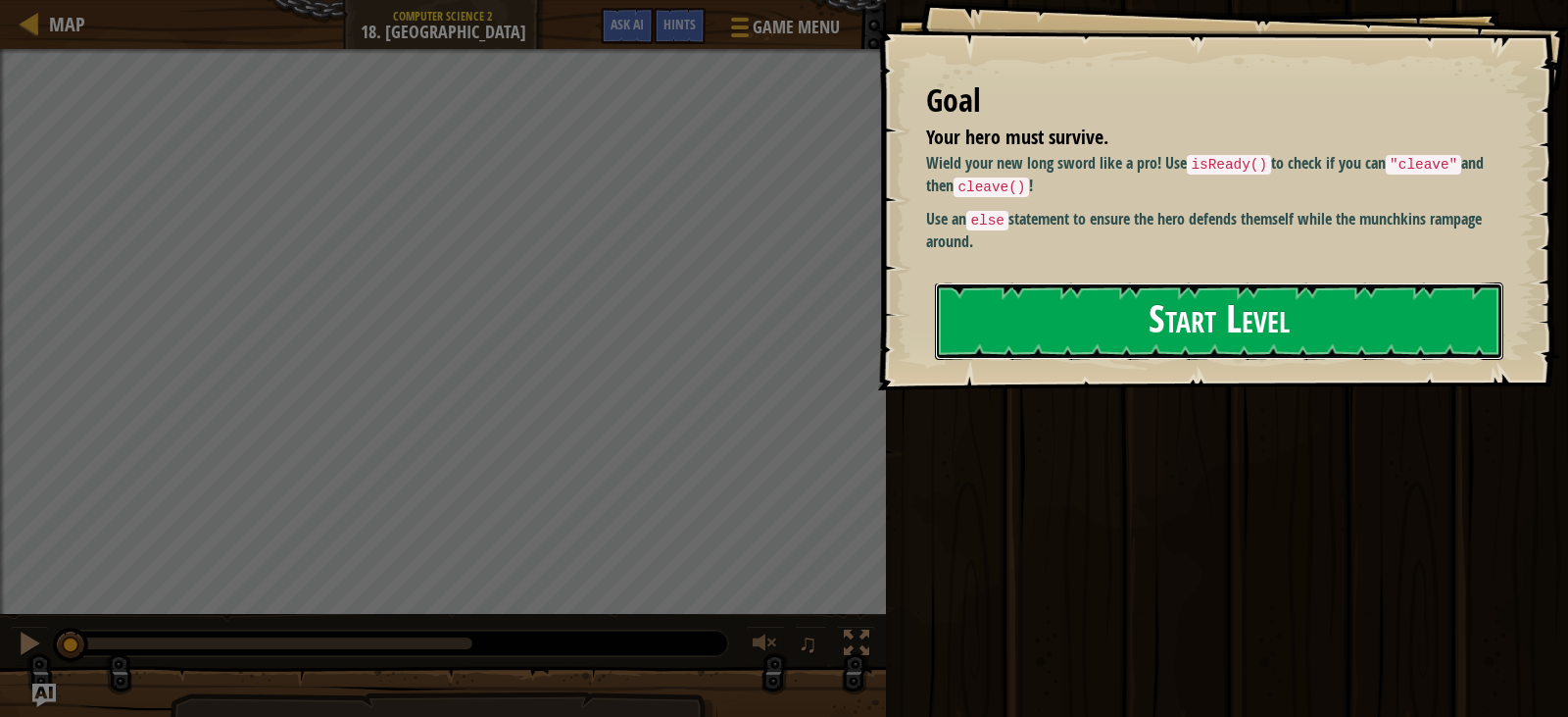
click at [1307, 311] on button "Start Level" at bounding box center [1220, 322] width 569 height 78
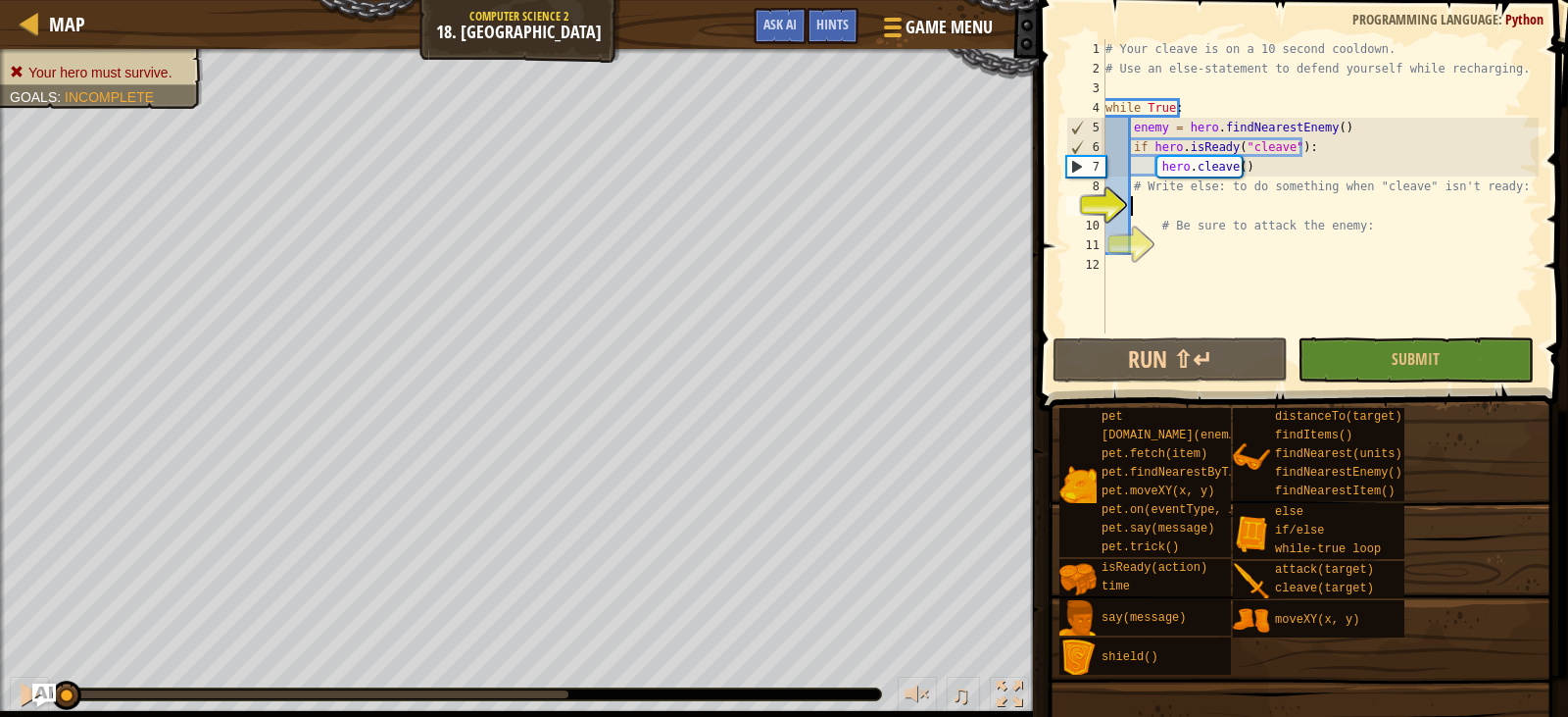
type textarea "e"
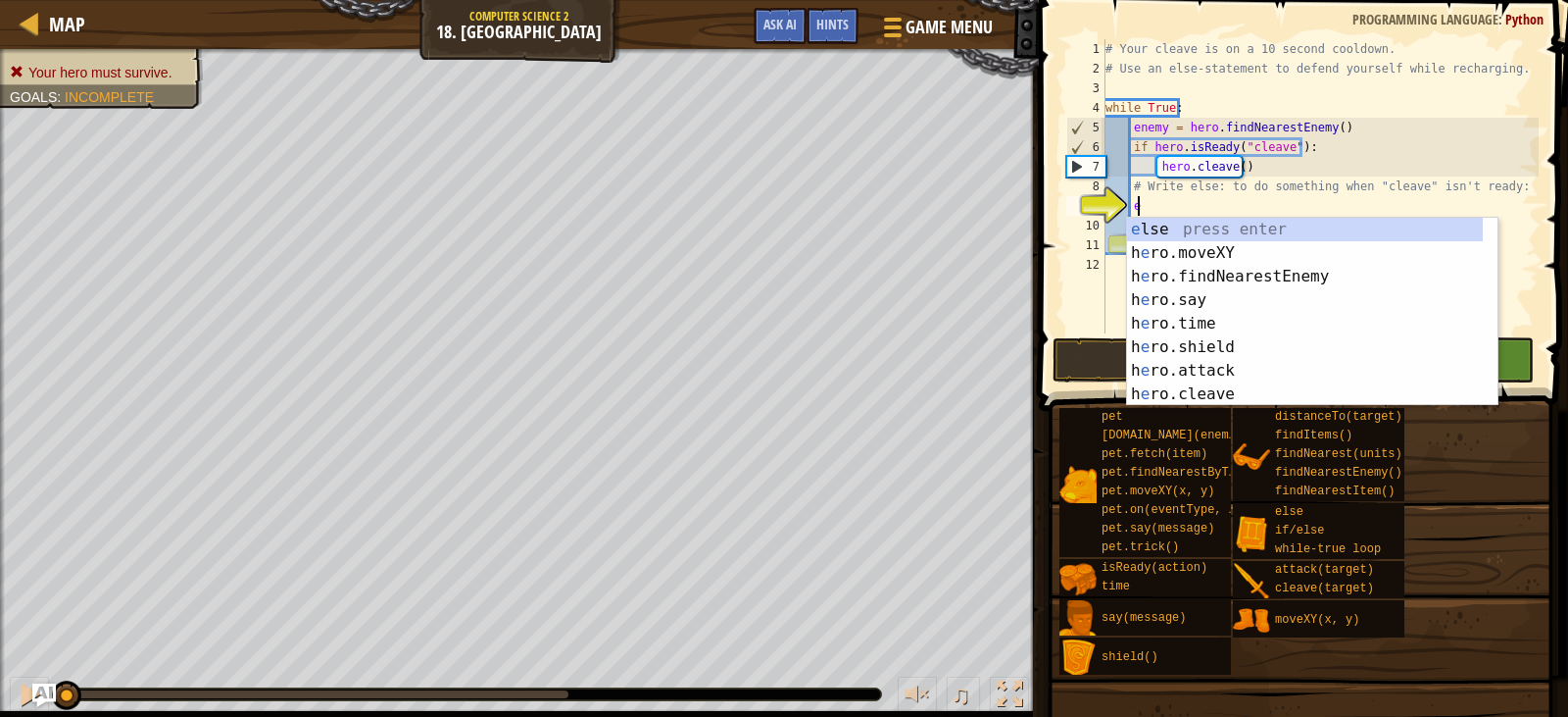
scroll to position [9, 1]
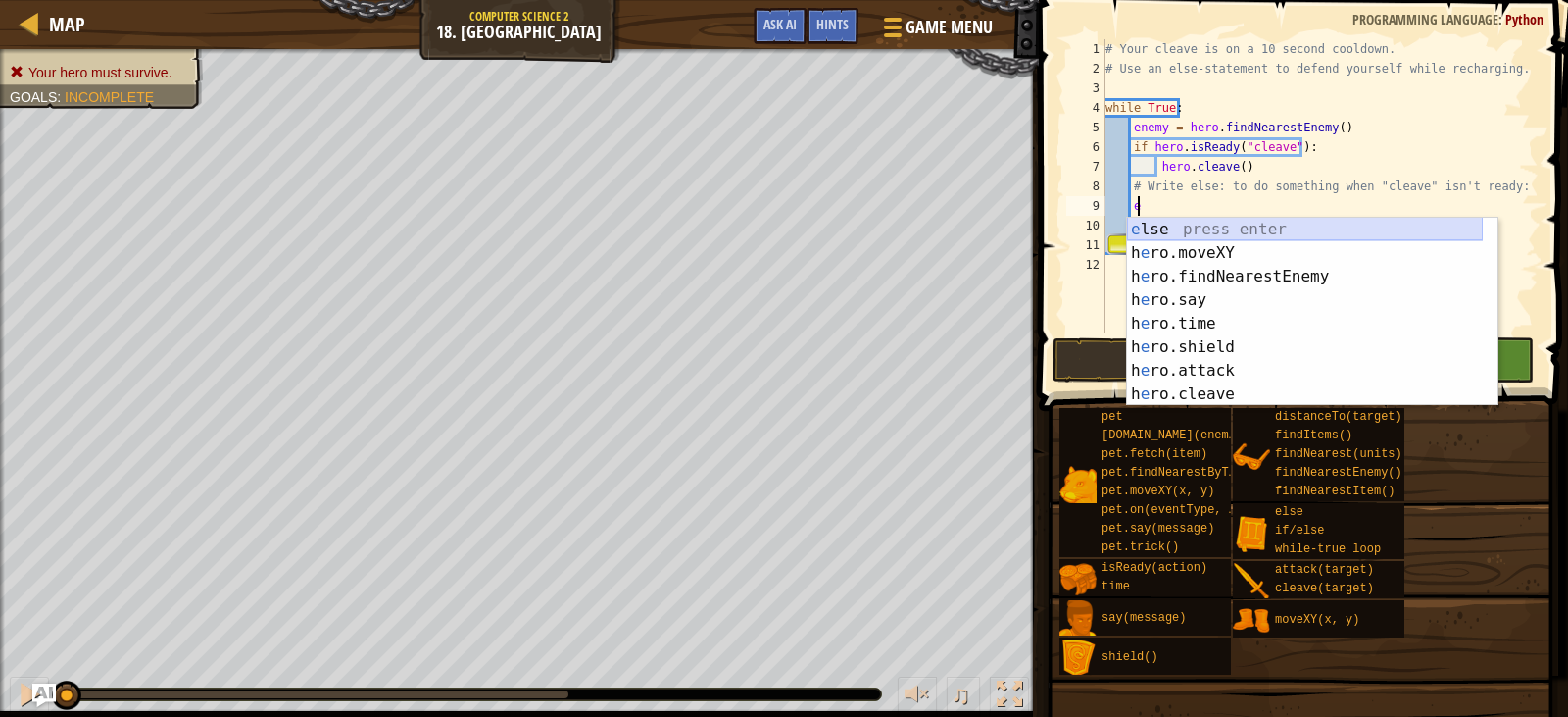
click at [1314, 236] on div "e lse press enter h e ro.moveXY press enter h e ro.findNearestEnemy press enter…" at bounding box center [1305, 336] width 355 height 236
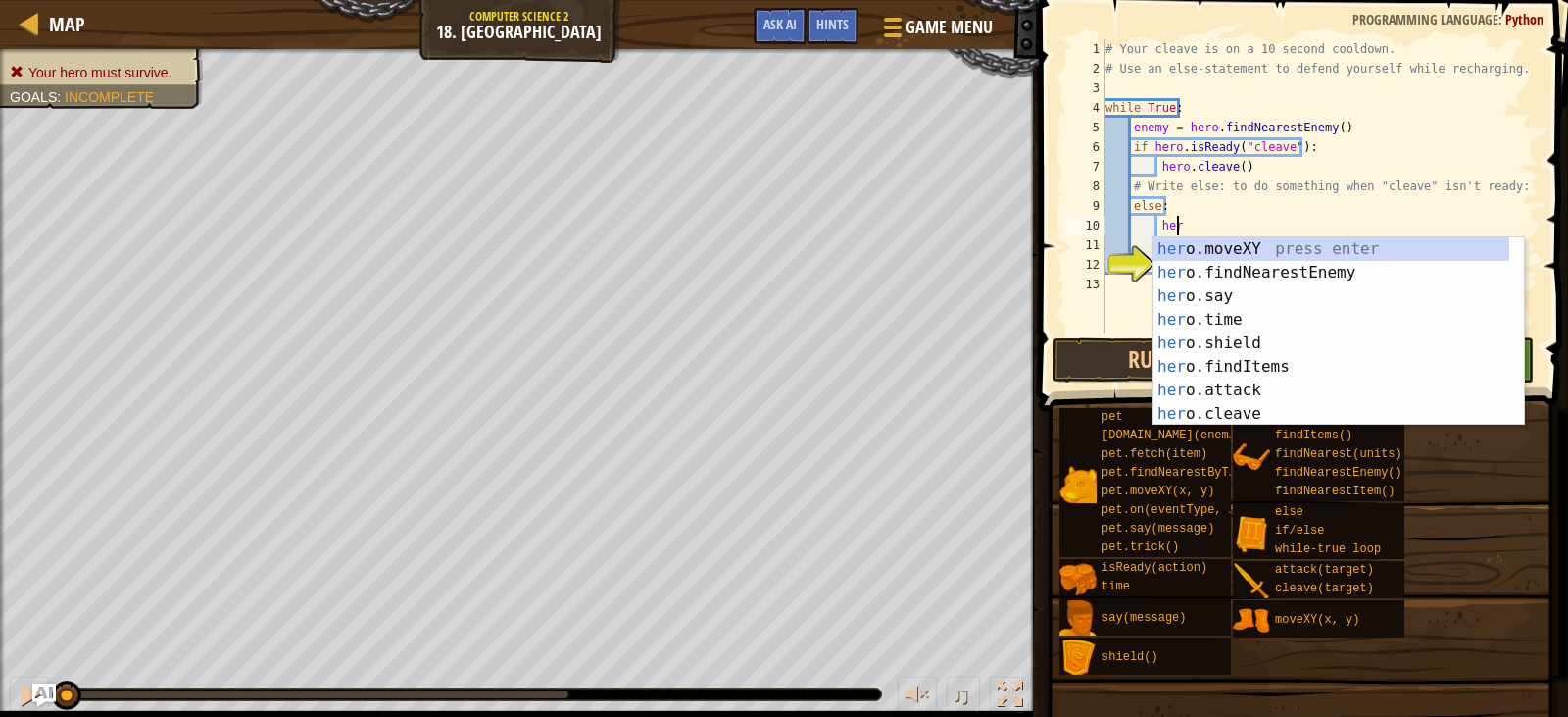
scroll to position [9, 5]
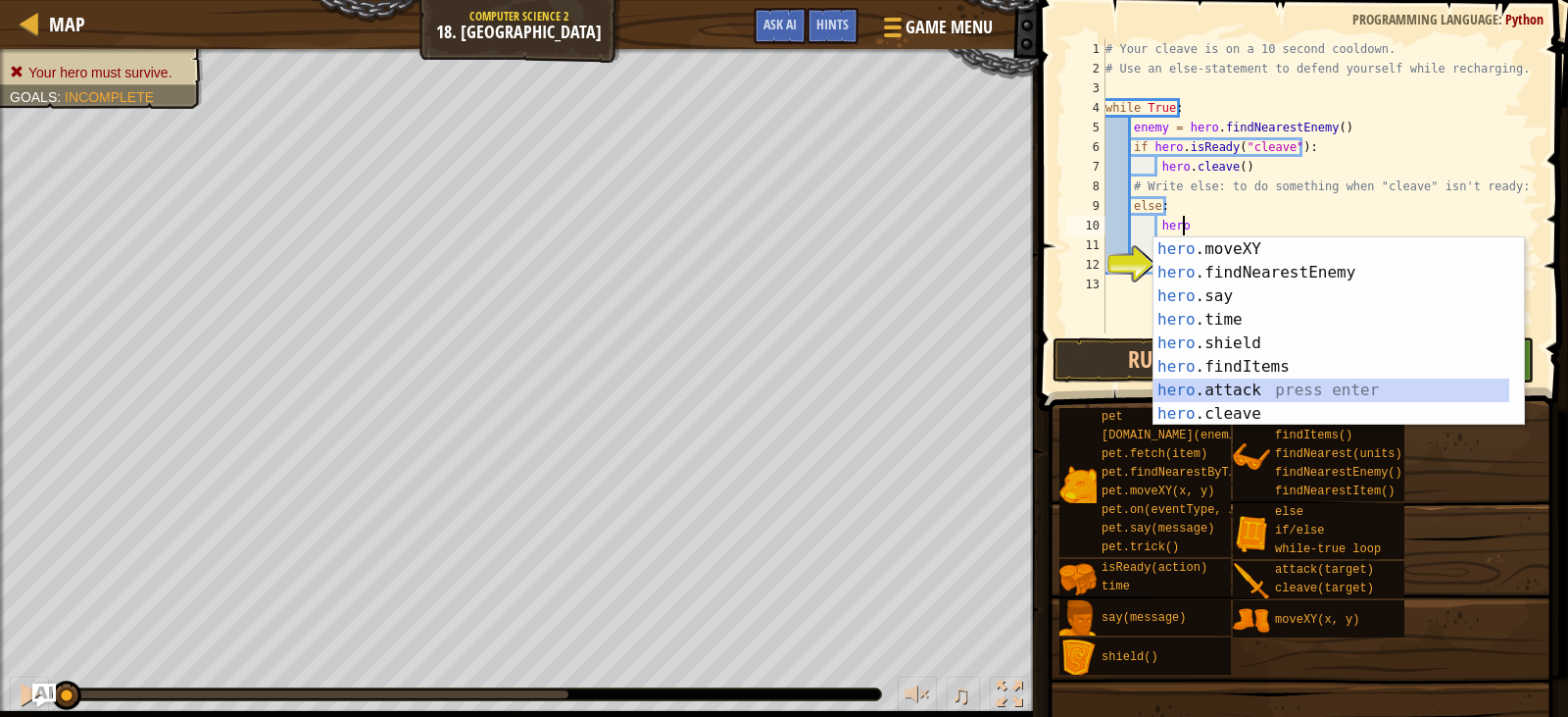
click at [1231, 389] on div "hero .moveXY press enter hero .findNearestEnemy press enter hero .say press ent…" at bounding box center [1331, 356] width 355 height 236
type textarea "hero.attack(enemy)"
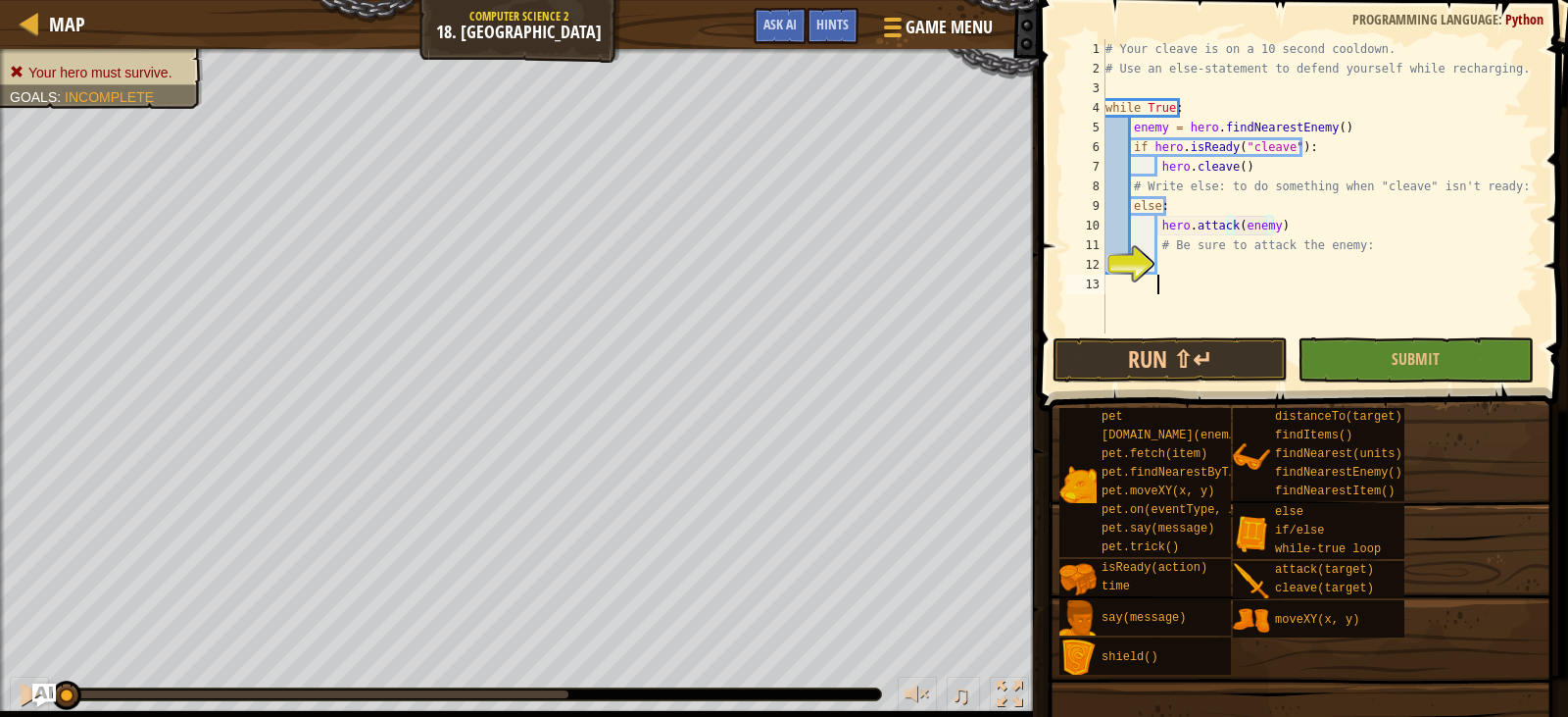
click at [1314, 279] on div "# Your cleave is on a 10 second cooldown. # Use an else-statement to defend you…" at bounding box center [1320, 206] width 437 height 334
click at [1269, 226] on div "# Your cleave is on a 10 second cooldown. # Use an else-statement to defend you…" at bounding box center [1320, 206] width 437 height 334
type textarea "hero.attack(enemy)"
click at [1325, 343] on button "Submit" at bounding box center [1415, 359] width 236 height 45
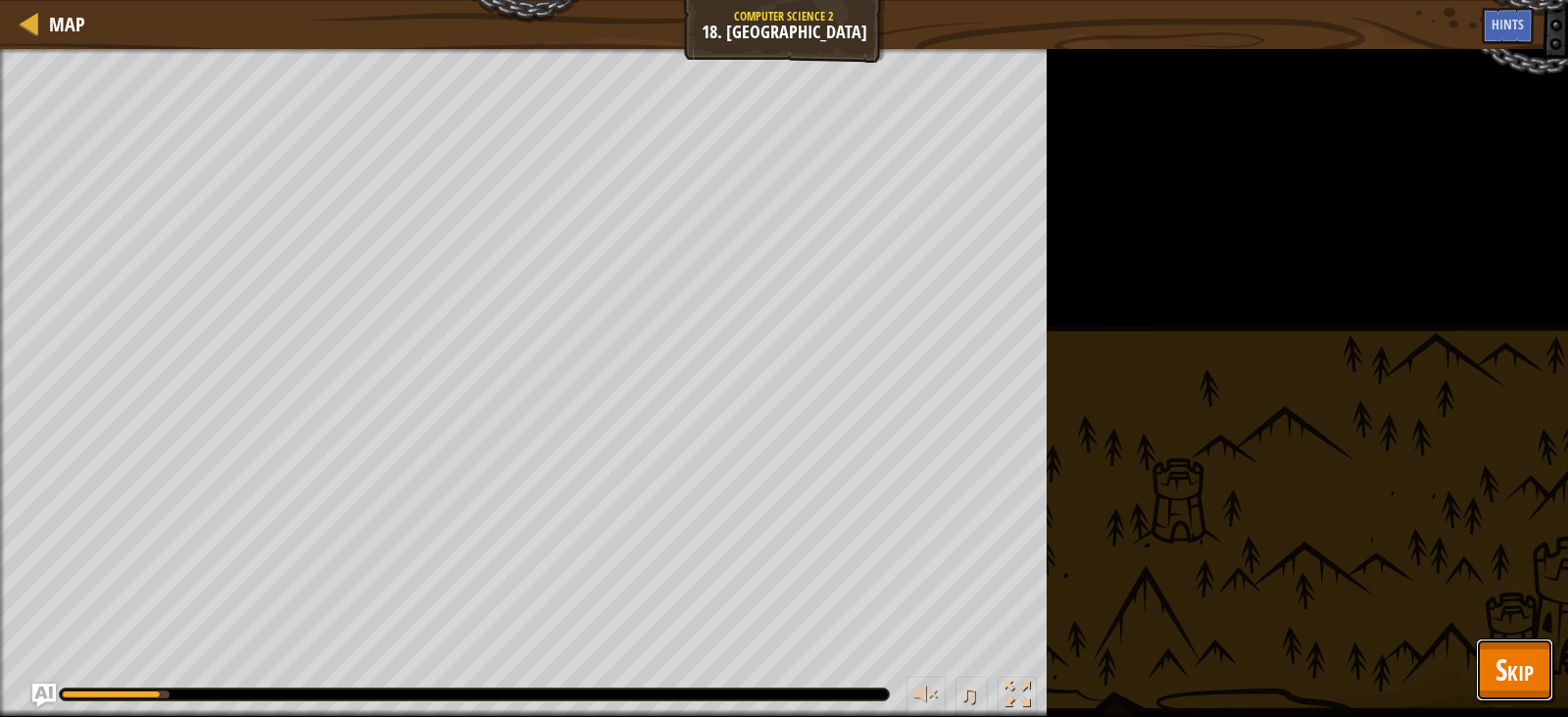
click at [1525, 672] on span "Skip" at bounding box center [1515, 669] width 38 height 40
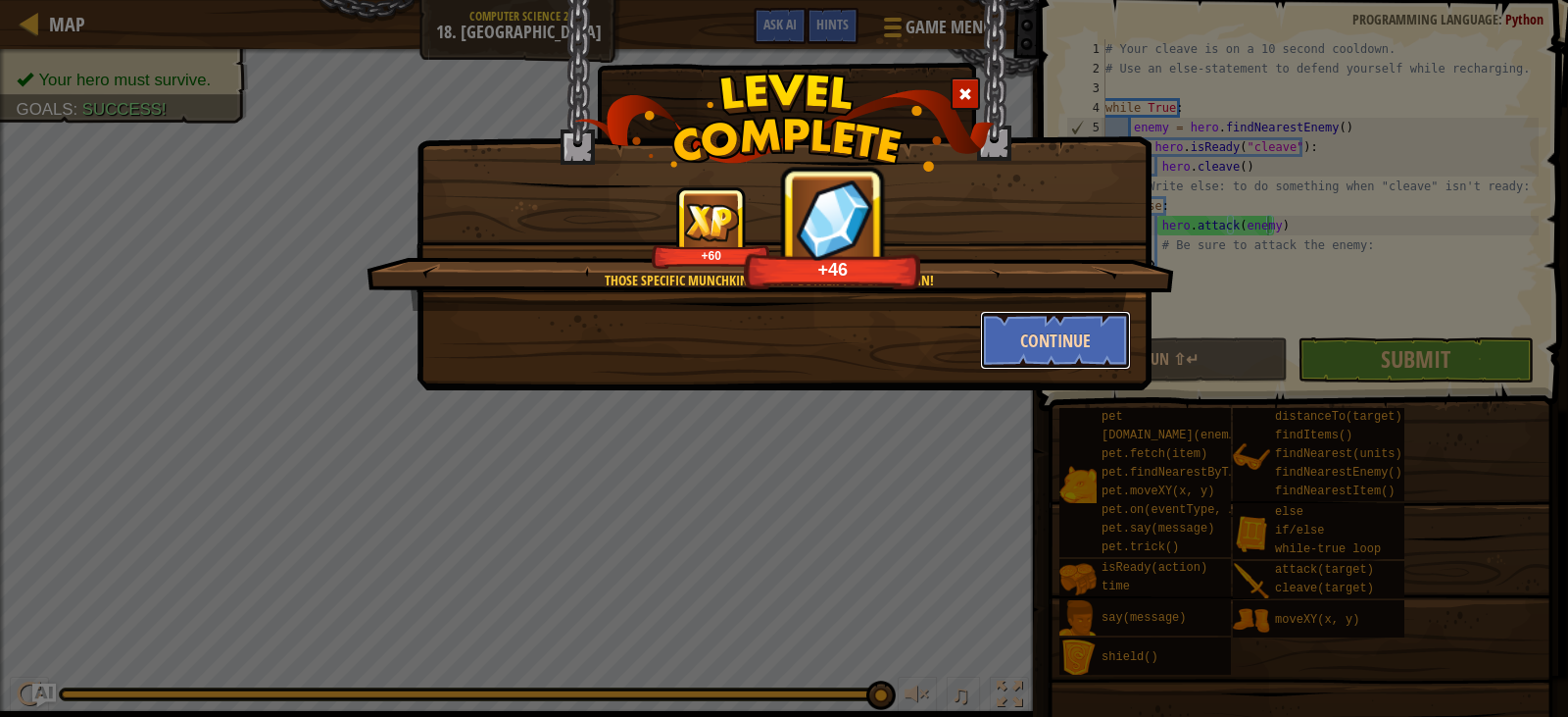
click at [1039, 358] on button "Continue" at bounding box center [1056, 340] width 152 height 59
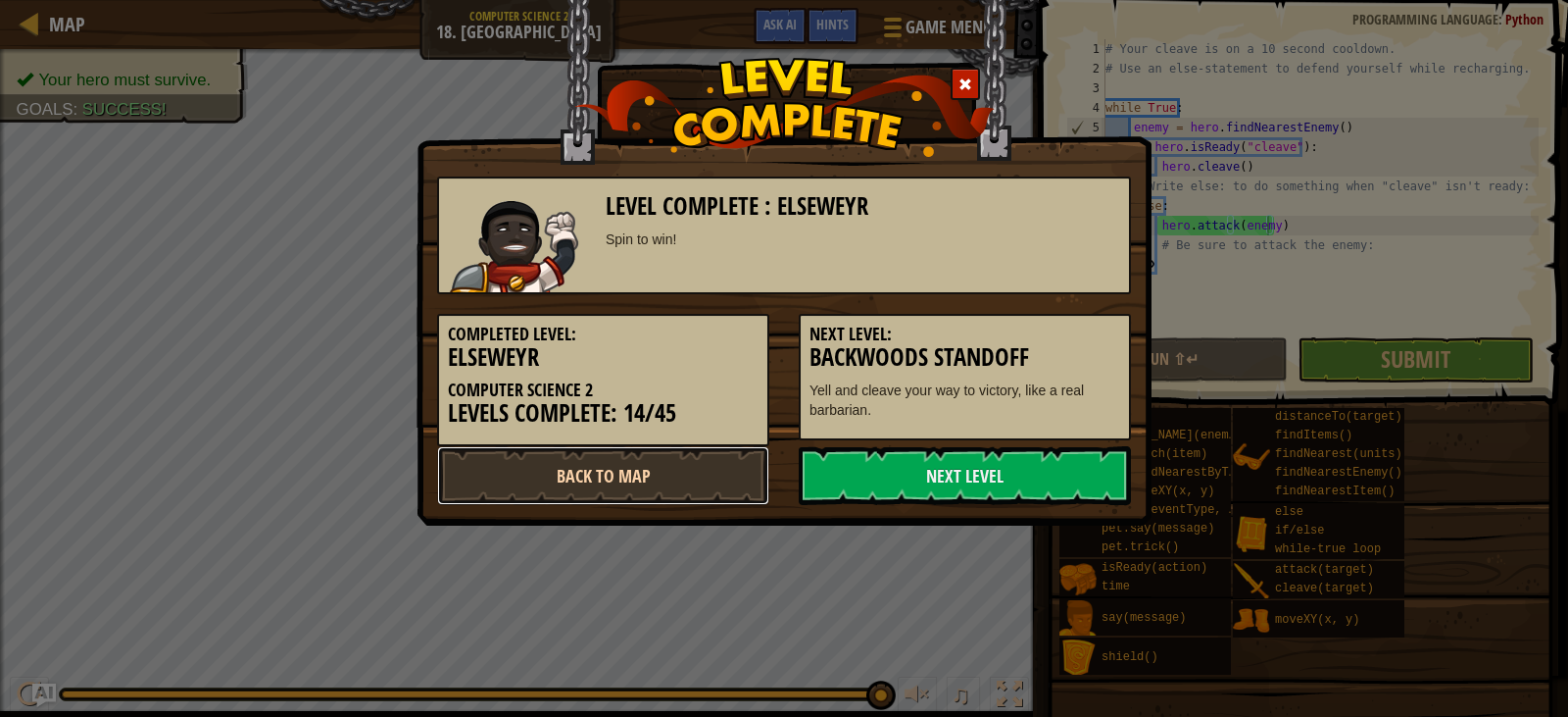
click at [699, 469] on link "Back to Map" at bounding box center [603, 475] width 332 height 59
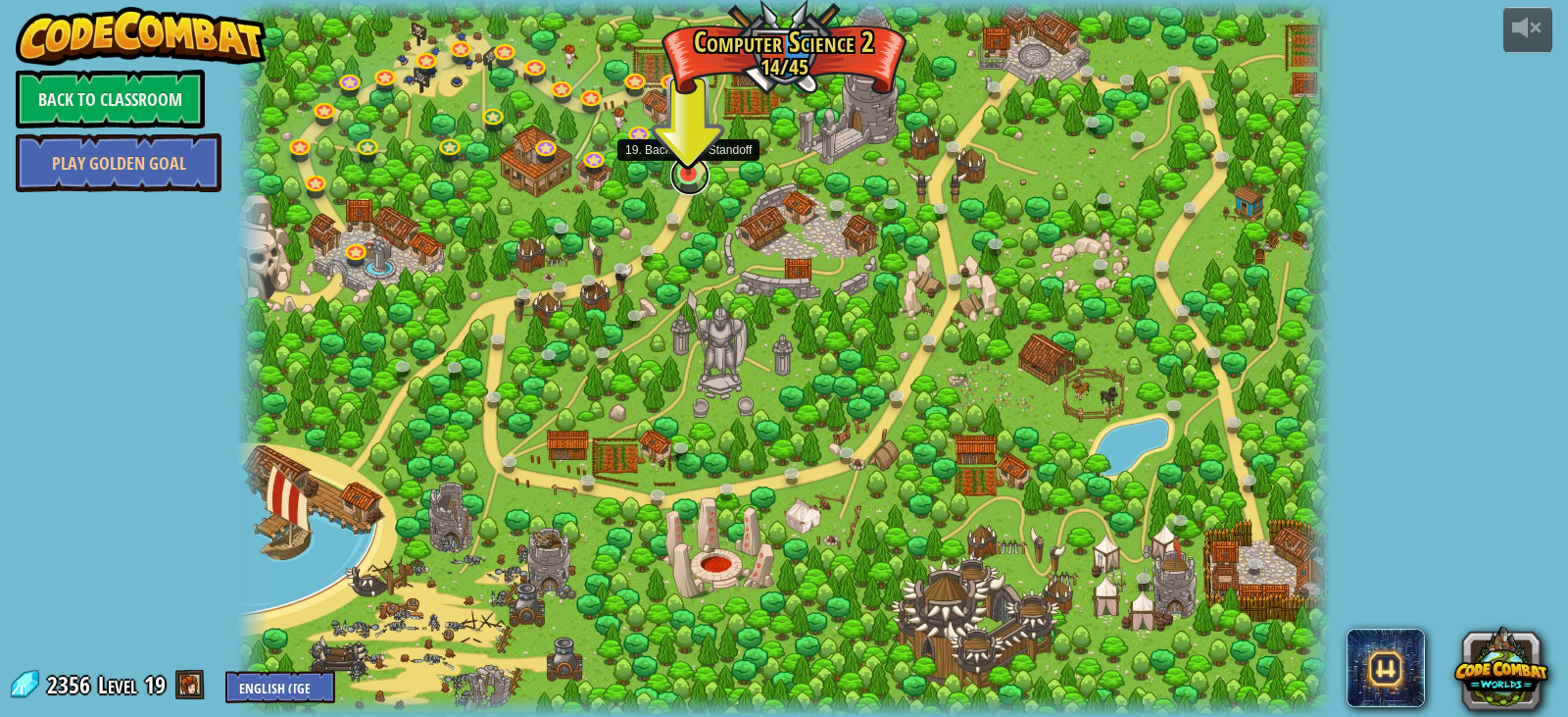
click at [689, 179] on link at bounding box center [690, 175] width 39 height 39
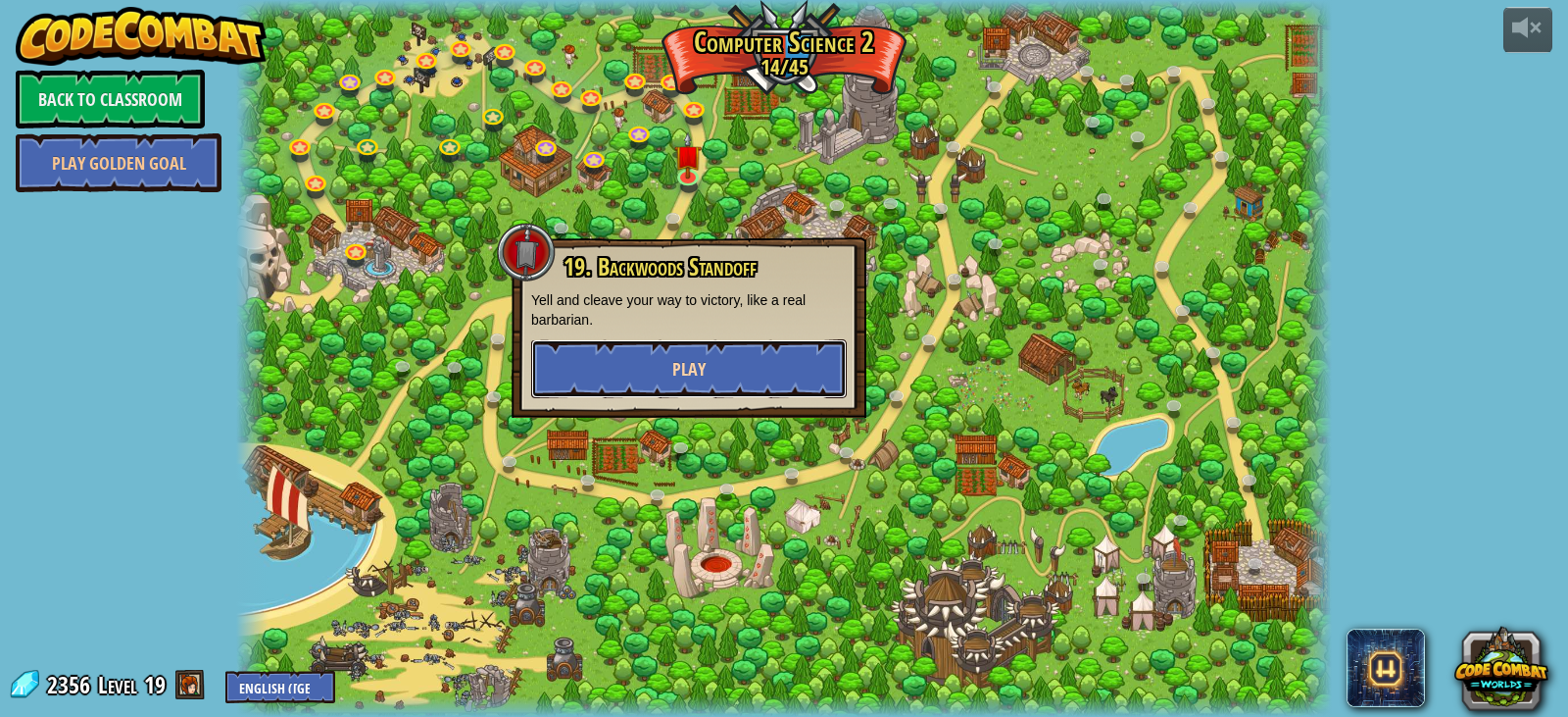
click at [676, 369] on span "Play" at bounding box center [689, 368] width 33 height 25
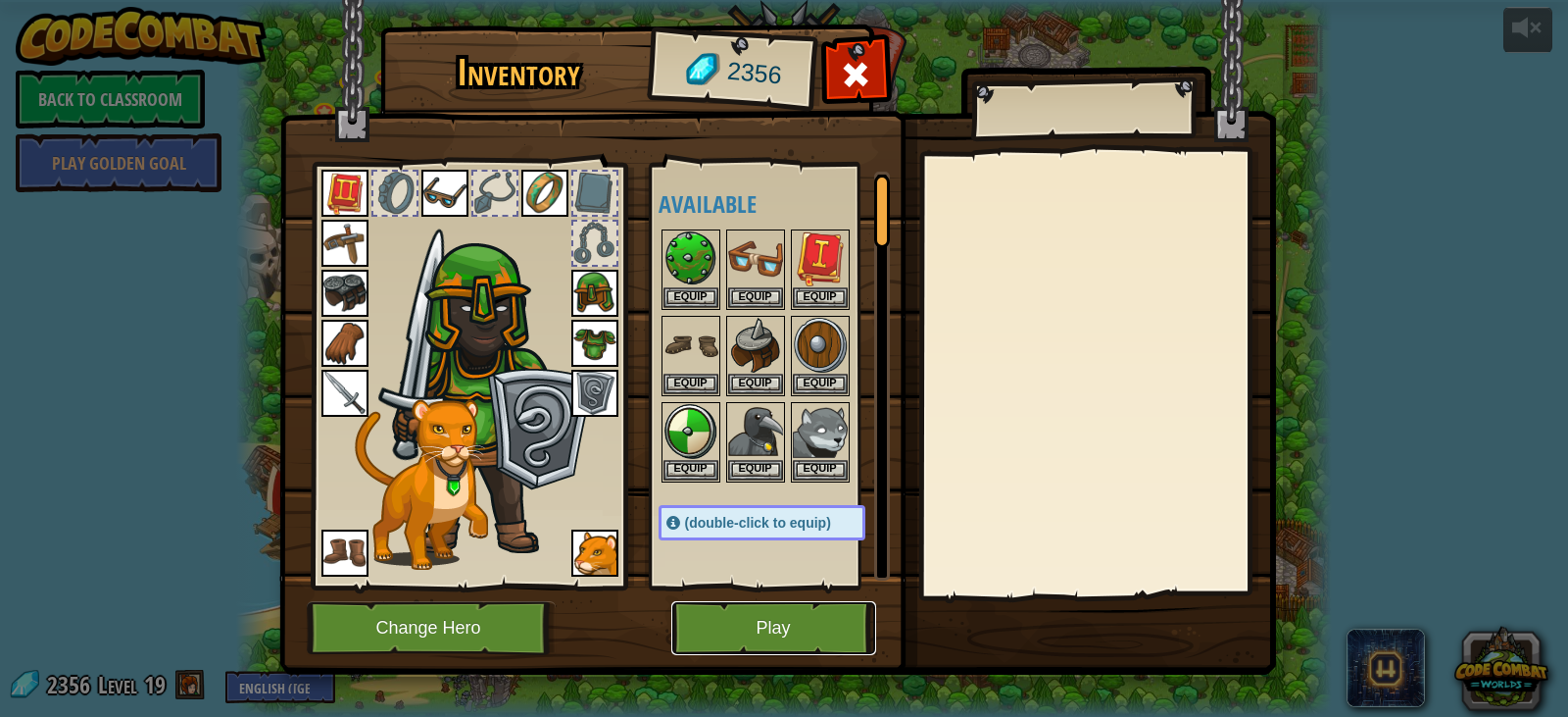
click at [756, 625] on button "Play" at bounding box center [774, 628] width 205 height 54
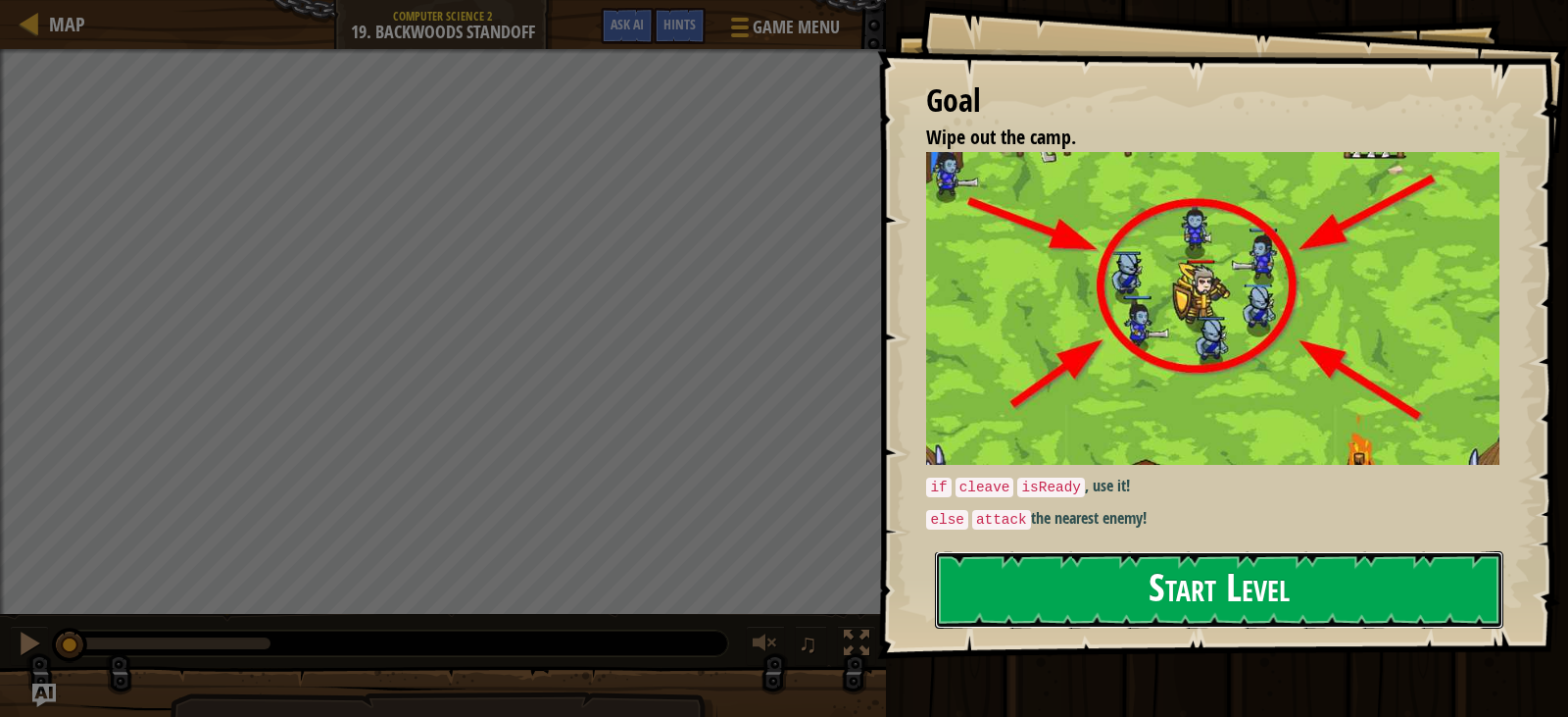
click at [1188, 603] on button "Start Level" at bounding box center [1220, 590] width 569 height 78
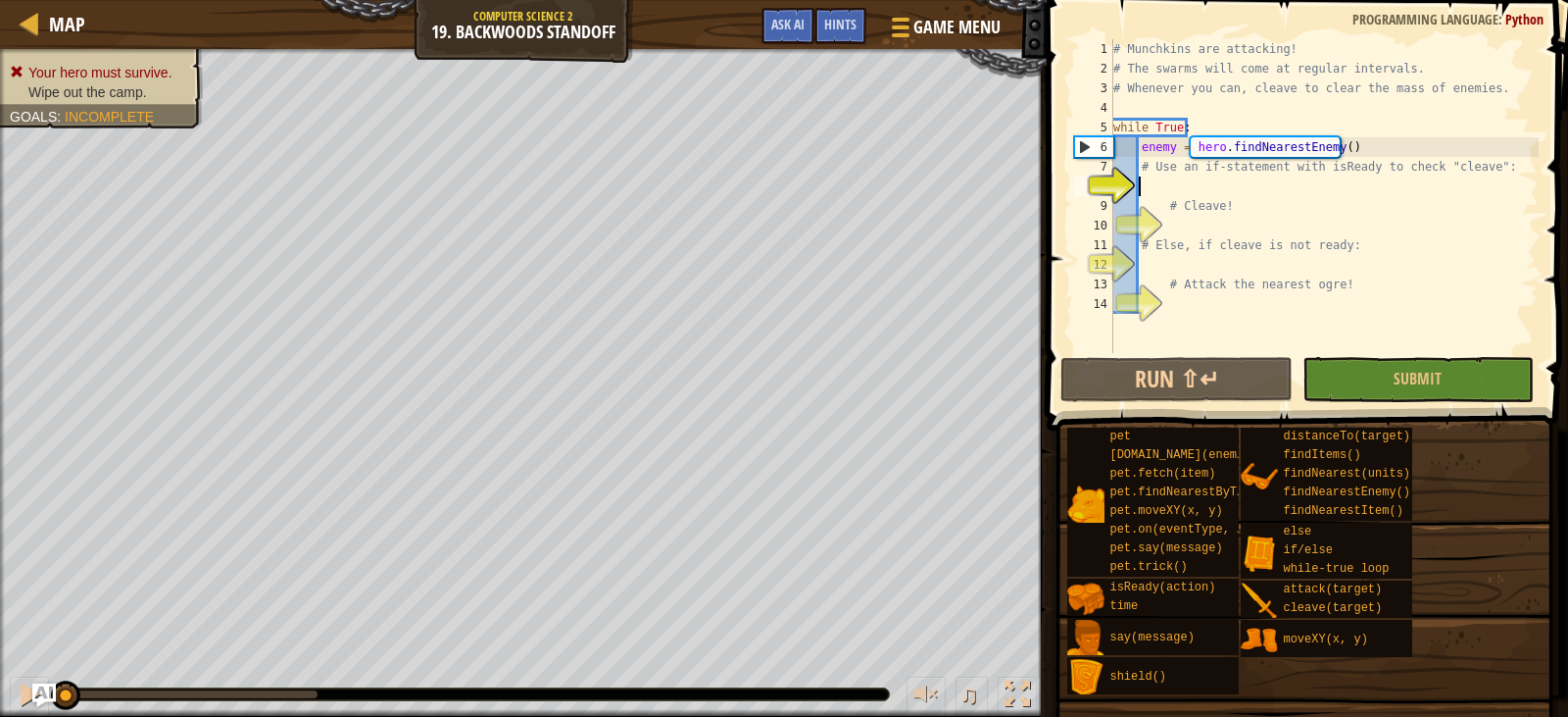
scroll to position [9, 2]
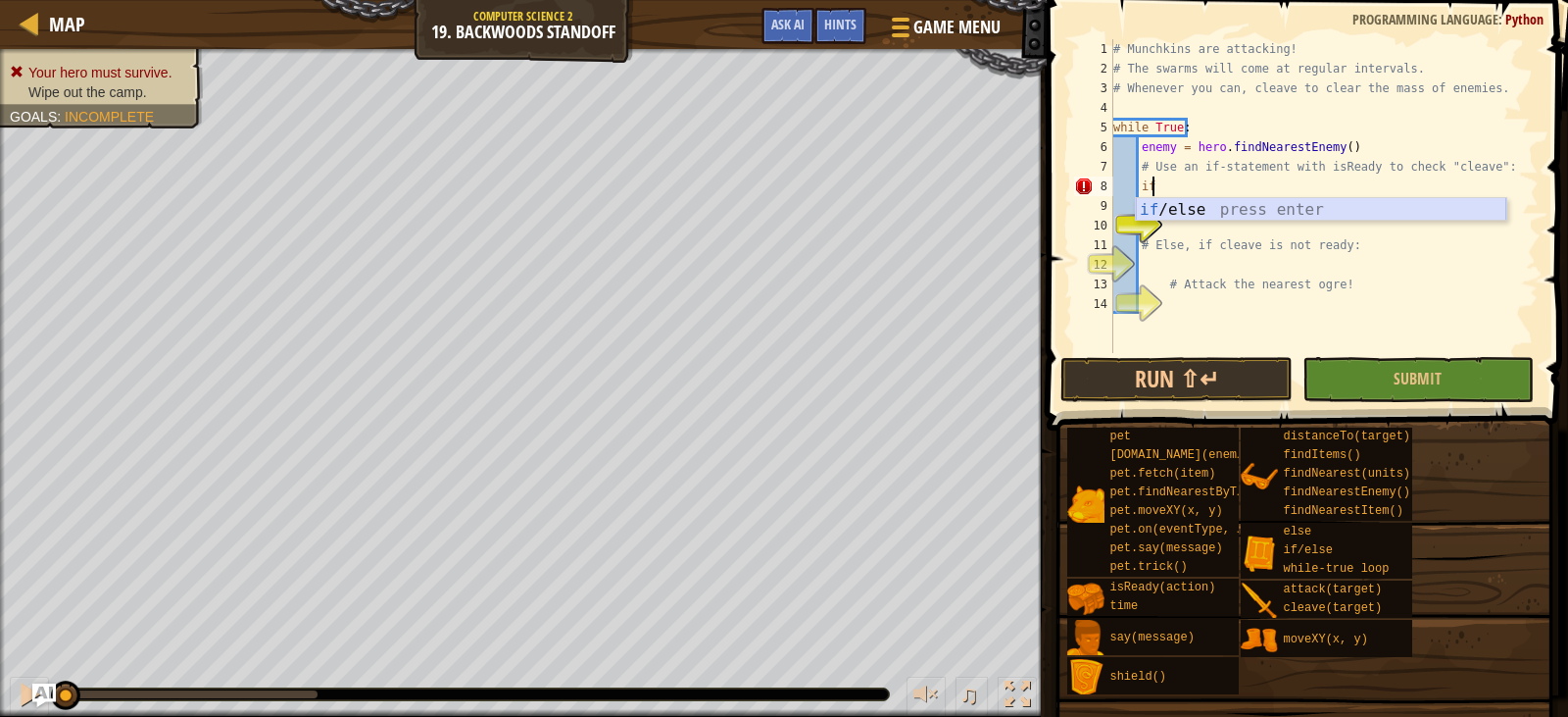
click at [1345, 209] on div "if /else press enter" at bounding box center [1320, 233] width 370 height 71
type textarea "if enemy:"
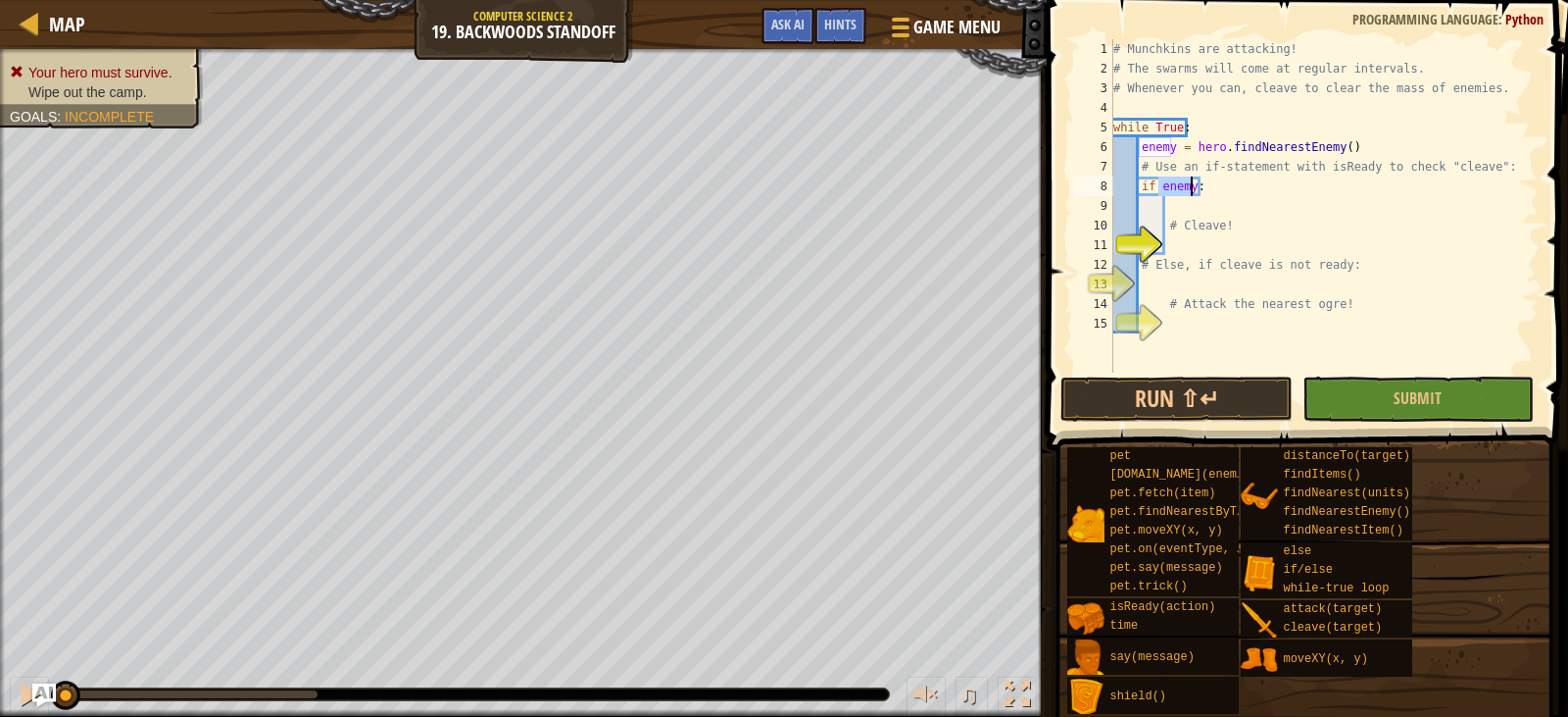
click at [1196, 210] on div "# Munchkins are attacking! # The swarms will come at regular intervals. # Whene…" at bounding box center [1324, 225] width 429 height 372
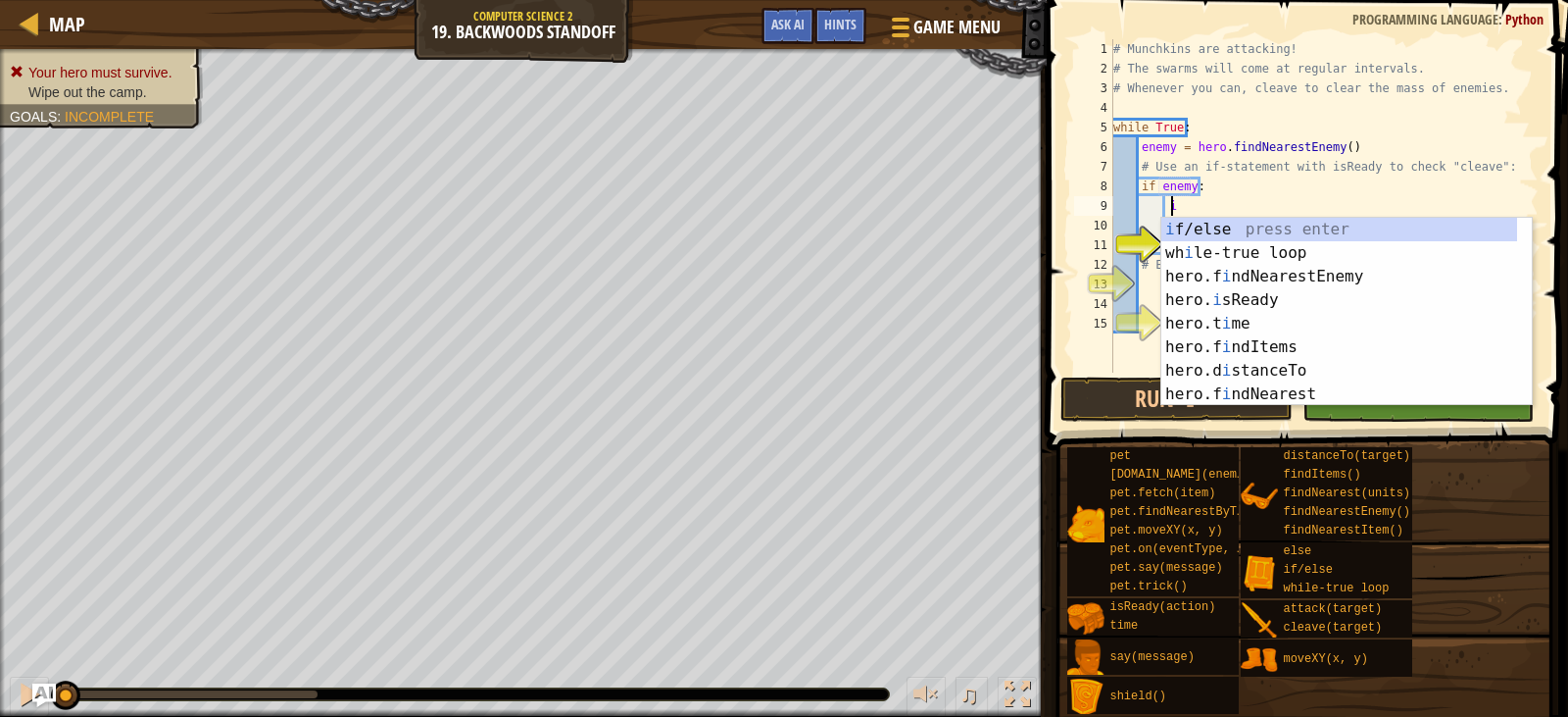
scroll to position [9, 5]
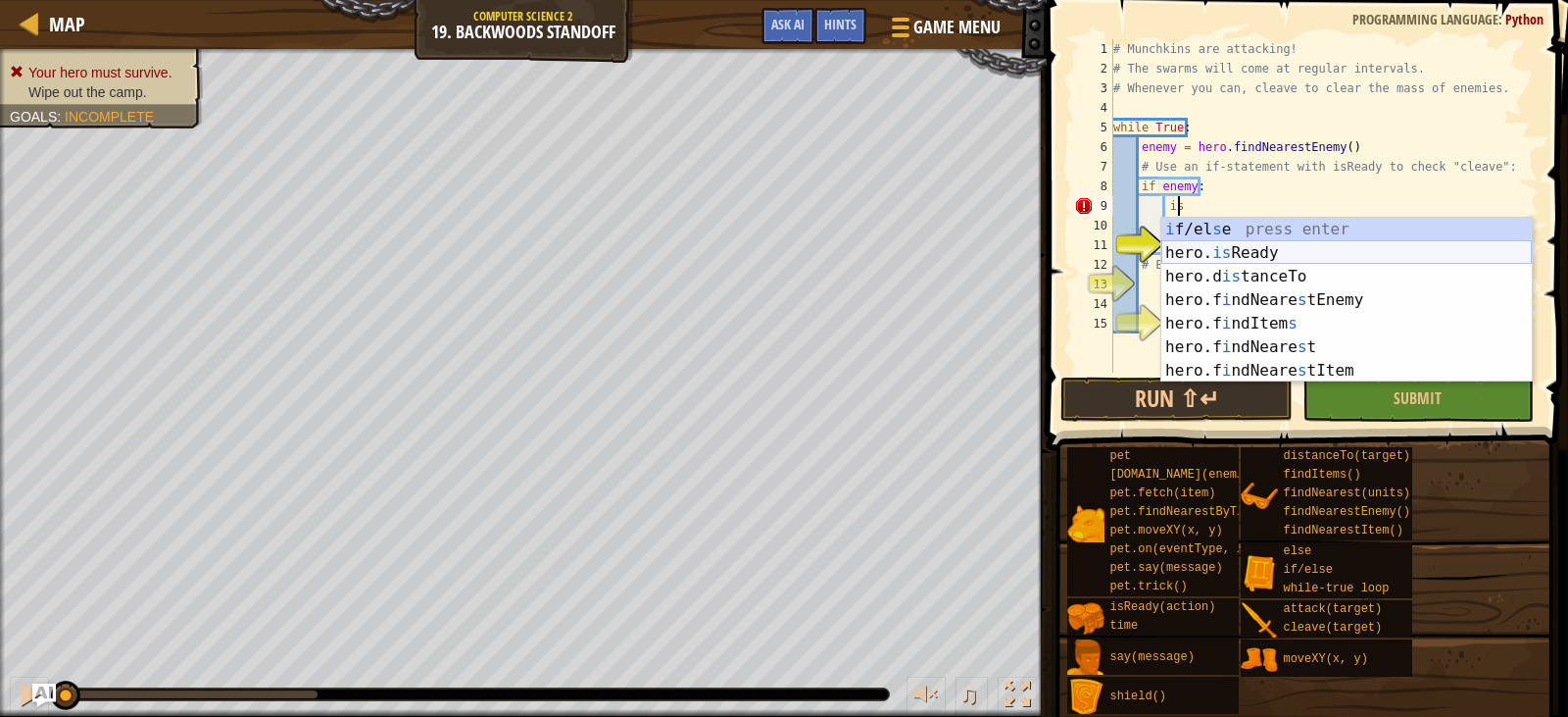
click at [1269, 254] on div "i f/el s e press enter hero. is Ready press enter hero.d is tanceTo press enter…" at bounding box center [1346, 324] width 370 height 212
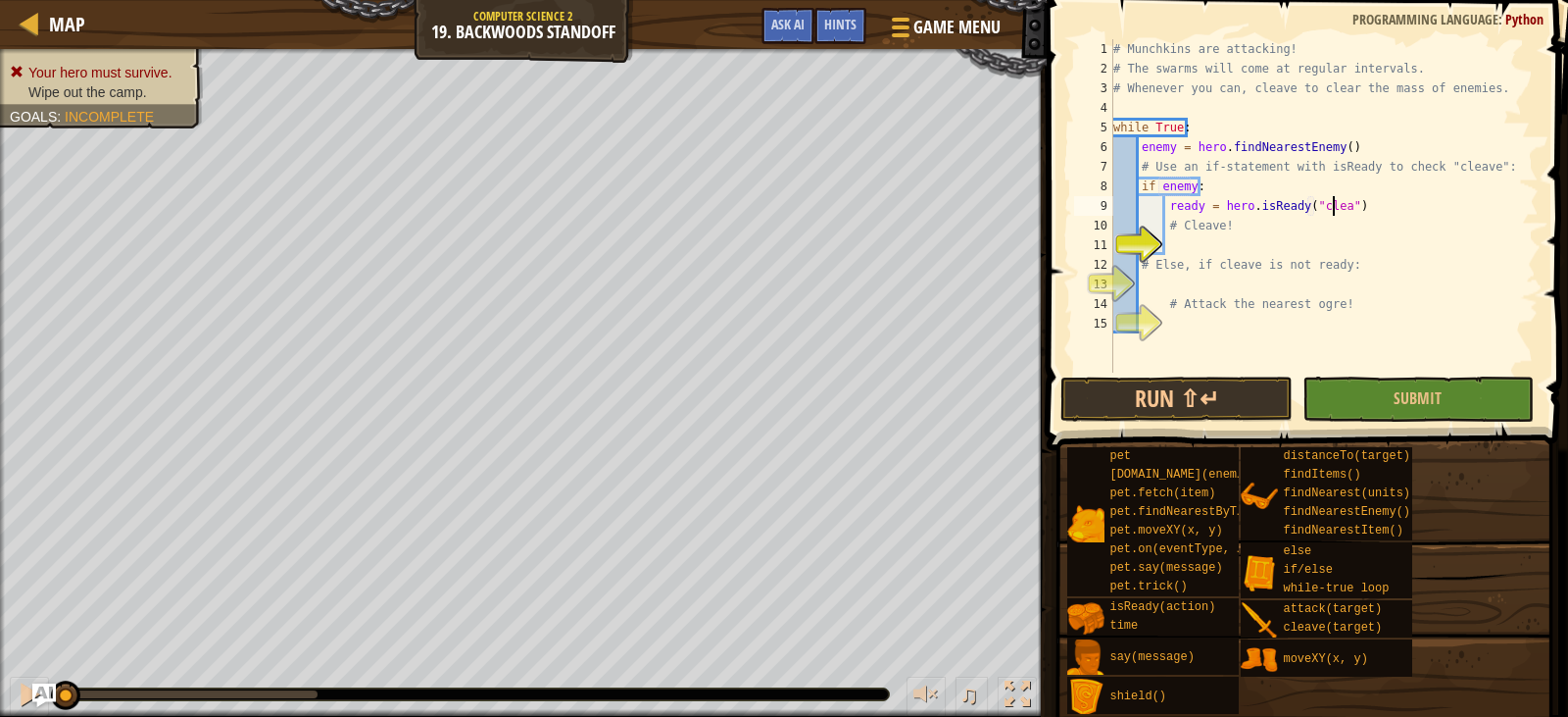
type textarea "ready = hero.isReady("cleave")"
click at [1275, 246] on div "# Munchkins are attacking! # The swarms will come at regular intervals. # Whene…" at bounding box center [1324, 225] width 429 height 372
type textarea "r"
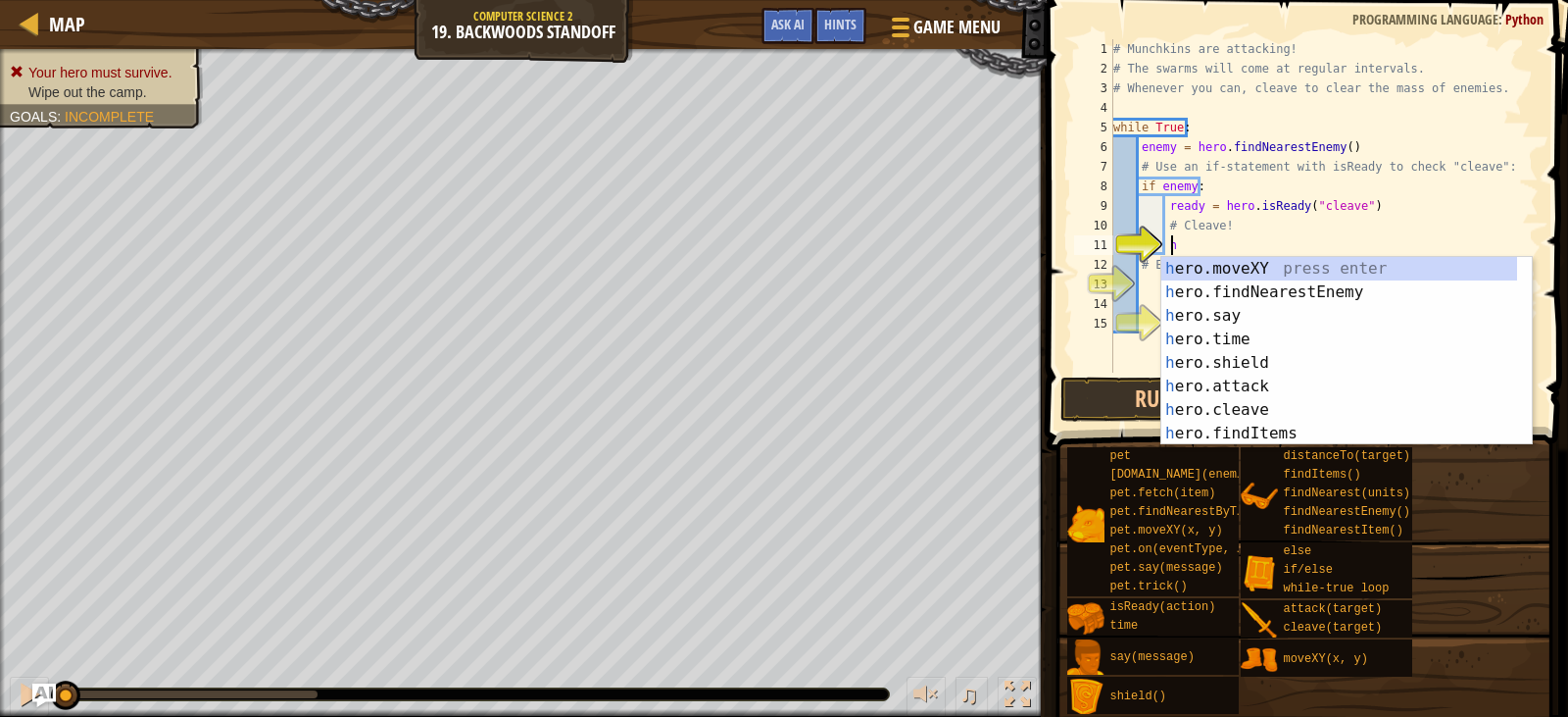
scroll to position [9, 5]
type textarea "h"
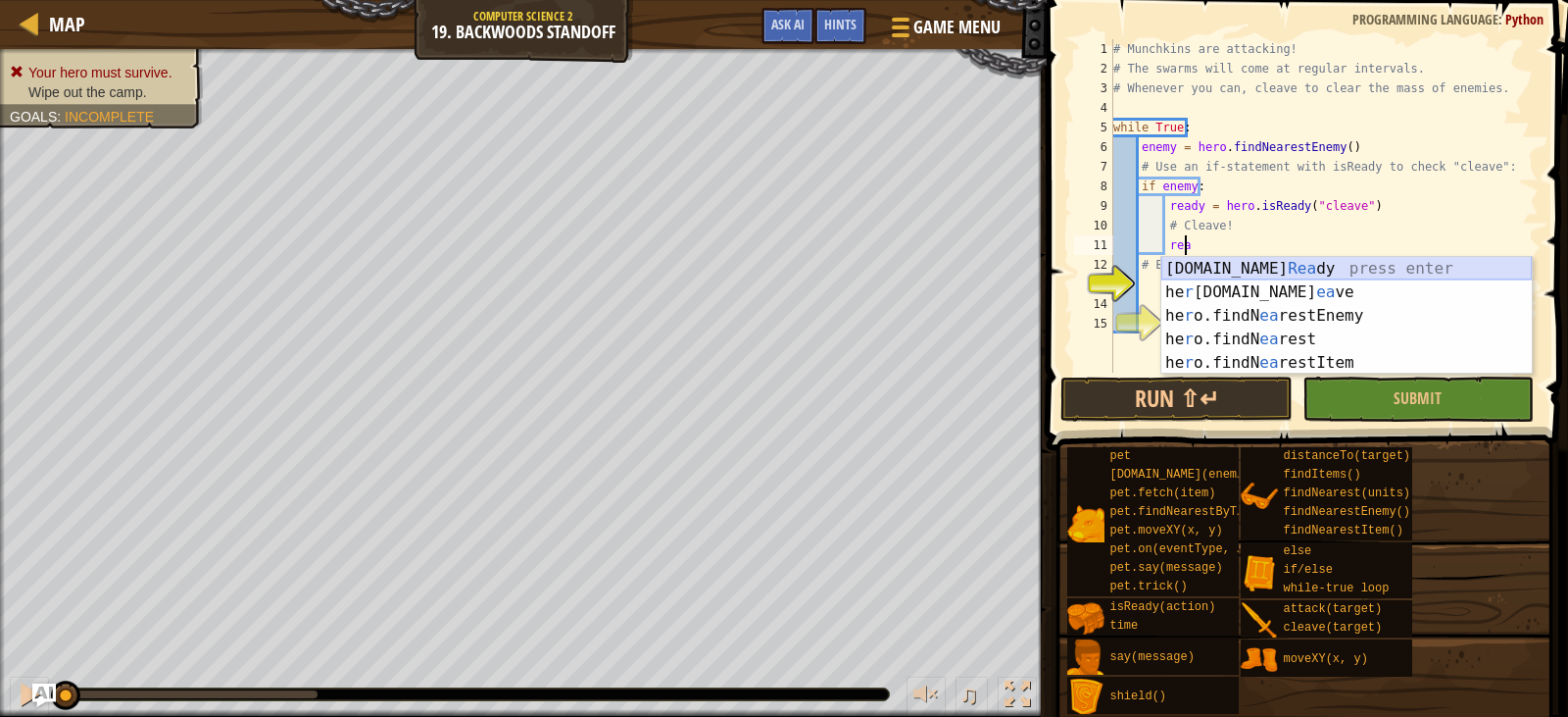
click at [1300, 269] on div "[DOMAIN_NAME] [PERSON_NAME] press enter he r [DOMAIN_NAME] ea ve press enter he…" at bounding box center [1346, 339] width 370 height 165
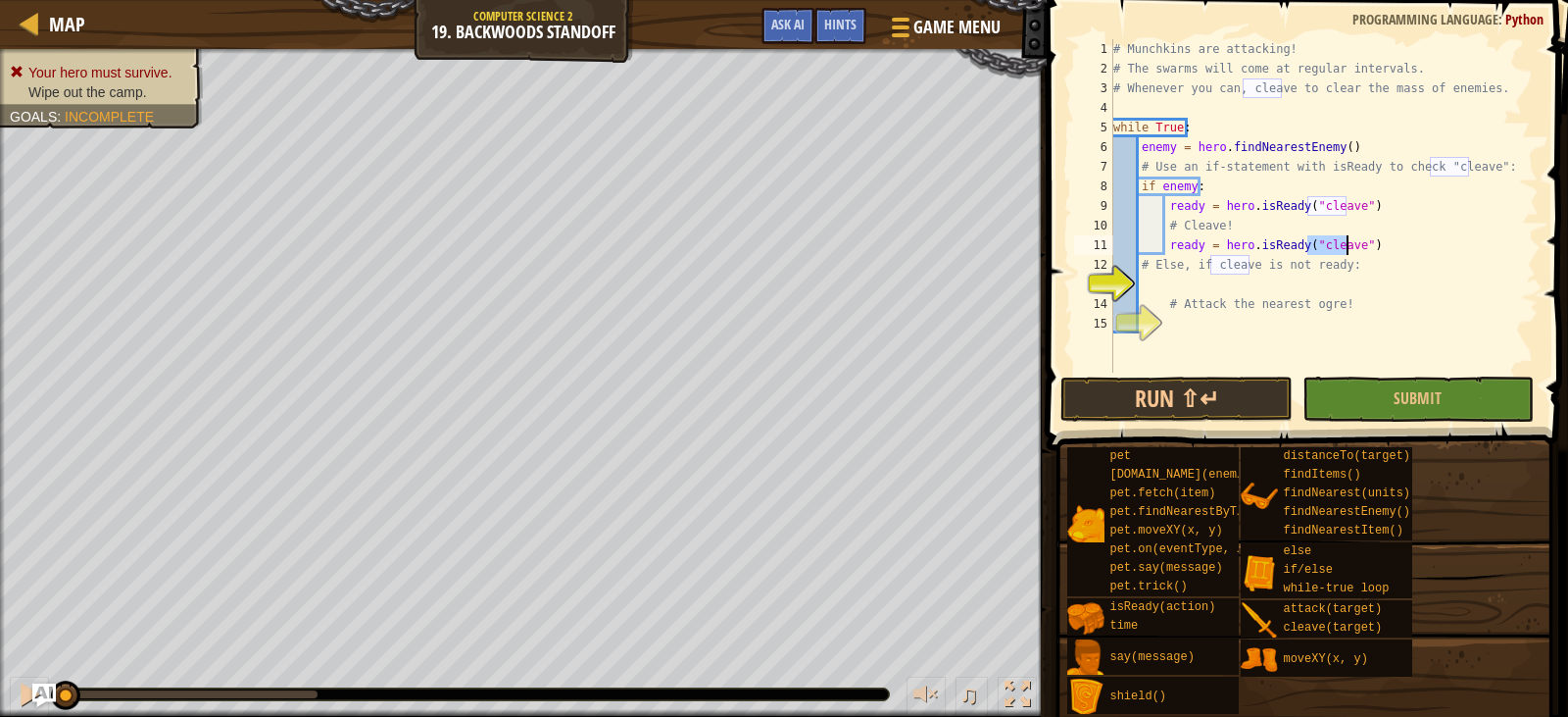
click at [1399, 246] on div "# Munchkins are attacking! # The swarms will come at regular intervals. # Whene…" at bounding box center [1324, 225] width 429 height 372
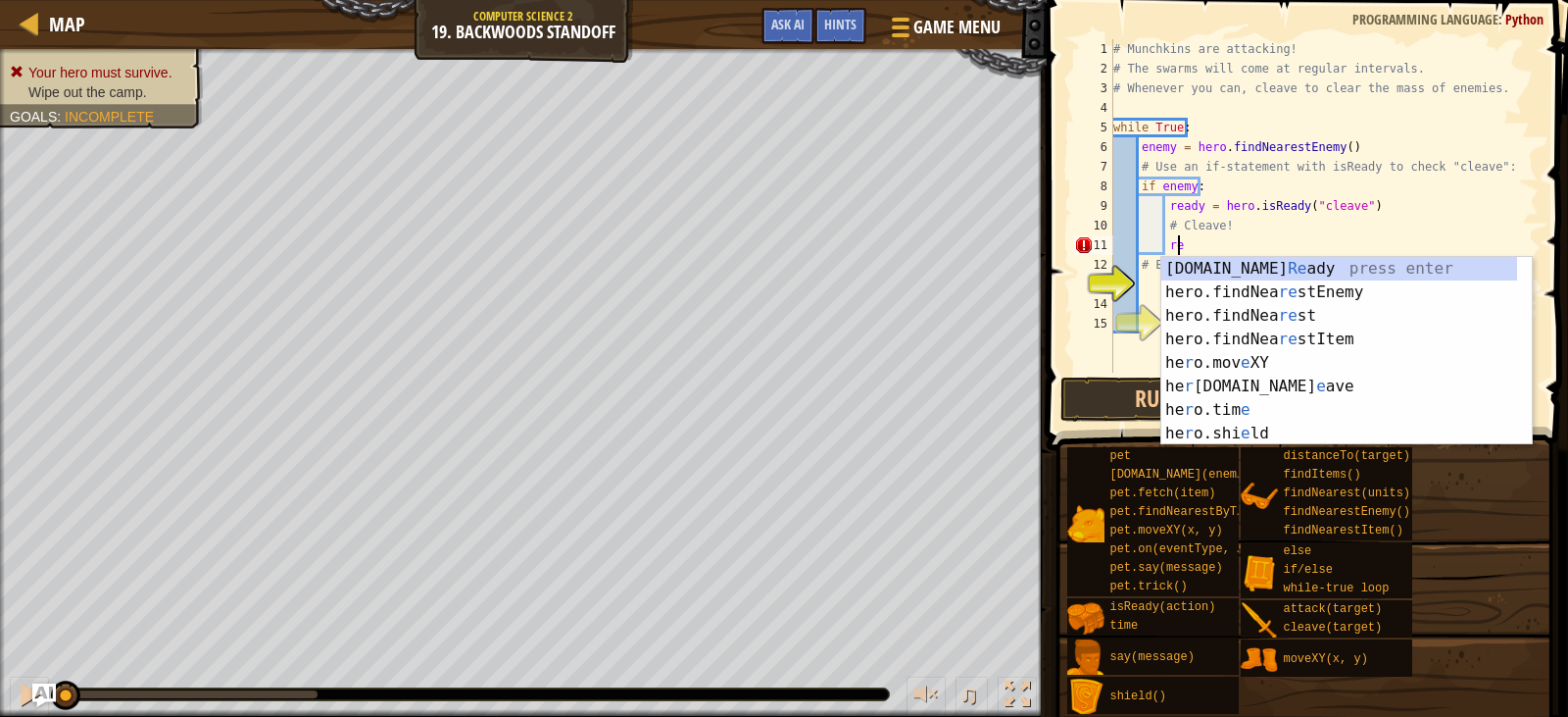
type textarea "r"
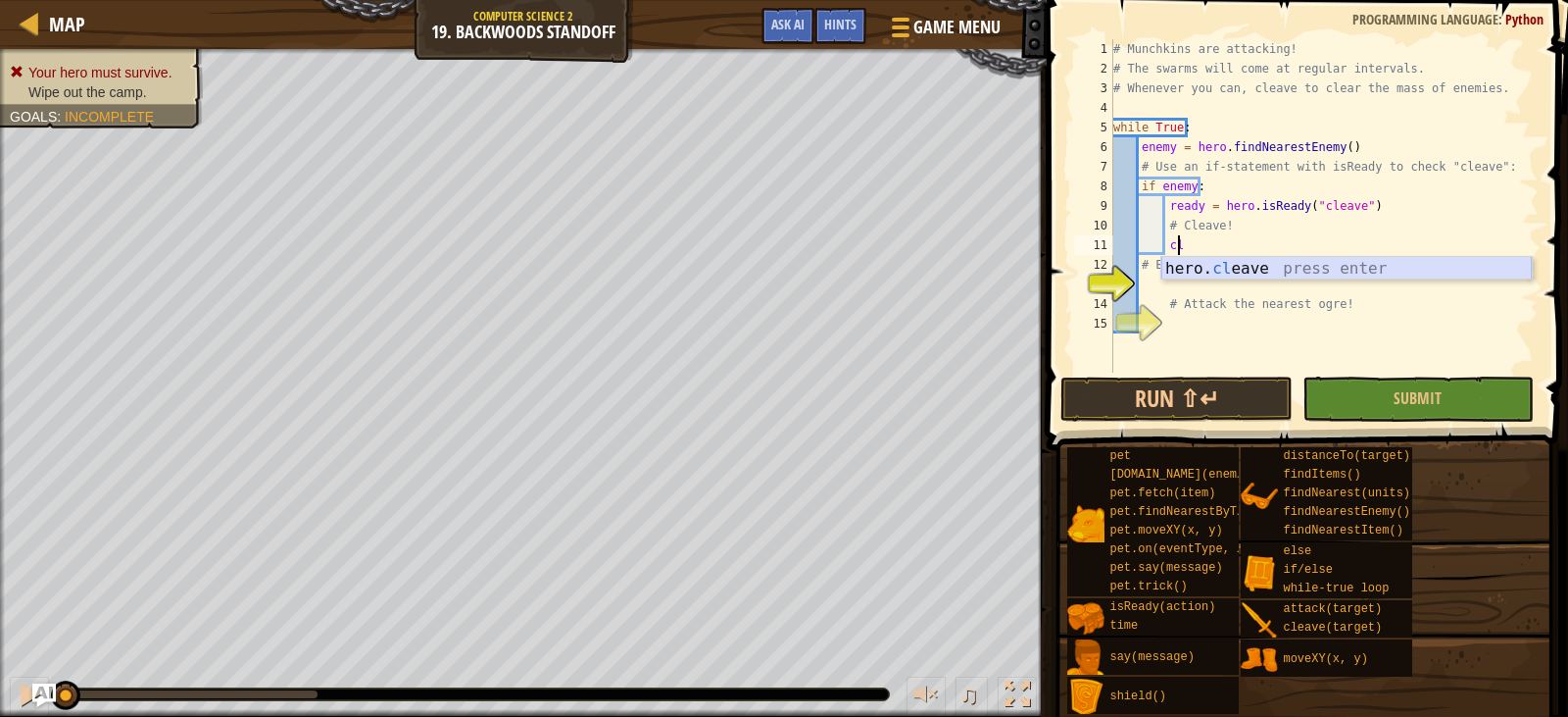
click at [1370, 277] on div "hero. cl eave press enter" at bounding box center [1346, 292] width 370 height 71
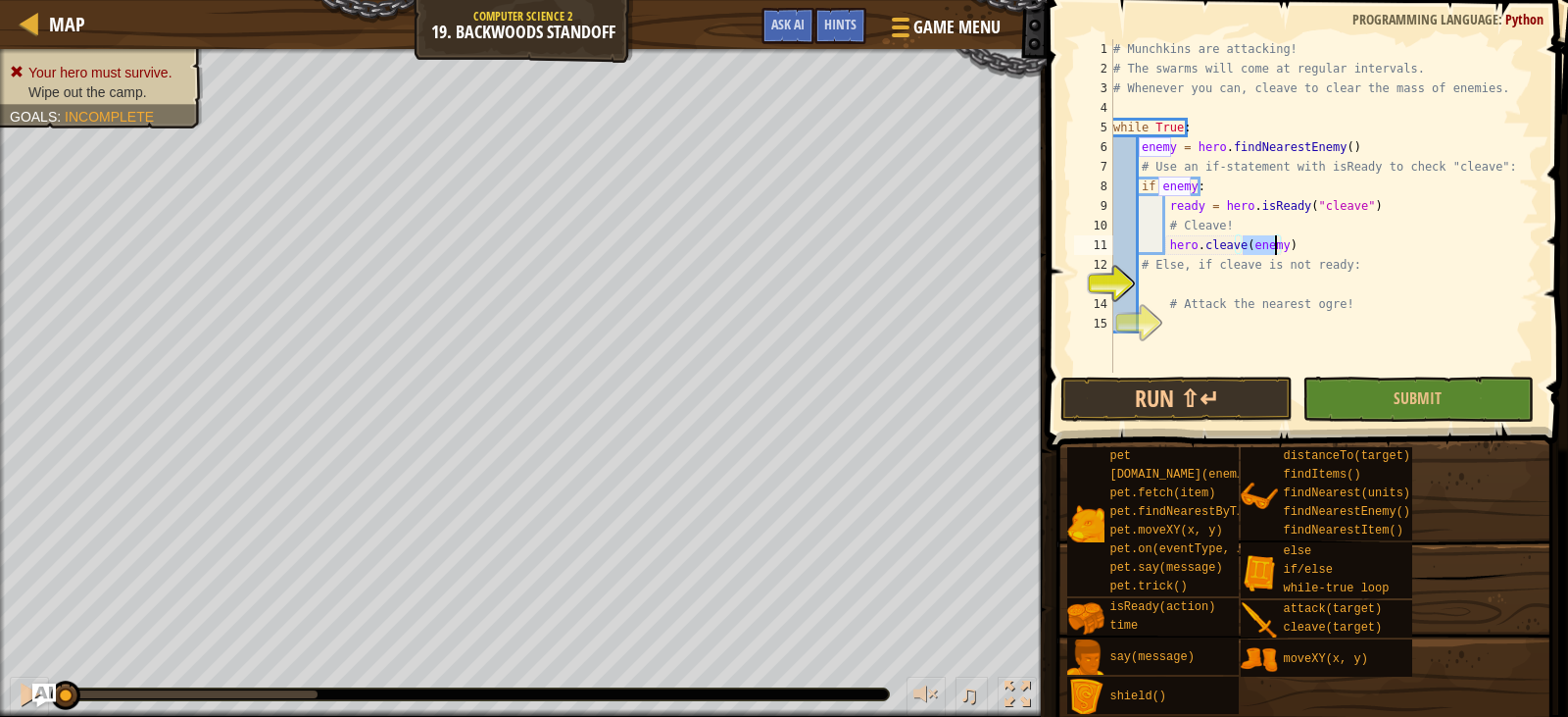
click at [1322, 272] on div "# Munchkins are attacking! # The swarms will come at regular intervals. # Whene…" at bounding box center [1324, 225] width 429 height 372
type textarea "# Else, if cleave is not ready:"
click at [1303, 279] on div "# Munchkins are attacking! # The swarms will come at regular intervals. # Whene…" at bounding box center [1324, 225] width 429 height 372
type textarea "e"
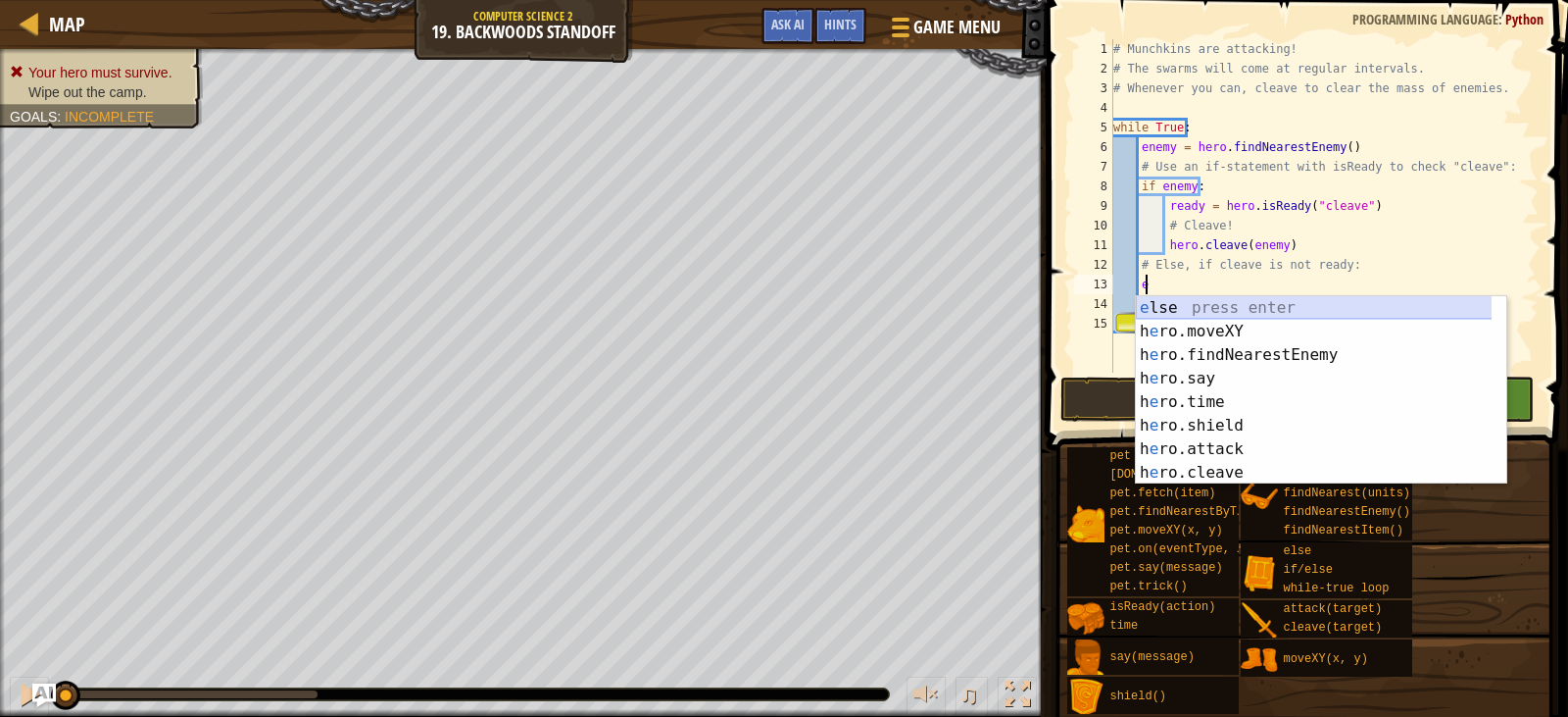
click at [1274, 313] on div "e lse press enter h e ro.moveXY press enter h e ro.findNearestEnemy press enter…" at bounding box center [1320, 414] width 370 height 236
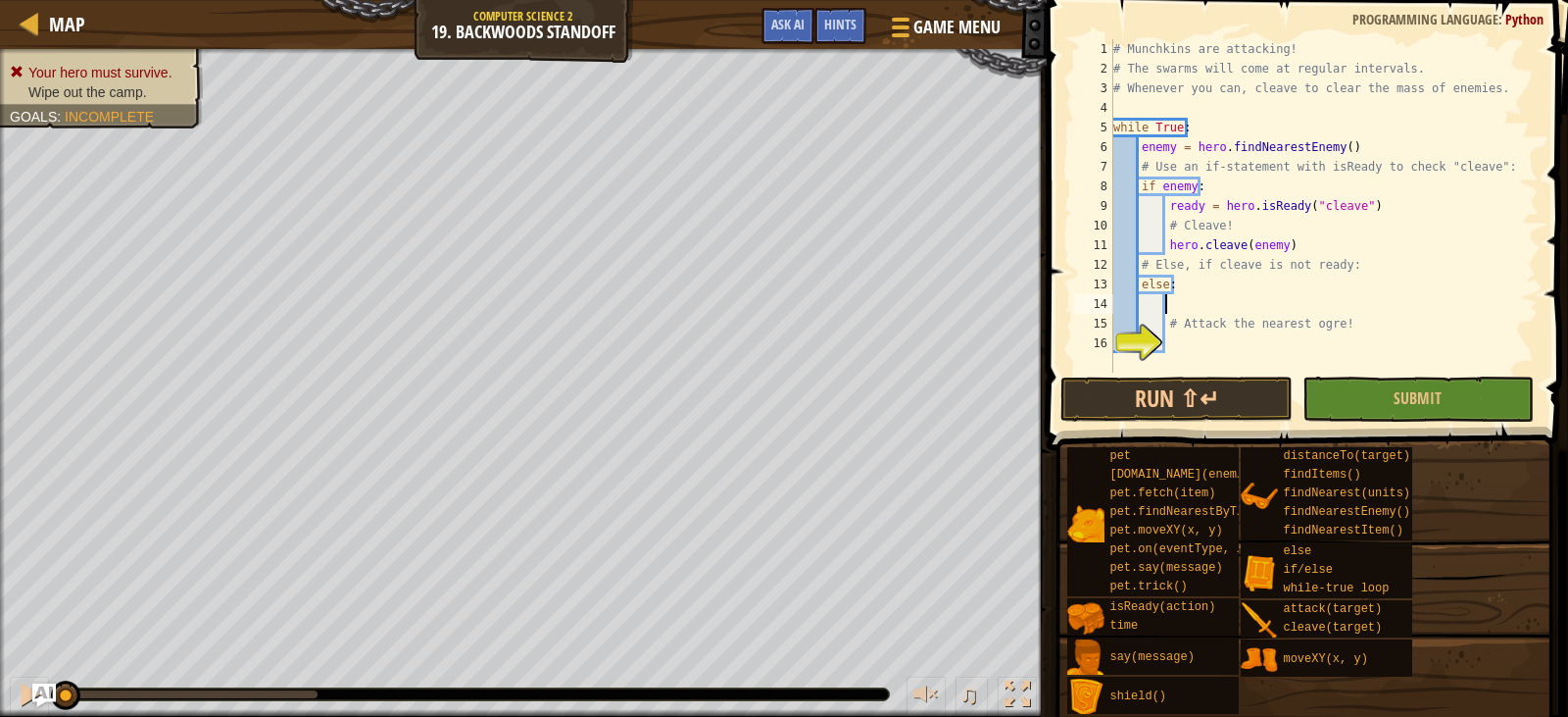
click at [1260, 339] on div "# Munchkins are attacking! # The swarms will come at regular intervals. # Whene…" at bounding box center [1324, 225] width 429 height 372
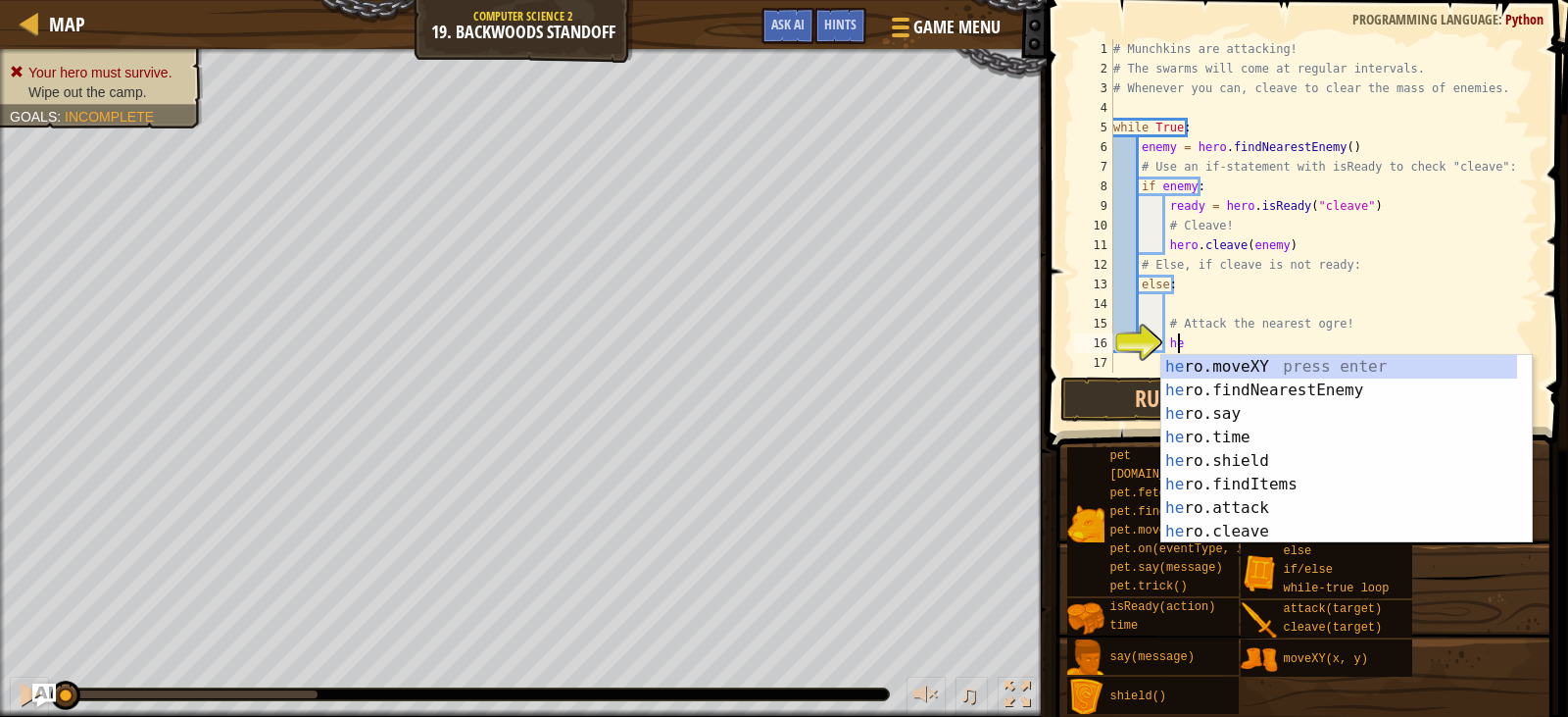
scroll to position [9, 5]
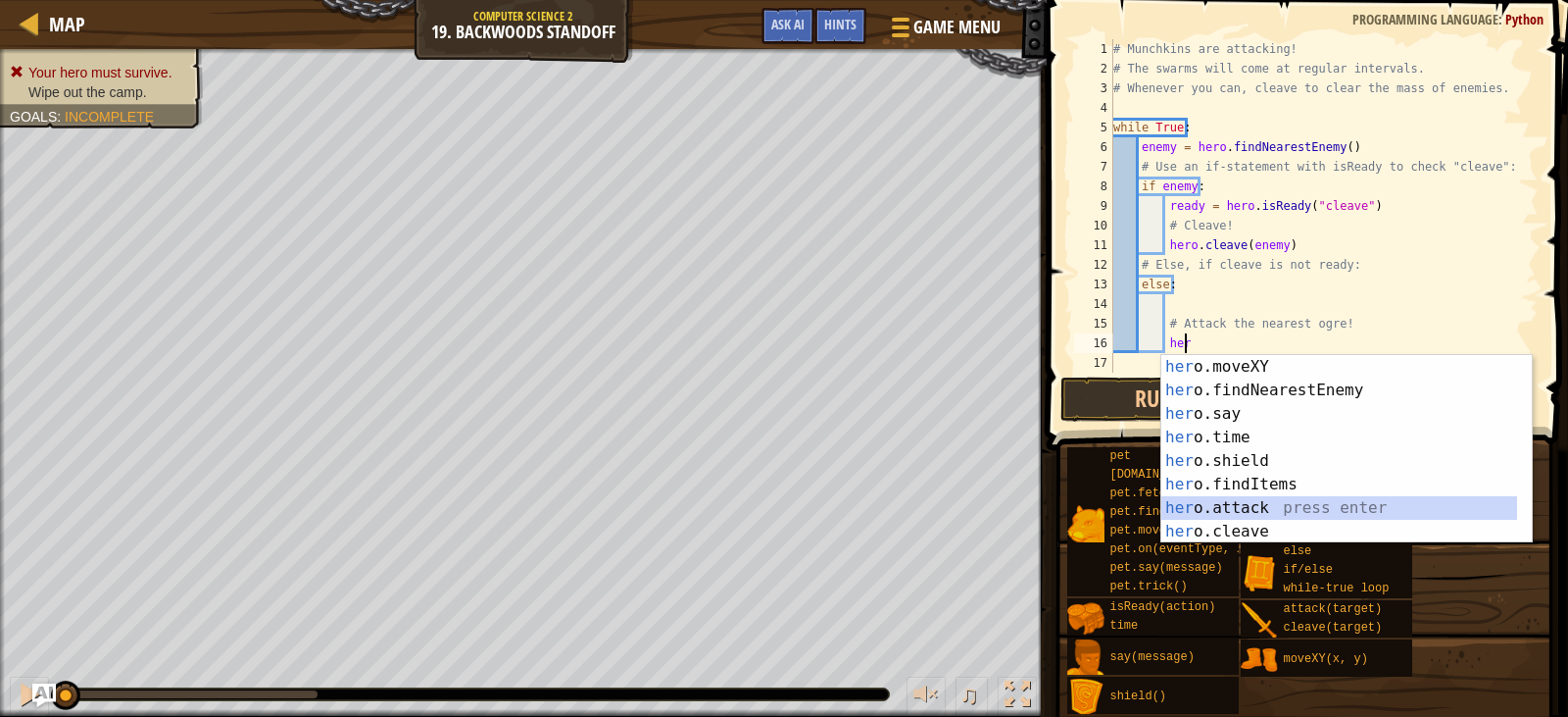
click at [1232, 510] on div "her o.moveXY press enter her o.findNearestEnemy press enter her o.say press ent…" at bounding box center [1339, 472] width 355 height 236
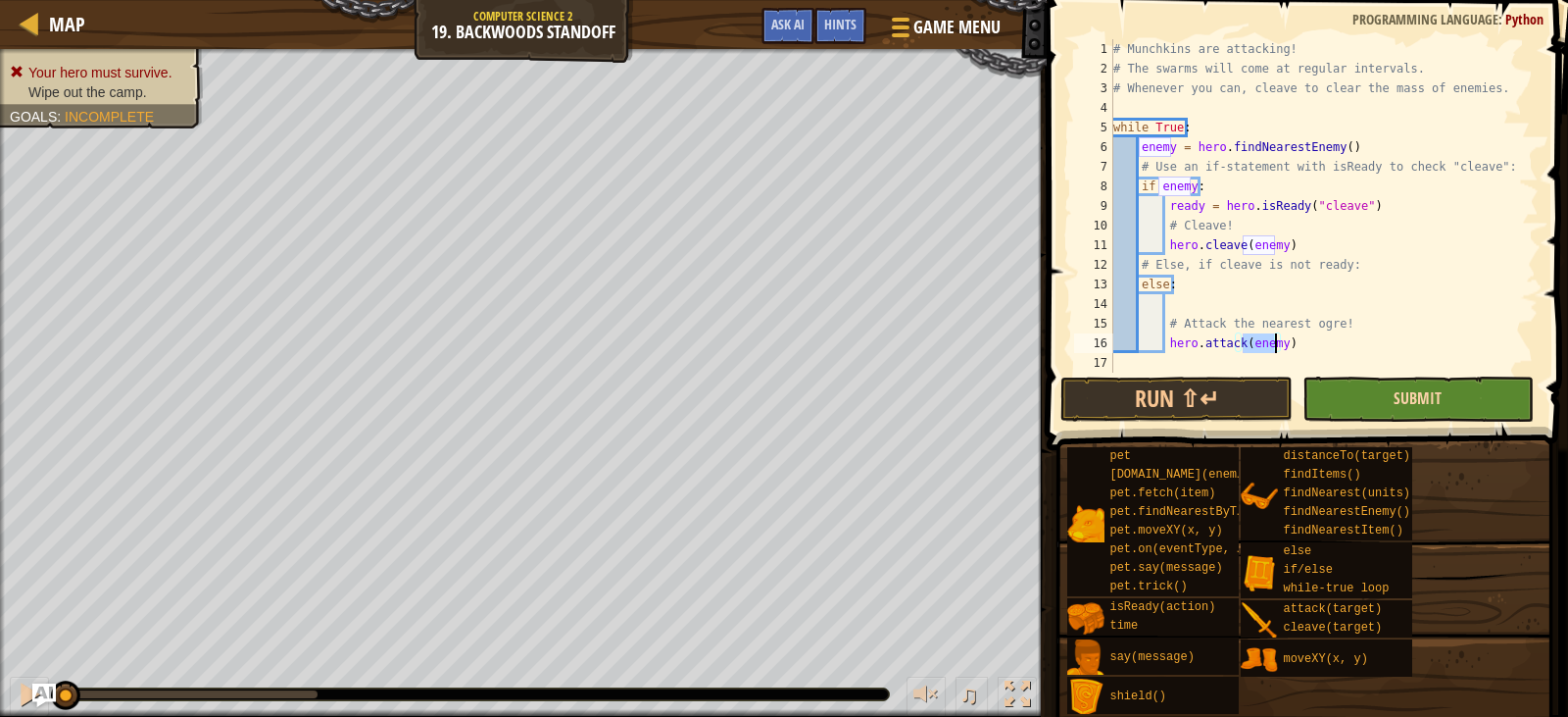
type textarea "hero.attack(enemy)"
click at [1395, 396] on span "Submit" at bounding box center [1417, 398] width 48 height 22
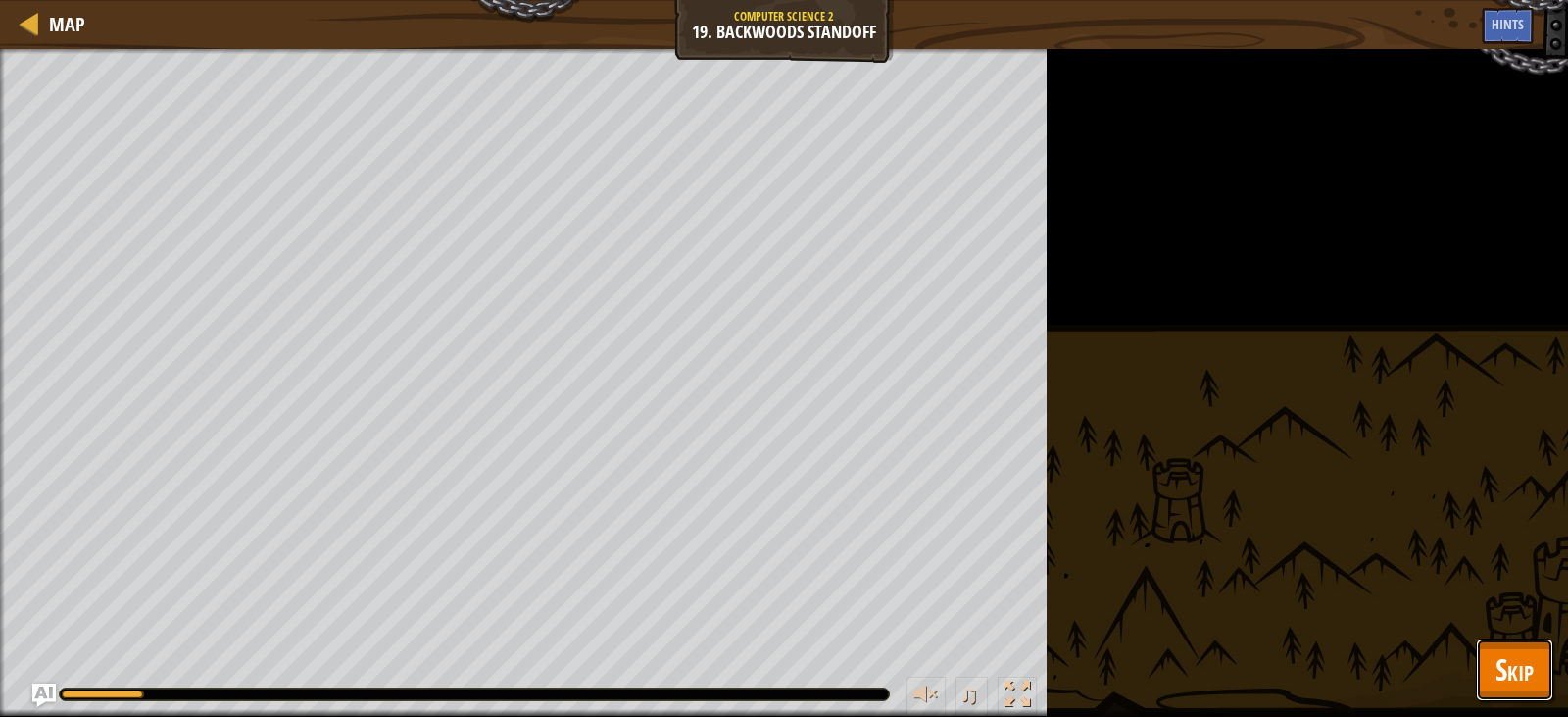
click at [1501, 676] on span "Skip" at bounding box center [1515, 669] width 38 height 40
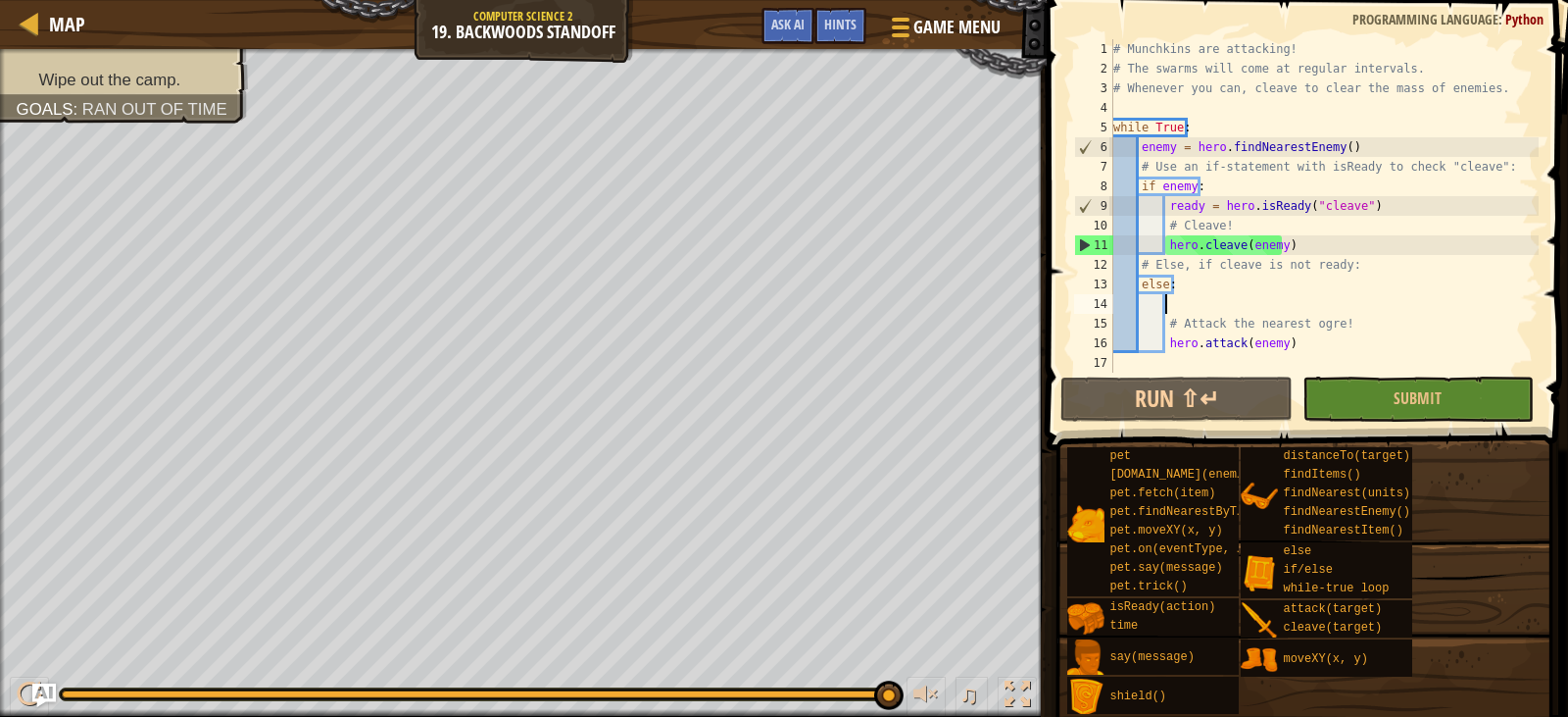
scroll to position [9, 3]
click at [1237, 298] on div "# Munchkins are attacking! # The swarms will come at regular intervals. # Whene…" at bounding box center [1324, 225] width 429 height 372
click at [1208, 400] on button "Run ⇧↵" at bounding box center [1177, 398] width 232 height 45
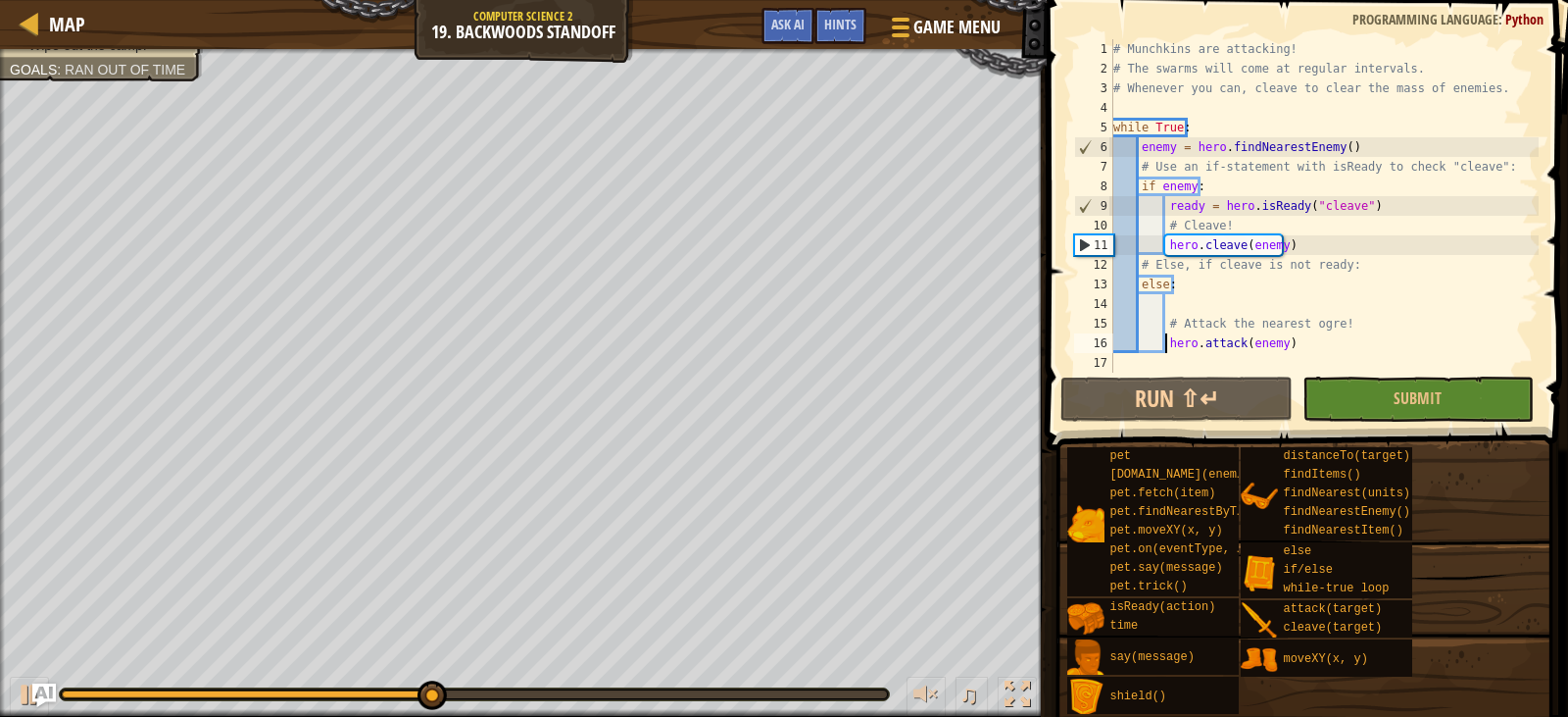
click at [1163, 342] on div "# Munchkins are attacking! # The swarms will come at regular intervals. # Whene…" at bounding box center [1324, 225] width 429 height 372
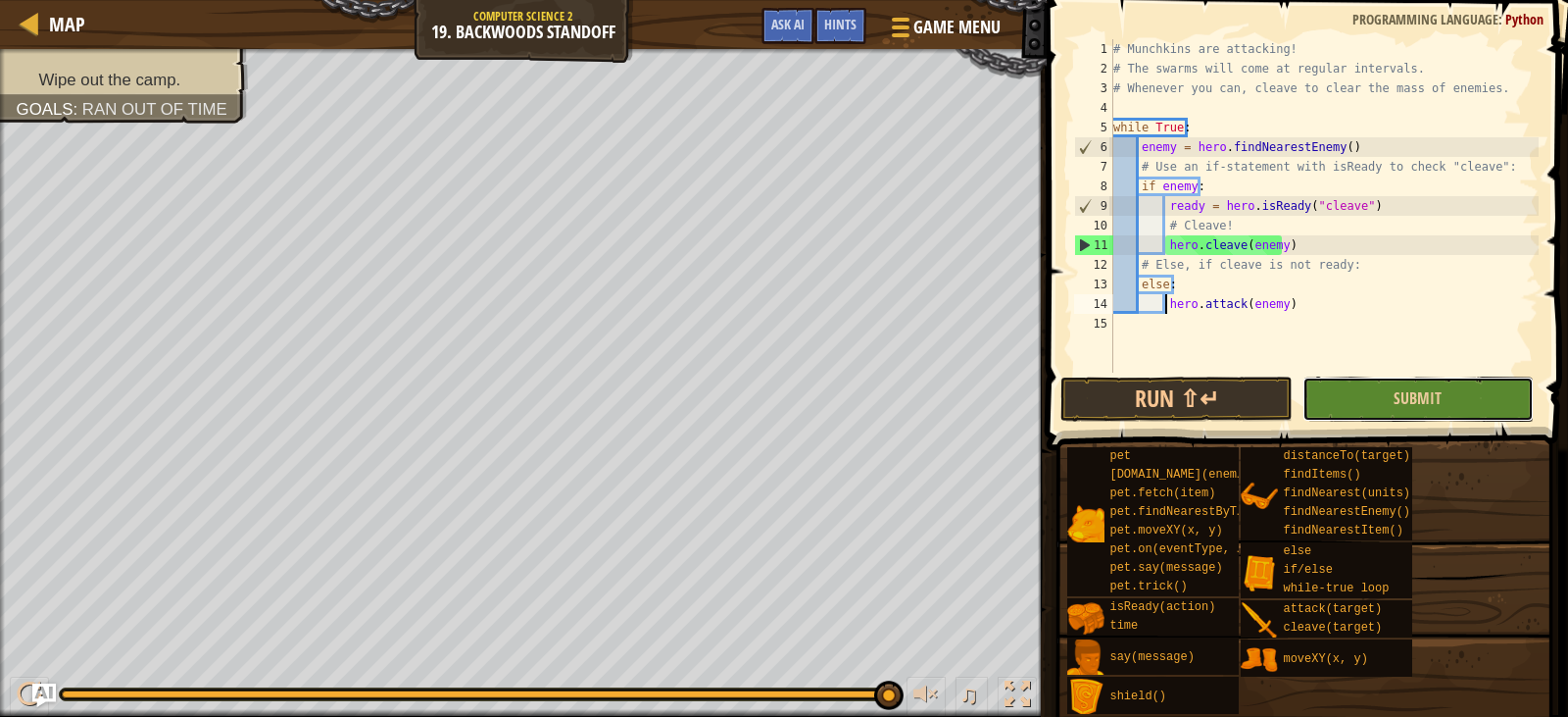
click at [1340, 384] on button "Submit" at bounding box center [1418, 398] width 232 height 45
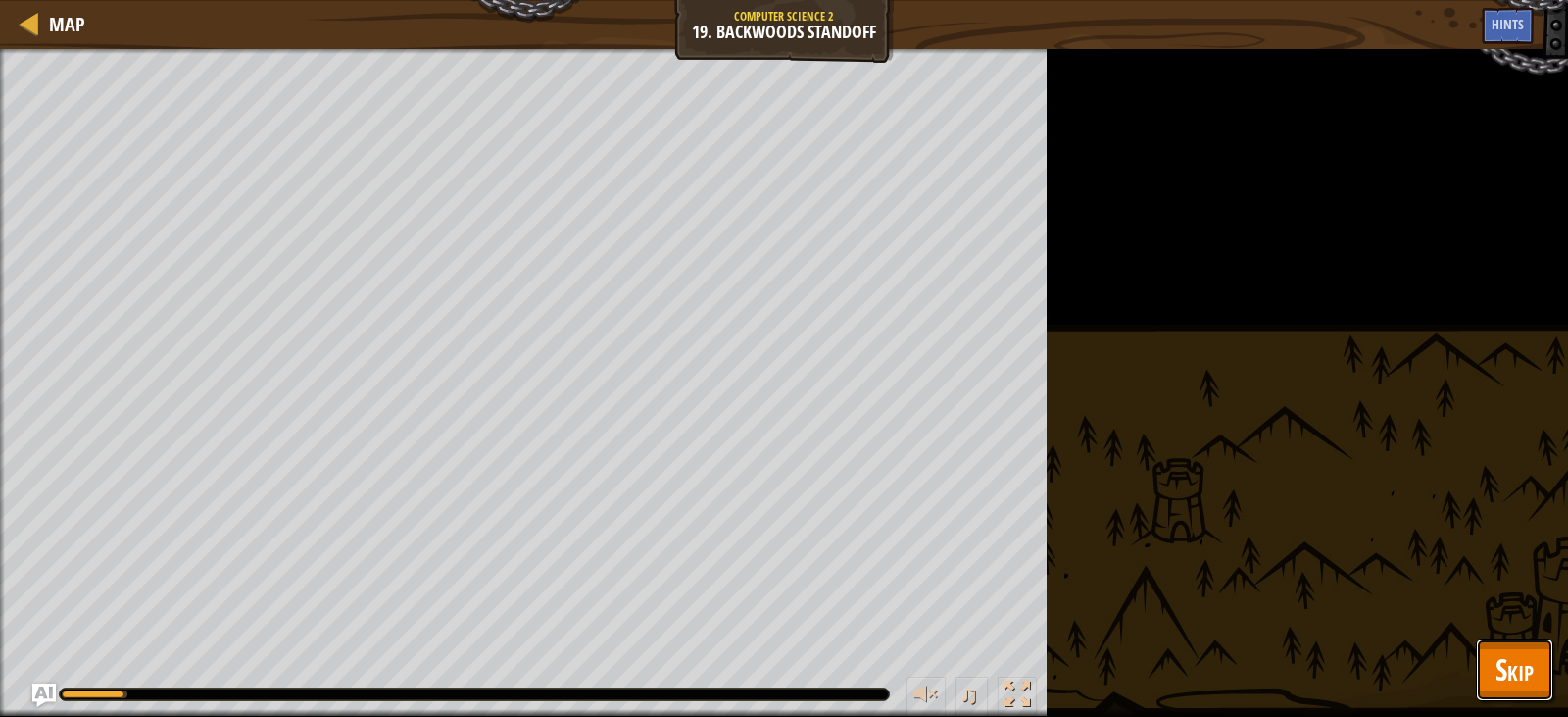
click at [1500, 668] on span "Skip" at bounding box center [1515, 669] width 38 height 40
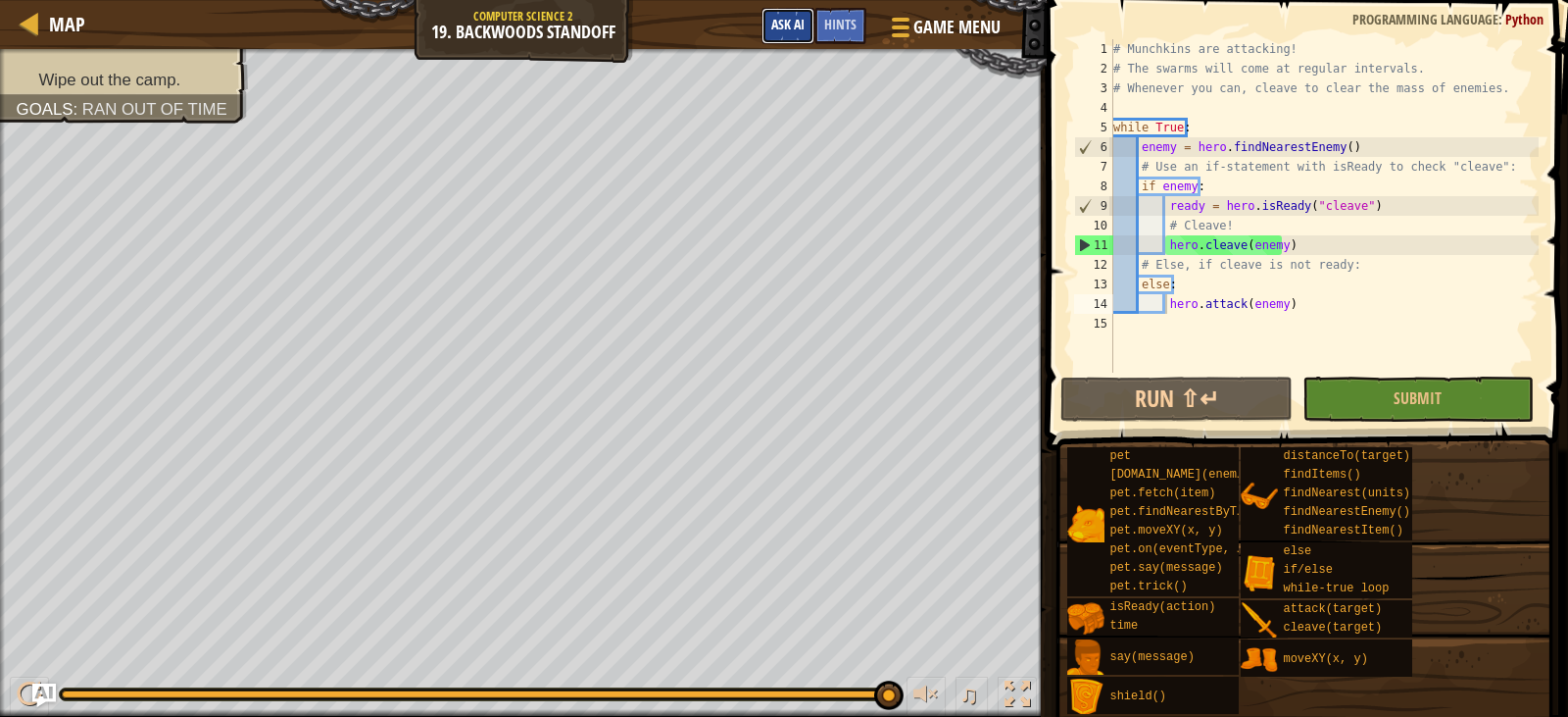
click at [782, 20] on span "Ask AI" at bounding box center [787, 24] width 33 height 19
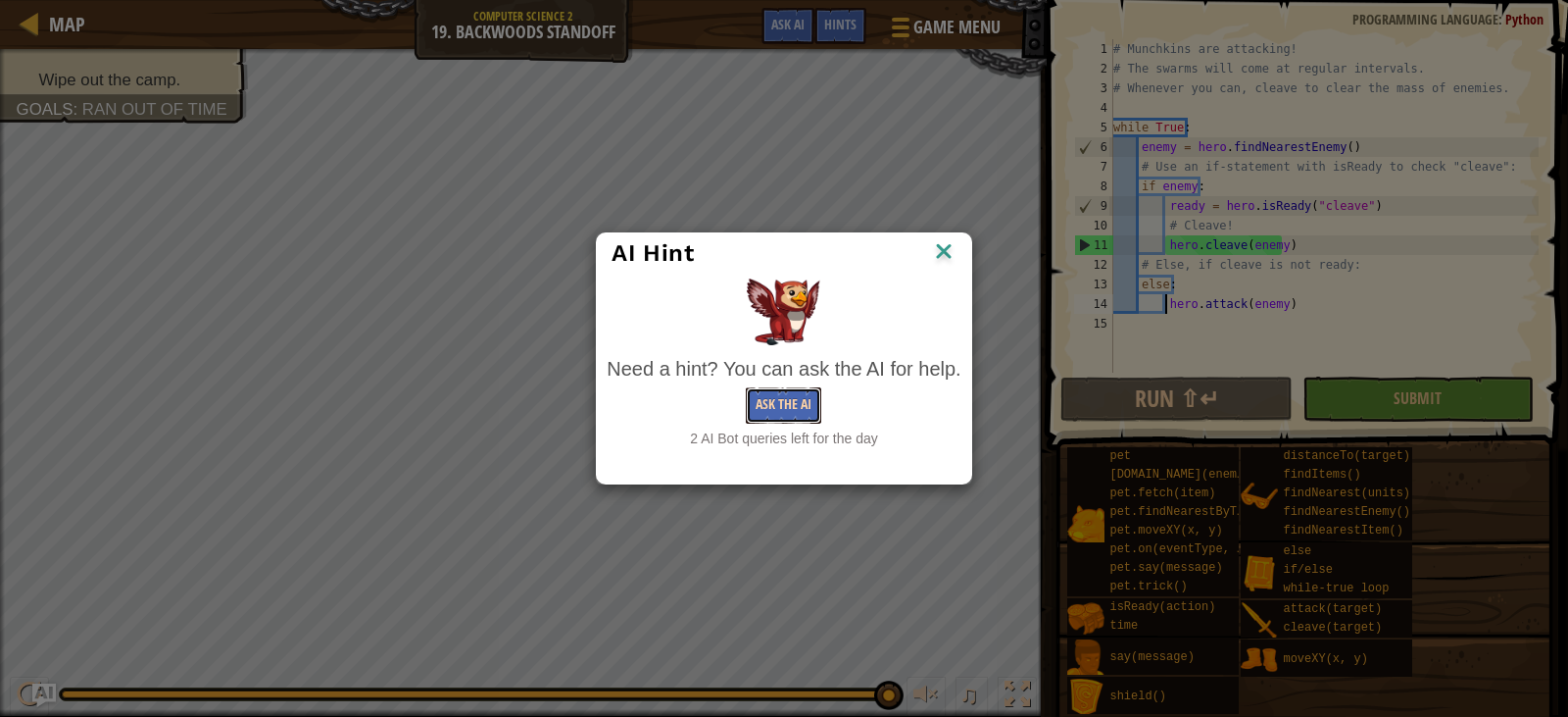
click at [794, 406] on button "Ask the AI" at bounding box center [784, 405] width 76 height 36
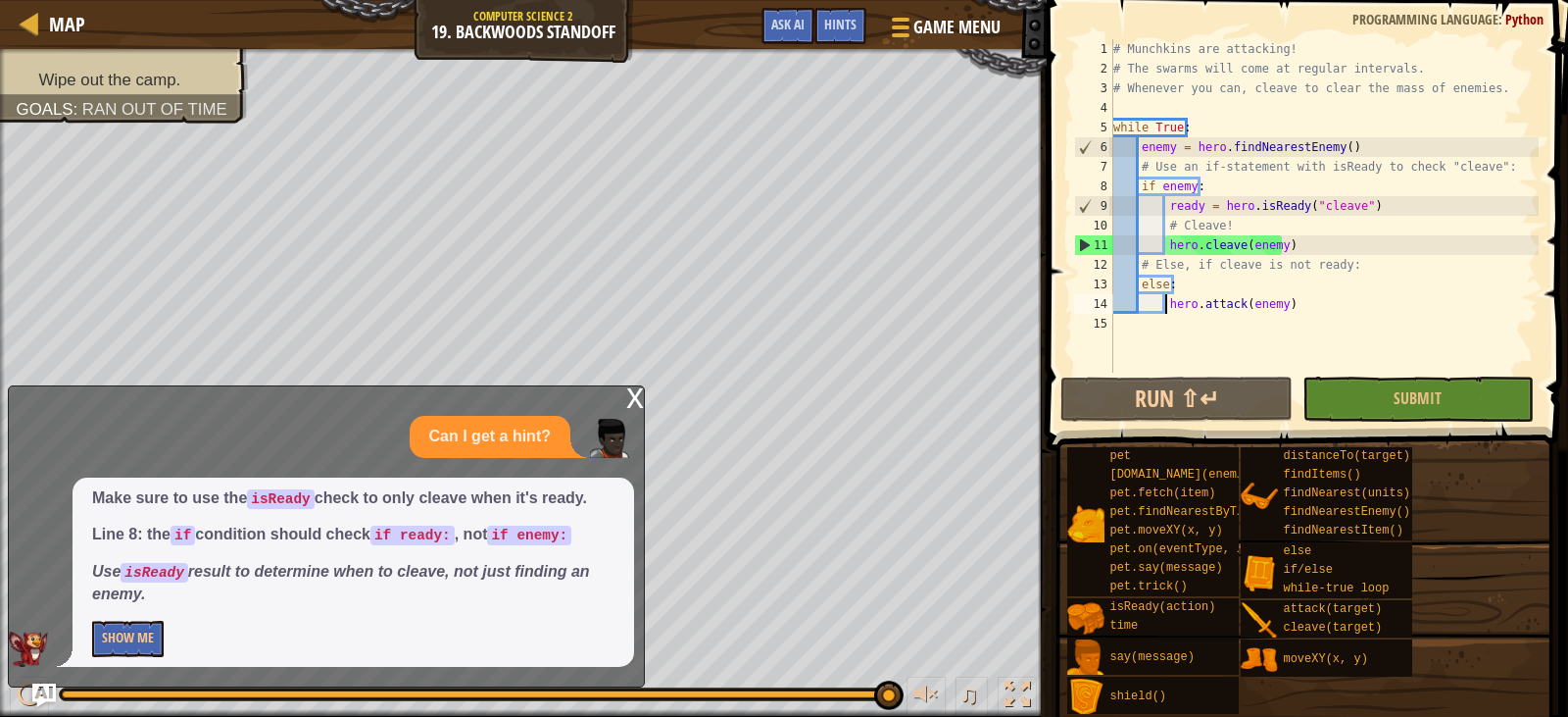
click at [1190, 185] on div "# Munchkins are attacking! # The swarms will come at regular intervals. # Whene…" at bounding box center [1324, 225] width 429 height 372
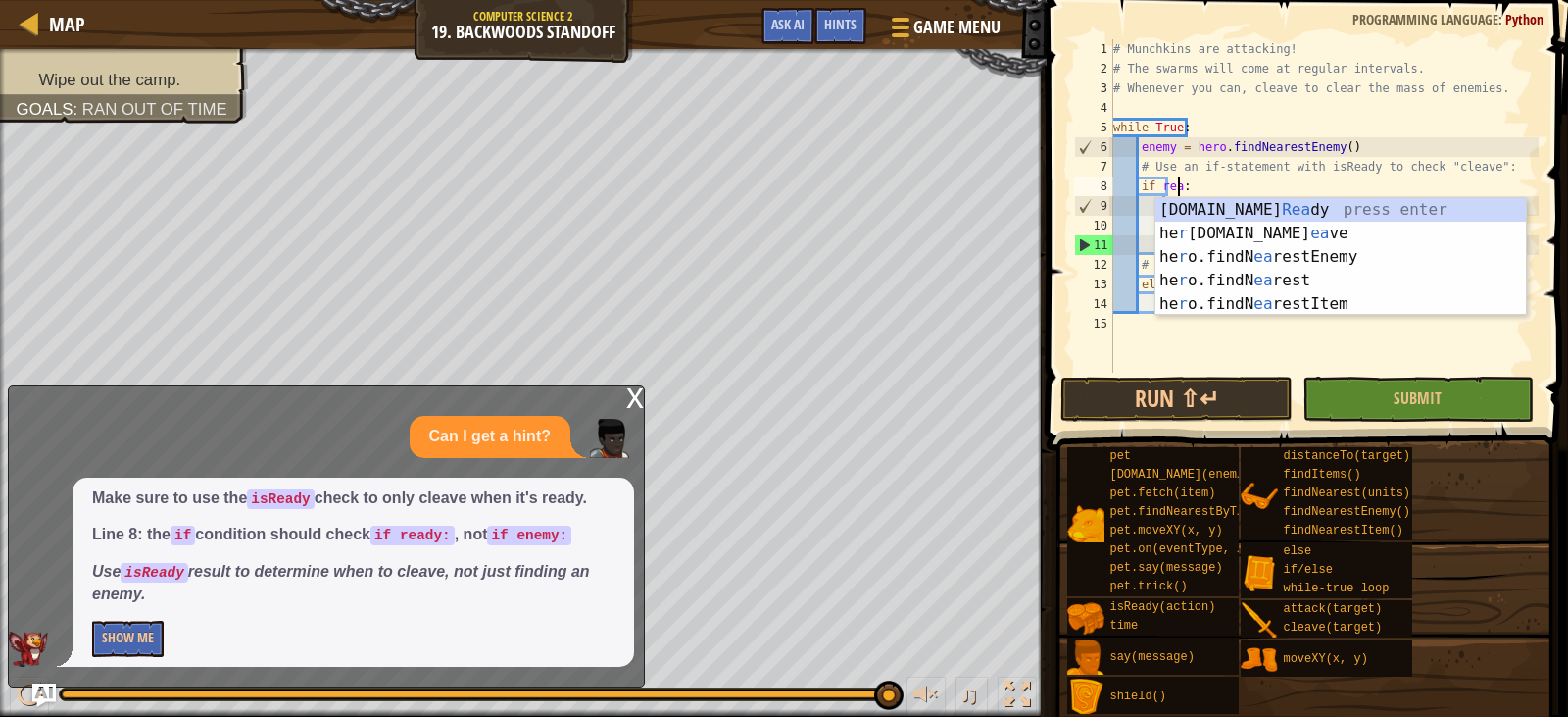
scroll to position [9, 6]
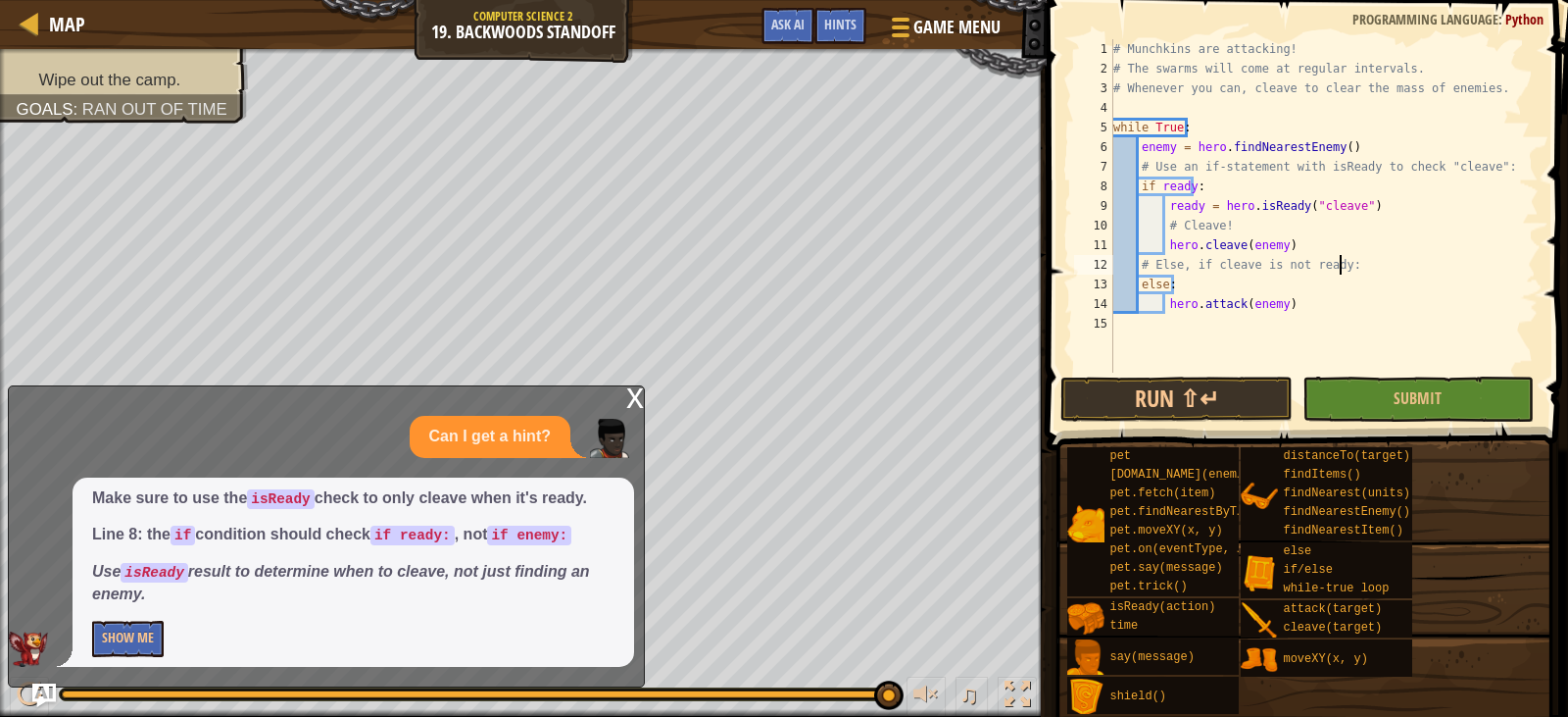
click at [1359, 263] on div "# Munchkins are attacking! # The swarms will come at regular intervals. # Whene…" at bounding box center [1324, 225] width 429 height 372
click at [1375, 385] on button "Submit" at bounding box center [1418, 398] width 232 height 45
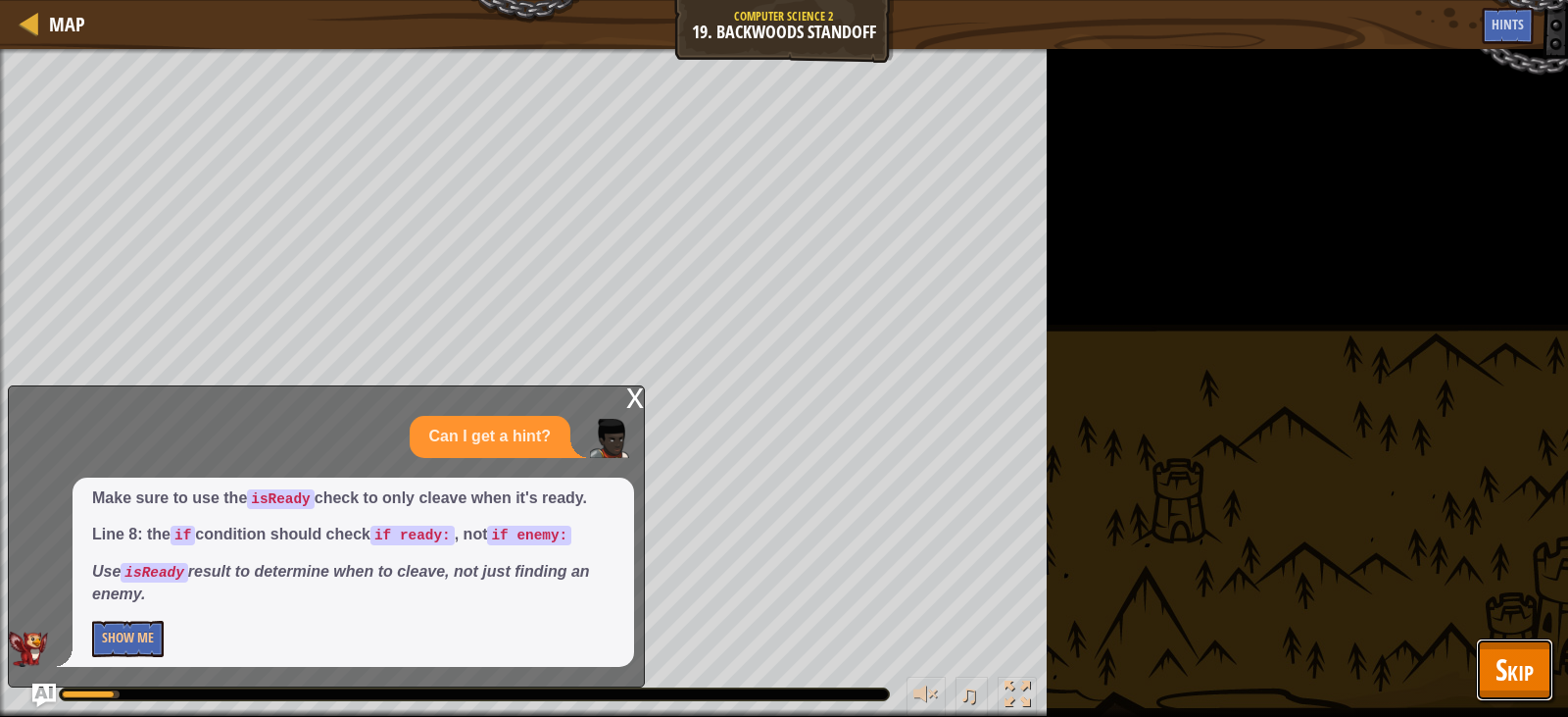
click at [1539, 670] on button "Skip" at bounding box center [1515, 669] width 78 height 63
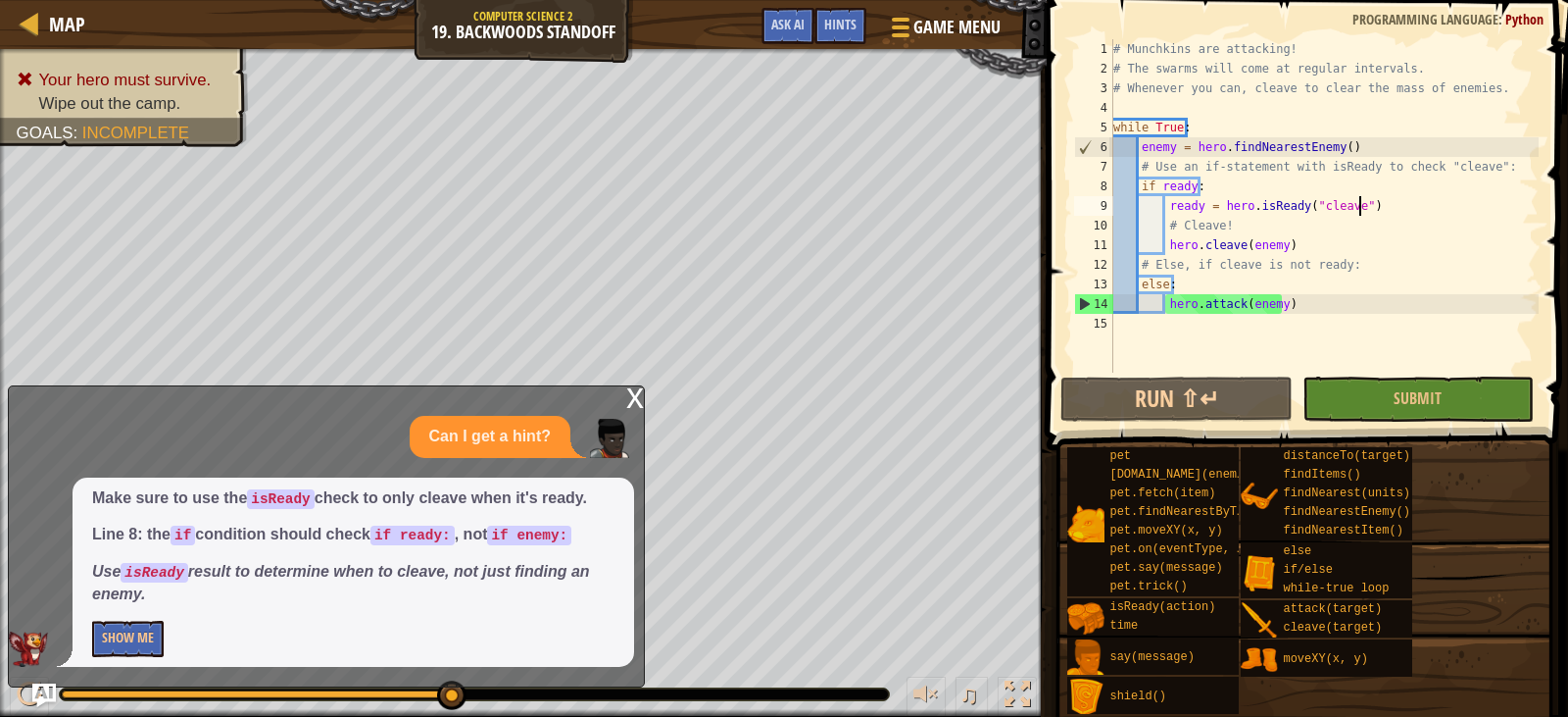
click at [1383, 213] on div "# Munchkins are attacking! # The swarms will come at regular intervals. # Whene…" at bounding box center [1324, 225] width 429 height 372
drag, startPoint x: 1383, startPoint y: 213, endPoint x: 1360, endPoint y: 212, distance: 23.0
click at [1360, 212] on div "# Munchkins are attacking! # The swarms will come at regular intervals. # Whene…" at bounding box center [1324, 225] width 429 height 372
click at [1496, 165] on div "# Munchkins are attacking! # The swarms will come at regular intervals. # Whene…" at bounding box center [1324, 225] width 429 height 372
type textarea "# Use an if-statement with isReady to check "cleave":"
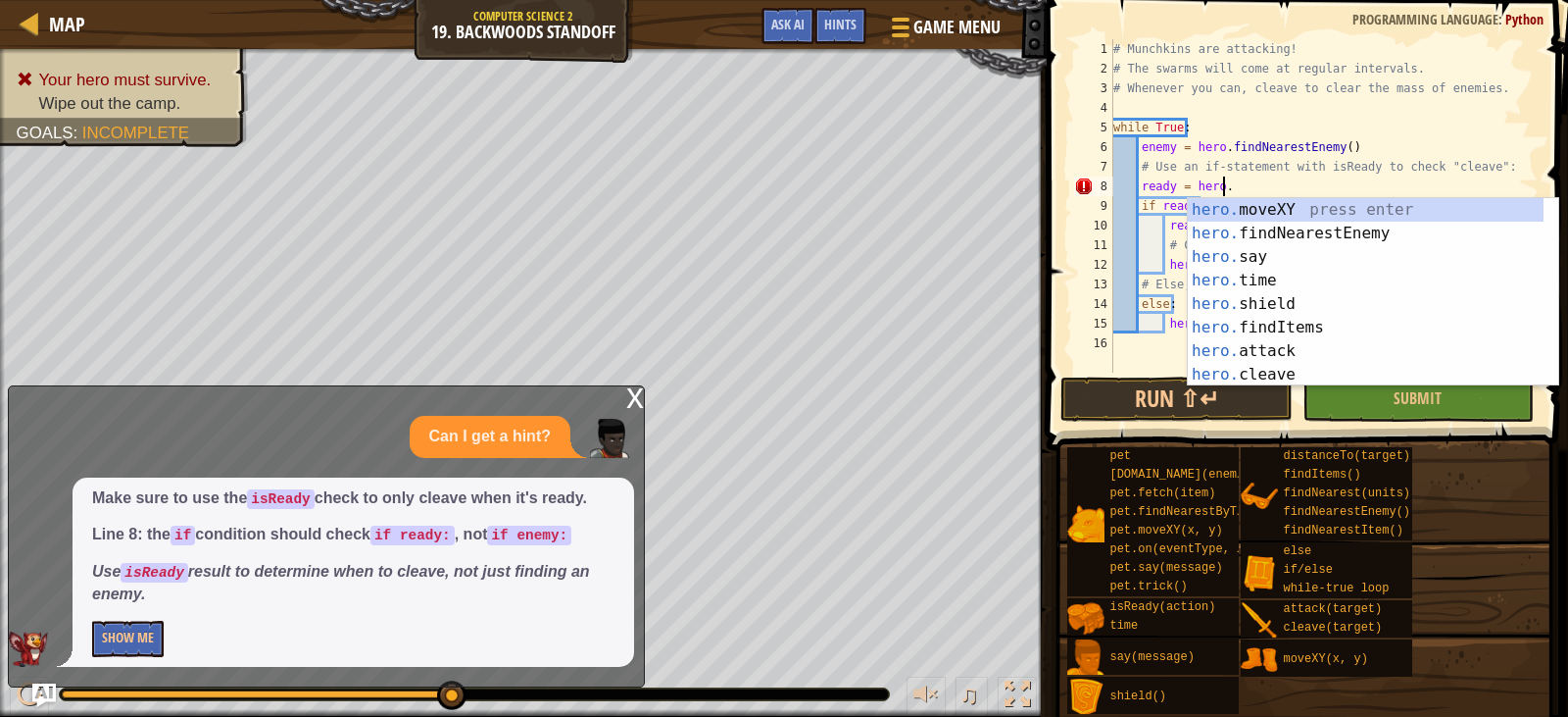
scroll to position [9, 9]
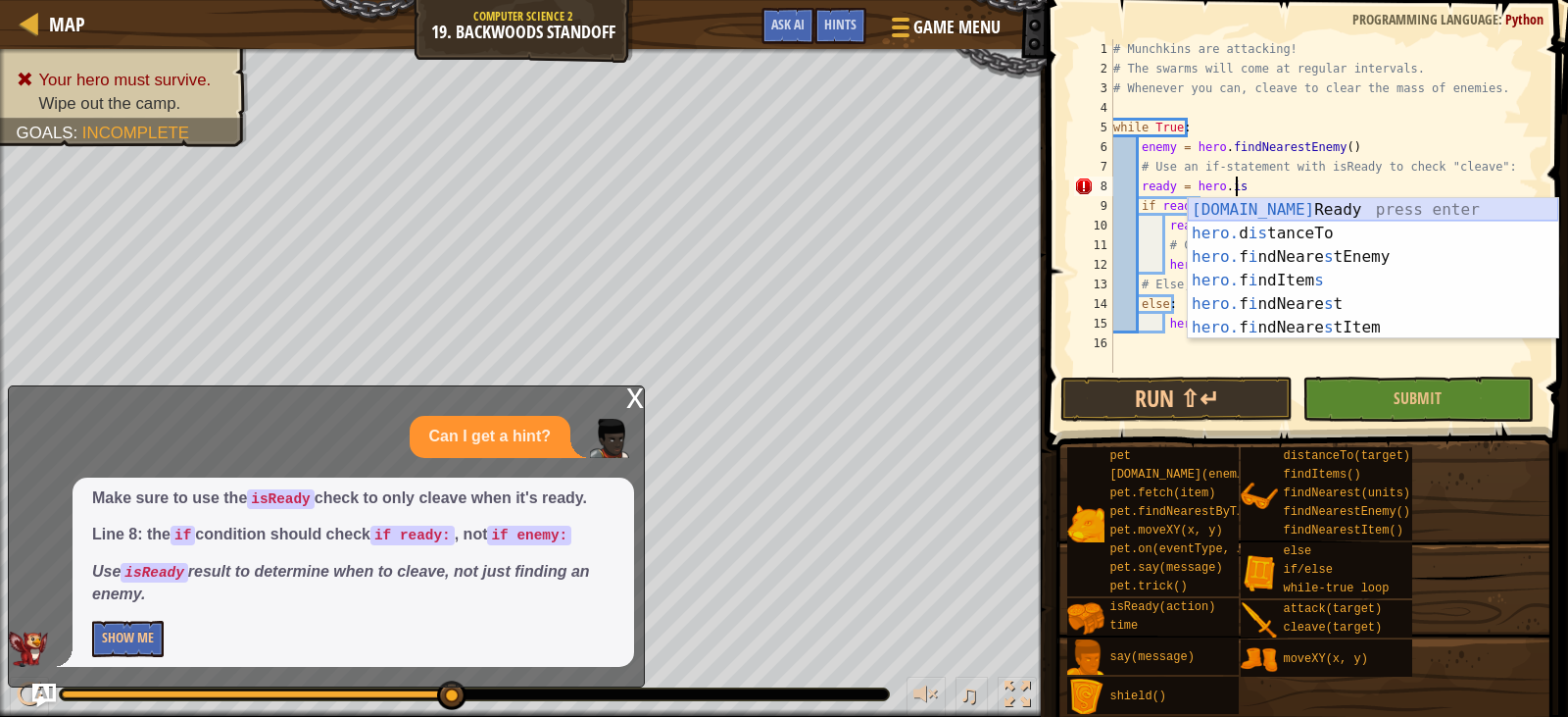
click at [1360, 202] on div "[DOMAIN_NAME] Ready press enter hero. d is tanceTo press enter hero. f i ndNear…" at bounding box center [1372, 292] width 370 height 189
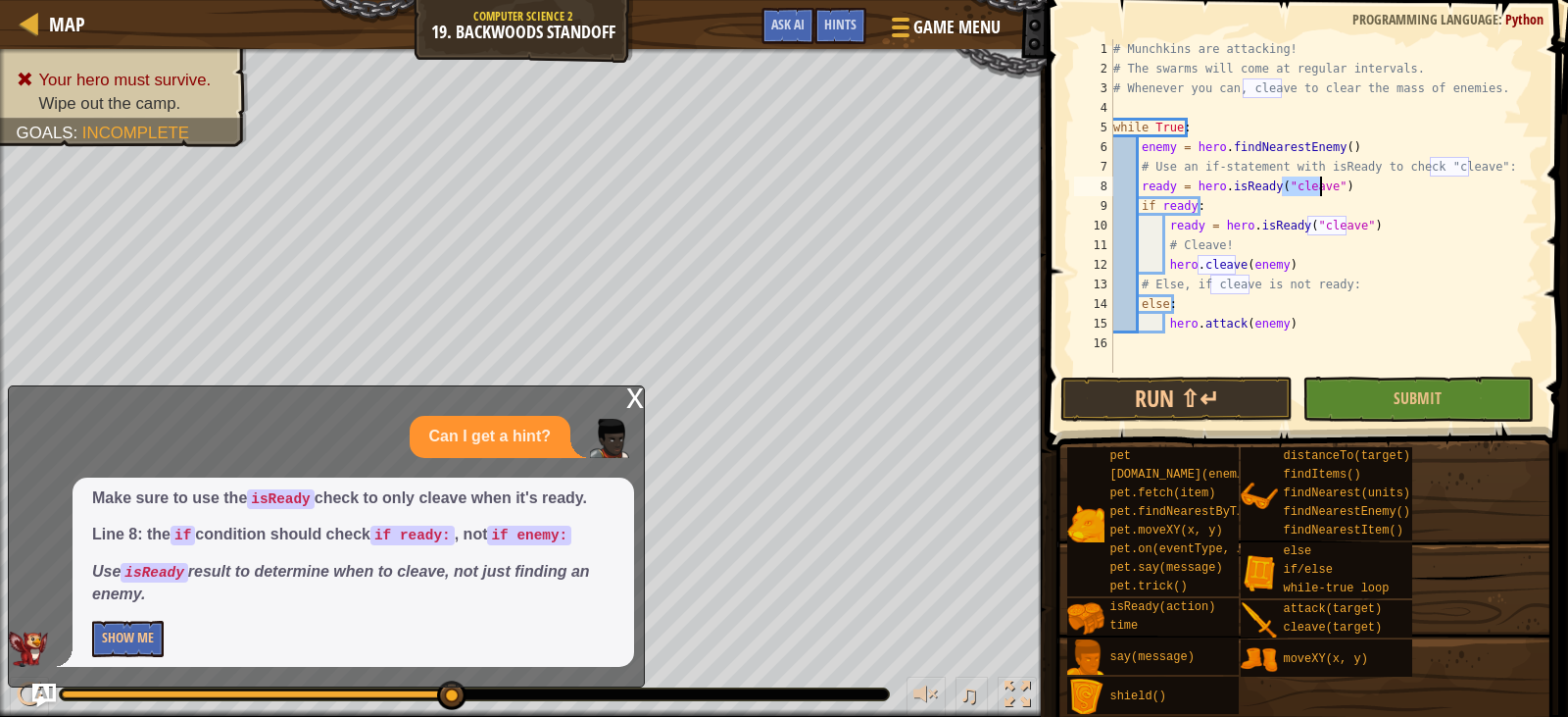
click at [1358, 197] on div "# Munchkins are attacking! # The swarms will come at regular intervals. # Whene…" at bounding box center [1324, 225] width 429 height 372
click at [1369, 225] on div "# Munchkins are attacking! # The swarms will come at regular intervals. # Whene…" at bounding box center [1324, 225] width 429 height 372
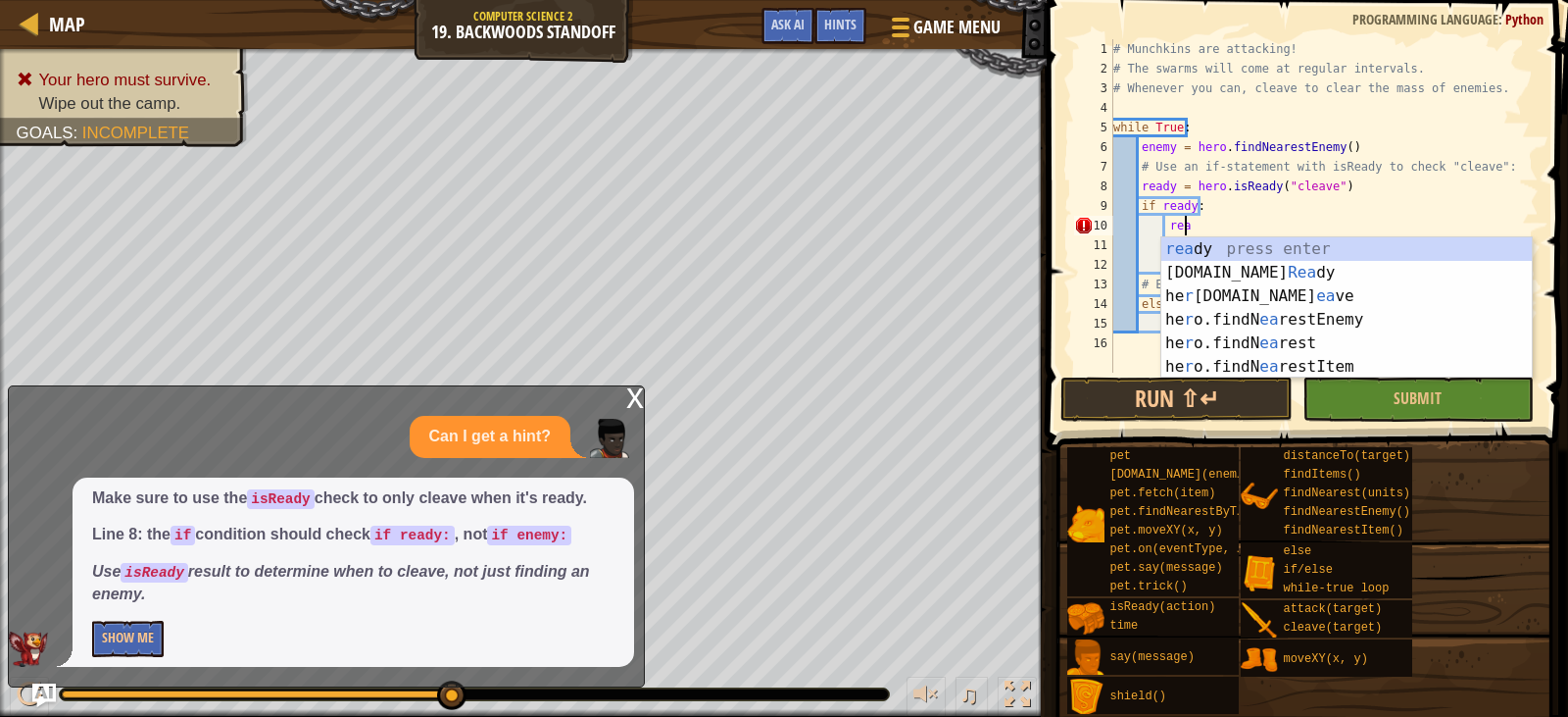
type textarea "r"
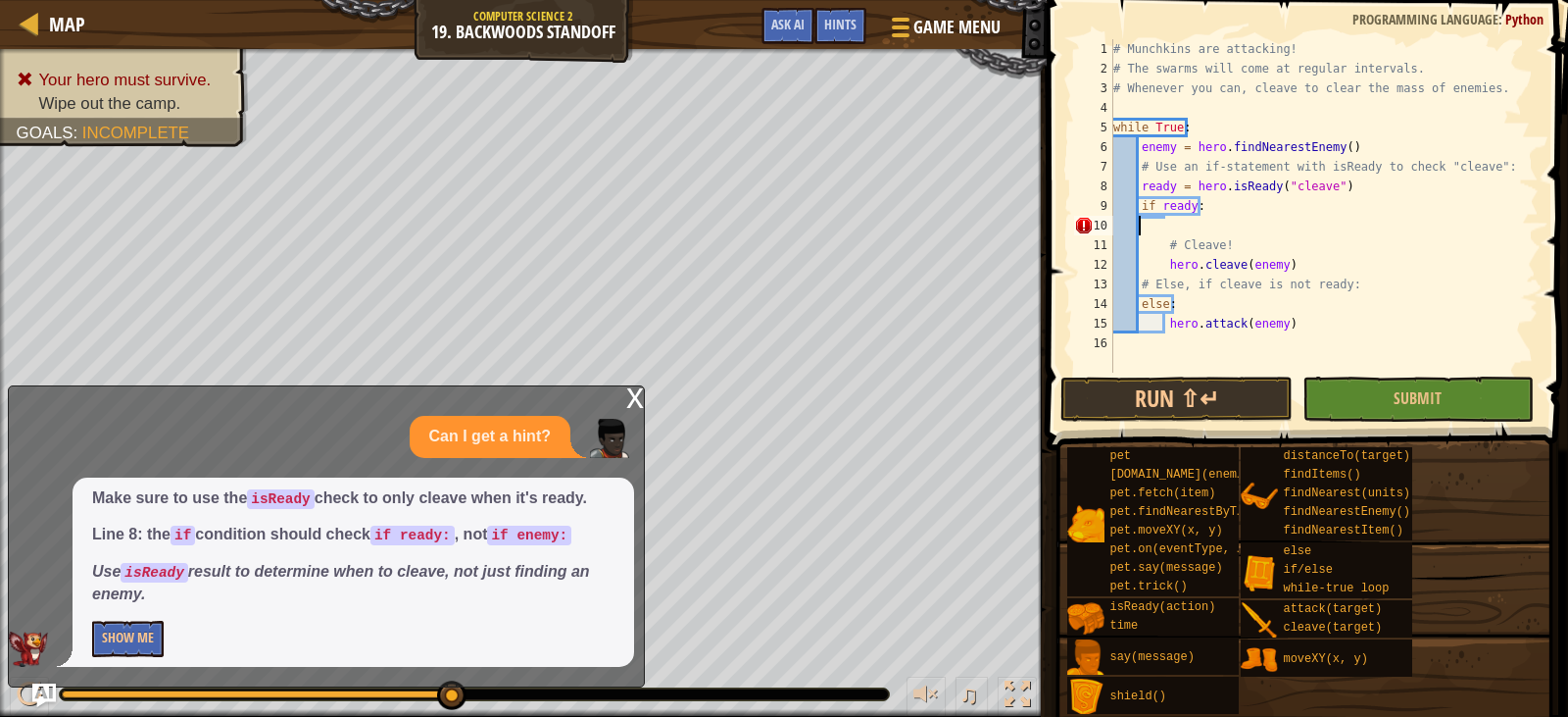
scroll to position [9, 0]
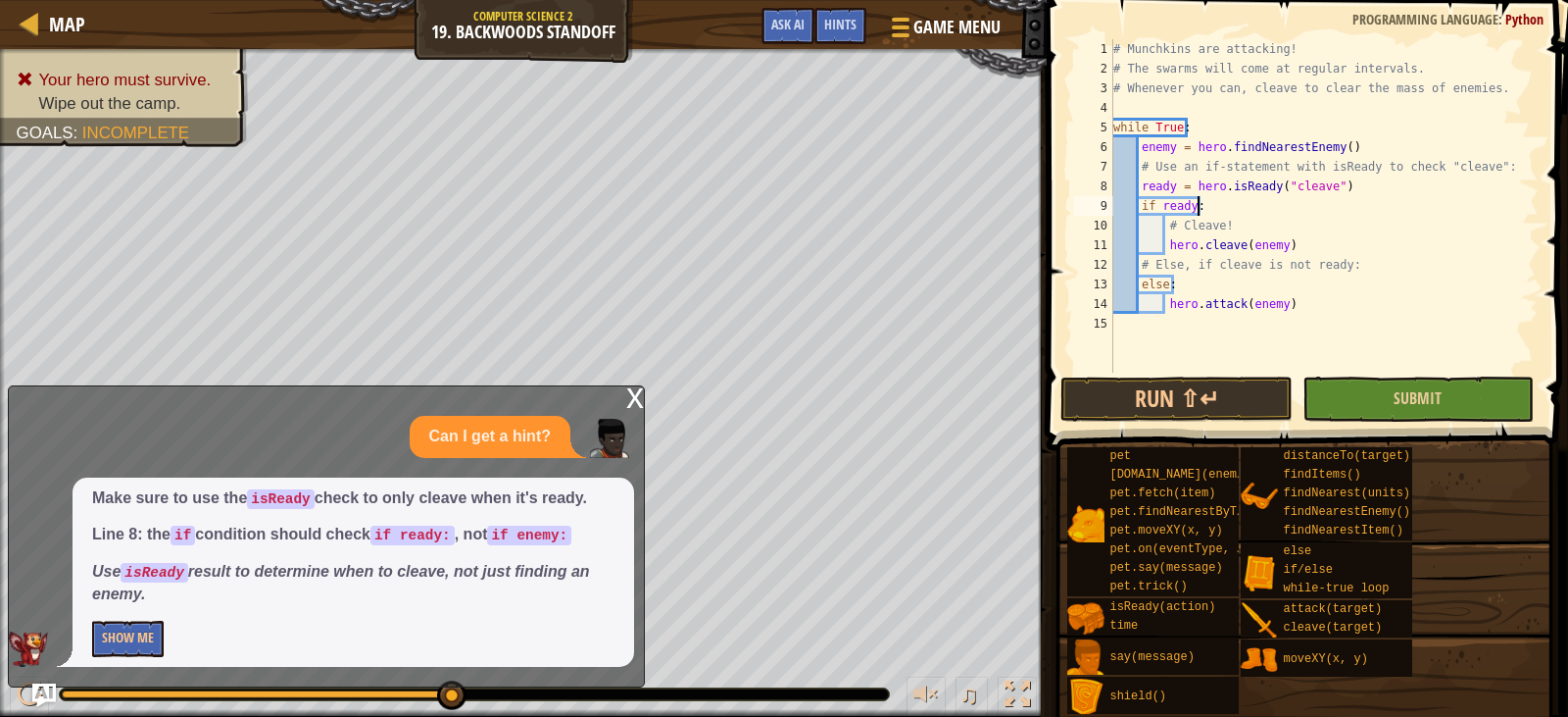
type textarea "if ready:"
click at [1343, 403] on button "Submit" at bounding box center [1418, 398] width 232 height 45
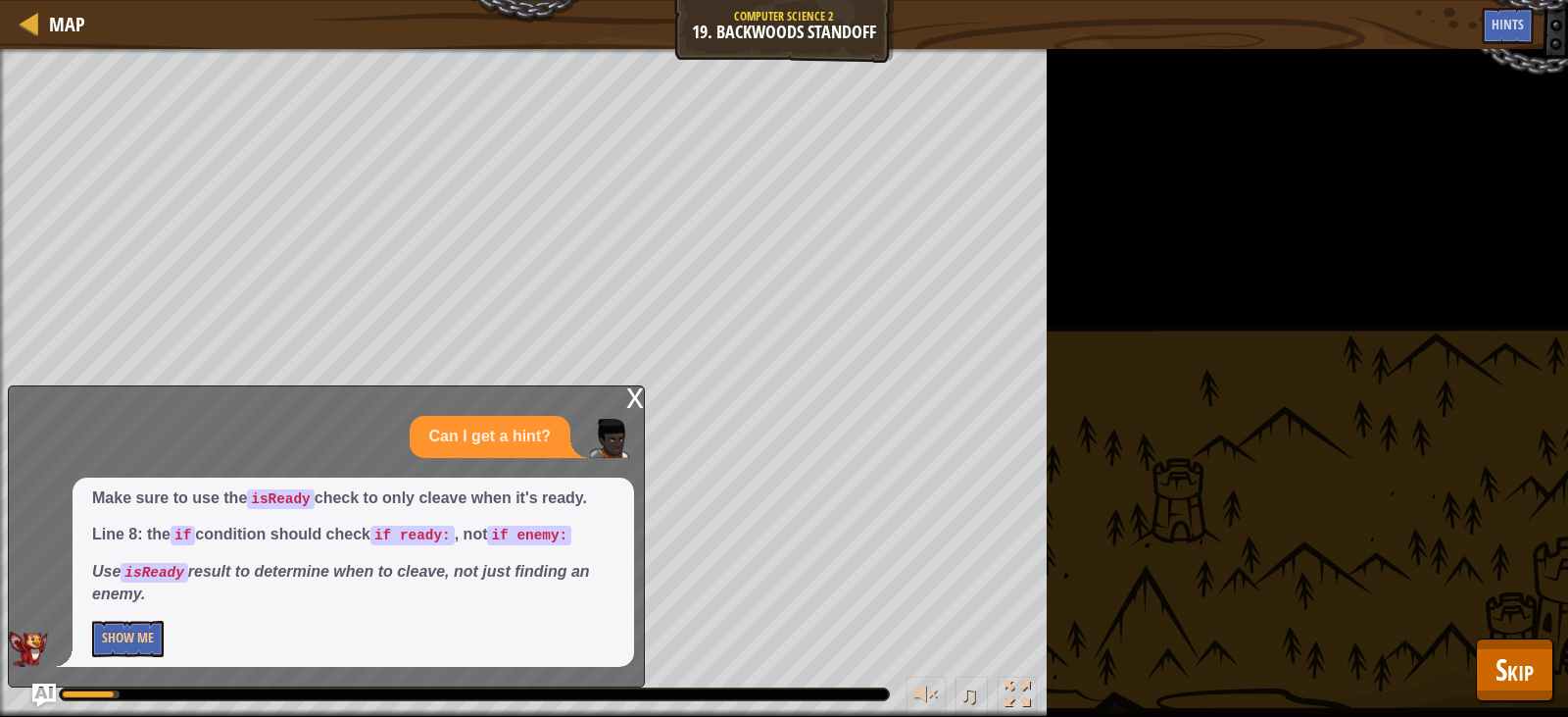
click at [633, 399] on div "x" at bounding box center [636, 396] width 18 height 20
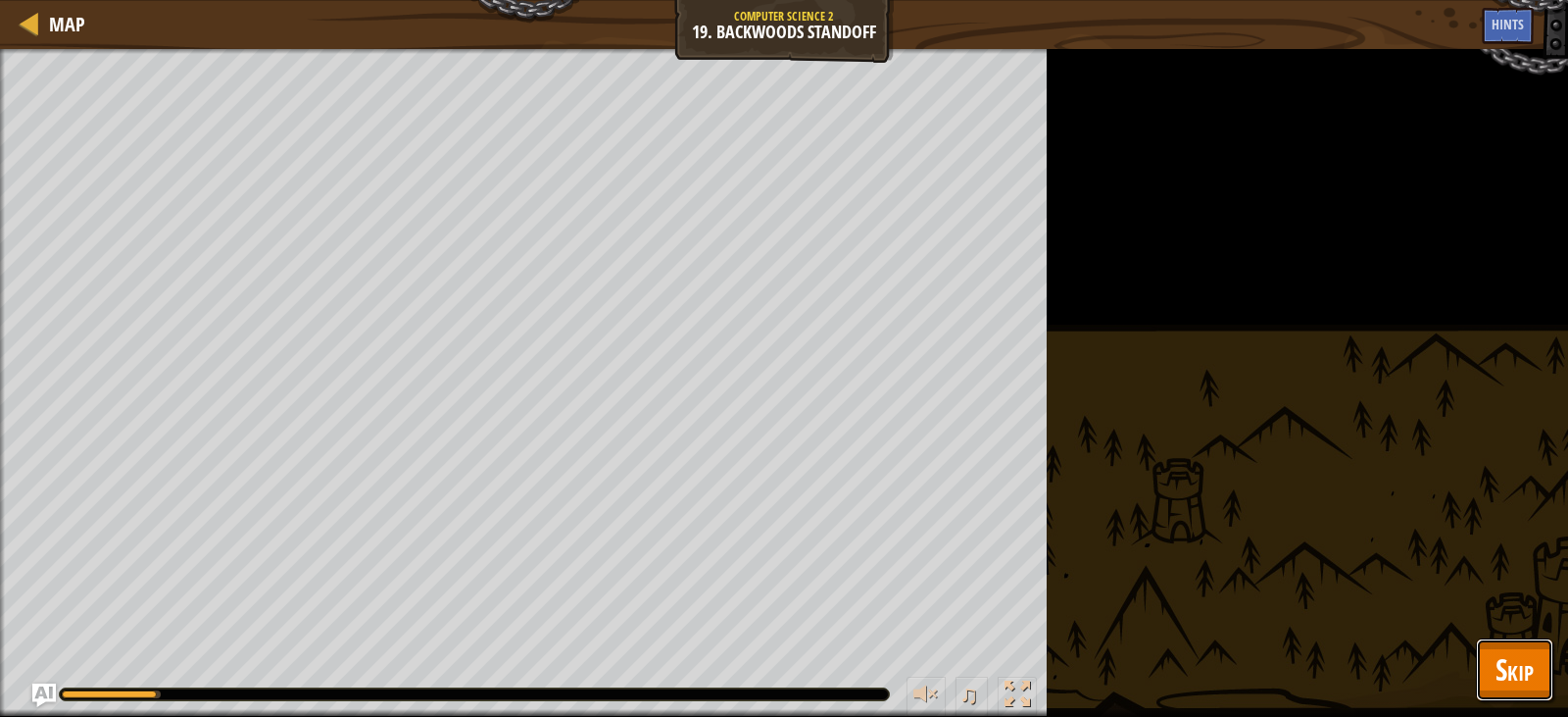
click at [1513, 680] on span "Skip" at bounding box center [1515, 669] width 38 height 40
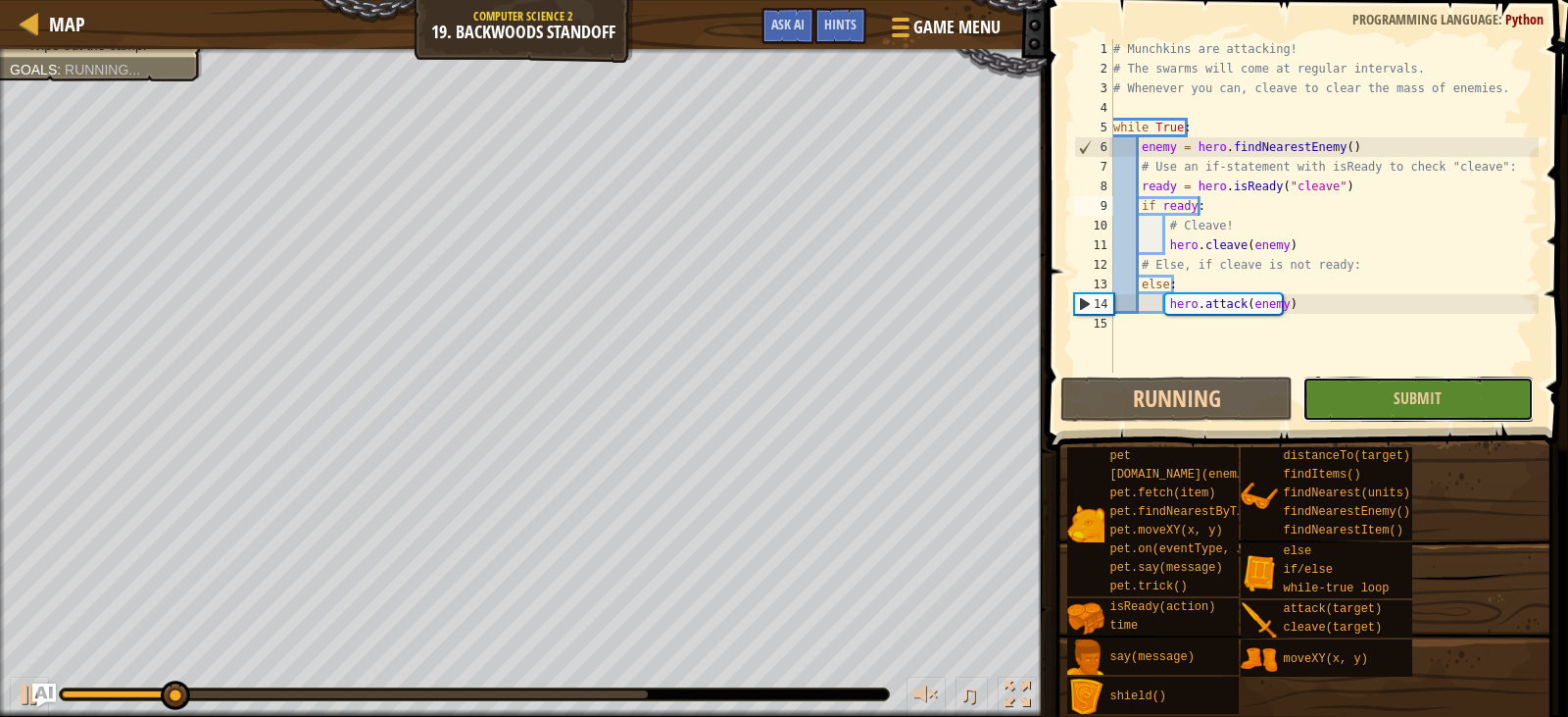
click at [1424, 408] on button "Submit" at bounding box center [1418, 398] width 232 height 45
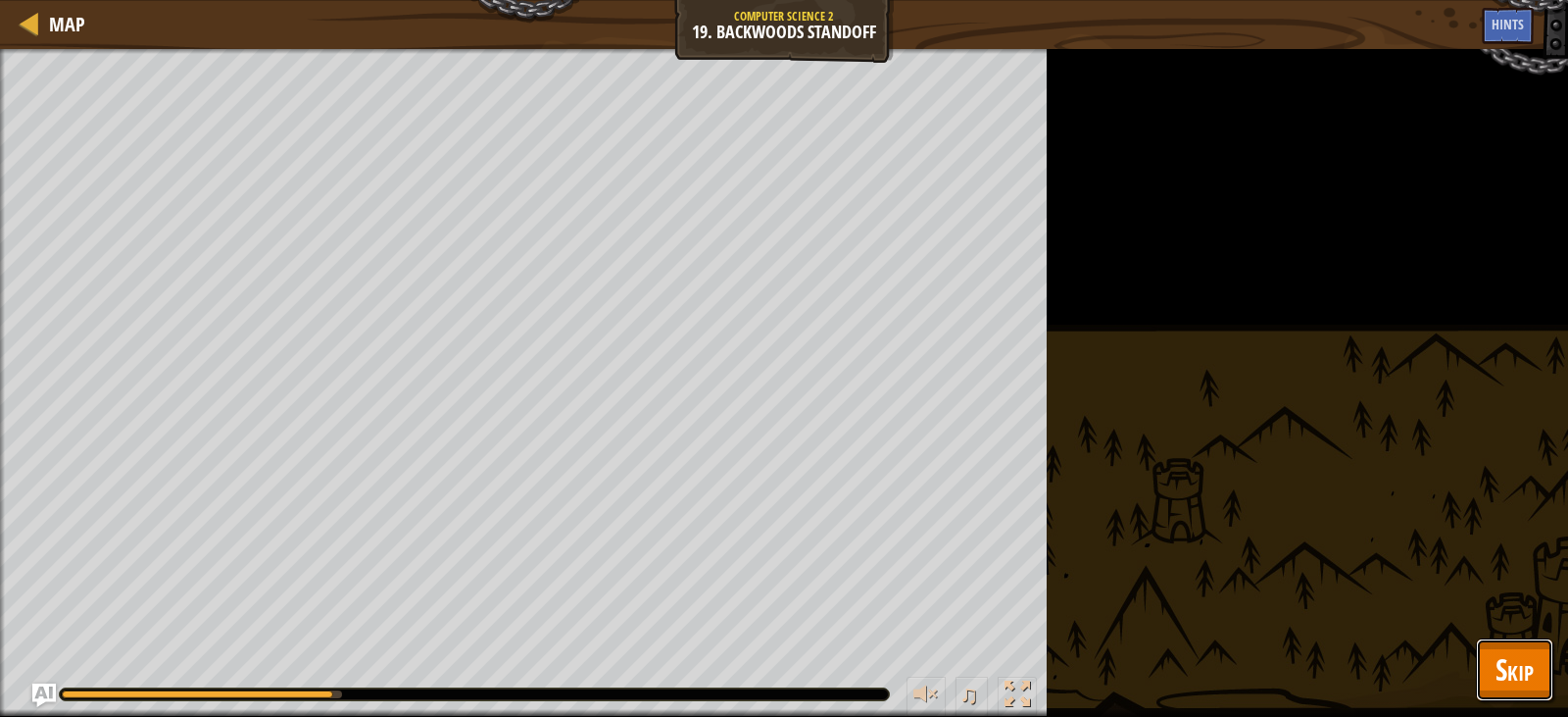
click at [1502, 666] on span "Skip" at bounding box center [1515, 669] width 38 height 40
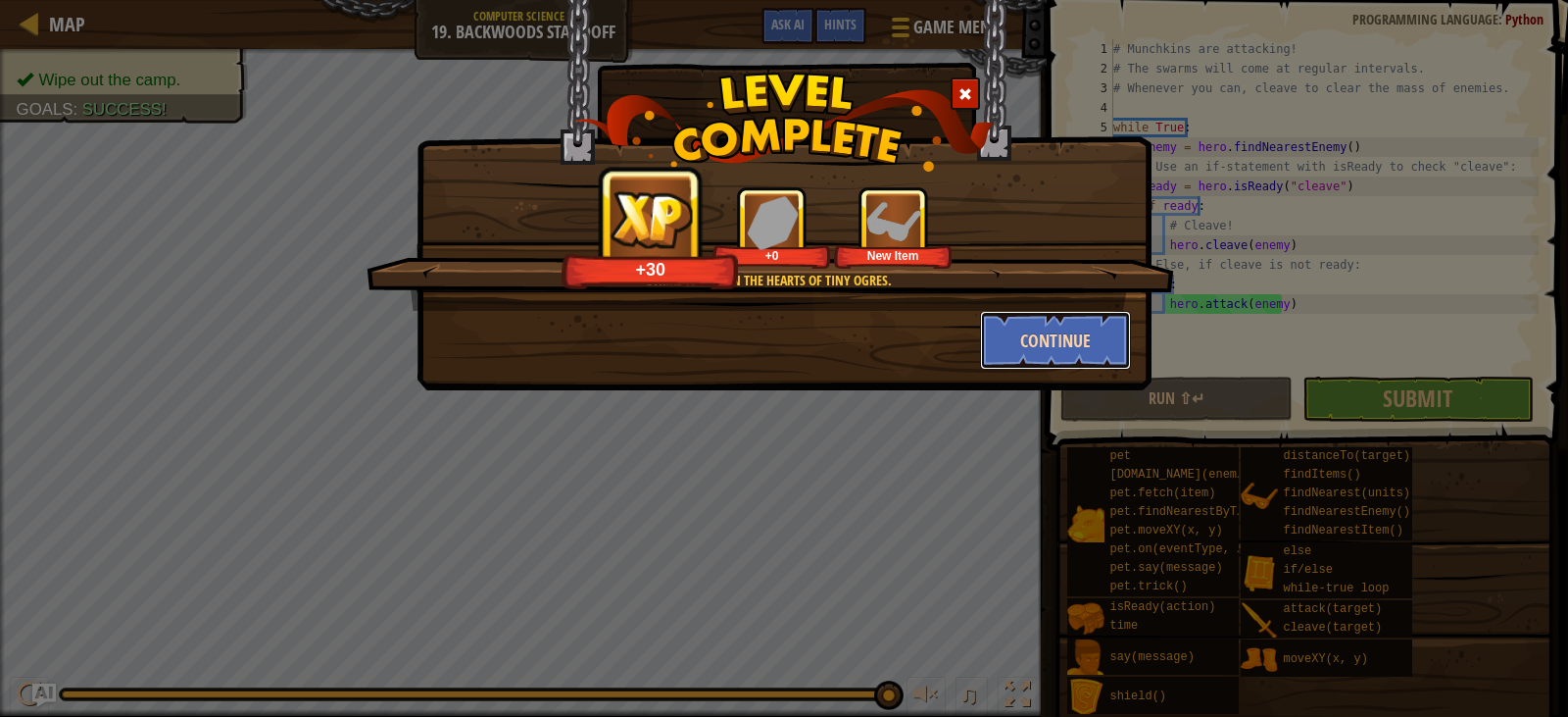
click at [1108, 350] on button "Continue" at bounding box center [1056, 340] width 152 height 59
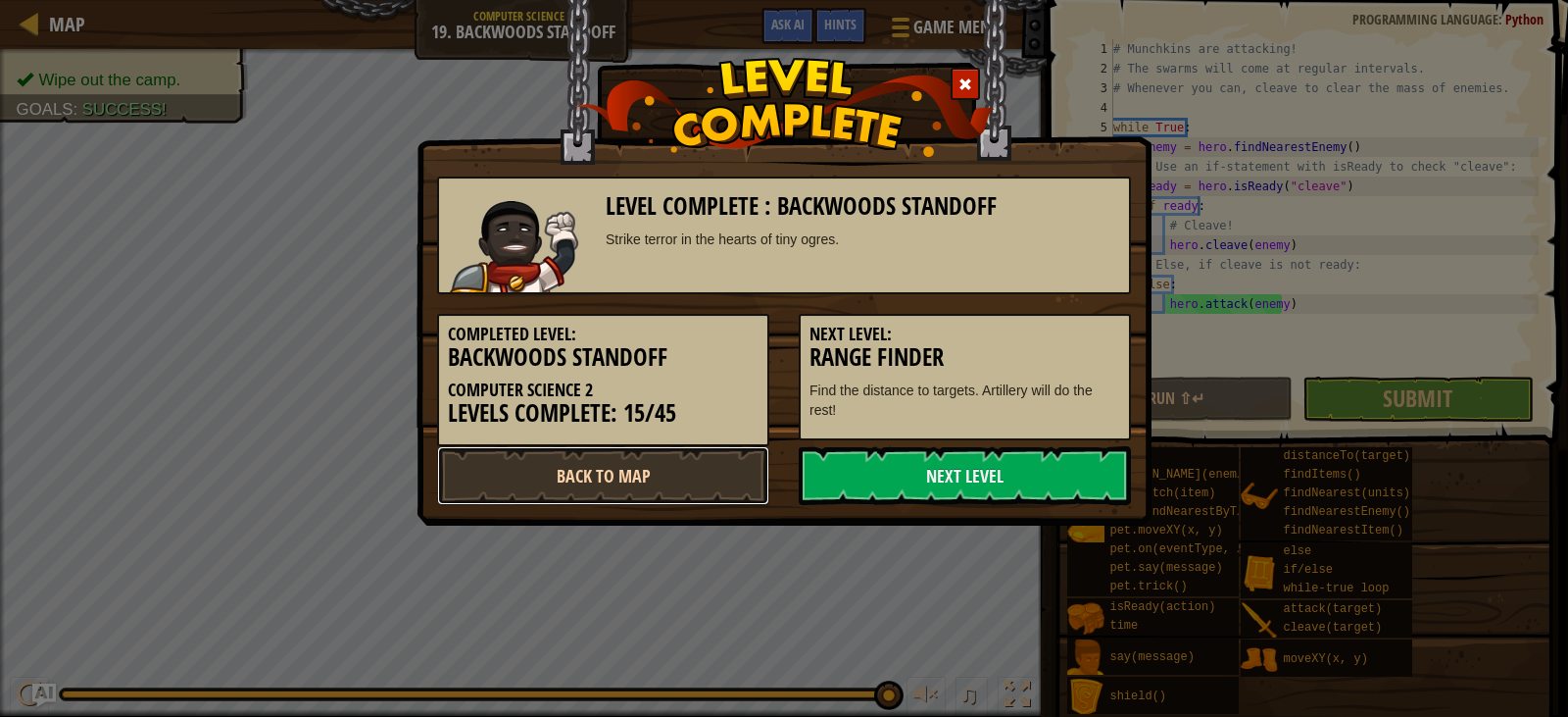
click at [587, 468] on link "Back to Map" at bounding box center [603, 475] width 332 height 59
